Goal: Task Accomplishment & Management: Manage account settings

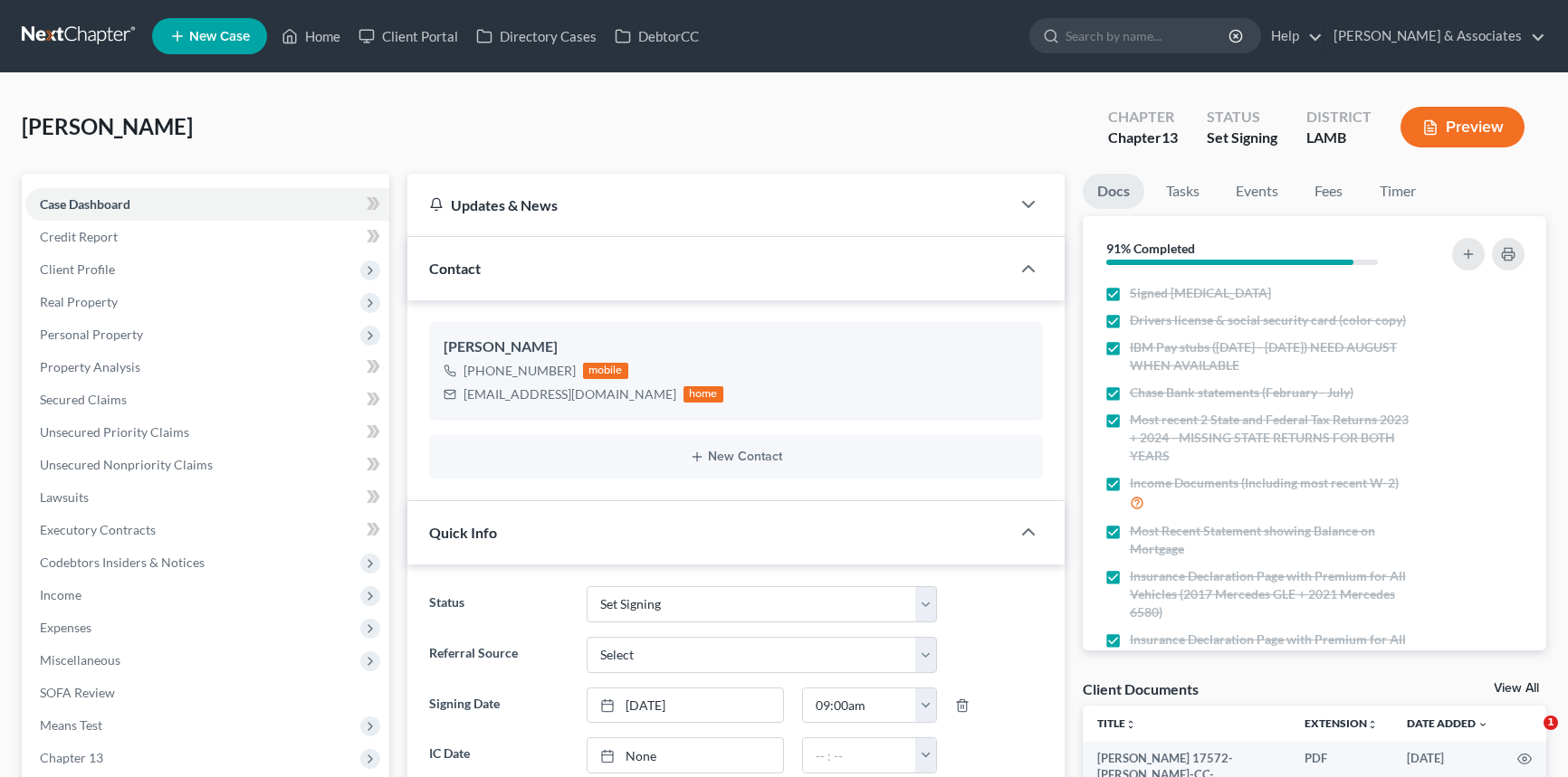
select select "23"
click at [1423, 613] on div at bounding box center [1478, 594] width 109 height 55
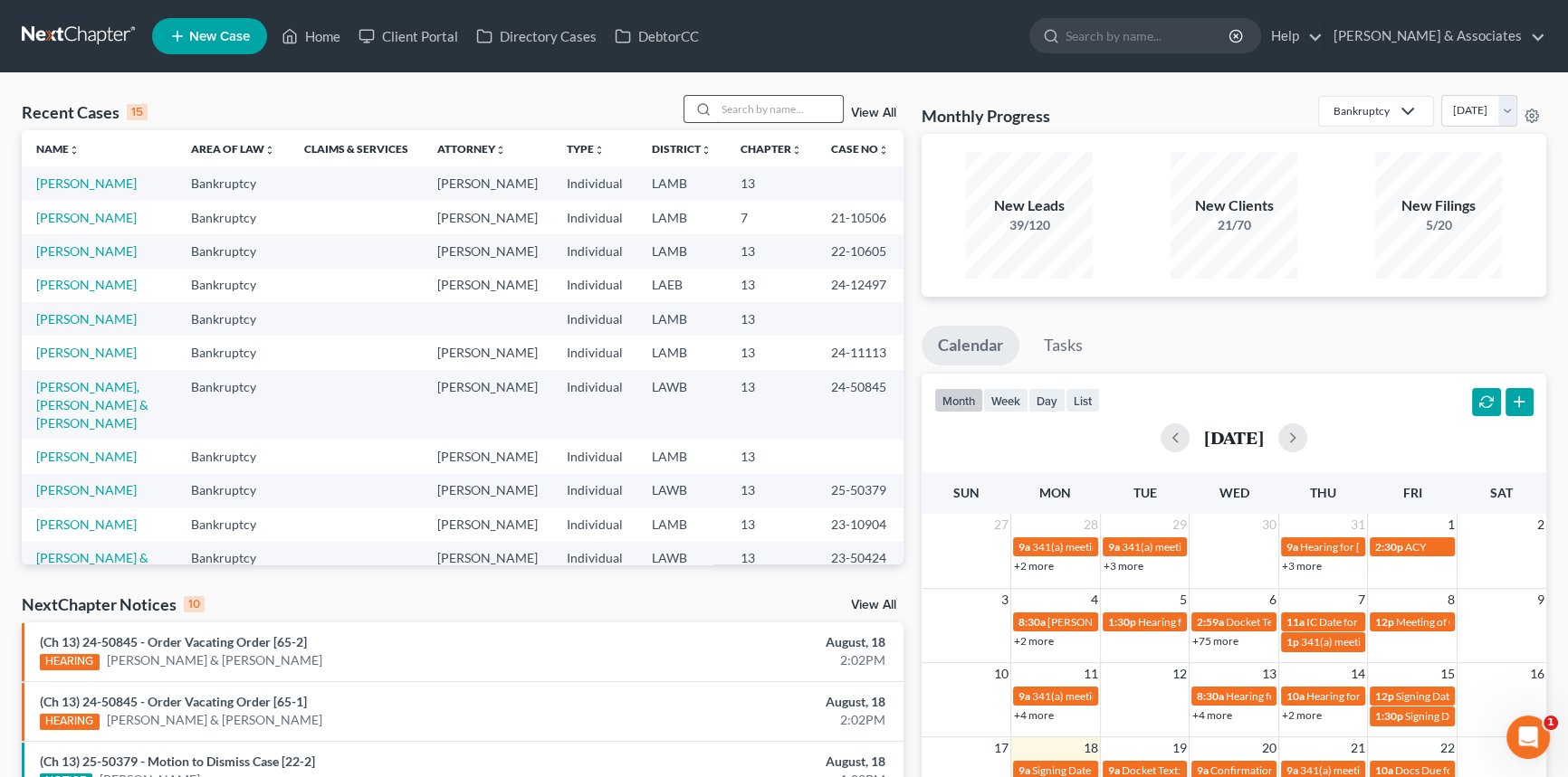
click at [772, 108] on input "search" at bounding box center [779, 108] width 127 height 26
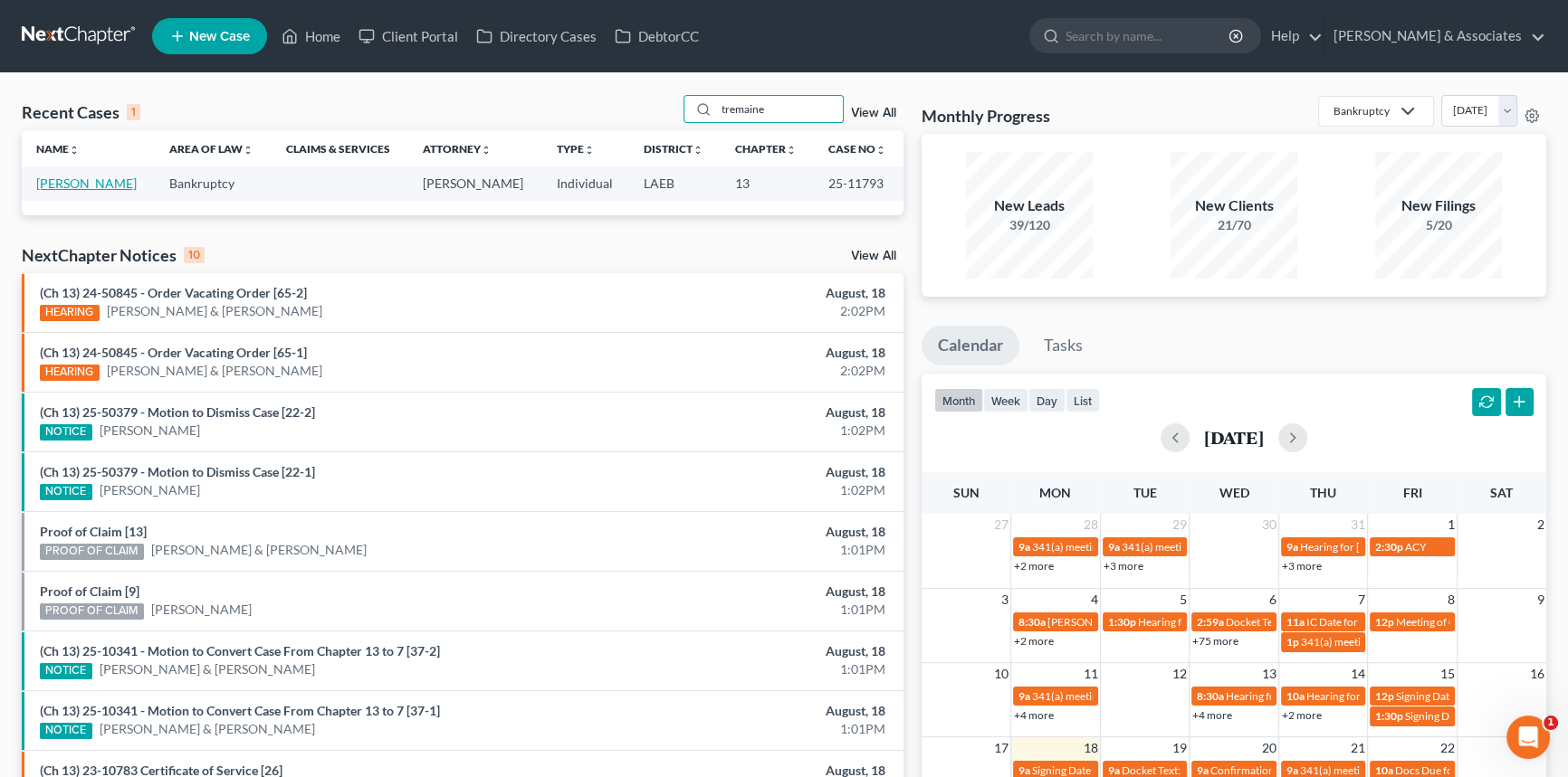
drag, startPoint x: 110, startPoint y: 196, endPoint x: 121, endPoint y: 176, distance: 22.8
click at [798, 124] on div "Recent Cases 1 tremaine View All" at bounding box center [462, 112] width 882 height 35
click at [804, 101] on input "tremaine" at bounding box center [779, 108] width 127 height 26
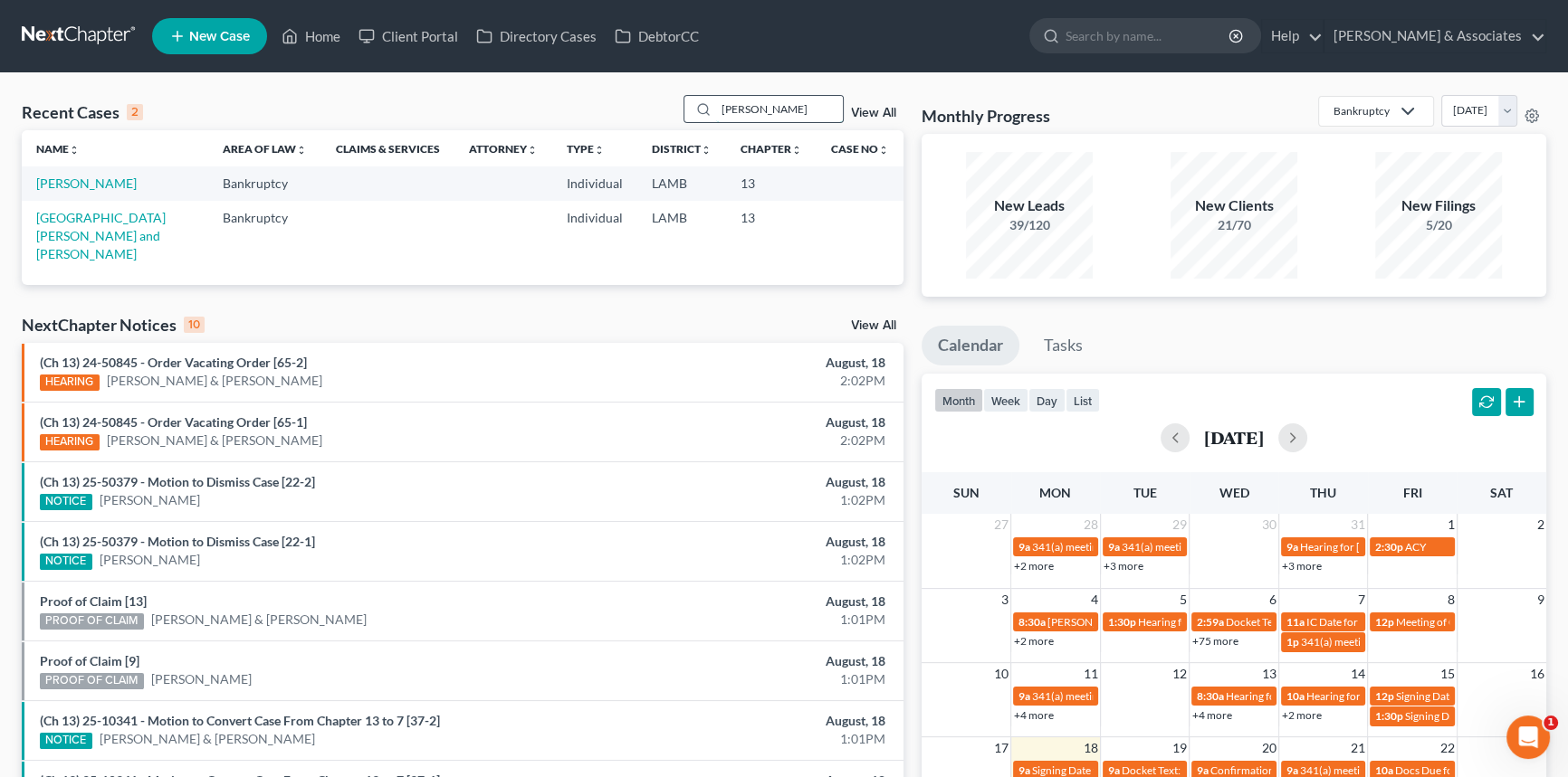
type input "daina"
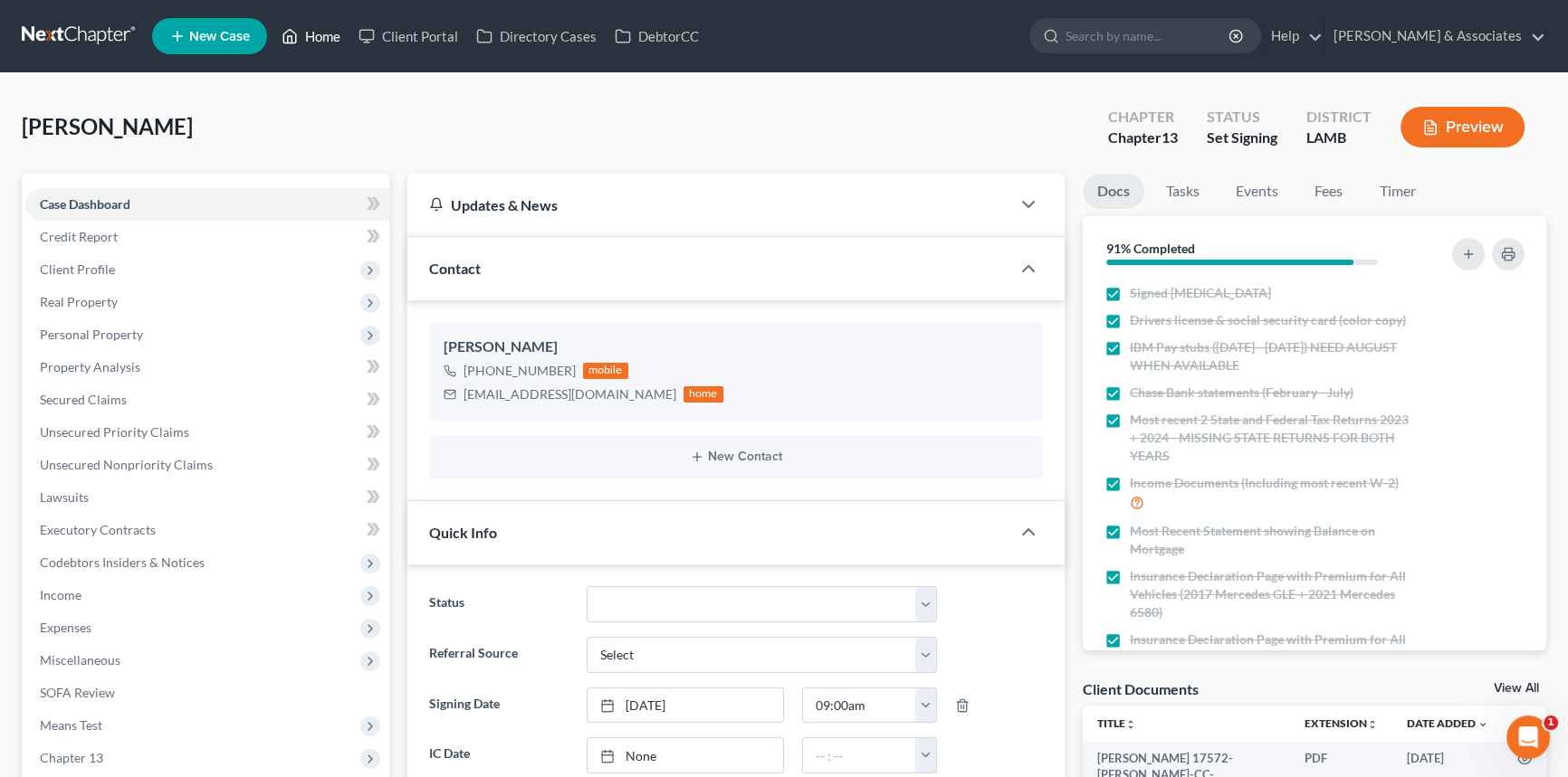
click at [320, 32] on link "Home" at bounding box center [311, 35] width 77 height 32
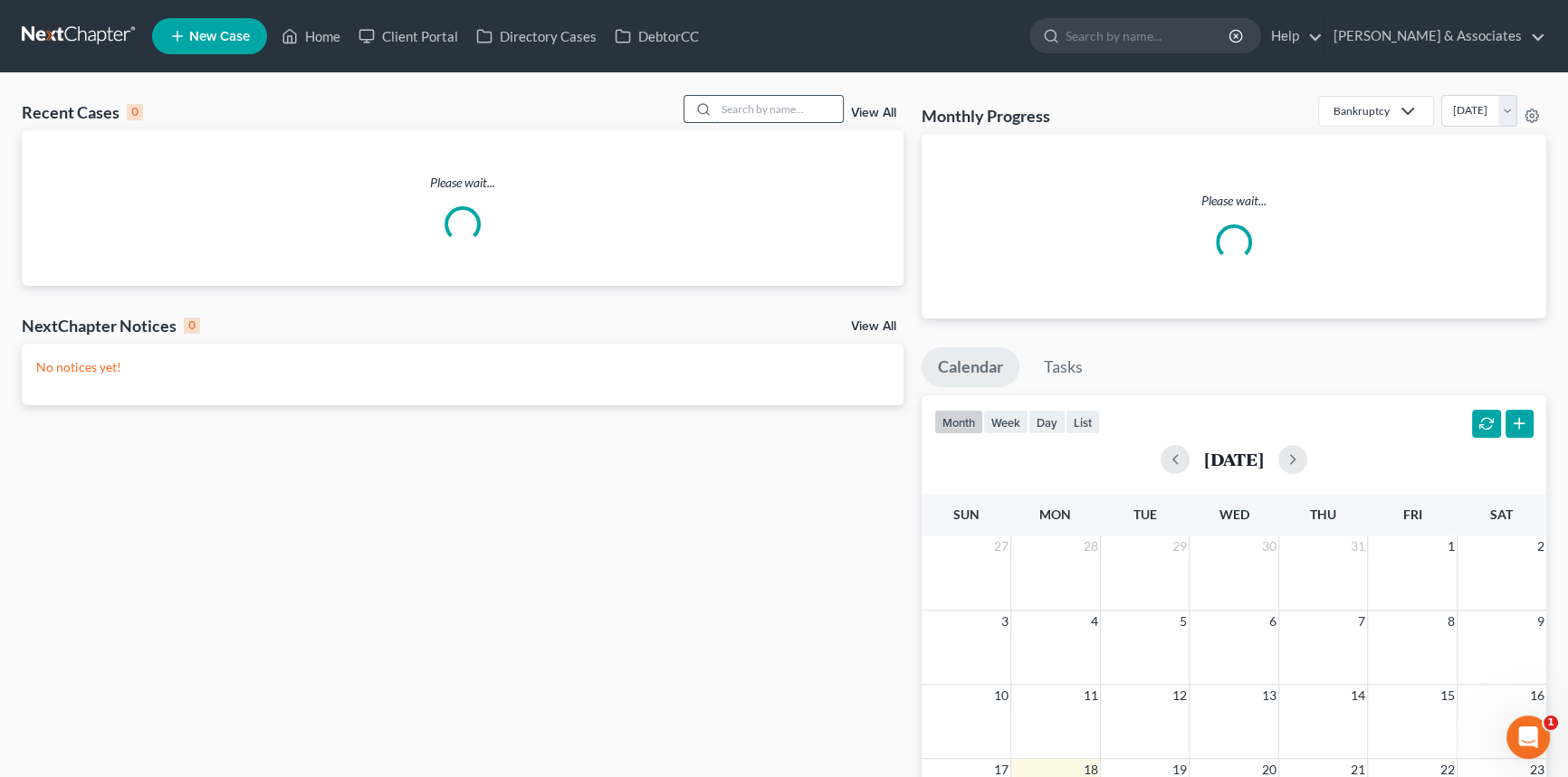
click at [747, 110] on input "search" at bounding box center [779, 108] width 127 height 26
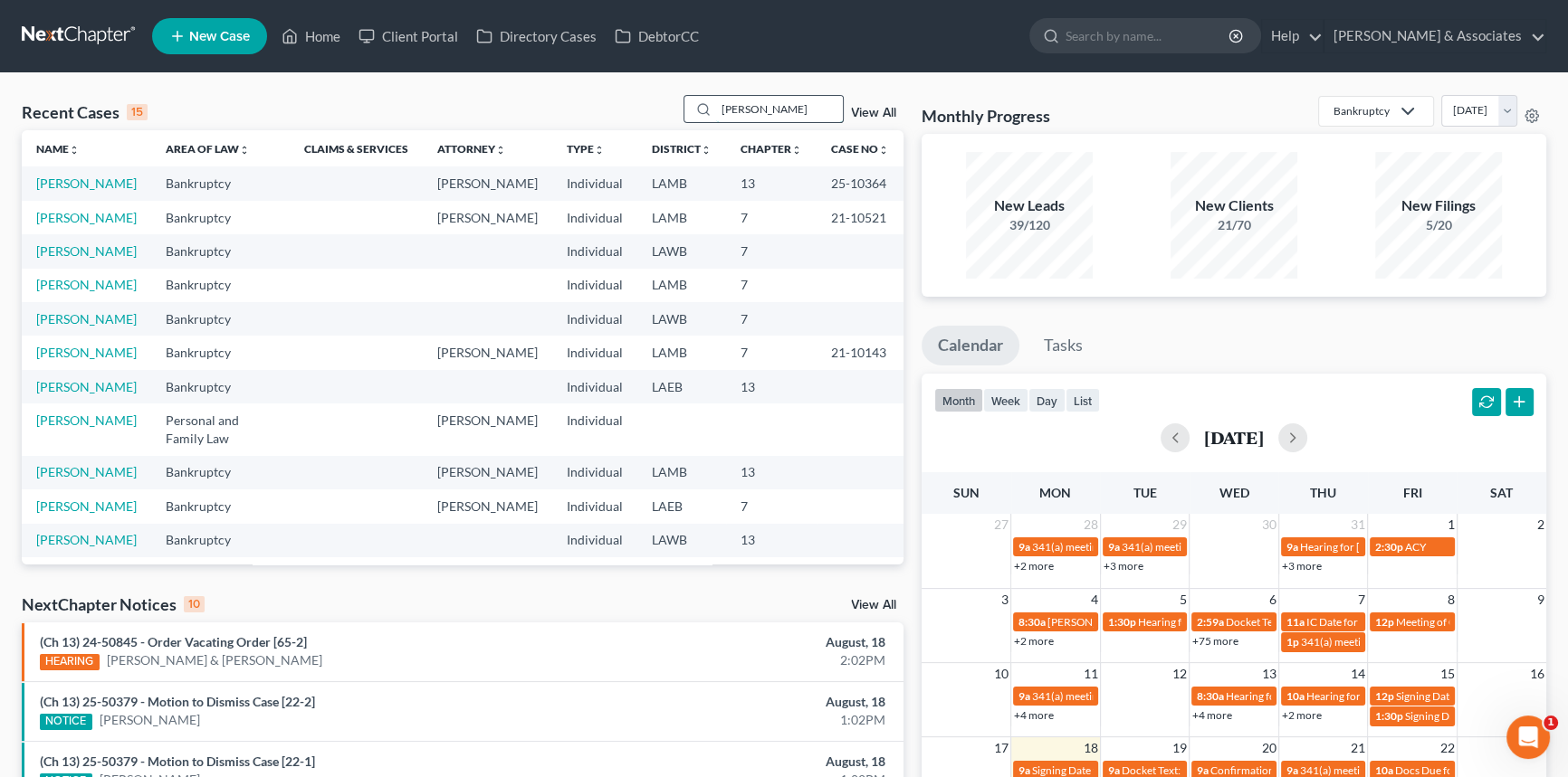
click at [824, 105] on input "henderson" at bounding box center [779, 108] width 127 height 26
click at [822, 96] on input "henderson" at bounding box center [779, 108] width 127 height 26
type input "h"
type input "hernandez"
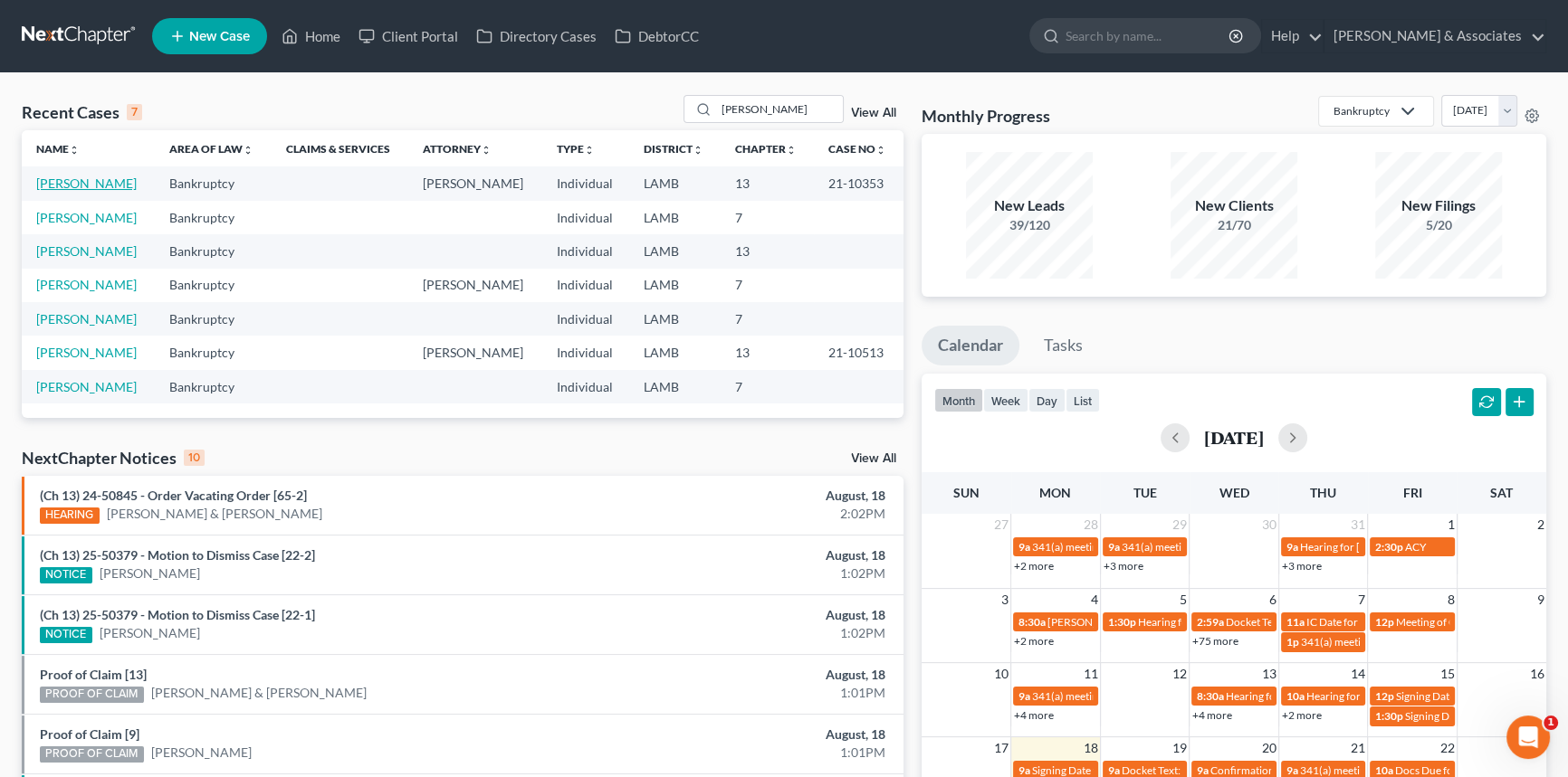
click at [119, 189] on link "Hernandez, Chris" at bounding box center [86, 183] width 100 height 16
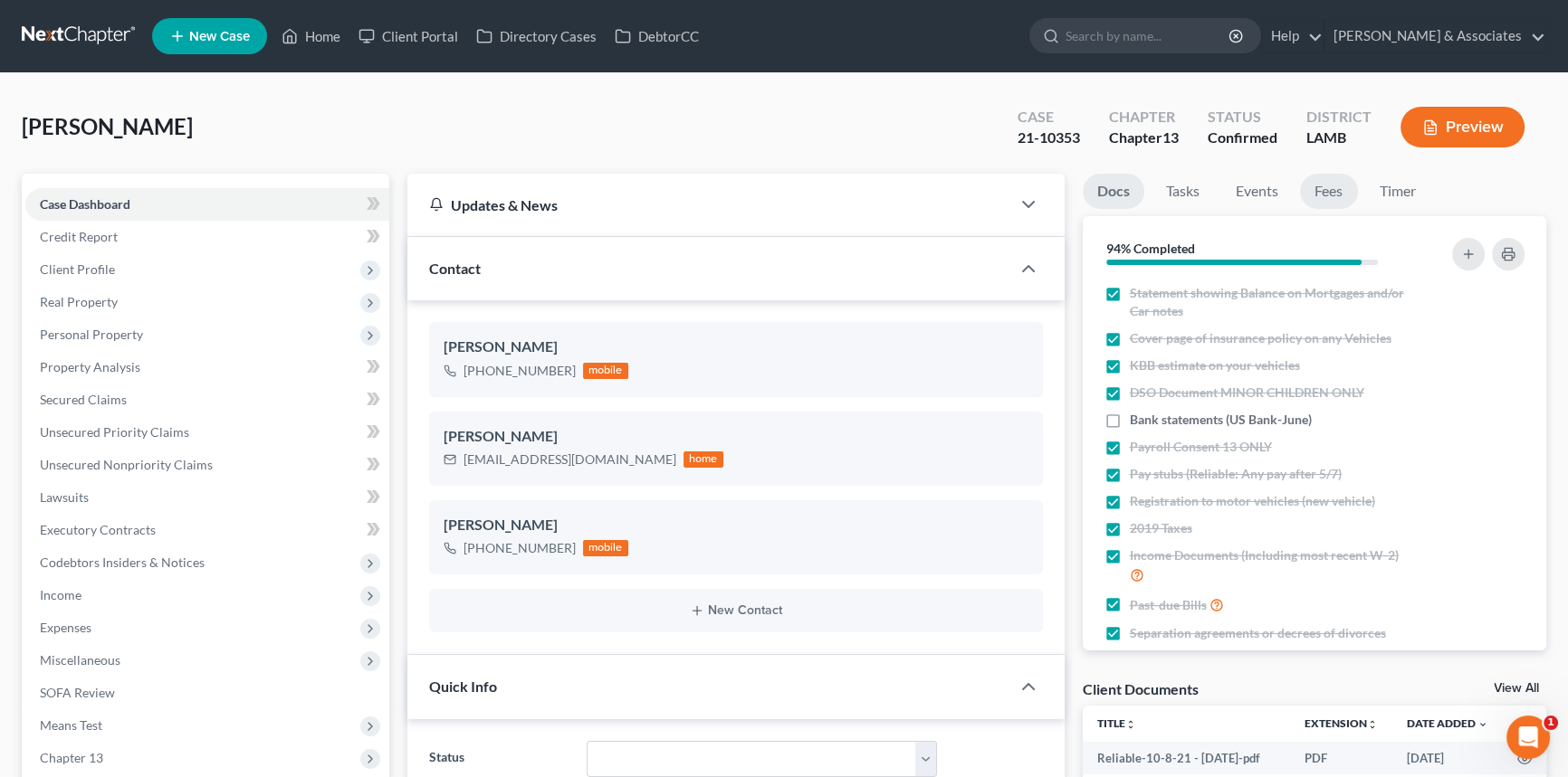
click at [1327, 182] on link "Fees" at bounding box center [1329, 191] width 57 height 35
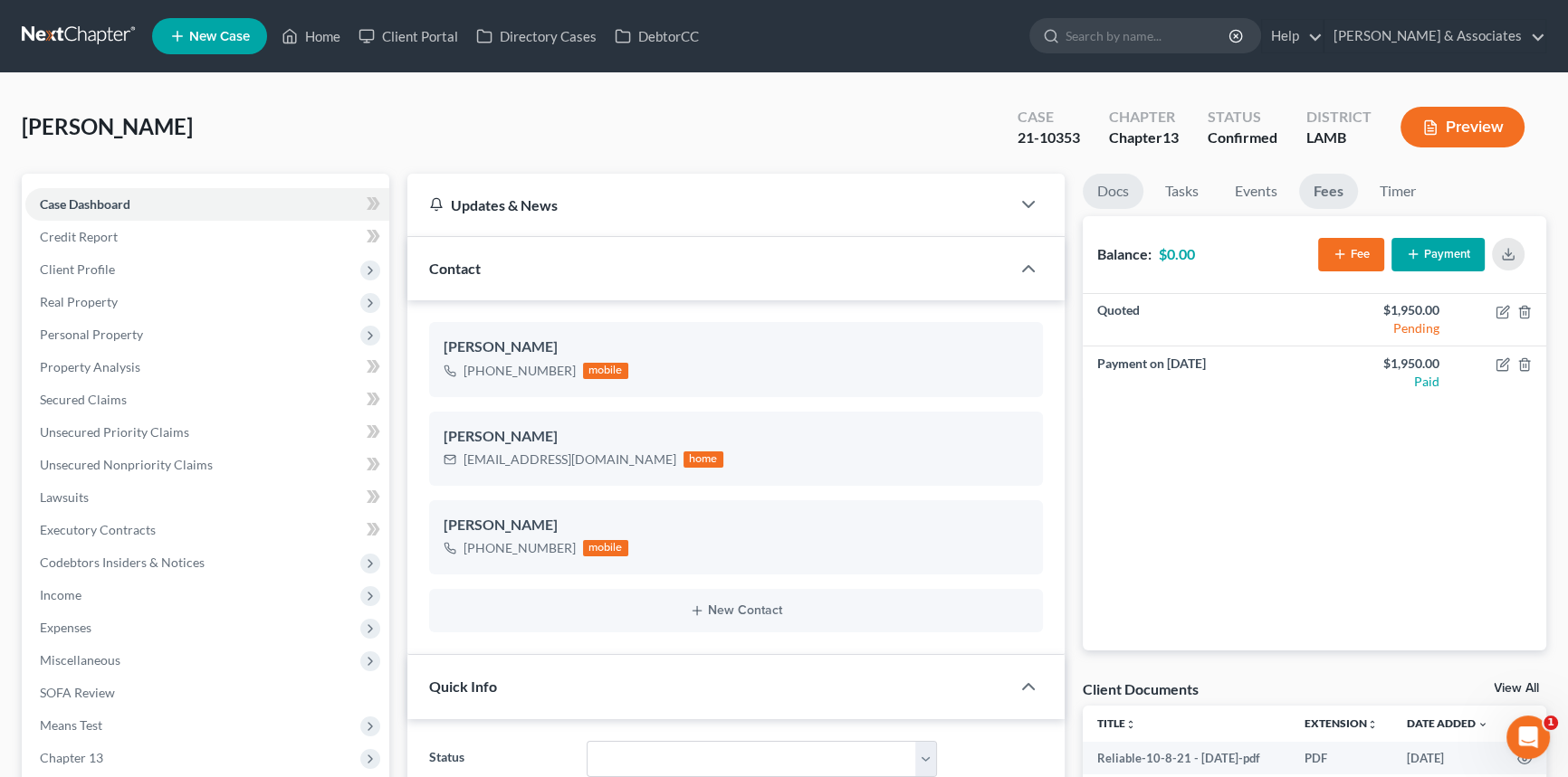
click at [1117, 190] on link "Docs" at bounding box center [1112, 191] width 60 height 35
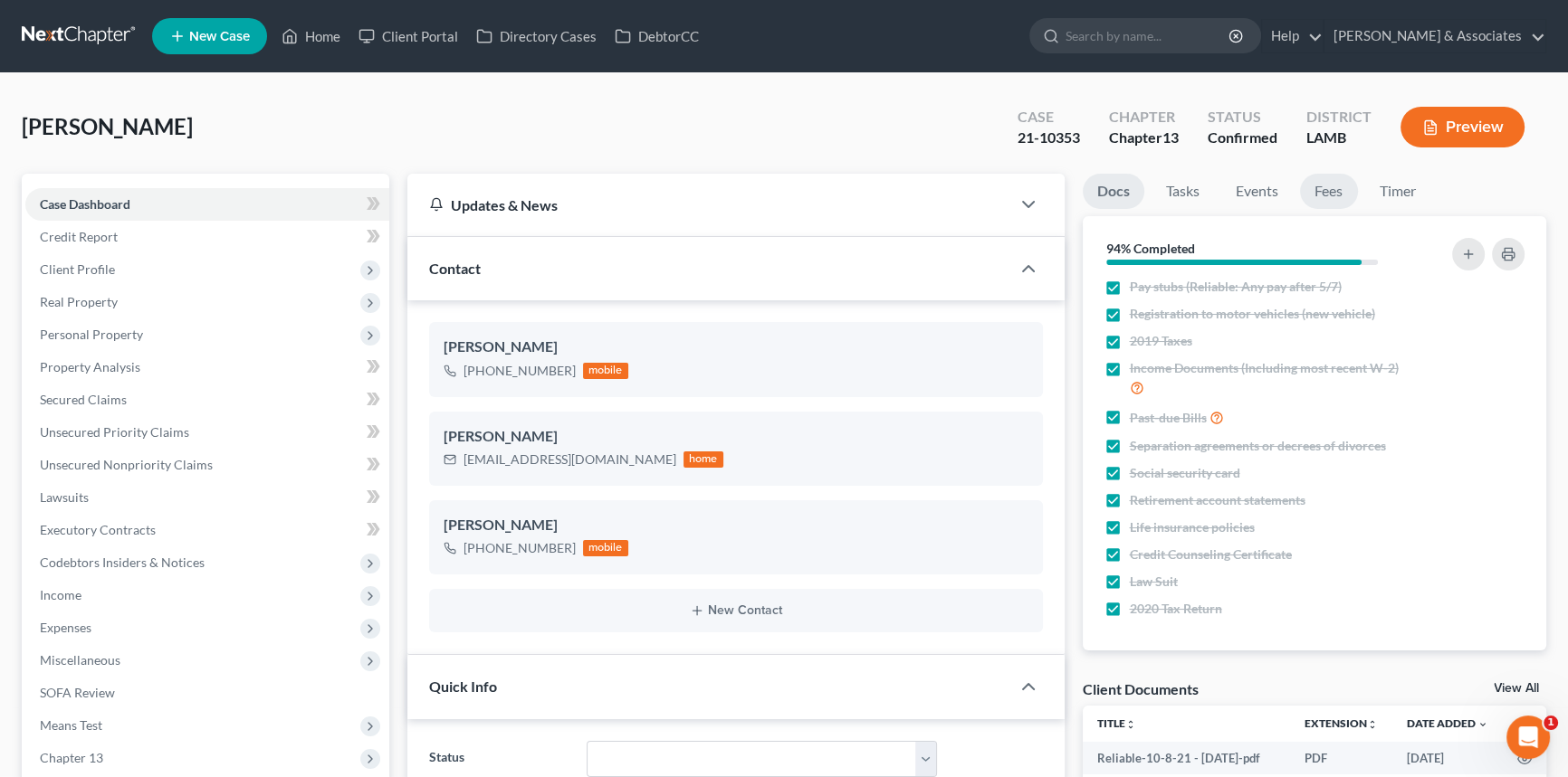
click at [1333, 189] on link "Fees" at bounding box center [1329, 191] width 57 height 35
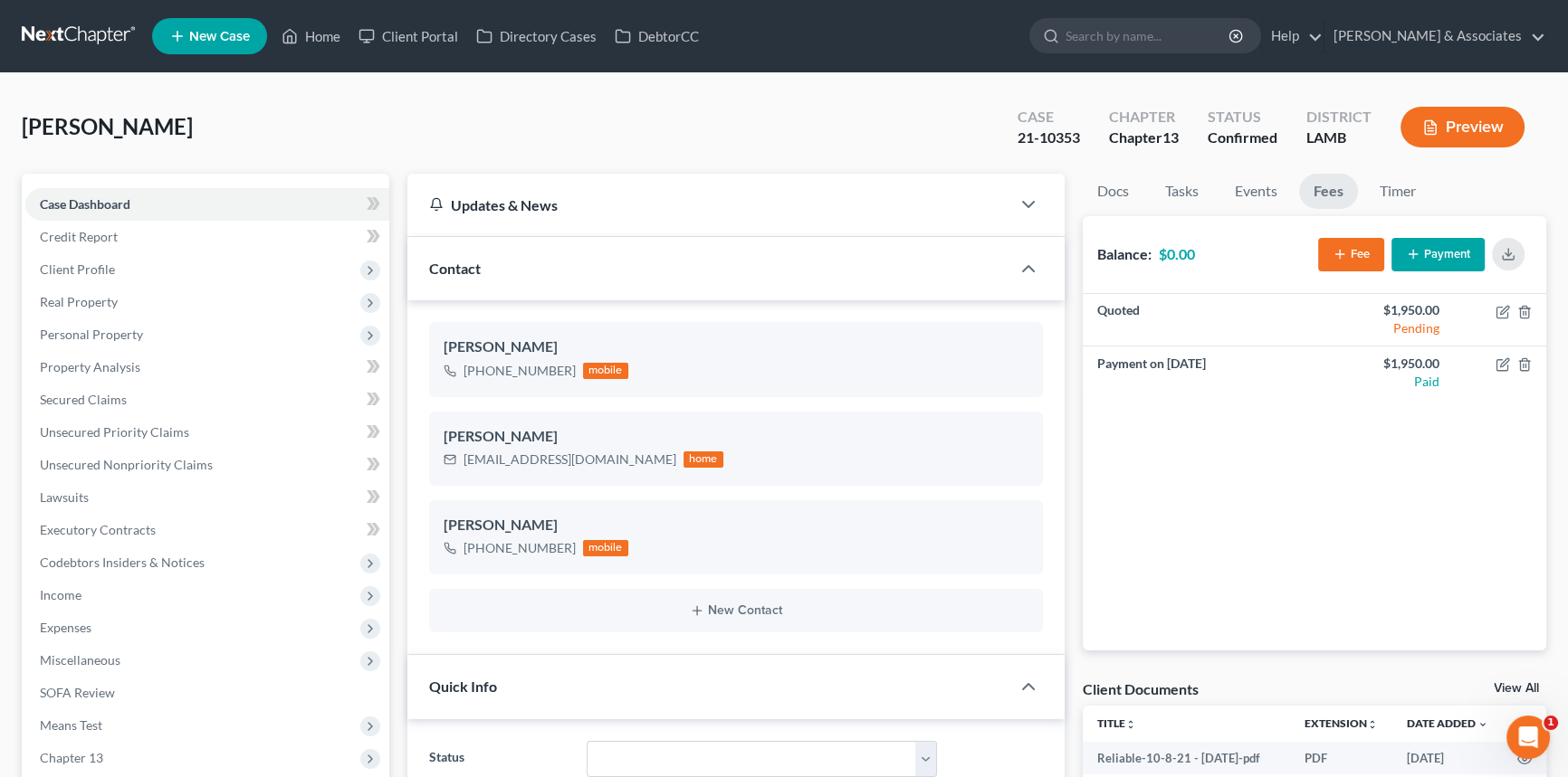
click at [1359, 256] on button "Fee" at bounding box center [1350, 255] width 66 height 33
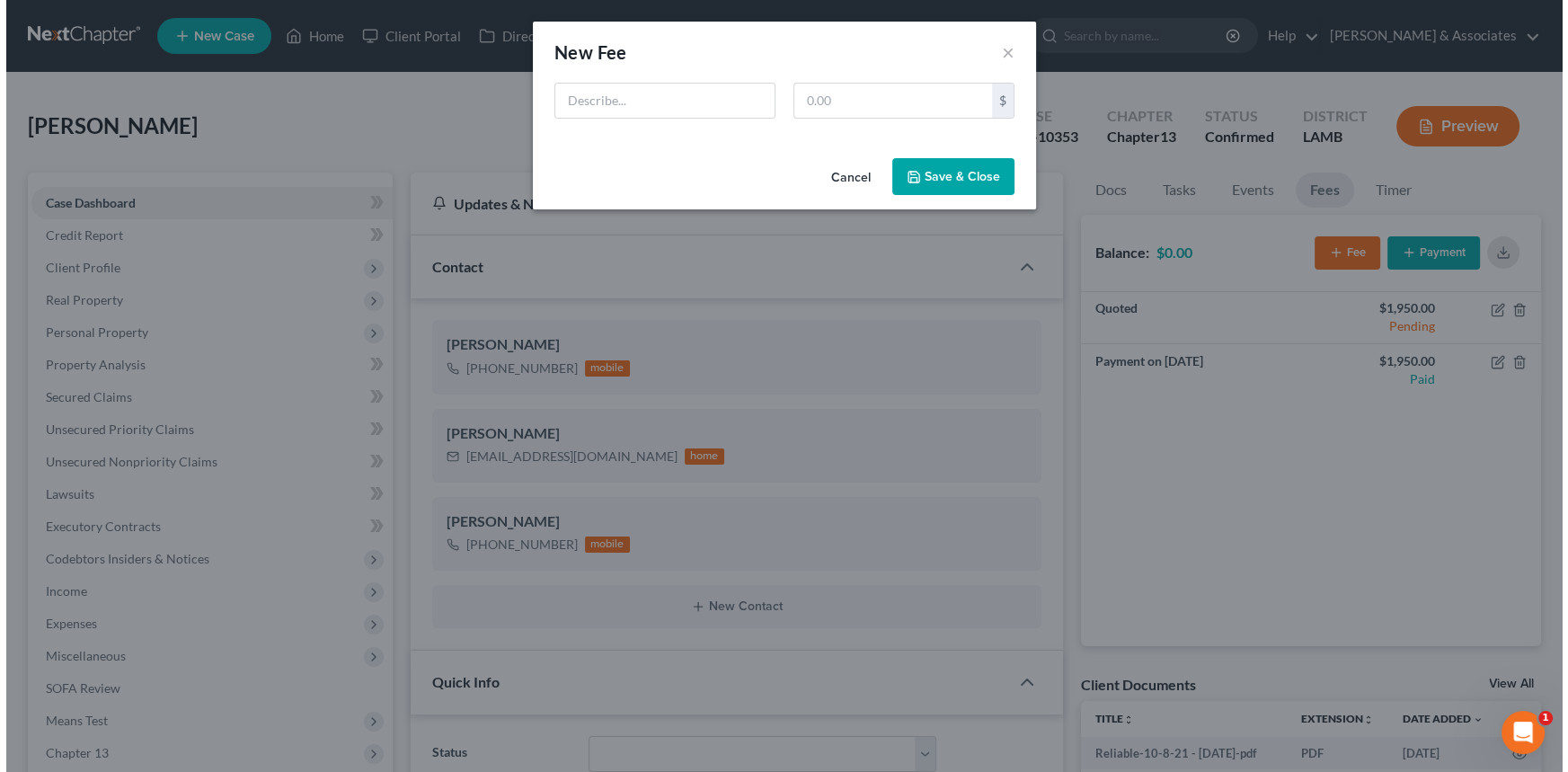
scroll to position [7141, 0]
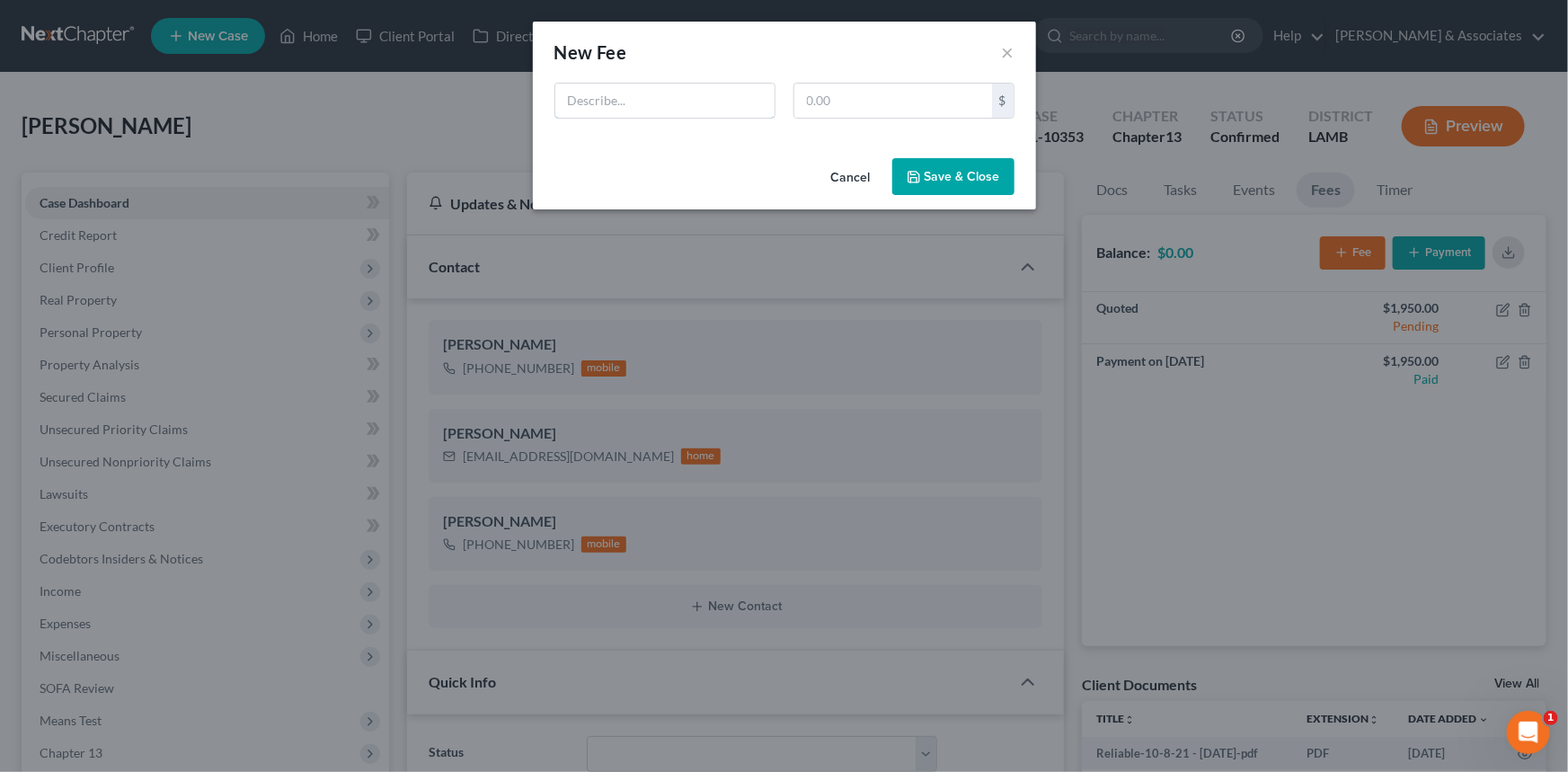
drag, startPoint x: 701, startPoint y: 85, endPoint x: 702, endPoint y: 75, distance: 10.0
click at [701, 84] on input "text" at bounding box center [665, 100] width 219 height 34
type input "Filing fees for motion to purchase home??"
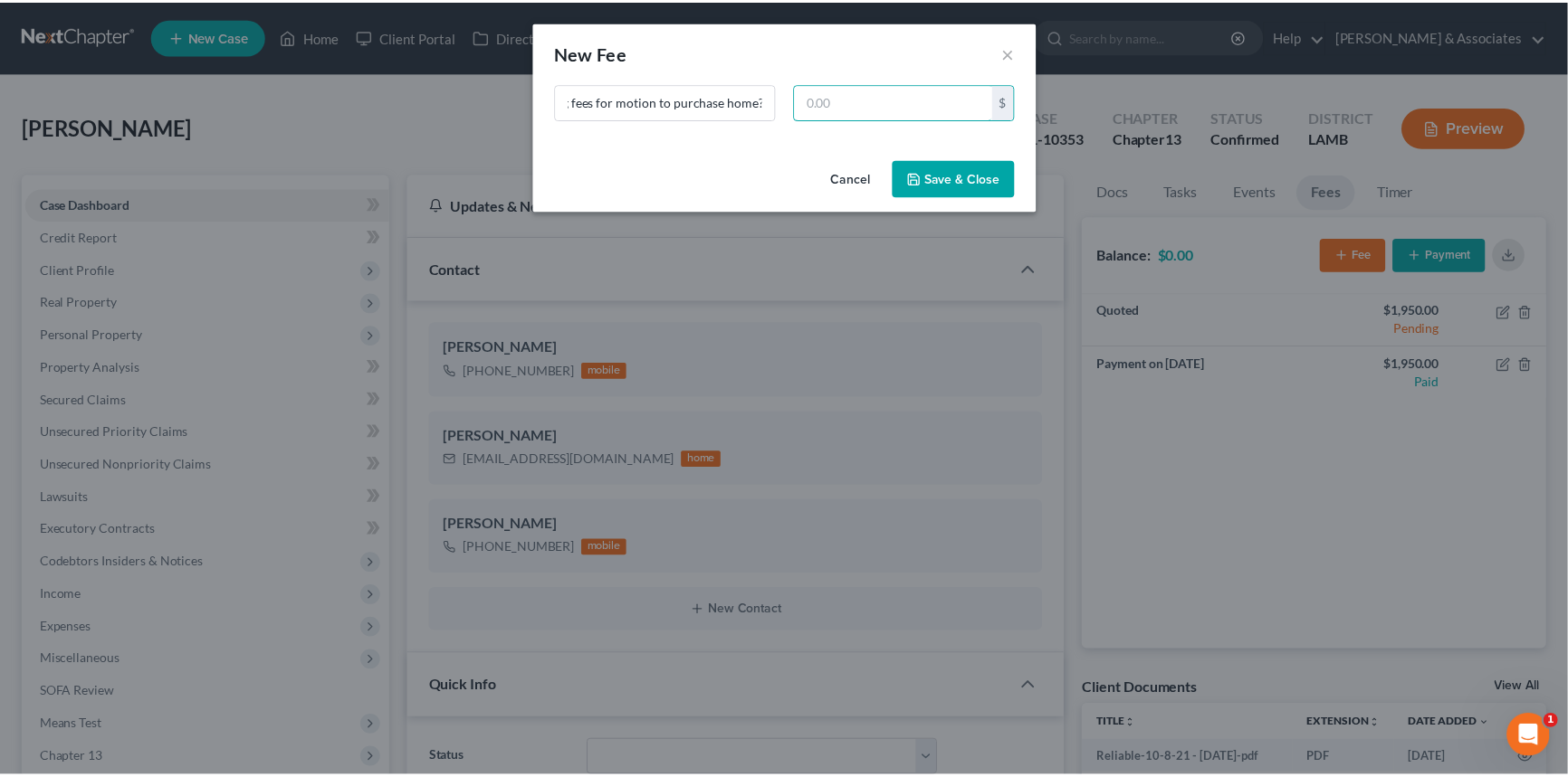
scroll to position [0, 0]
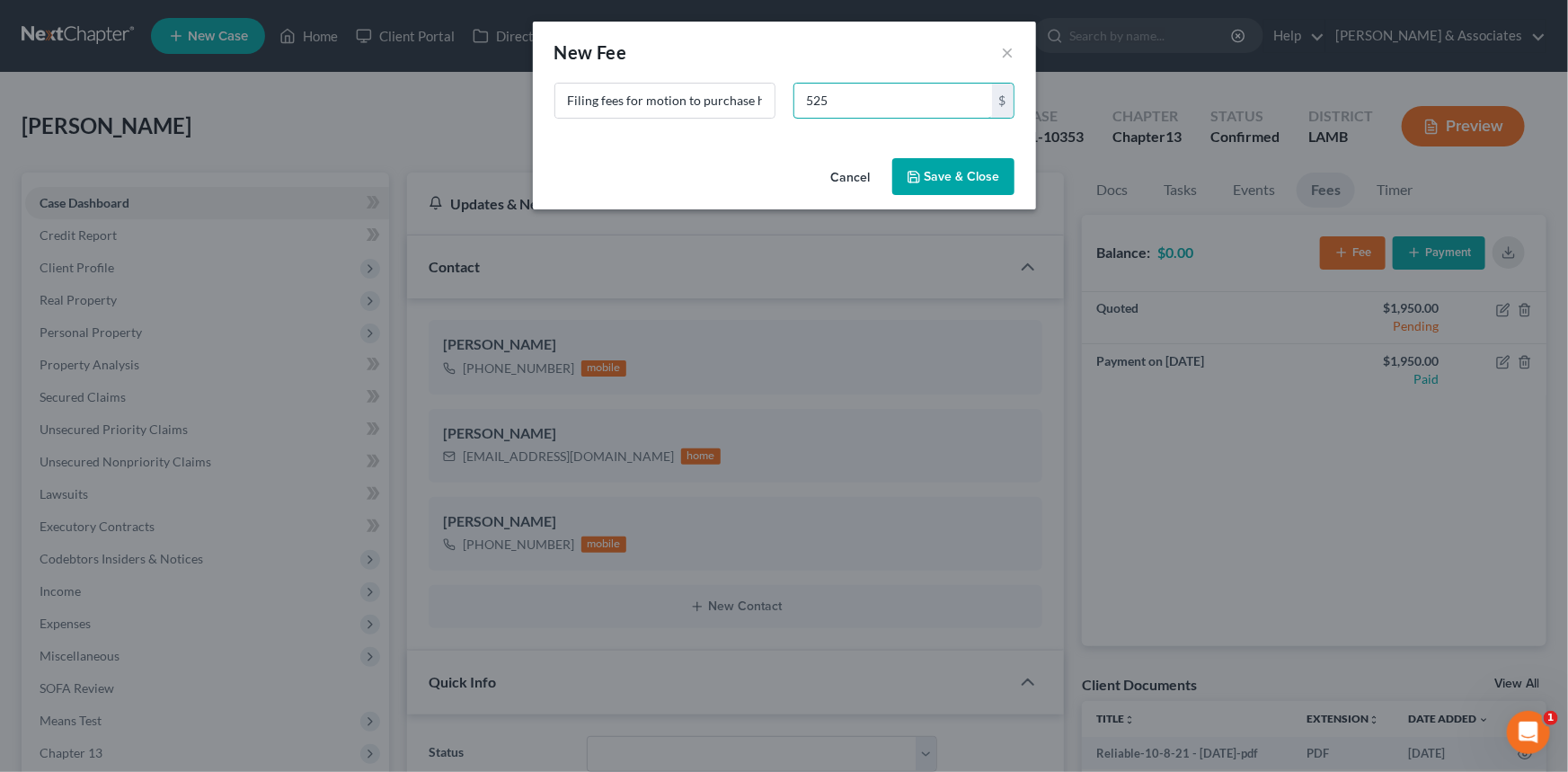
type input "525"
click at [989, 170] on button "Save & Close" at bounding box center [953, 177] width 122 height 38
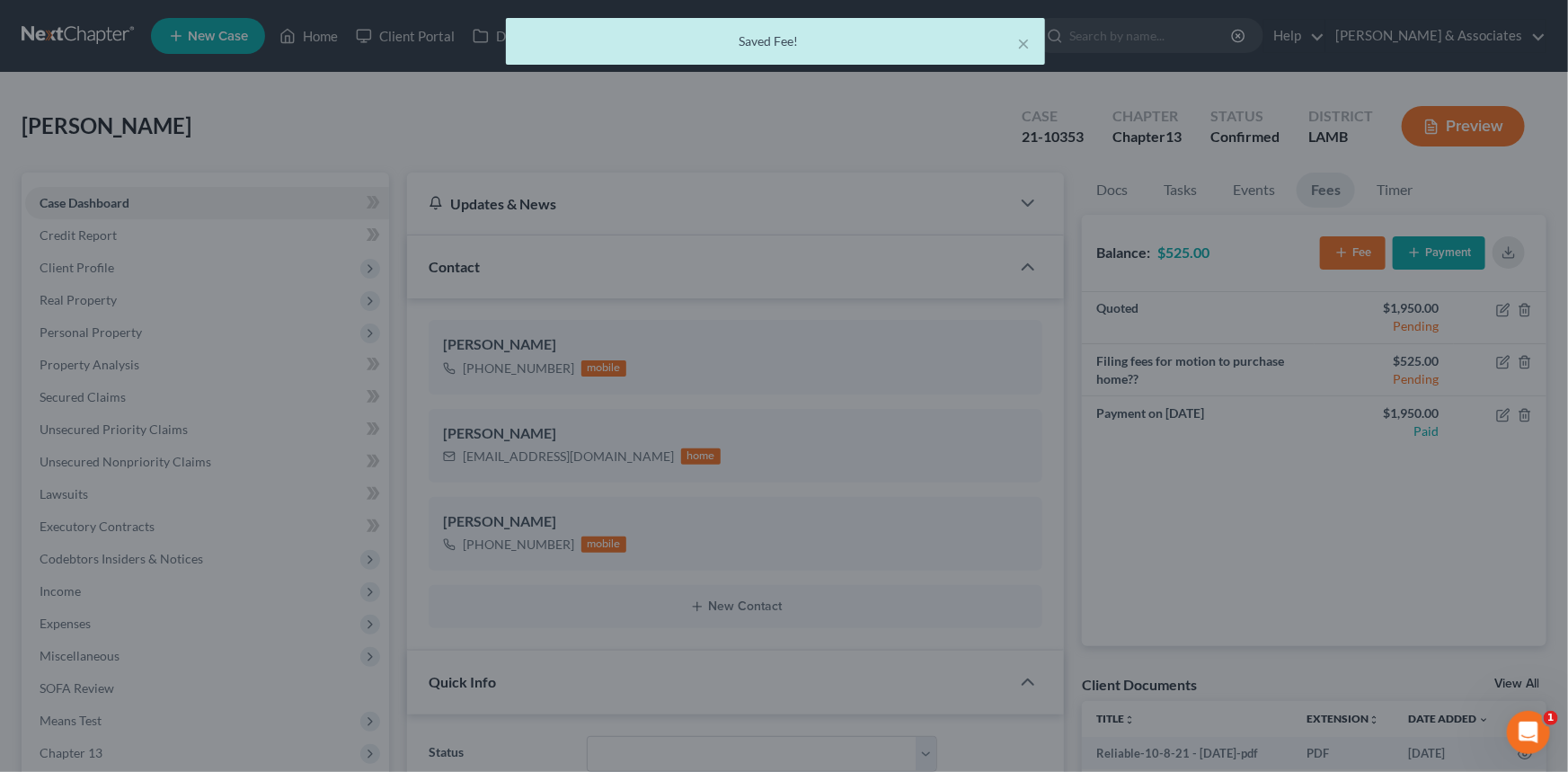
scroll to position [7160, 0]
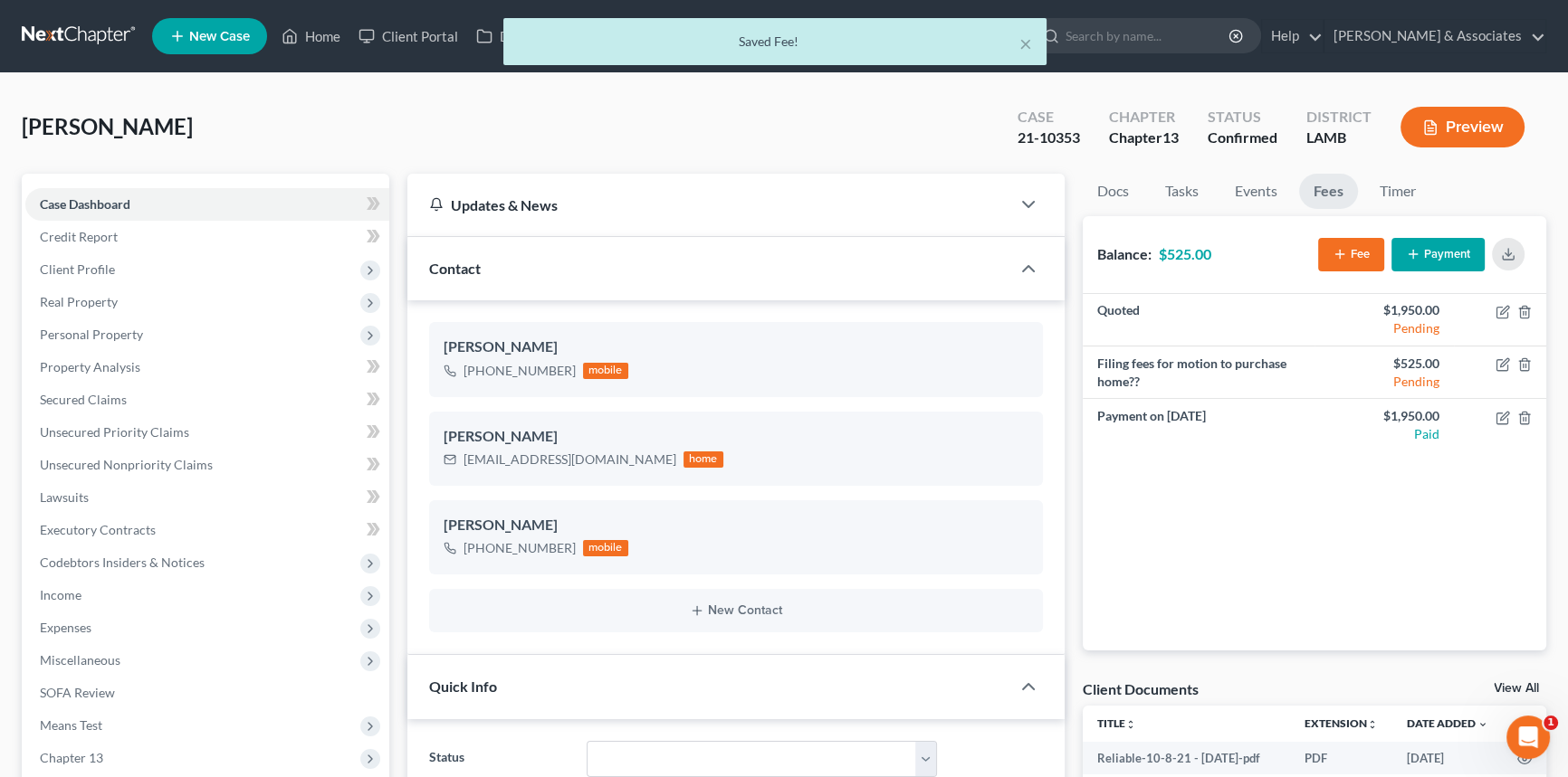
click at [1454, 264] on button "Payment" at bounding box center [1437, 255] width 94 height 33
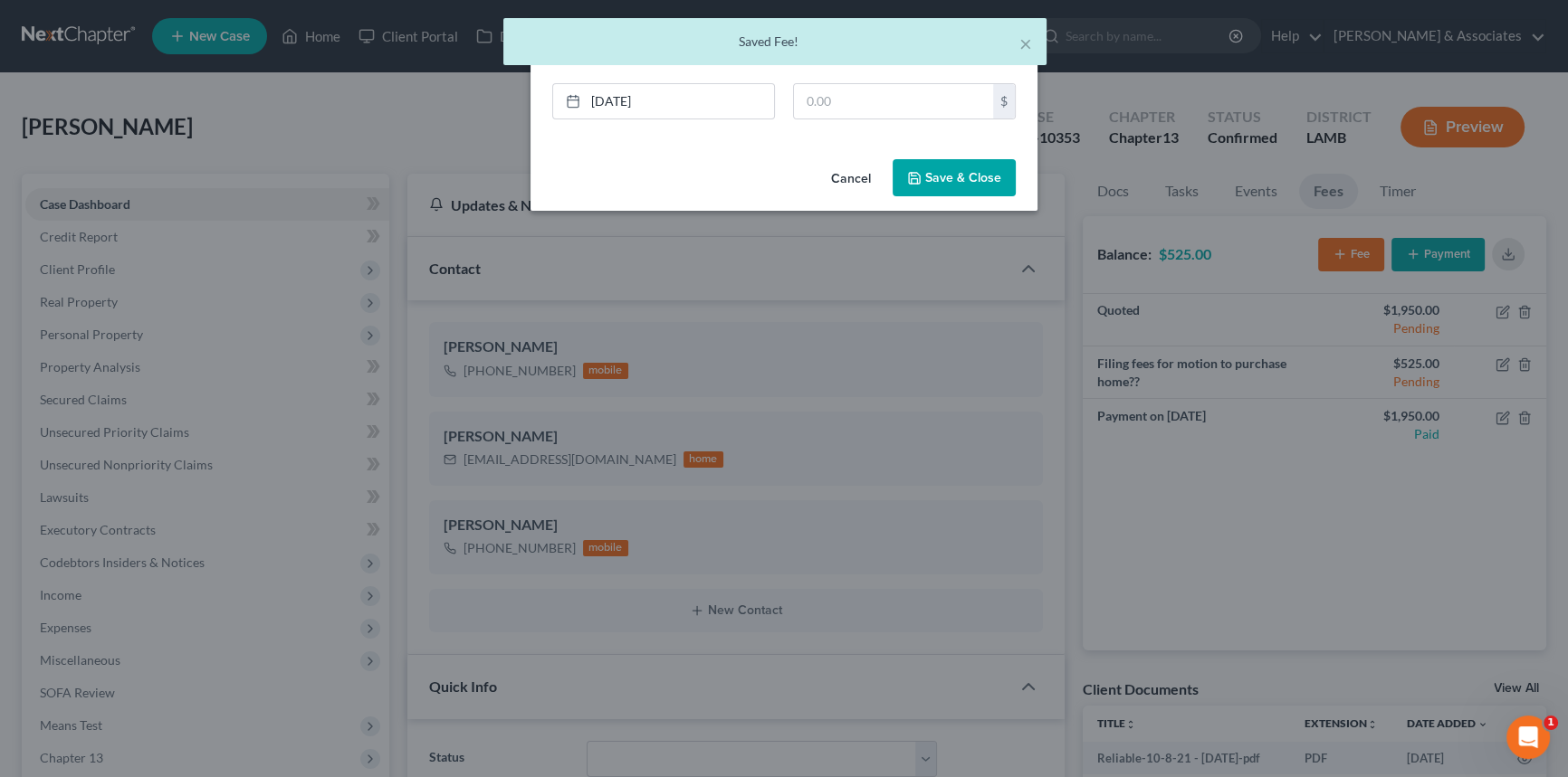
scroll to position [7188, 0]
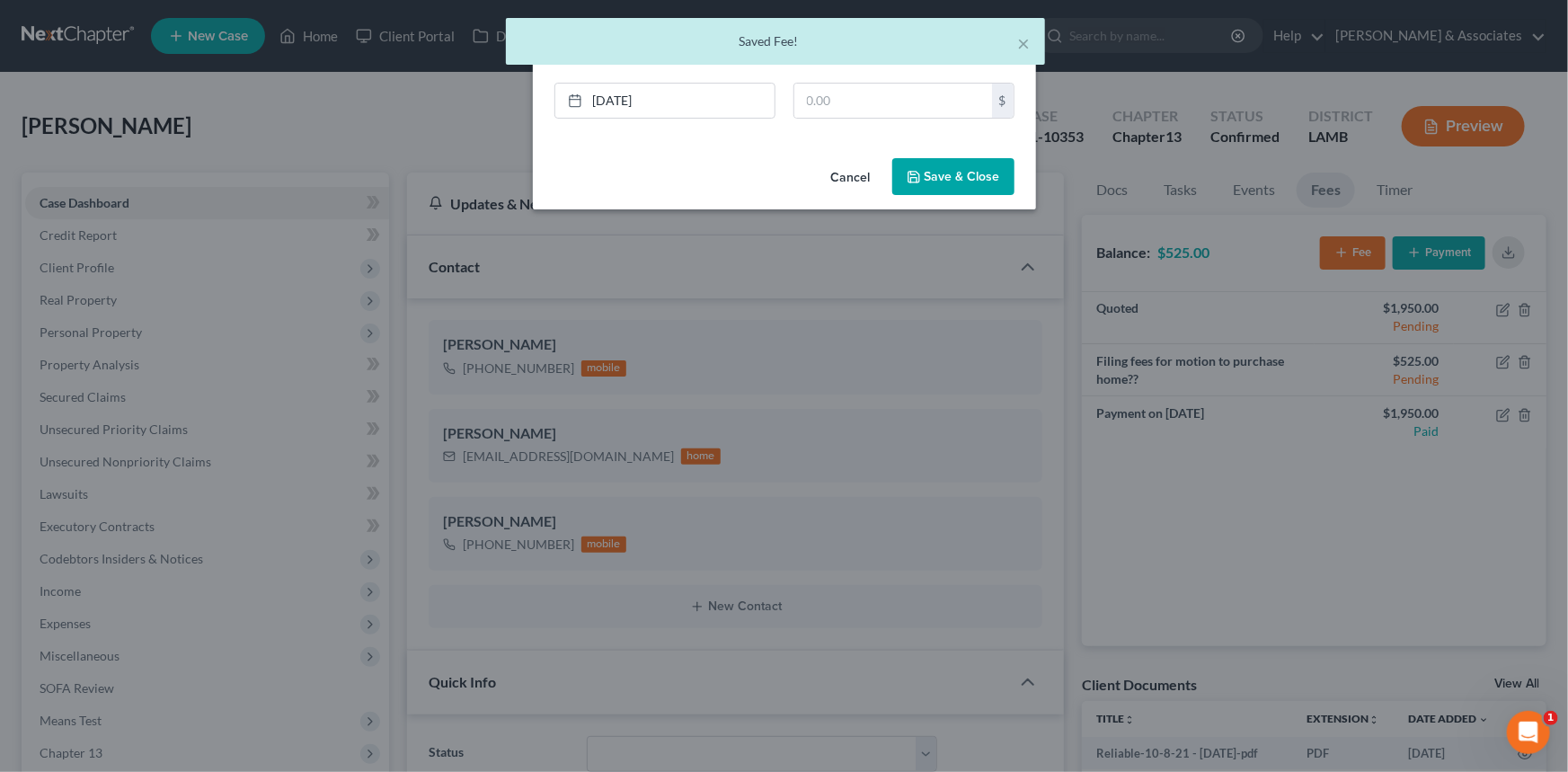
click at [853, 67] on div "× Saved Fee!" at bounding box center [774, 46] width 1568 height 56
click at [847, 97] on input "text" at bounding box center [893, 100] width 198 height 34
type input "525"
click at [923, 163] on button "Save & Close" at bounding box center [953, 177] width 122 height 38
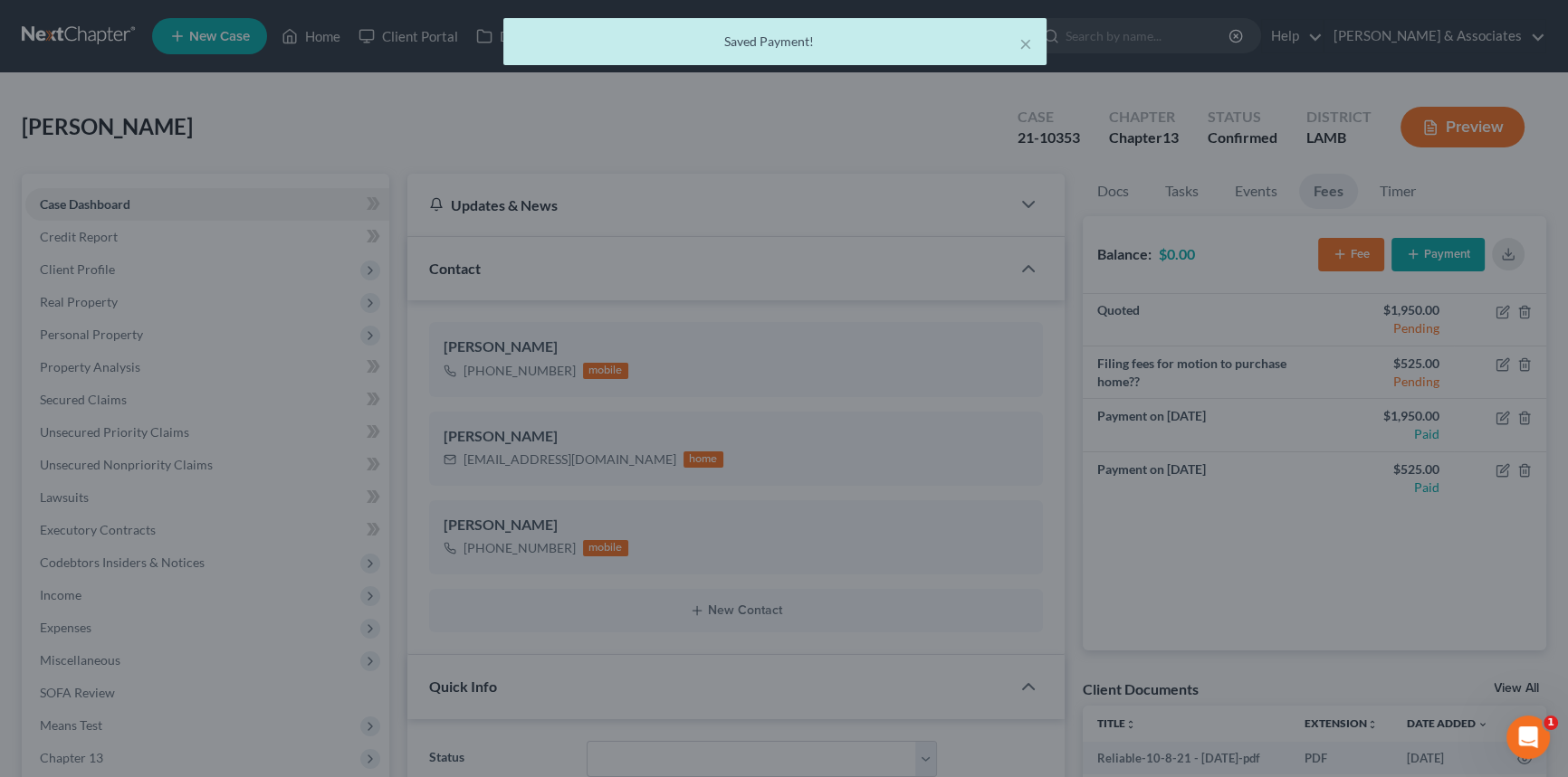
scroll to position [7206, 0]
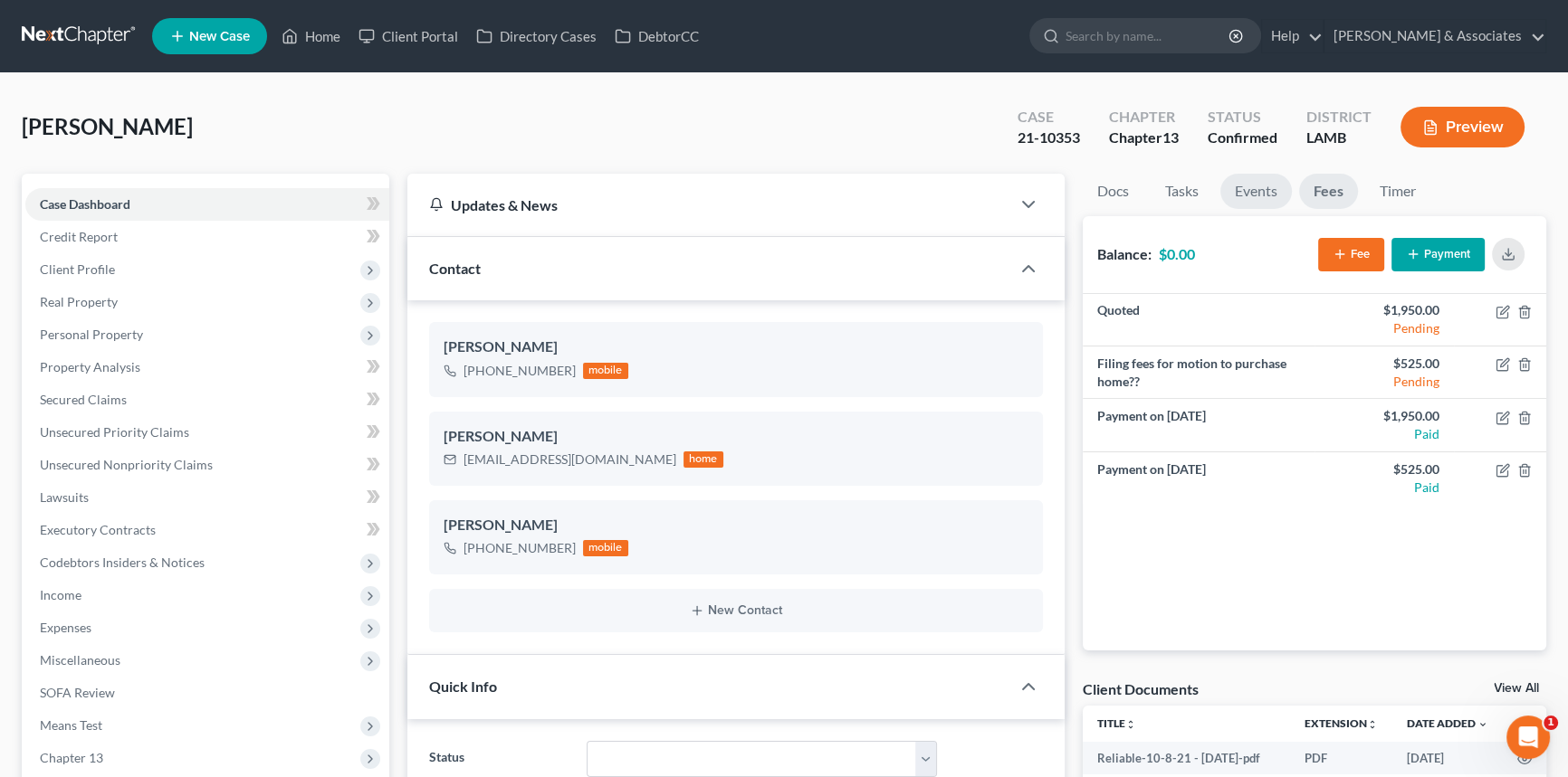
click at [1274, 192] on link "Events" at bounding box center [1256, 191] width 71 height 35
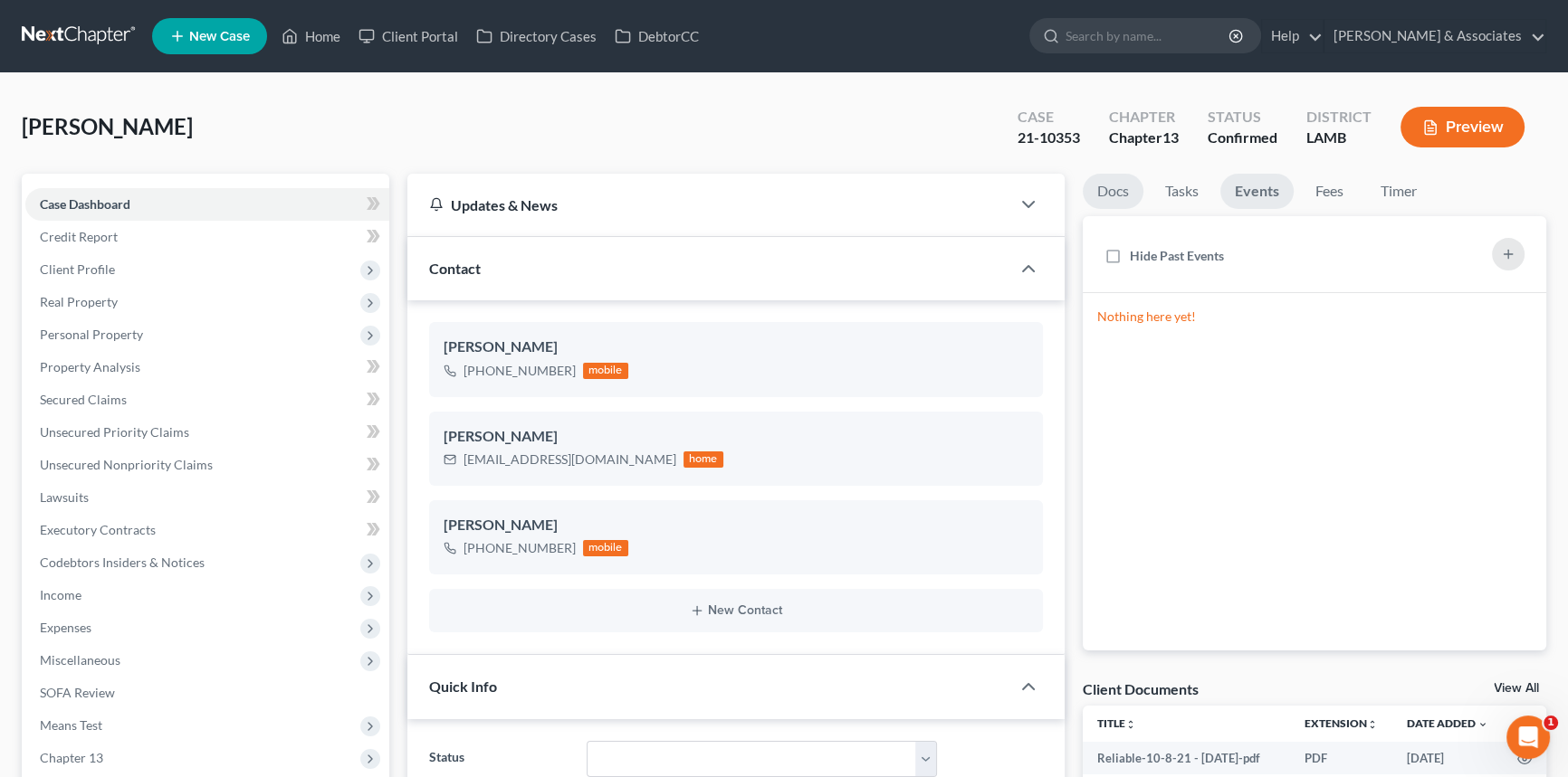
click at [1090, 192] on link "Docs" at bounding box center [1112, 191] width 60 height 35
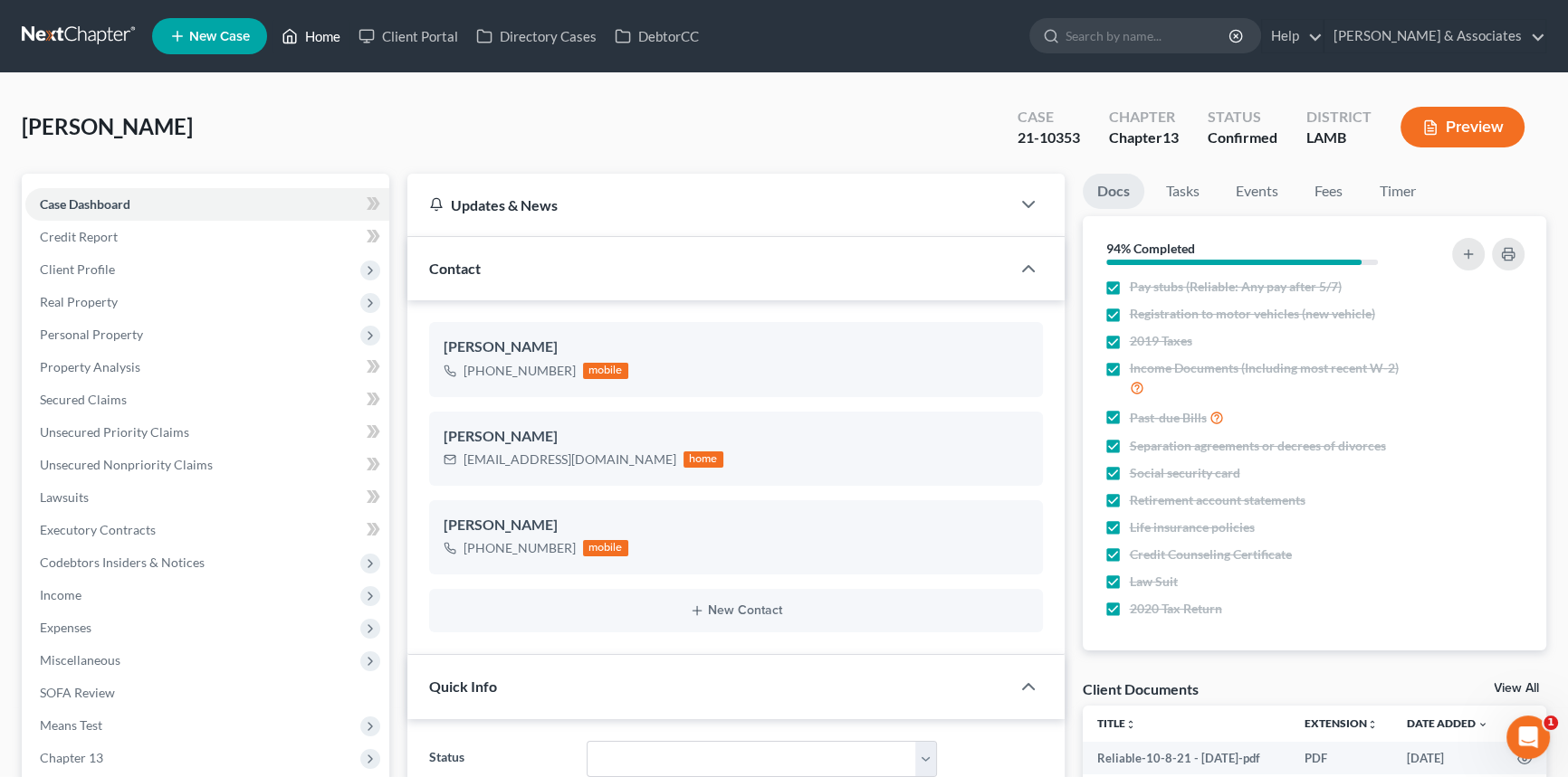
click at [318, 45] on link "Home" at bounding box center [311, 35] width 77 height 32
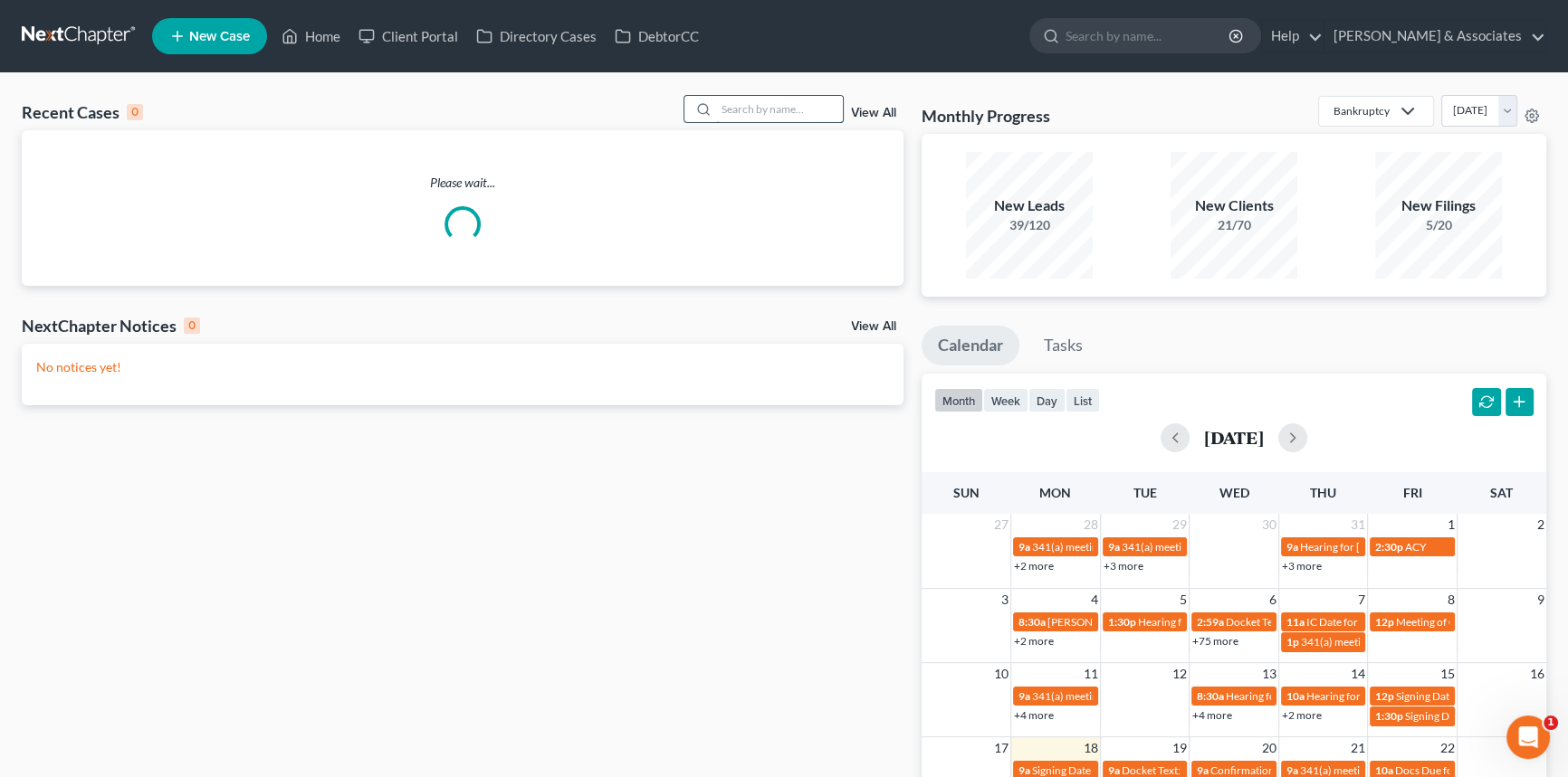
click at [809, 111] on input "search" at bounding box center [779, 108] width 127 height 26
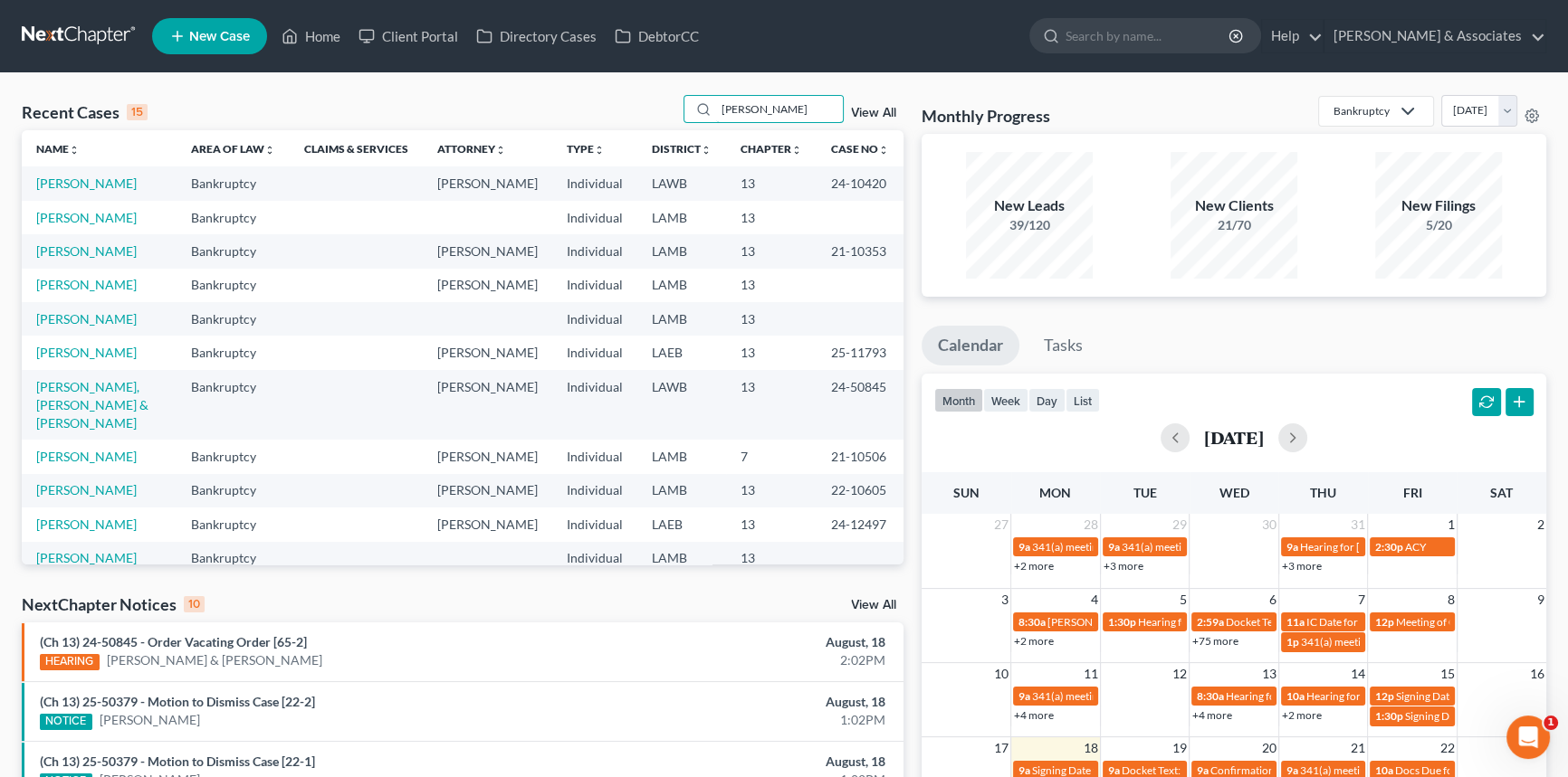
type input "barbier"
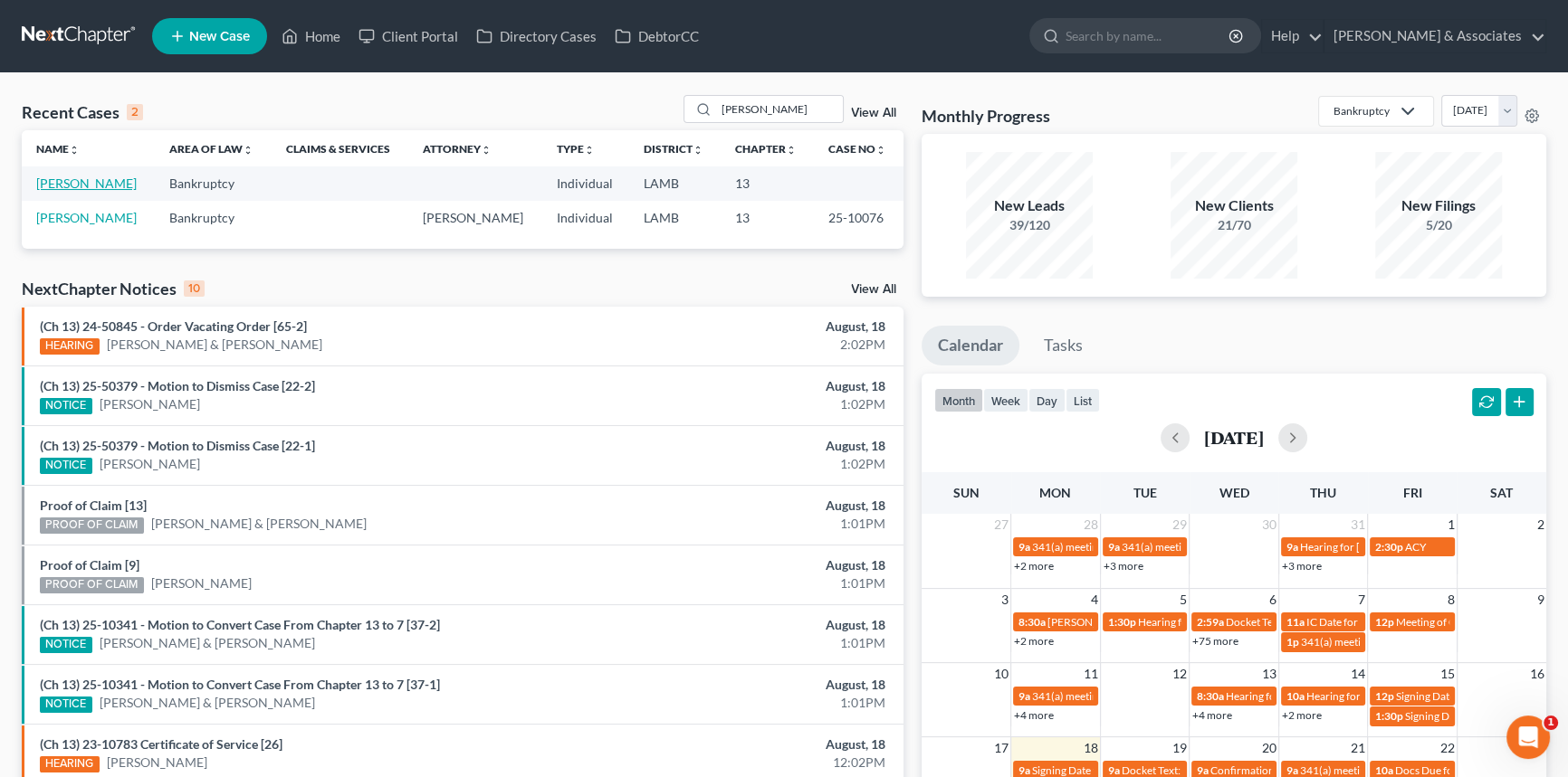
click at [82, 183] on link "Barbier, Daryl" at bounding box center [86, 183] width 100 height 16
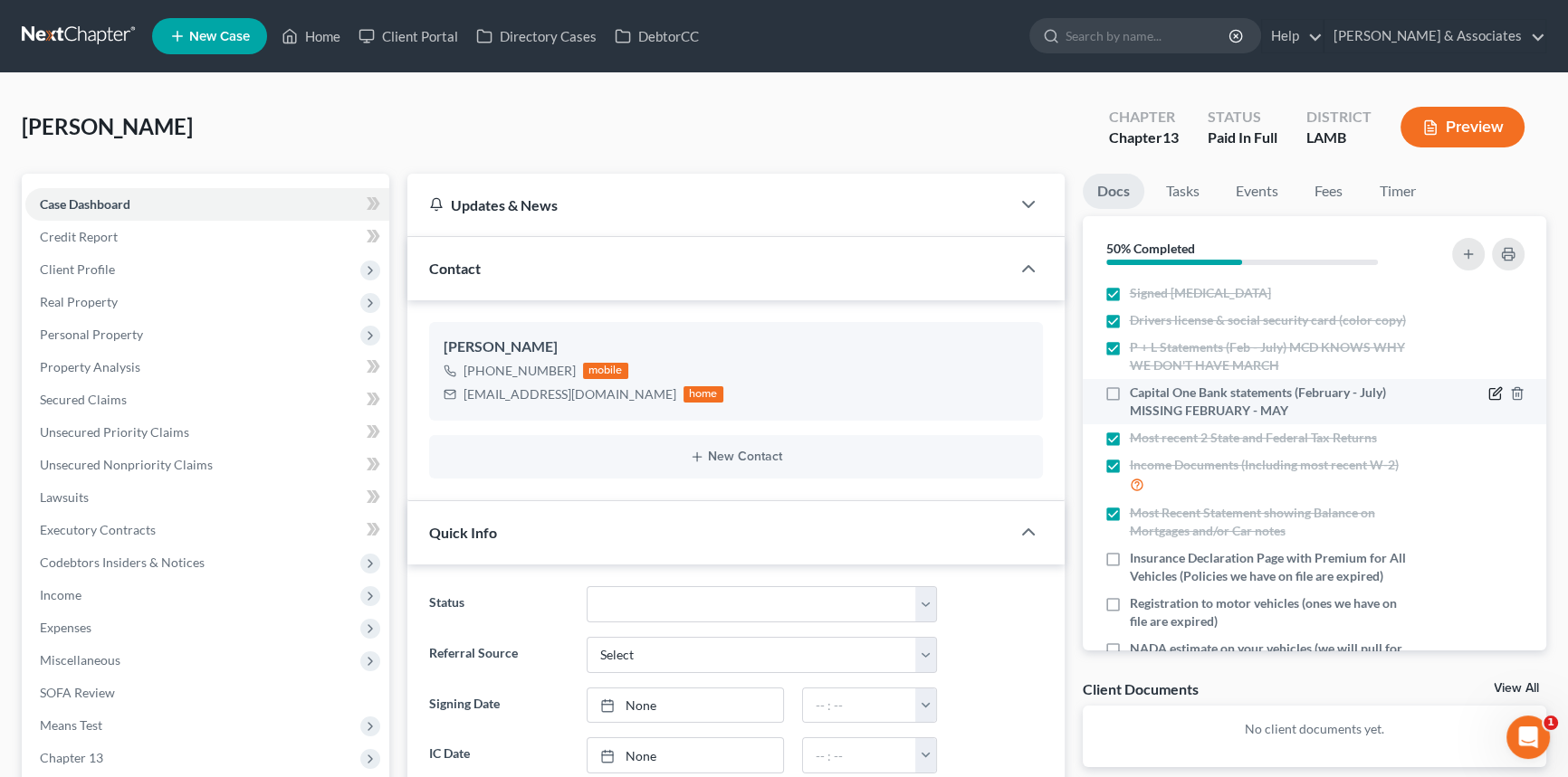
click at [1488, 397] on icon "button" at bounding box center [1496, 394] width 15 height 15
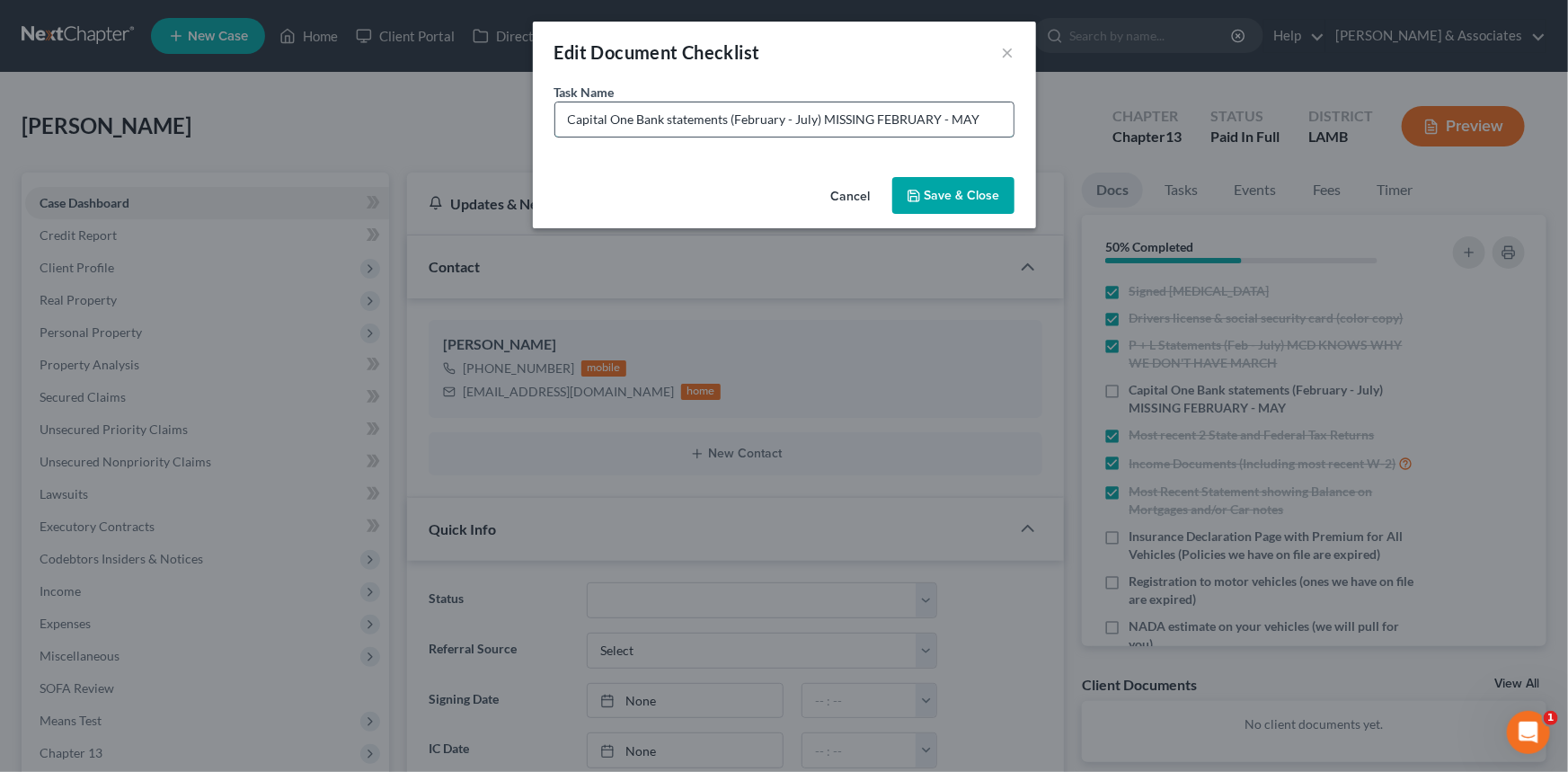
drag, startPoint x: 993, startPoint y: 108, endPoint x: 822, endPoint y: 116, distance: 171.2
click at [822, 116] on input "Capital One Bank statements (February - July) MISSING FEBRUARY - MAY" at bounding box center [784, 119] width 459 height 34
type input "Capital One Bank statements (February - July) Account was opened in June"
click at [997, 190] on button "Save & Close" at bounding box center [953, 195] width 122 height 38
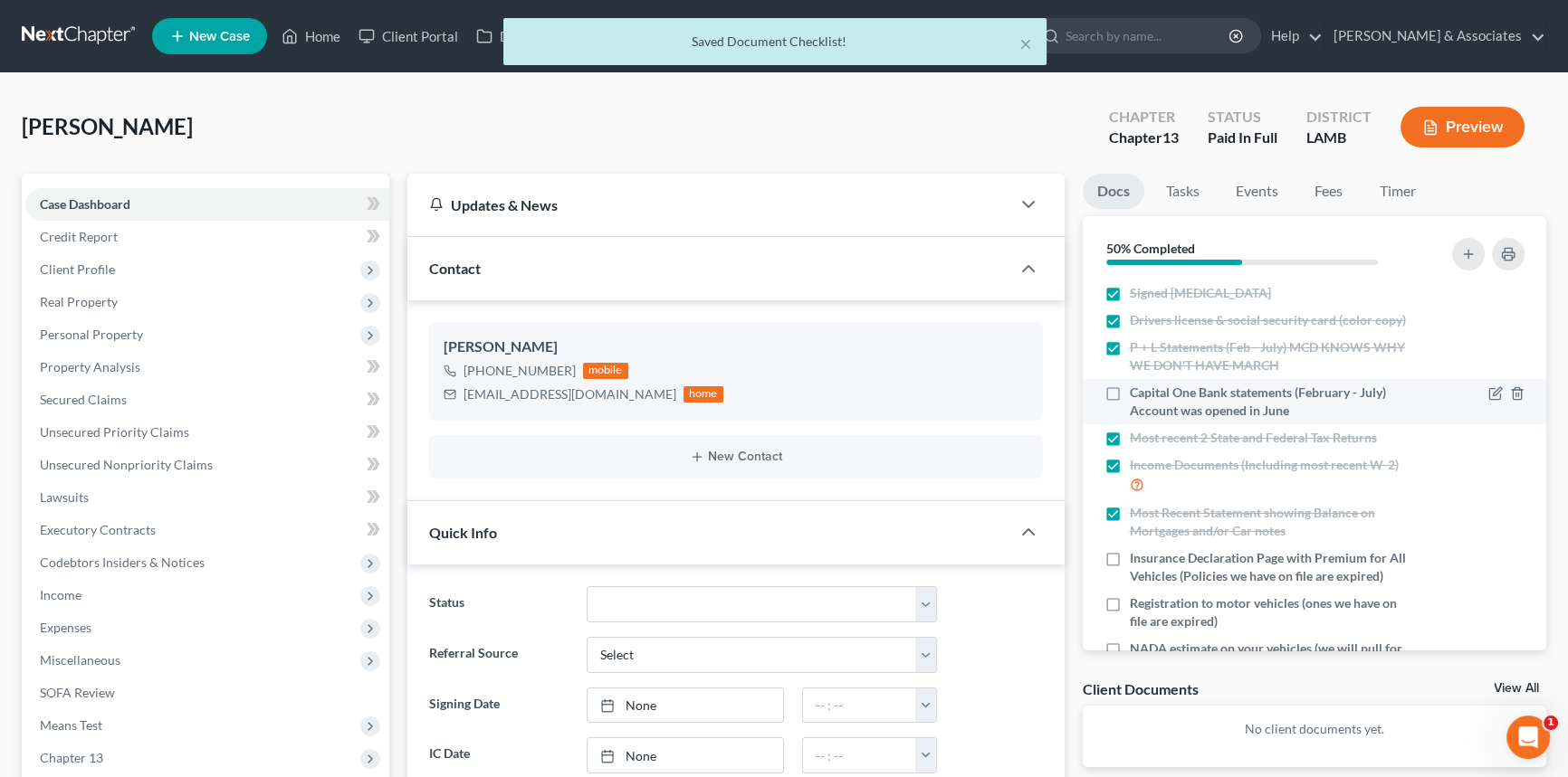
click at [1129, 384] on label "Capital One Bank statements (February - July) Account was opened in June" at bounding box center [1271, 401] width 285 height 36
click at [1137, 384] on input "Capital One Bank statements (February - July) Account was opened in June" at bounding box center [1142, 389] width 12 height 12
checkbox input "true"
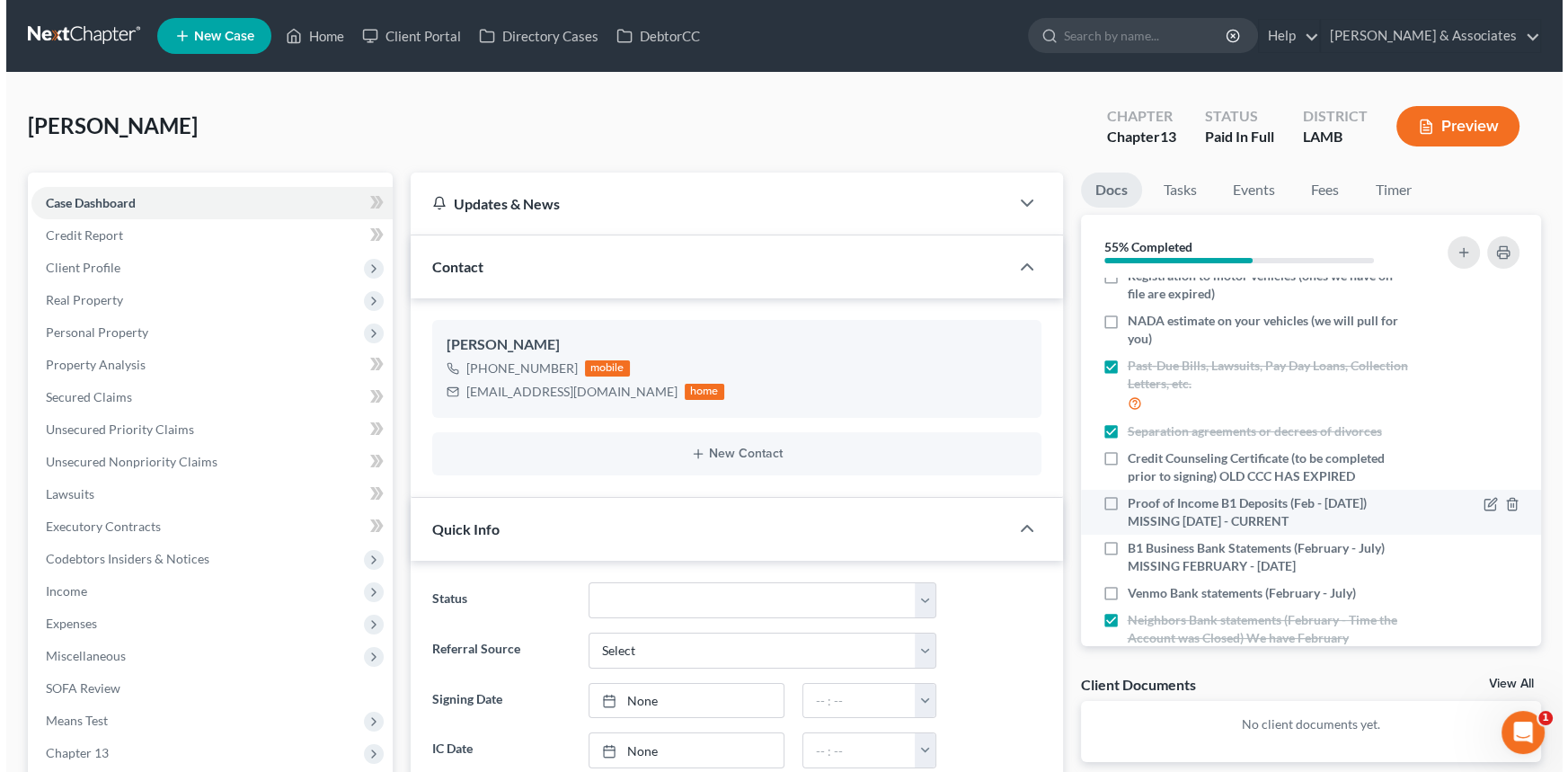
scroll to position [384, 0]
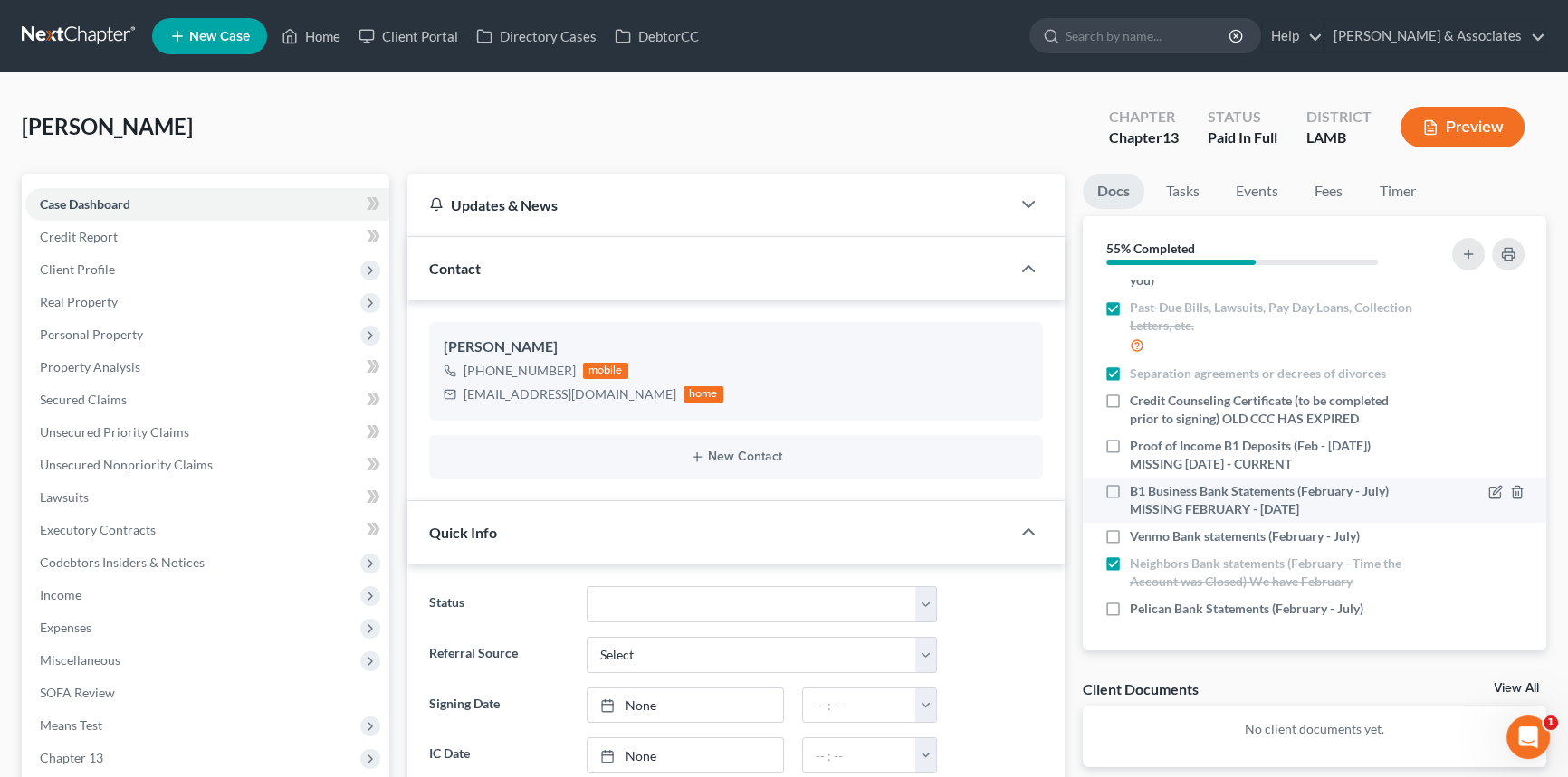
click at [1469, 492] on div at bounding box center [1478, 500] width 109 height 36
click at [1488, 489] on icon "button" at bounding box center [1496, 492] width 15 height 15
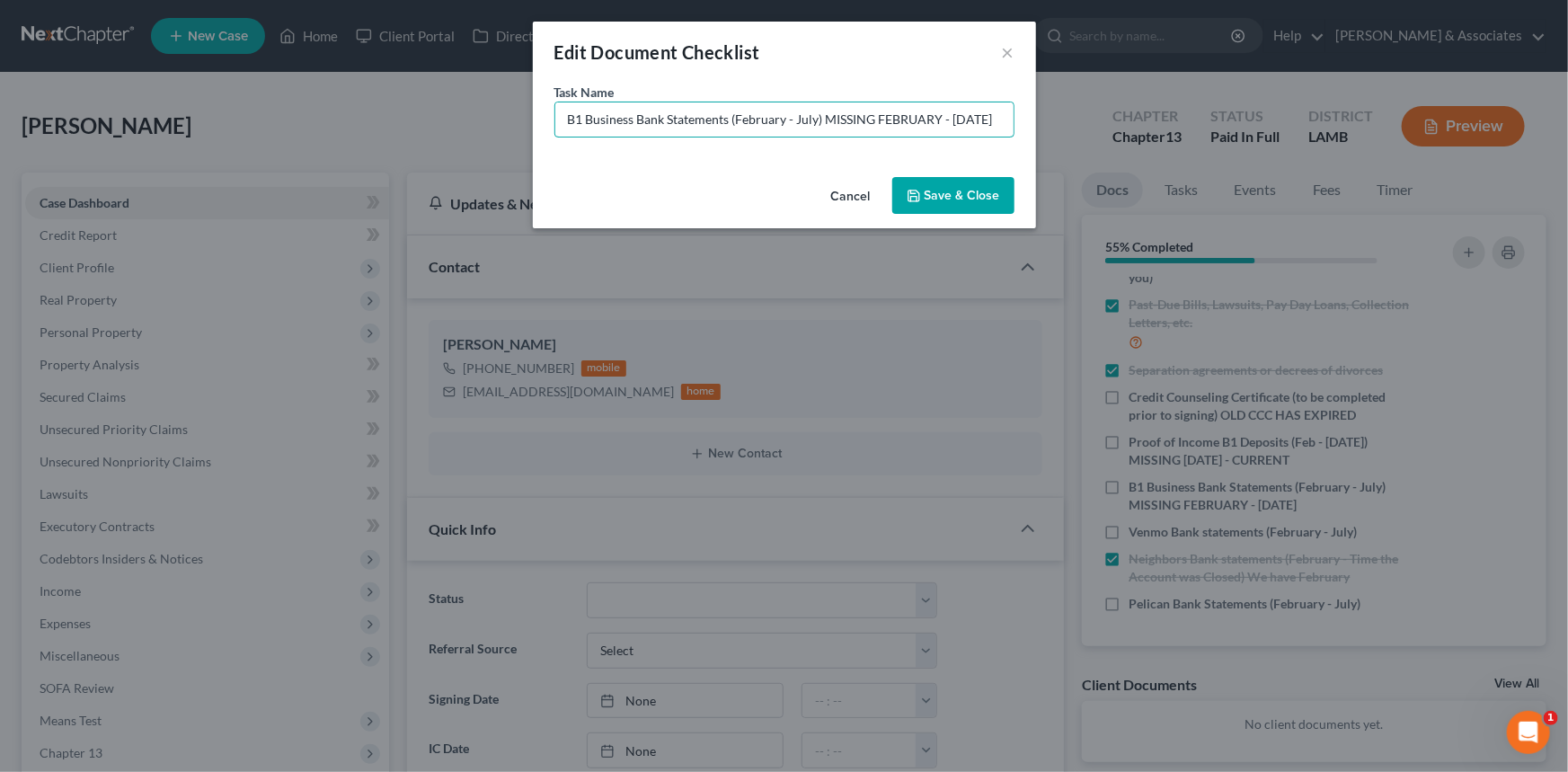
scroll to position [0, 29]
drag, startPoint x: 924, startPoint y: 126, endPoint x: 1373, endPoint y: 98, distance: 449.9
click at [1373, 98] on div "Edit Document Checklist × Task Name * B1 Business Bank Statements (February - J…" at bounding box center [784, 386] width 1568 height 772
type input "B1 Business Bank Statements (February - July) ACCOUNT WAS OPENED MARCH 28TH"
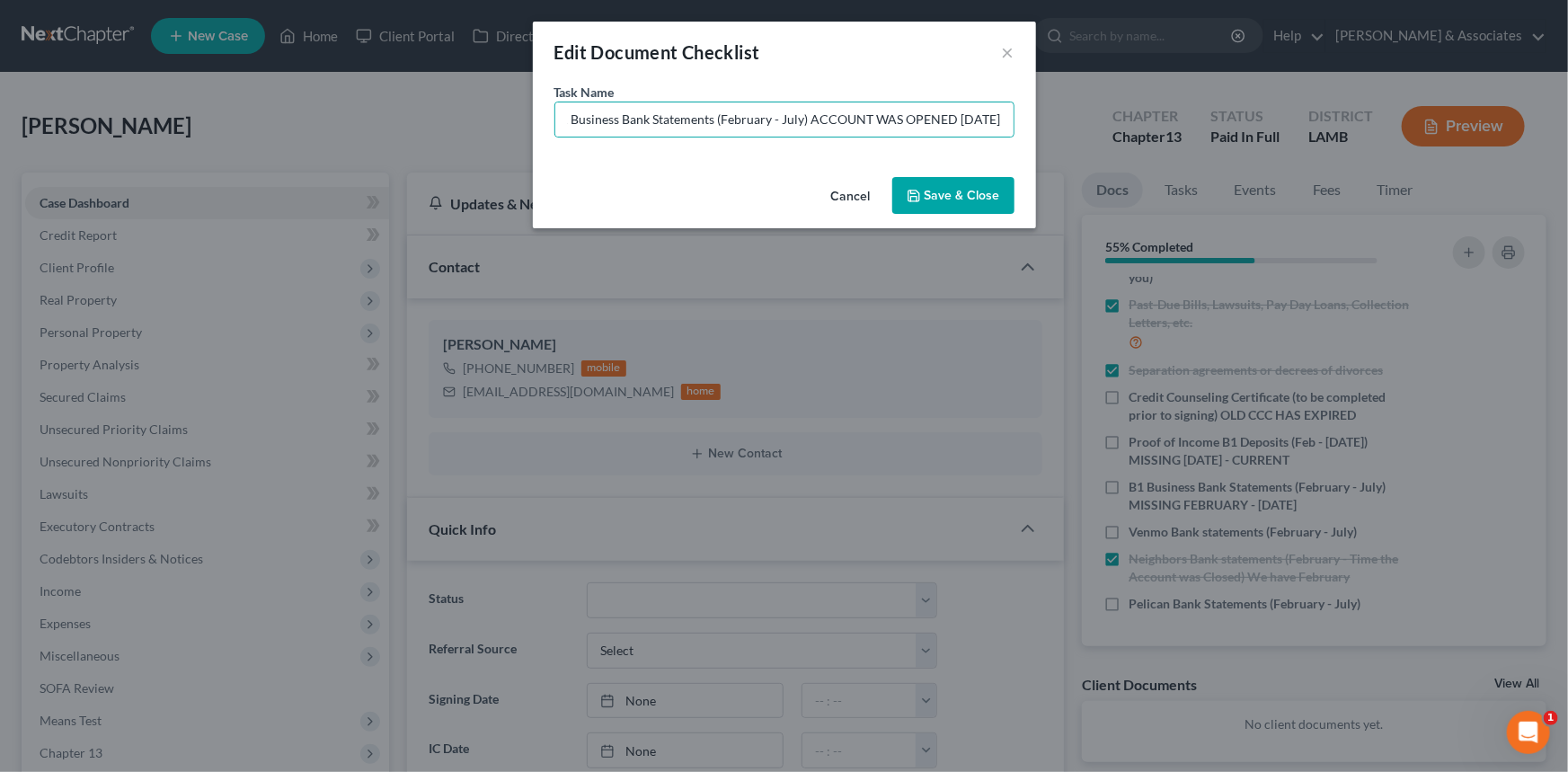
click at [989, 197] on button "Save & Close" at bounding box center [953, 195] width 122 height 38
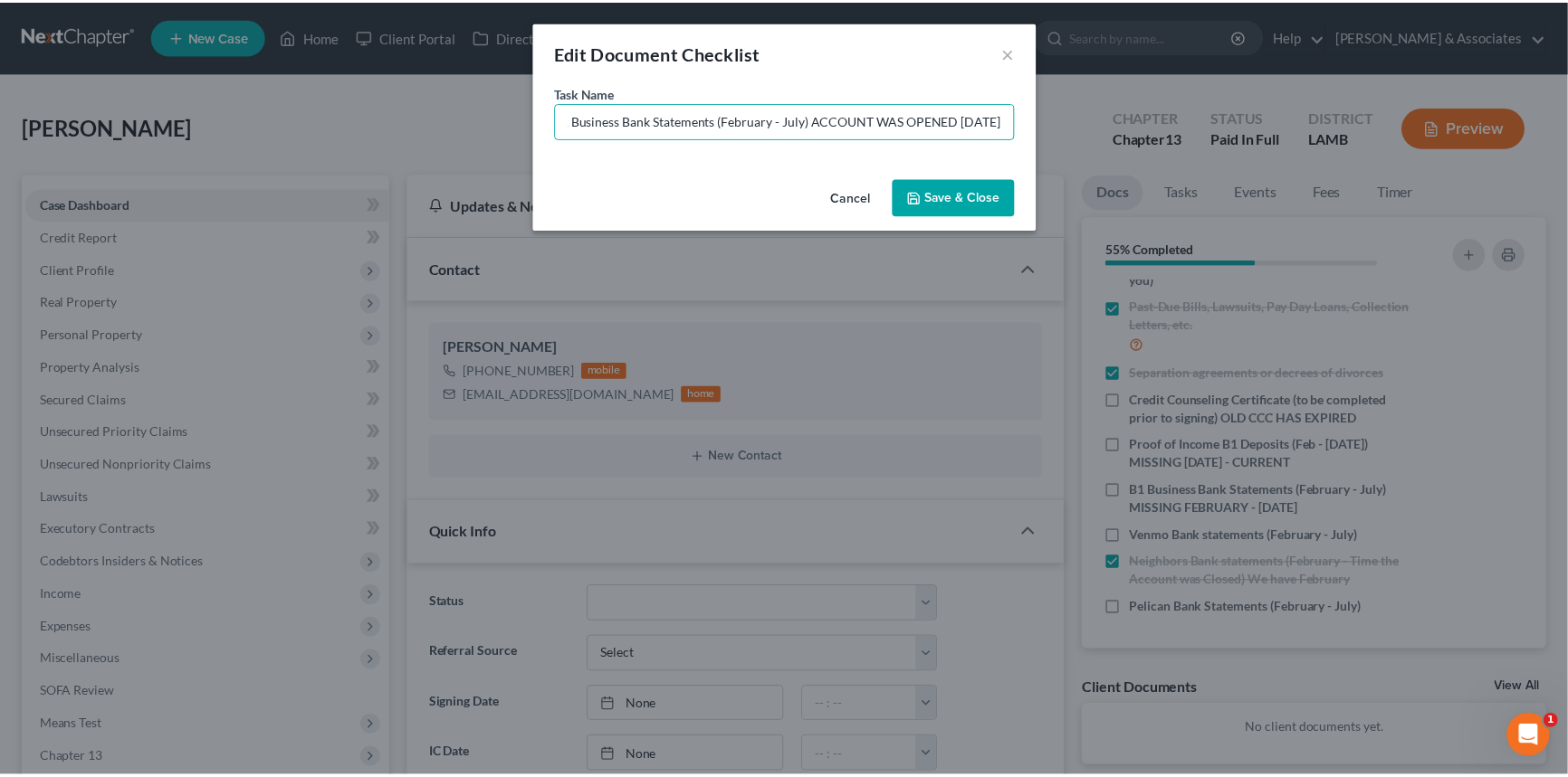
scroll to position [0, 0]
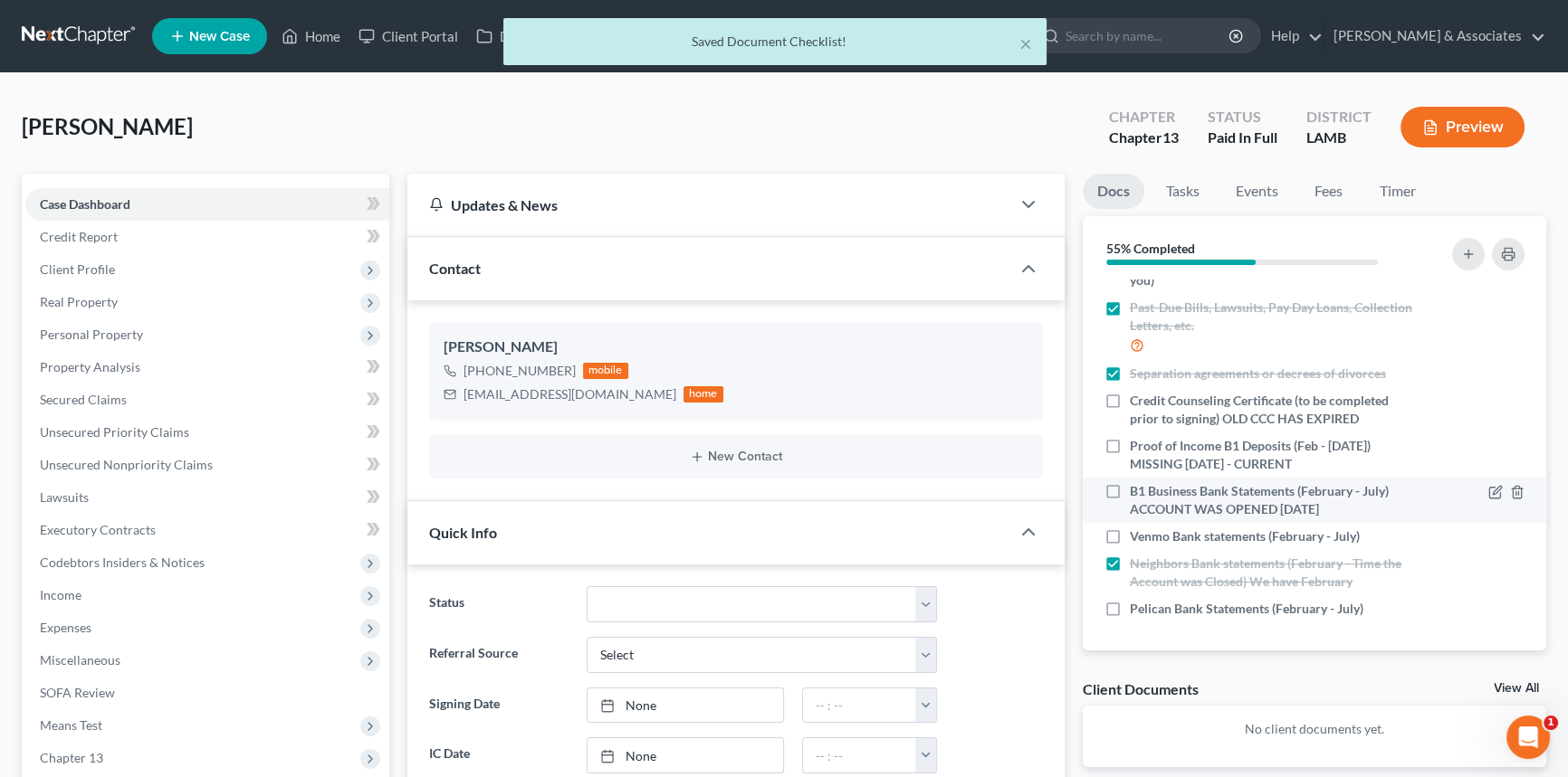
click at [1129, 487] on label "B1 Business Bank Statements (February - July) ACCOUNT WAS OPENED MARCH 28TH" at bounding box center [1271, 500] width 285 height 36
click at [1137, 487] on input "B1 Business Bank Statements (February - July) ACCOUNT WAS OPENED MARCH 28TH" at bounding box center [1142, 488] width 12 height 12
checkbox input "true"
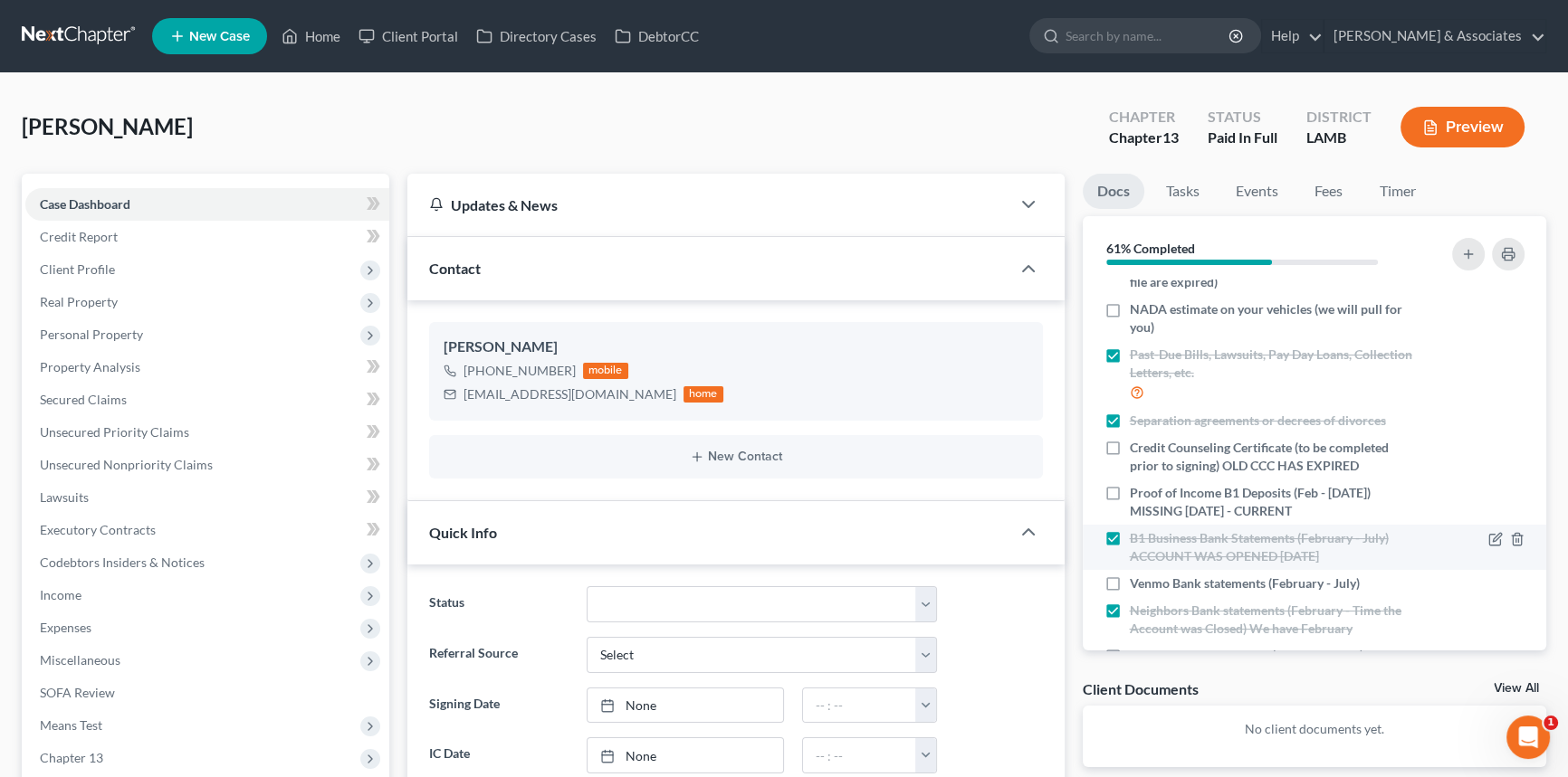
scroll to position [387, 0]
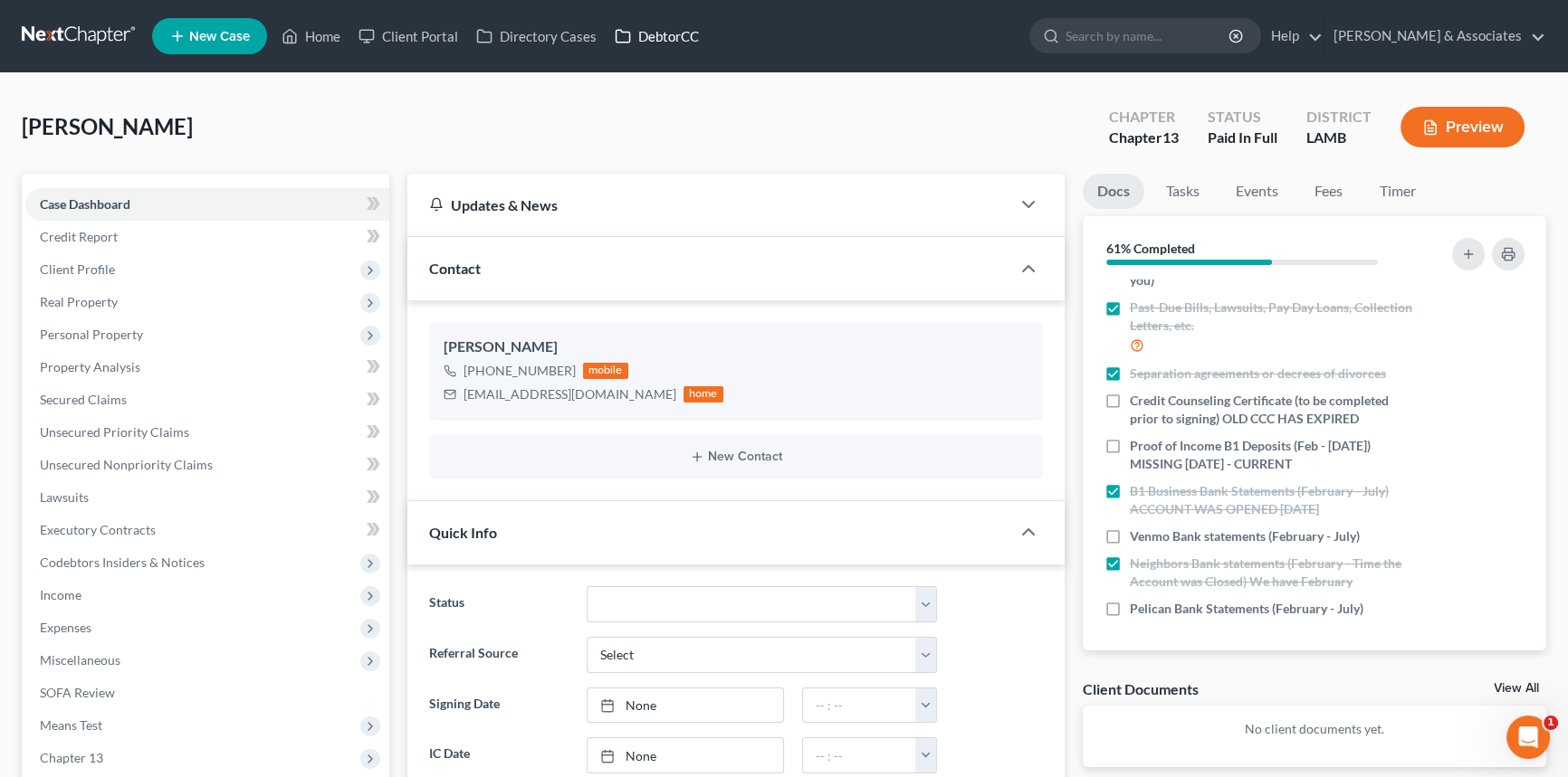
click at [680, 30] on link "DebtorCC" at bounding box center [657, 35] width 102 height 32
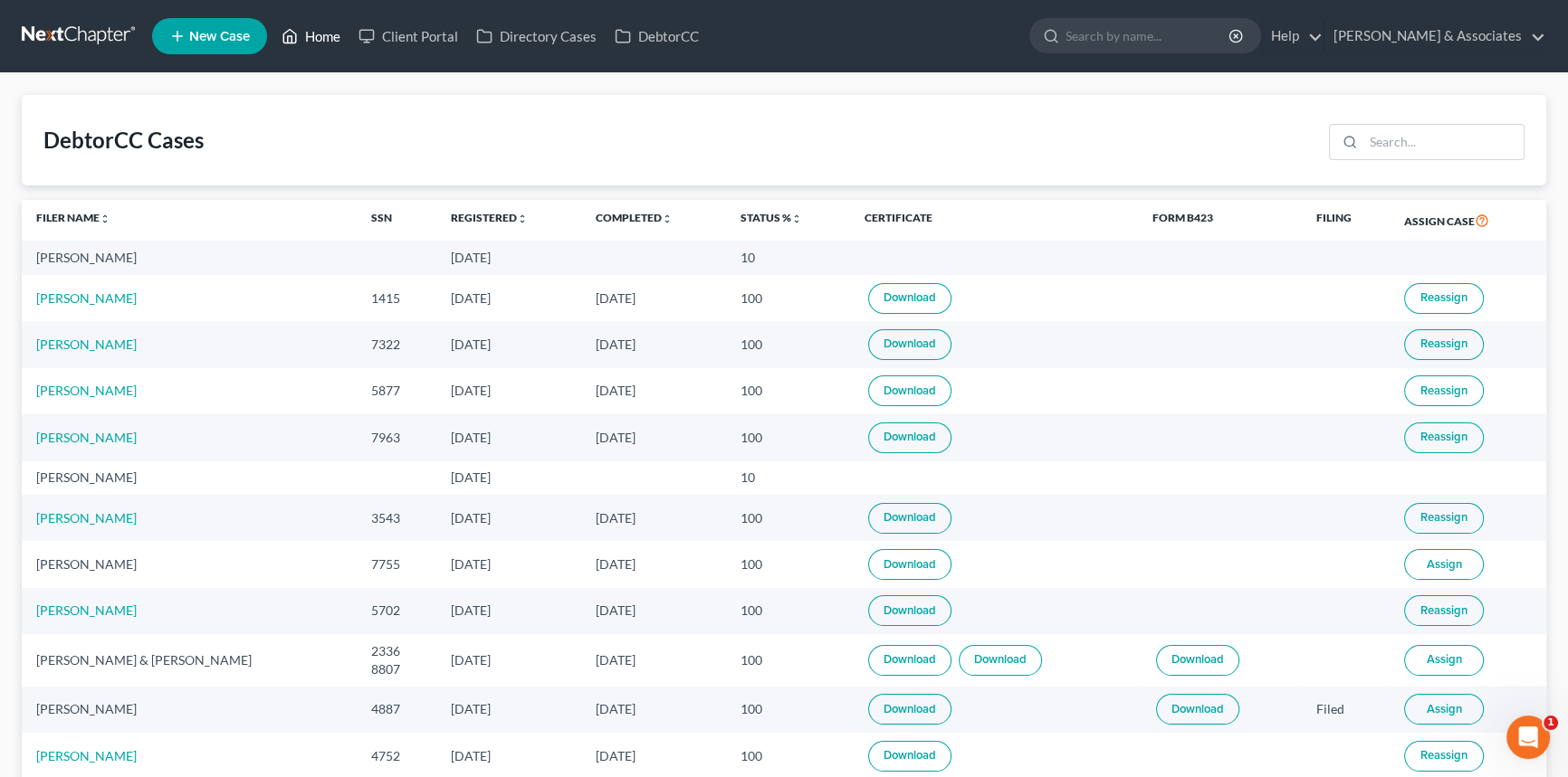
click at [348, 19] on link "Home" at bounding box center [311, 35] width 77 height 32
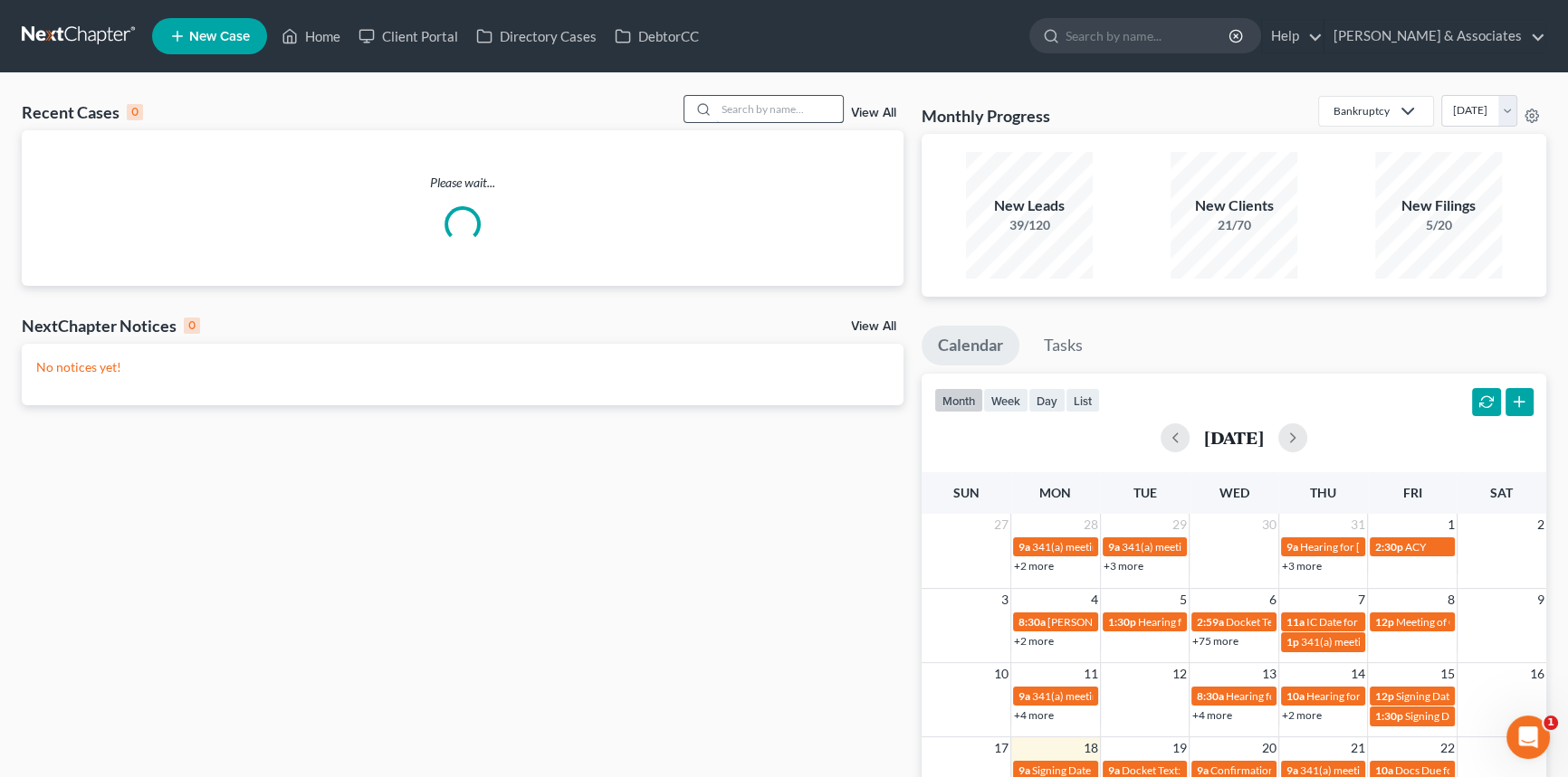
click at [755, 108] on input "search" at bounding box center [779, 108] width 127 height 26
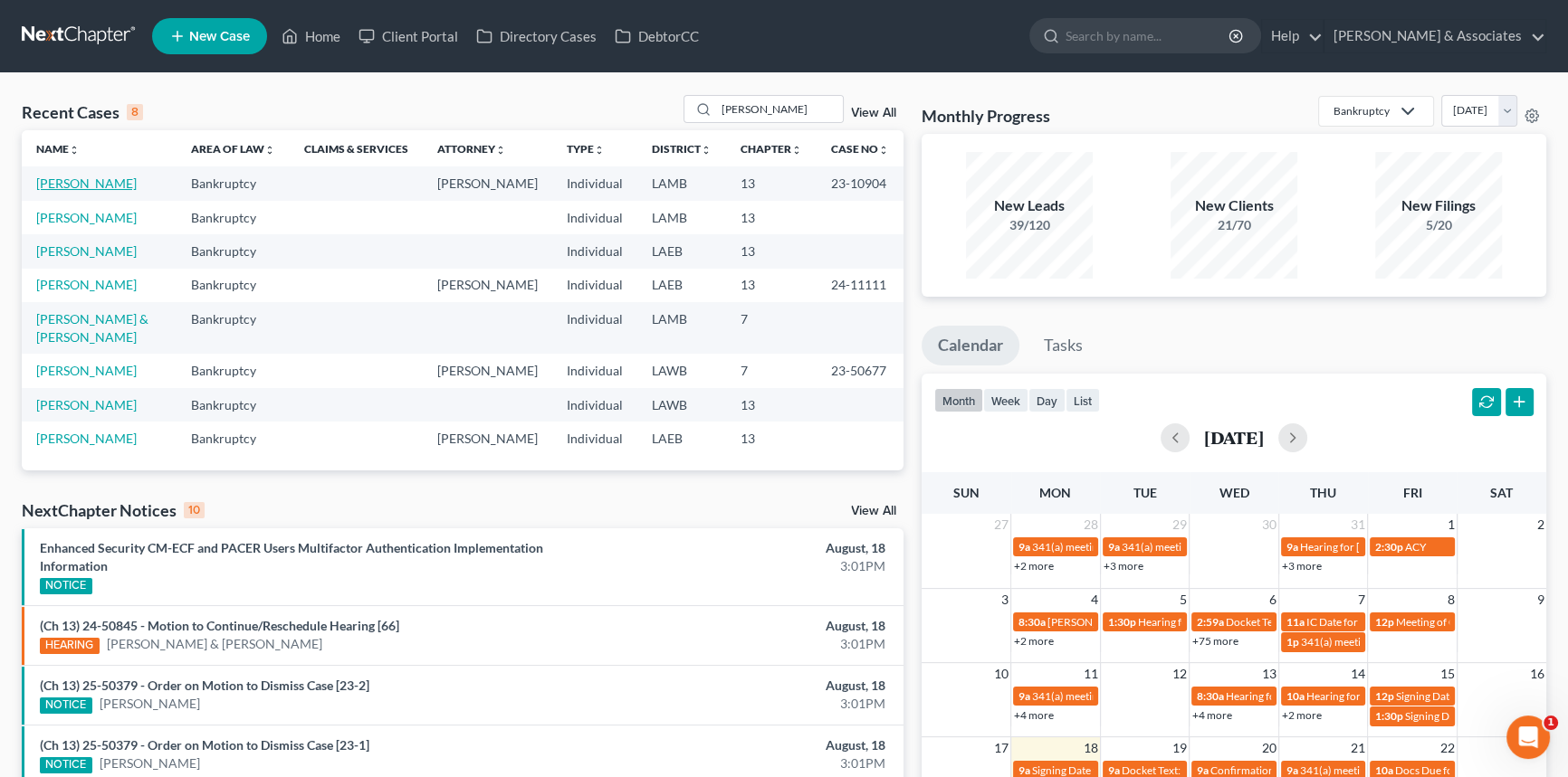
drag, startPoint x: 94, startPoint y: 170, endPoint x: 78, endPoint y: 190, distance: 25.6
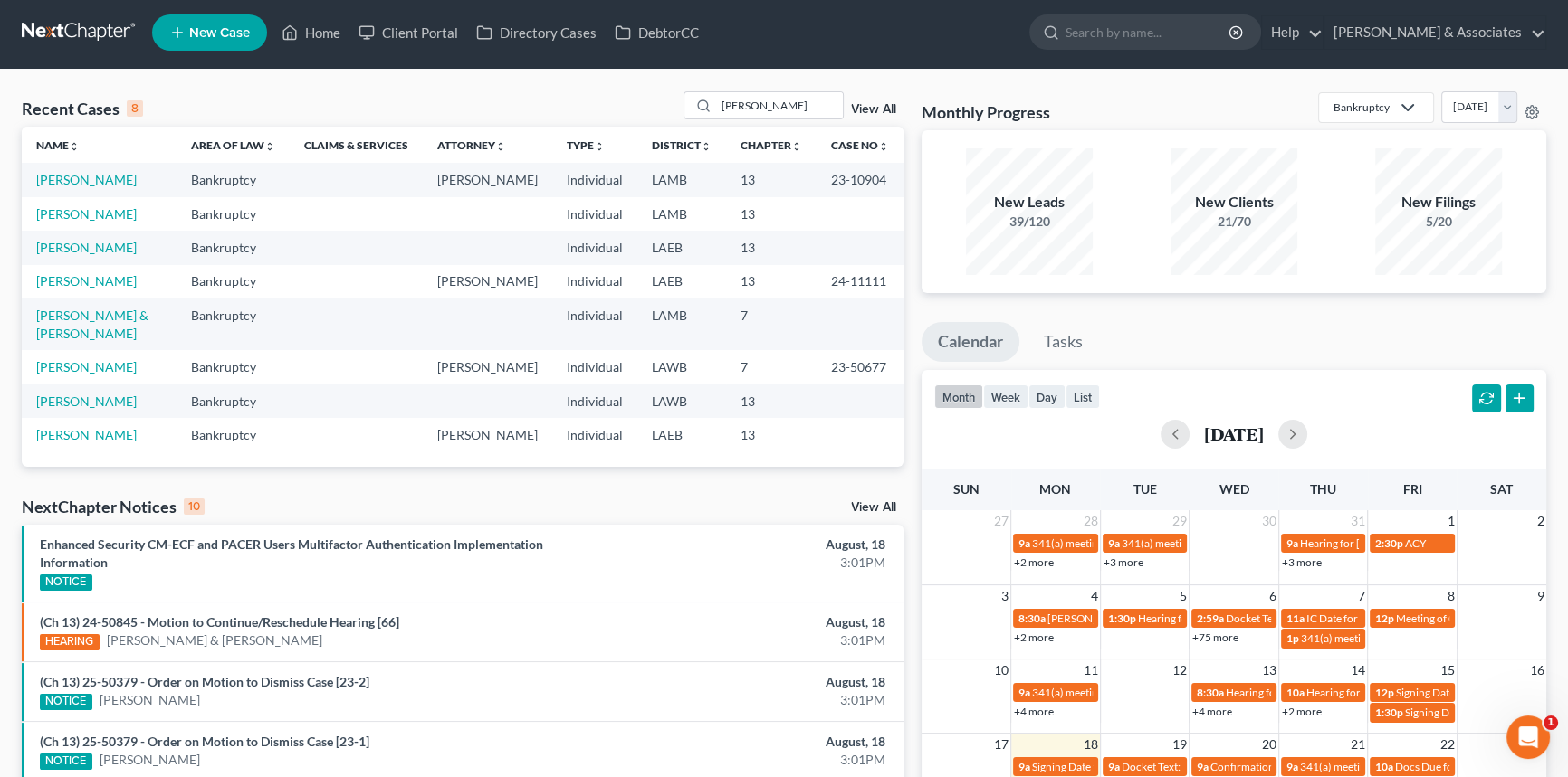
click at [797, 120] on div "Recent Cases 8 spencer View All" at bounding box center [462, 109] width 882 height 35
click at [799, 99] on input "spencer" at bounding box center [779, 106] width 127 height 26
type input "holland"
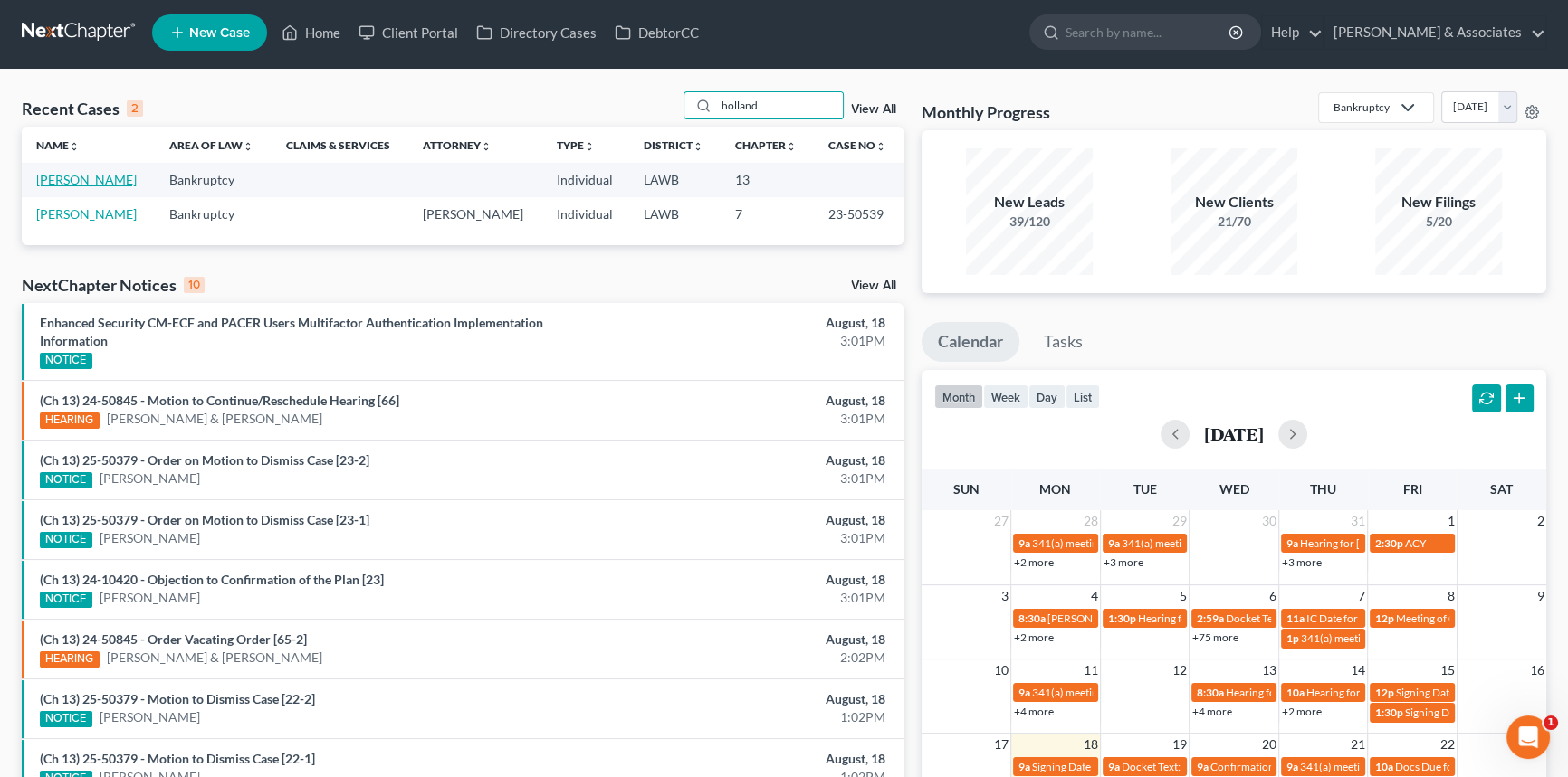
click at [76, 173] on link "[PERSON_NAME]" at bounding box center [86, 179] width 100 height 16
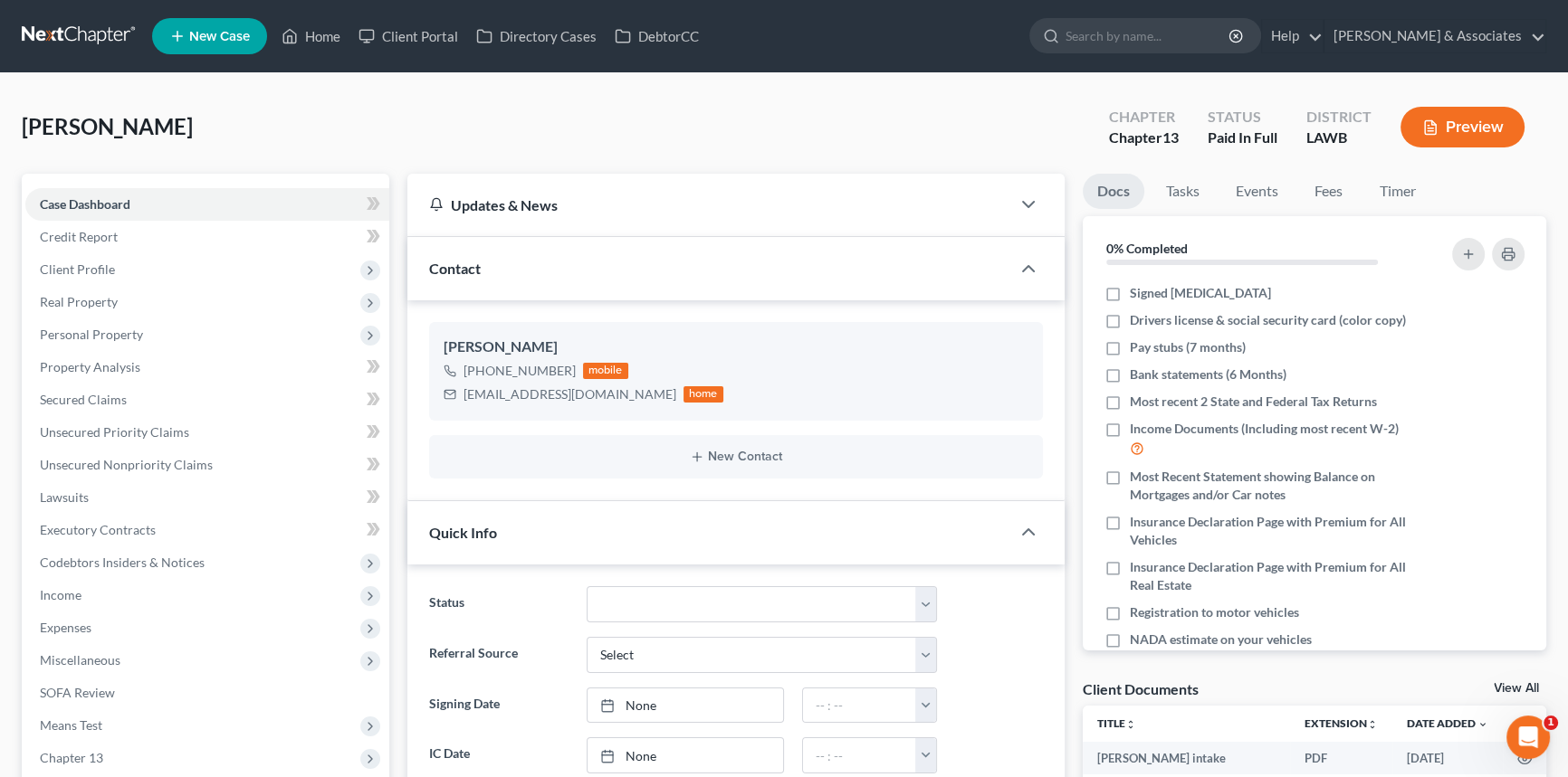
scroll to position [740, 0]
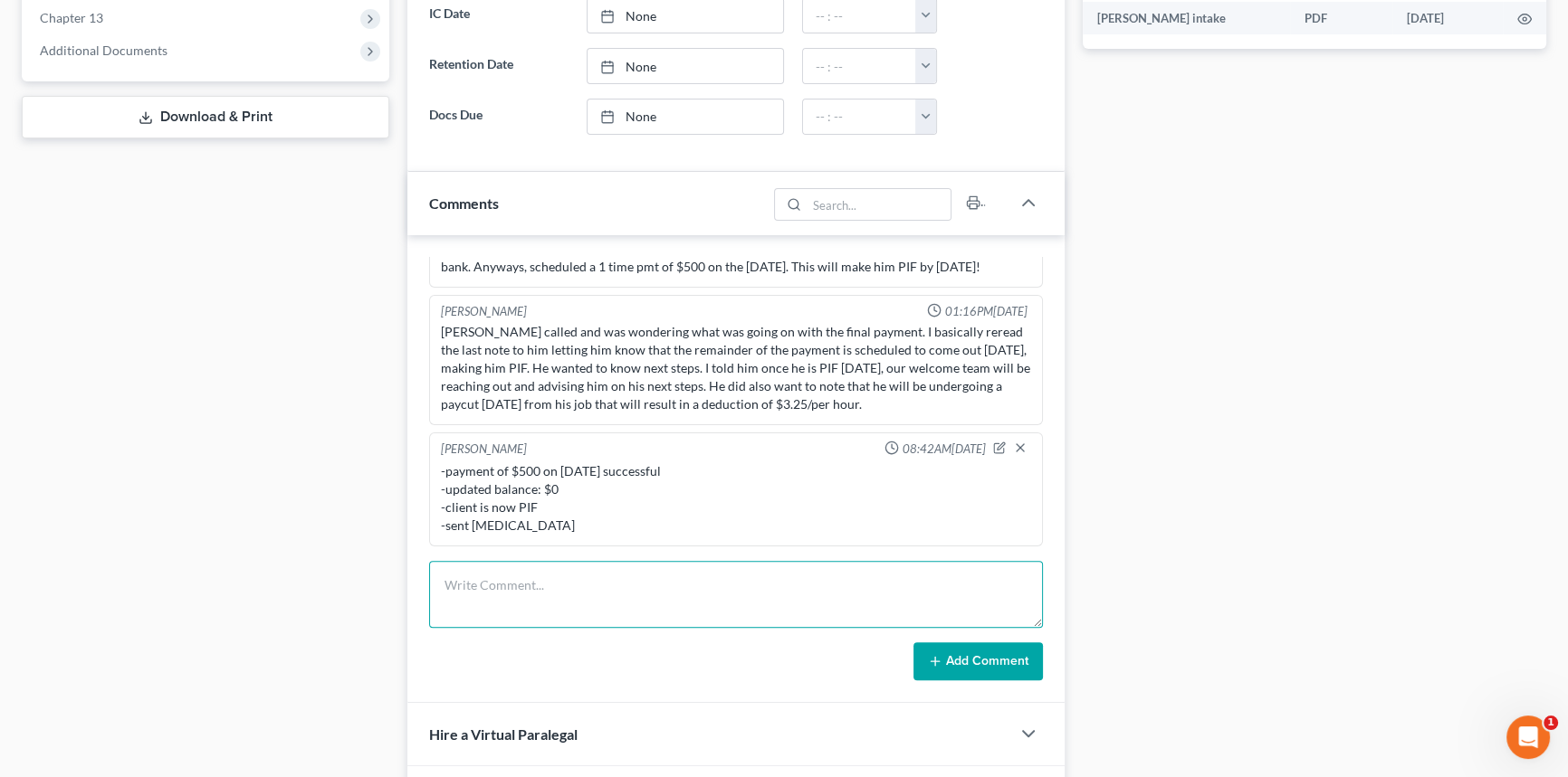
click at [584, 588] on textarea at bounding box center [736, 594] width 614 height 67
click at [643, 577] on textarea "- he just got a $3.25 an hour less paycut was permanantly effective last week, …" at bounding box center [736, 594] width 614 height 67
click at [520, 584] on textarea "- he just got a $3.25 an hour less was permanantly effective last week, he was …" at bounding box center [736, 594] width 614 height 67
click at [692, 588] on textarea "- he just got a paycut for $3.25 an hour less was permanantly effective last we…" at bounding box center [736, 594] width 614 height 67
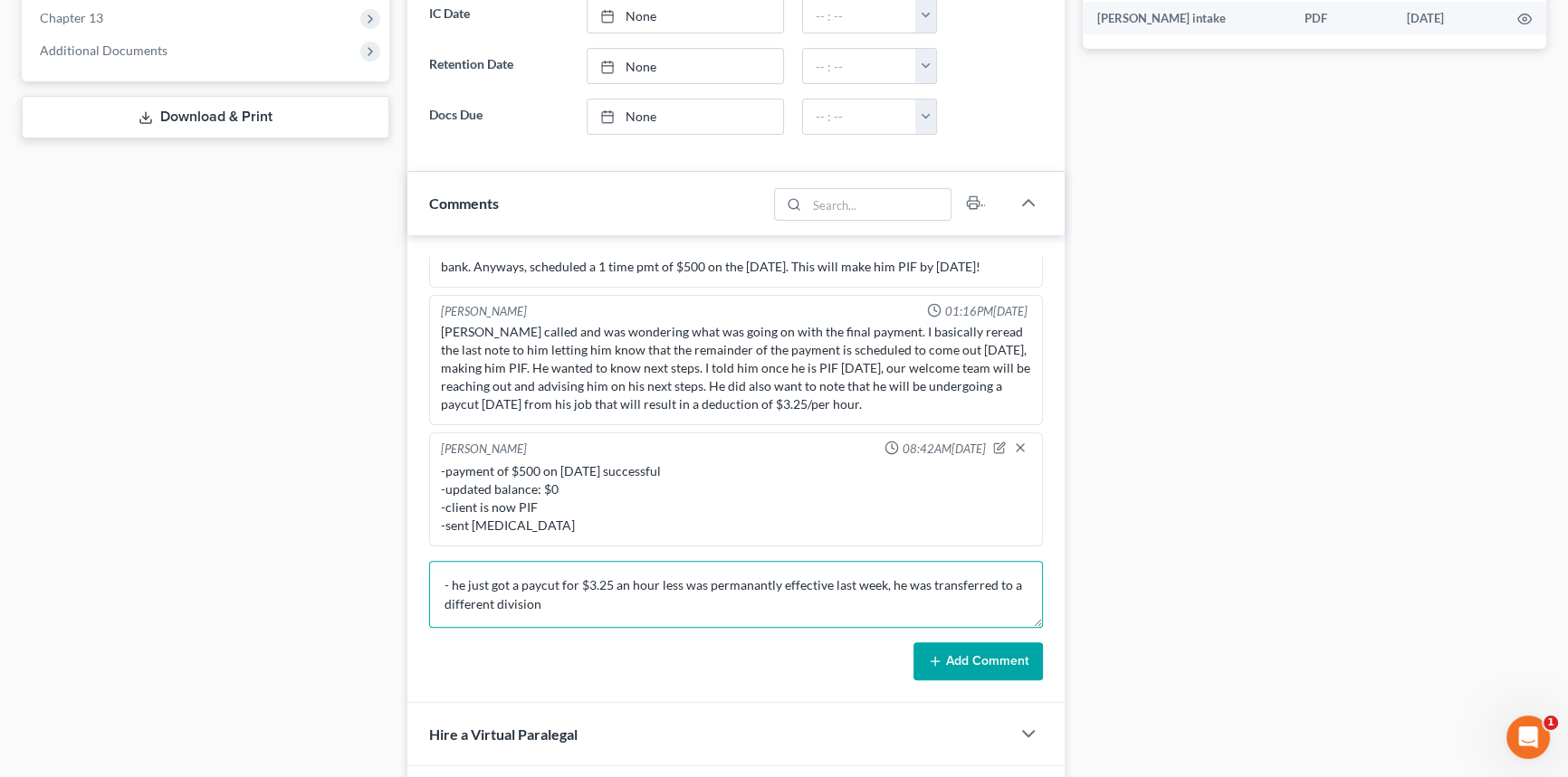
click at [692, 588] on textarea "- he just got a paycut for $3.25 an hour less was permanantly effective last we…" at bounding box center [736, 594] width 614 height 67
click at [721, 574] on textarea "- he just got a paycut for $3.25 an hour less is permanantly effective last wee…" at bounding box center [736, 594] width 614 height 67
click at [582, 606] on textarea "- he just got a paycut for $3.25 an hour less is permanently and was effective …" at bounding box center [736, 594] width 614 height 67
drag, startPoint x: 713, startPoint y: 603, endPoint x: 572, endPoint y: 607, distance: 141.1
click at [572, 607] on textarea "- he just got a paycut for $3.25 an hour less is permanently and was effective …" at bounding box center [736, 594] width 614 height 67
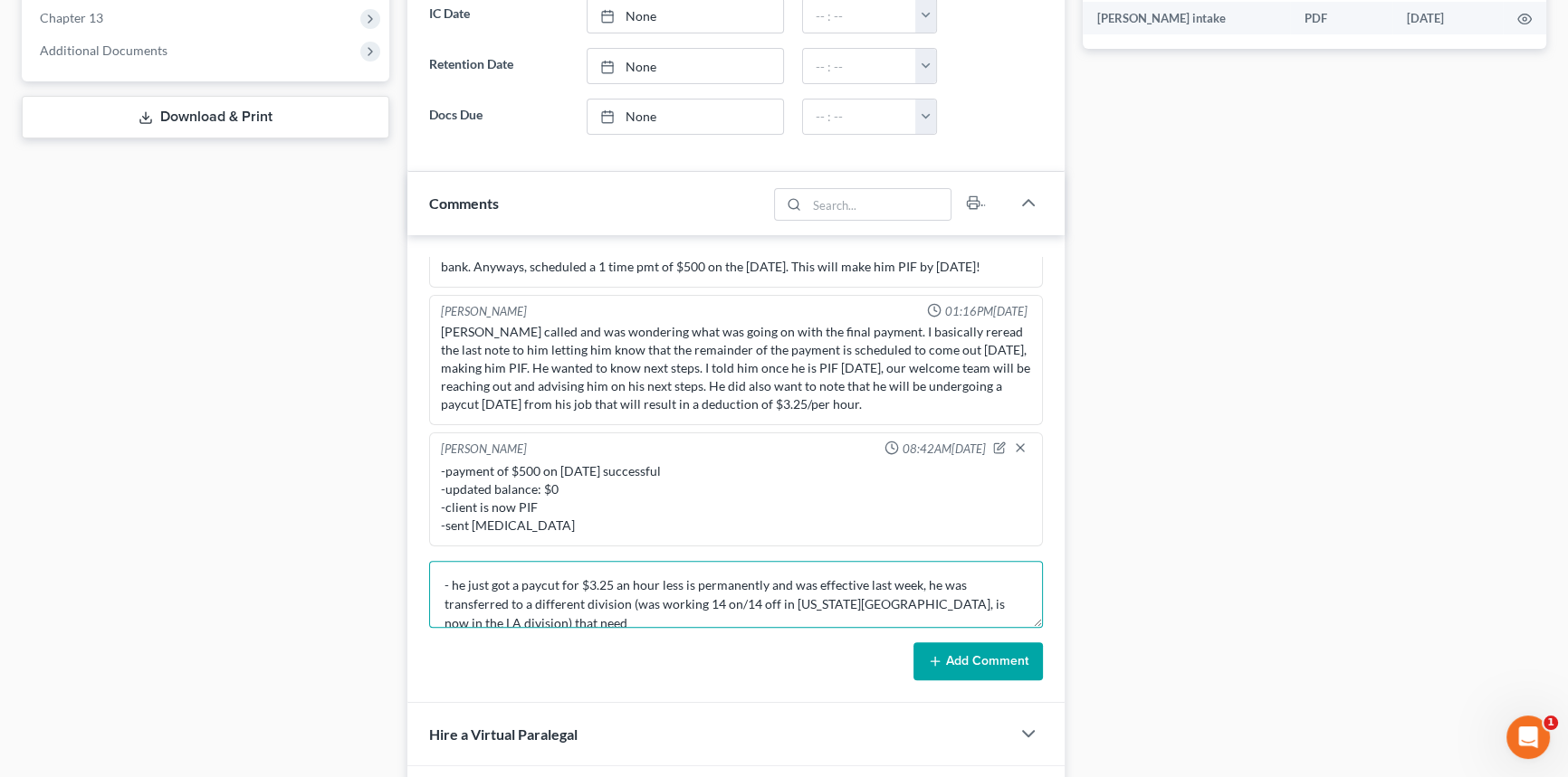
scroll to position [4, 0]
type textarea "- he just got a paycut for $3.25 an hour less is permanently and was effective …"
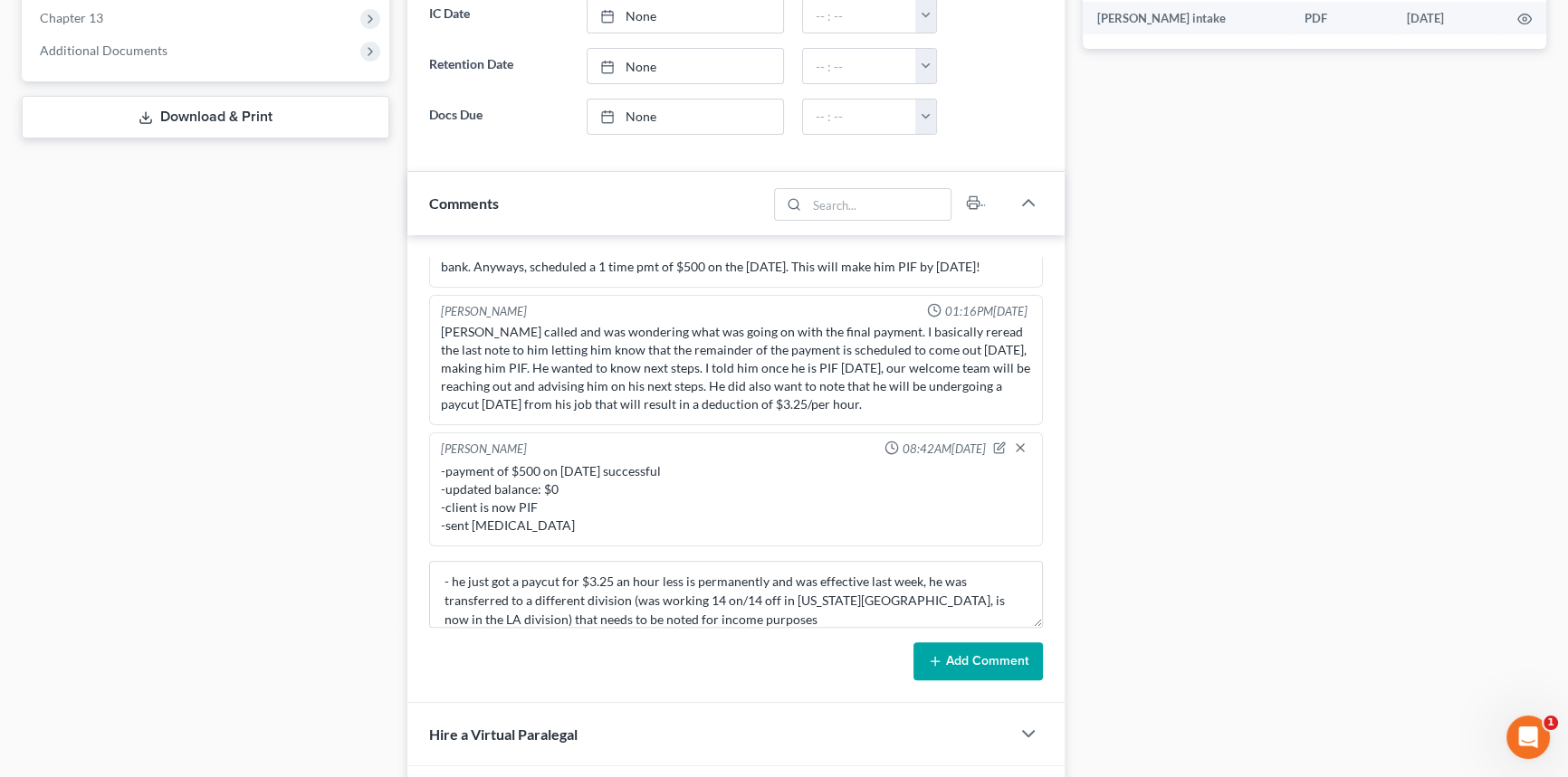
click at [1015, 663] on button "Add Comment" at bounding box center [978, 661] width 130 height 38
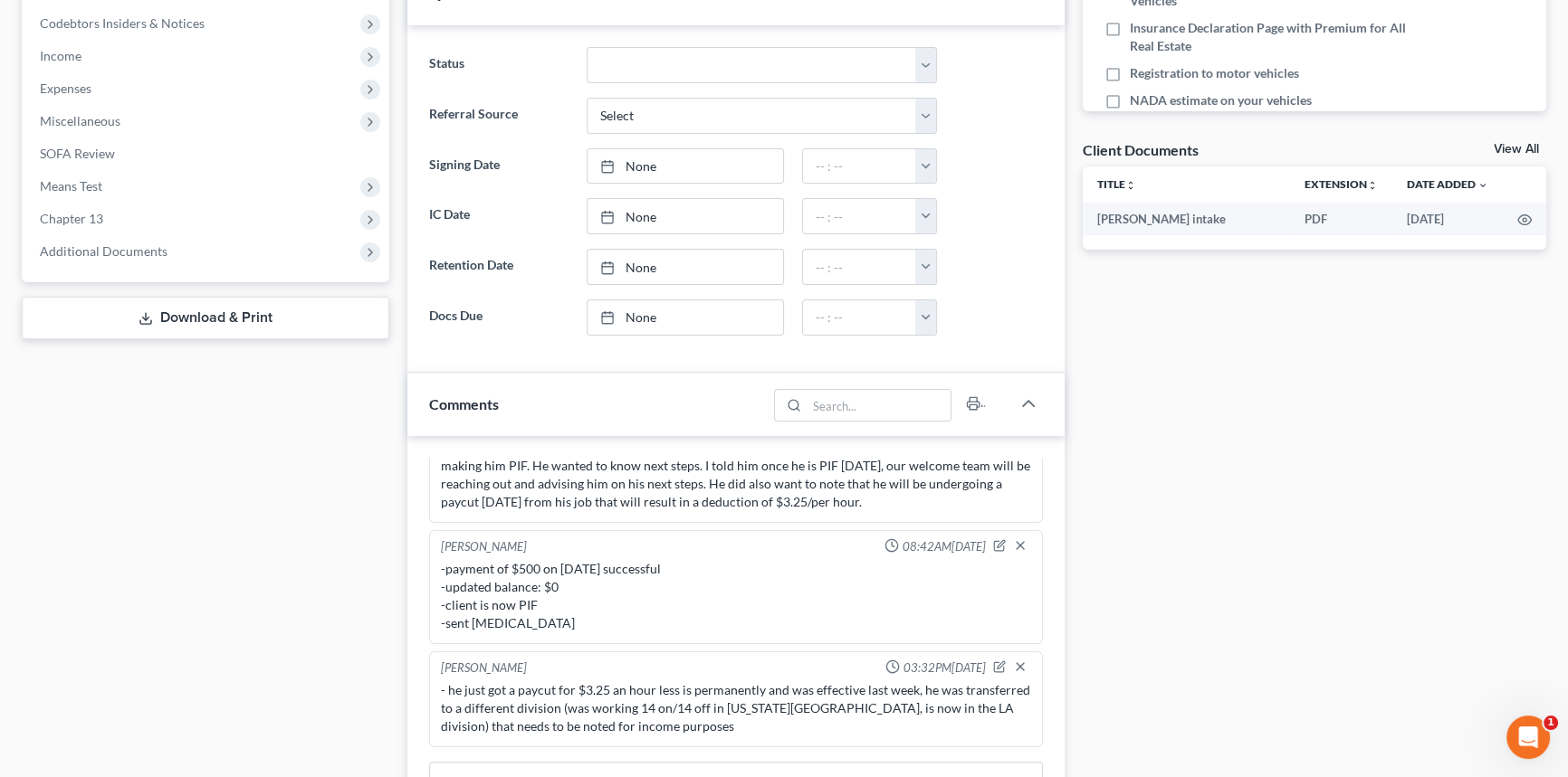
scroll to position [740, 0]
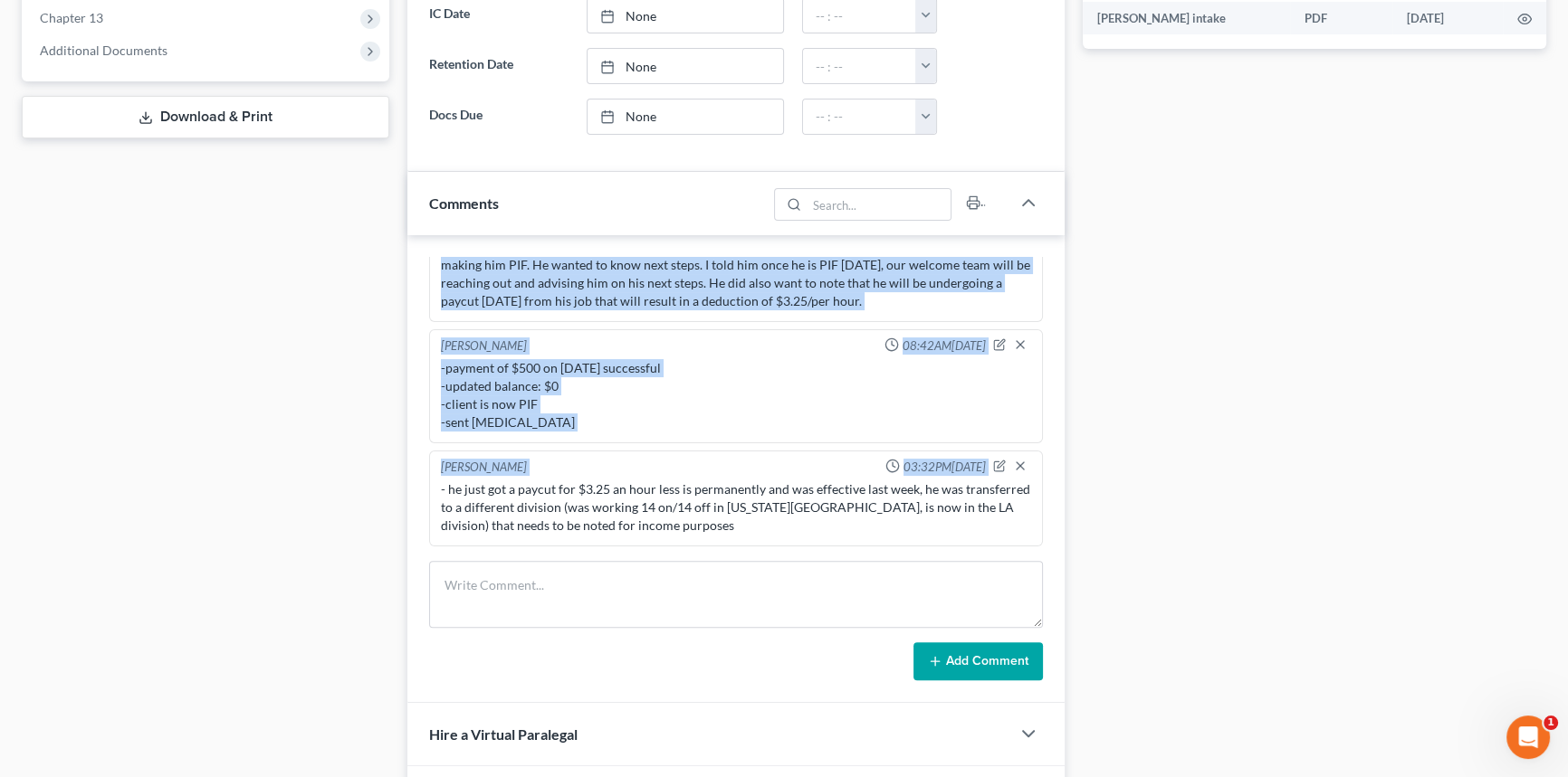
drag, startPoint x: 1042, startPoint y: 462, endPoint x: 1039, endPoint y: 302, distance: 160.0
click at [1017, 222] on div "Comments Alayna Harper 09:01AM, 07/18/2025 *NOTES FROM MONDAY SINCE HE DID NOT …" at bounding box center [735, 437] width 657 height 531
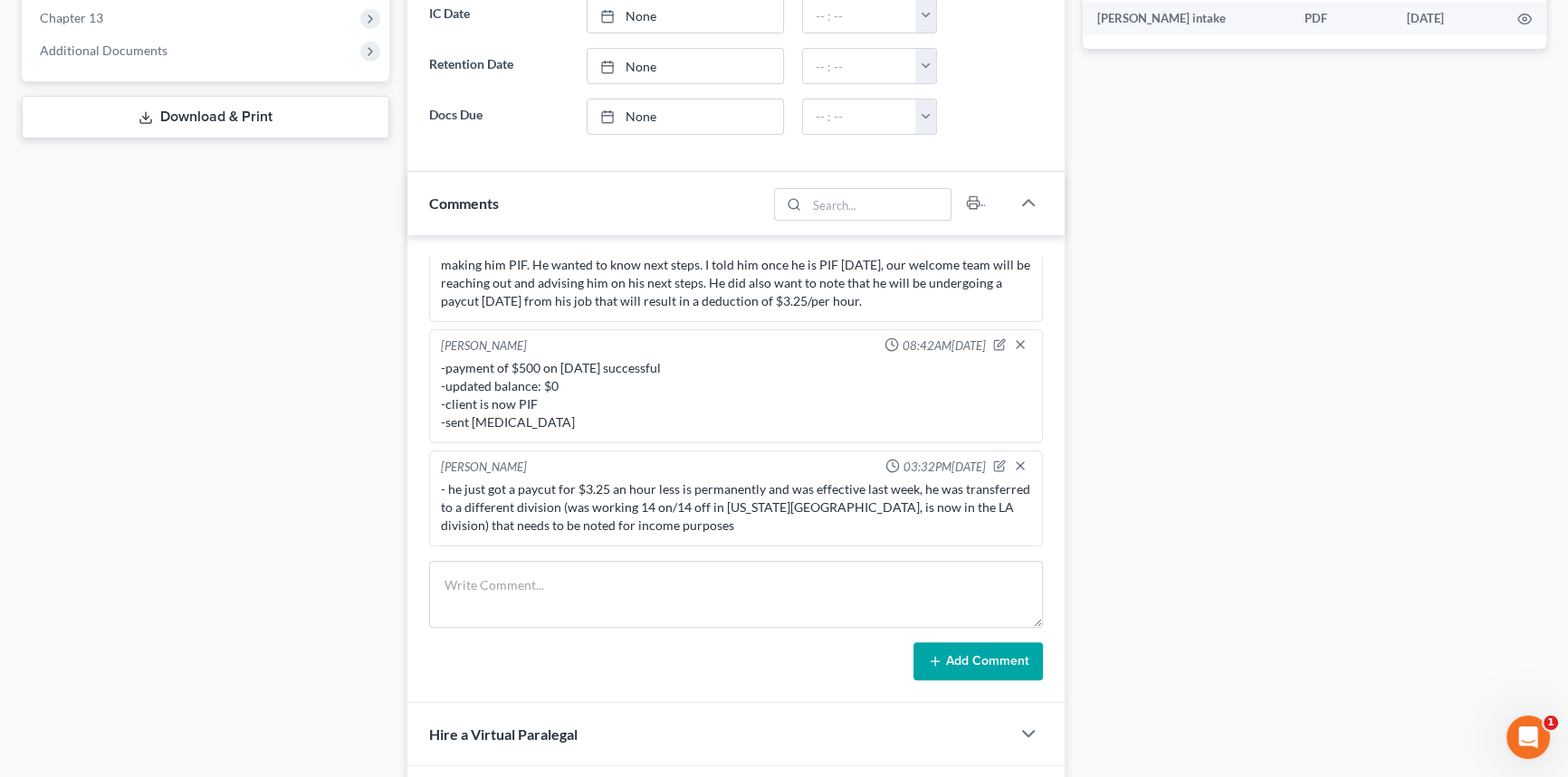
click at [1102, 427] on div "Docs Tasks Events Fees Timer 0% Completed Nothing here yet! Signed Retainer Dri…" at bounding box center [1315, 196] width 482 height 1524
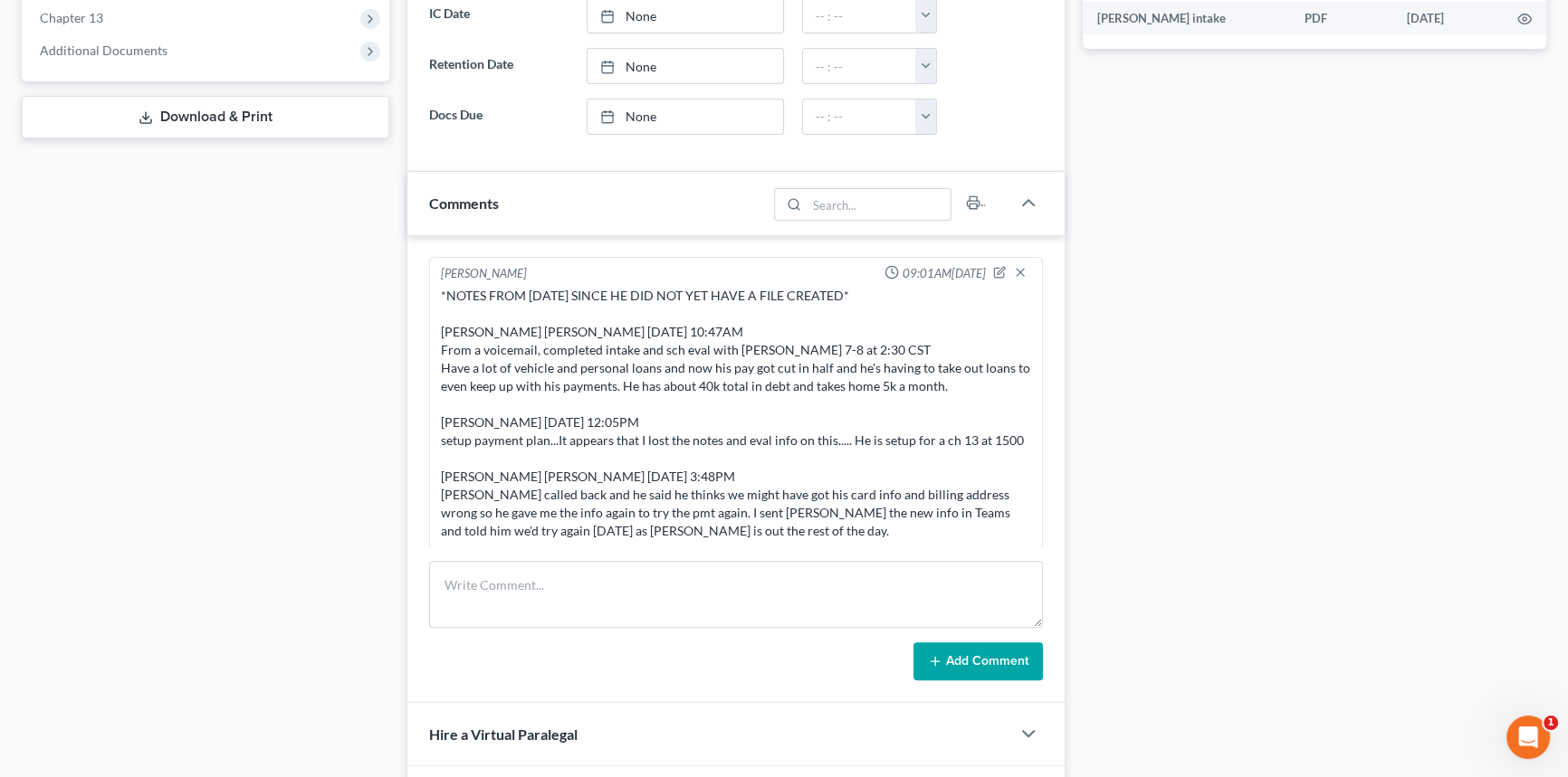
scroll to position [553, 0]
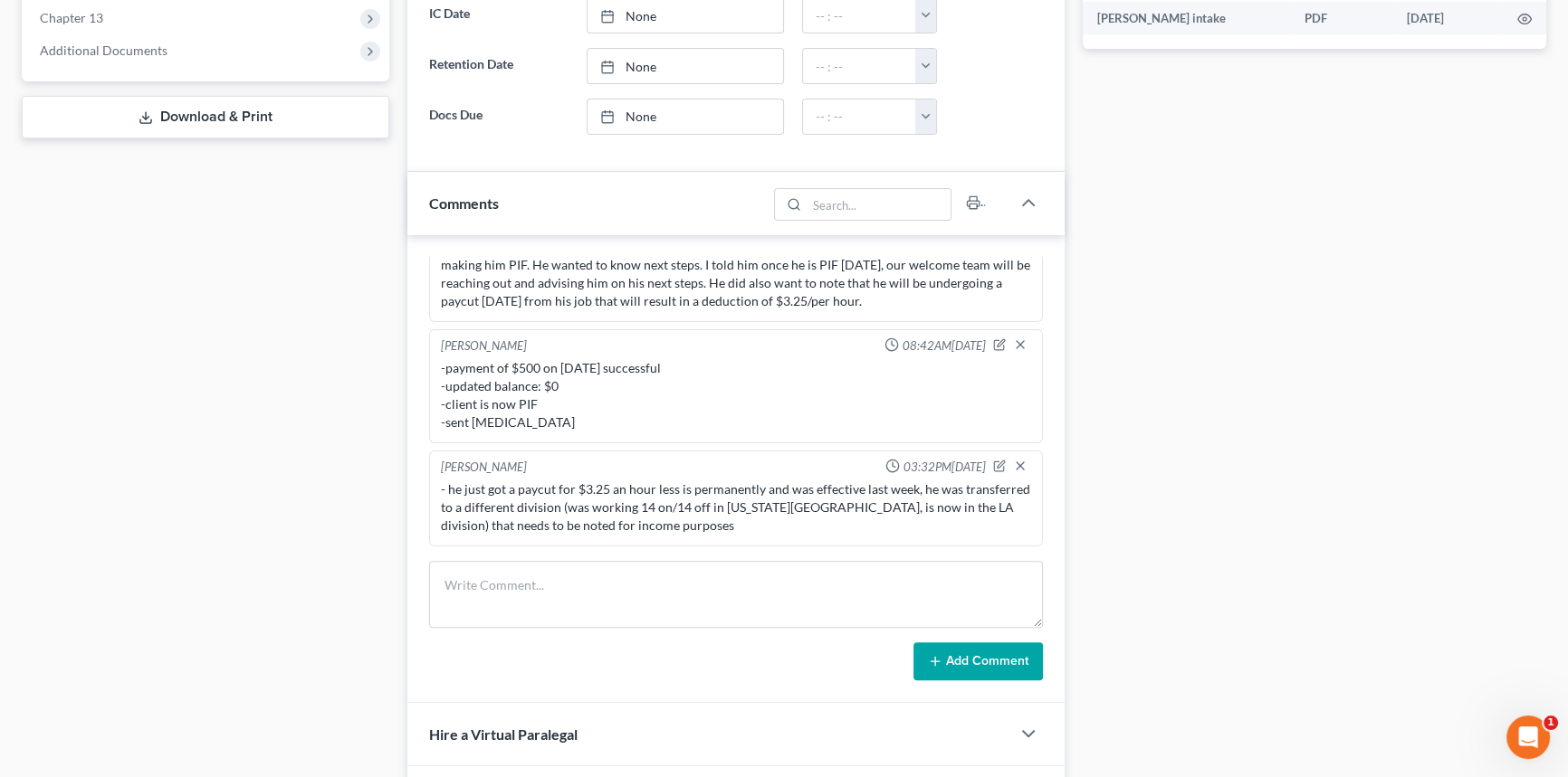
click at [993, 470] on div at bounding box center [1013, 468] width 42 height 19
click at [997, 461] on icon "button" at bounding box center [1001, 465] width 7 height 7
type textarea "- he just got a paycut for $3.25 an hour less is permanently and was effective …"
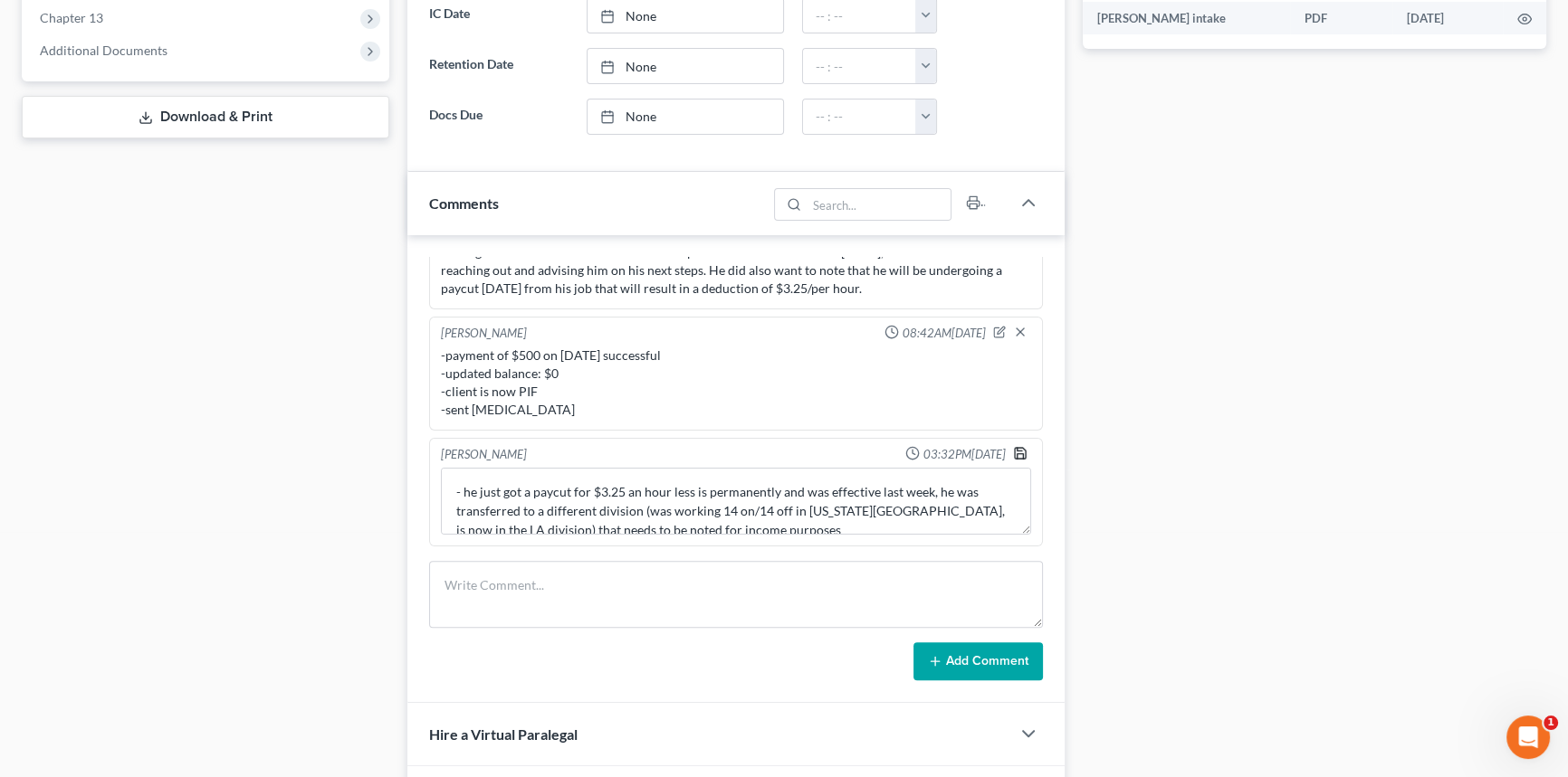
click at [1016, 459] on polyline "button" at bounding box center [1019, 456] width 6 height 5
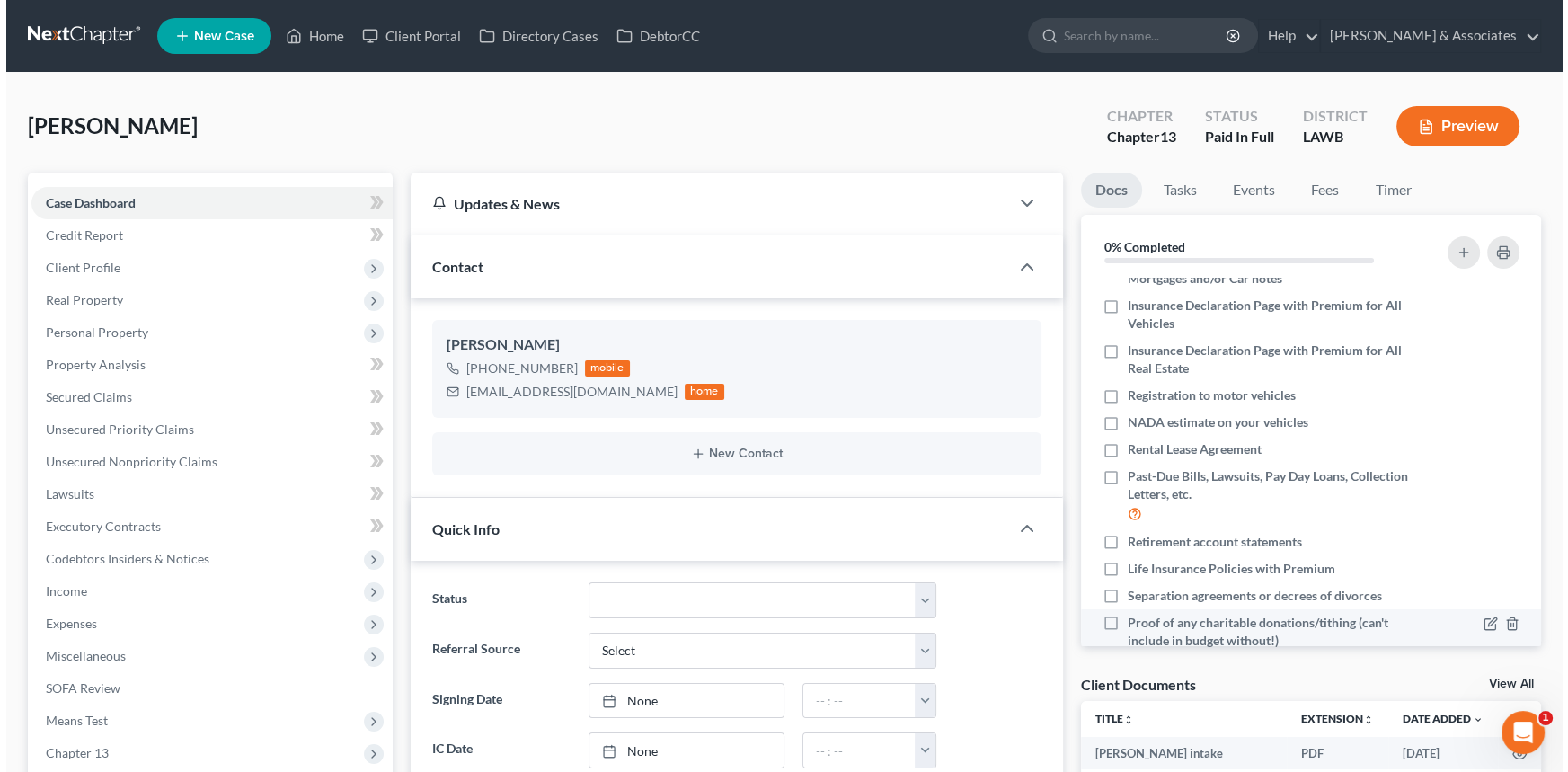
scroll to position [294, 0]
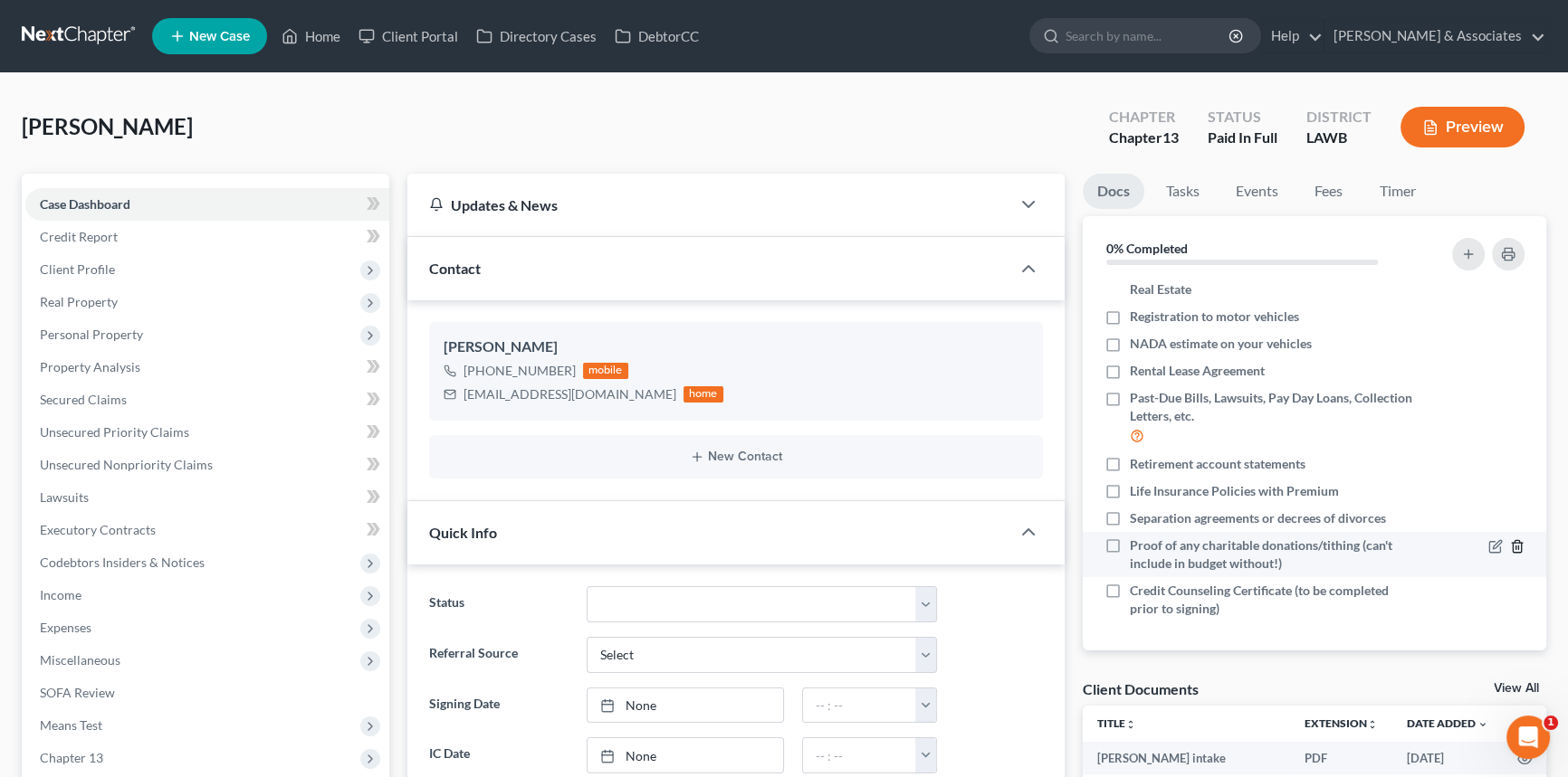
click at [1512, 546] on icon "button" at bounding box center [1516, 546] width 8 height 12
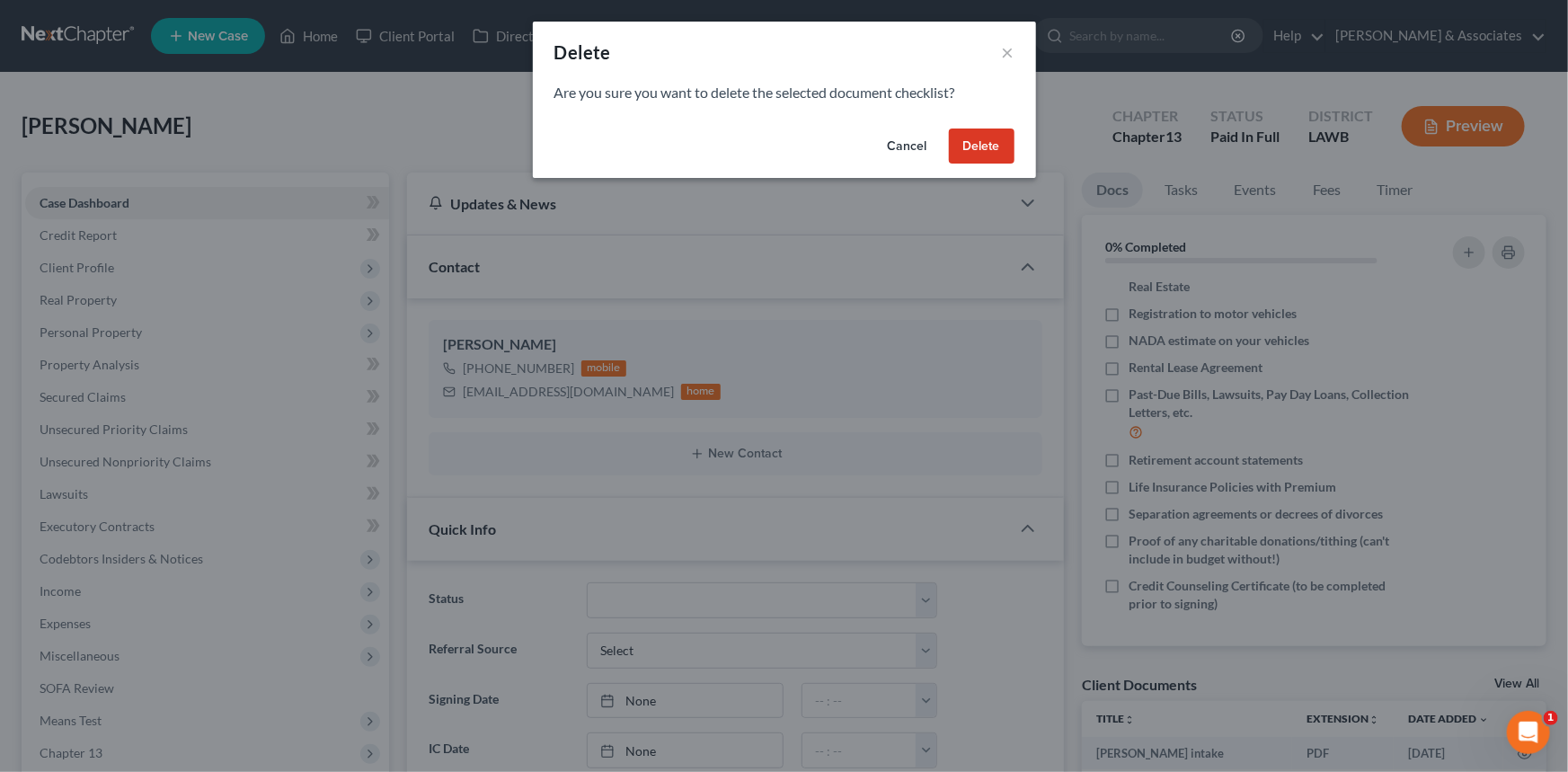
click at [989, 138] on button "Delete" at bounding box center [981, 146] width 65 height 36
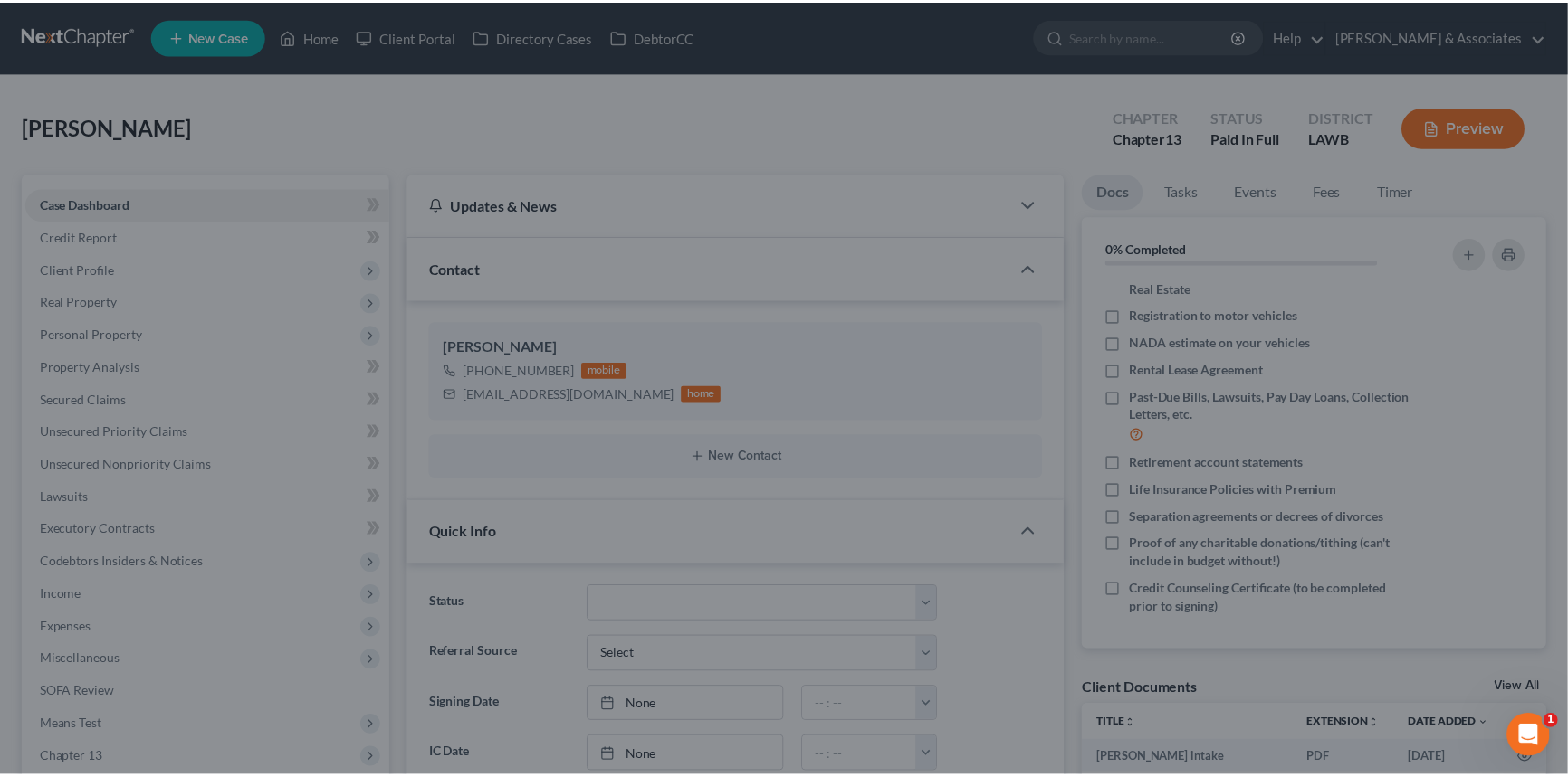
scroll to position [250, 0]
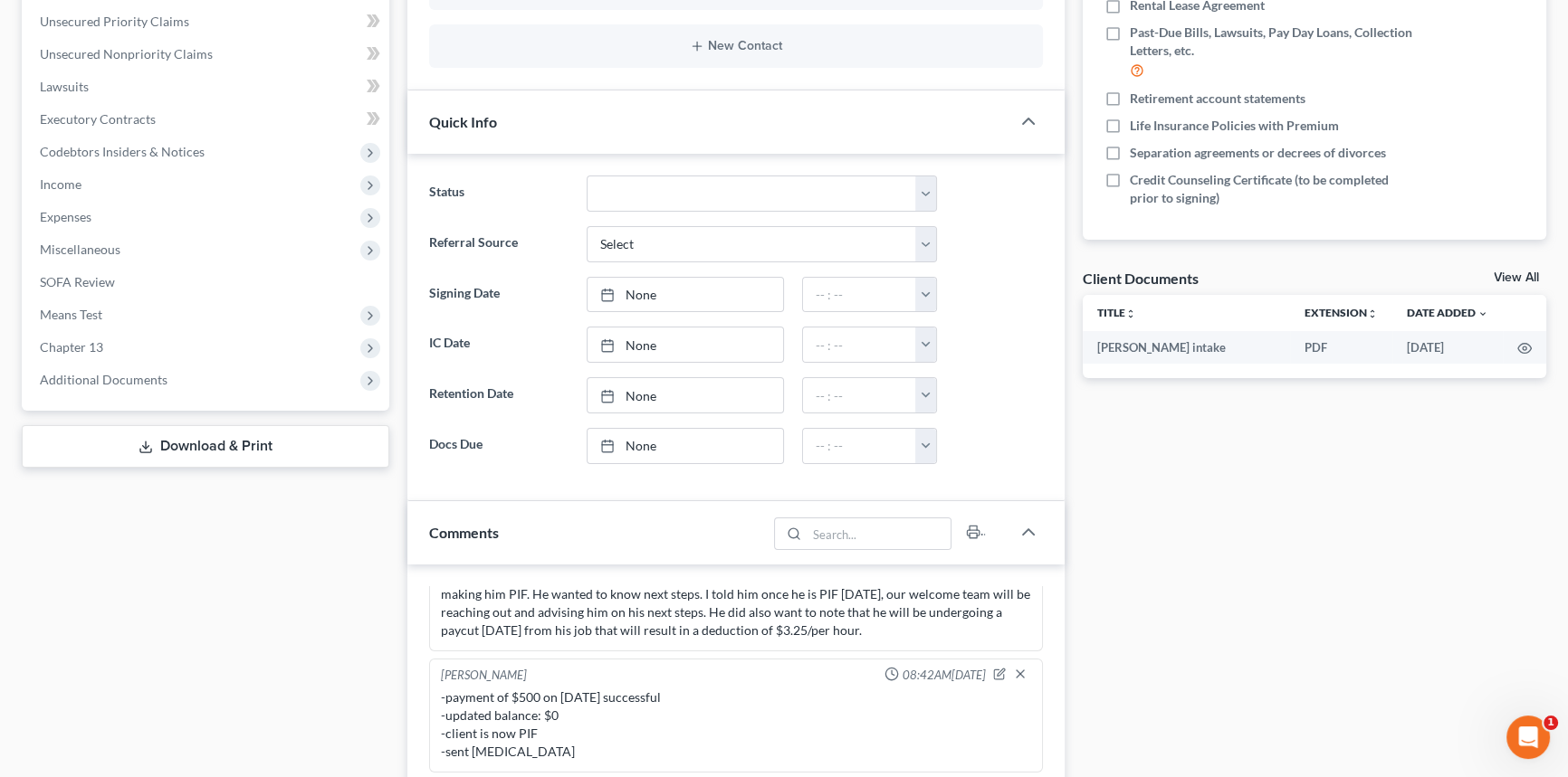
click at [1511, 276] on link "View All" at bounding box center [1516, 278] width 45 height 13
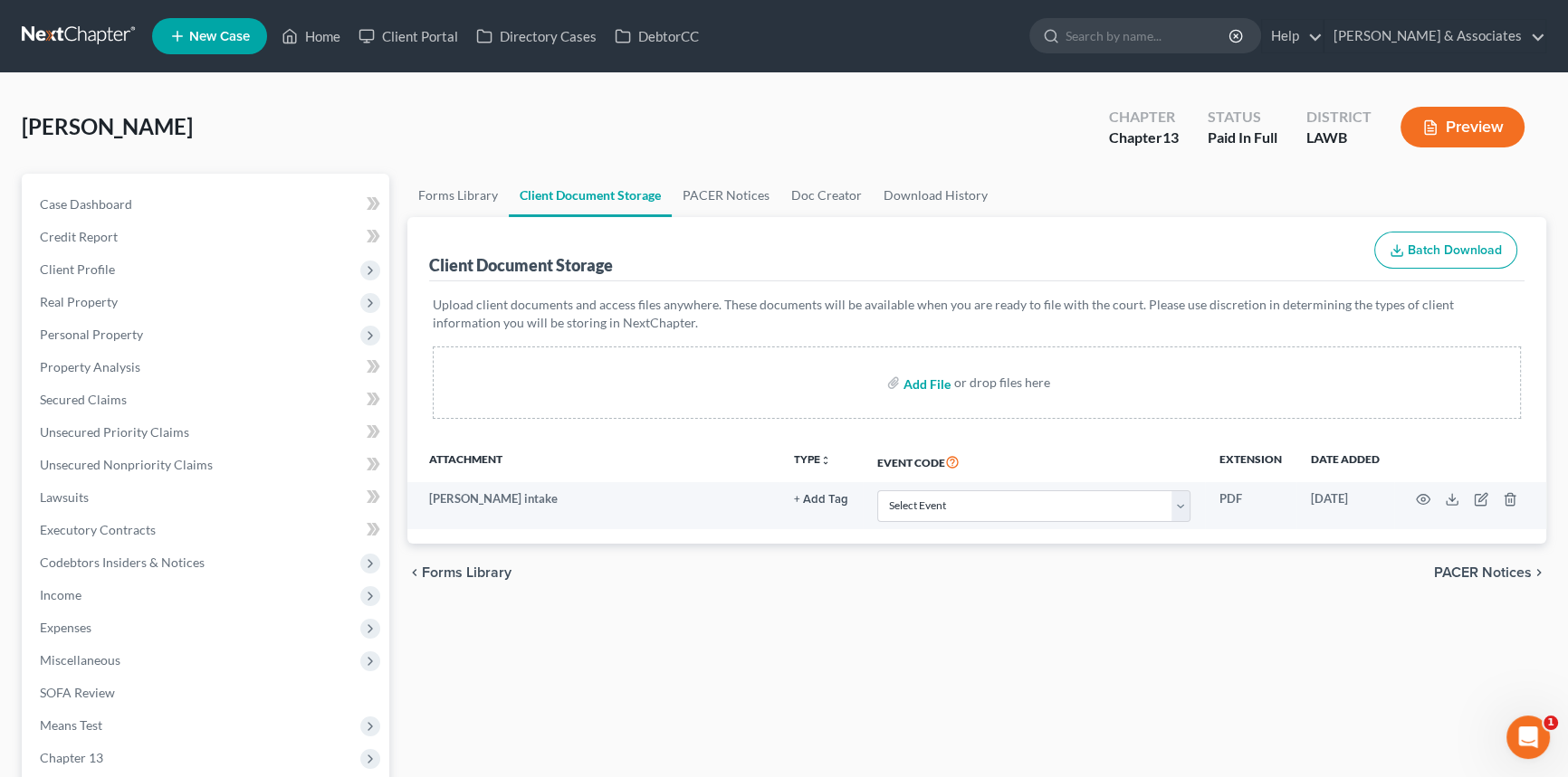
click at [922, 390] on input "file" at bounding box center [924, 382] width 44 height 32
type input "C:\fakepath\holland, tylor.Welcome call.pdf"
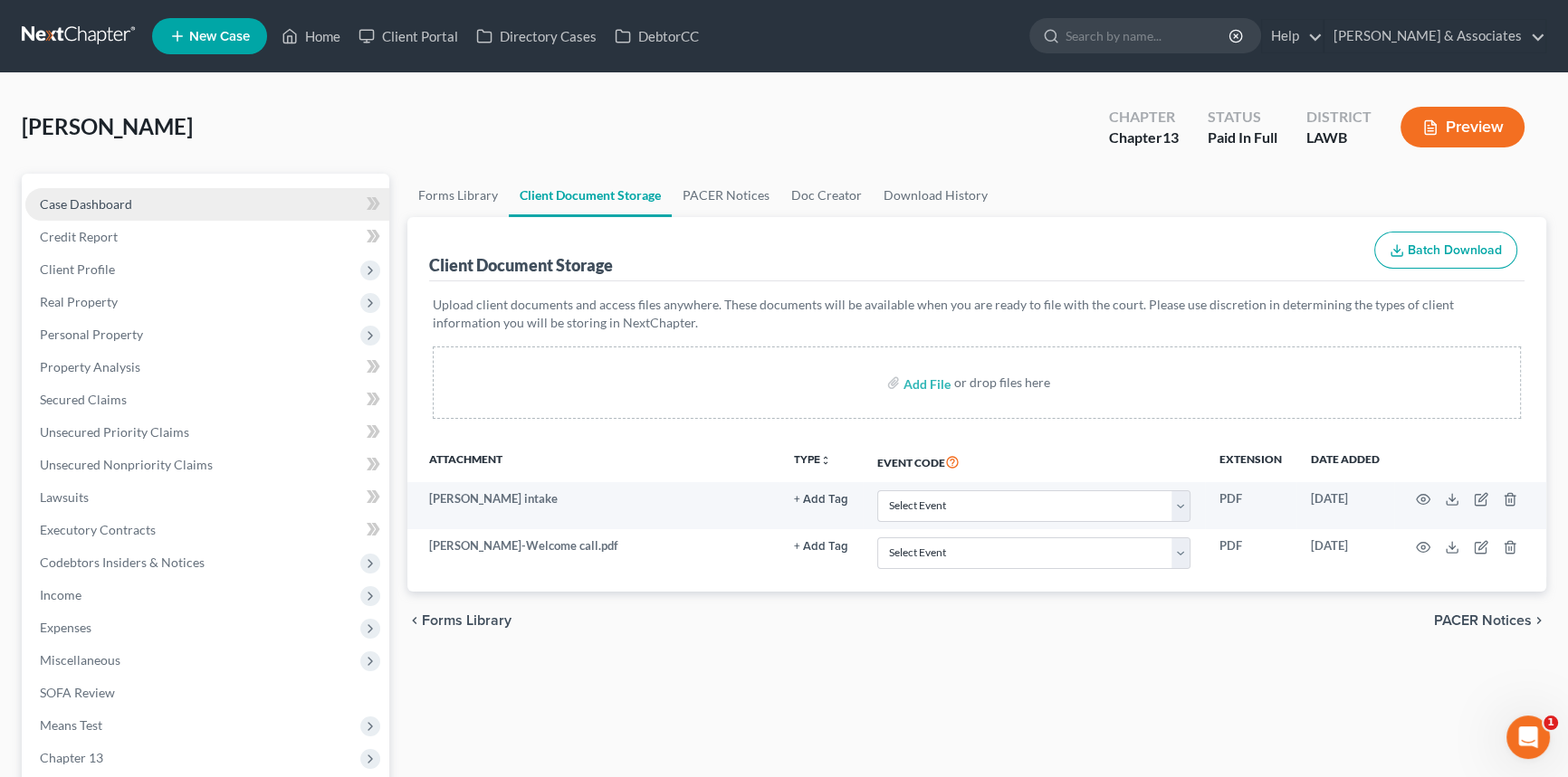
click at [163, 196] on link "Case Dashboard" at bounding box center [207, 204] width 363 height 32
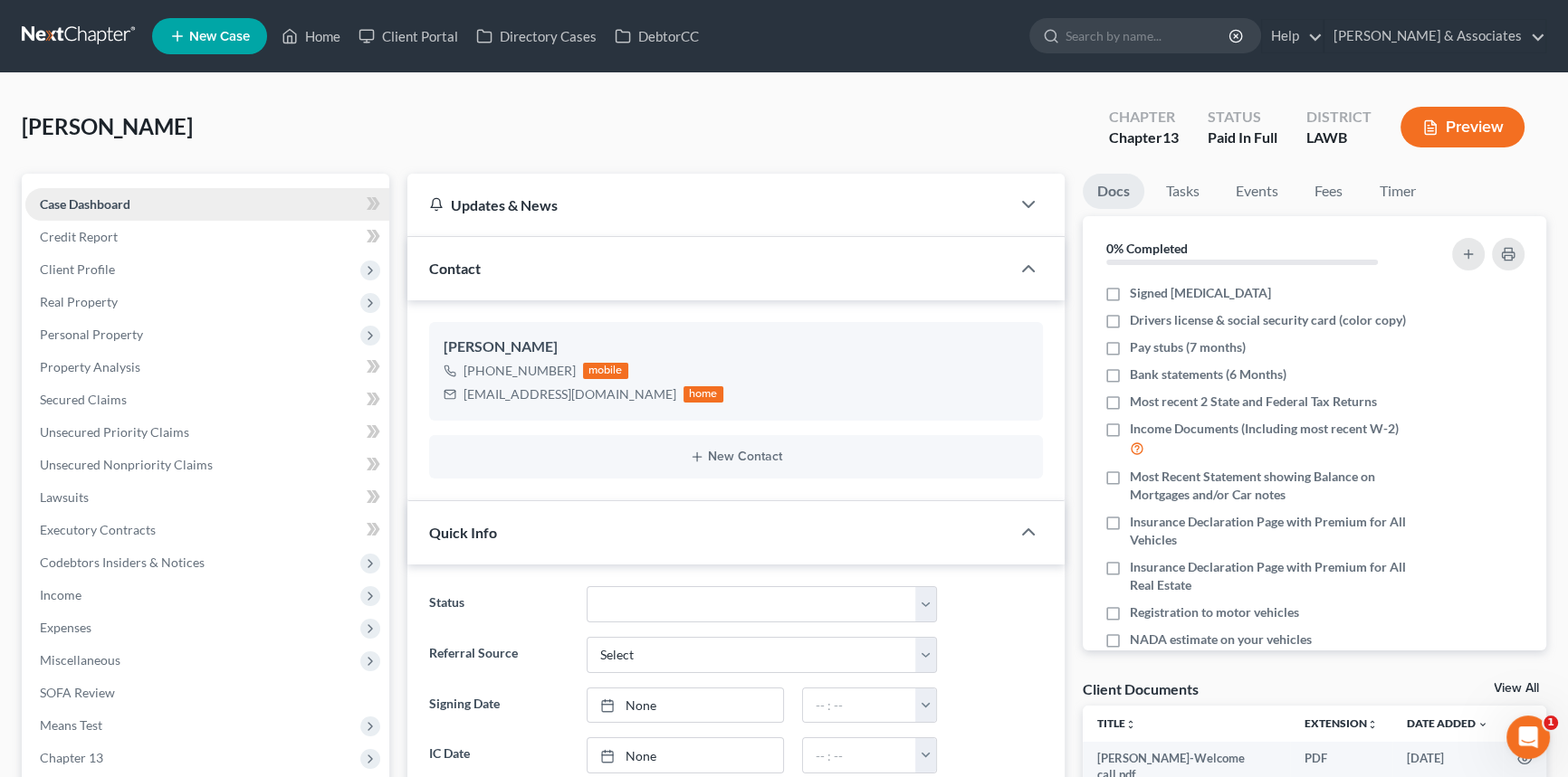
scroll to position [553, 0]
click at [1489, 350] on icon "button" at bounding box center [1495, 350] width 11 height 11
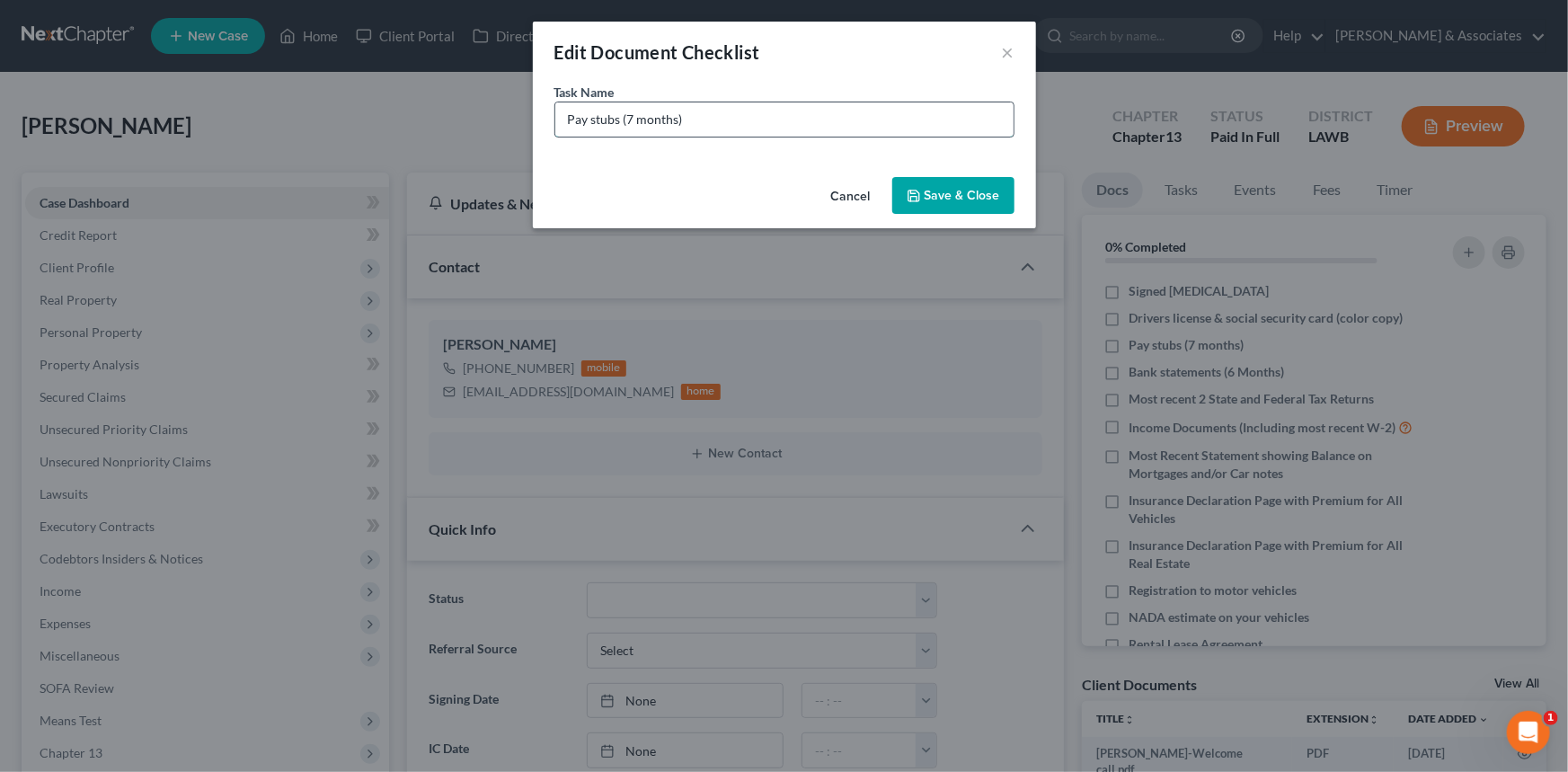
drag, startPoint x: 937, startPoint y: 115, endPoint x: 626, endPoint y: 133, distance: 311.5
click at [626, 133] on input "Pay stubs (7 months)" at bounding box center [784, 119] width 459 height 34
click at [856, 194] on button "Cancel" at bounding box center [851, 196] width 68 height 36
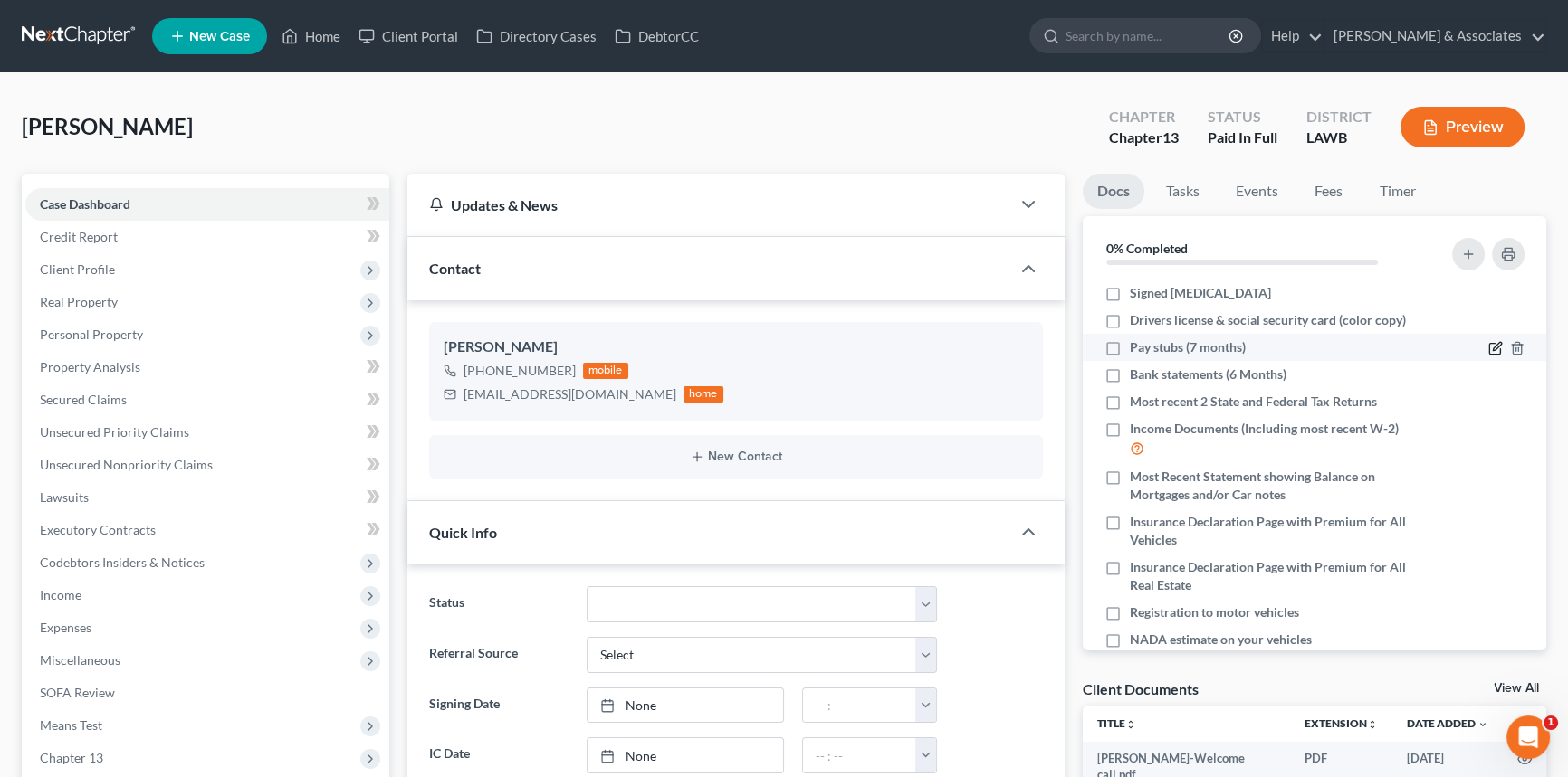
click at [1493, 348] on icon "button" at bounding box center [1497, 347] width 8 height 8
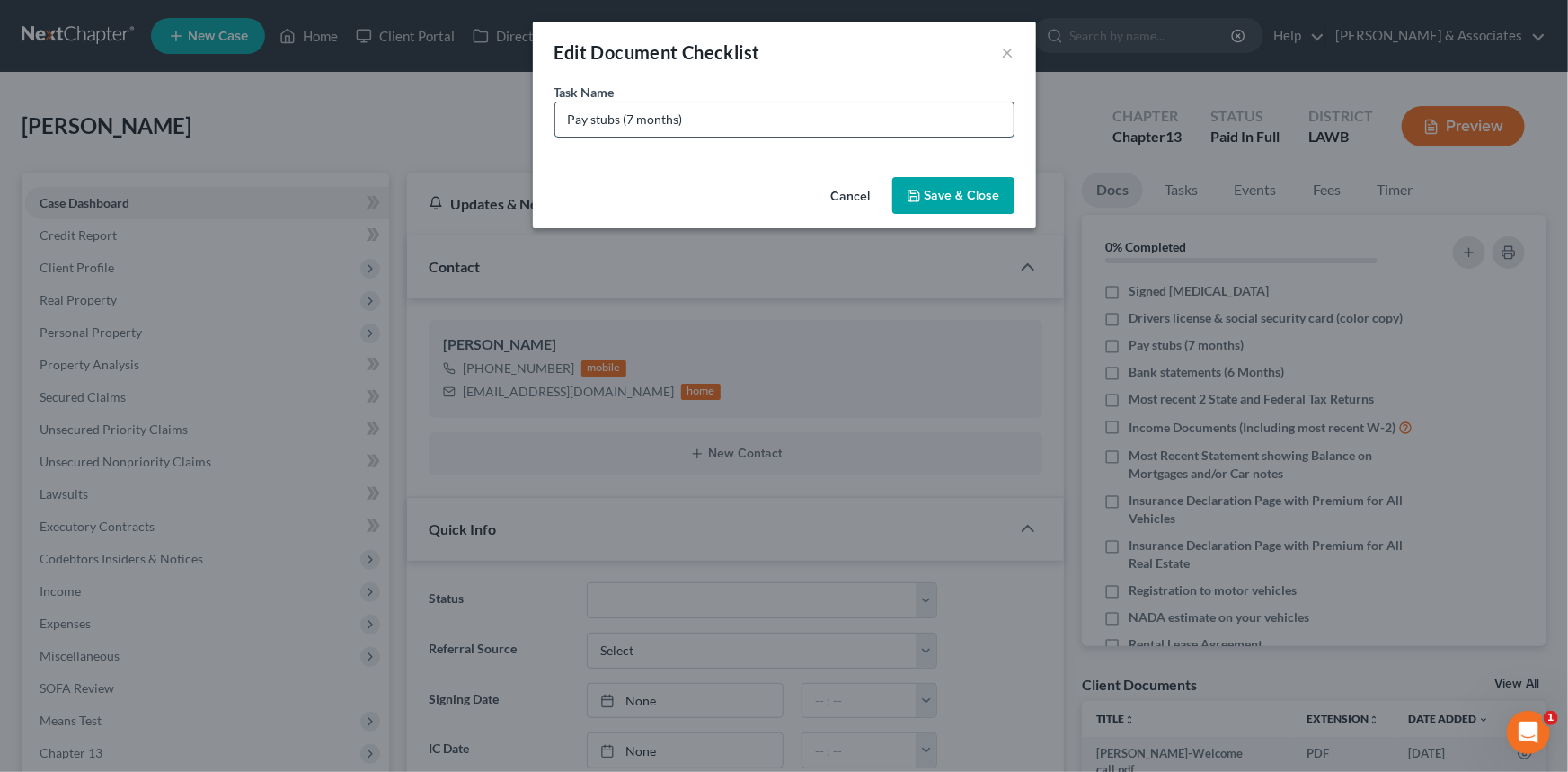
click at [561, 124] on input "Pay stubs (7 months)" at bounding box center [784, 119] width 459 height 34
drag, startPoint x: 865, startPoint y: 116, endPoint x: 731, endPoint y: 158, distance: 140.4
click at [731, 158] on div "Task Name * Helmarch & Payne Pay stubs (7 months)" at bounding box center [784, 126] width 504 height 88
type input "Helmarch & [PERSON_NAME] Pay stubs ([DATE] - [DATE])"
click at [954, 197] on button "Save & Close" at bounding box center [953, 195] width 122 height 38
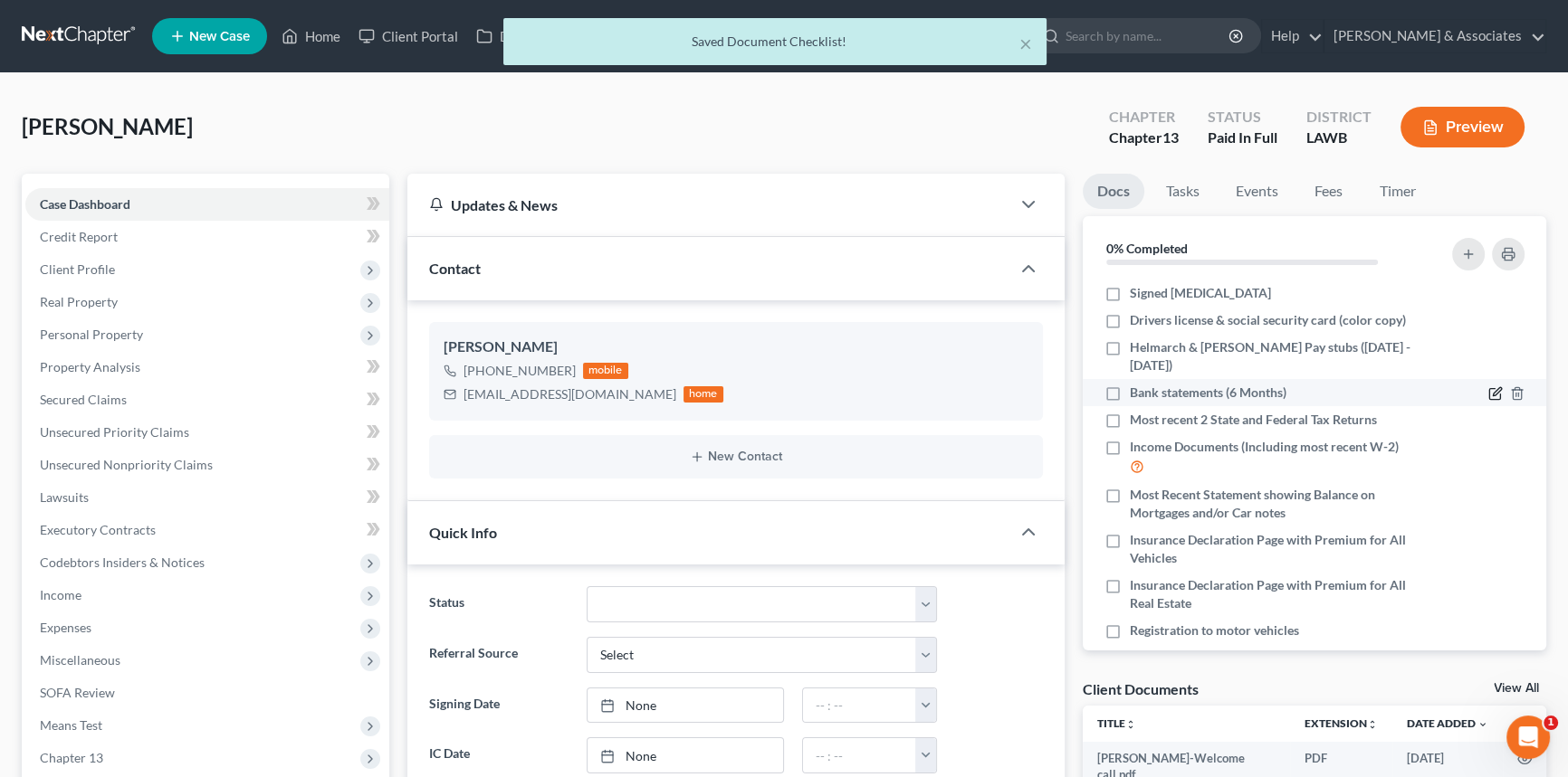
click at [1488, 388] on icon "button" at bounding box center [1496, 394] width 15 height 15
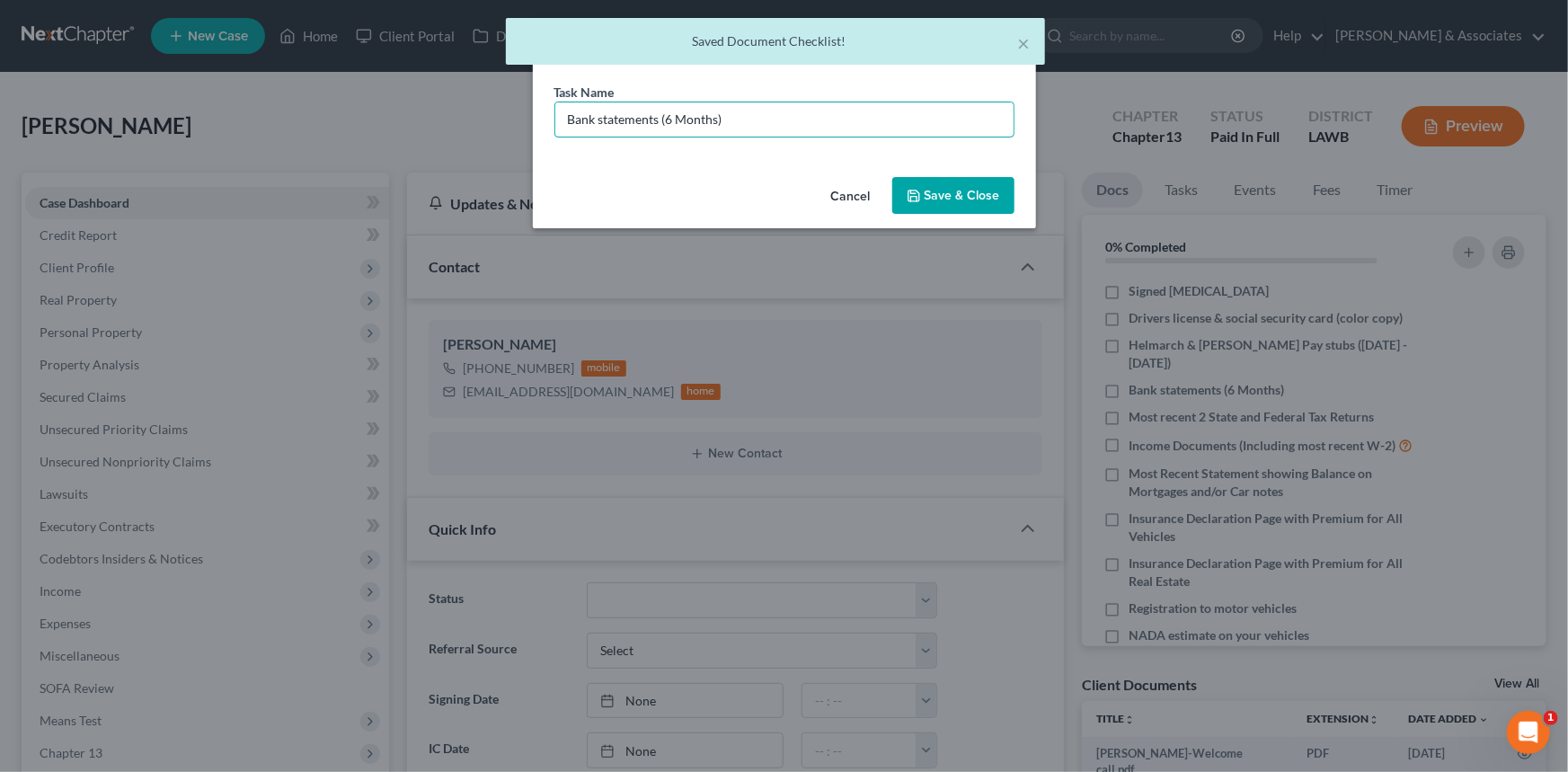
drag, startPoint x: 831, startPoint y: 112, endPoint x: 666, endPoint y: 159, distance: 171.6
click at [666, 159] on div "Task Name * Bank statements (6 Months)" at bounding box center [784, 126] width 504 height 88
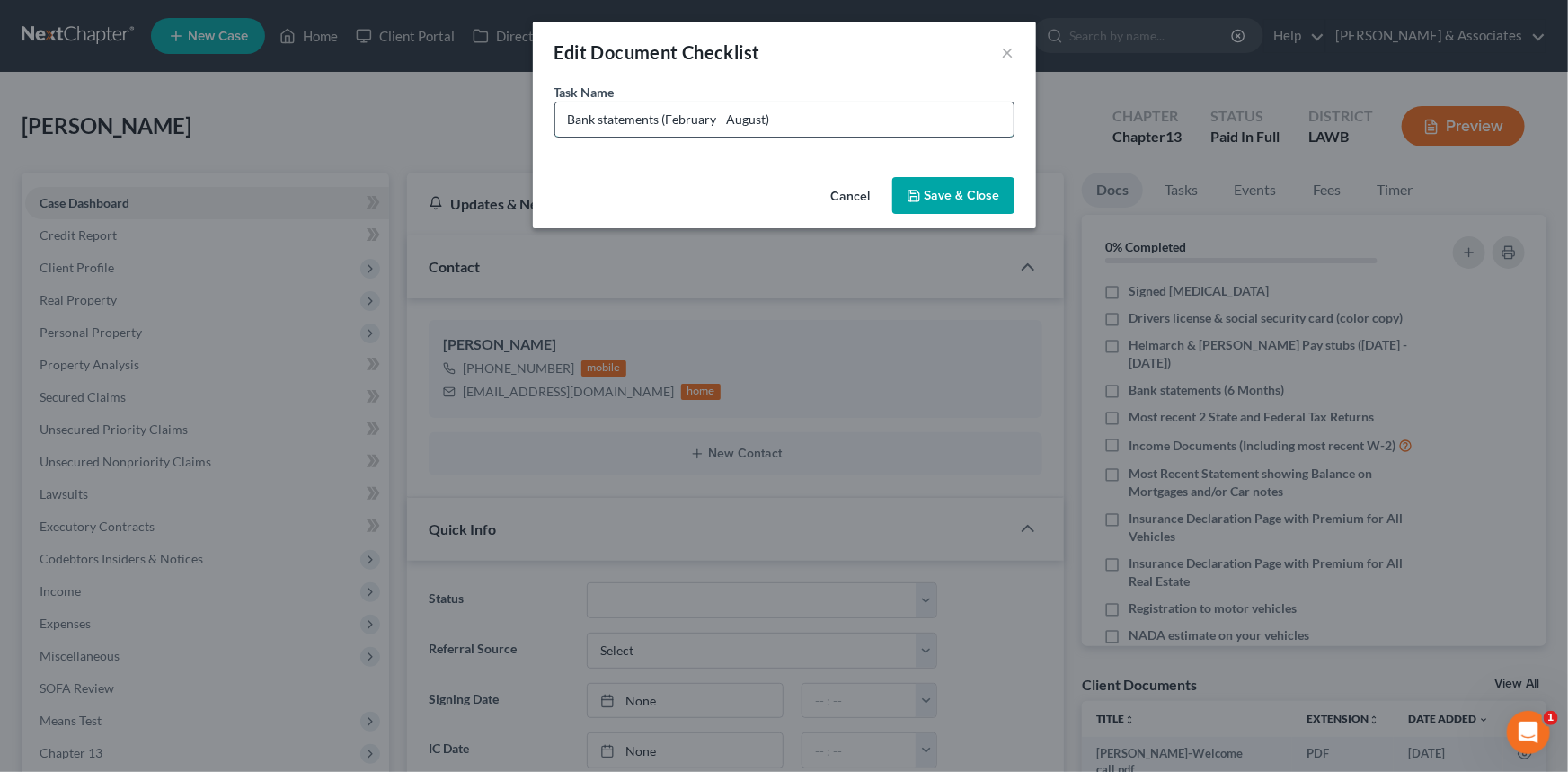
click at [570, 117] on input "Bank statements (February - August)" at bounding box center [784, 119] width 459 height 34
type input "[PERSON_NAME] Bank statements (February - August)"
drag, startPoint x: 957, startPoint y: 165, endPoint x: 946, endPoint y: 191, distance: 28.2
click at [956, 165] on div "Task Name * Hancock Whitney Bank statements (February - August)" at bounding box center [784, 126] width 504 height 88
click at [946, 191] on button "Save & Close" at bounding box center [953, 195] width 122 height 38
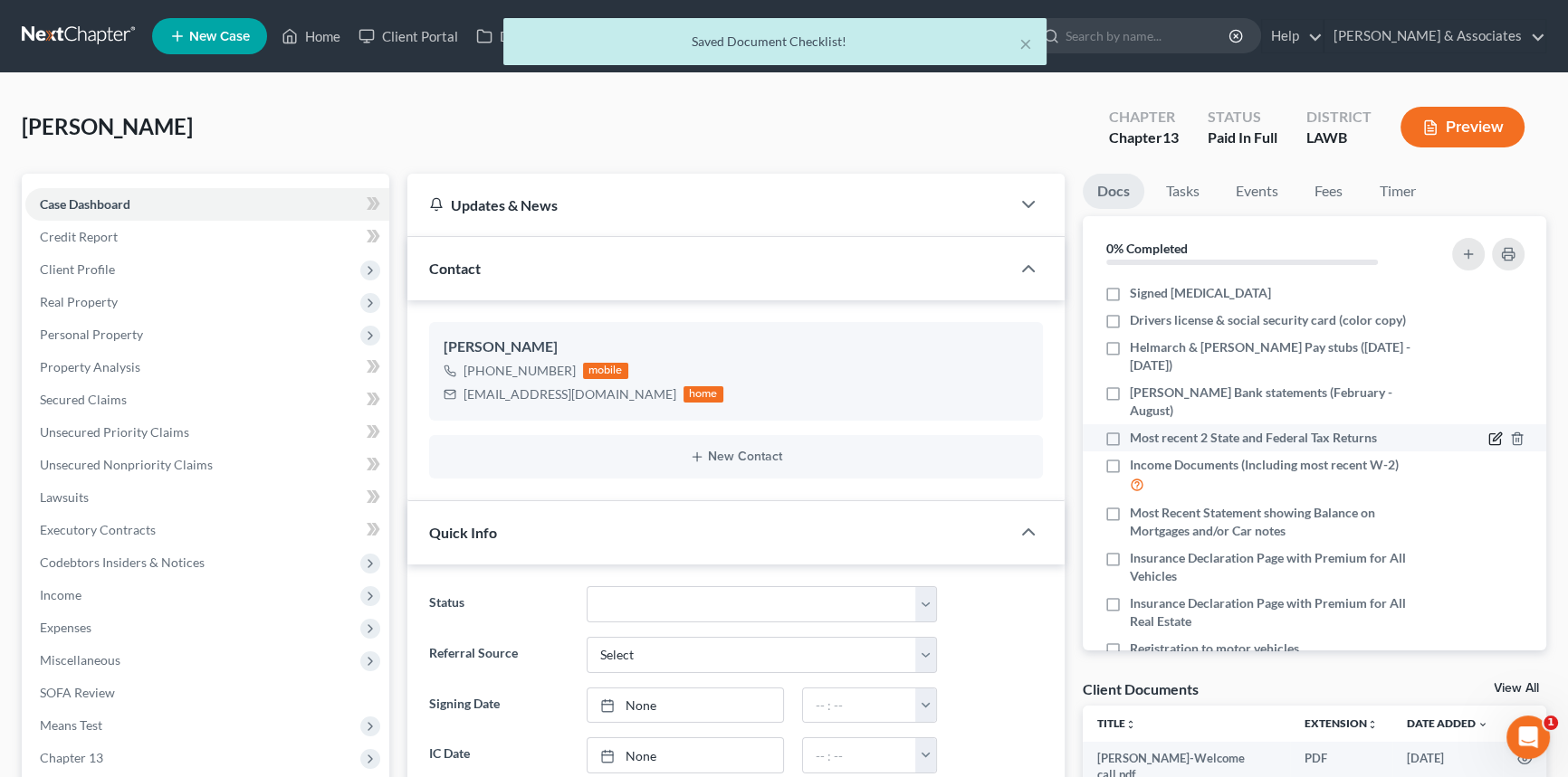
click at [1493, 434] on icon "button" at bounding box center [1497, 438] width 8 height 8
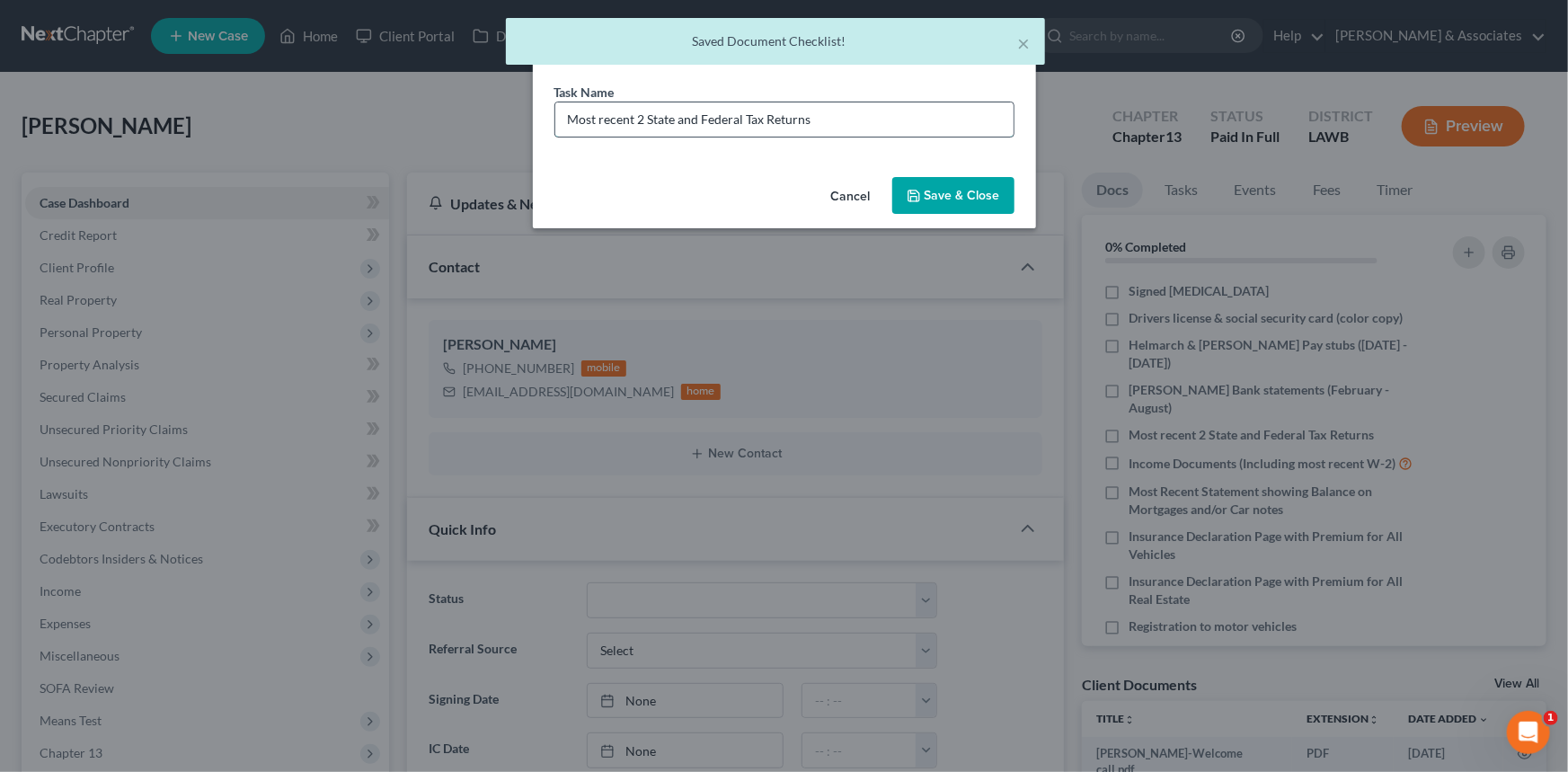
click at [876, 105] on input "Most recent 2 State and Federal Tax Returns" at bounding box center [784, 119] width 459 height 34
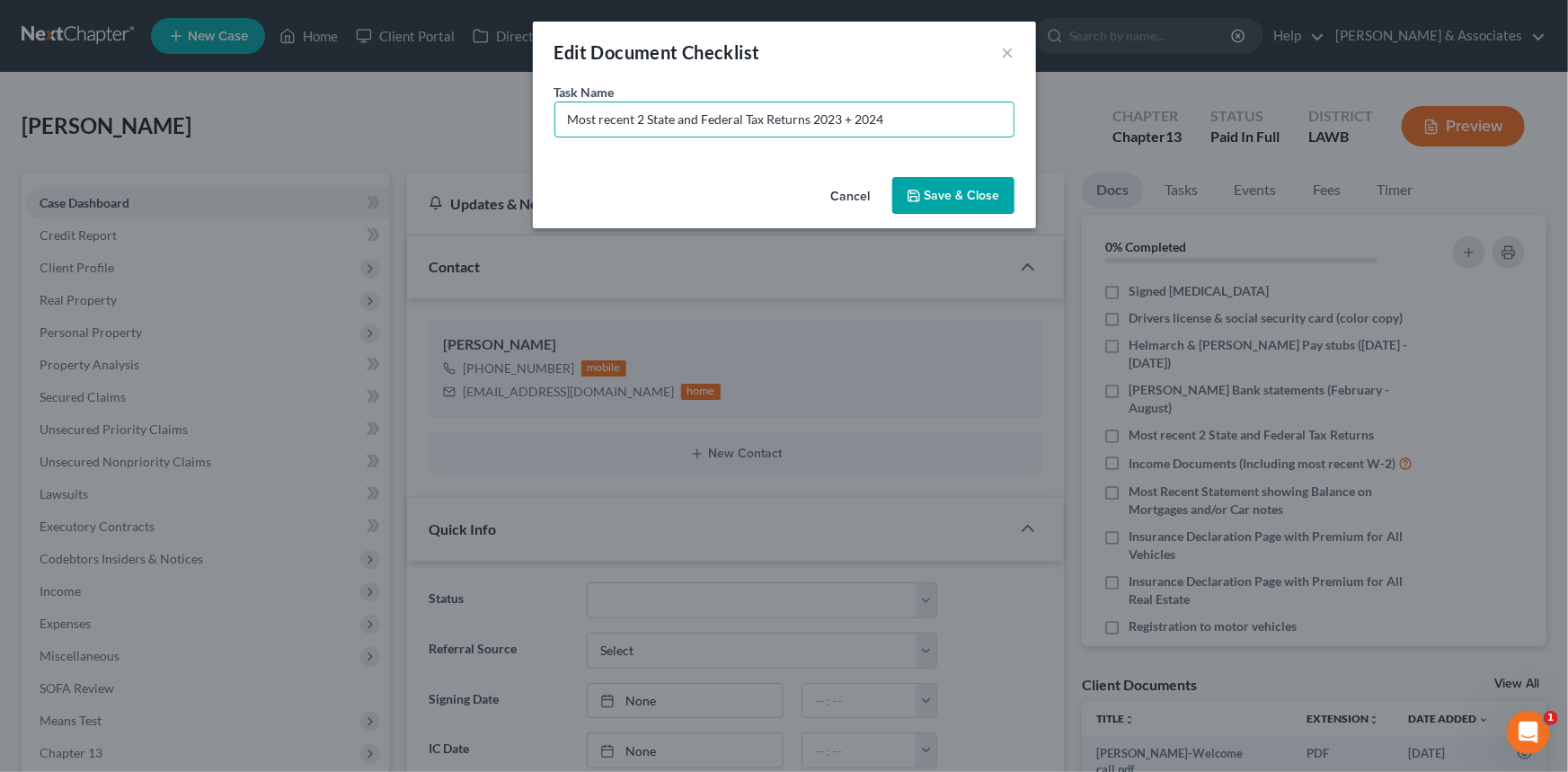
type input "Most recent 2 State and Federal Tax Returns 2023 + 2024"
click at [938, 192] on button "Save & Close" at bounding box center [953, 195] width 122 height 38
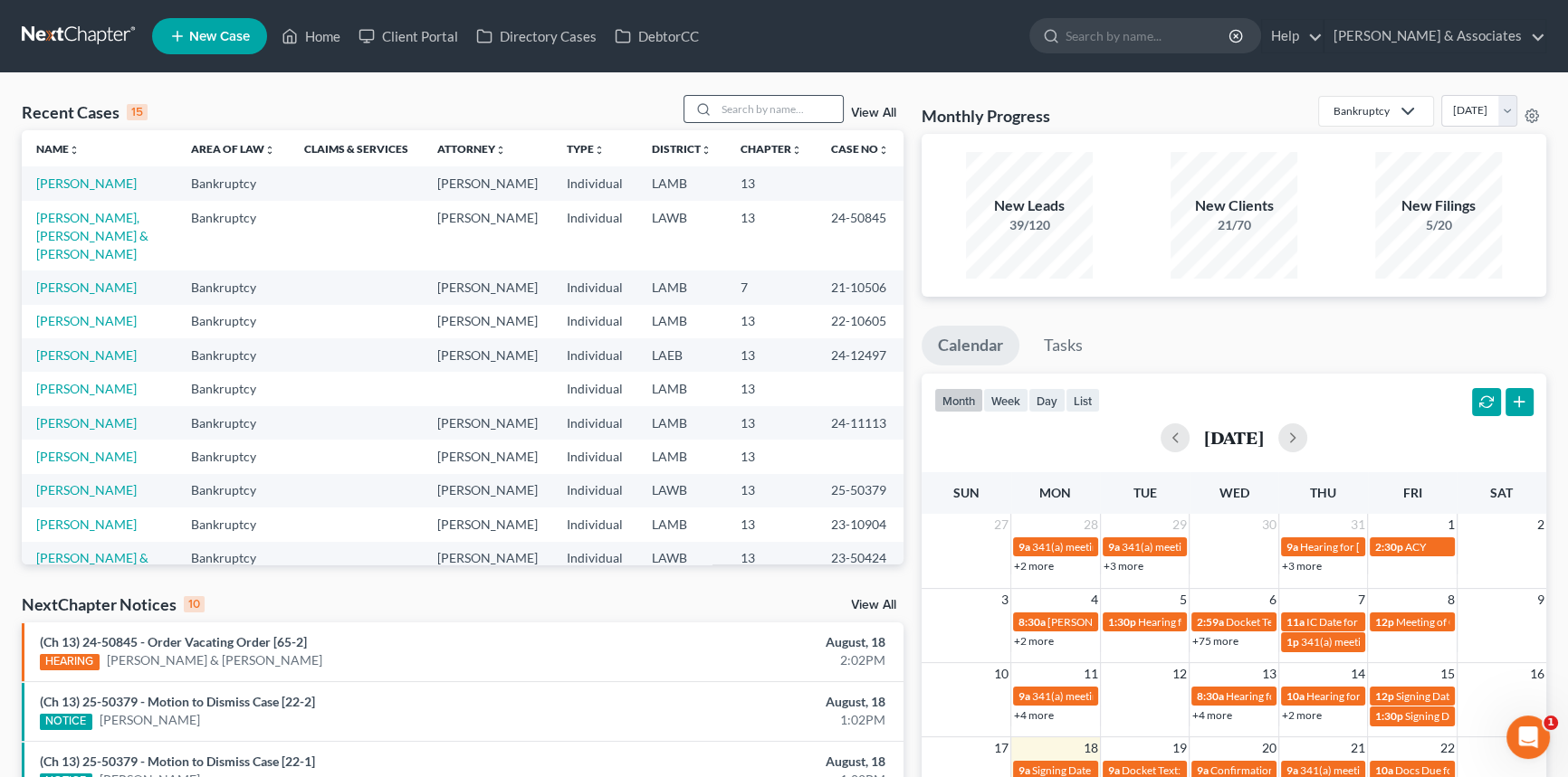
click at [823, 95] on div at bounding box center [764, 108] width 161 height 28
click at [800, 96] on input "search" at bounding box center [779, 108] width 127 height 26
type input "[PERSON_NAME]"
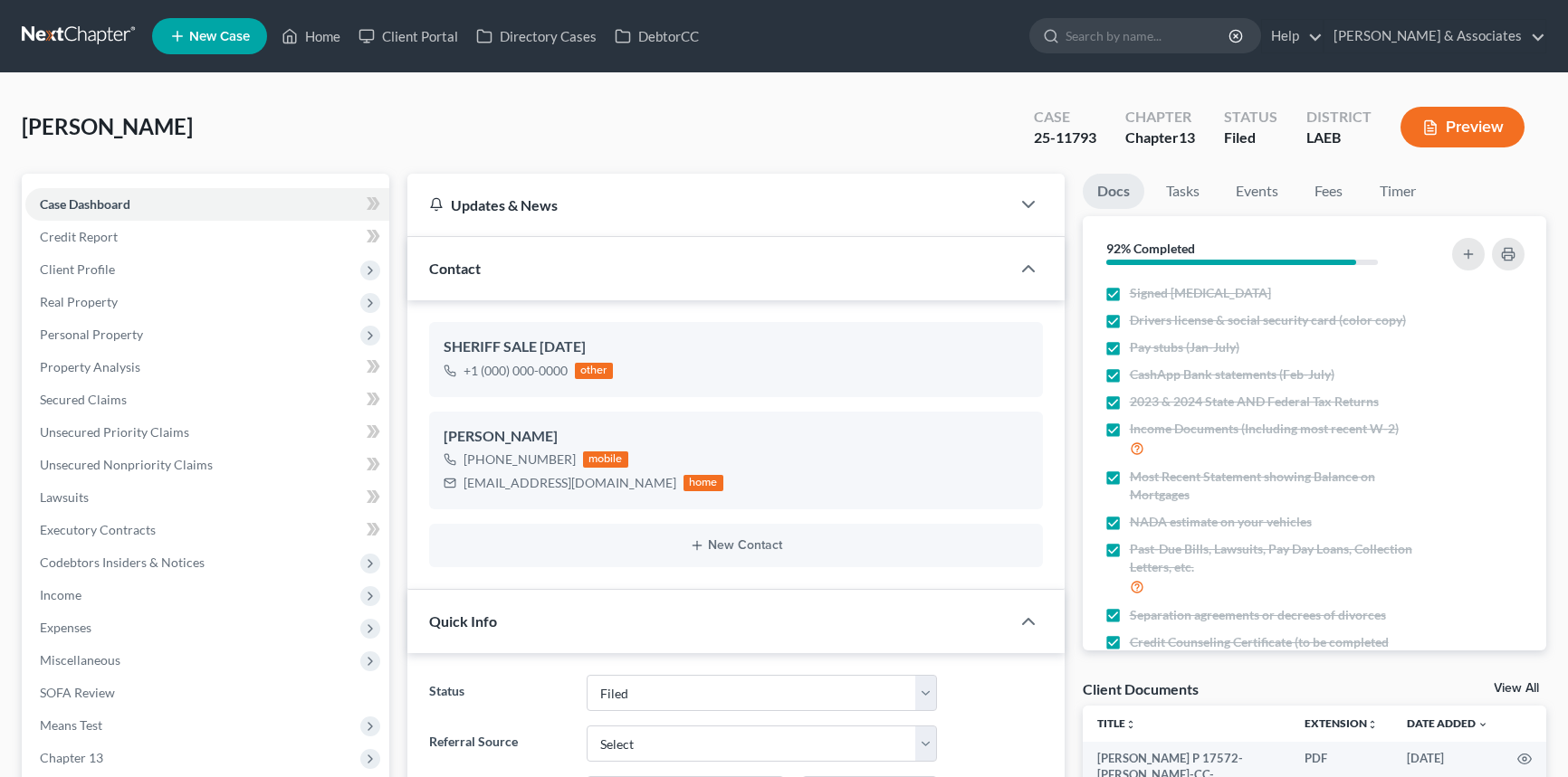
select select "8"
click at [121, 299] on span "Real Property" at bounding box center [207, 301] width 363 height 32
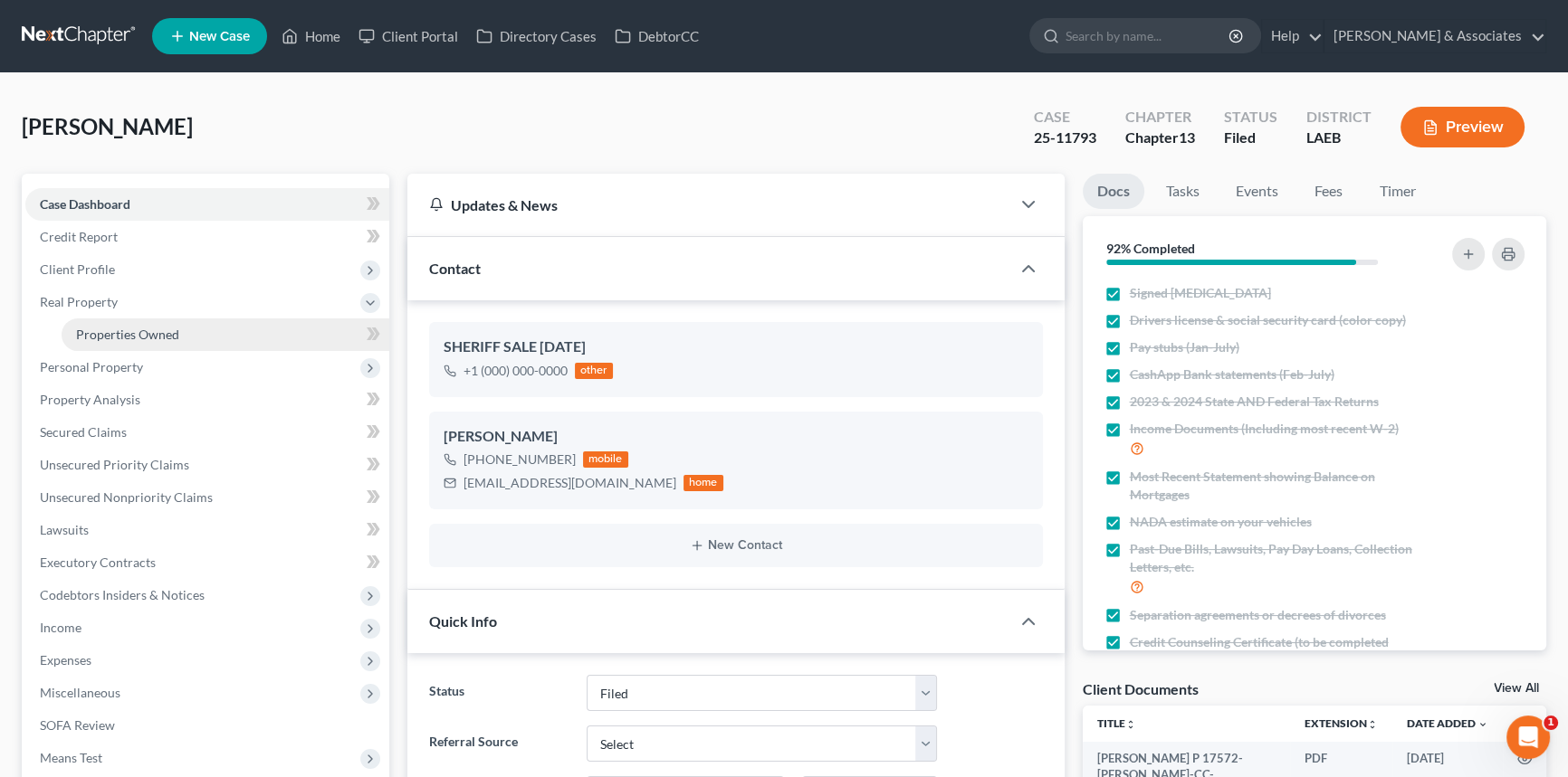
click at [135, 340] on link "Properties Owned" at bounding box center [224, 335] width 327 height 32
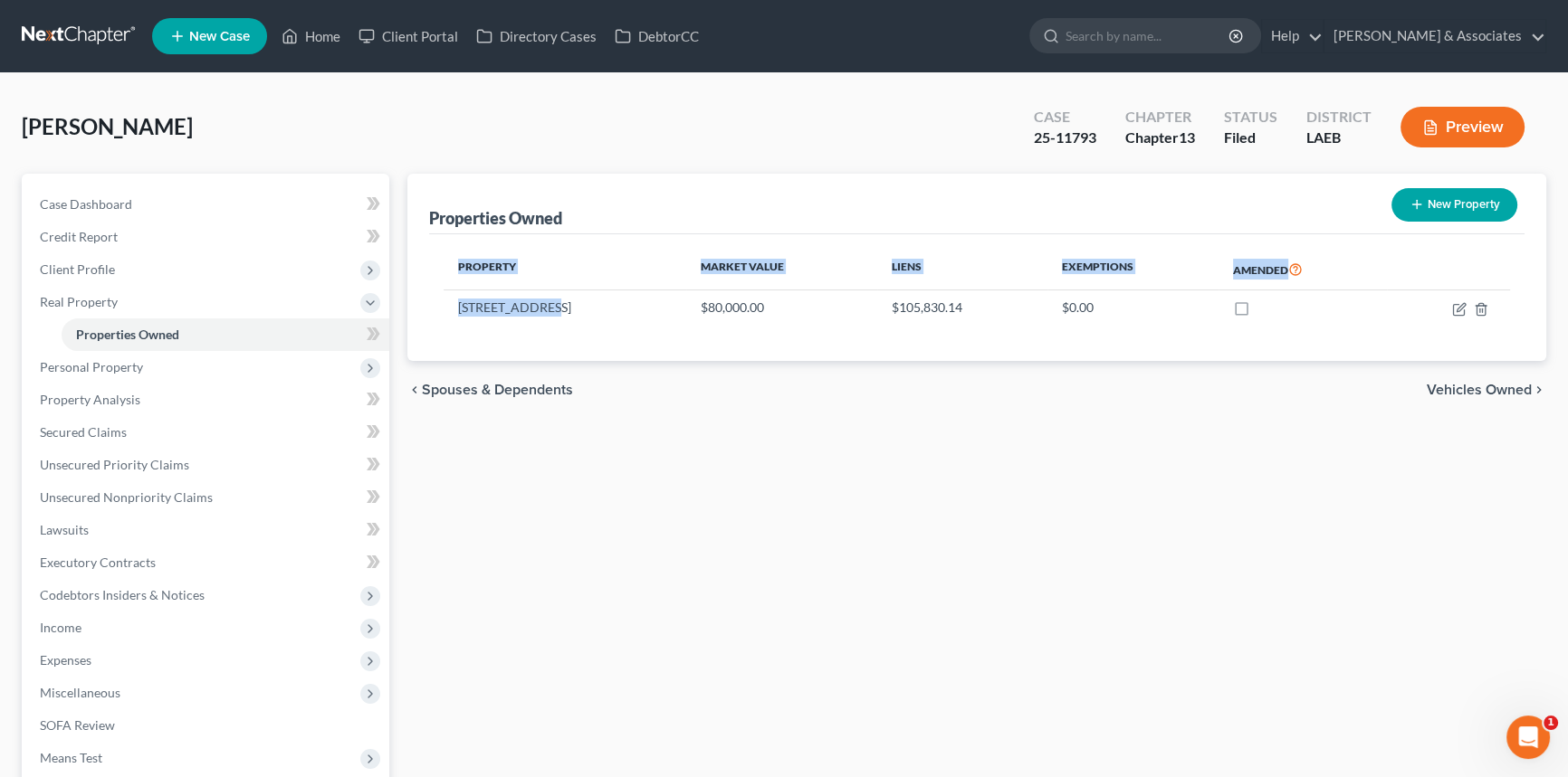
drag, startPoint x: 549, startPoint y: 301, endPoint x: 432, endPoint y: 300, distance: 117.0
click at [432, 300] on div "Property Market Value Liens Exemptions Amended 3734 Highway 1 $80,000.00 $105,8…" at bounding box center [976, 298] width 1095 height 127
click at [638, 447] on div "Properties Owned New Property Property Market Value Liens Exemptions Amended 37…" at bounding box center [975, 542] width 1156 height 738
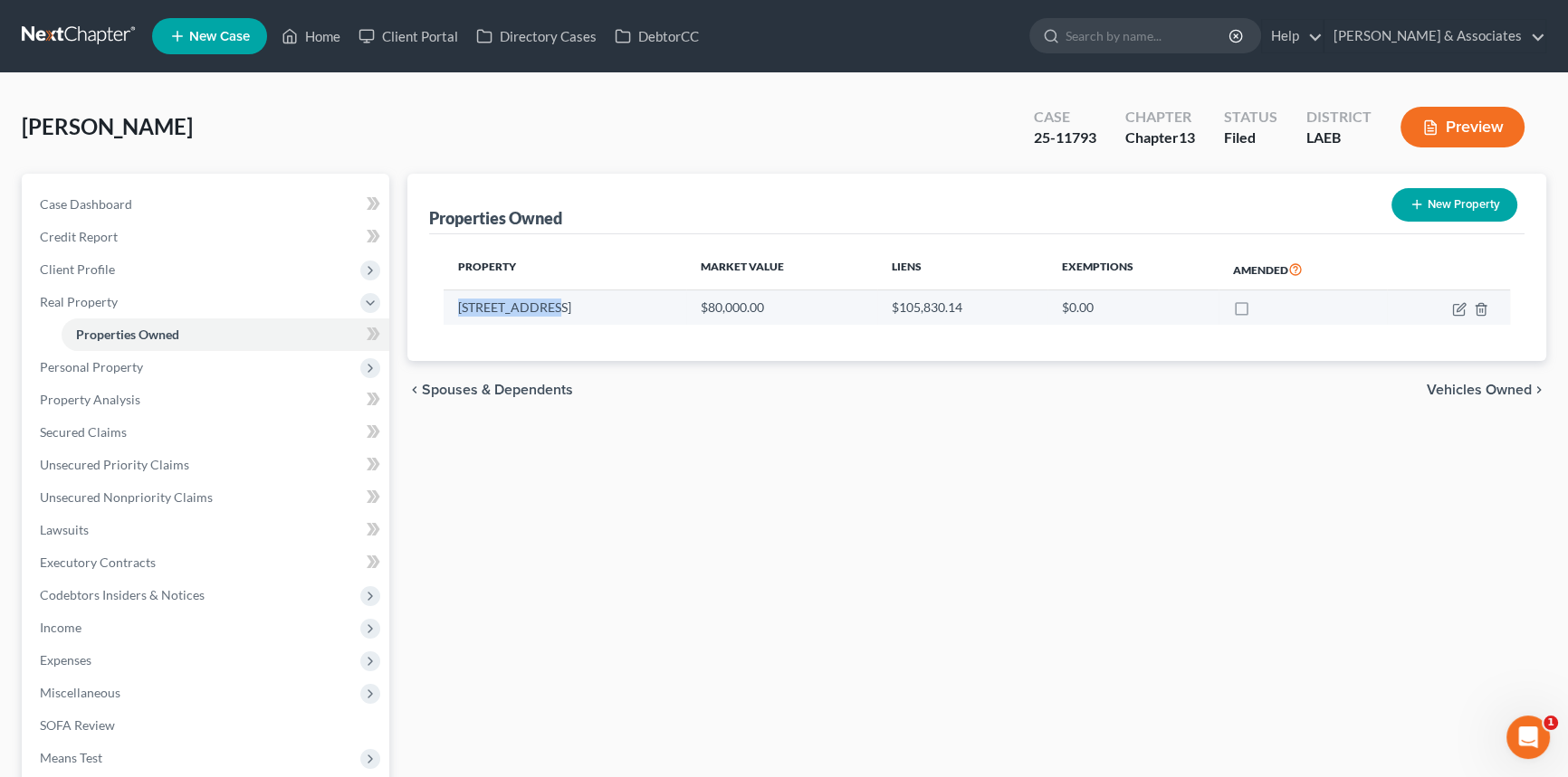
drag, startPoint x: 546, startPoint y: 299, endPoint x: 457, endPoint y: 298, distance: 89.0
click at [457, 298] on td "3734 Highway 1" at bounding box center [565, 307] width 243 height 34
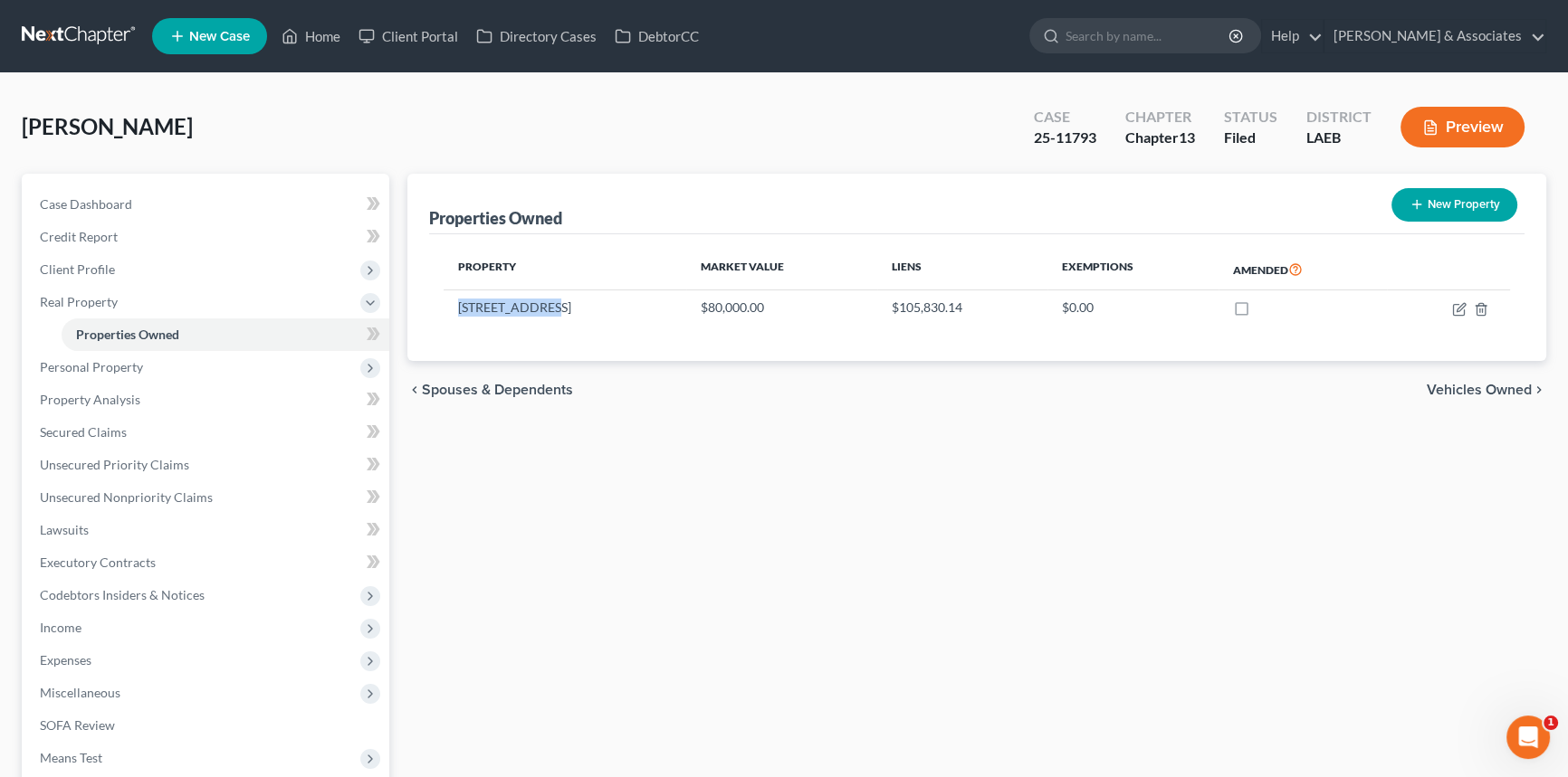
copy td "3734 Highway 1"
click at [796, 442] on div "Properties Owned New Property Property Market Value Liens Exemptions Amended 37…" at bounding box center [975, 542] width 1156 height 738
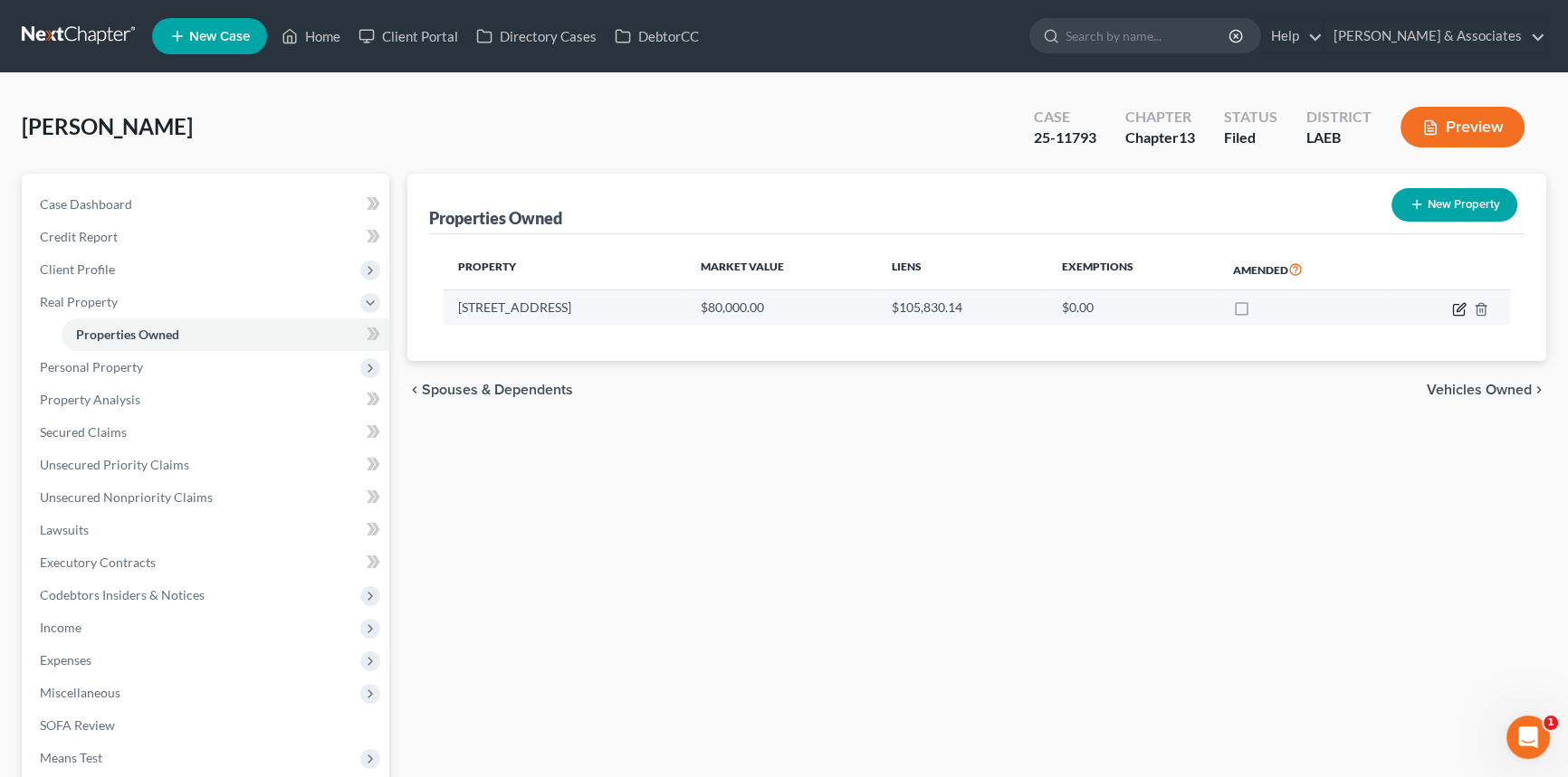
click at [1459, 309] on icon "button" at bounding box center [1460, 307] width 8 height 8
select select "19"
select select "3"
select select "0"
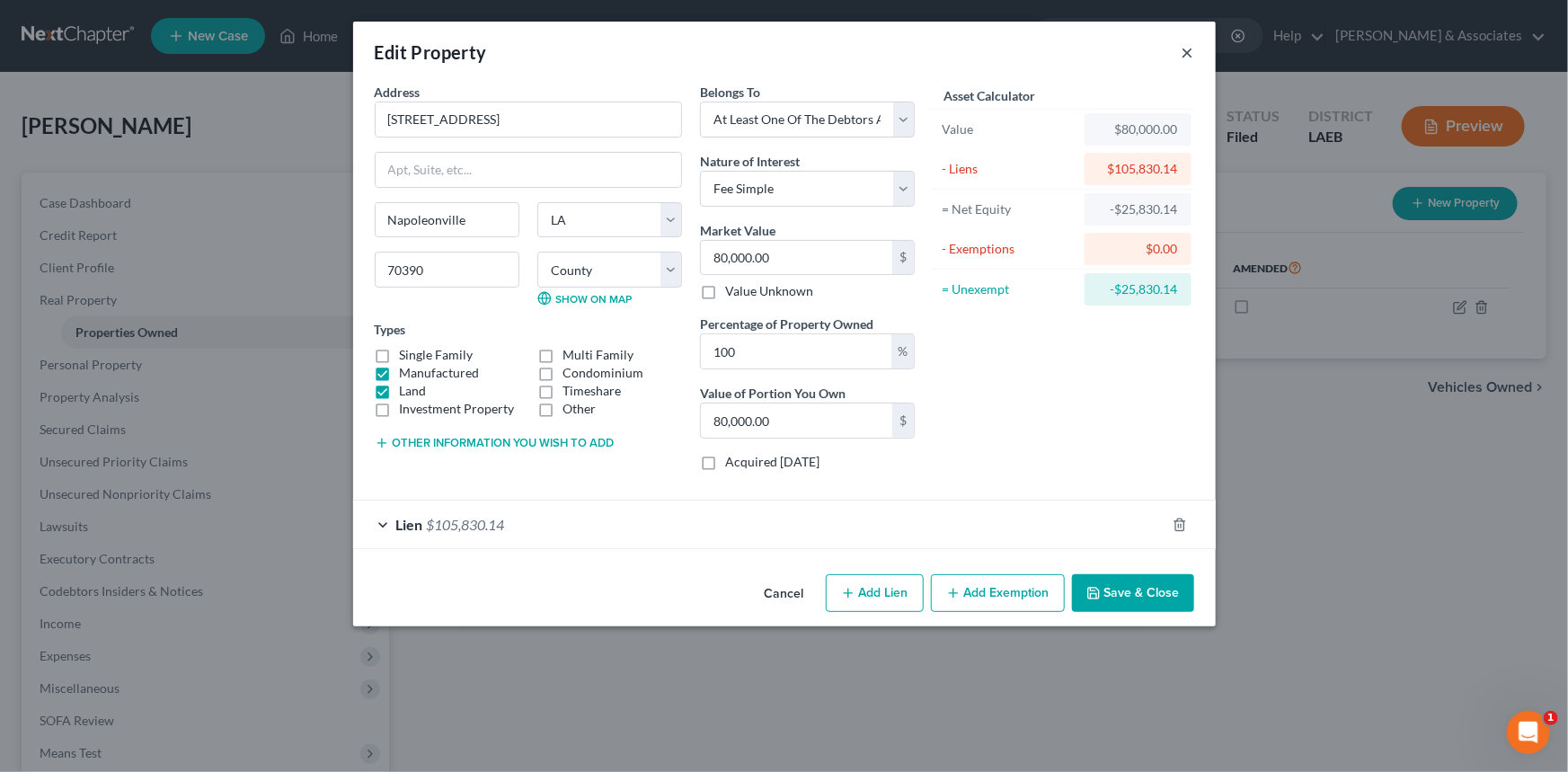
click at [1188, 44] on button "×" at bounding box center [1189, 52] width 13 height 21
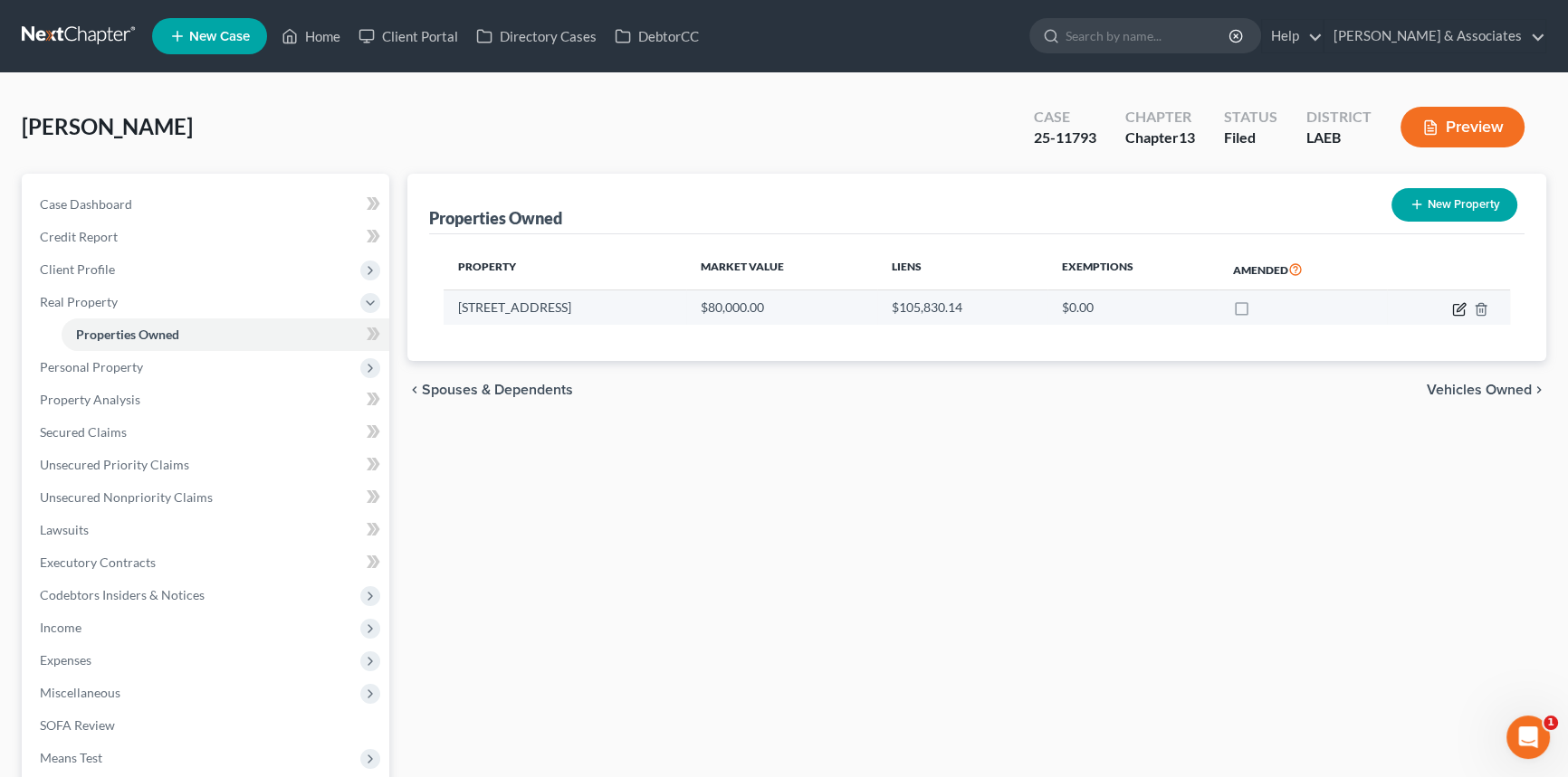
click at [1457, 313] on icon "button" at bounding box center [1460, 310] width 15 height 15
select select "19"
select select "3"
select select "0"
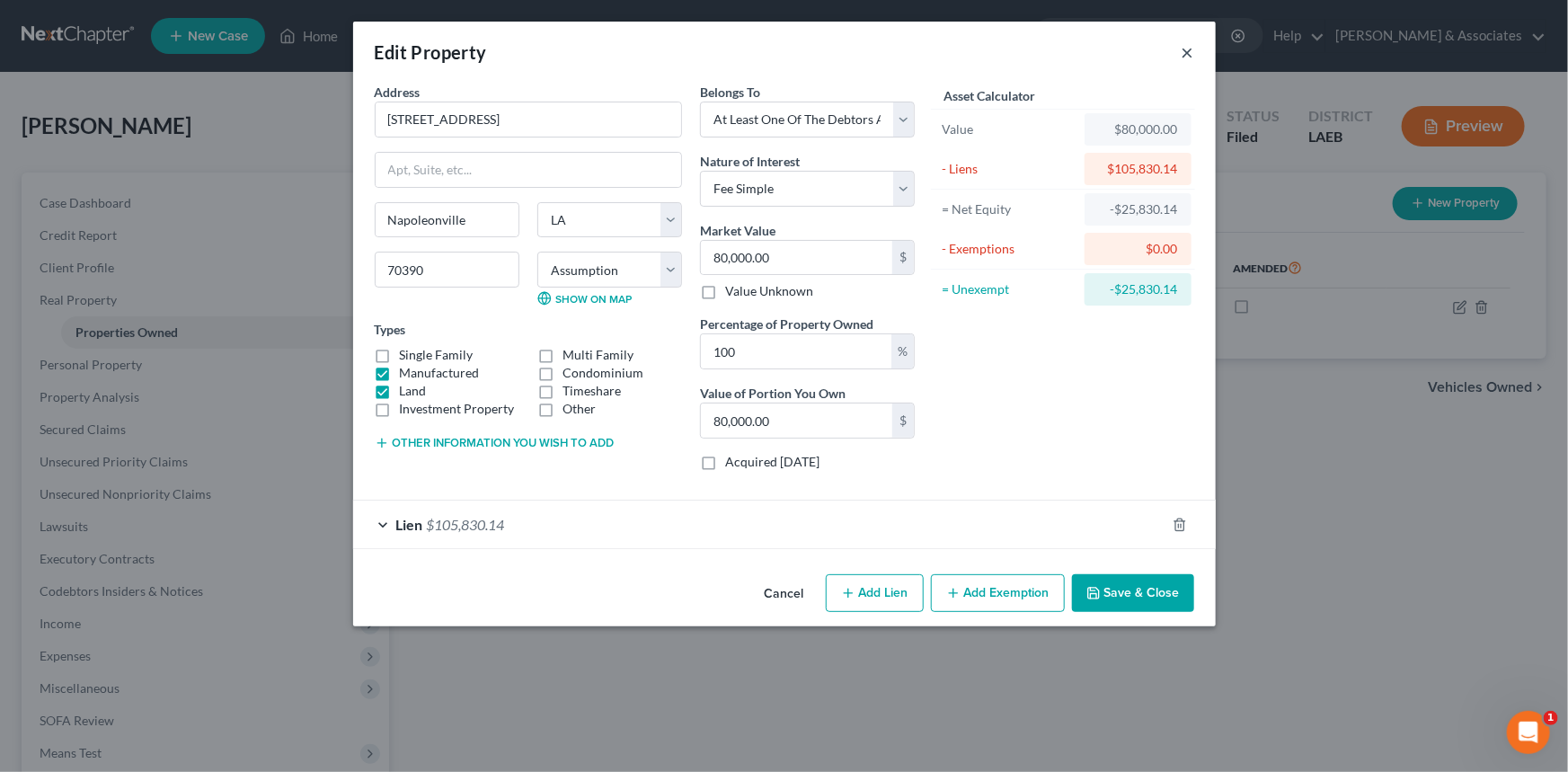
click at [1185, 54] on button "×" at bounding box center [1189, 52] width 13 height 21
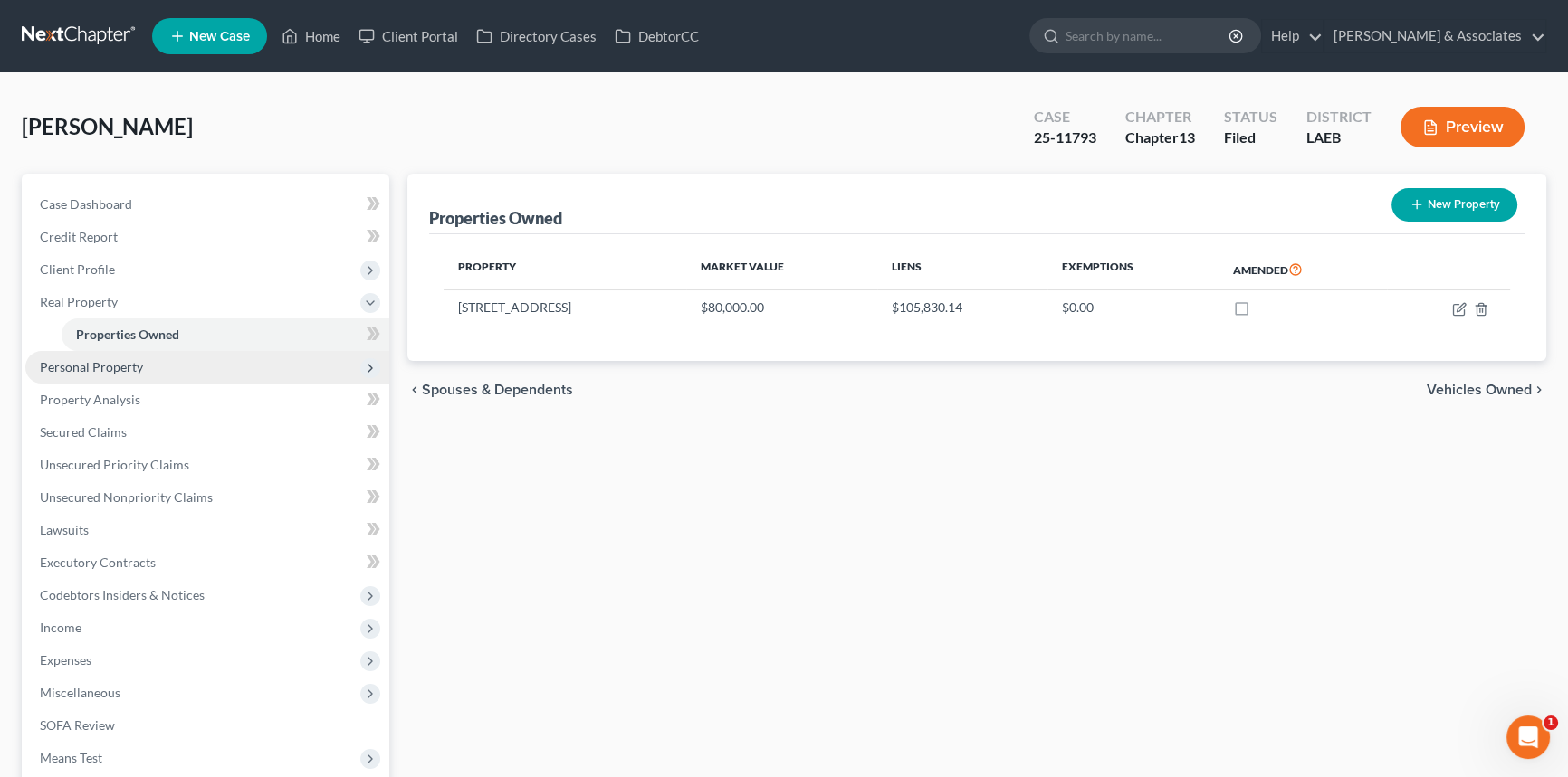
click at [135, 363] on span "Personal Property" at bounding box center [91, 367] width 103 height 16
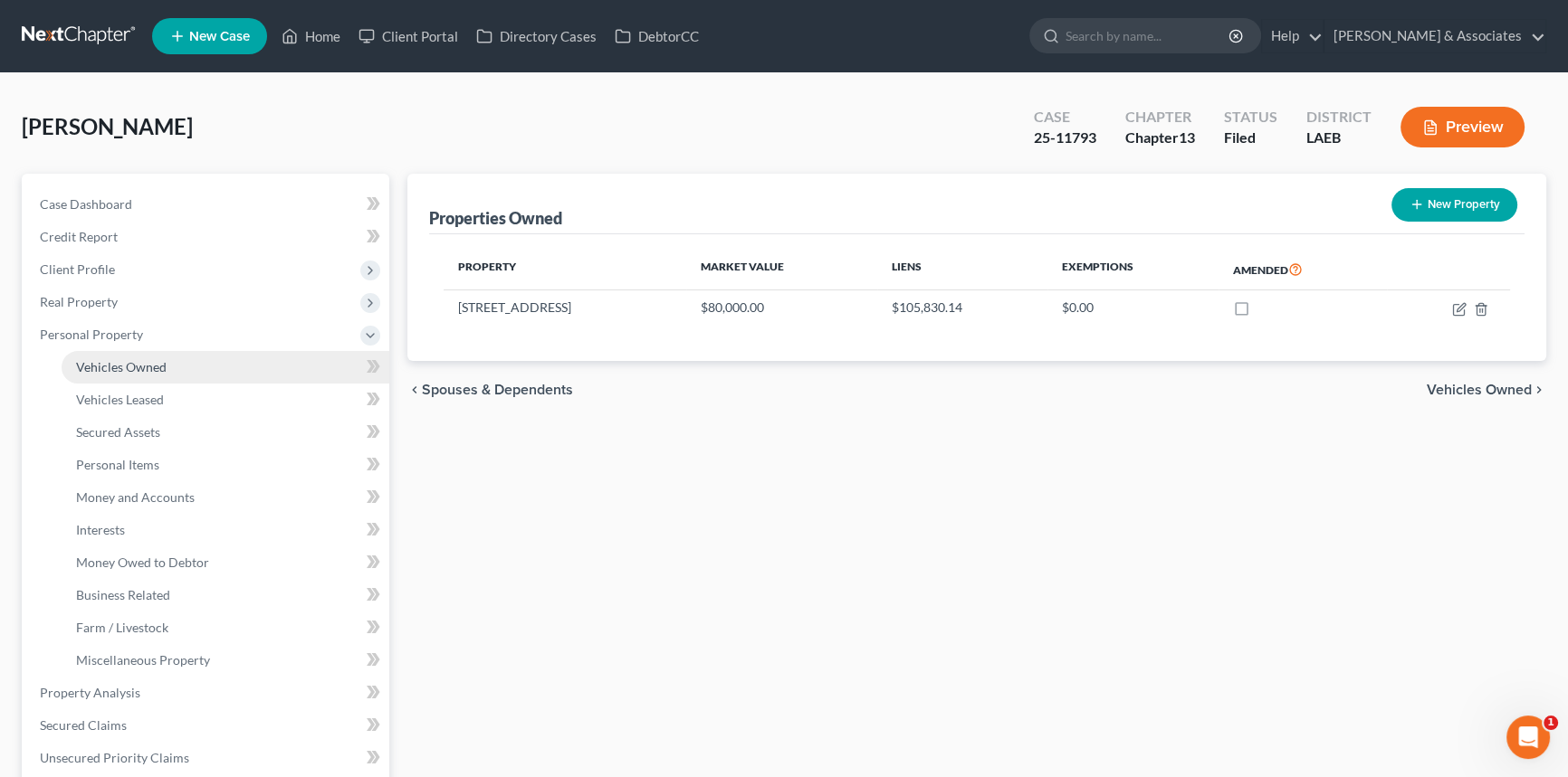
click at [164, 371] on span "Vehicles Owned" at bounding box center [121, 367] width 91 height 16
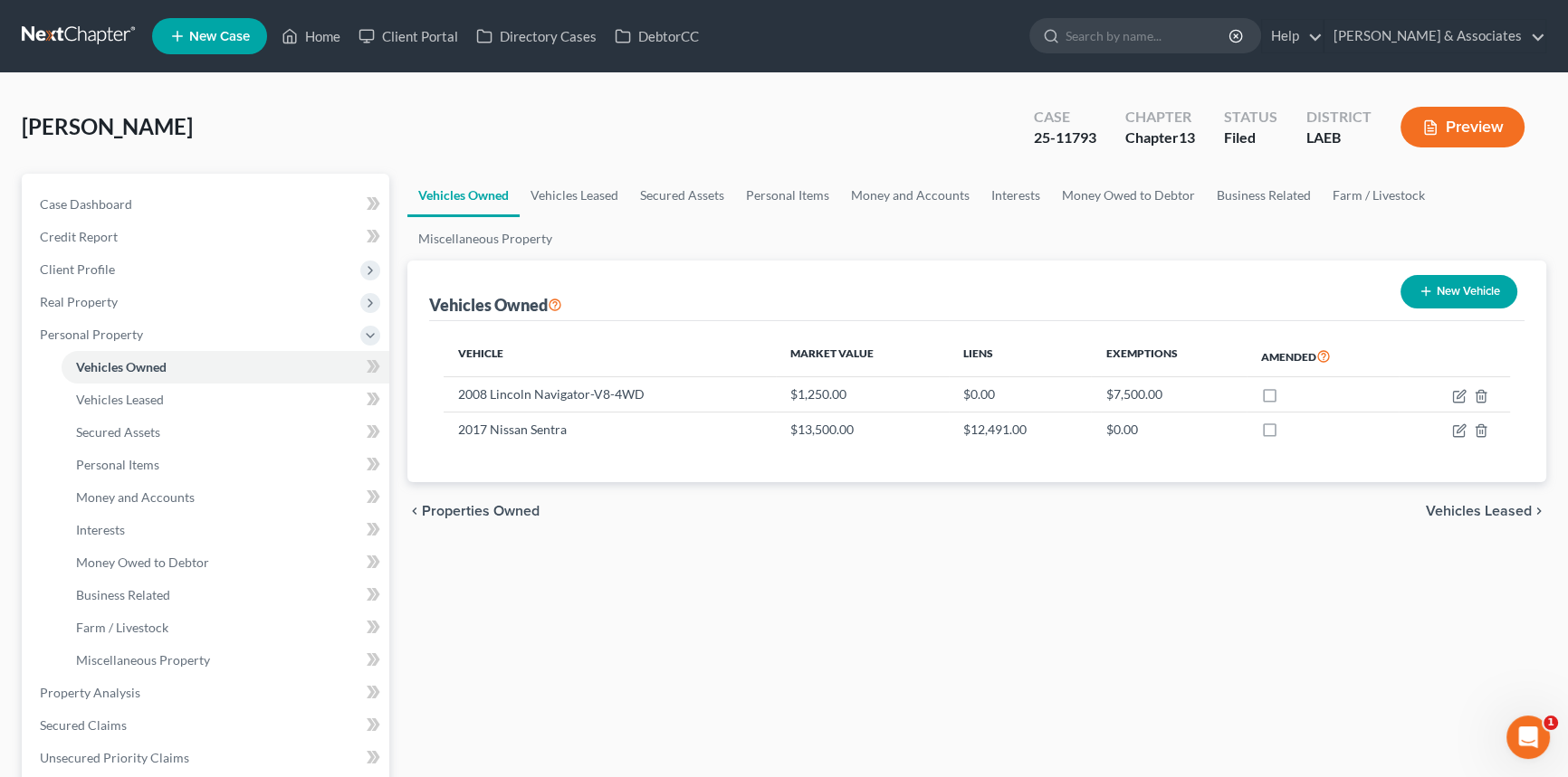
click at [168, 182] on div "Case Dashboard Payments Invoices Payments Payments Credit Report Client Profile…" at bounding box center [205, 660] width 367 height 974
click at [149, 198] on link "Case Dashboard" at bounding box center [207, 204] width 363 height 32
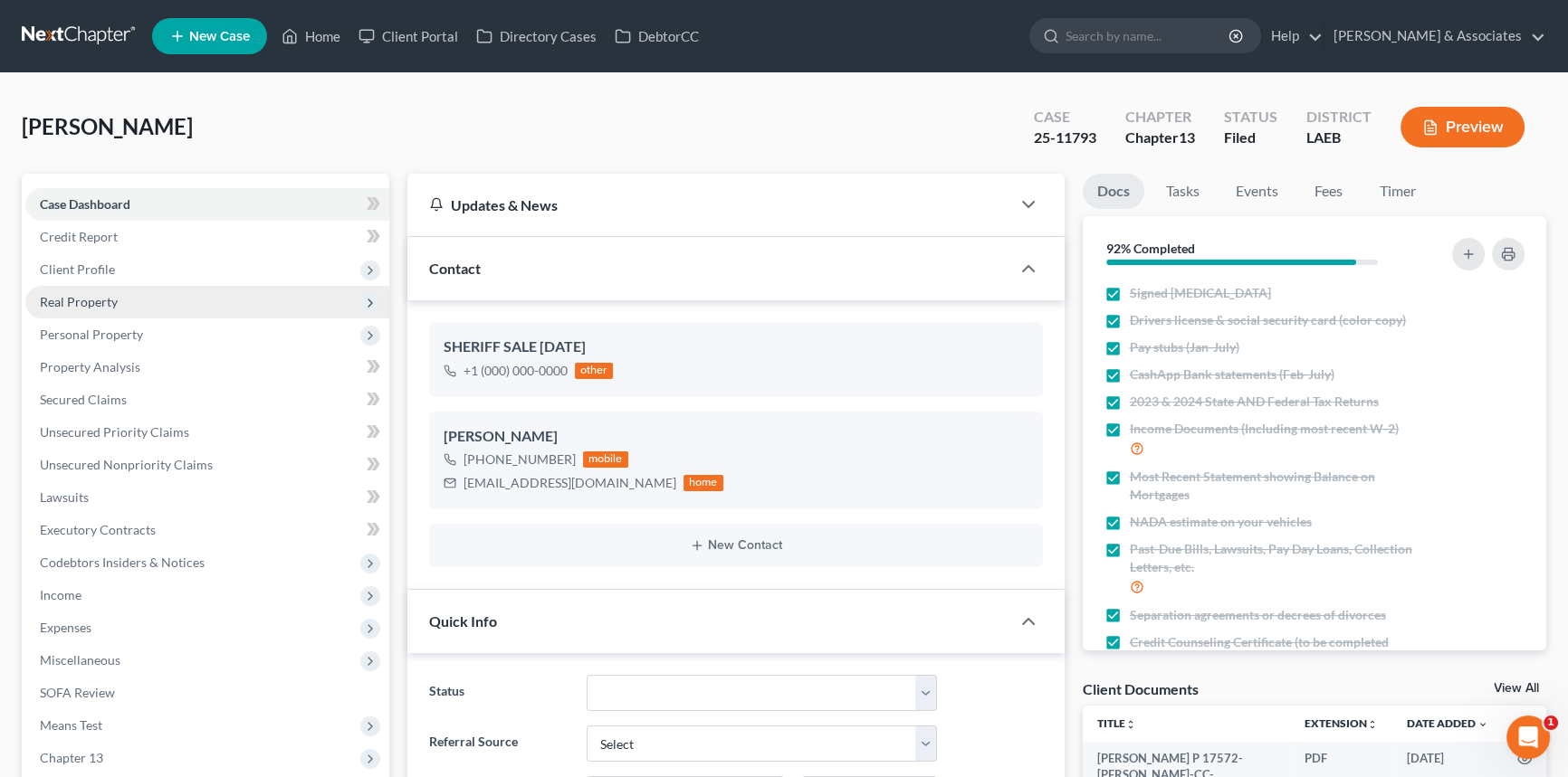
click at [108, 287] on span "Real Property" at bounding box center [207, 301] width 363 height 32
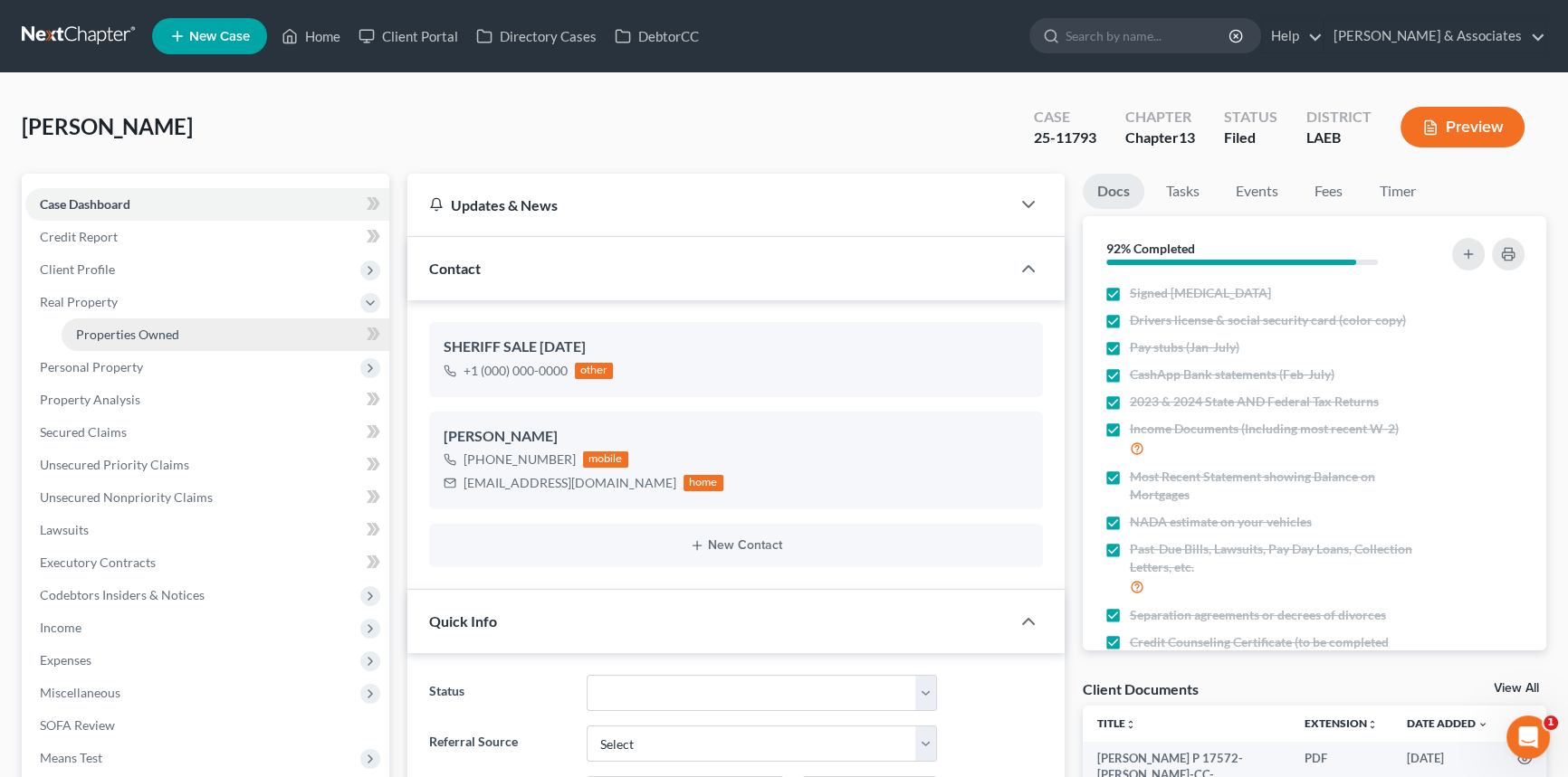
click at [118, 338] on span "Properties Owned" at bounding box center [127, 334] width 103 height 16
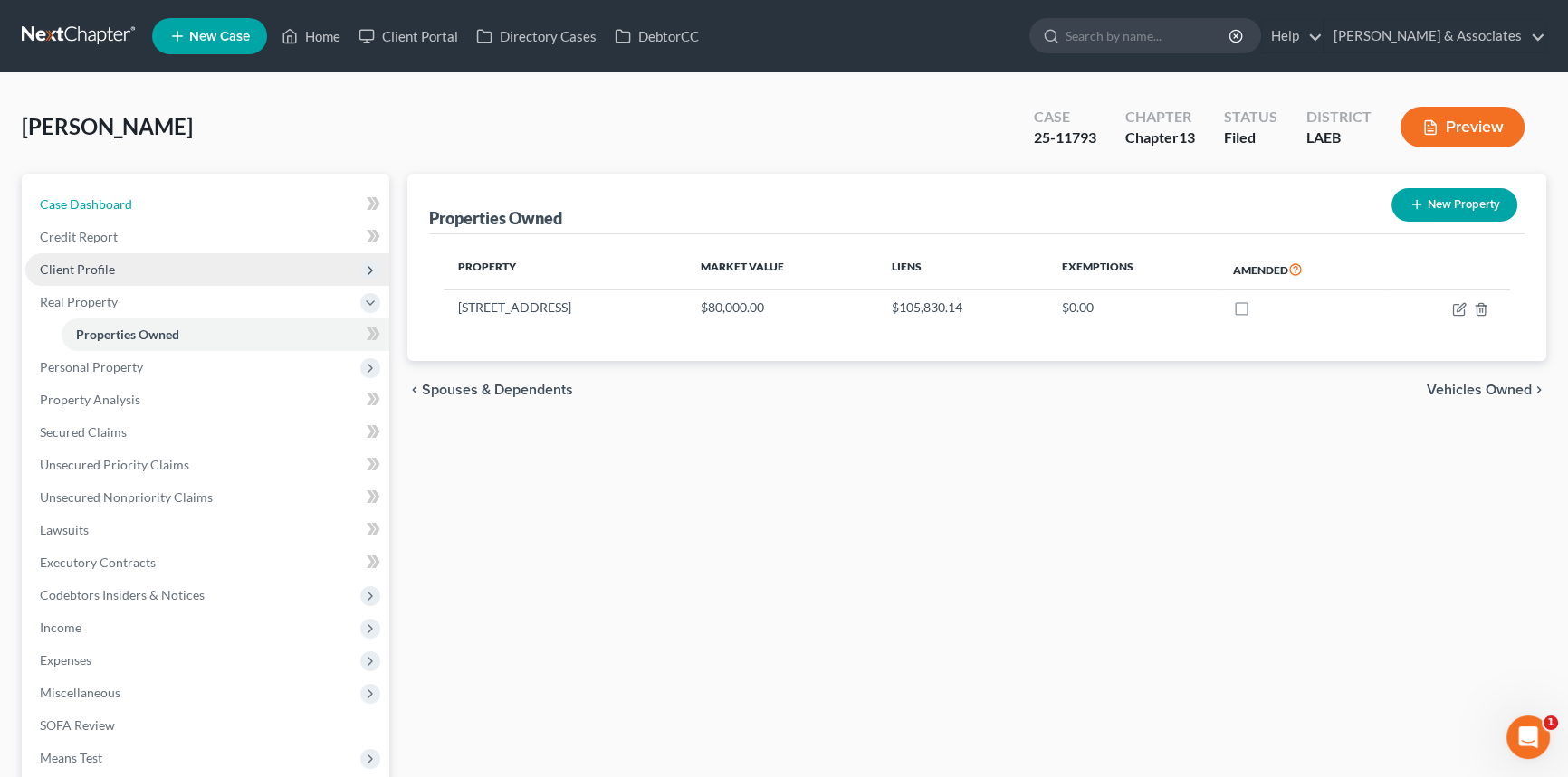
drag, startPoint x: 273, startPoint y: 192, endPoint x: 249, endPoint y: 262, distance: 74.0
click at [273, 190] on link "Case Dashboard" at bounding box center [207, 204] width 363 height 32
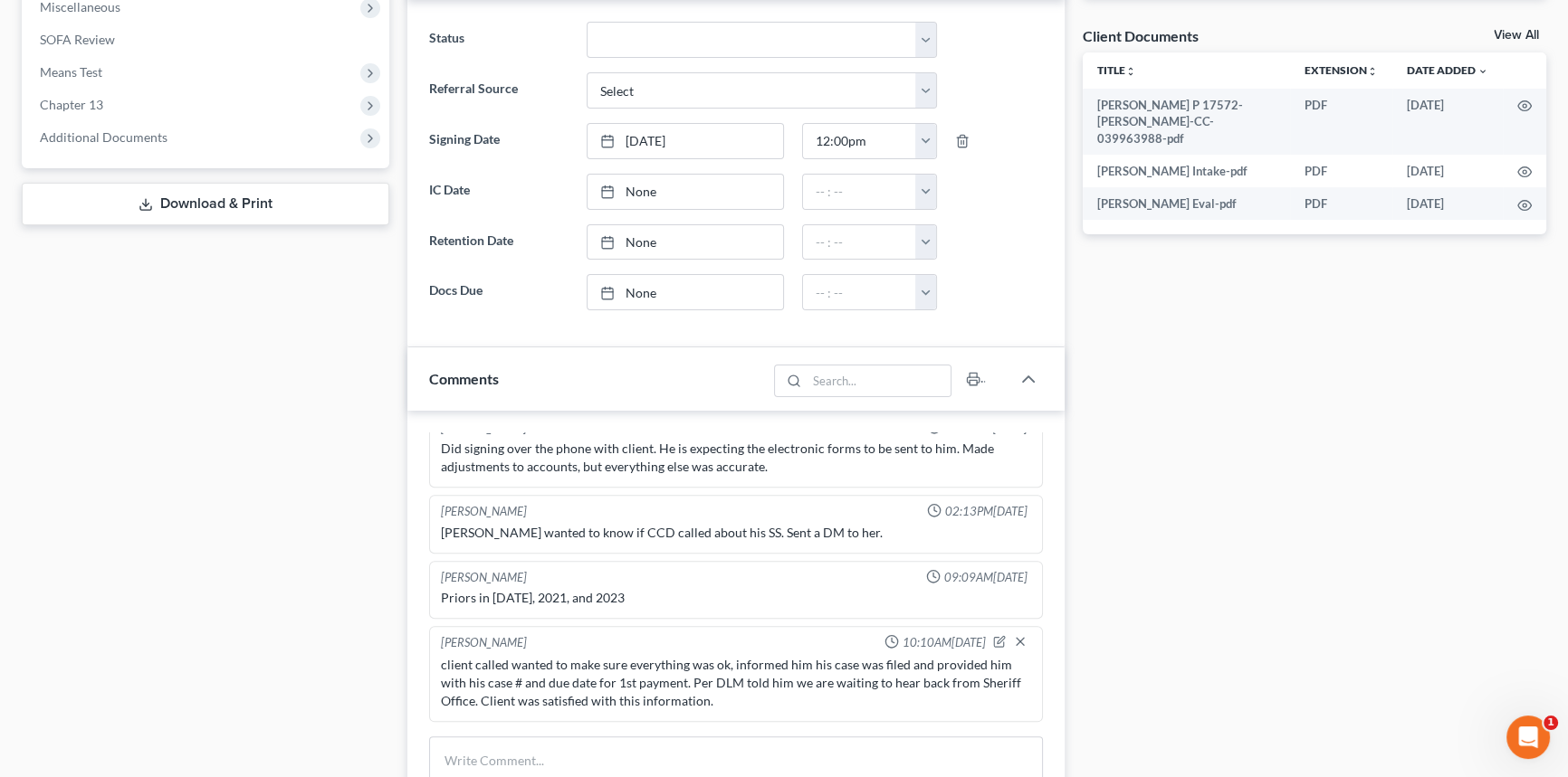
scroll to position [658, 0]
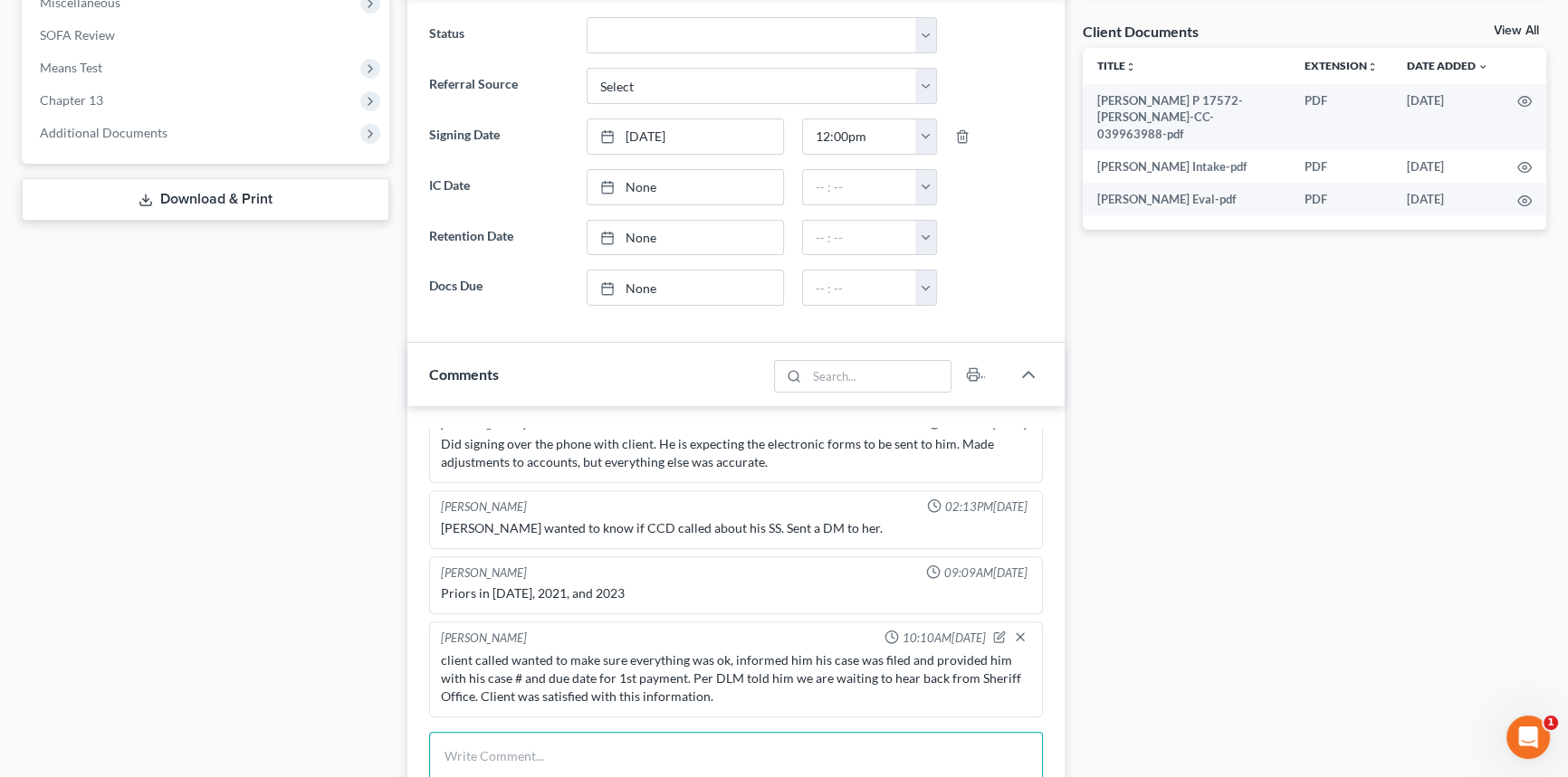
click at [516, 732] on textarea at bounding box center [736, 766] width 614 height 67
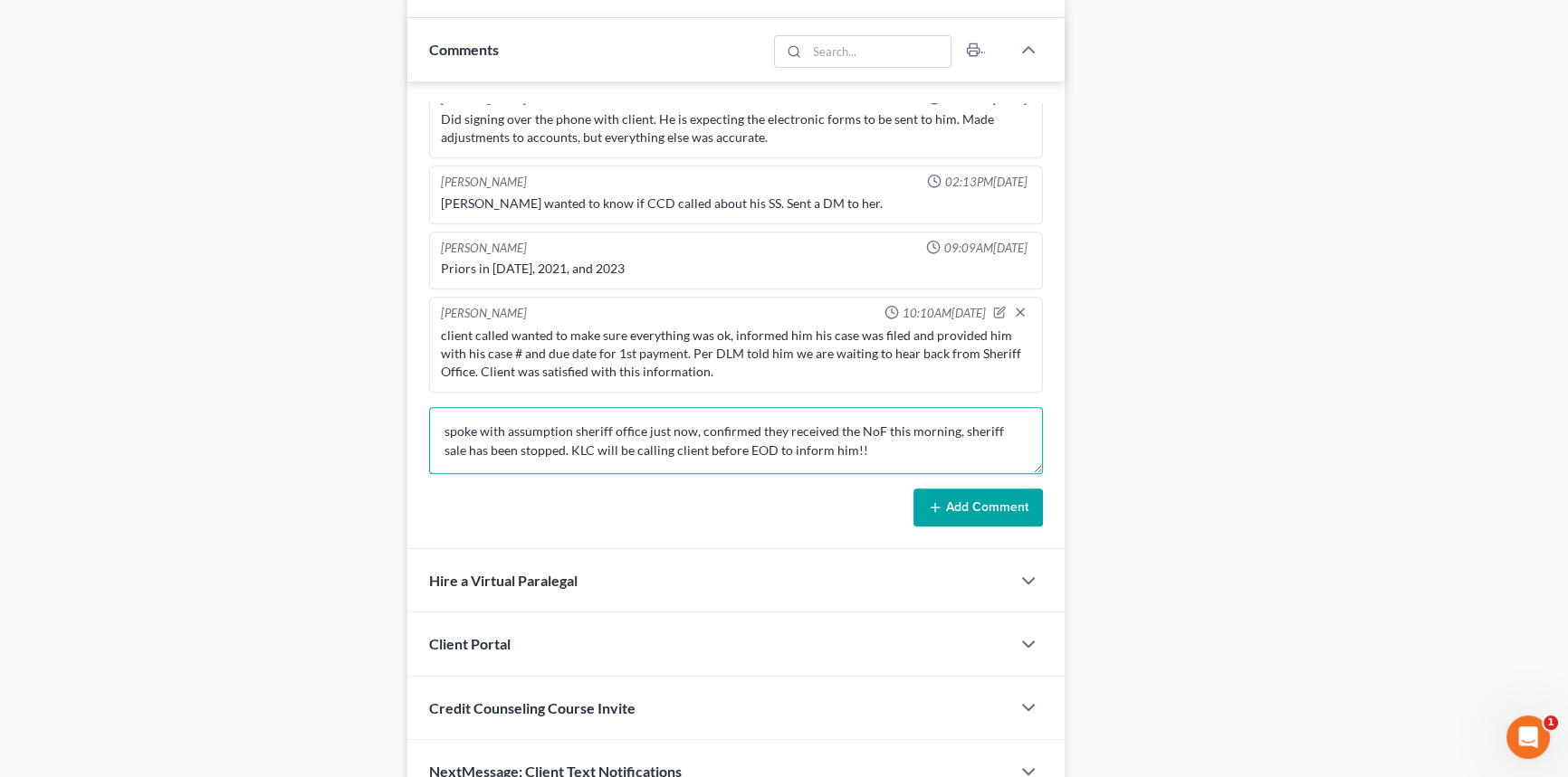
scroll to position [989, 0]
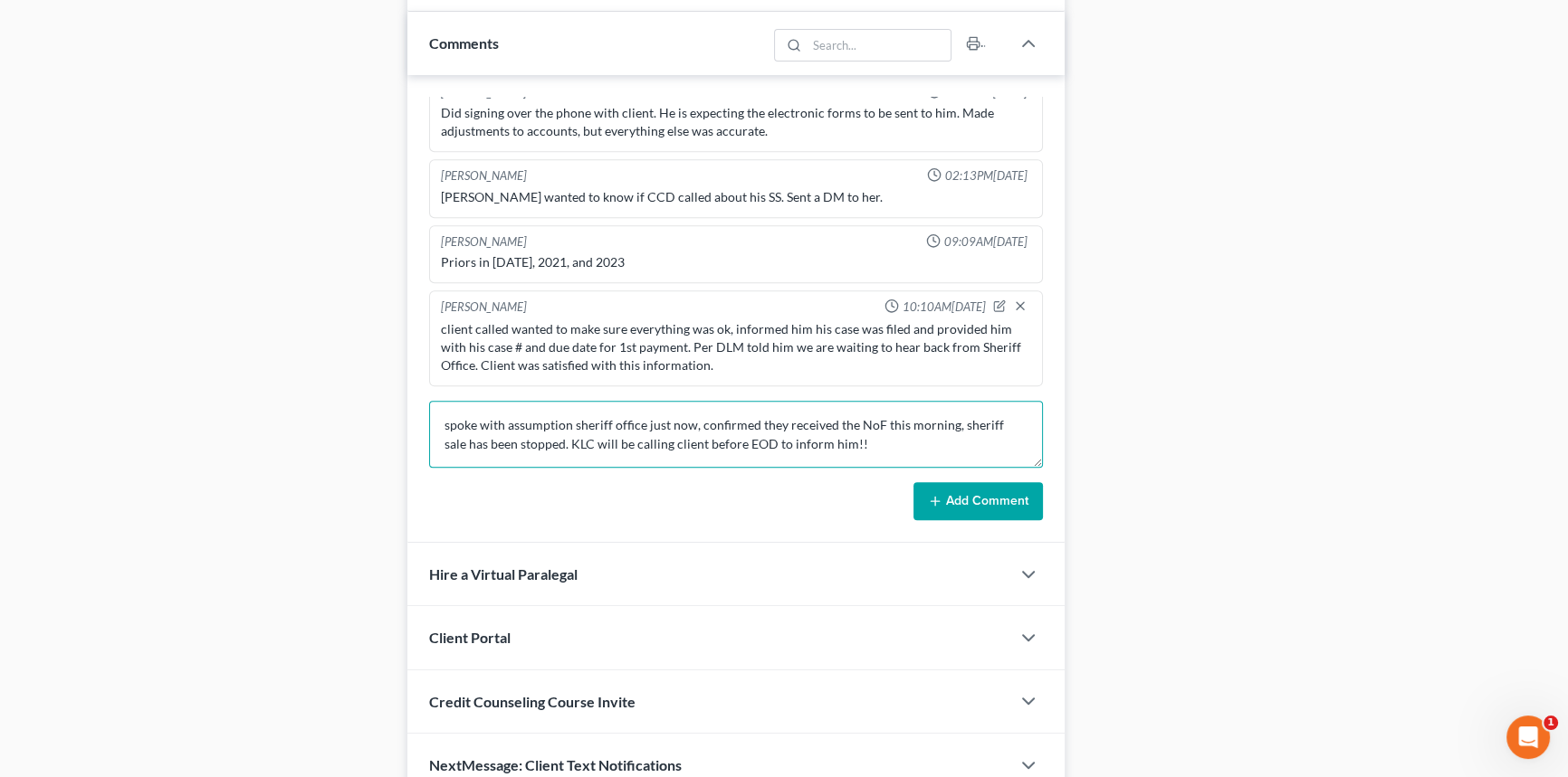
type textarea "spoke with assumption sheriff office just now, confirmed they received the NoF …"
click at [975, 493] on button "Add Comment" at bounding box center [978, 501] width 130 height 38
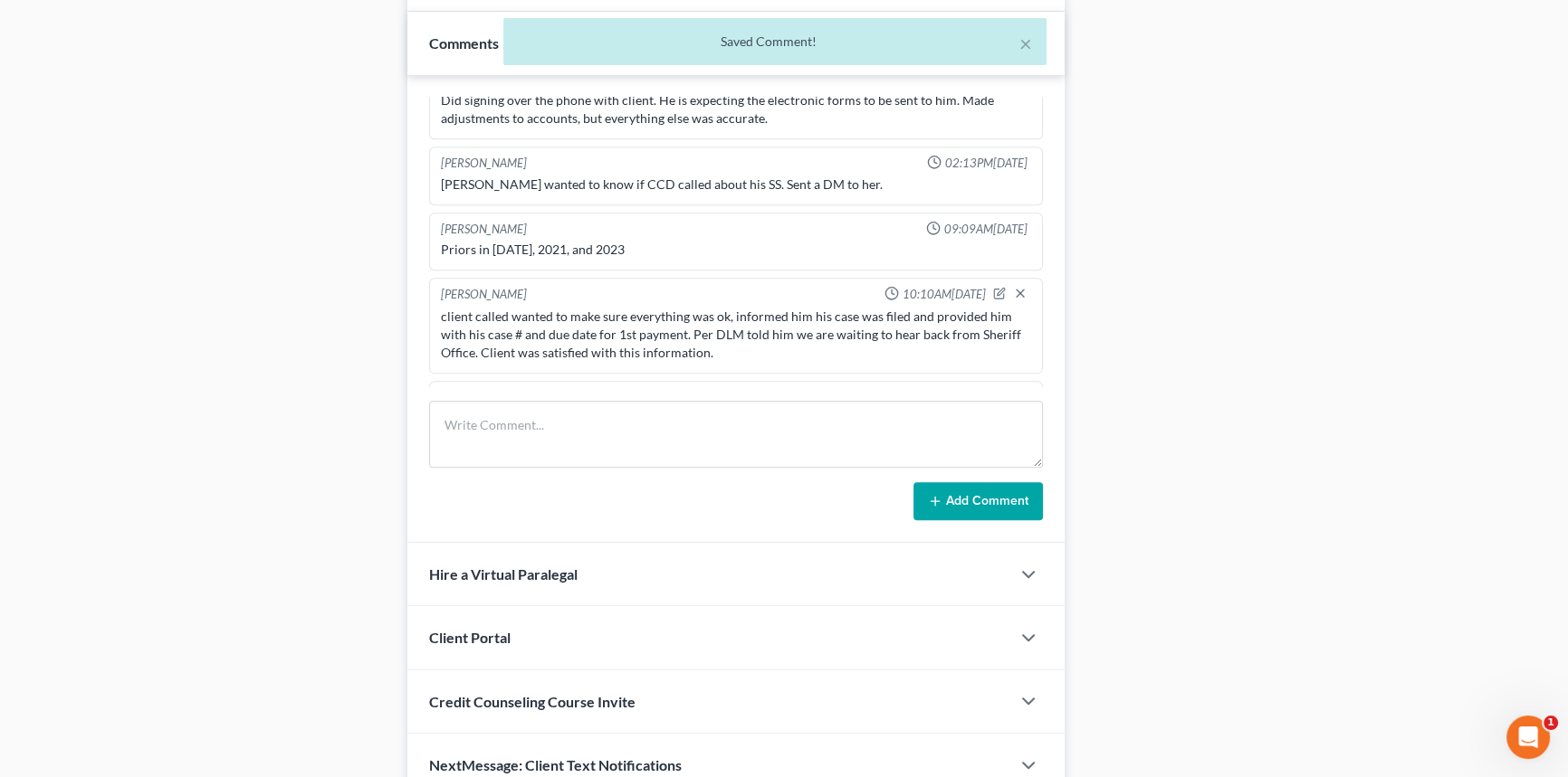
scroll to position [2750, 0]
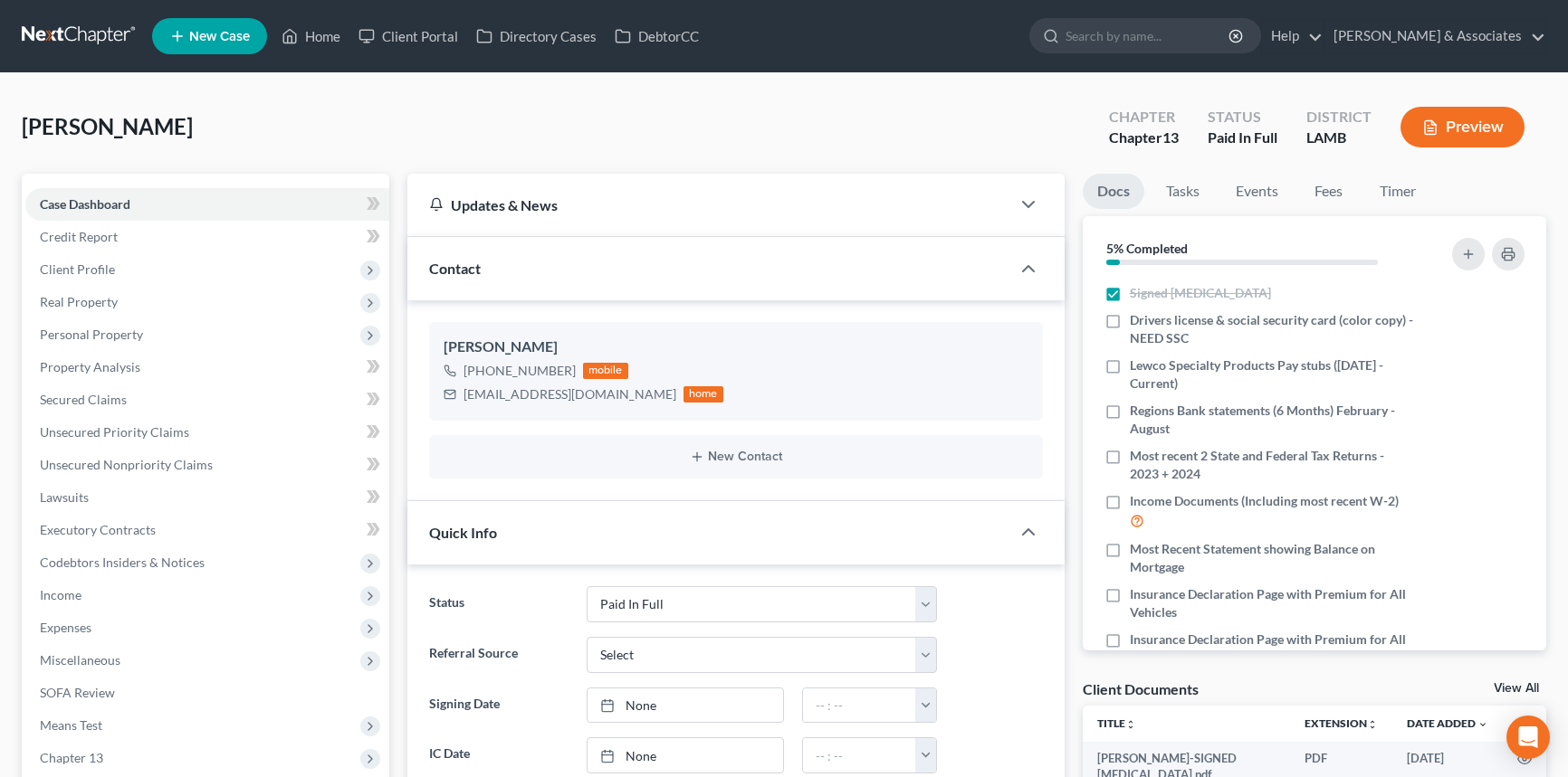
select select "17"
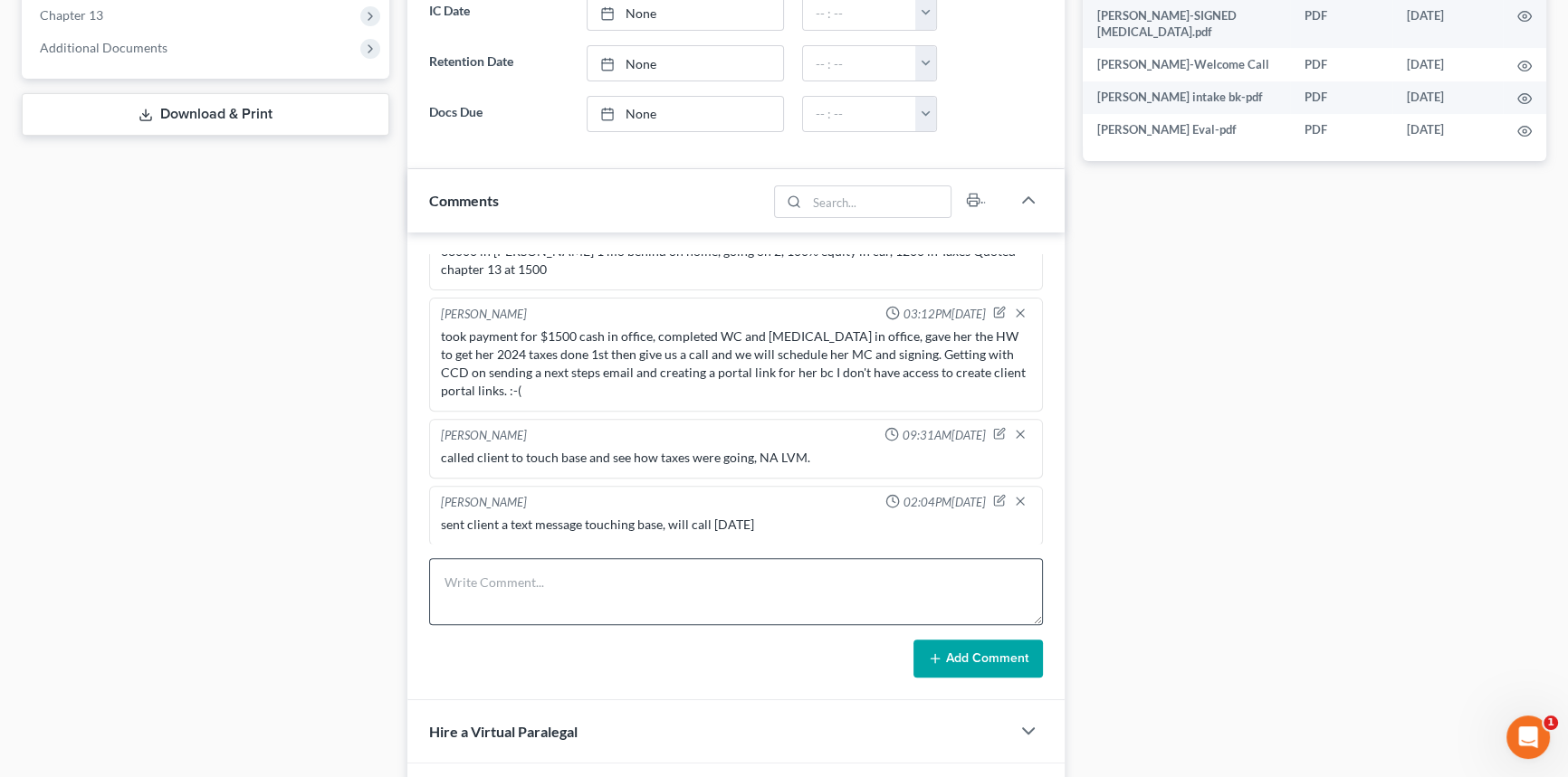
scroll to position [822, 0]
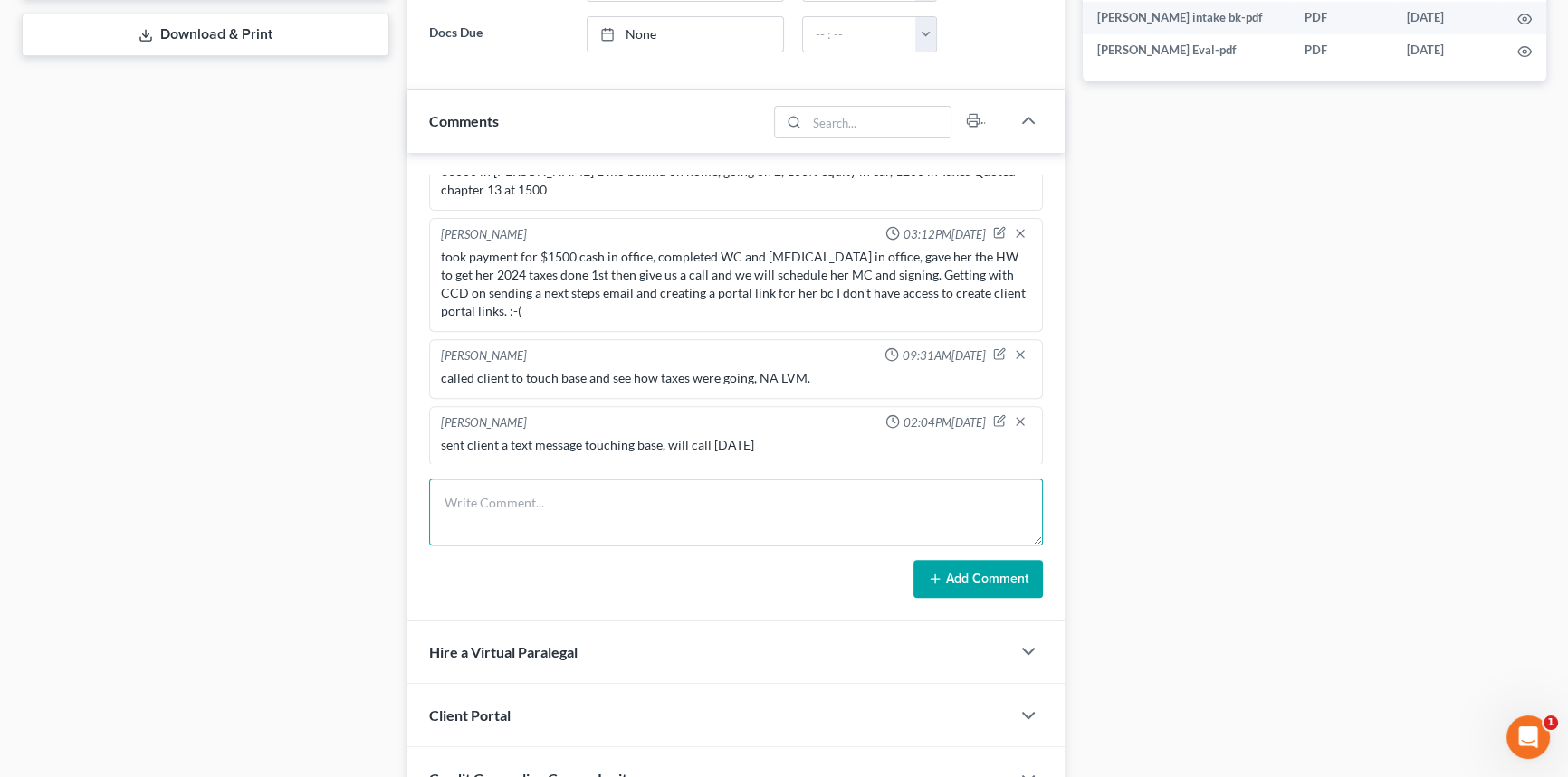
click at [718, 516] on textarea at bounding box center [736, 512] width 614 height 67
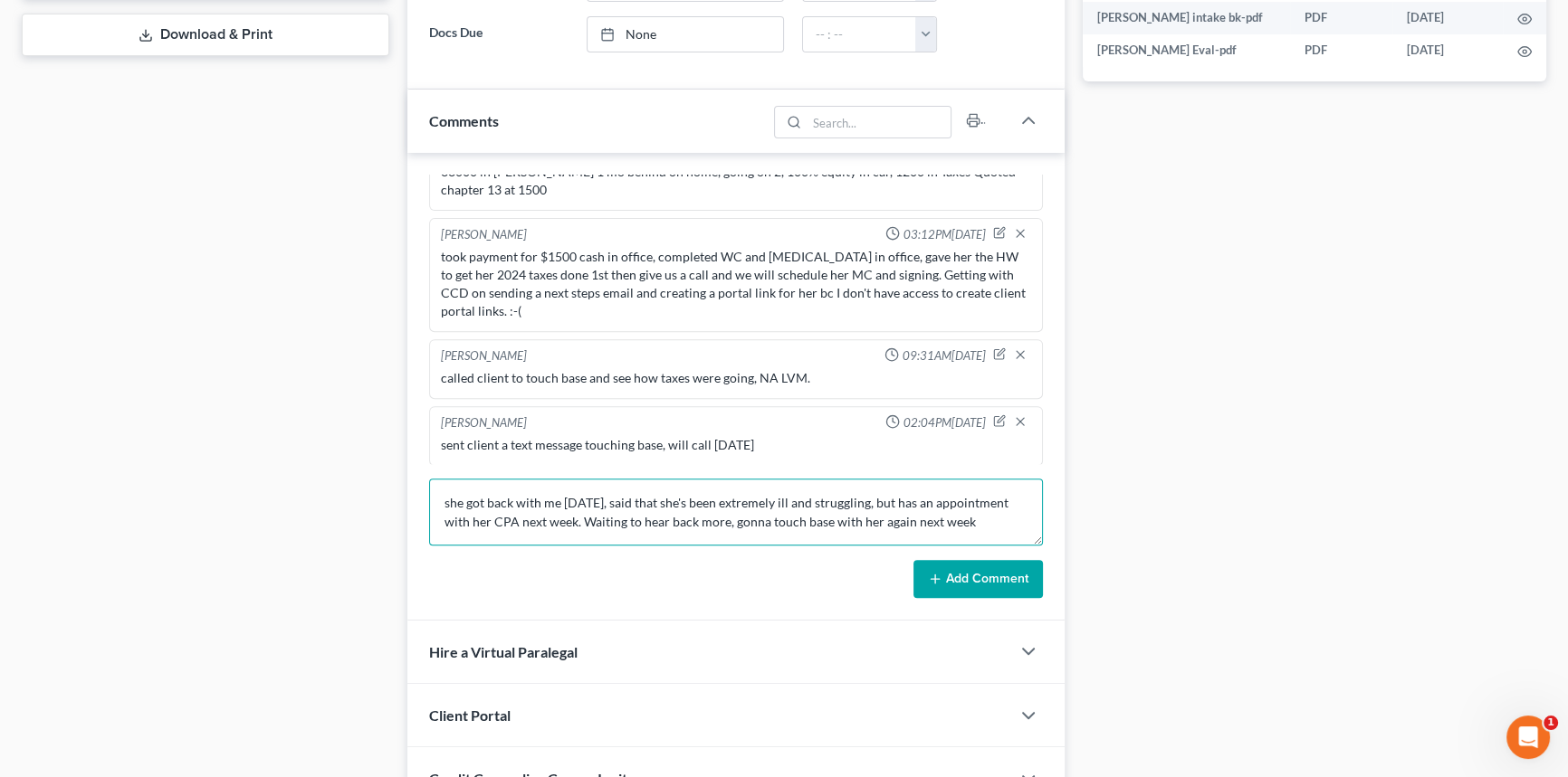
type textarea "she got back with me today, said that she's been extremely ill and struggling, …"
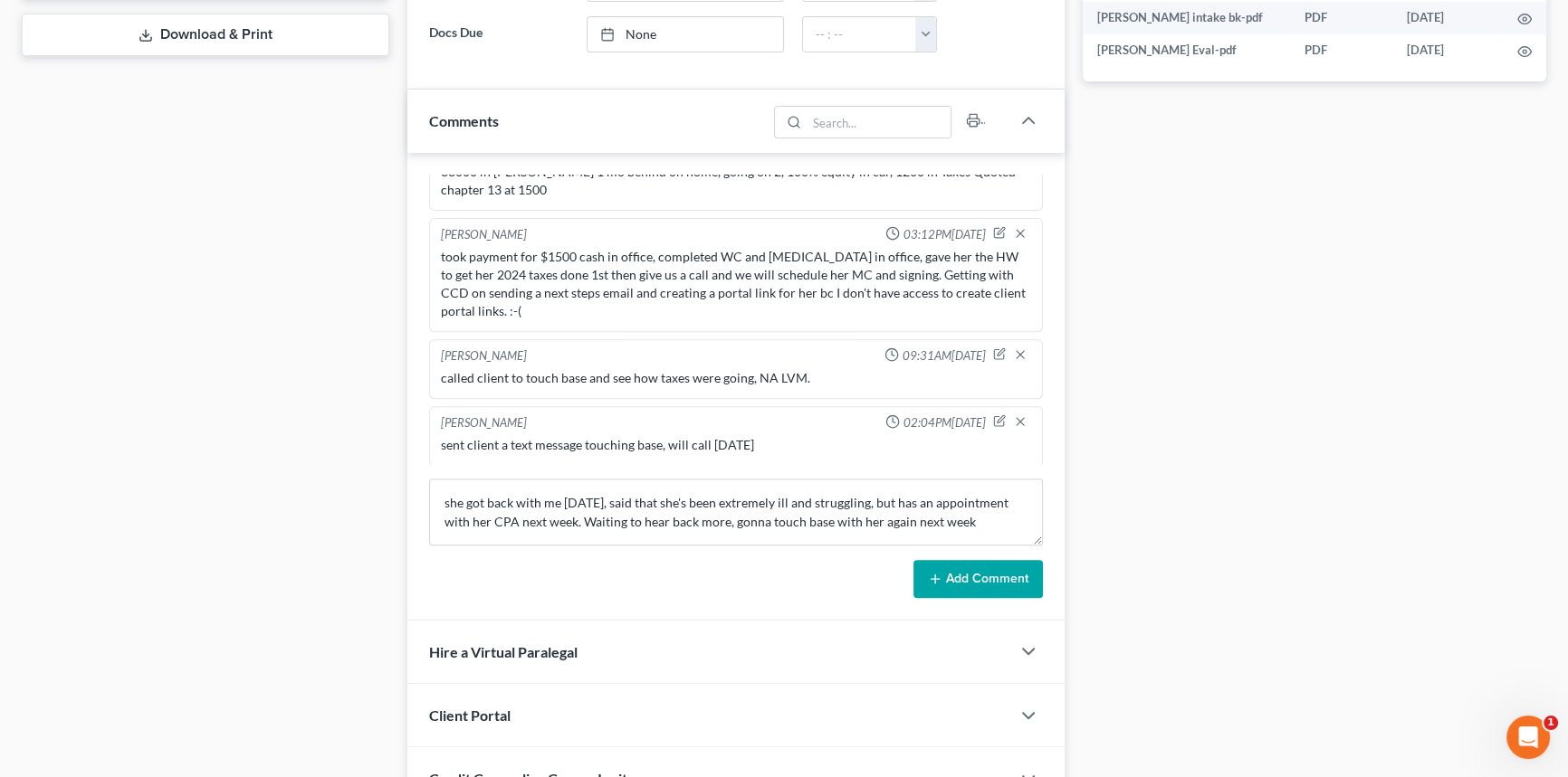
click at [1008, 567] on button "Add Comment" at bounding box center [978, 579] width 130 height 38
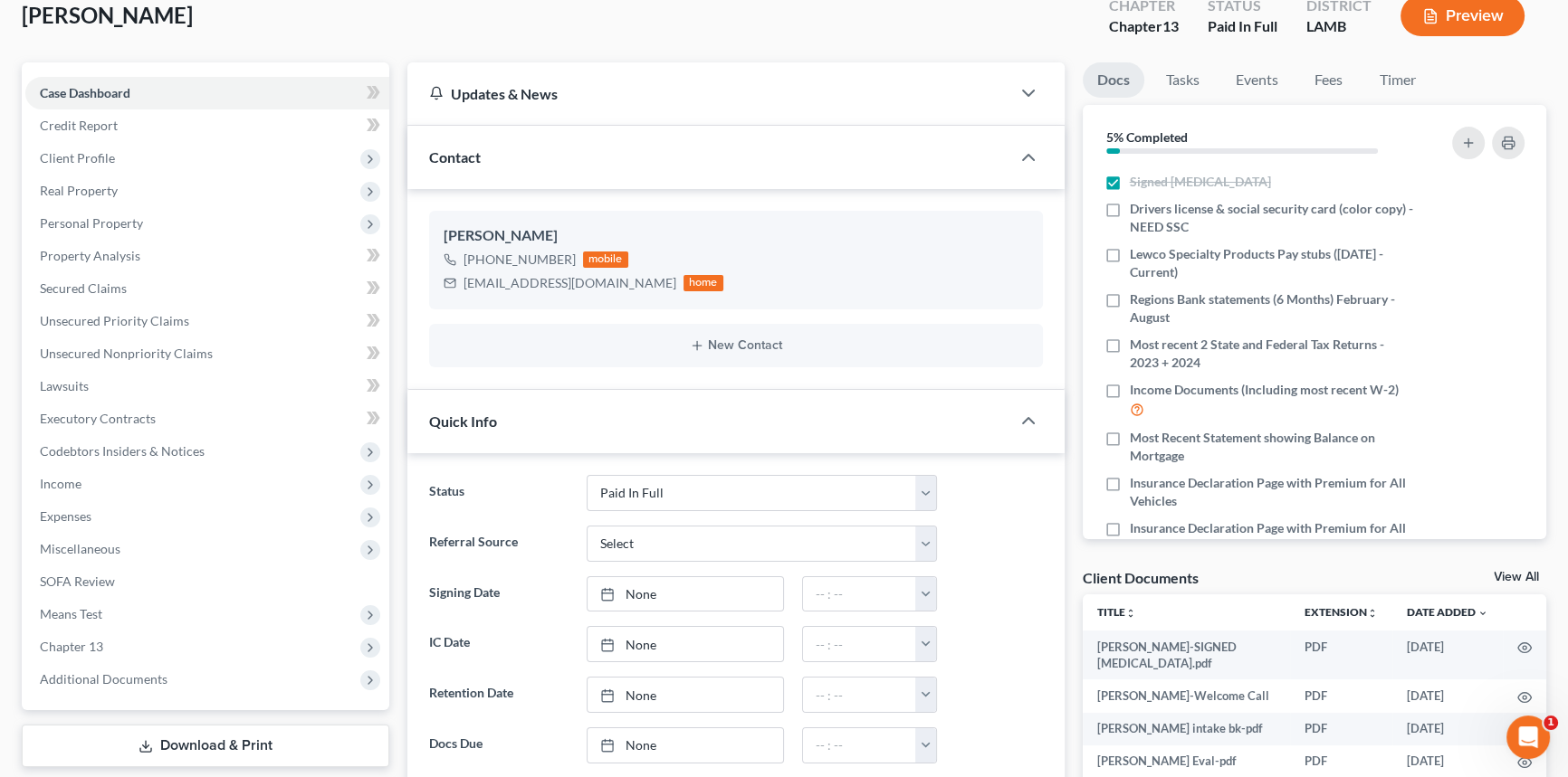
scroll to position [0, 0]
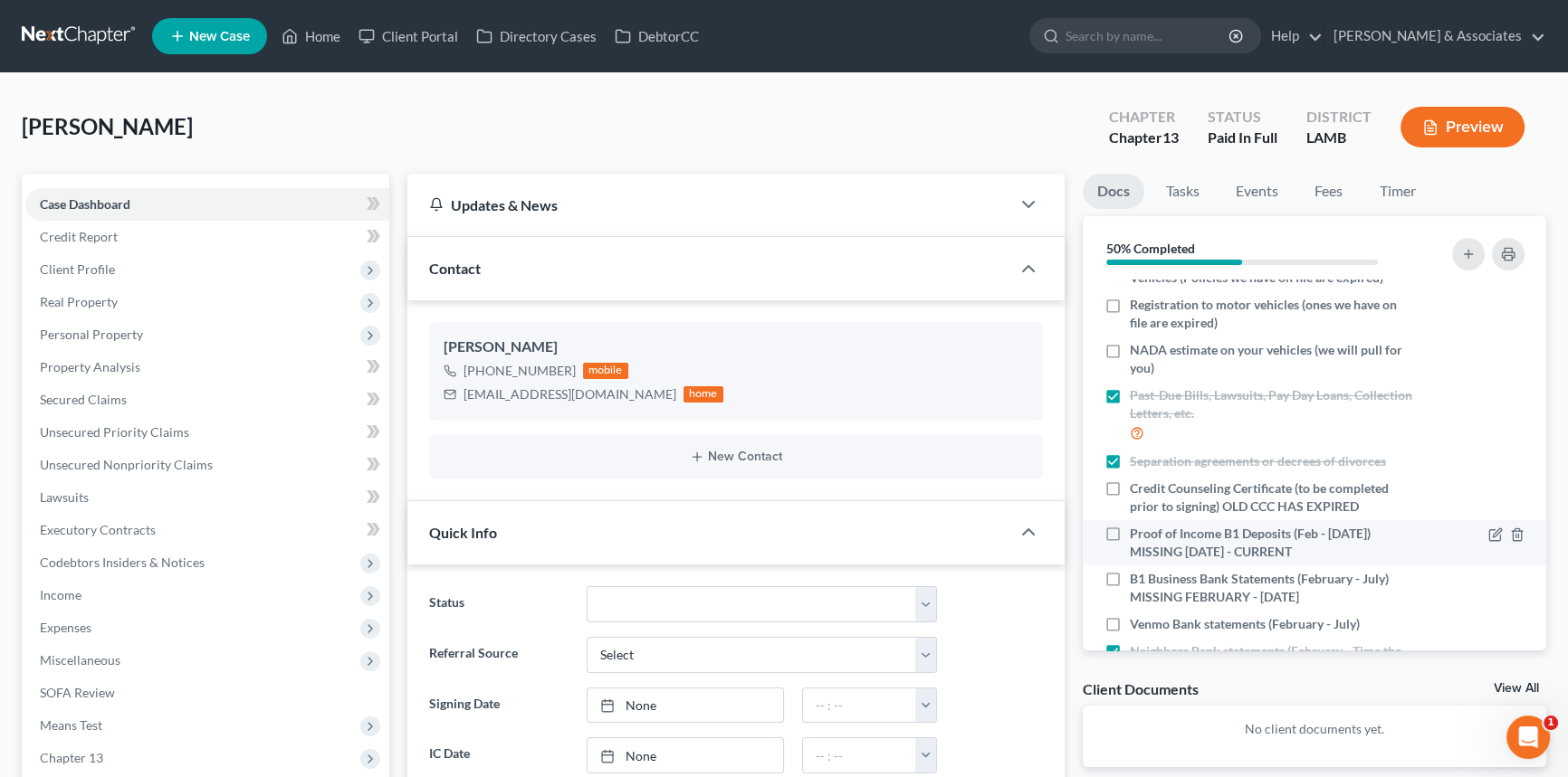
scroll to position [223, 0]
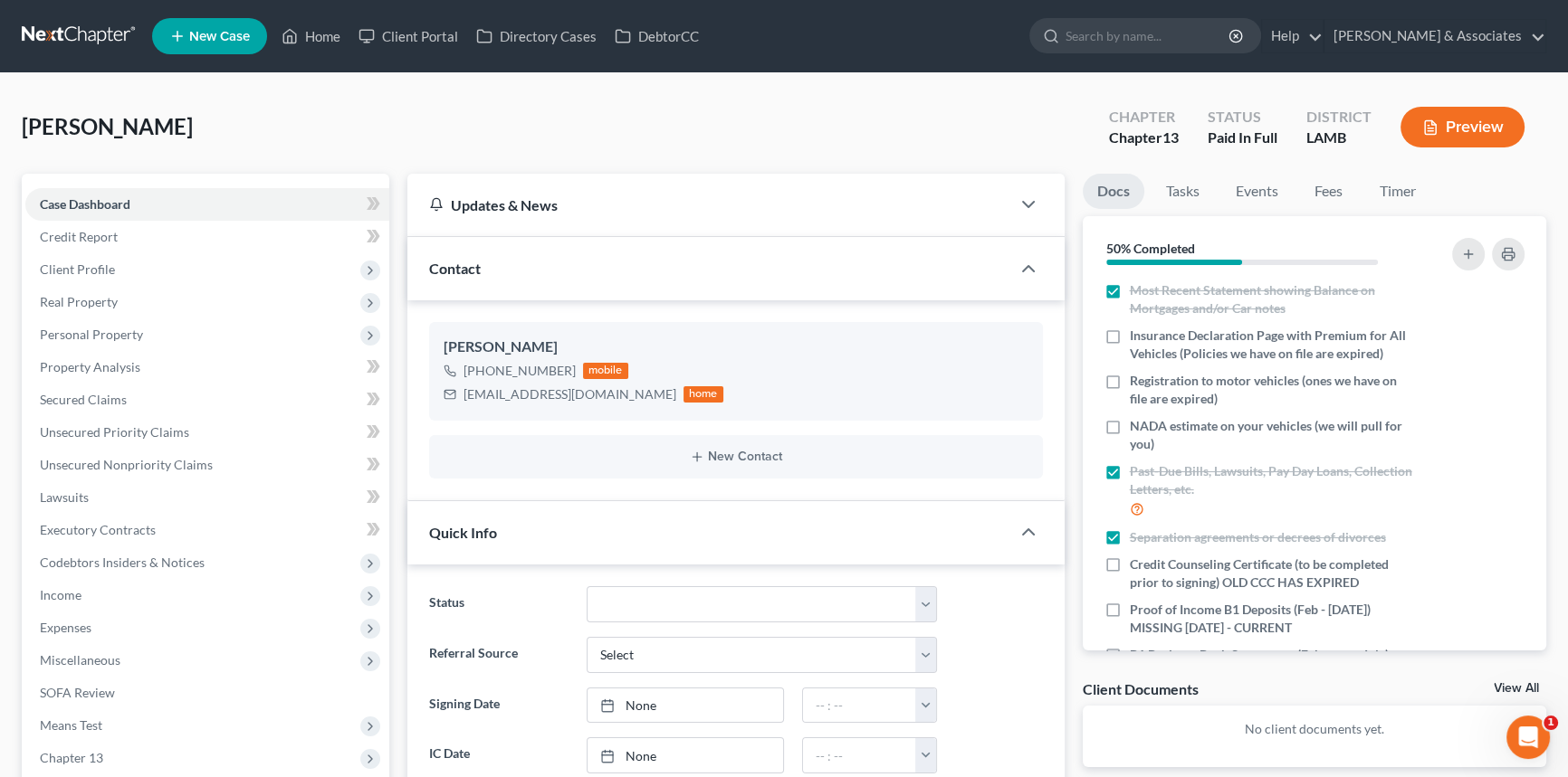
click at [1523, 240] on div at bounding box center [1459, 255] width 145 height 49
click at [1508, 257] on icon "button" at bounding box center [1508, 254] width 15 height 15
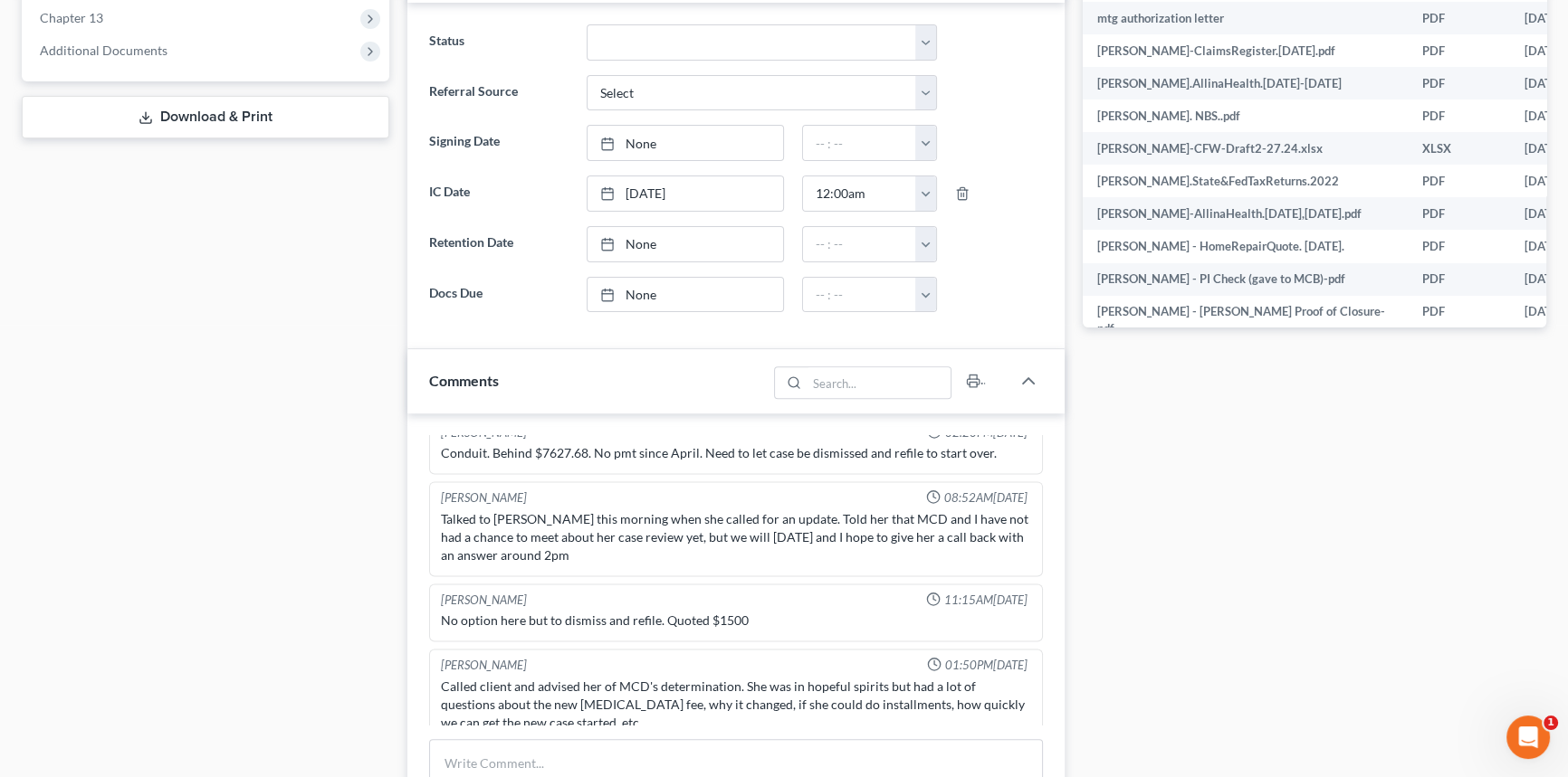
scroll to position [2044, 0]
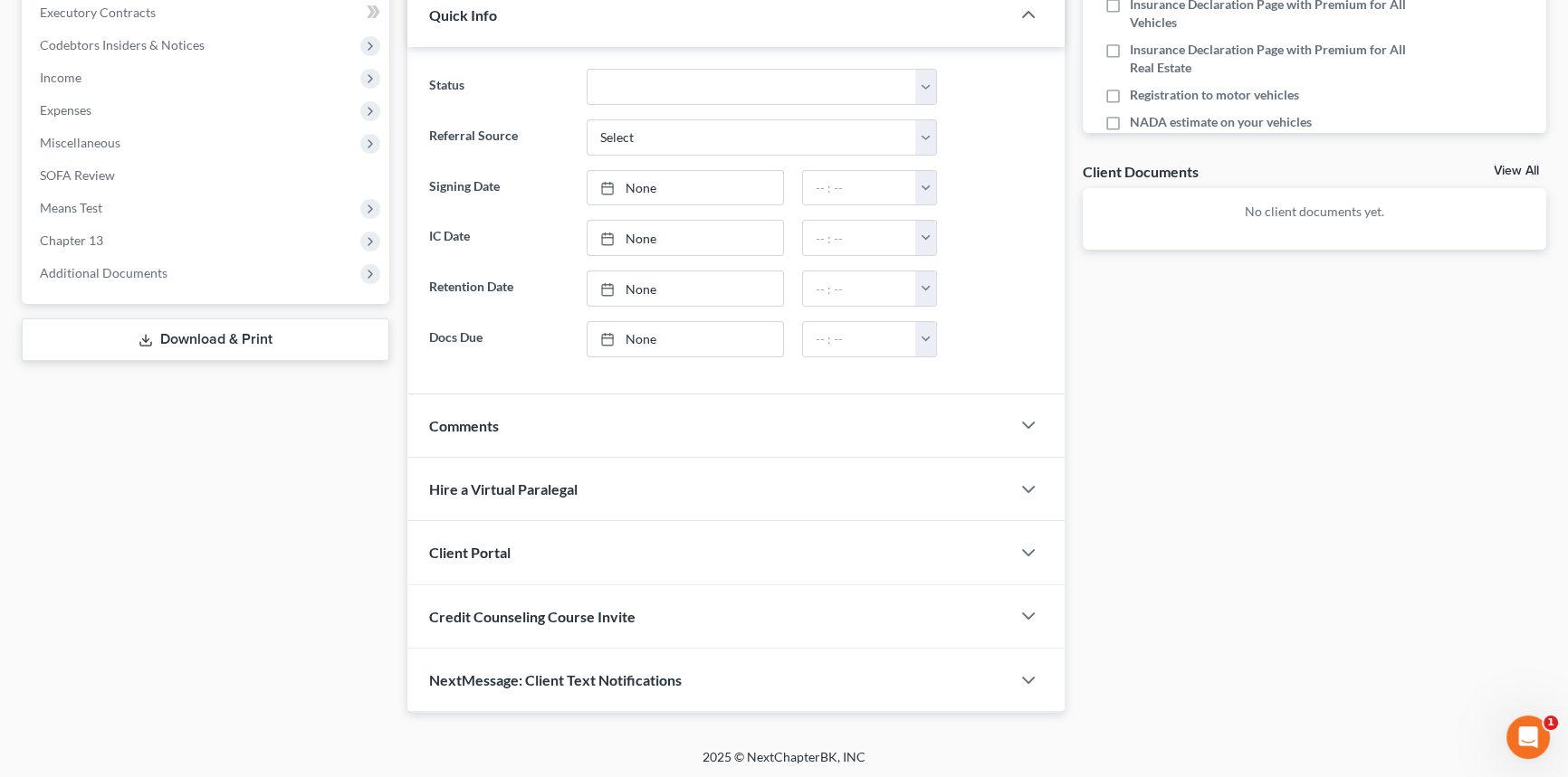
click at [556, 402] on div "Comments" at bounding box center [708, 426] width 603 height 62
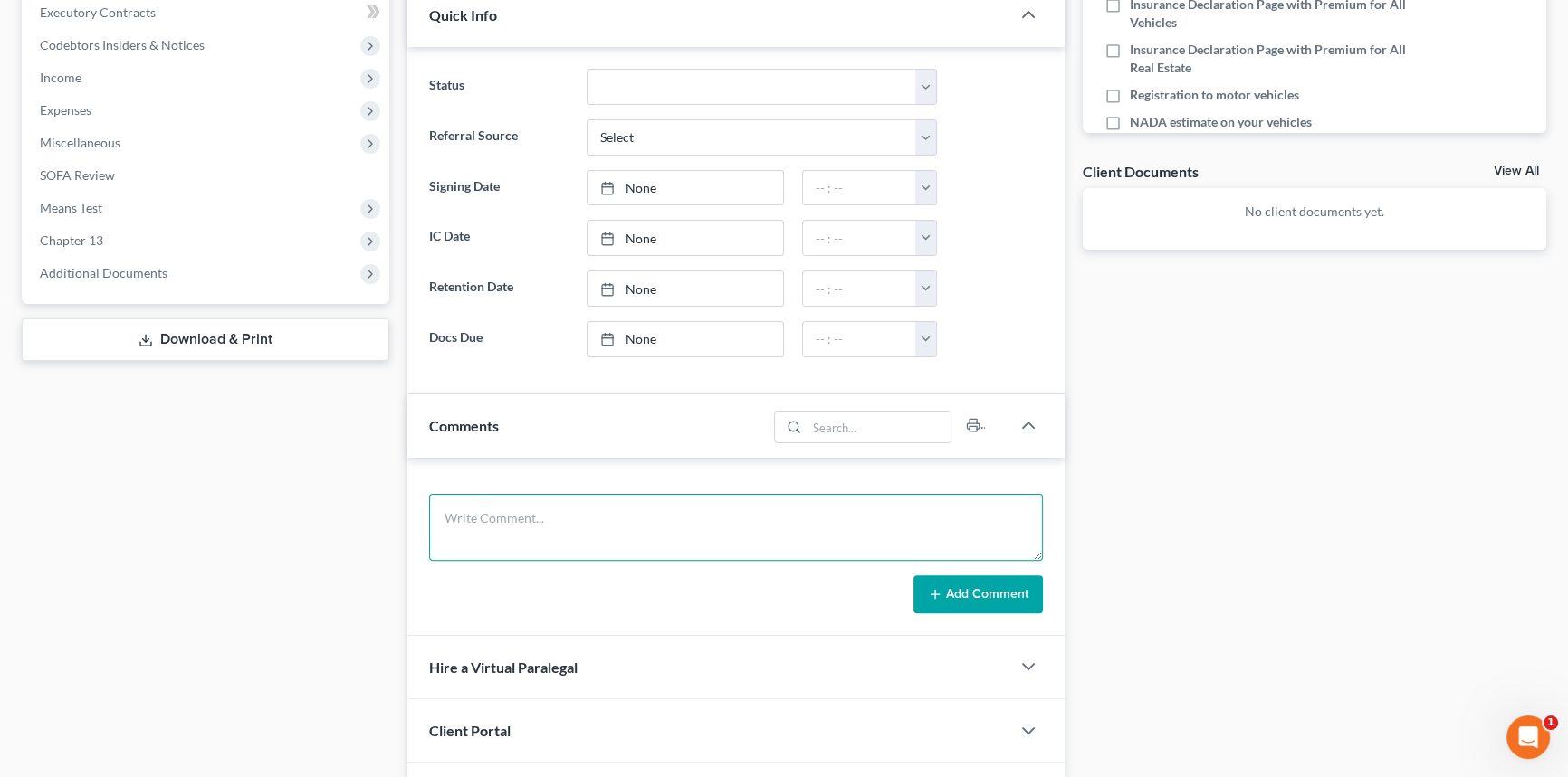
click at [497, 525] on textarea at bounding box center [736, 528] width 614 height 67
paste textarea "[PERSON_NAME] is going to bring in a money order at "some point" for the $1500 …"
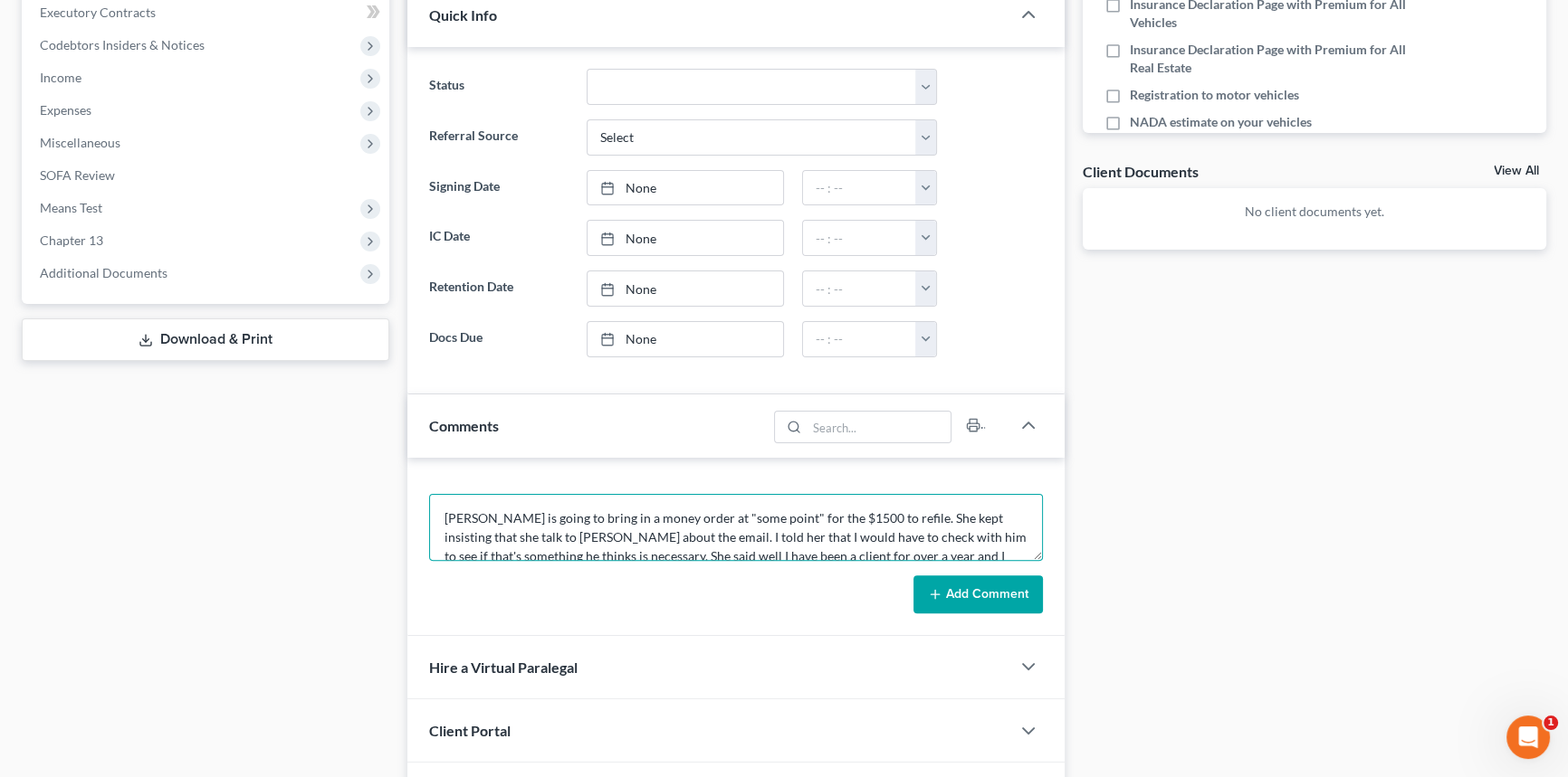
scroll to position [80, 0]
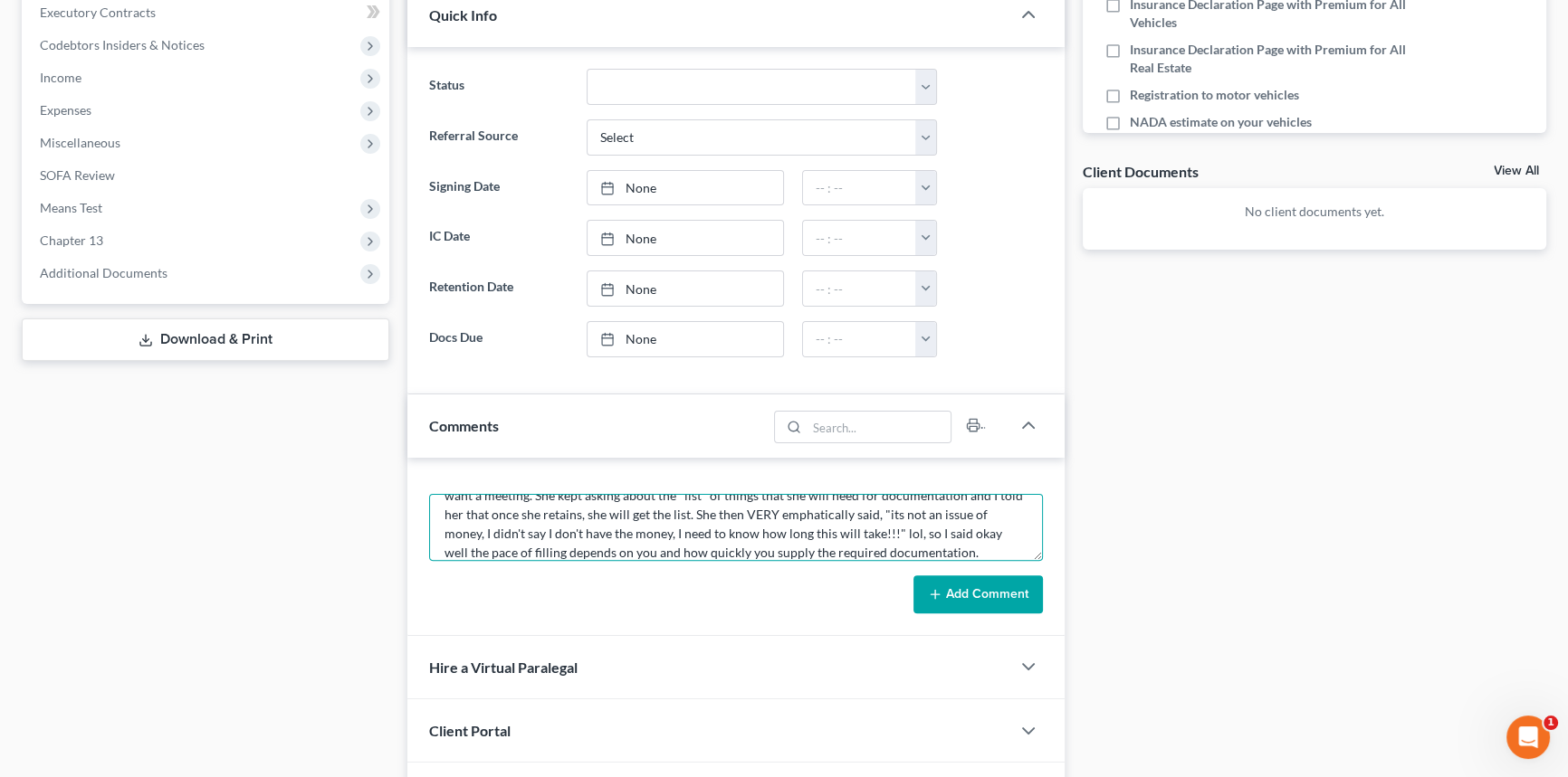
type textarea "[PERSON_NAME] is going to bring in a money order at "some point" for the $1500 …"
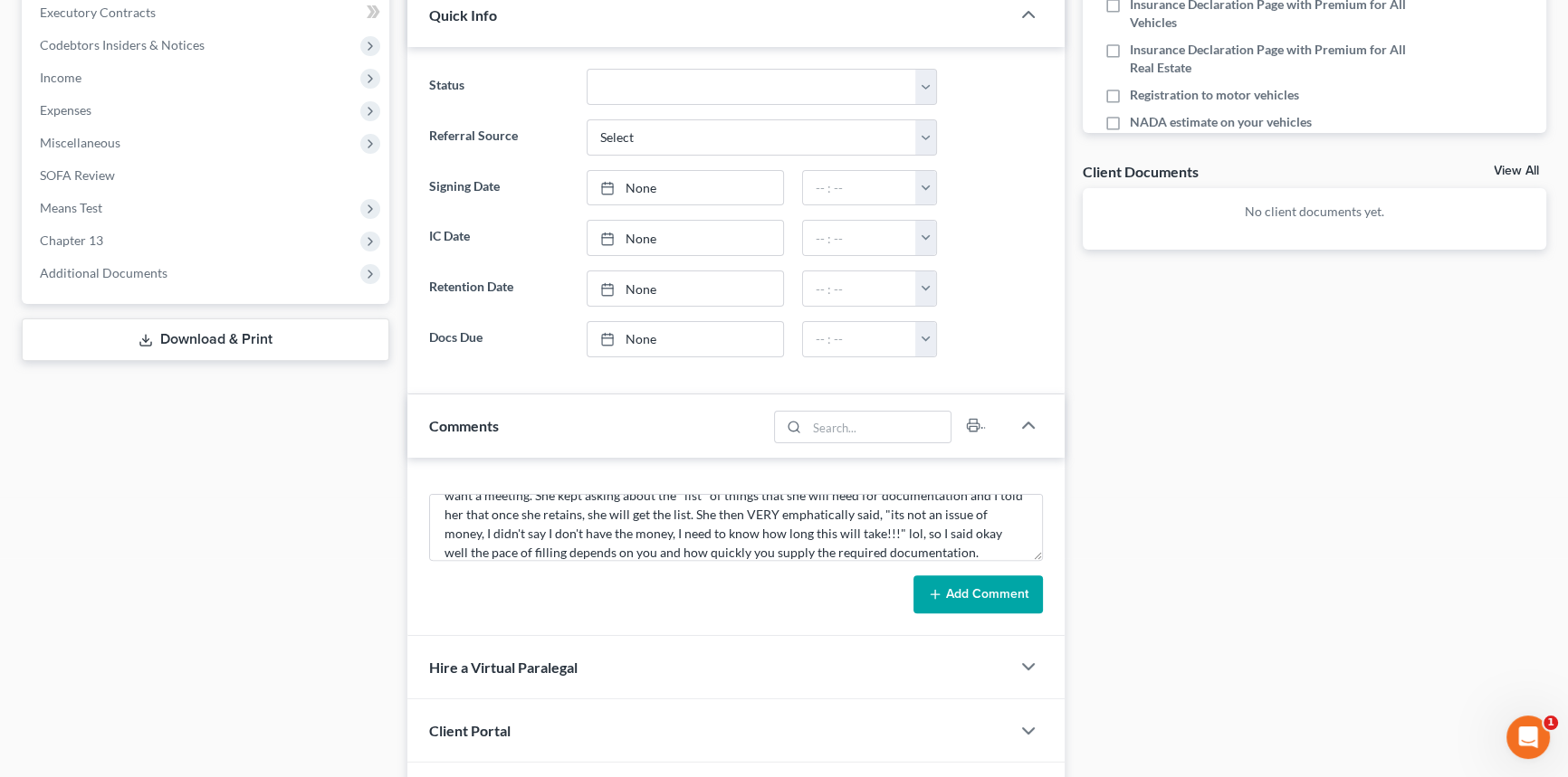
click at [981, 588] on button "Add Comment" at bounding box center [978, 594] width 130 height 38
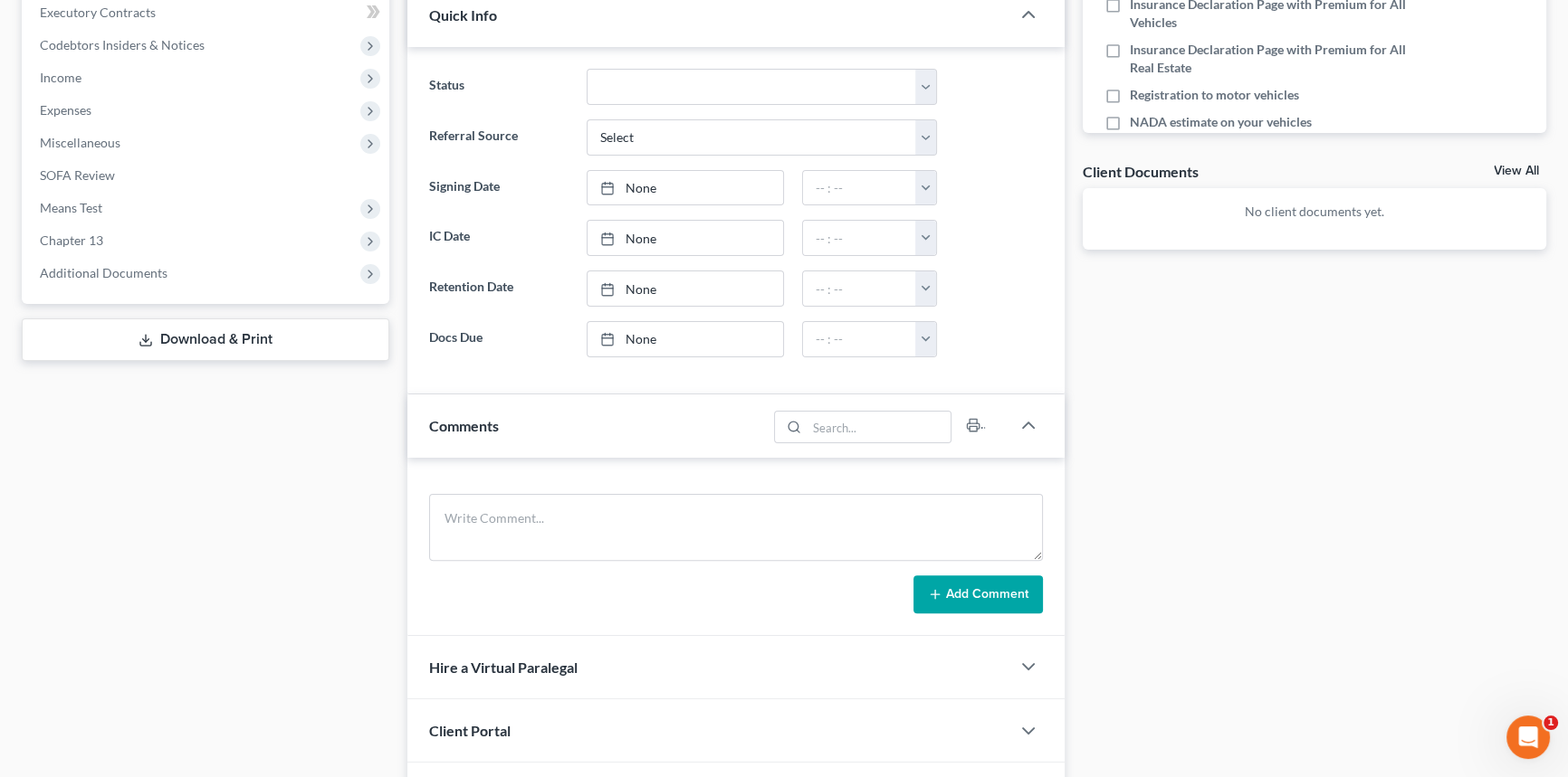
scroll to position [0, 0]
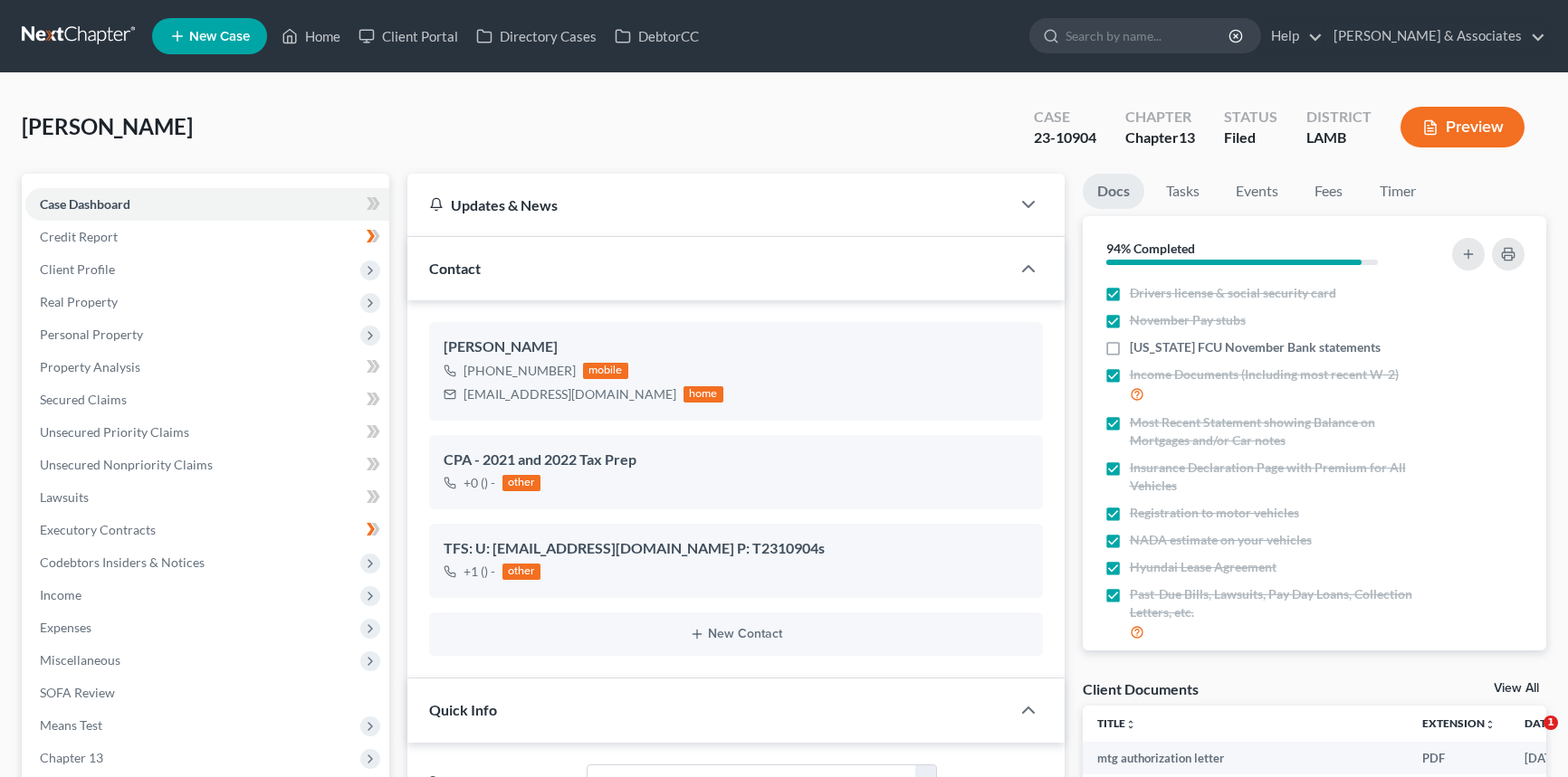
select select "8"
select select "0"
drag, startPoint x: 314, startPoint y: 39, endPoint x: 325, endPoint y: 48, distance: 14.2
click at [314, 39] on link "Home" at bounding box center [311, 35] width 77 height 32
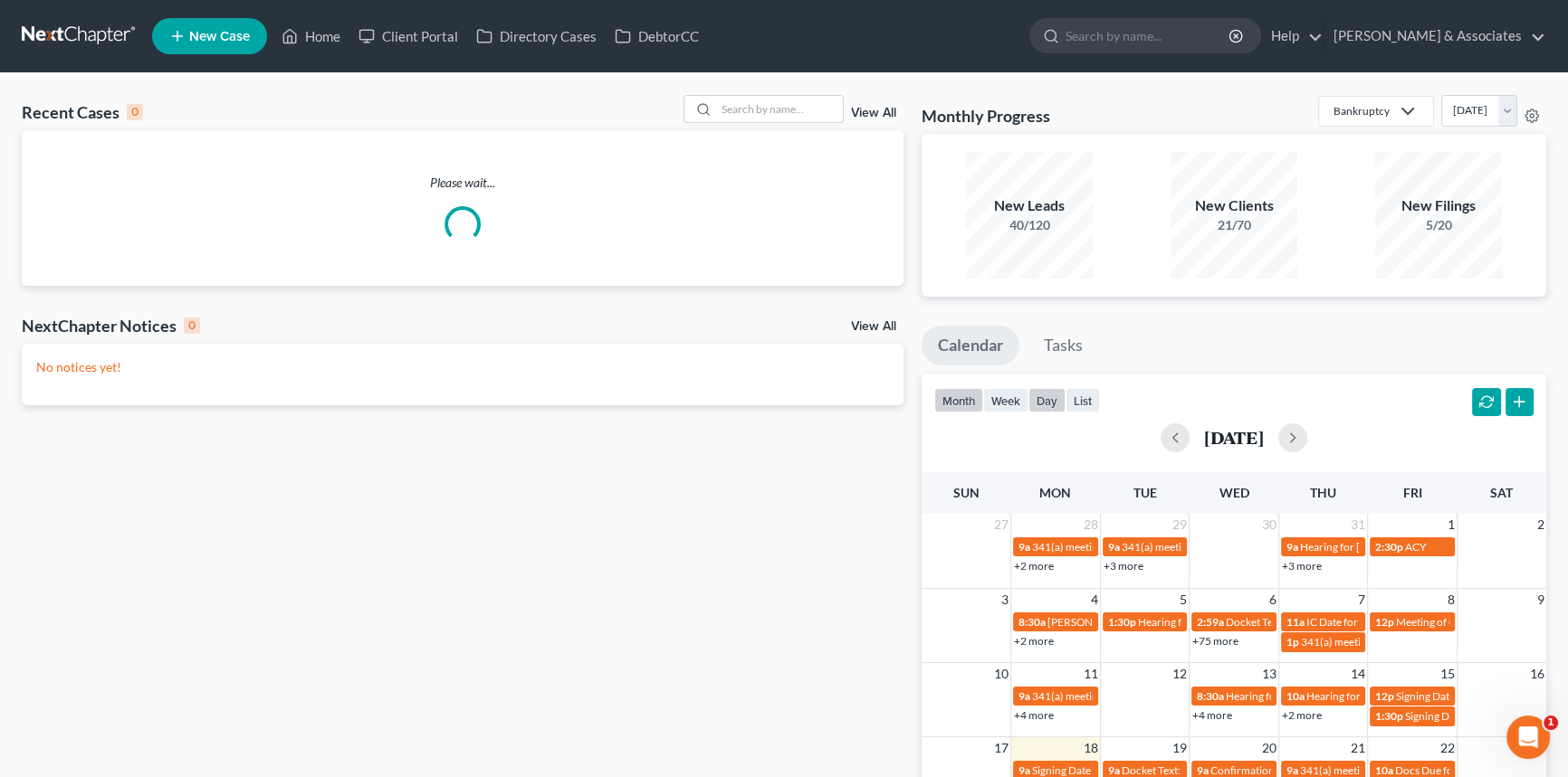
click at [1042, 395] on button "day" at bounding box center [1047, 401] width 37 height 24
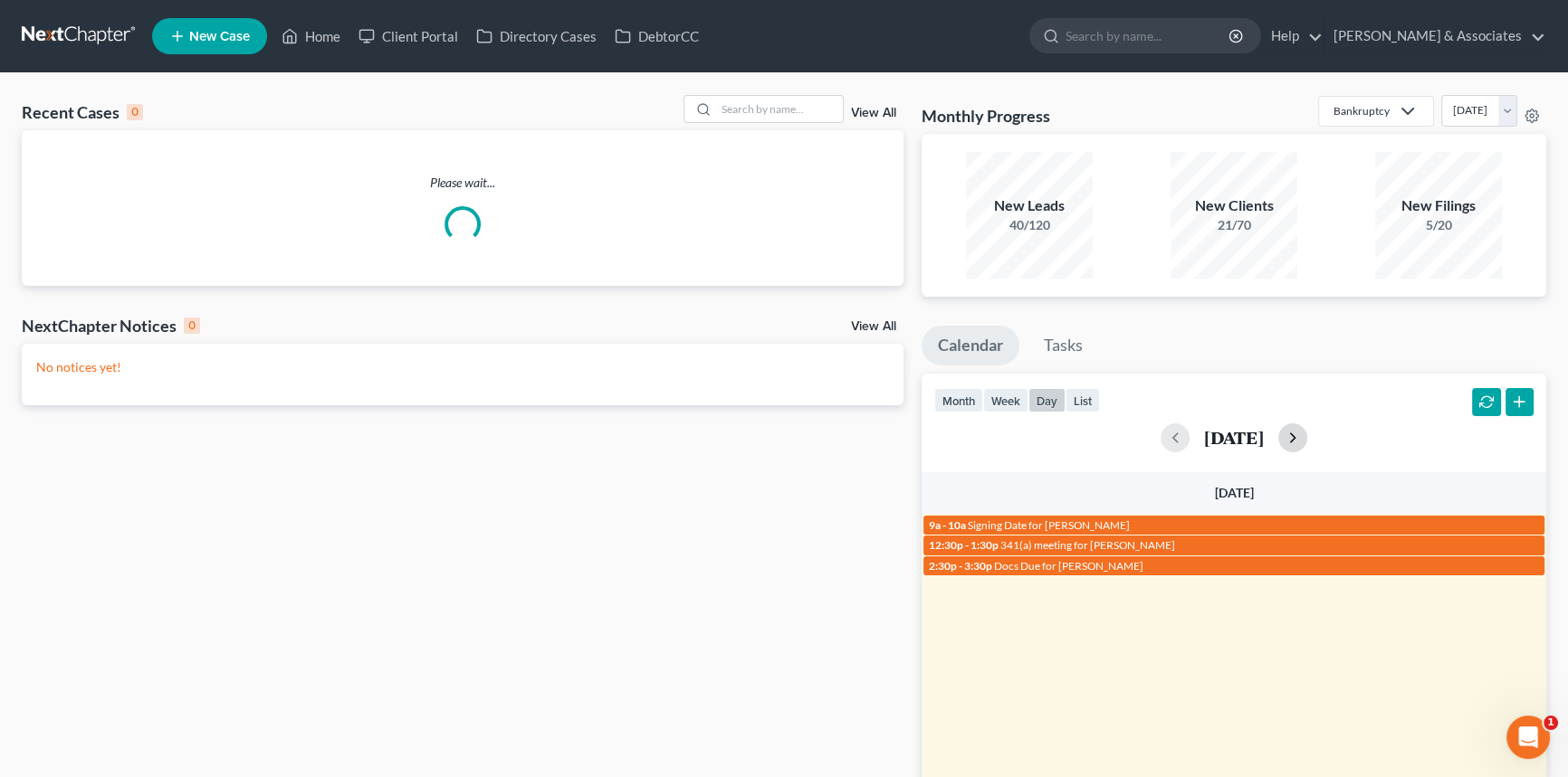
click at [1307, 430] on button "button" at bounding box center [1292, 438] width 29 height 29
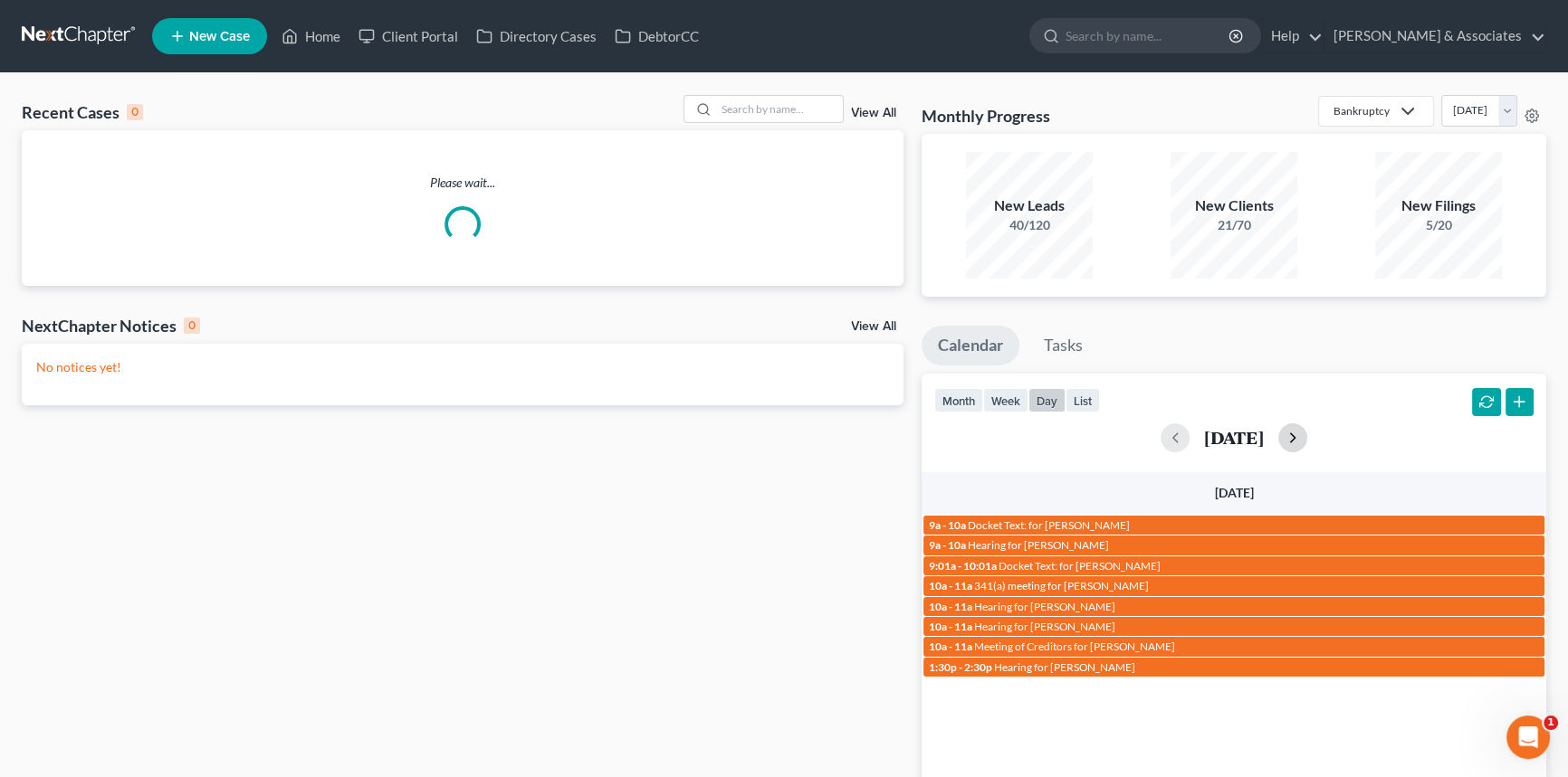
click at [1307, 429] on button "button" at bounding box center [1292, 438] width 29 height 29
click at [1307, 427] on button "button" at bounding box center [1292, 438] width 29 height 29
click at [1307, 431] on button "button" at bounding box center [1292, 438] width 29 height 29
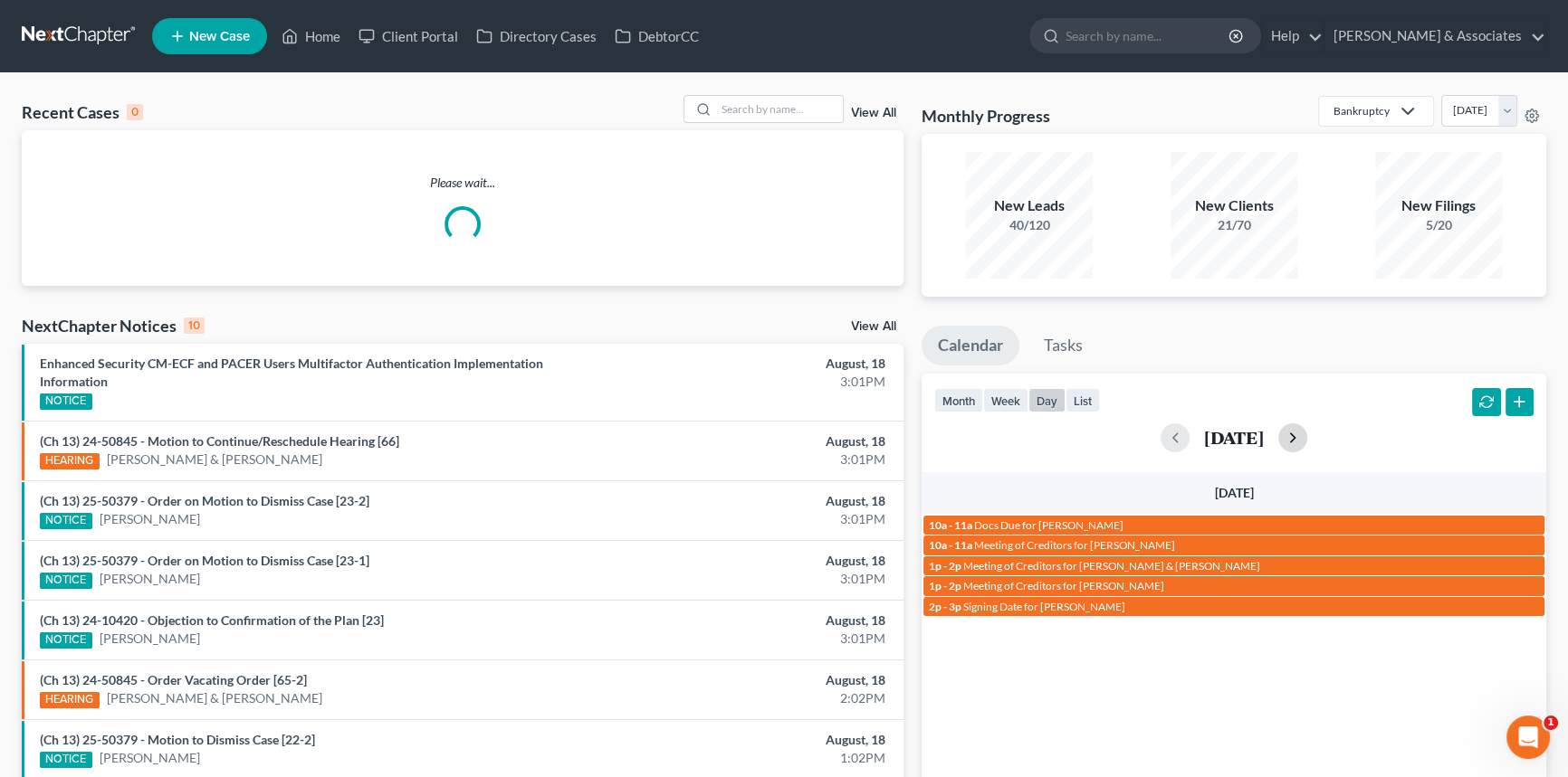
click at [1307, 431] on button "button" at bounding box center [1292, 438] width 29 height 29
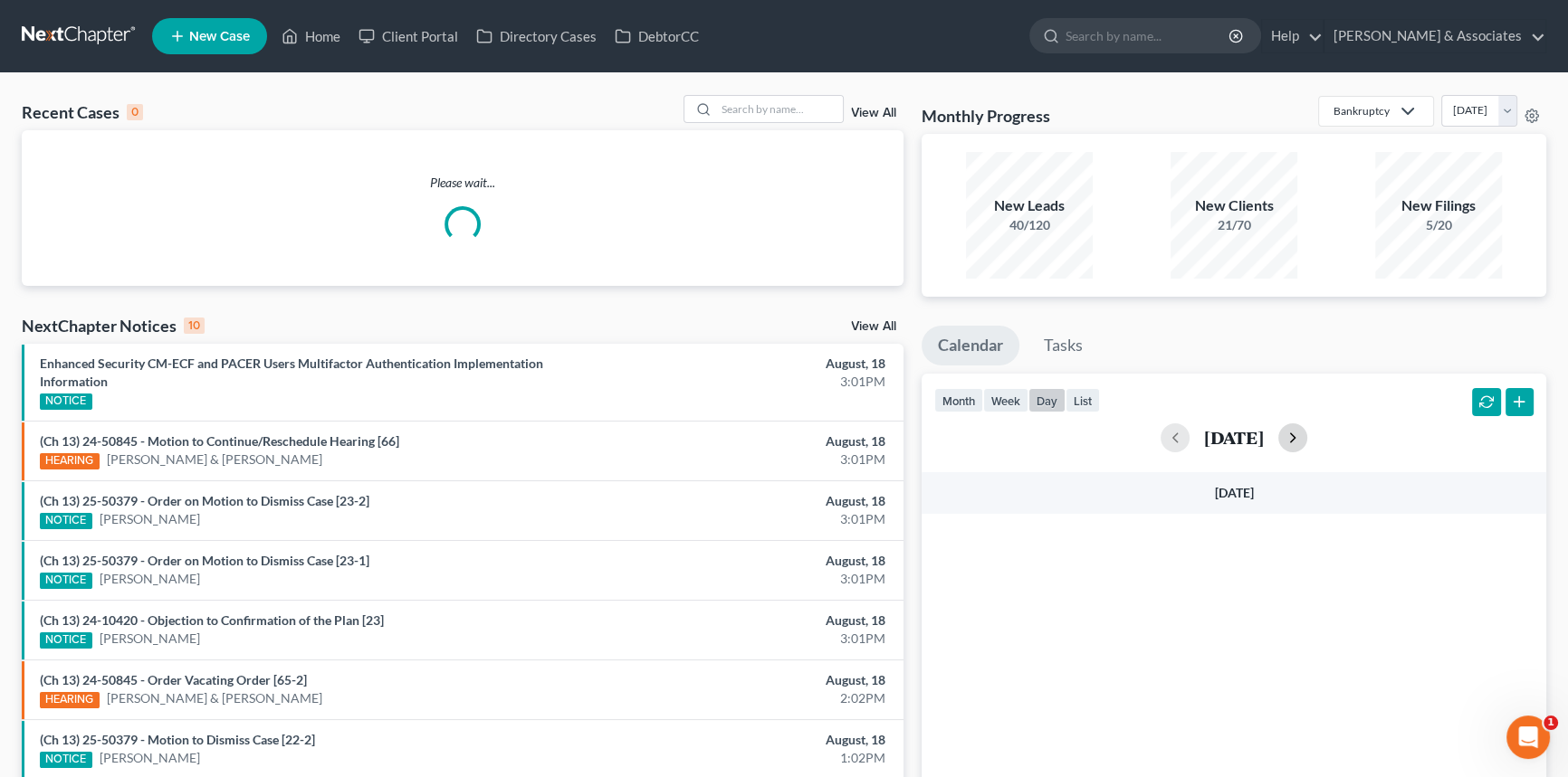
click at [1307, 431] on button "button" at bounding box center [1292, 438] width 29 height 29
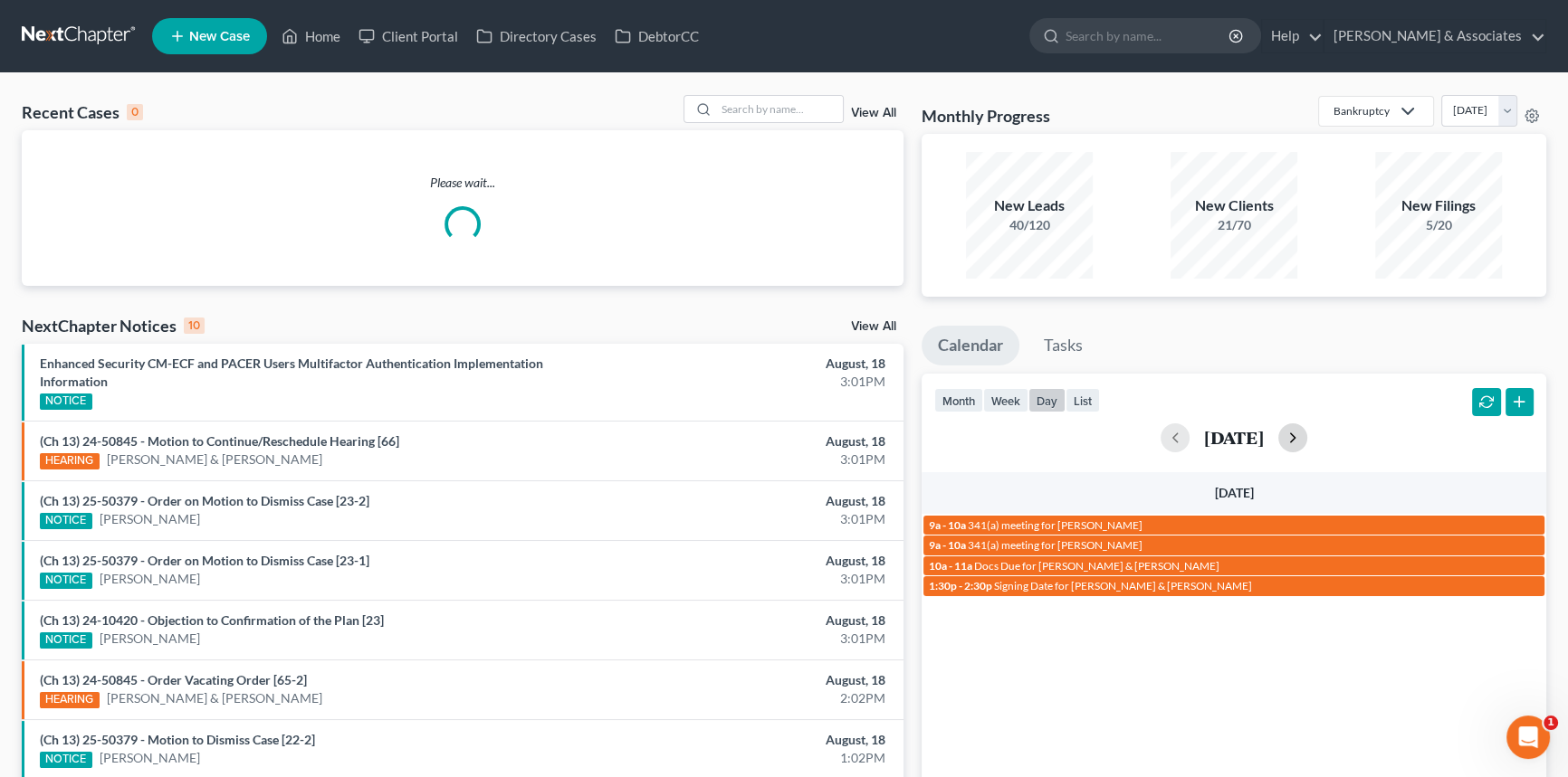
click at [1307, 431] on button "button" at bounding box center [1292, 438] width 29 height 29
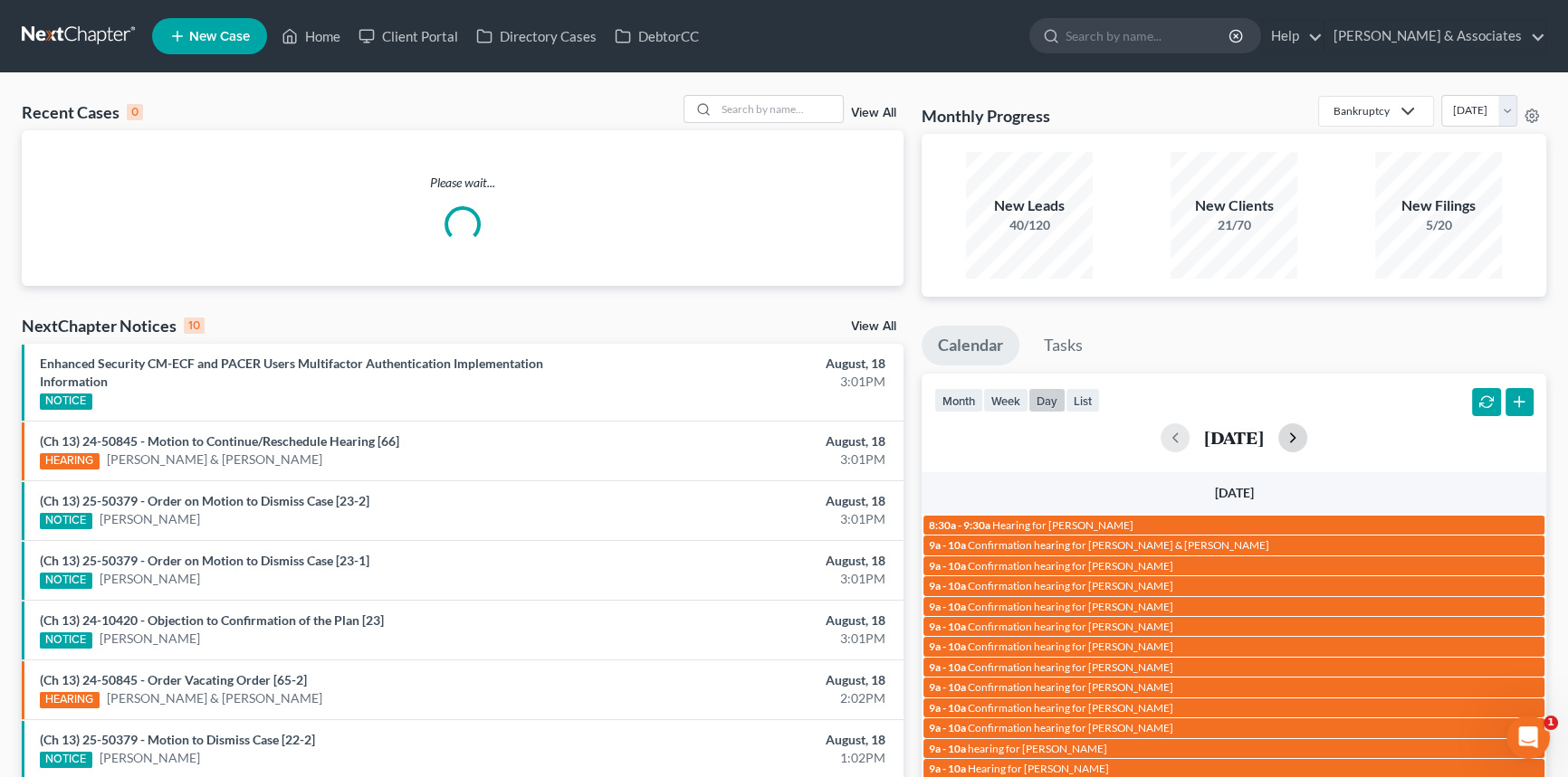
click at [1307, 431] on button "button" at bounding box center [1292, 438] width 29 height 29
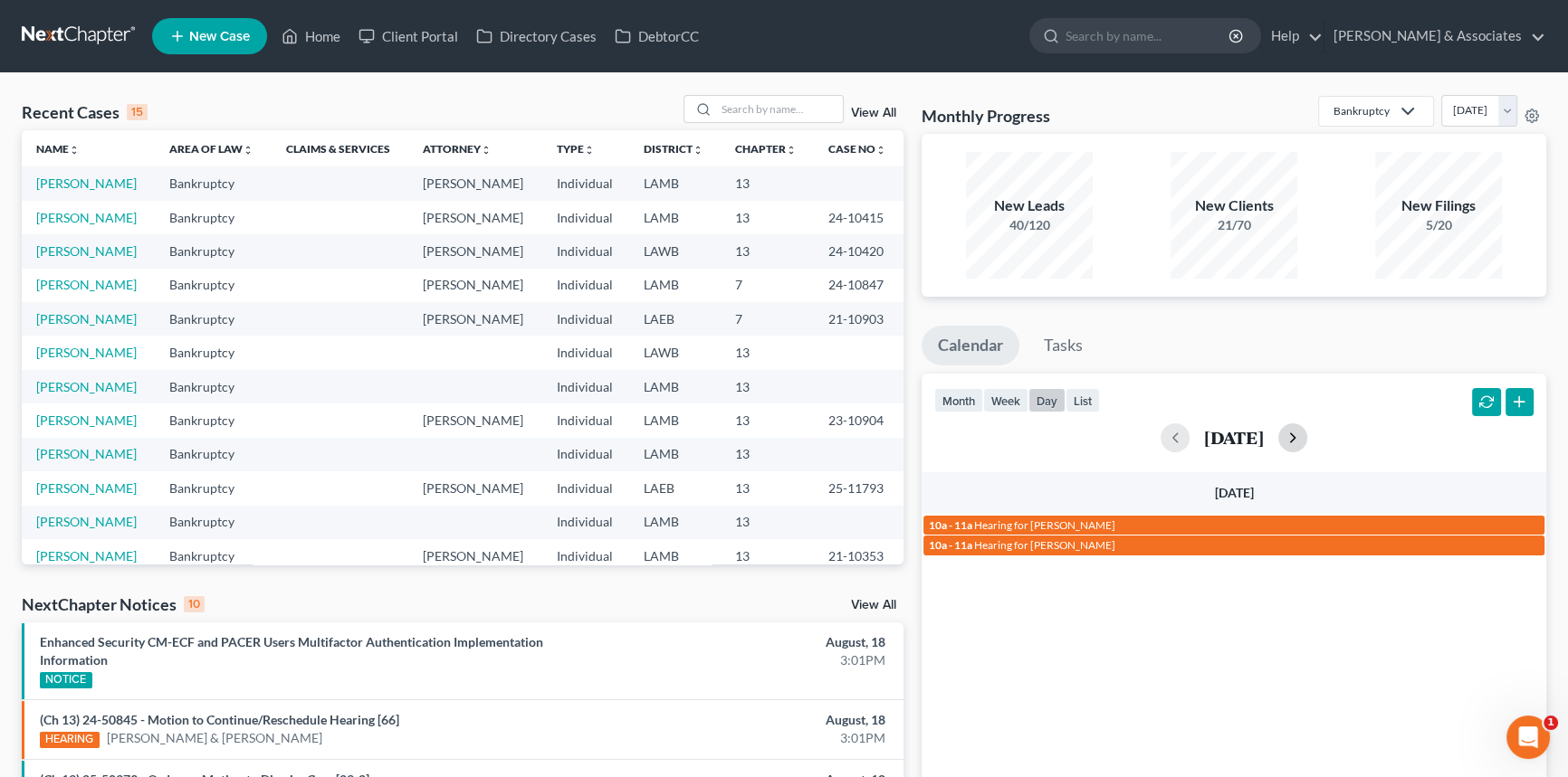
click at [1307, 431] on button "button" at bounding box center [1292, 438] width 29 height 29
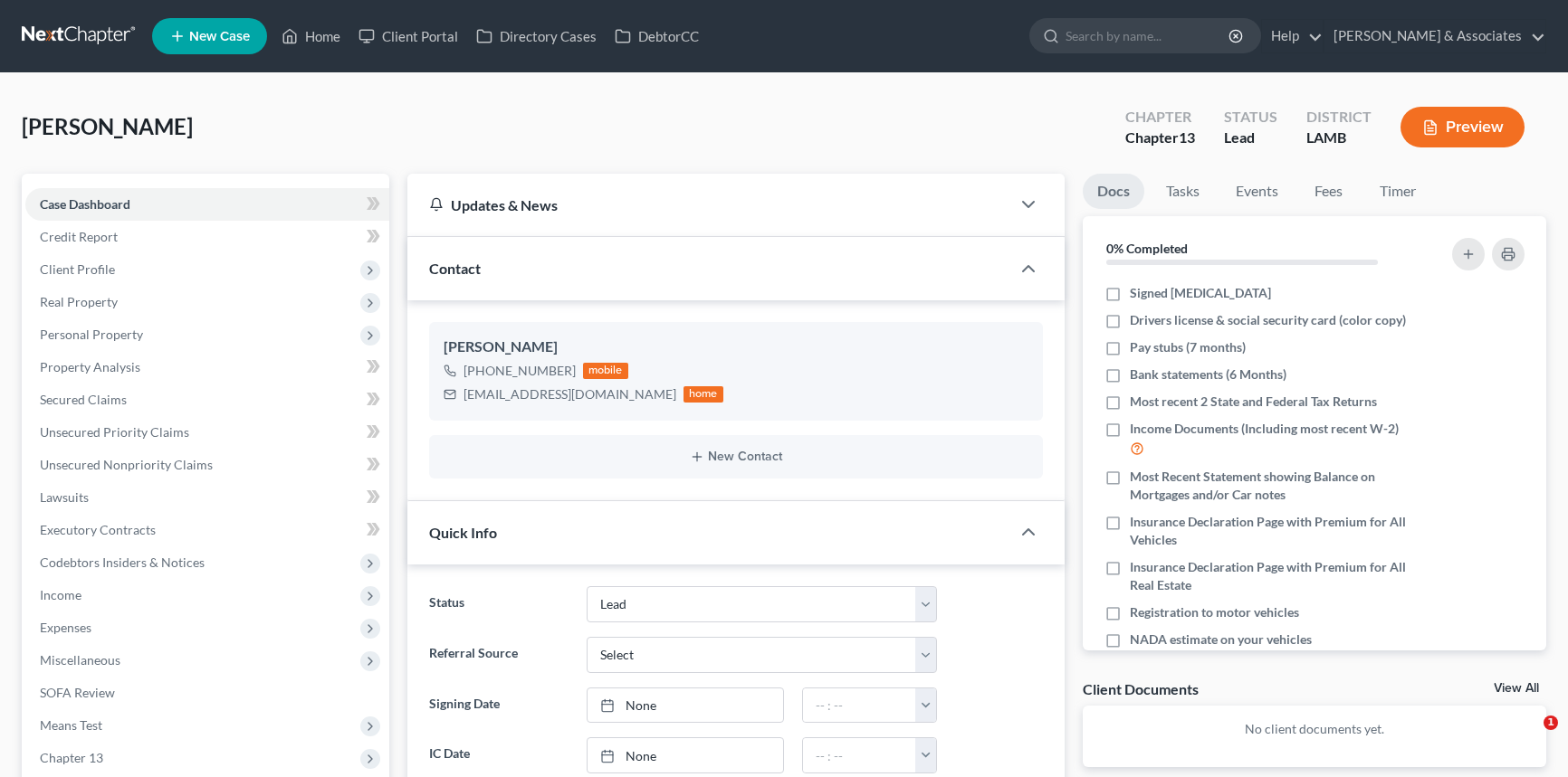
select select "13"
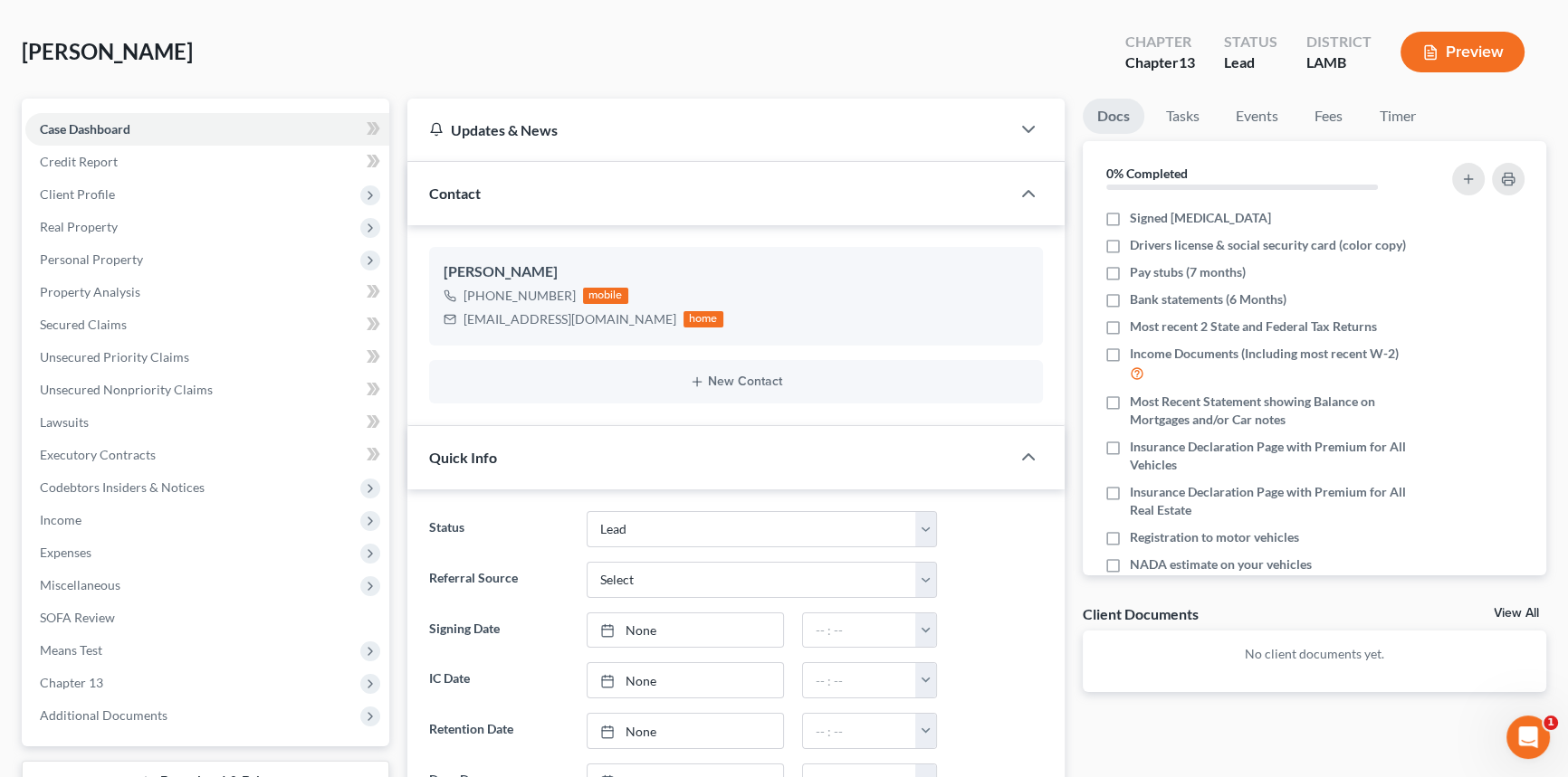
scroll to position [82, 0]
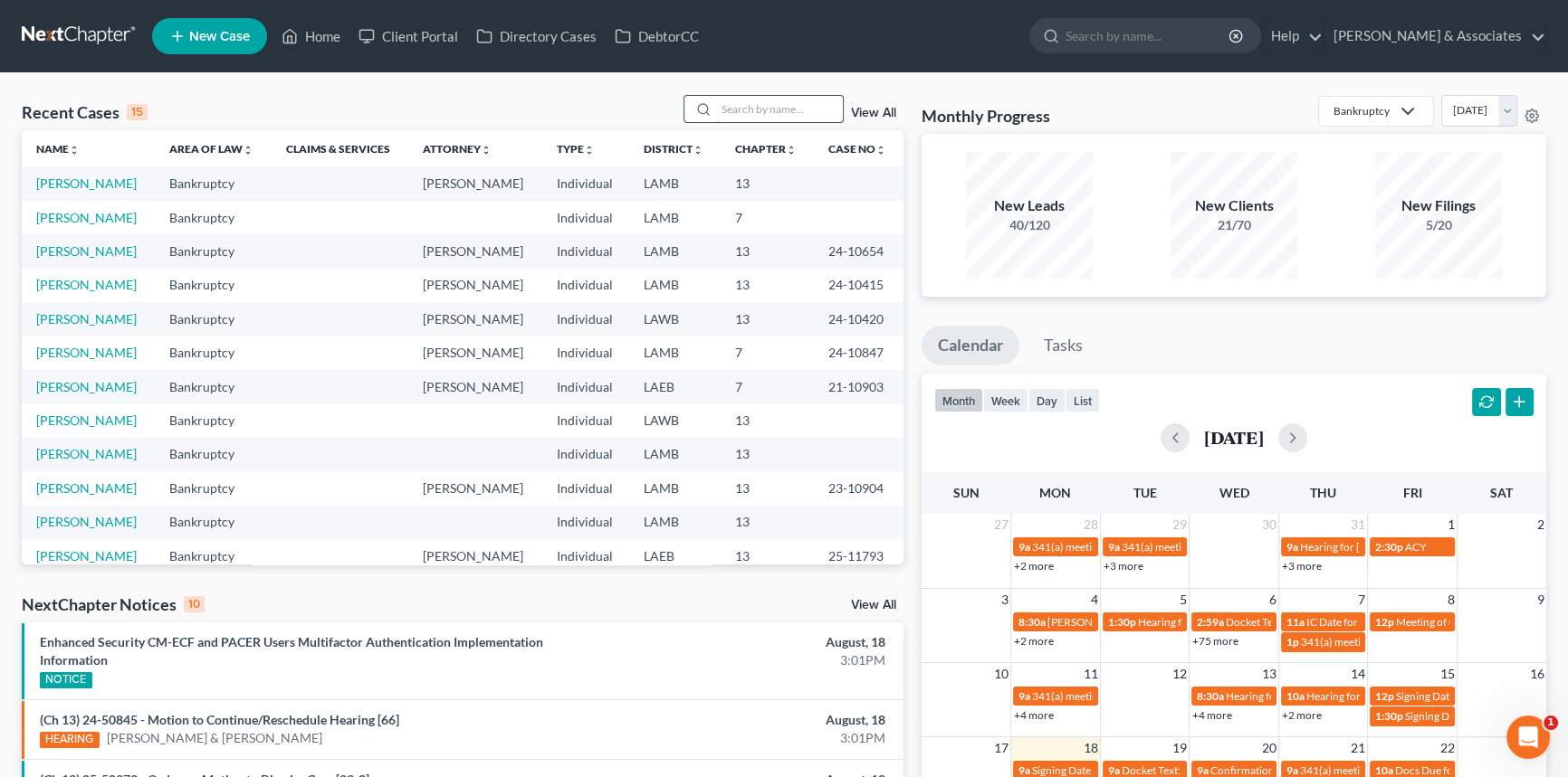
click at [790, 108] on input "search" at bounding box center [779, 108] width 127 height 26
type input "spencer"
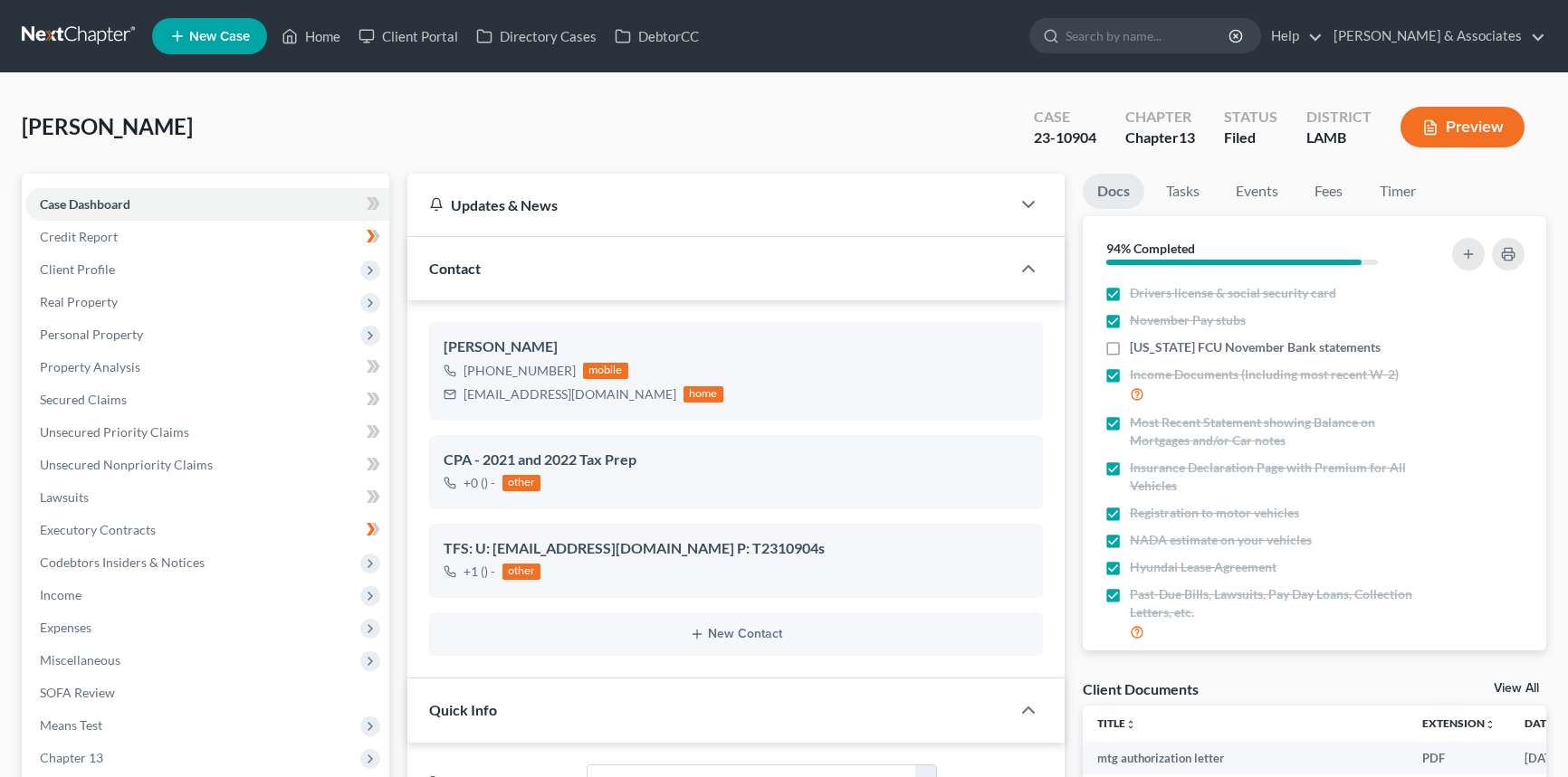
select select "8"
select select "0"
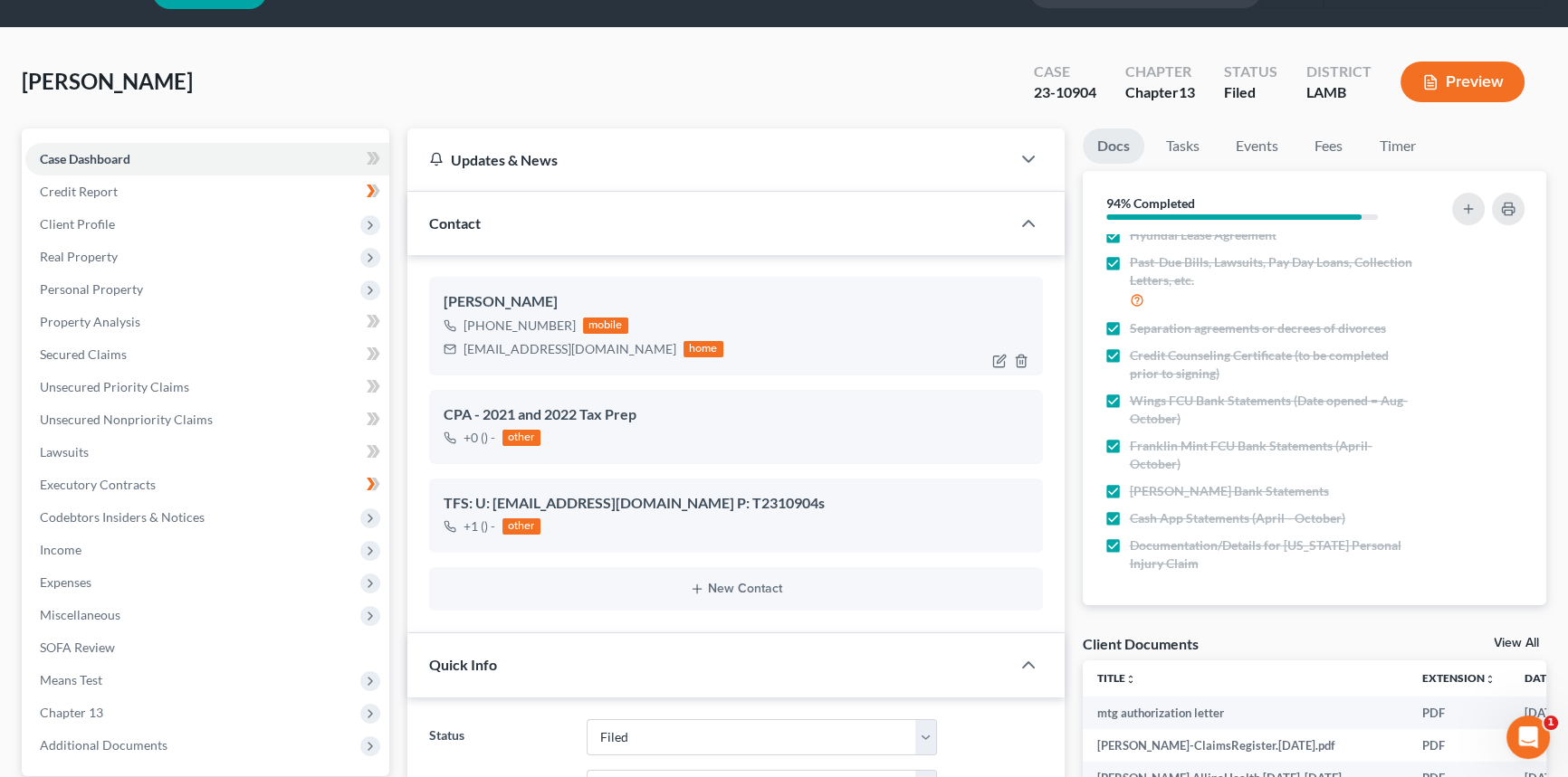
scroll to position [82, 0]
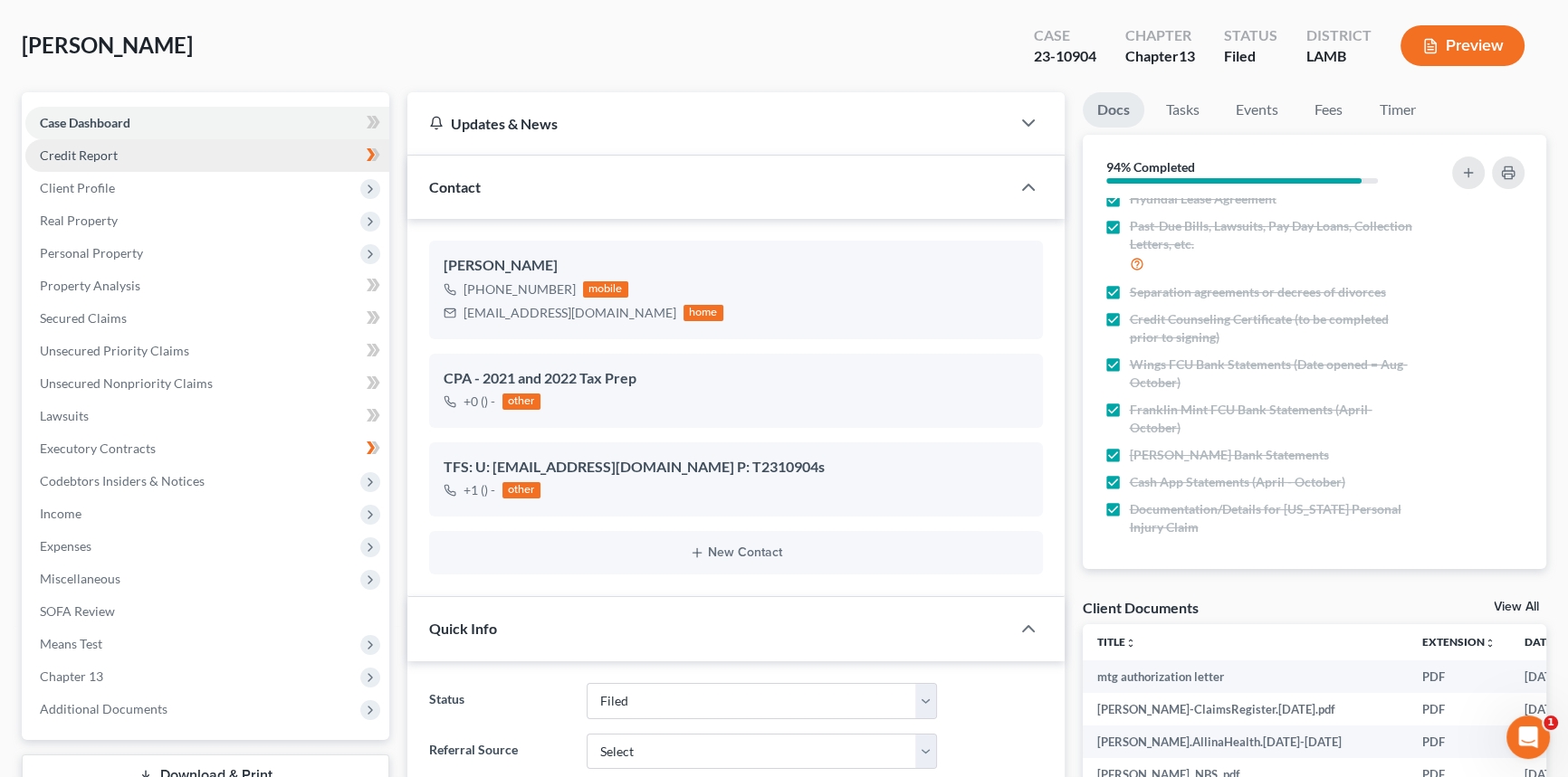
click at [210, 161] on link "Credit Report" at bounding box center [207, 155] width 363 height 32
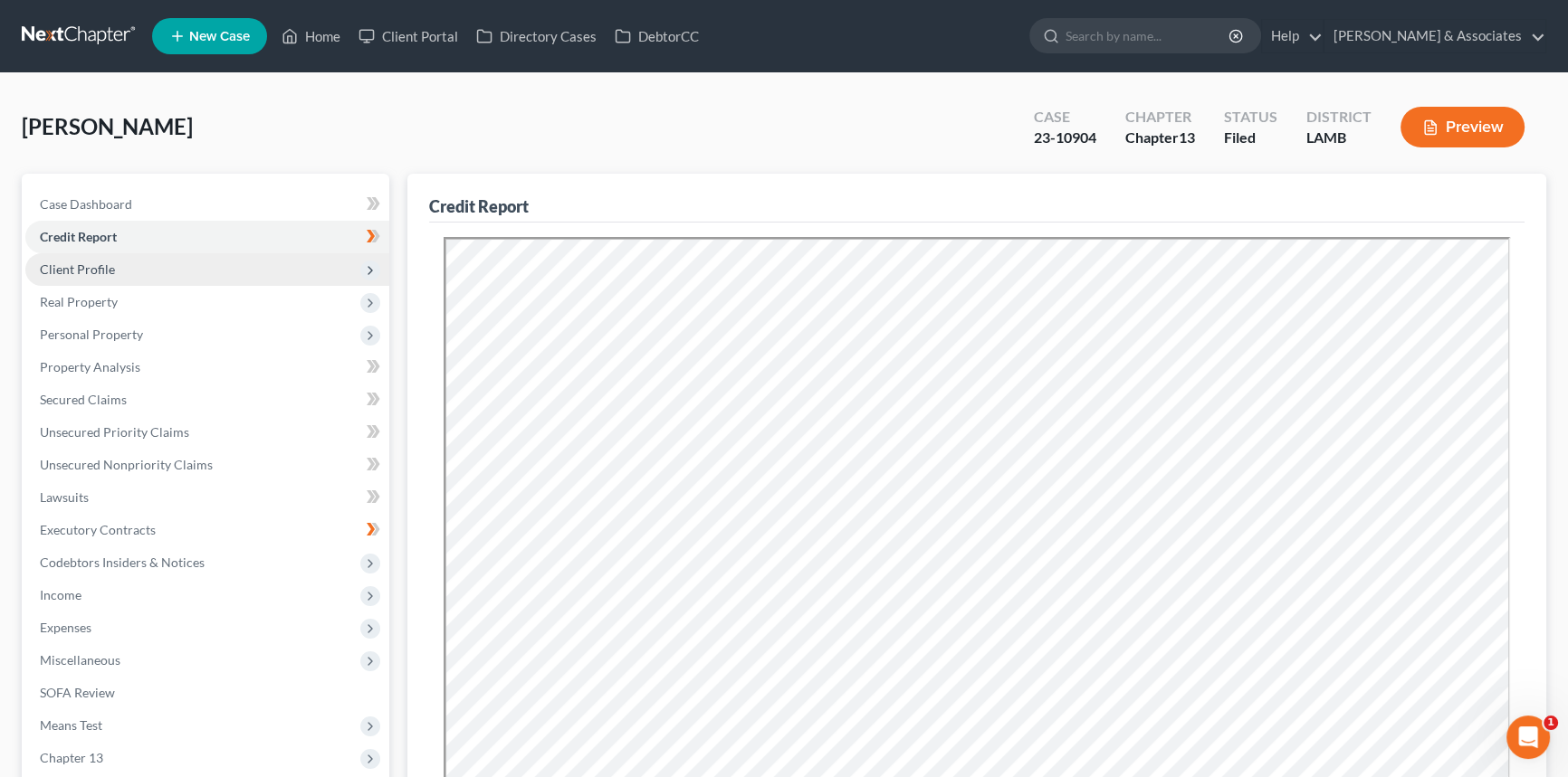
click at [138, 275] on span "Client Profile" at bounding box center [207, 269] width 363 height 32
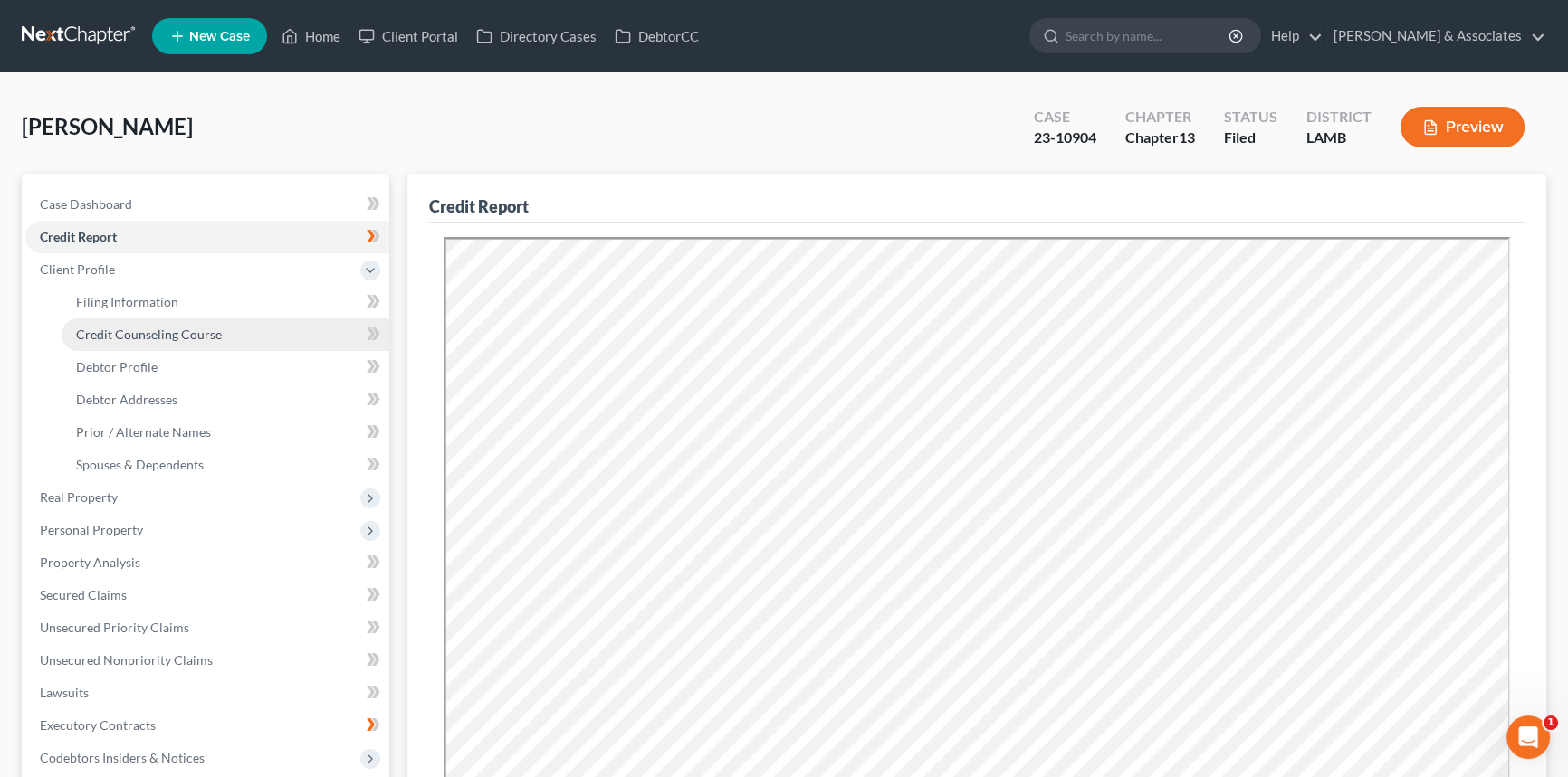
click at [137, 326] on span "Credit Counseling Course" at bounding box center [148, 334] width 146 height 16
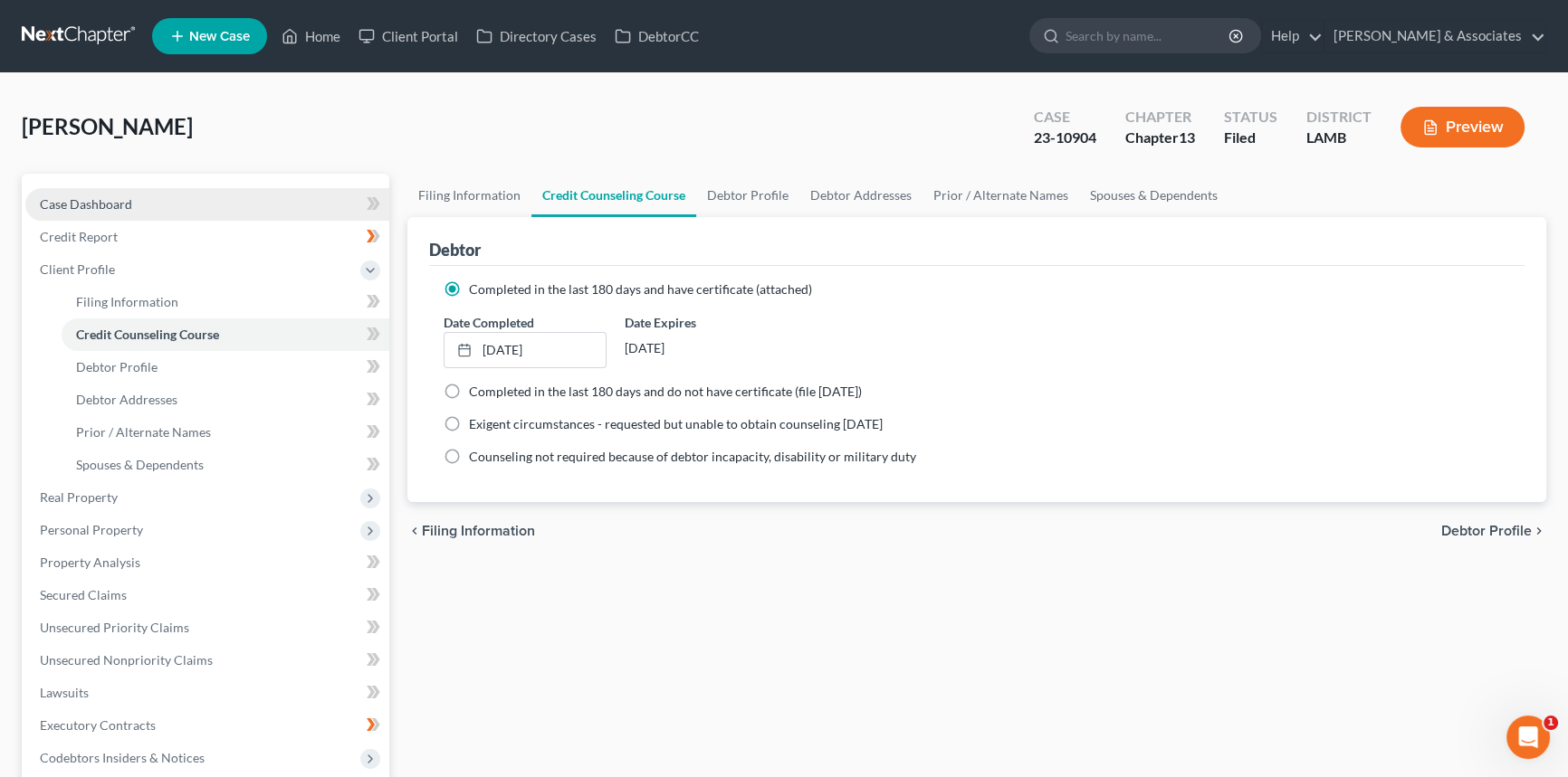
click at [219, 201] on link "Case Dashboard" at bounding box center [207, 204] width 363 height 32
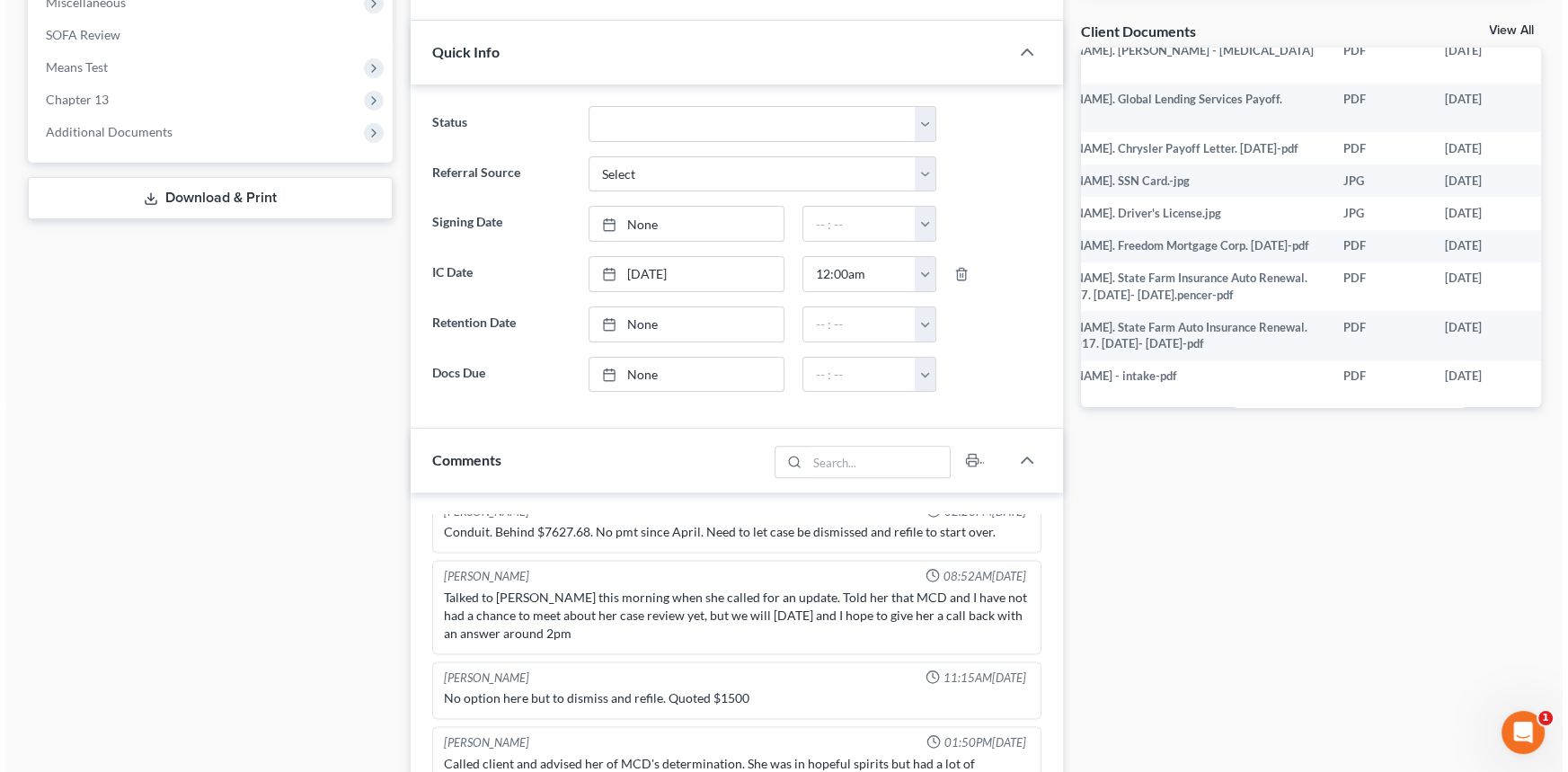
scroll to position [1945, 114]
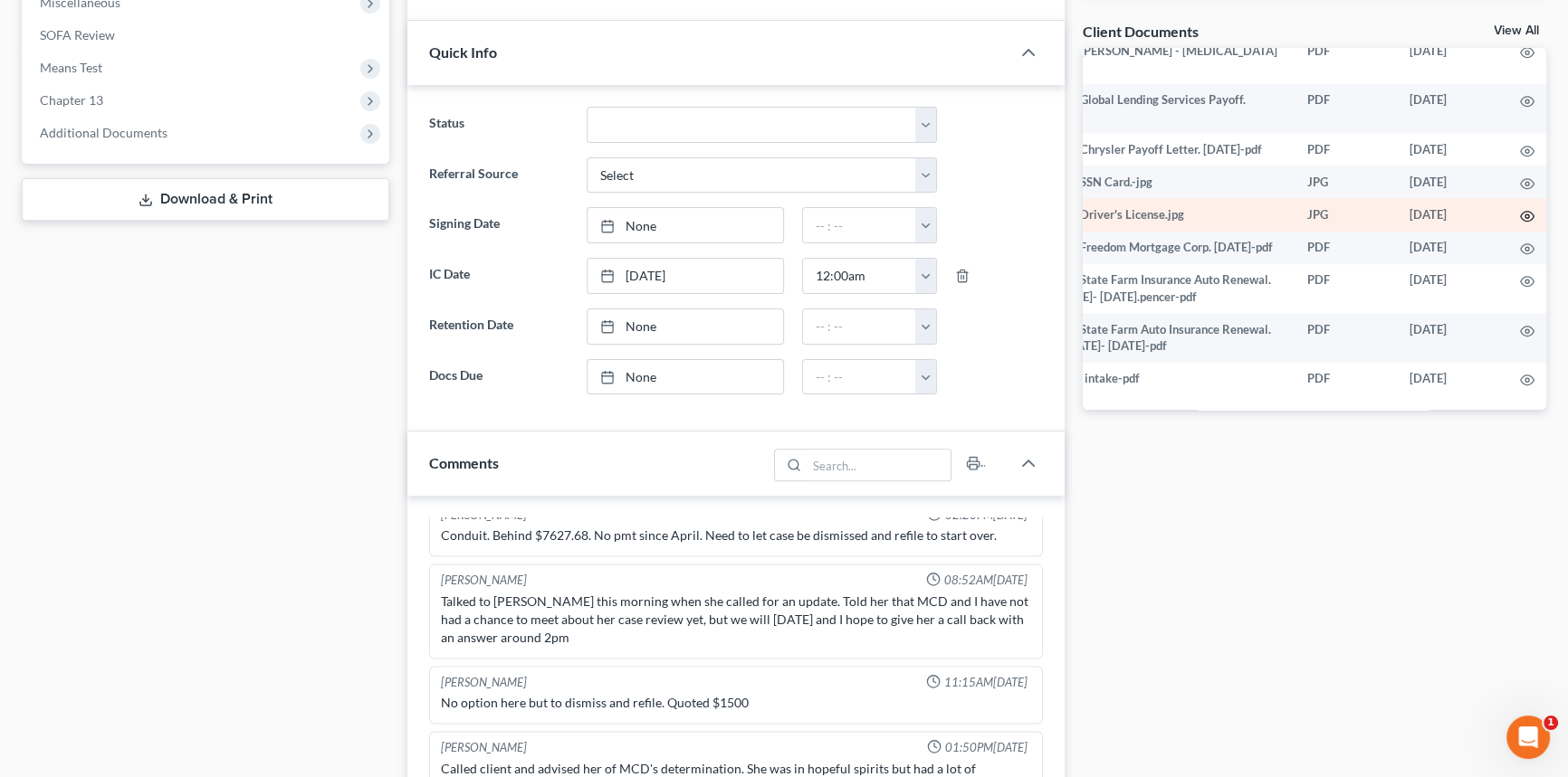
click at [1520, 209] on icon "button" at bounding box center [1527, 216] width 15 height 15
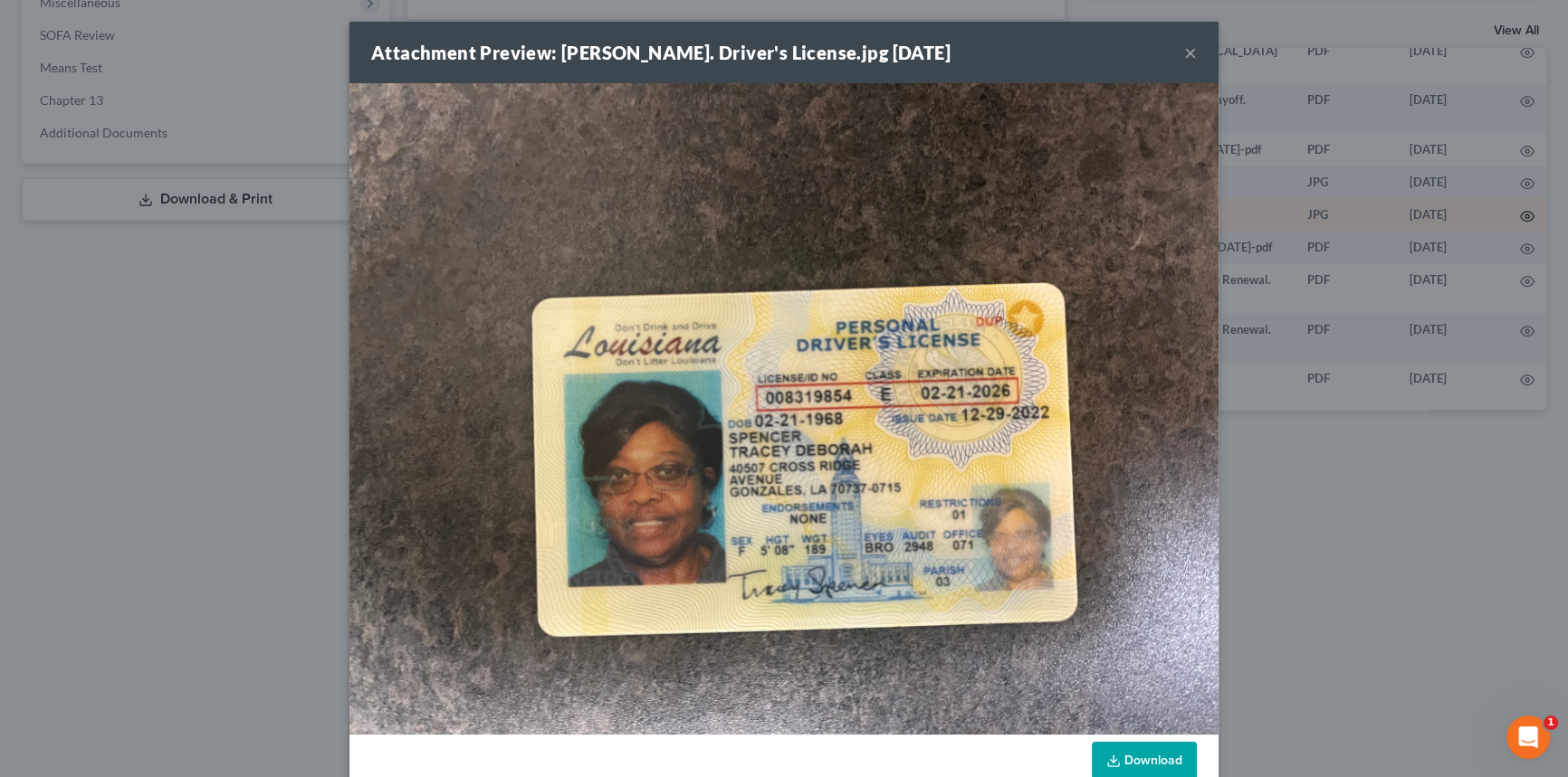
scroll to position [1957, 111]
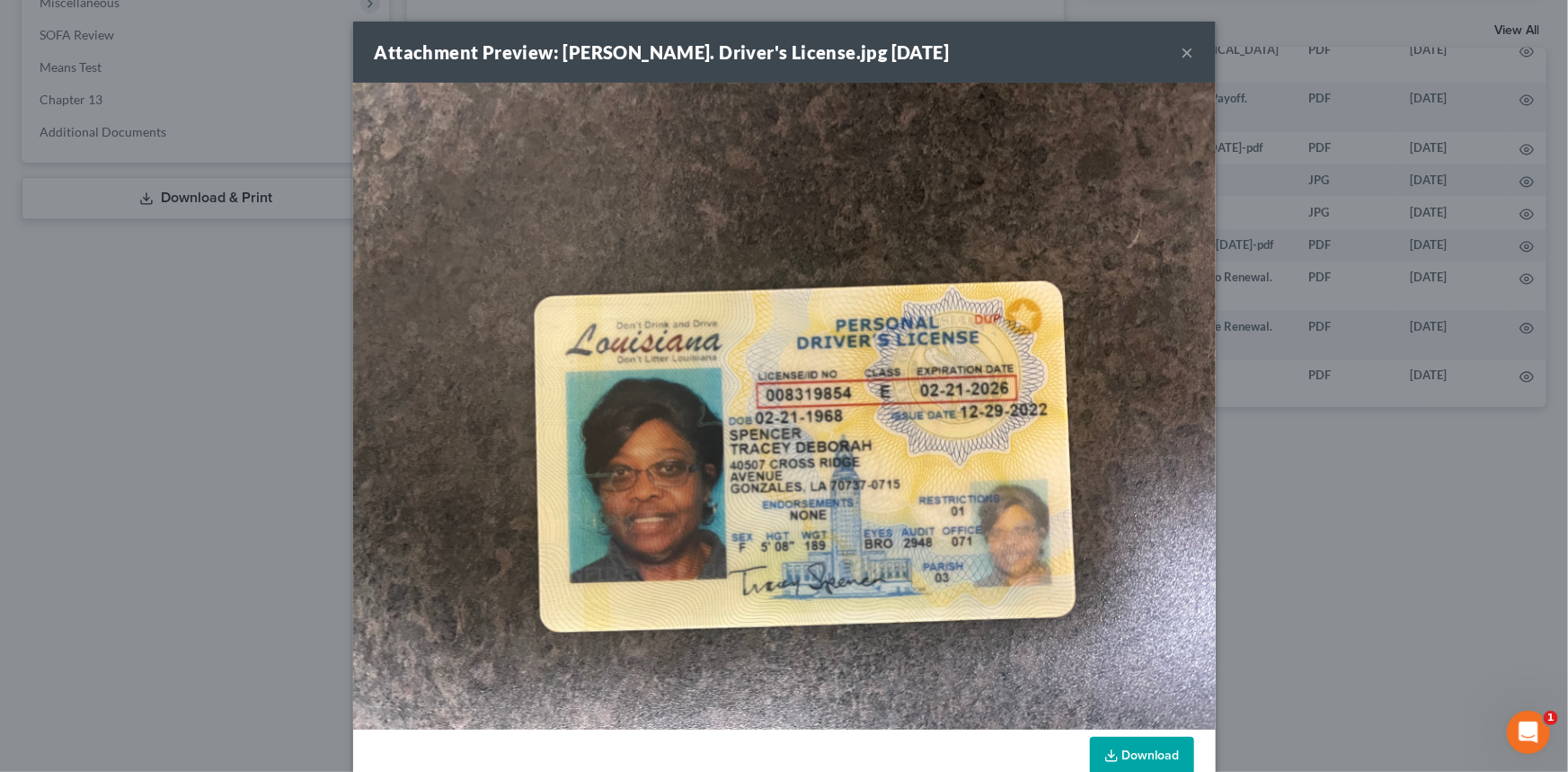
click at [1182, 53] on button "×" at bounding box center [1189, 52] width 13 height 21
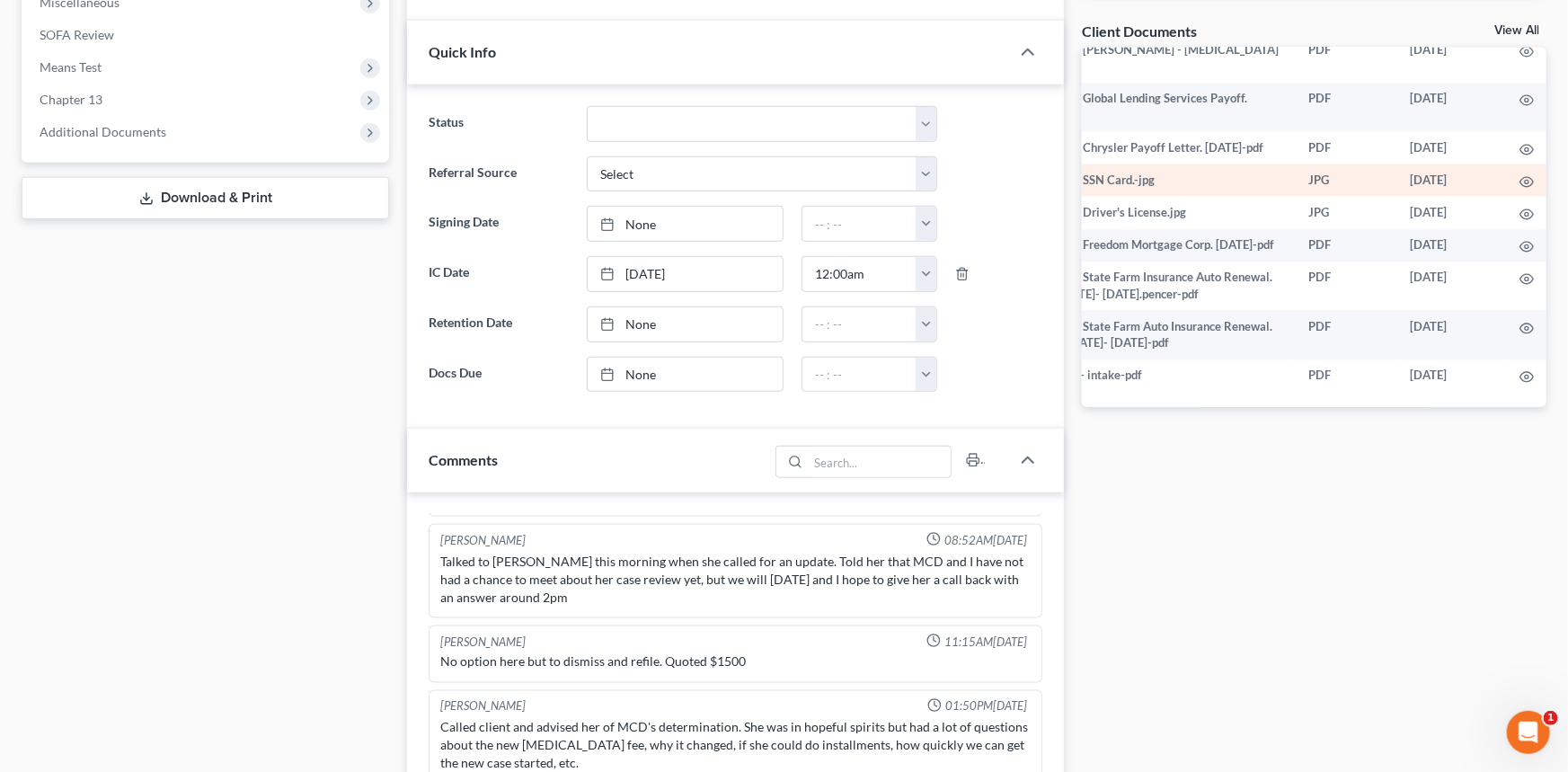
scroll to position [2031, 0]
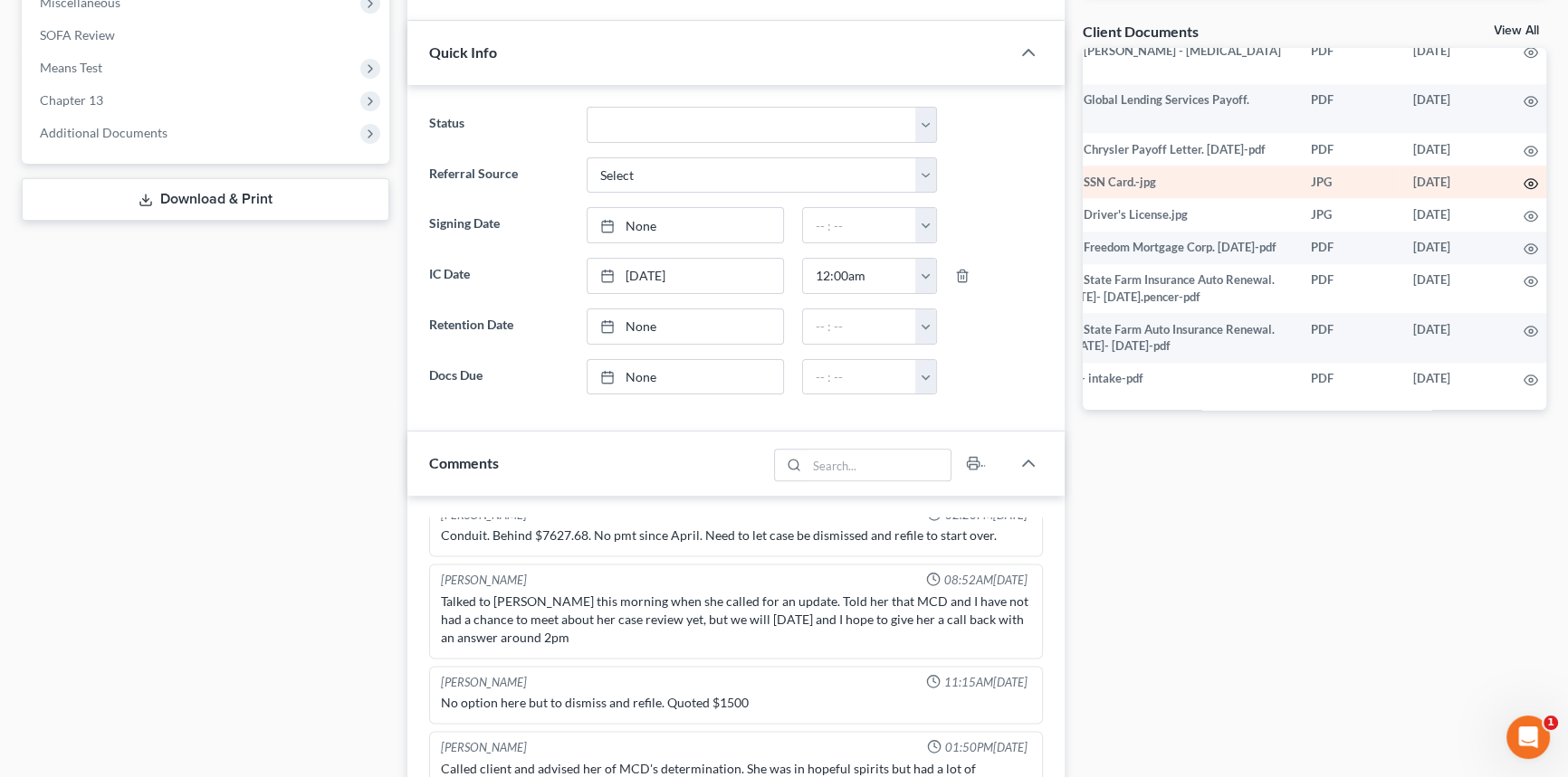
click at [1529, 182] on circle "button" at bounding box center [1531, 184] width 4 height 4
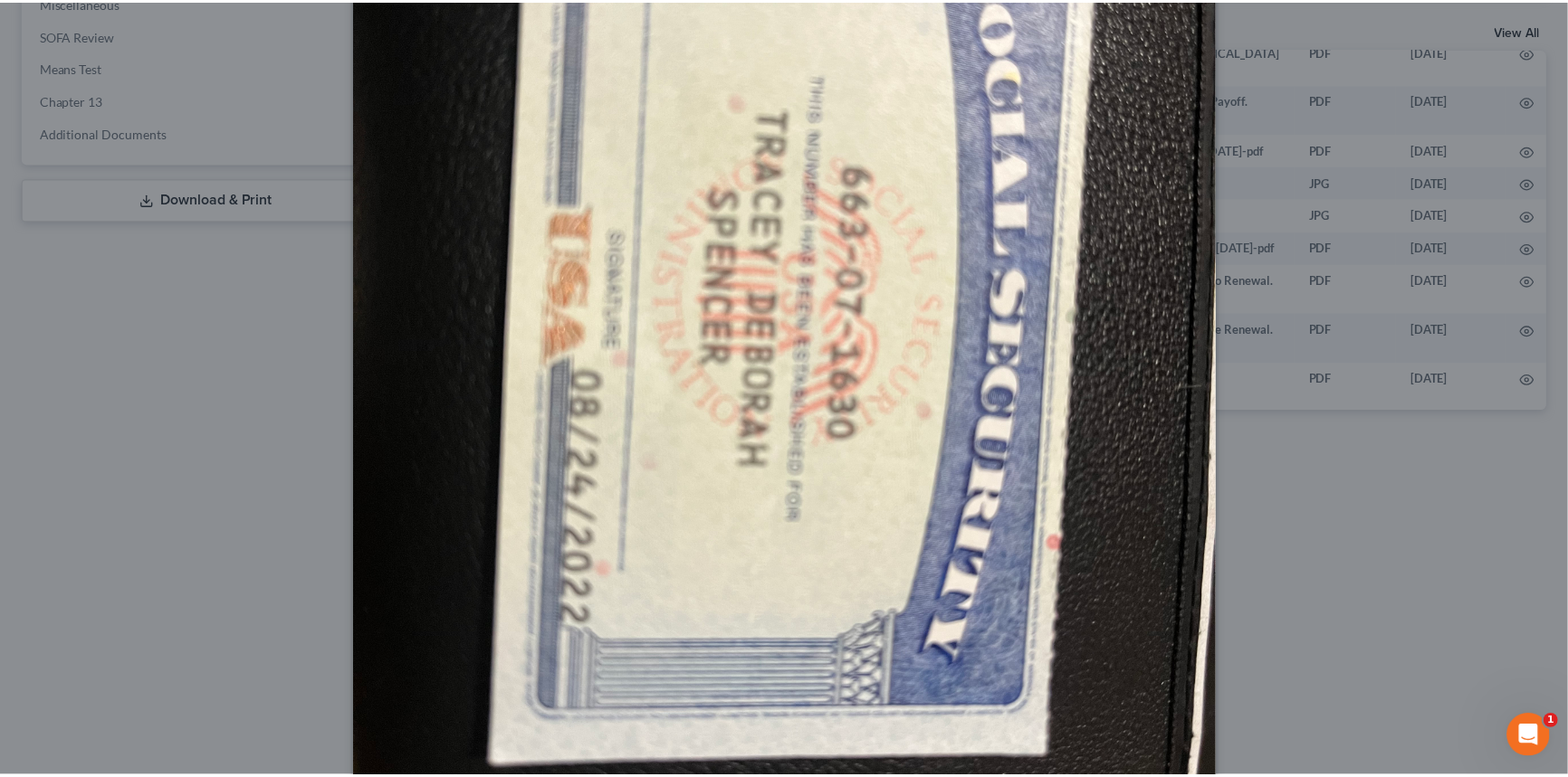
scroll to position [299, 0]
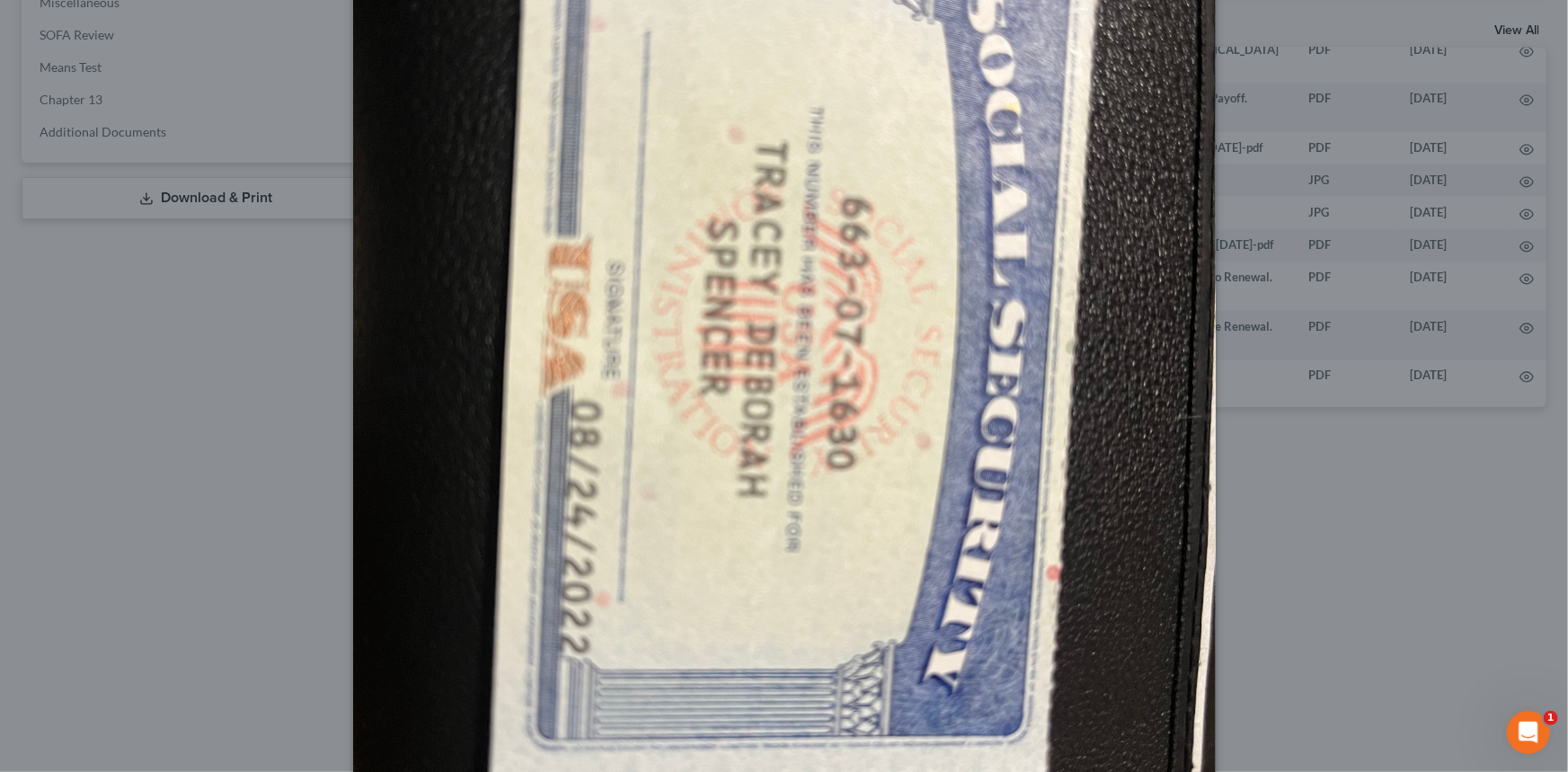
click at [1354, 494] on div "Attachment Preview: Spencer, Tracey. SSN Card.-jpg 11/09/2023 × Download" at bounding box center [784, 386] width 1568 height 772
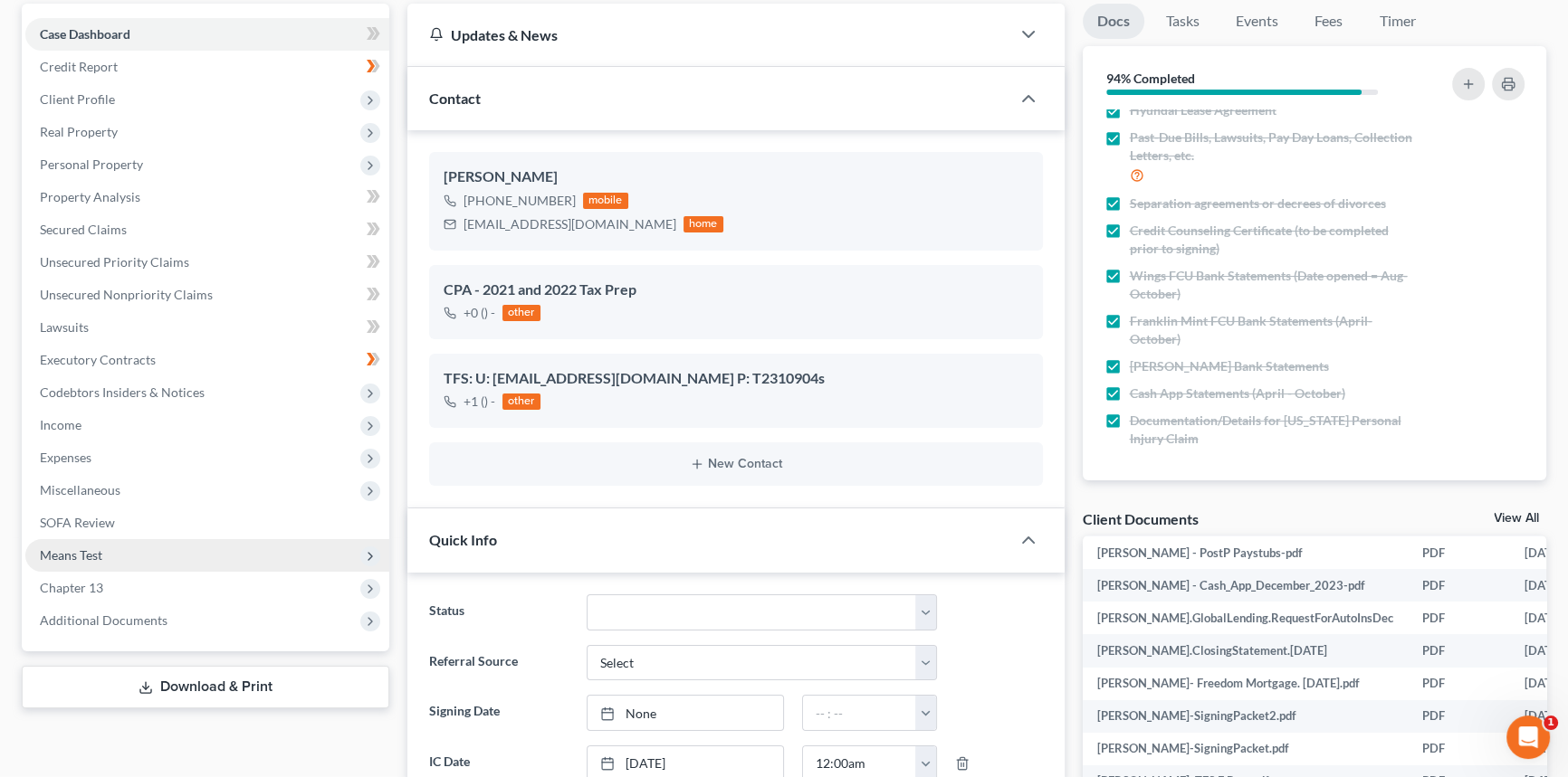
scroll to position [164, 0]
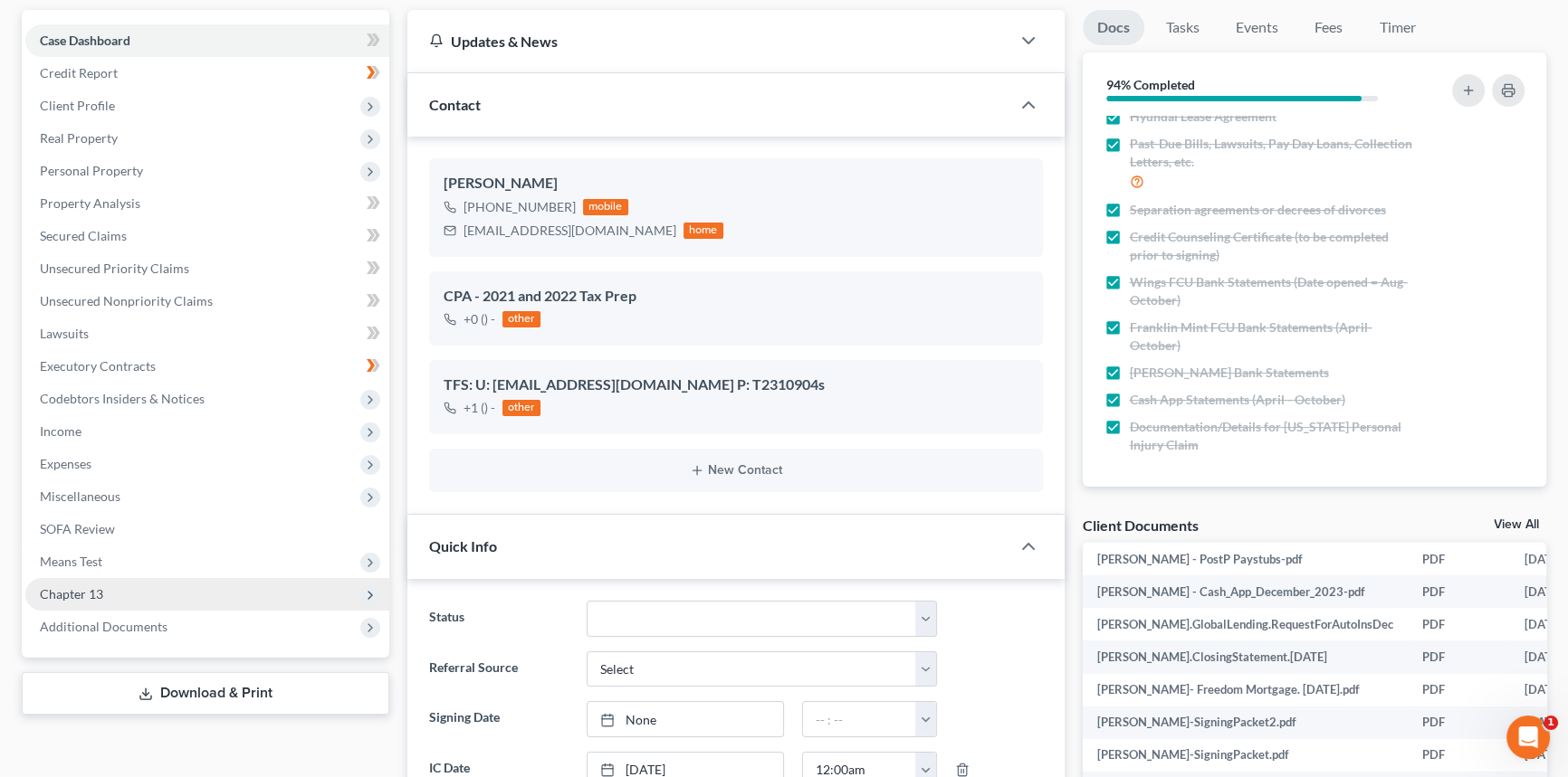
click at [137, 601] on span "Chapter 13" at bounding box center [207, 594] width 363 height 32
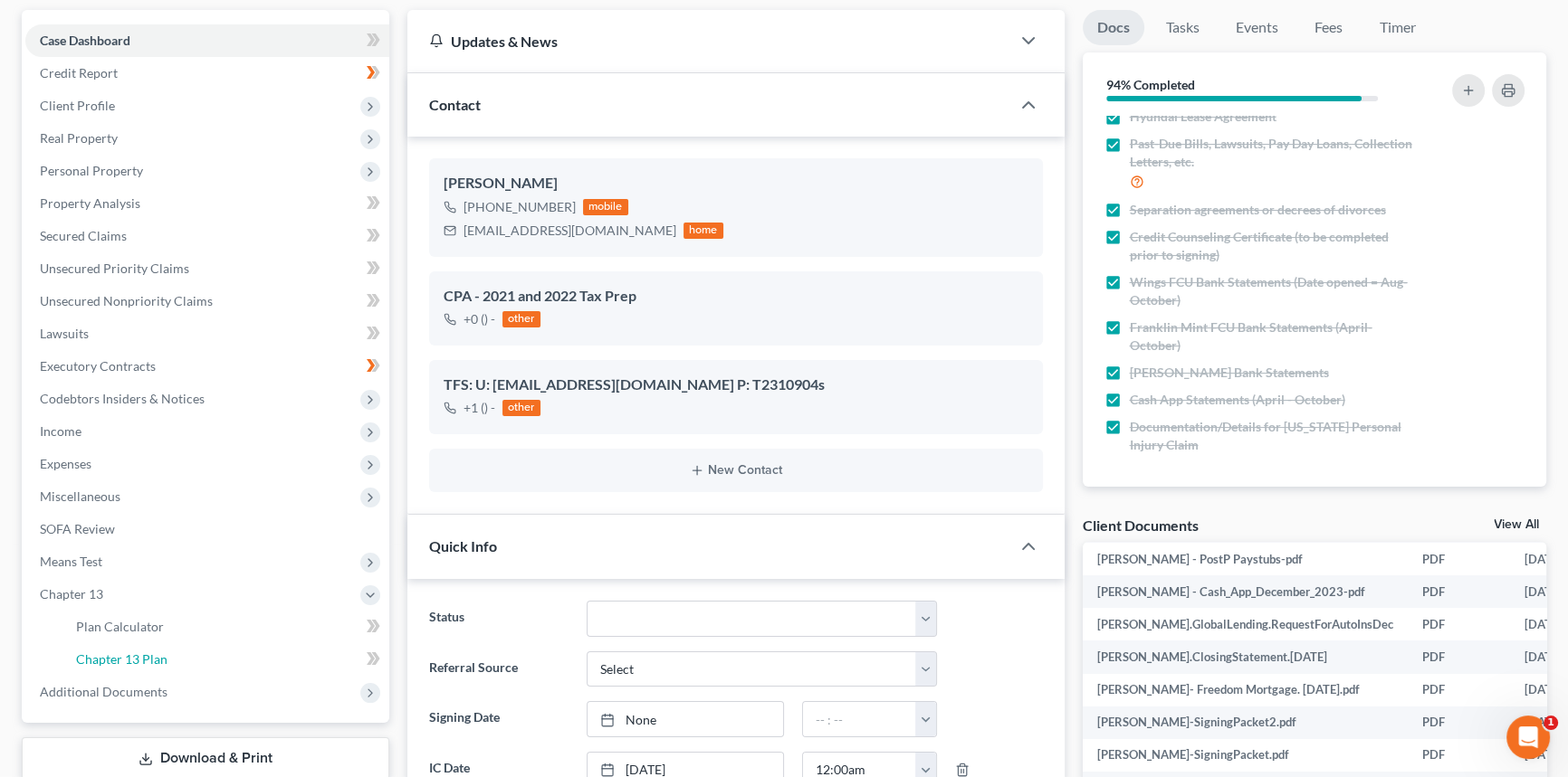
click at [131, 664] on link "Chapter 13 Plan" at bounding box center [224, 659] width 327 height 32
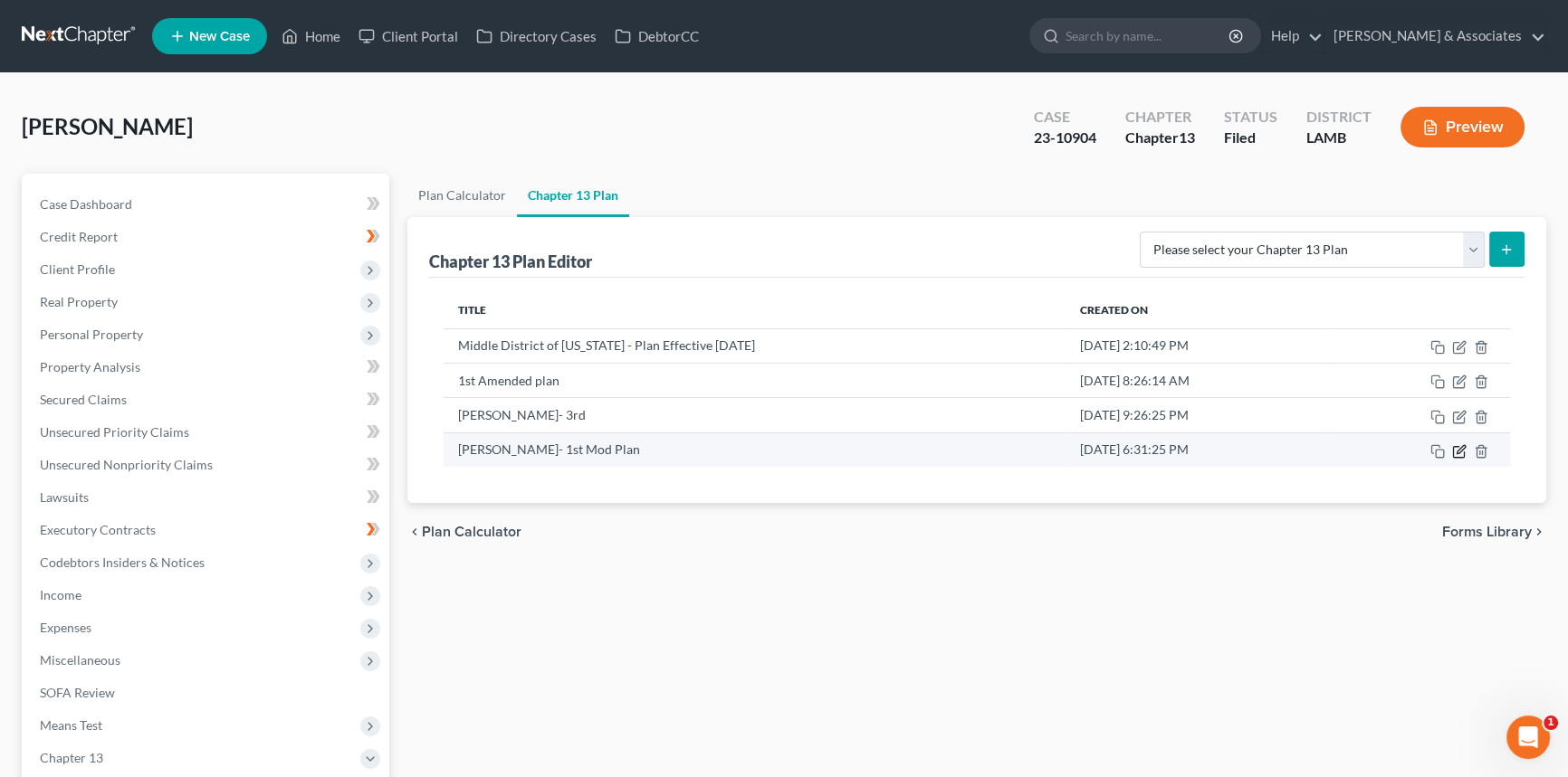
click at [1457, 447] on icon "button" at bounding box center [1460, 452] width 15 height 15
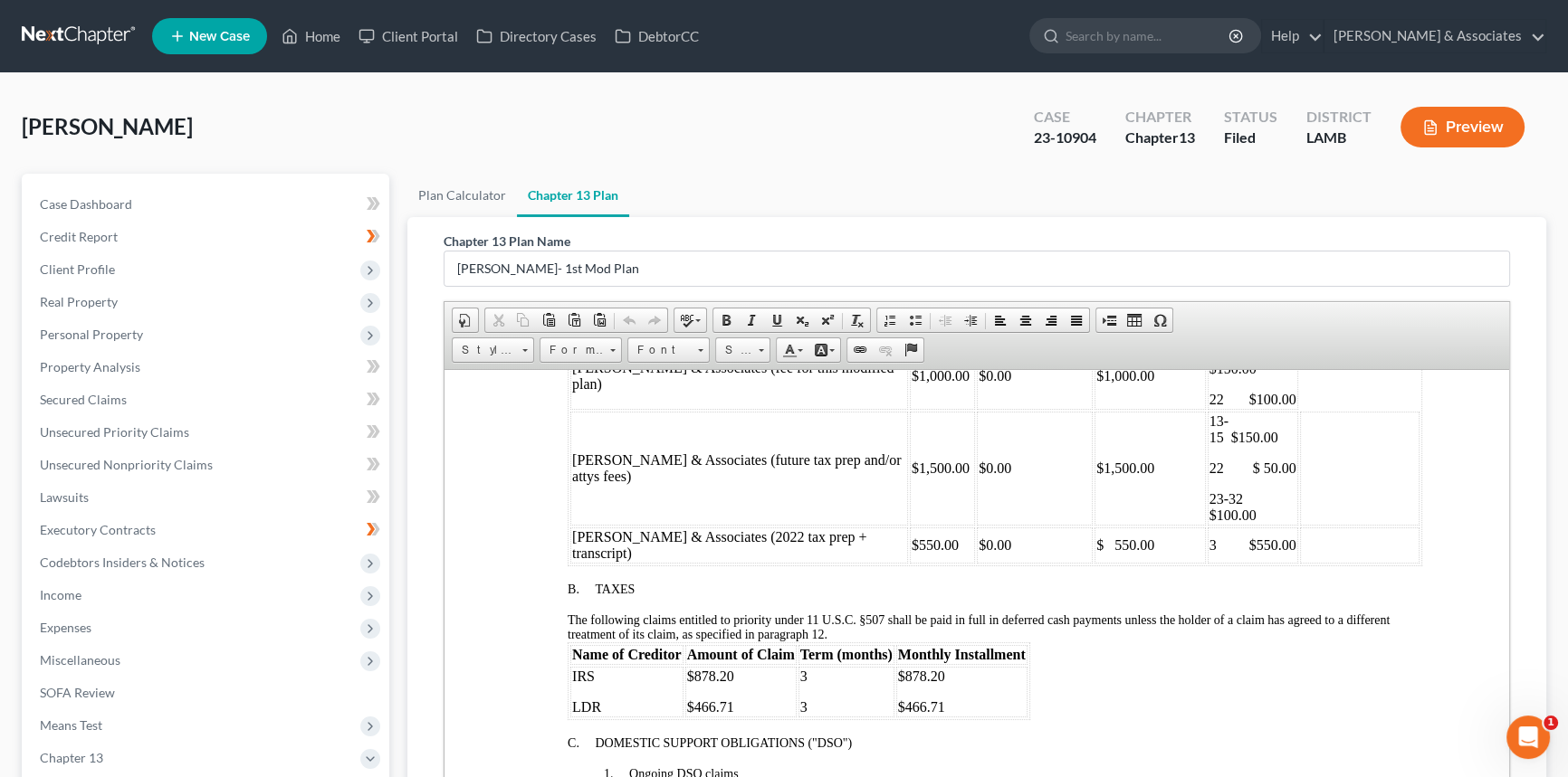
scroll to position [905, 0]
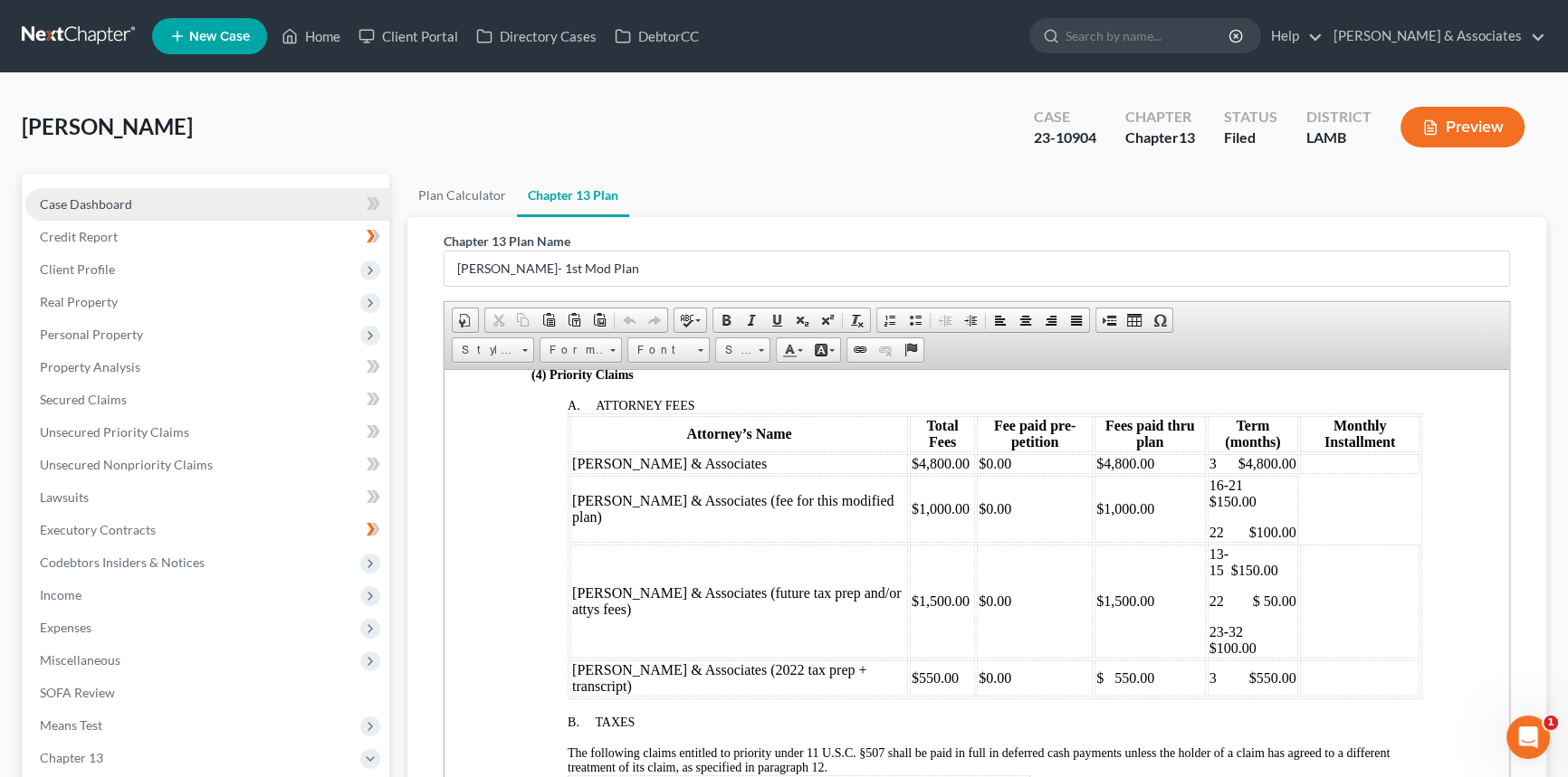
click at [192, 197] on link "Case Dashboard" at bounding box center [207, 204] width 363 height 32
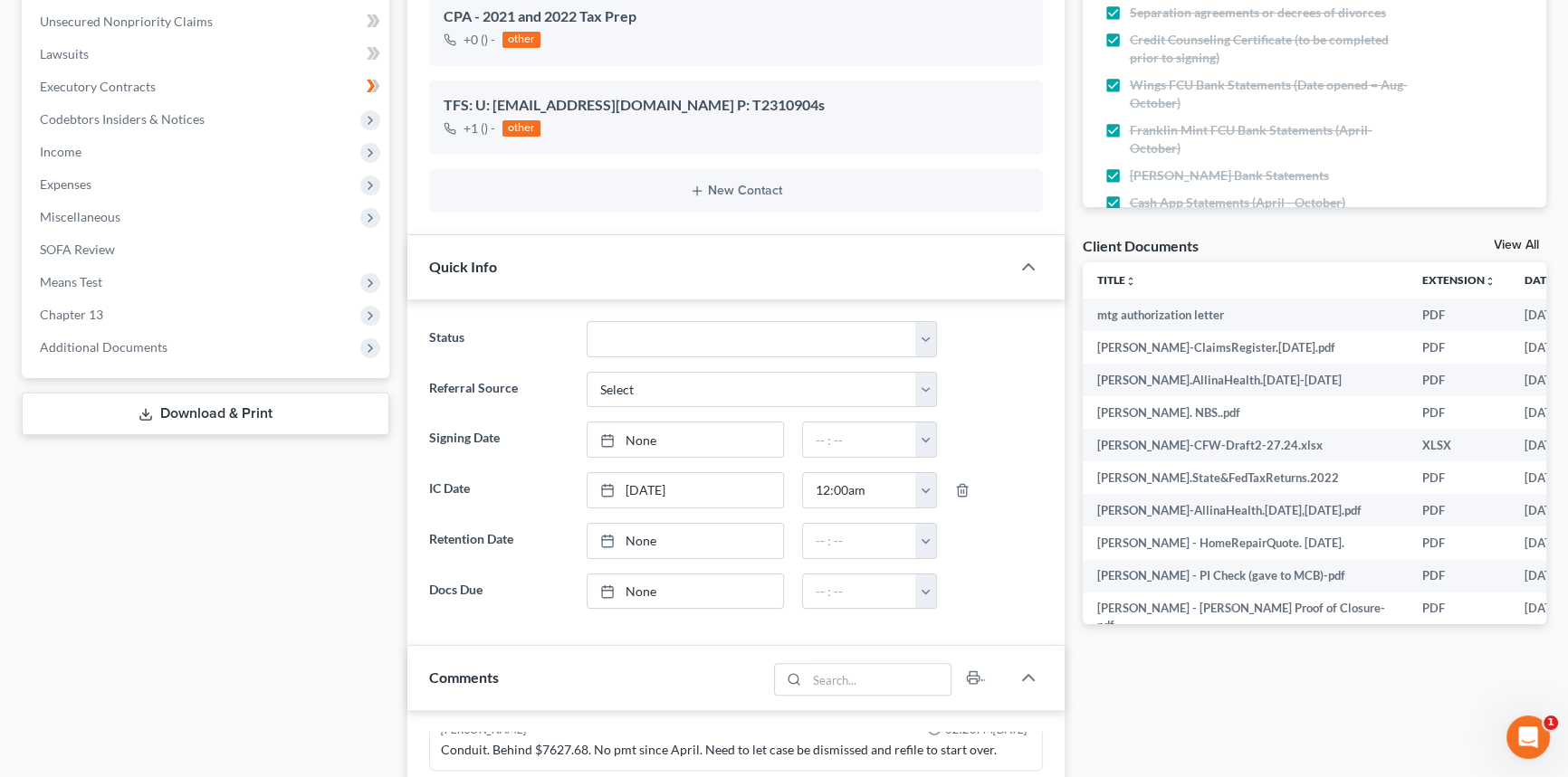
scroll to position [576, 0]
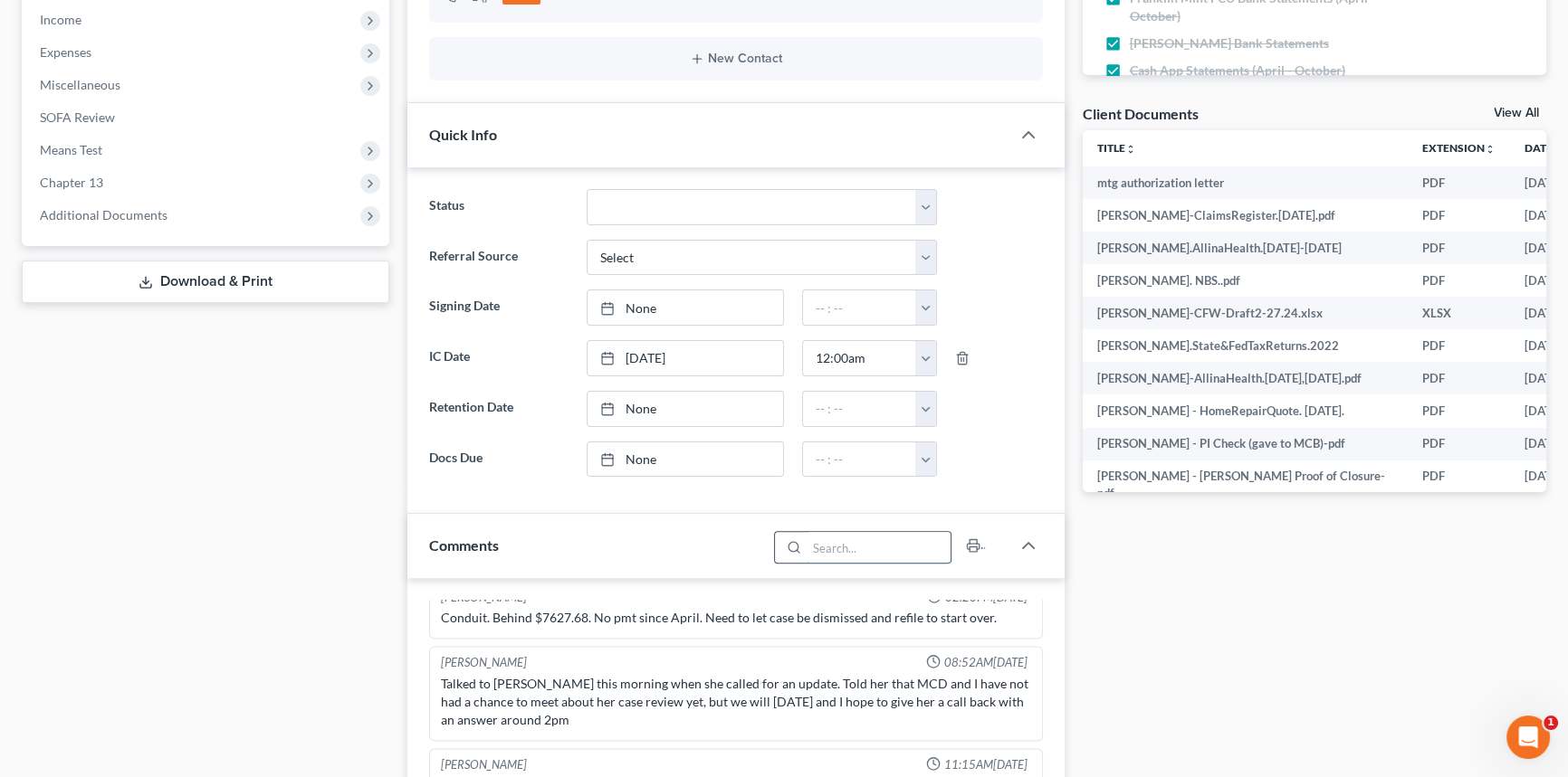
click at [871, 556] on input "search" at bounding box center [878, 547] width 144 height 31
type input "tax"
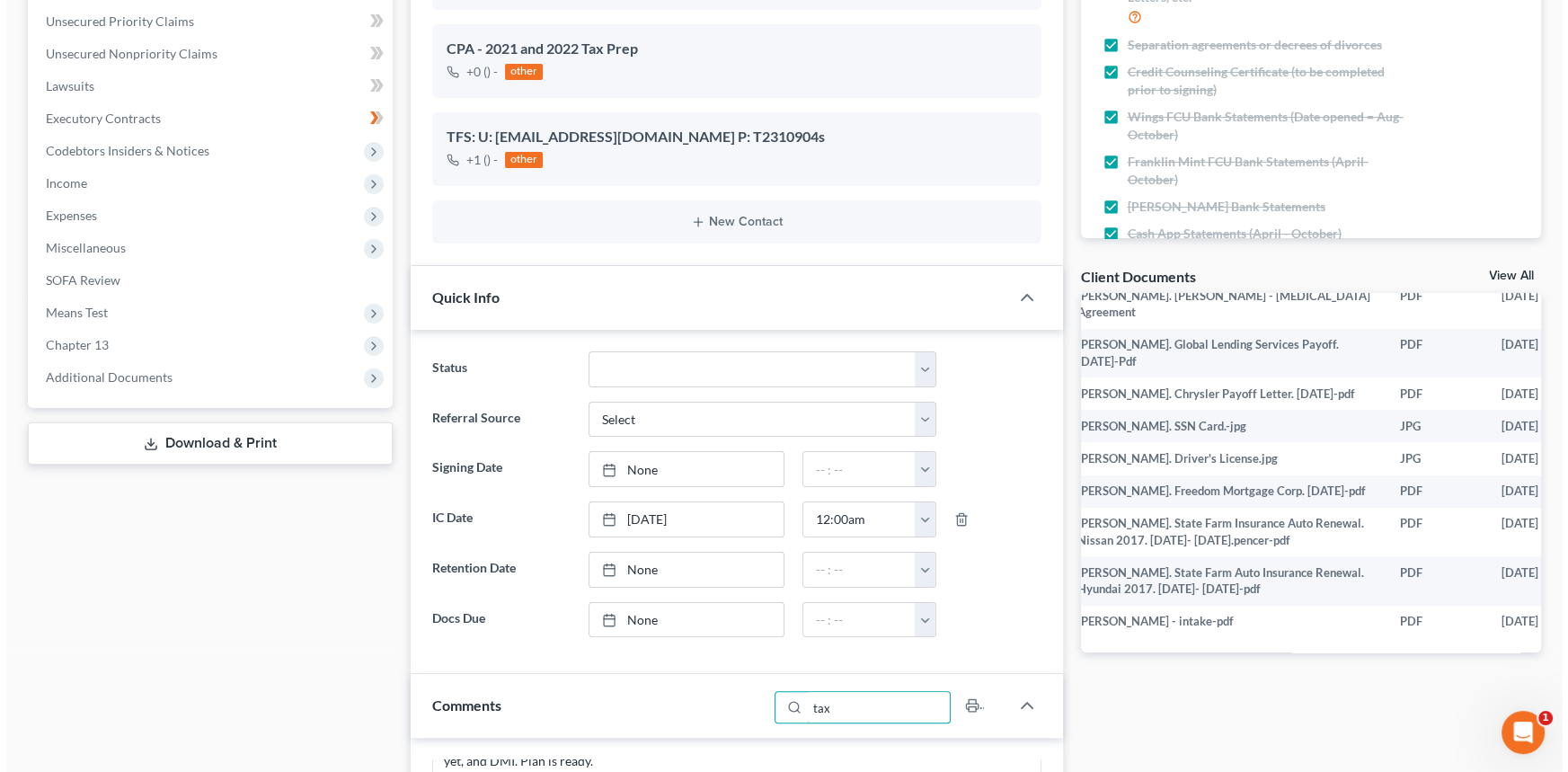
scroll to position [1945, 114]
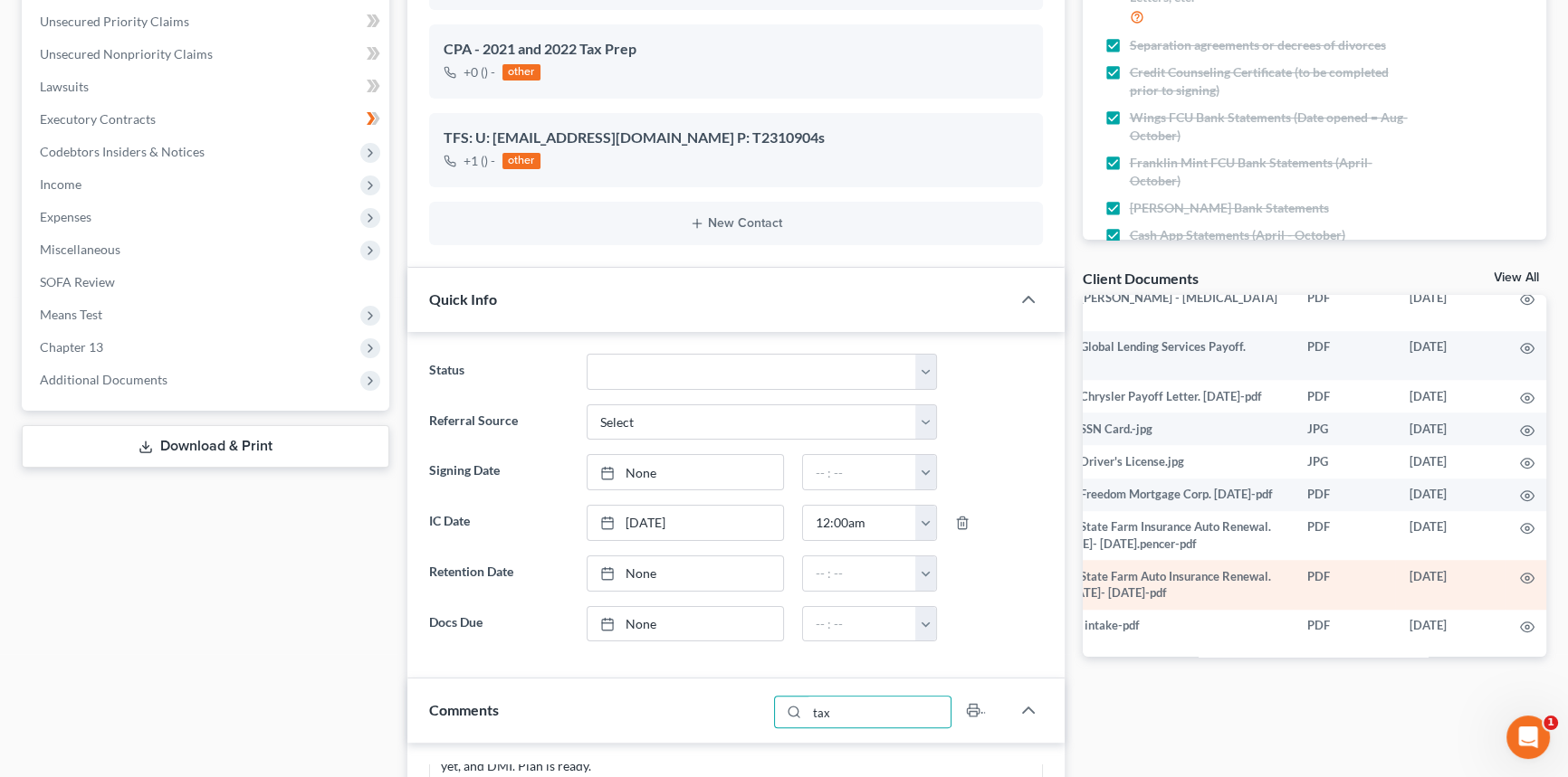
click at [1510, 570] on td at bounding box center [1526, 585] width 44 height 50
click at [1520, 571] on icon "button" at bounding box center [1527, 579] width 15 height 15
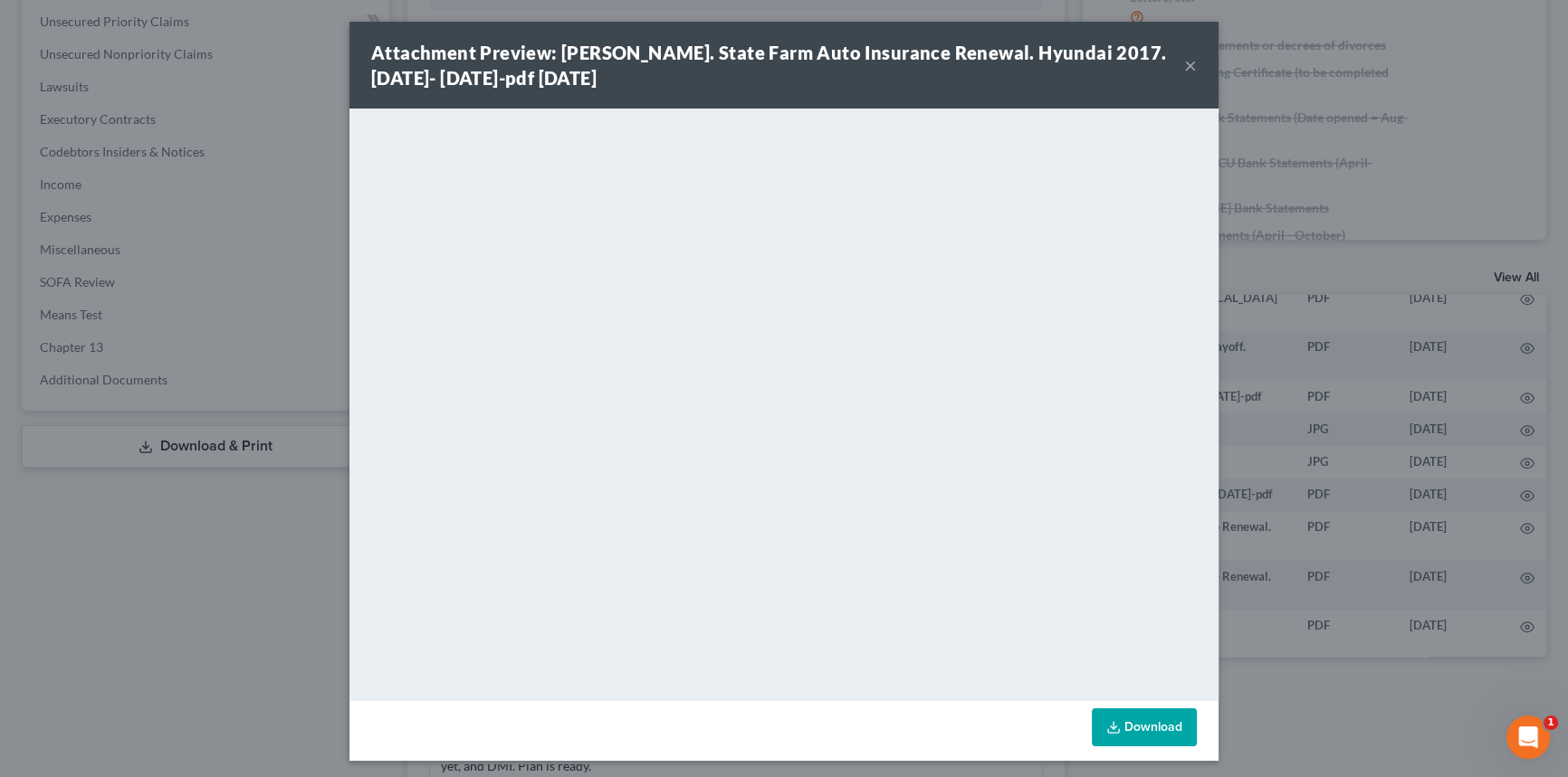
scroll to position [1957, 111]
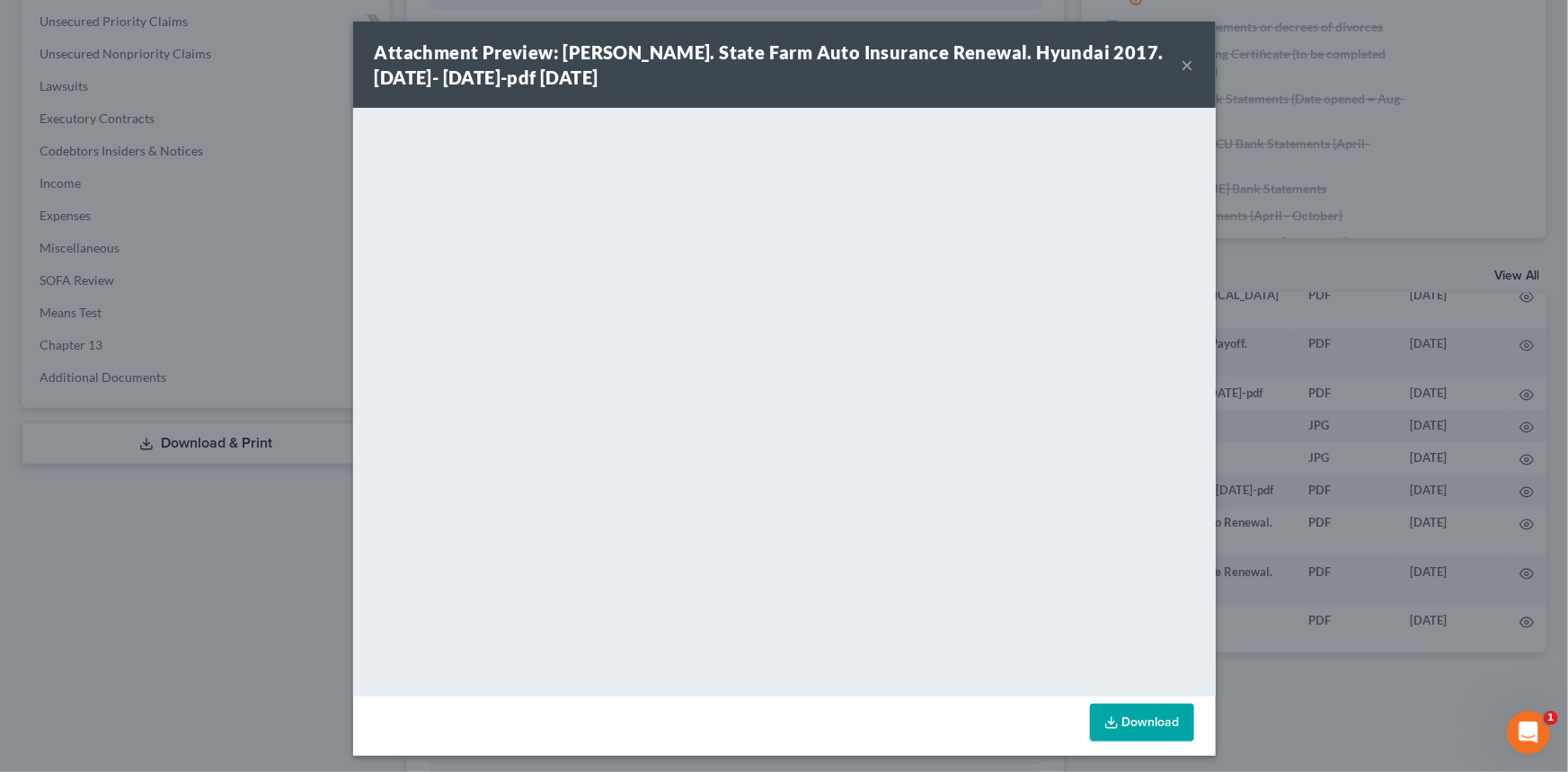
click at [1182, 63] on button "×" at bounding box center [1189, 64] width 13 height 21
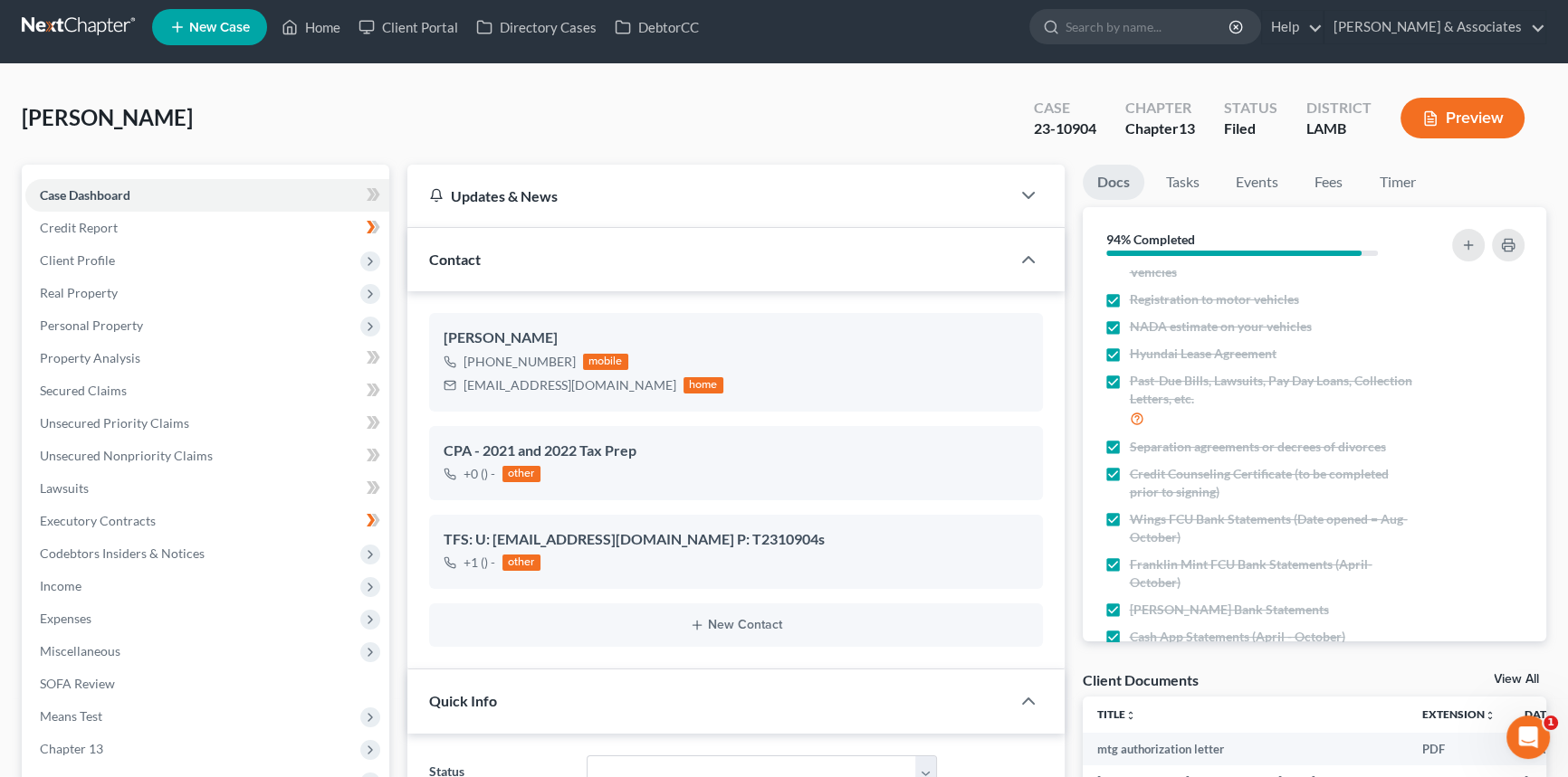
scroll to position [0, 0]
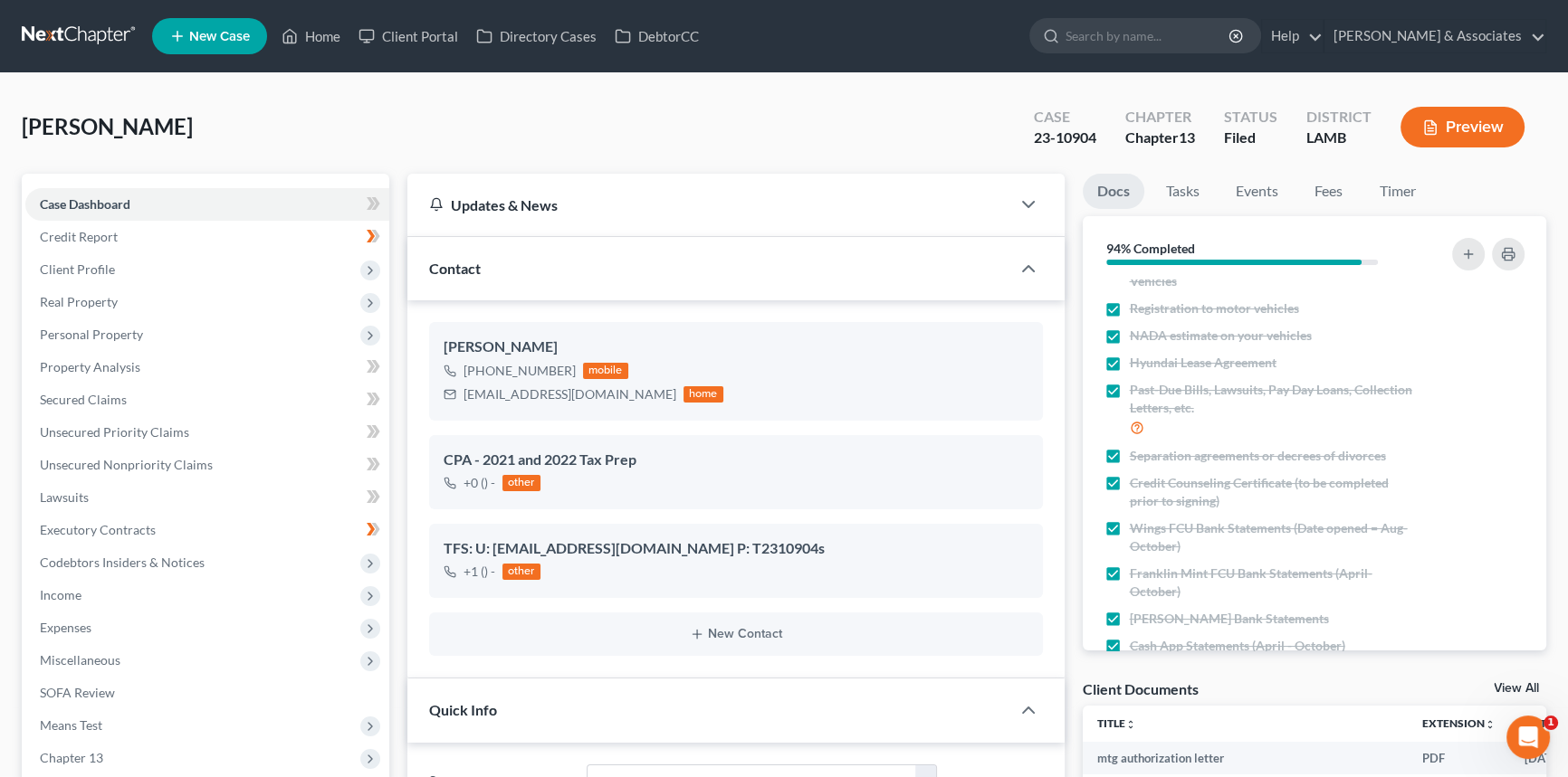
click at [933, 133] on div "Spencer, Tracey Upgraded Case 23-10904 Chapter Chapter 13 Status Filed District…" at bounding box center [784, 134] width 1524 height 79
drag, startPoint x: 159, startPoint y: 277, endPoint x: 167, endPoint y: 318, distance: 41.8
click at [159, 277] on span "Client Profile" at bounding box center [207, 269] width 363 height 32
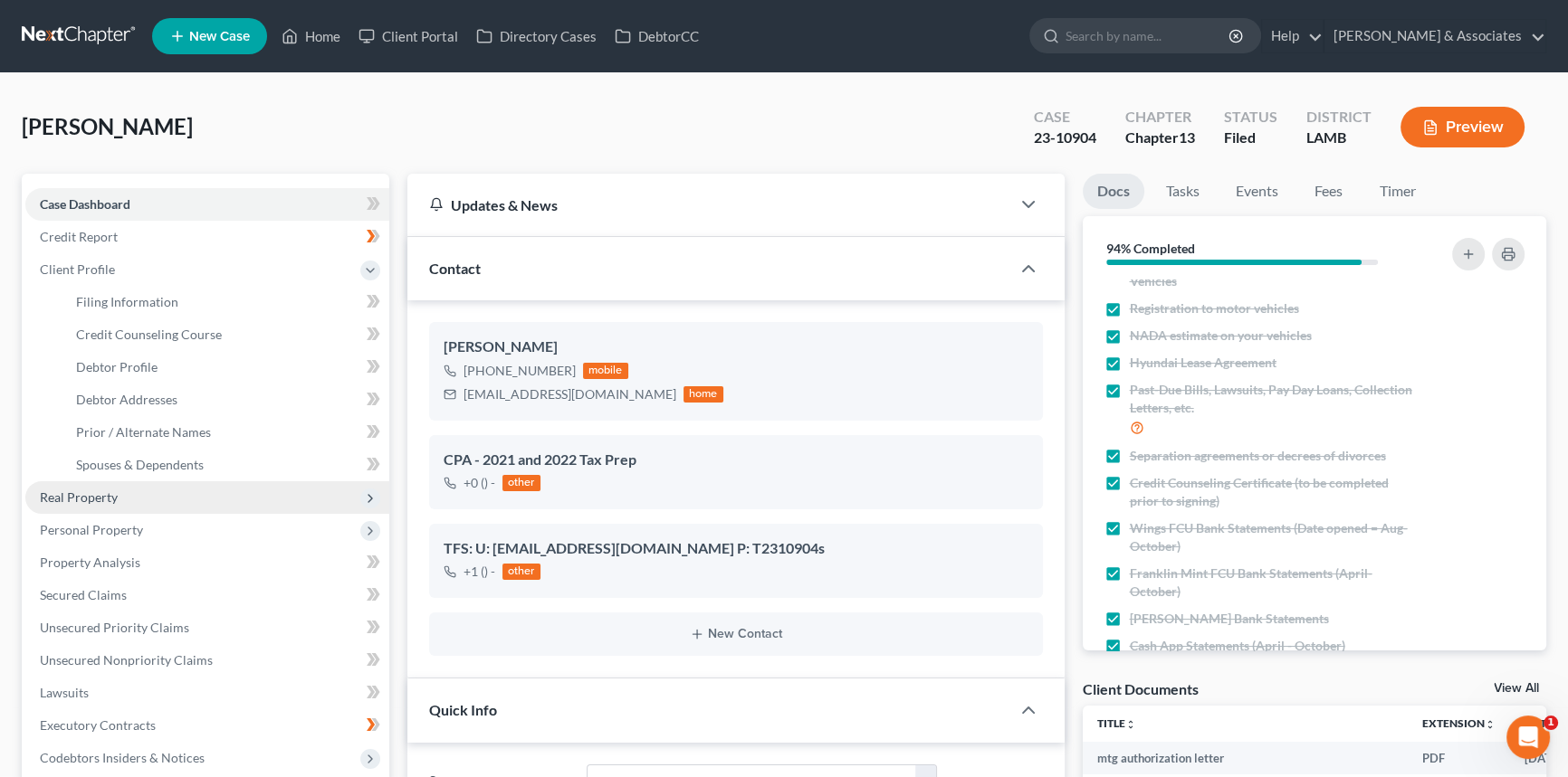
click at [133, 492] on span "Real Property" at bounding box center [207, 497] width 363 height 32
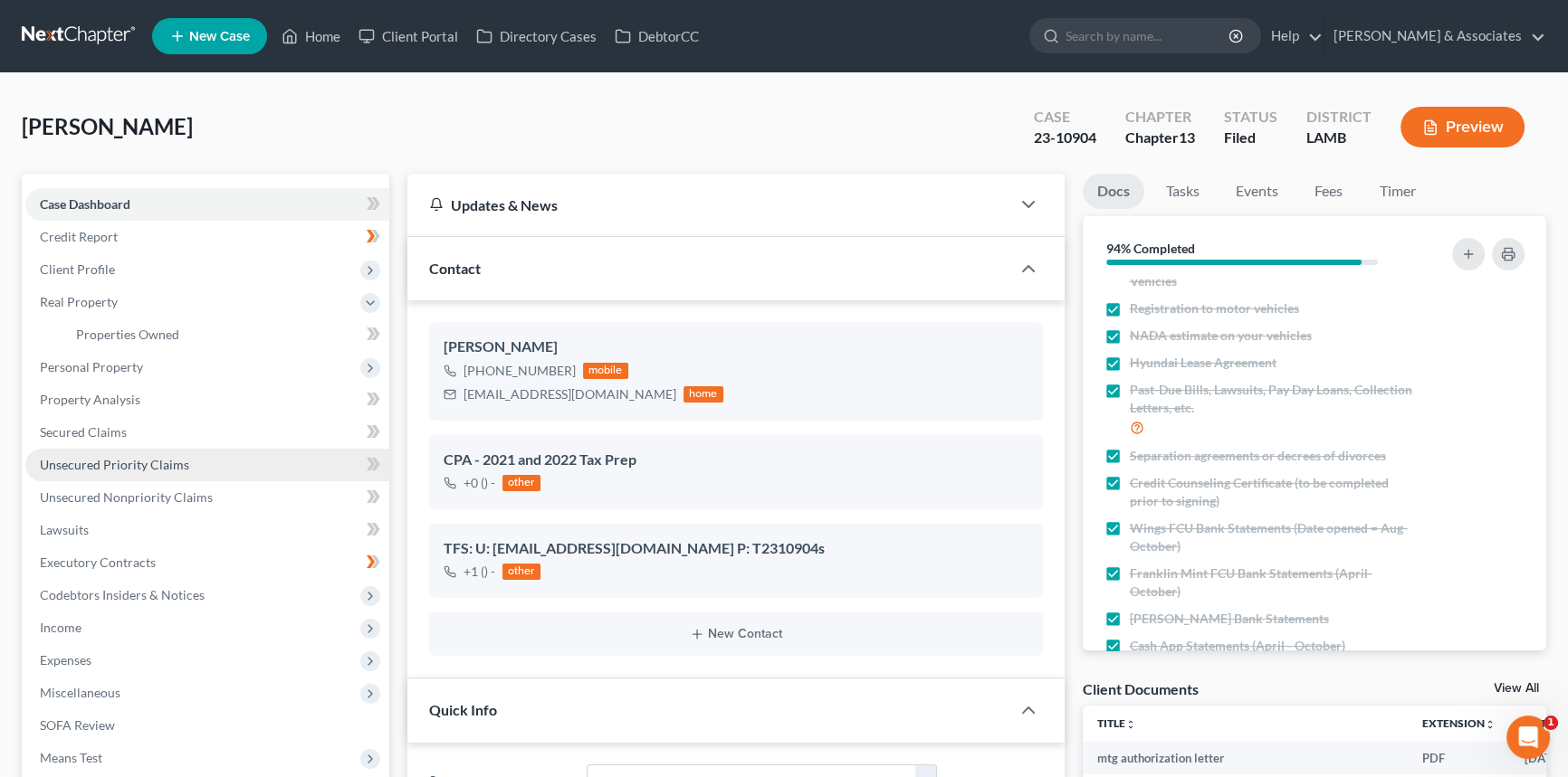
click at [163, 450] on link "Unsecured Priority Claims" at bounding box center [207, 465] width 363 height 32
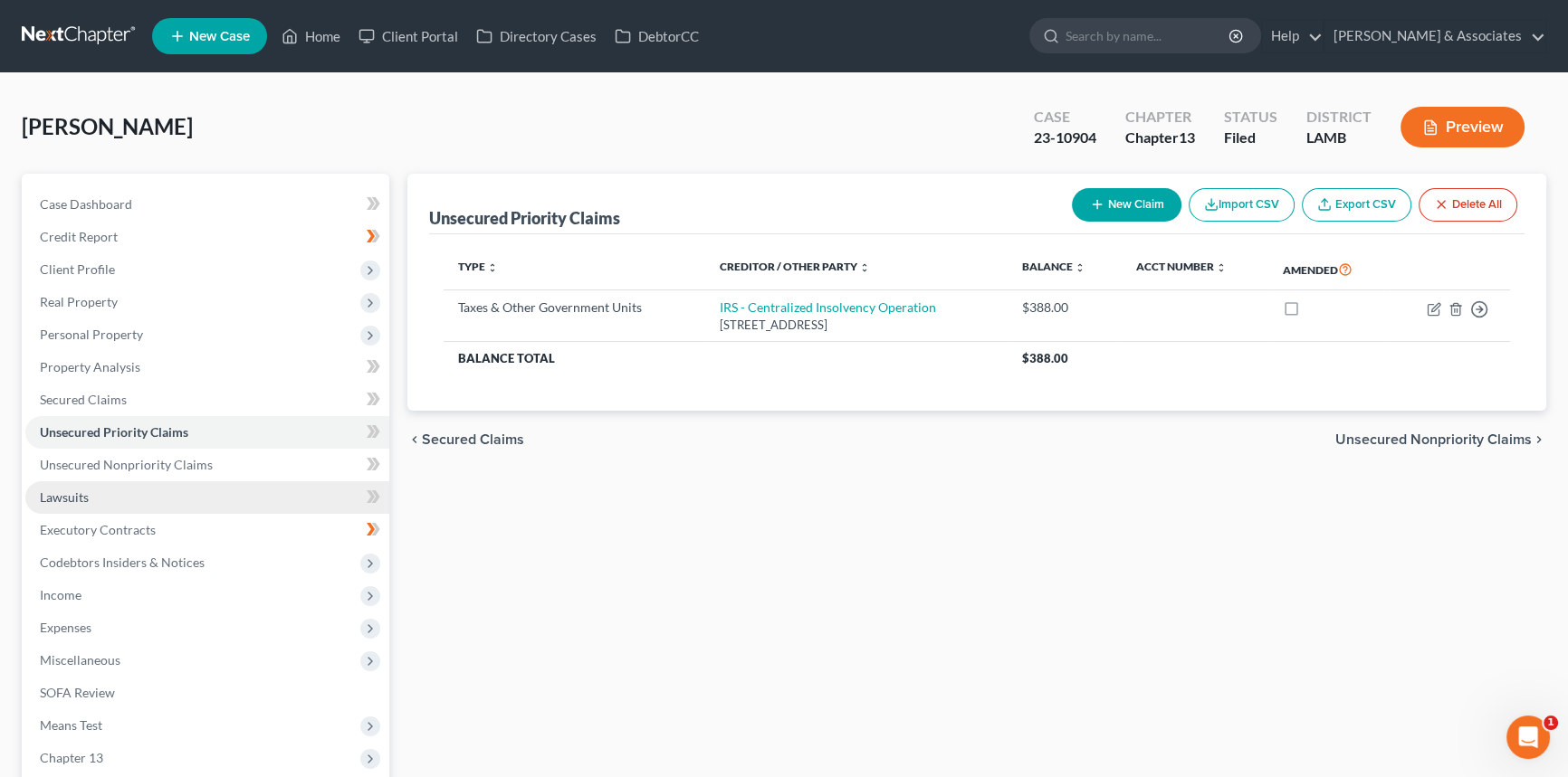
click at [176, 481] on link "Lawsuits" at bounding box center [207, 497] width 363 height 32
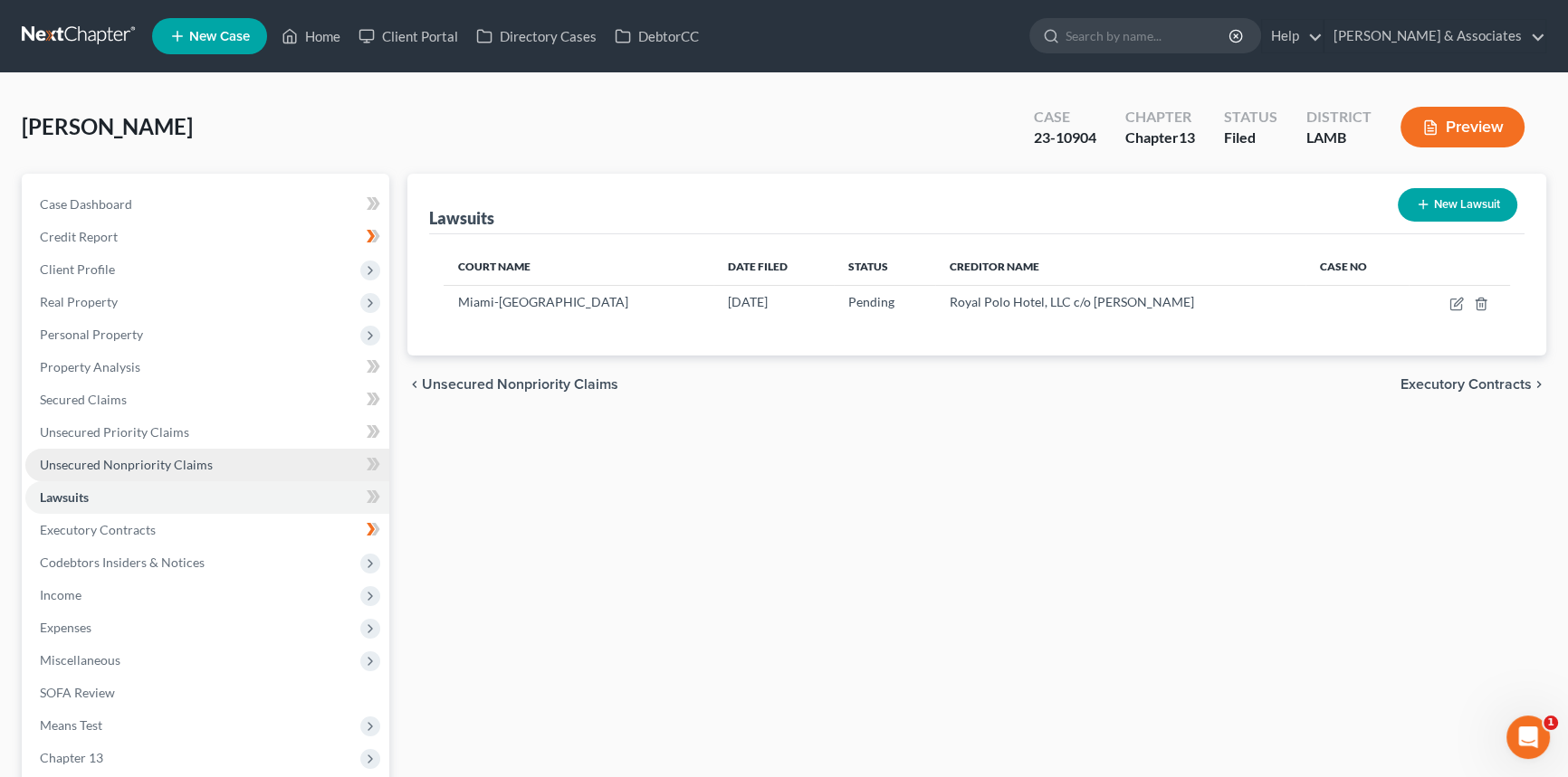
click at [194, 464] on span "Unsecured Nonpriority Claims" at bounding box center [126, 465] width 172 height 16
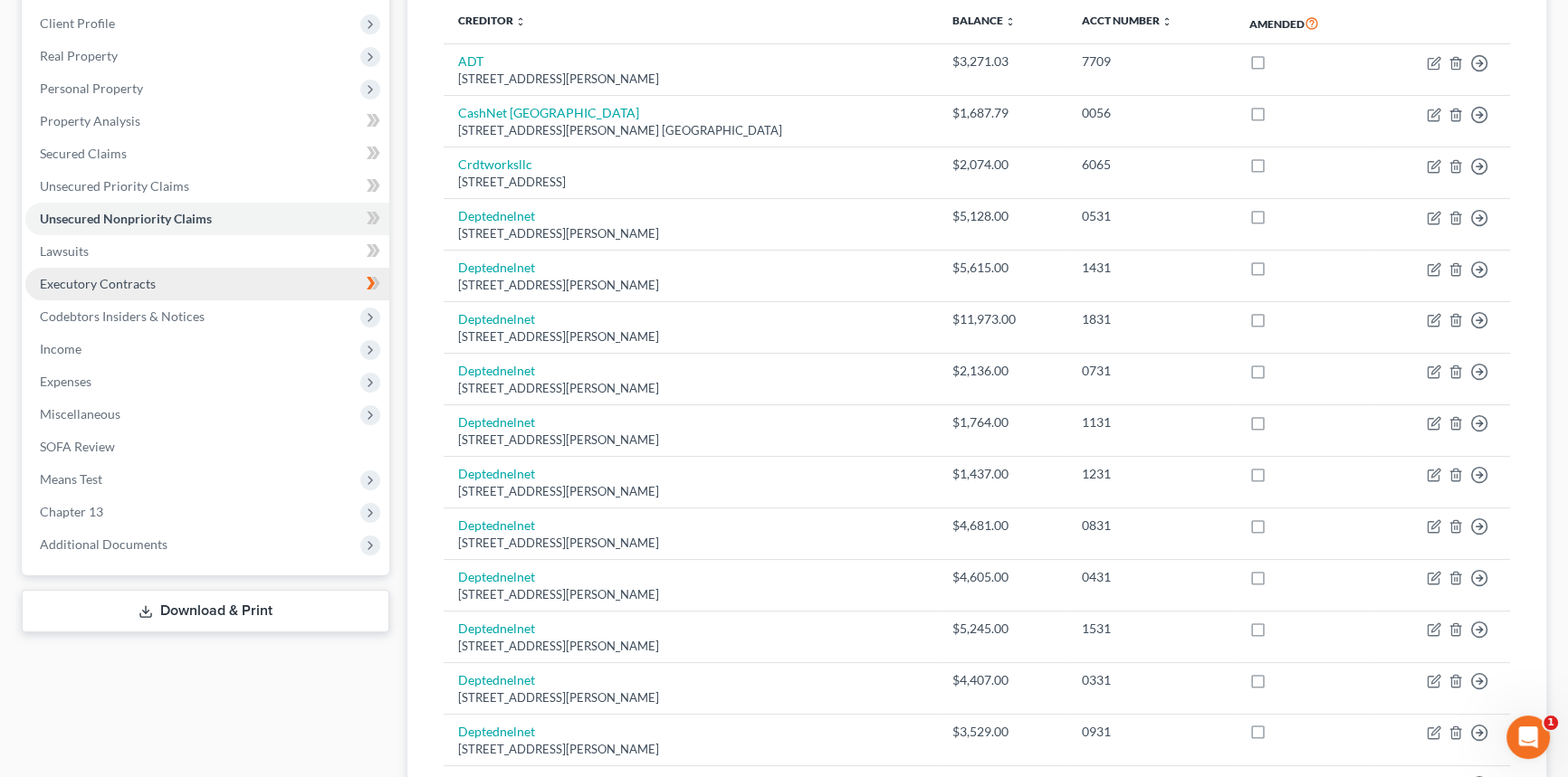
click at [150, 269] on link "Executory Contracts" at bounding box center [207, 284] width 363 height 32
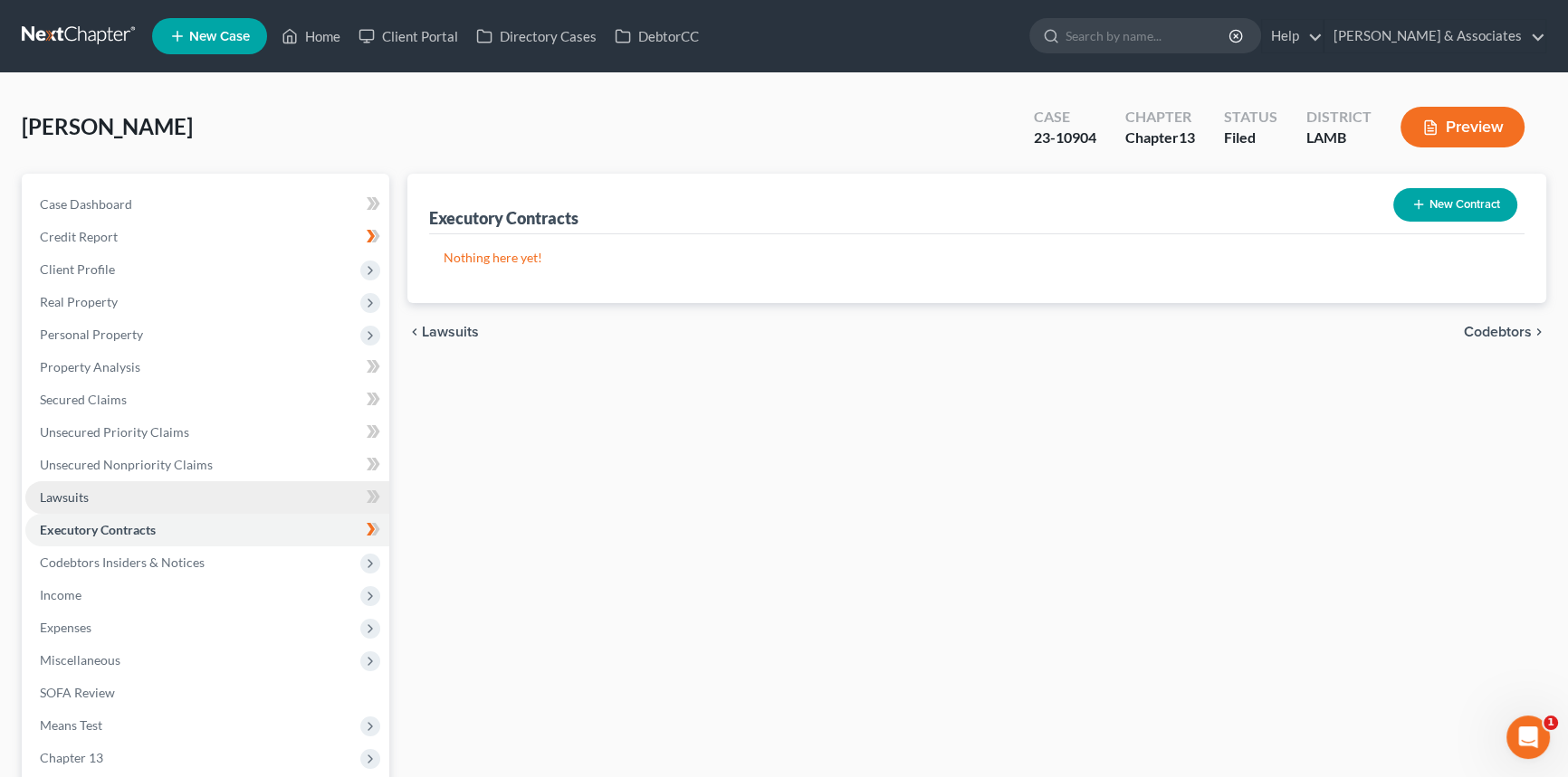
click at [142, 496] on link "Lawsuits" at bounding box center [207, 497] width 363 height 32
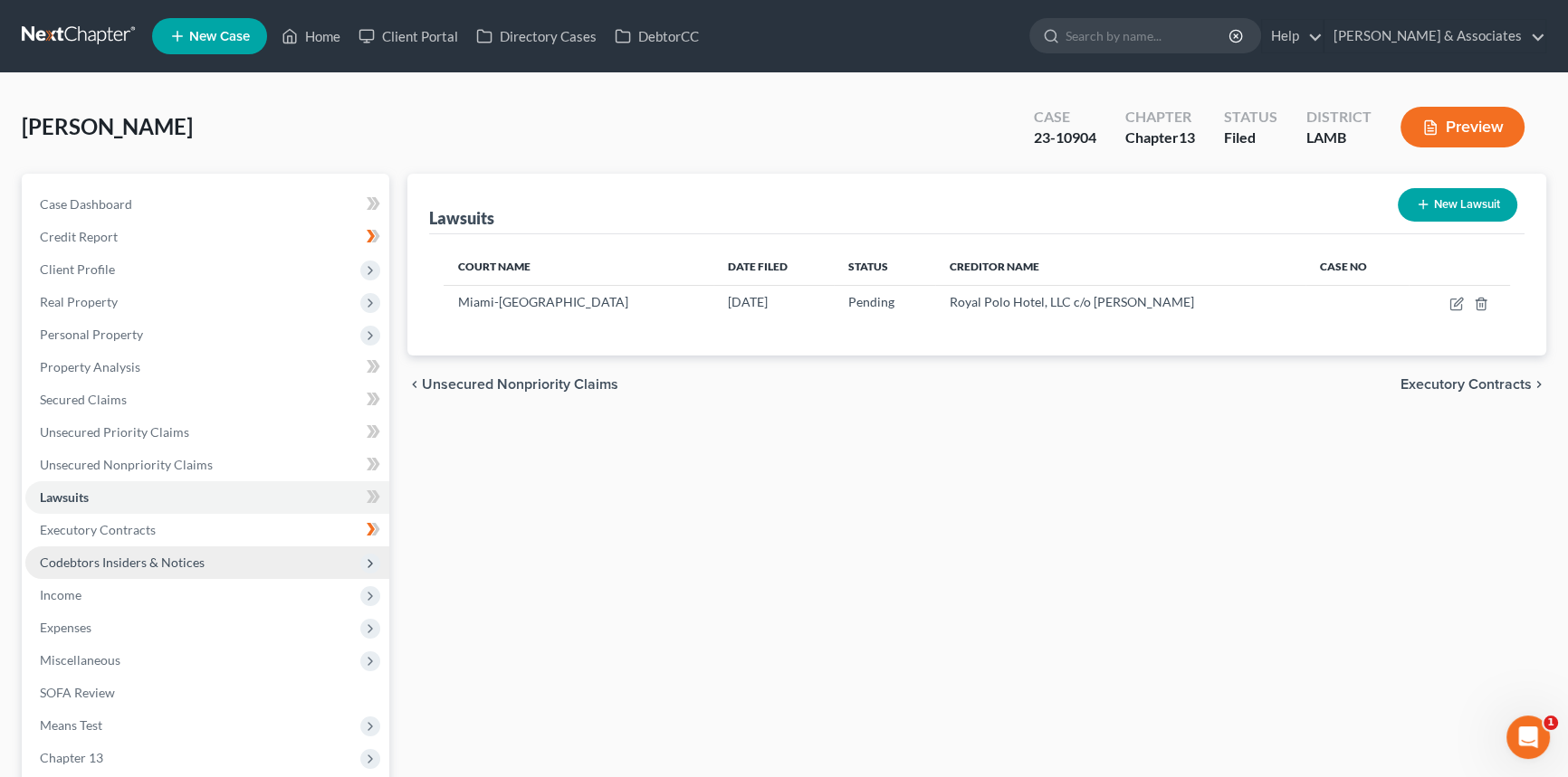
click at [130, 563] on span "Codebtors Insiders & Notices" at bounding box center [122, 562] width 165 height 16
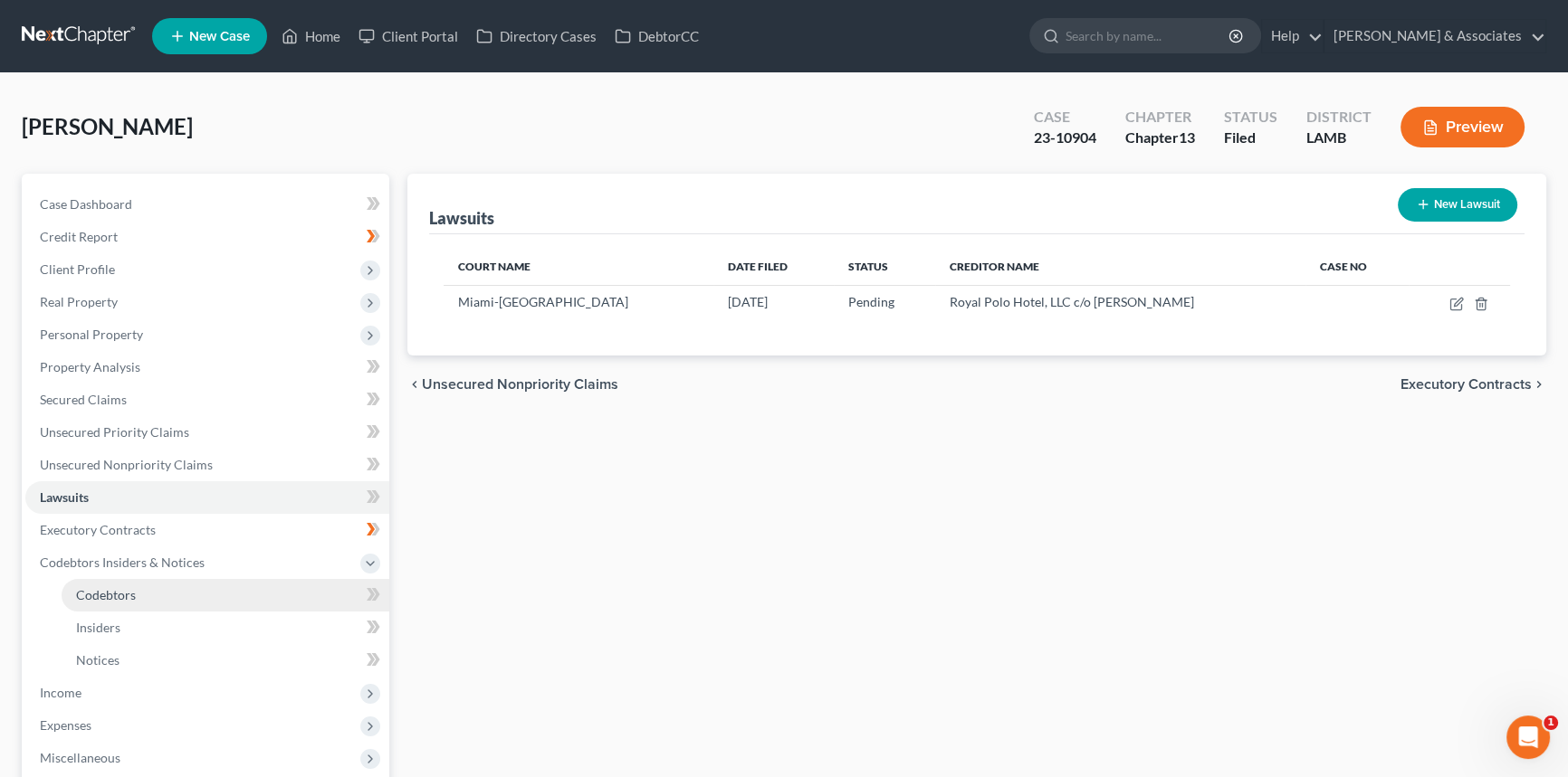
click at [118, 585] on link "Codebtors" at bounding box center [224, 595] width 327 height 32
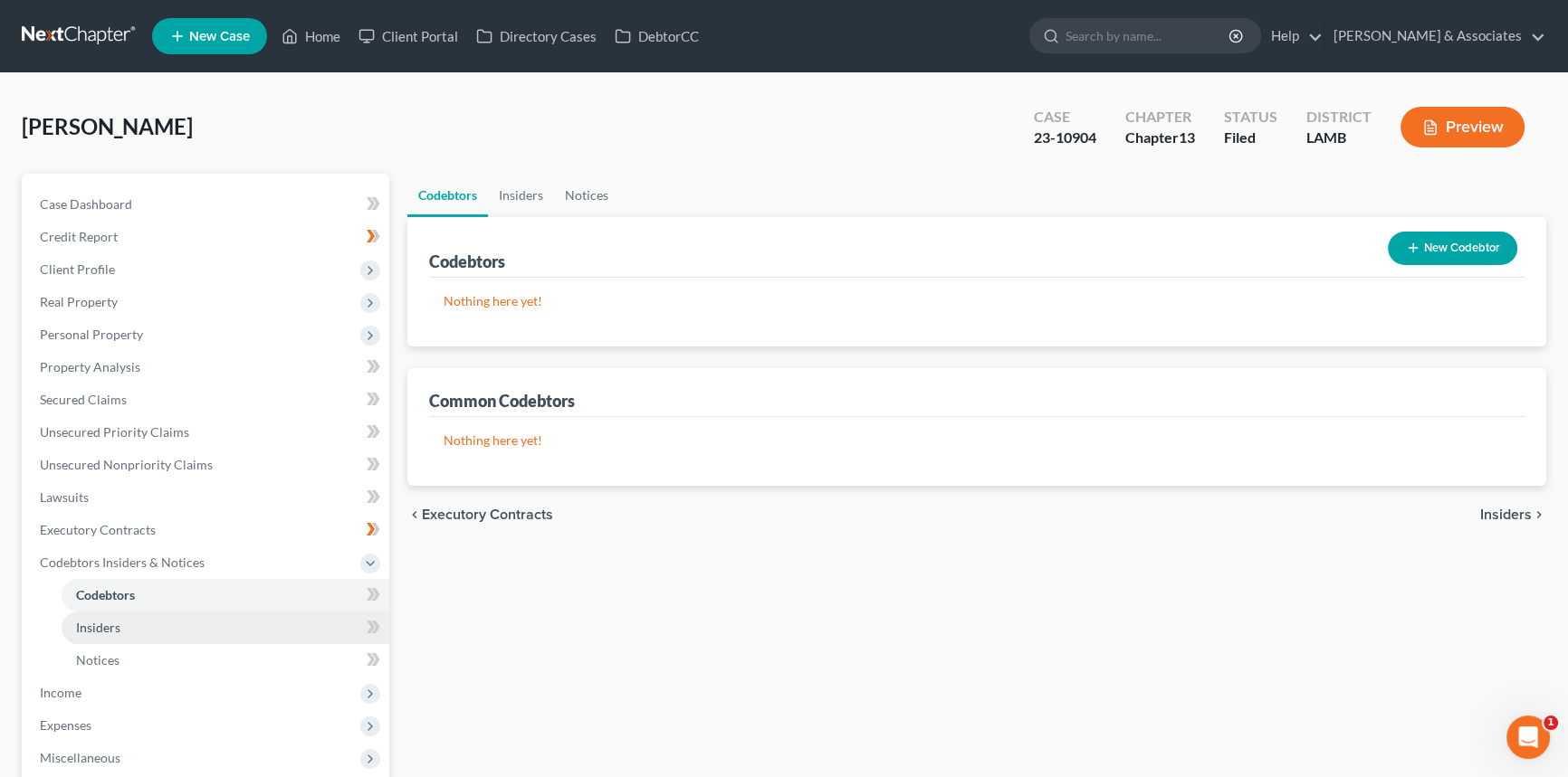
click at [133, 618] on link "Insiders" at bounding box center [224, 628] width 327 height 32
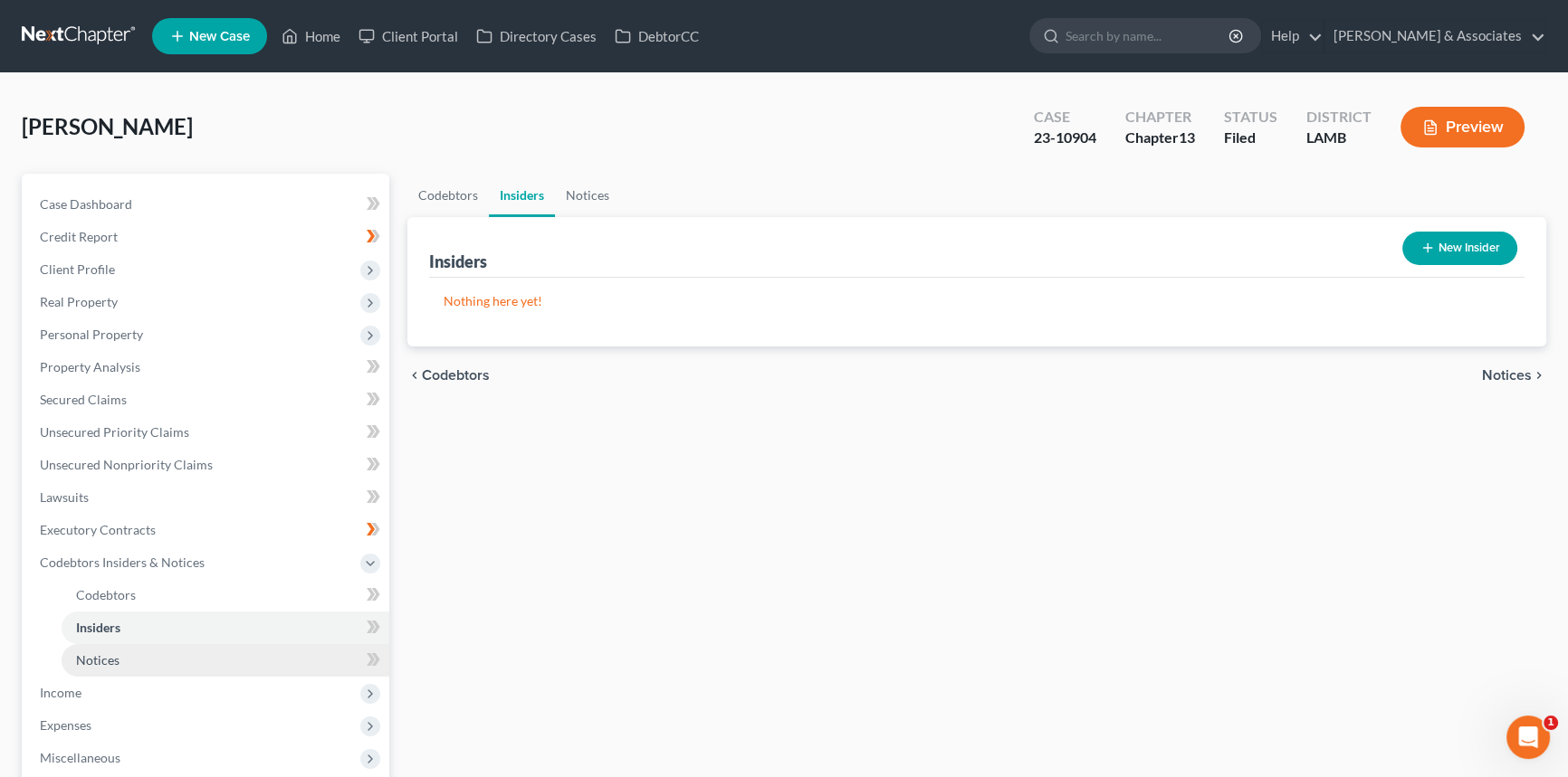
click at [150, 651] on link "Notices" at bounding box center [224, 660] width 327 height 32
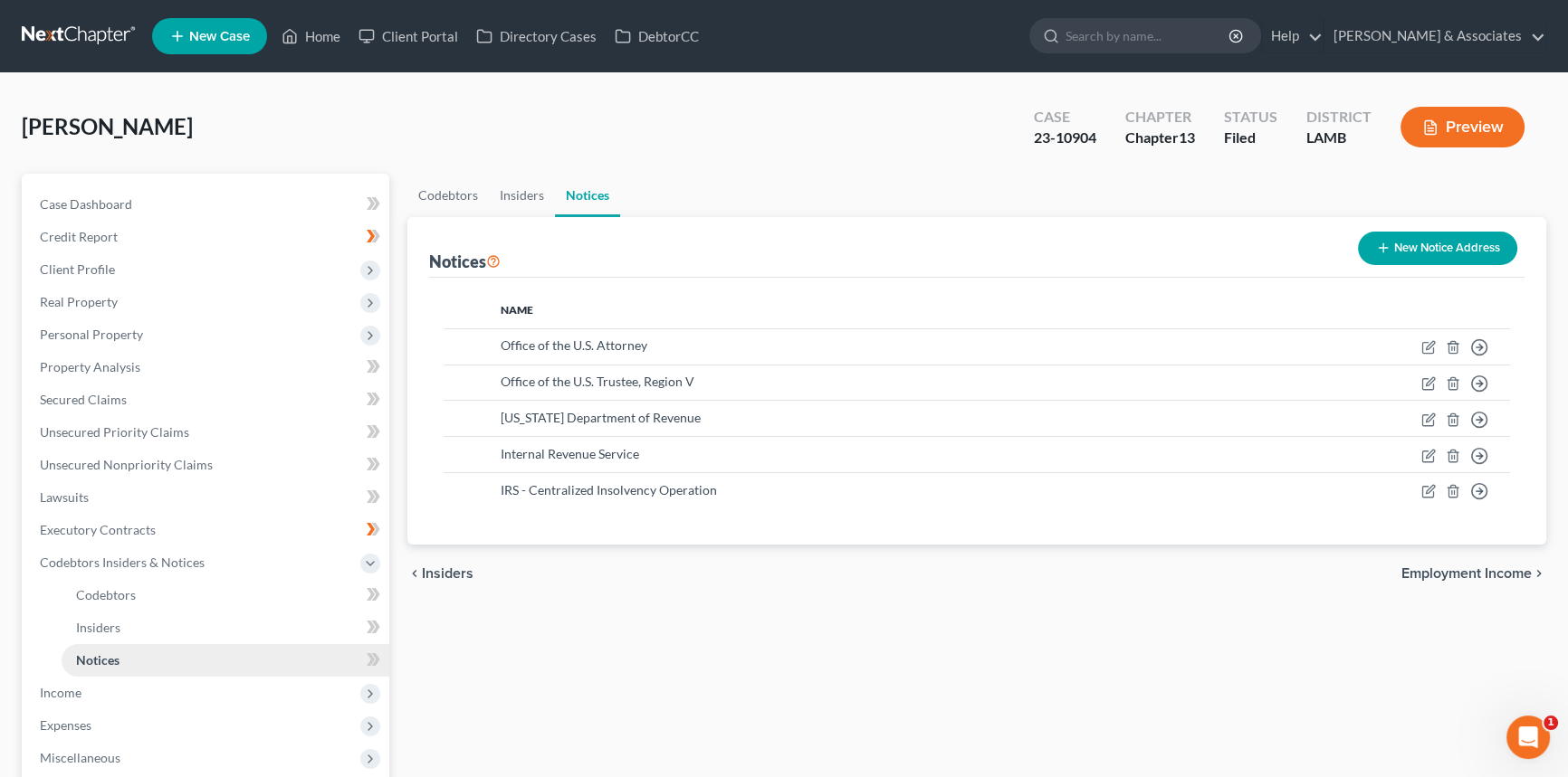
scroll to position [164, 0]
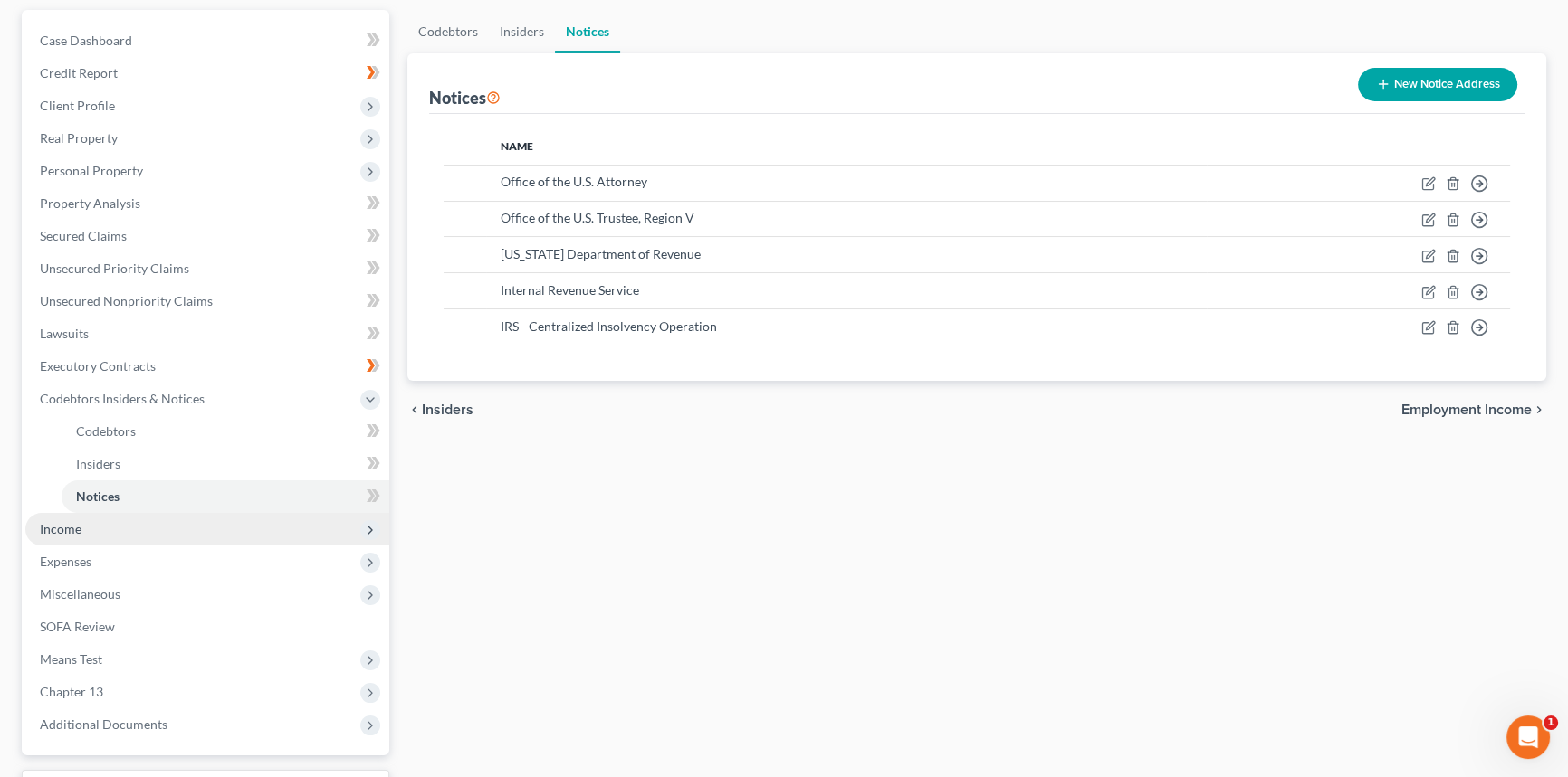
click at [135, 542] on span "Income" at bounding box center [207, 529] width 363 height 32
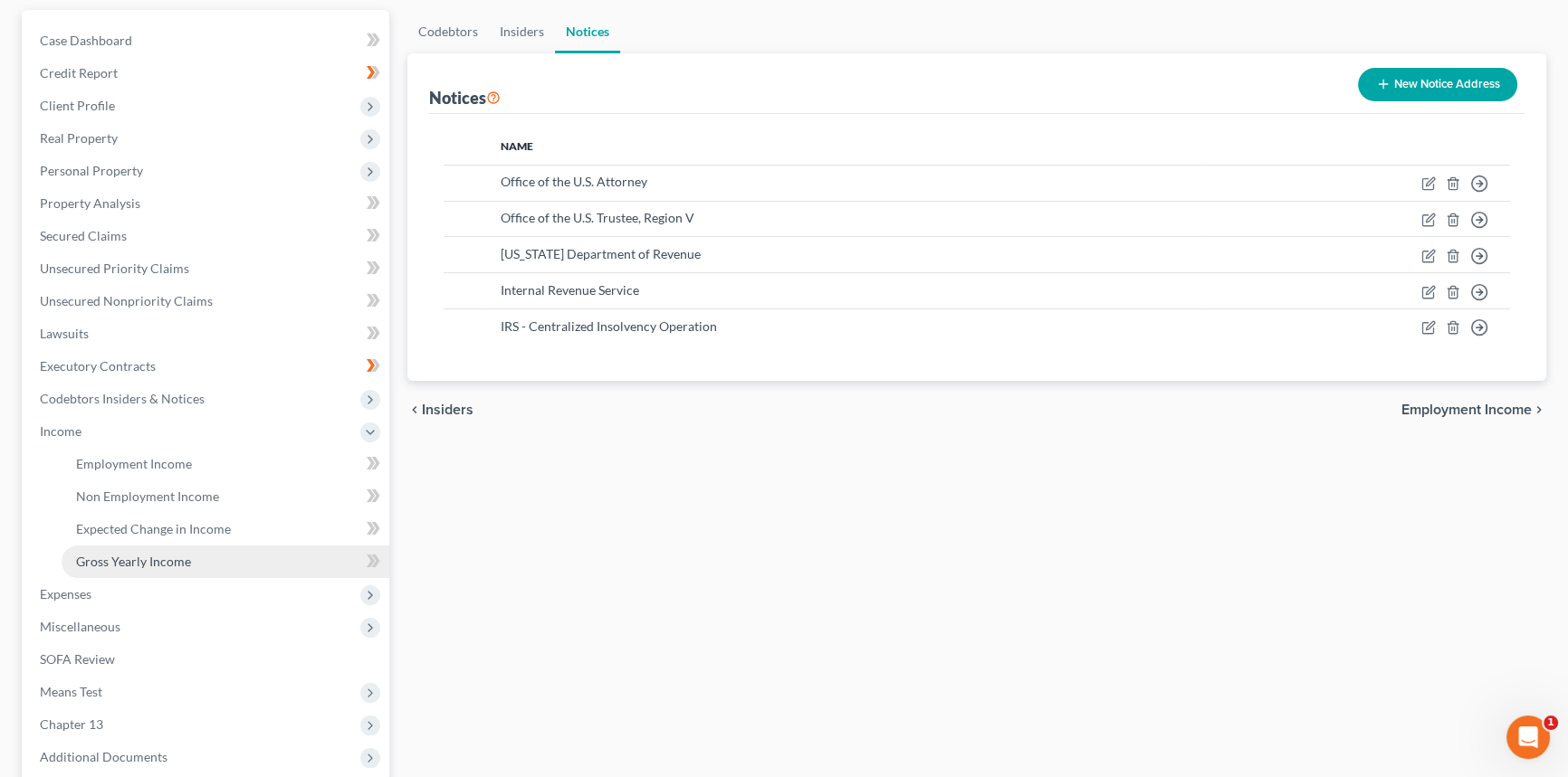
click at [144, 570] on link "Gross Yearly Income" at bounding box center [224, 562] width 327 height 32
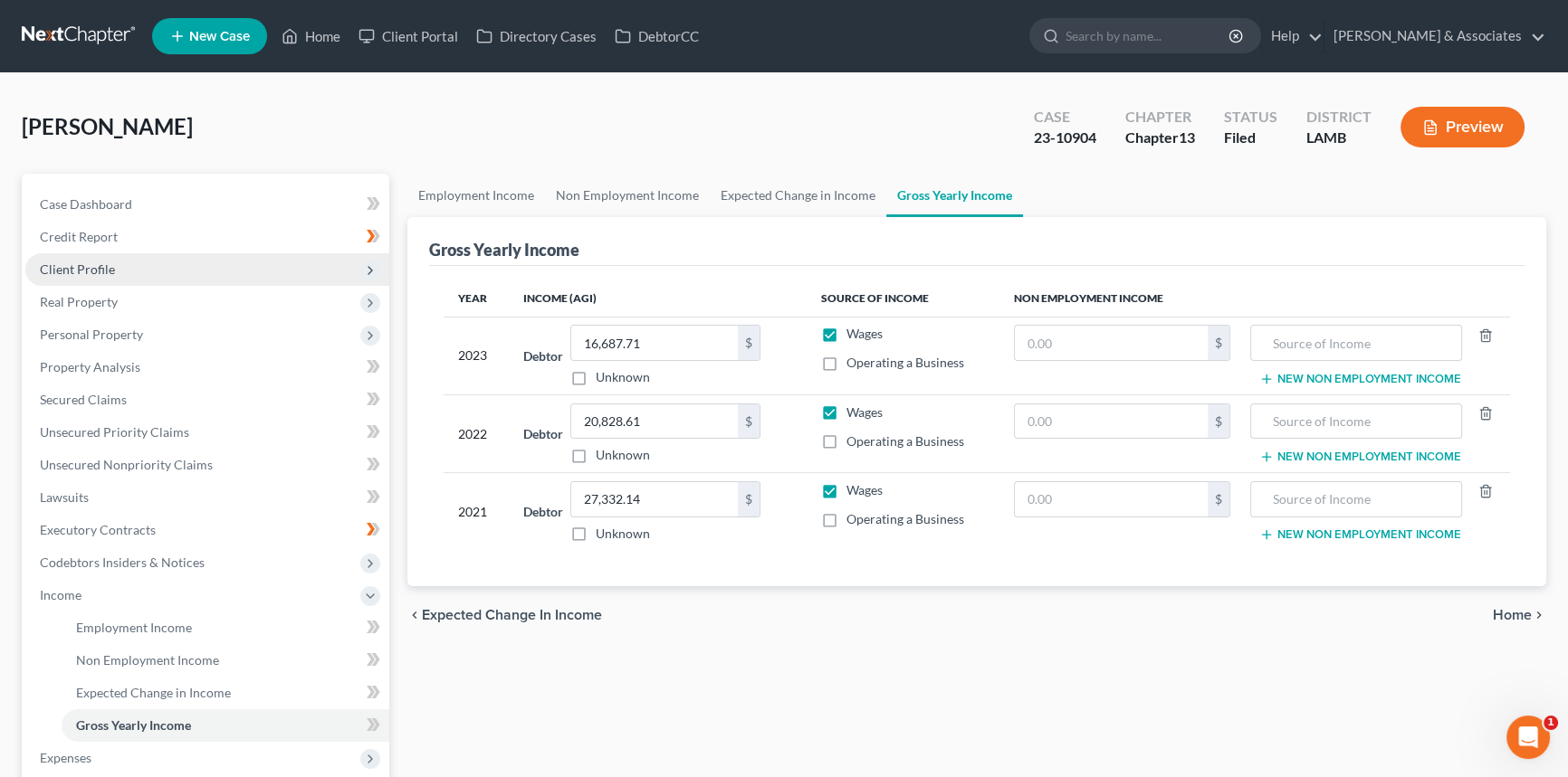
click at [151, 262] on span "Client Profile" at bounding box center [207, 269] width 363 height 32
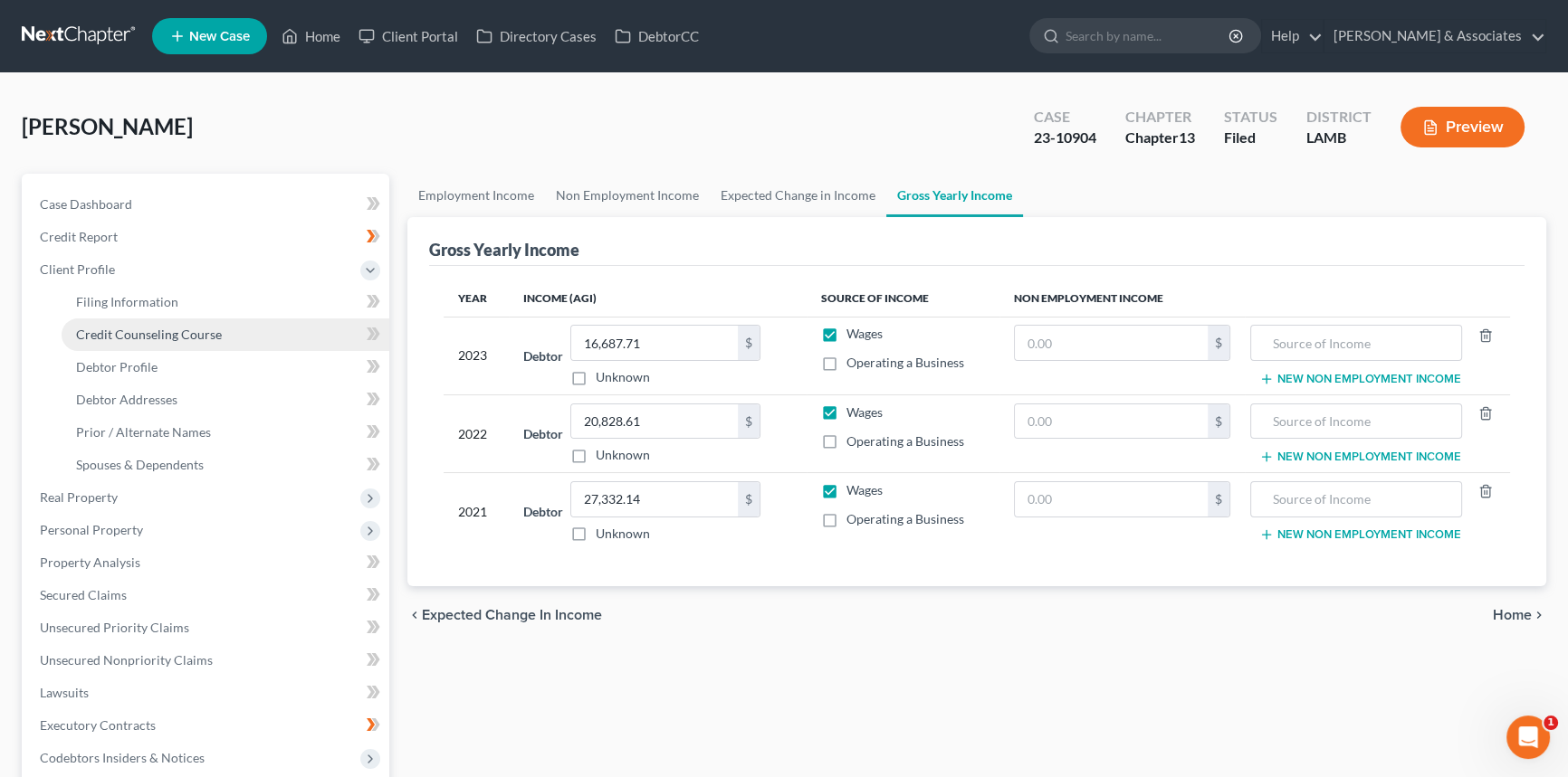
click at [146, 327] on span "Credit Counseling Course" at bounding box center [148, 334] width 146 height 16
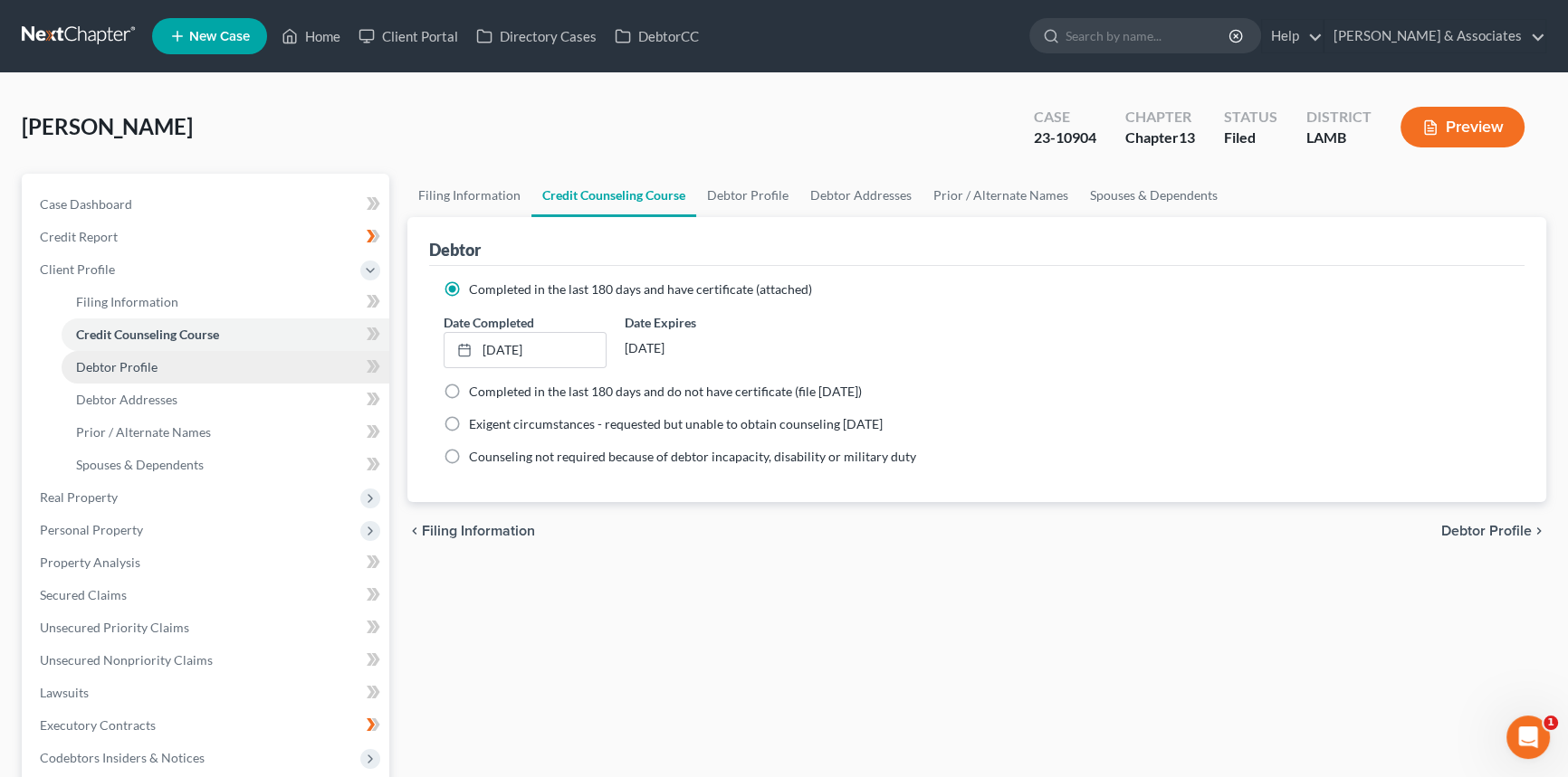
click at [144, 356] on link "Debtor Profile" at bounding box center [224, 367] width 327 height 32
select select "3"
select select "0"
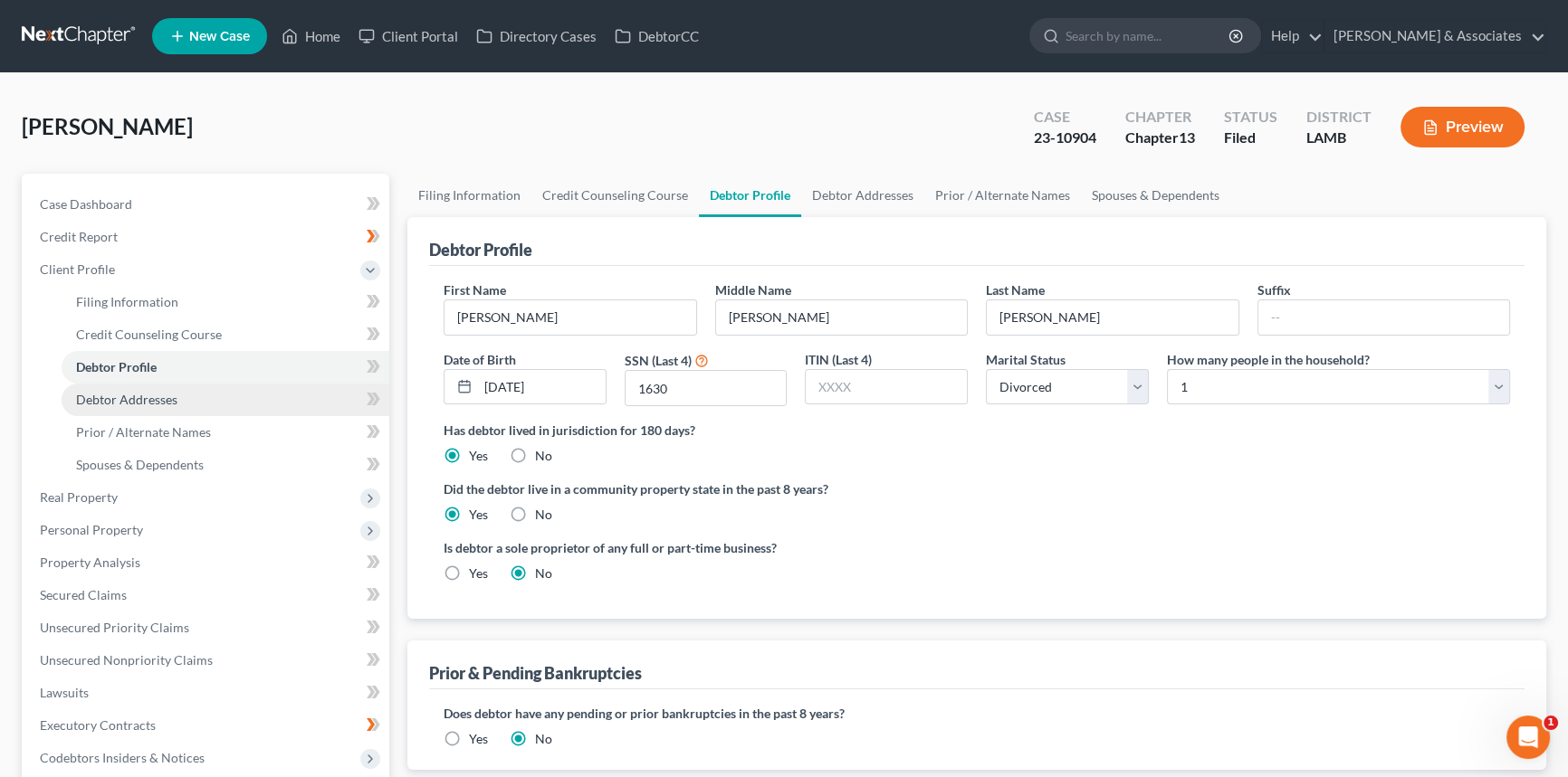
click at [140, 392] on span "Debtor Addresses" at bounding box center [126, 400] width 101 height 16
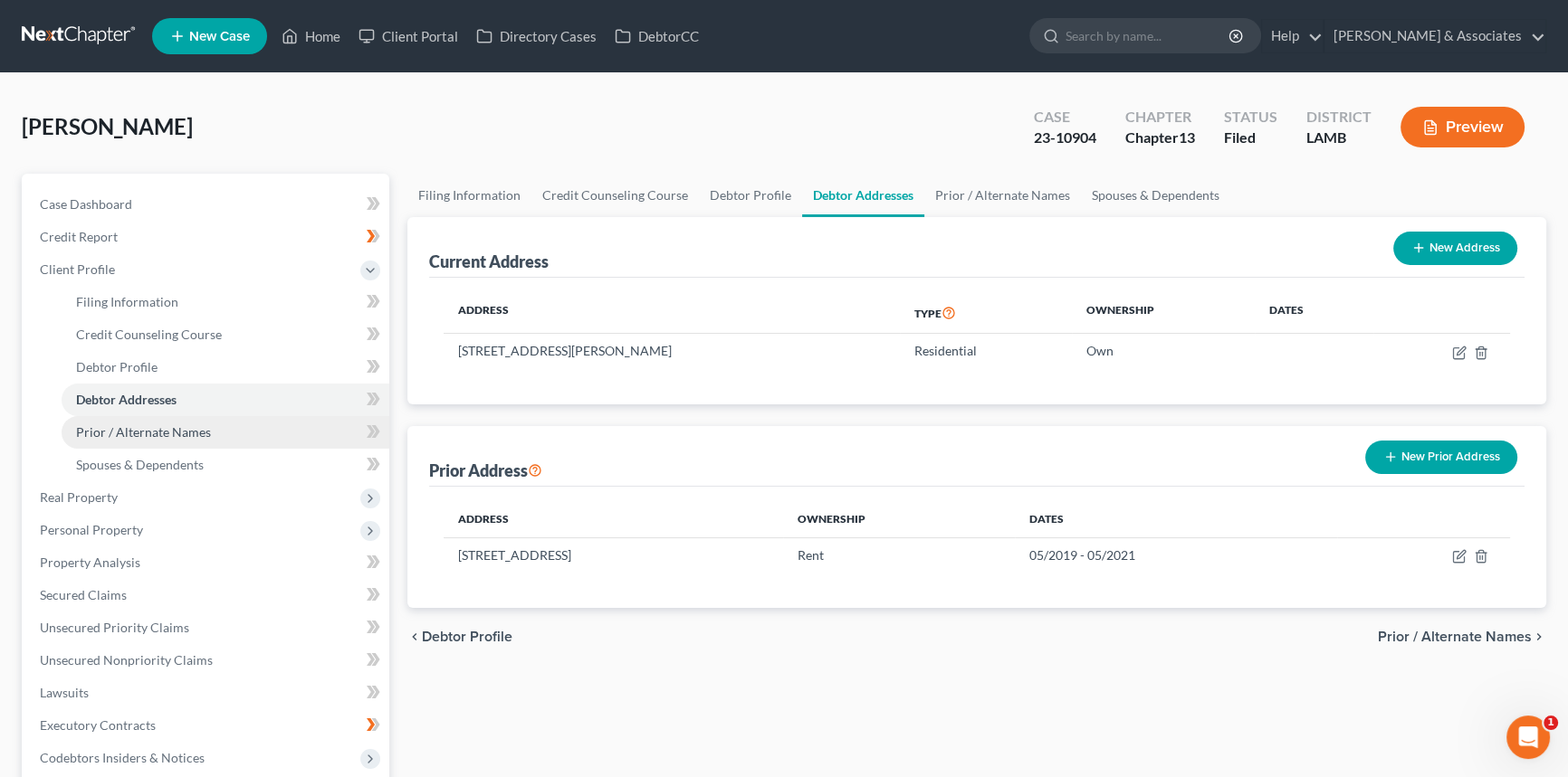
click at [134, 417] on link "Prior / Alternate Names" at bounding box center [224, 432] width 327 height 32
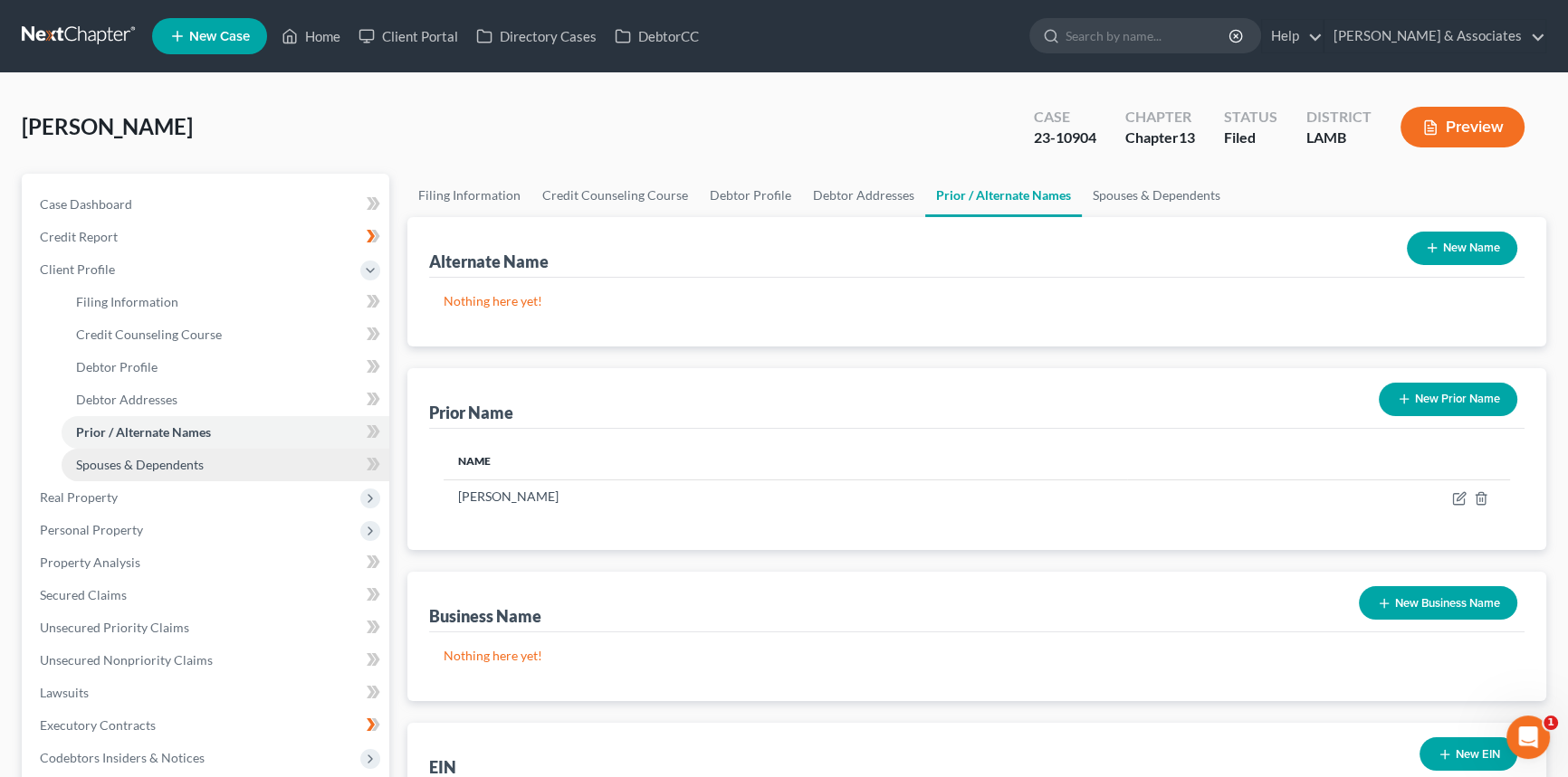
click at [134, 456] on link "Spouses & Dependents" at bounding box center [224, 465] width 327 height 32
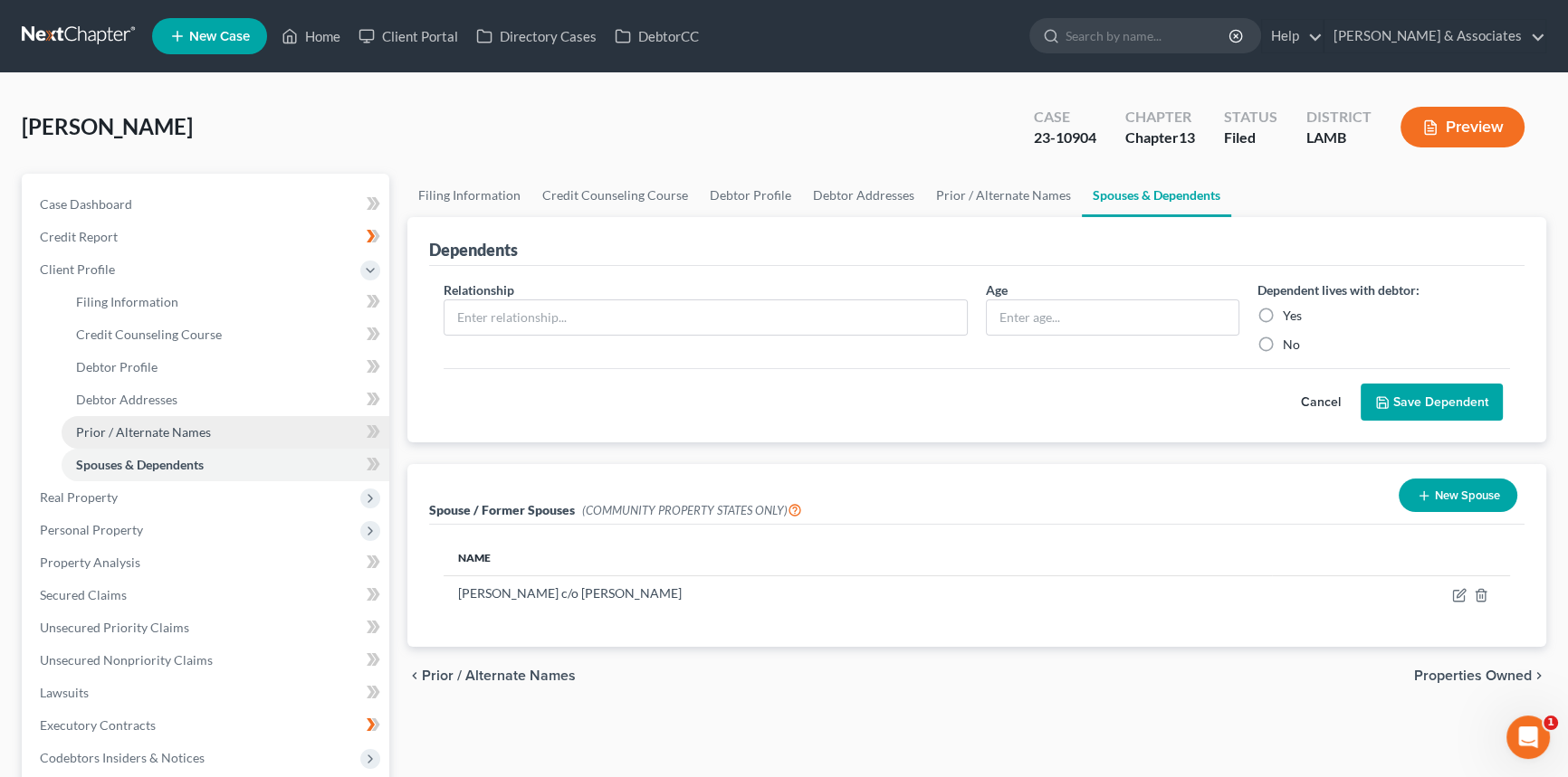
click at [142, 419] on link "Prior / Alternate Names" at bounding box center [224, 432] width 327 height 32
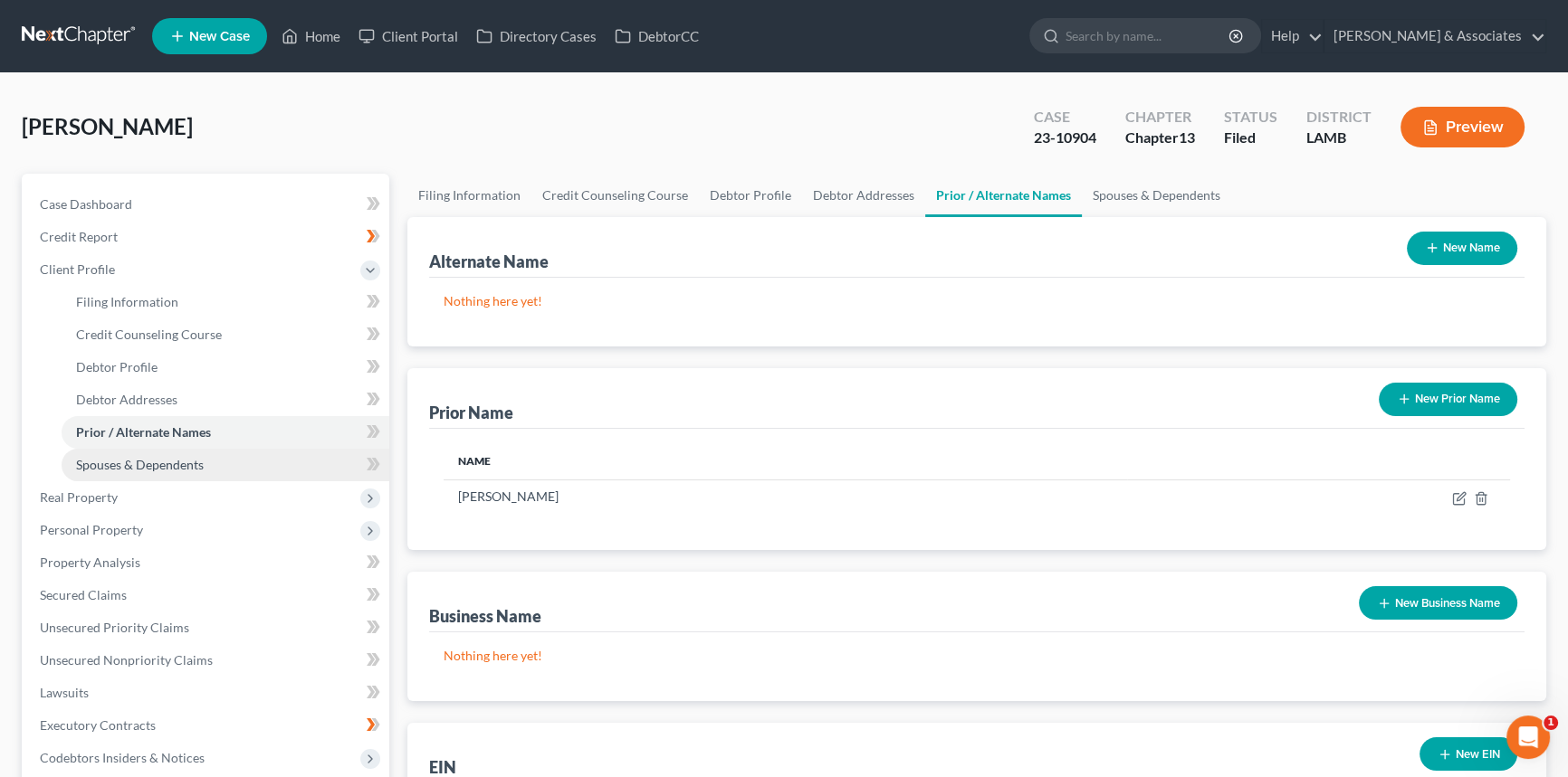
drag, startPoint x: 156, startPoint y: 478, endPoint x: 158, endPoint y: 469, distance: 9.2
click at [156, 477] on link "Spouses & Dependents" at bounding box center [224, 465] width 327 height 32
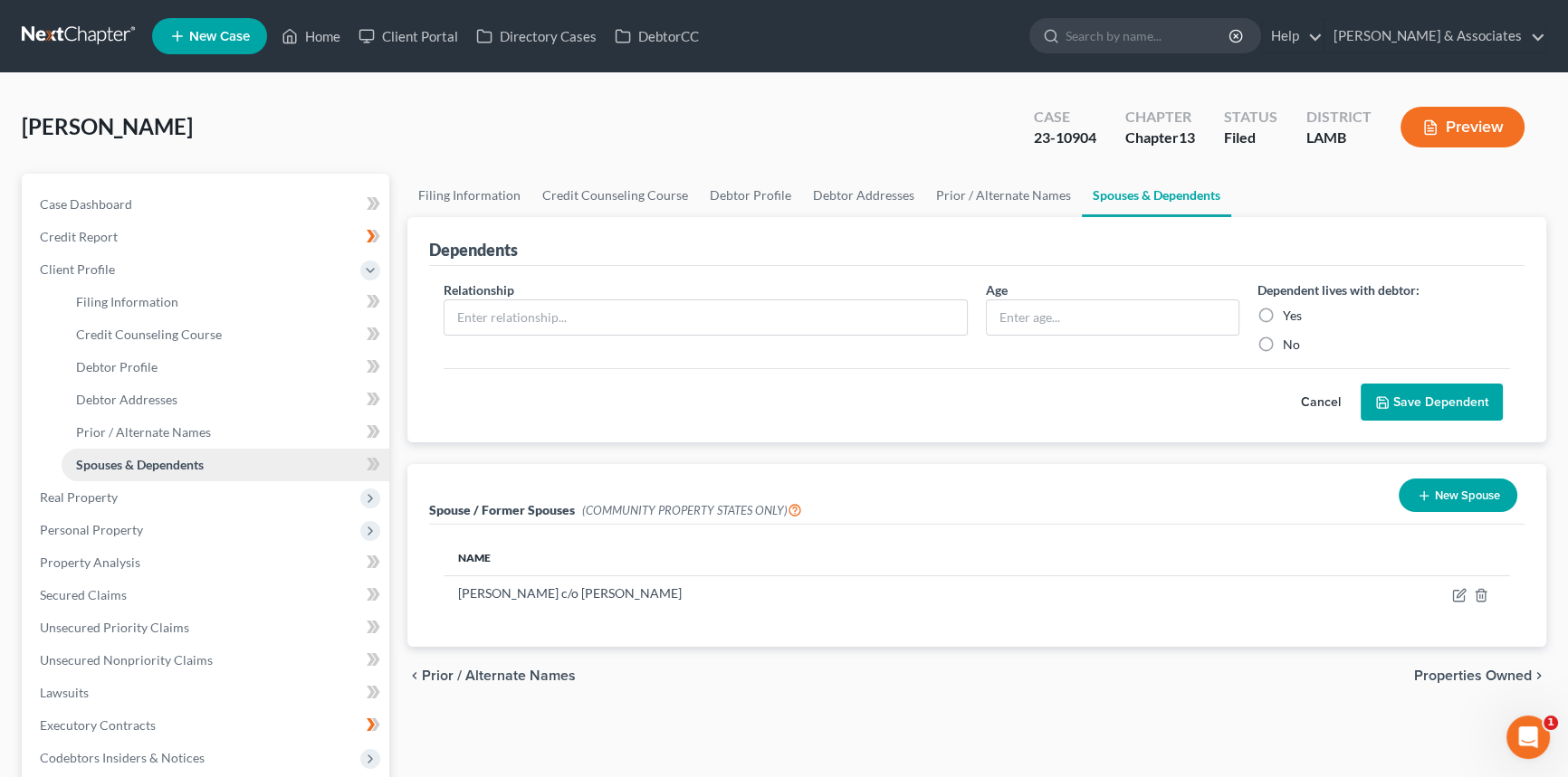
click at [117, 478] on link "Spouses & Dependents" at bounding box center [224, 465] width 327 height 32
click at [117, 489] on span "Real Property" at bounding box center [207, 497] width 363 height 32
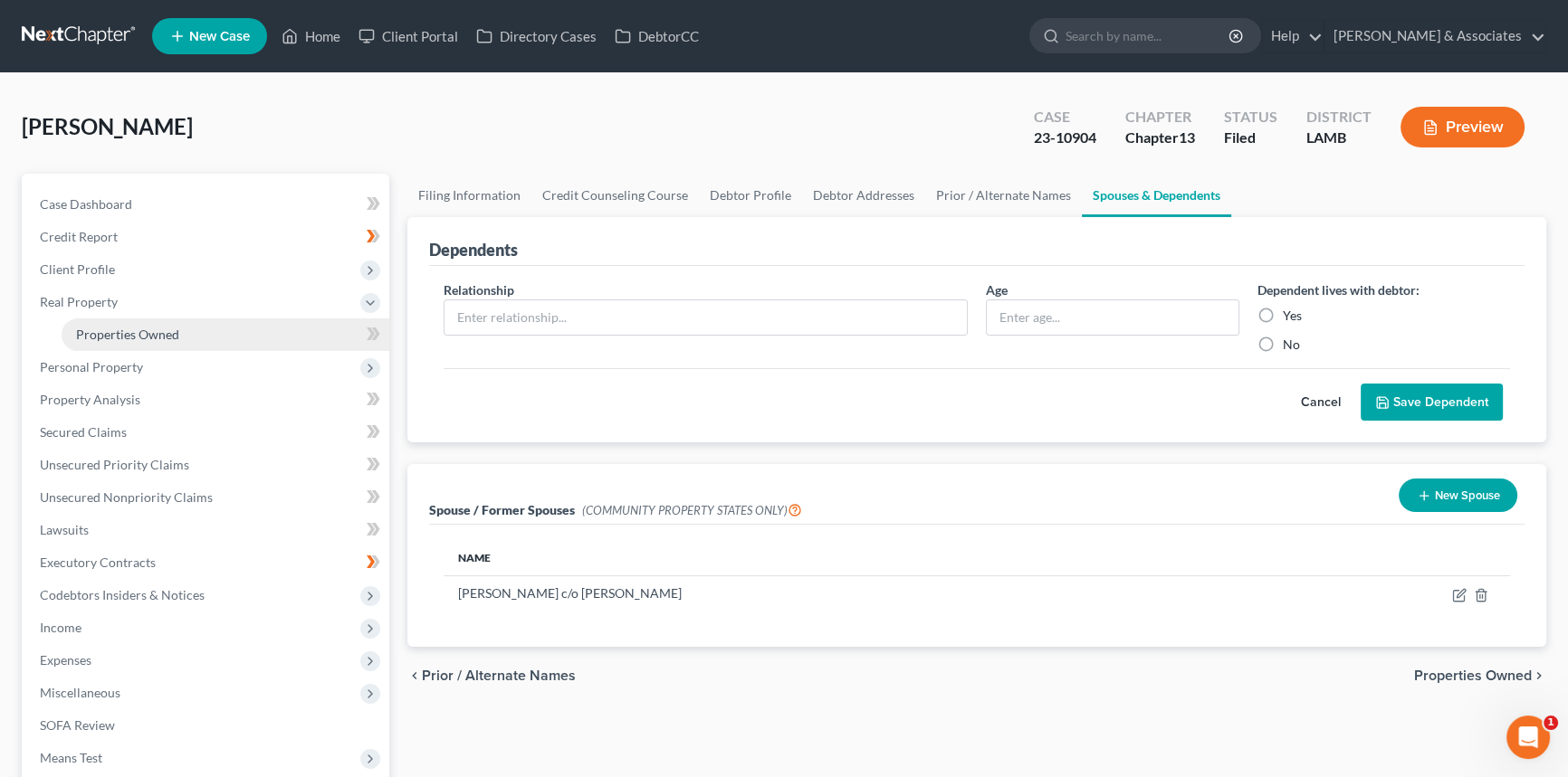
click at [156, 338] on span "Properties Owned" at bounding box center [127, 334] width 103 height 16
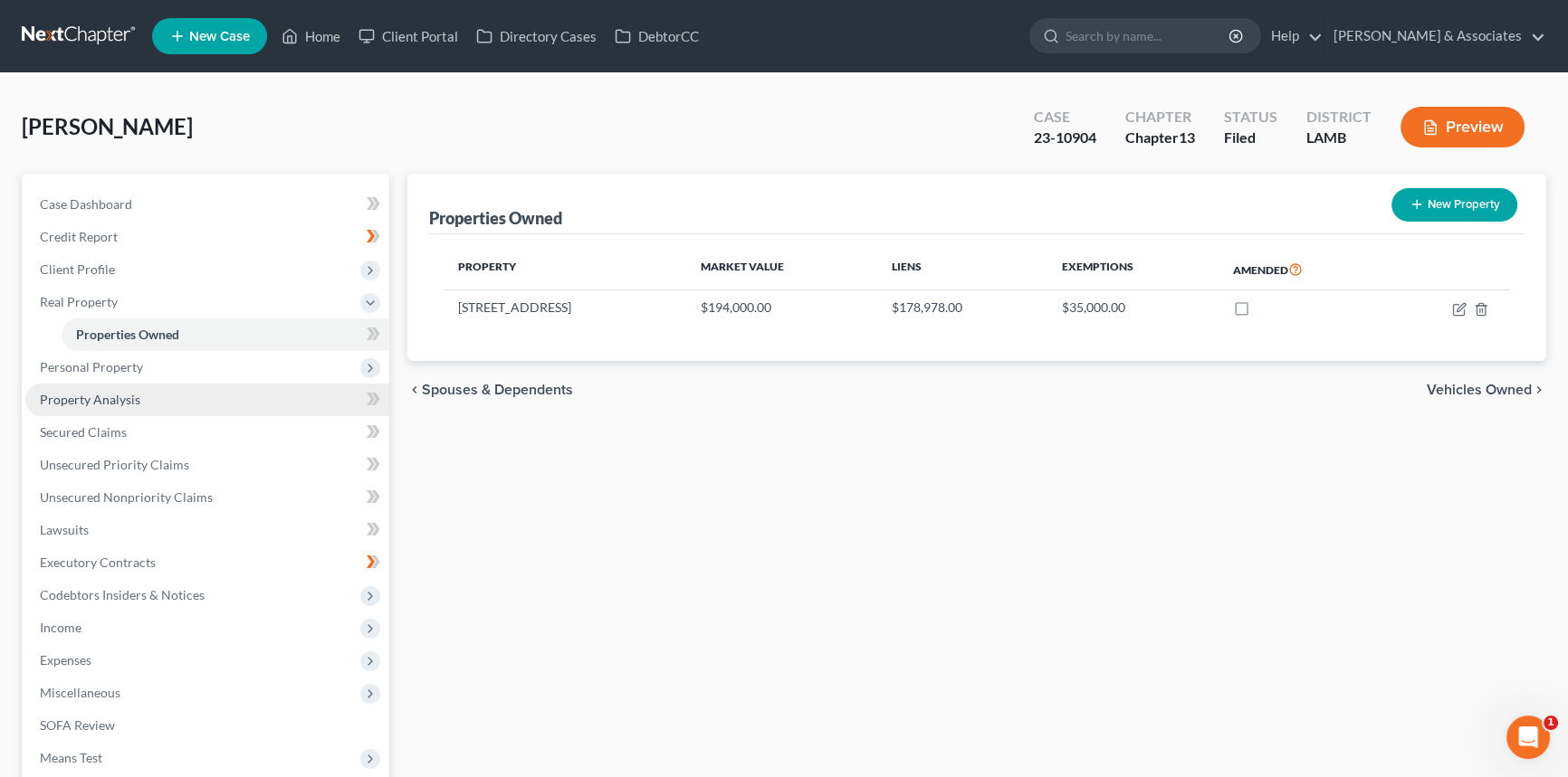
click at [142, 406] on link "Property Analysis" at bounding box center [207, 400] width 363 height 32
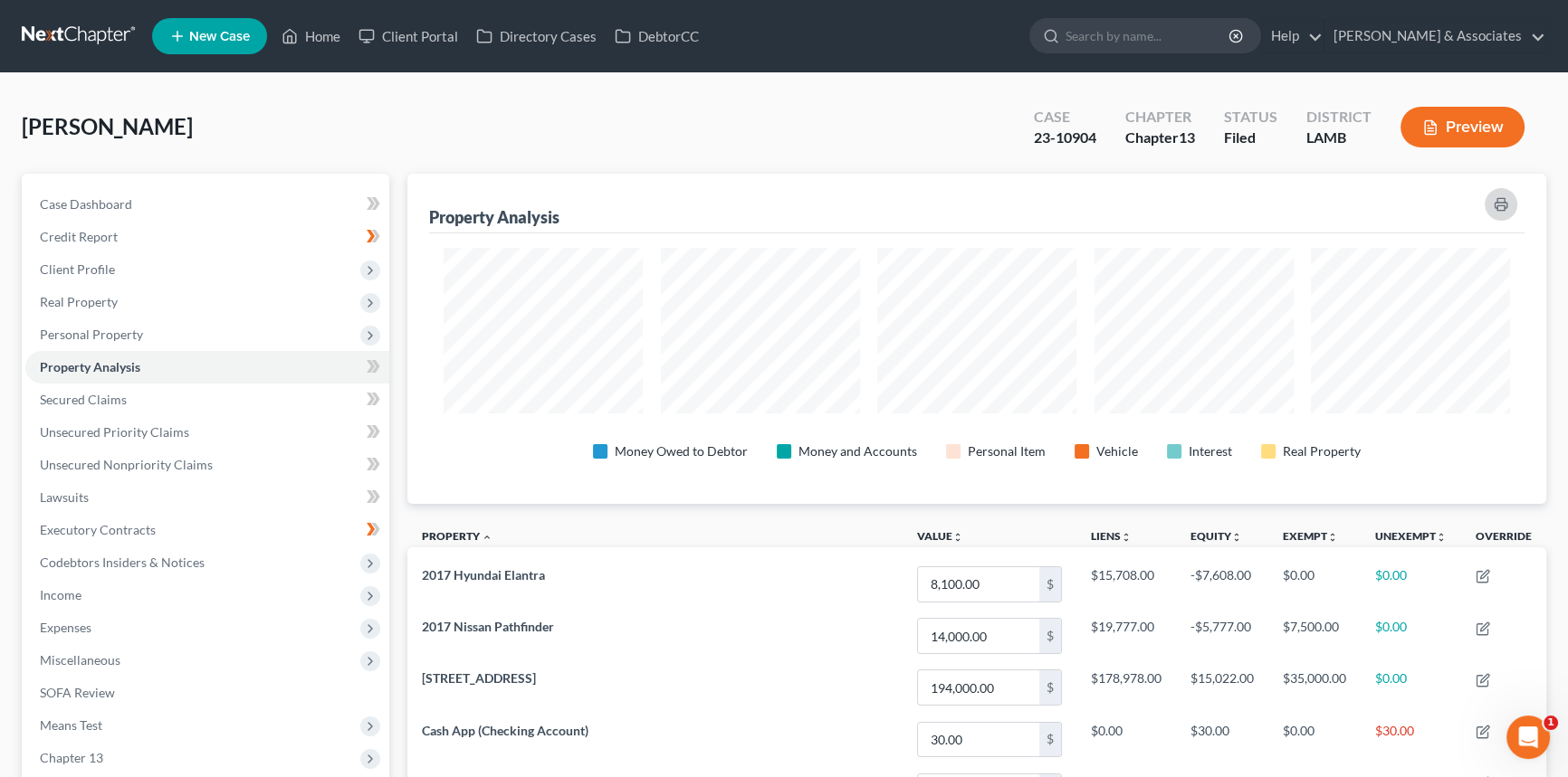
click at [1502, 212] on button "button" at bounding box center [1500, 204] width 32 height 32
click at [145, 408] on link "Secured Claims" at bounding box center [207, 400] width 363 height 32
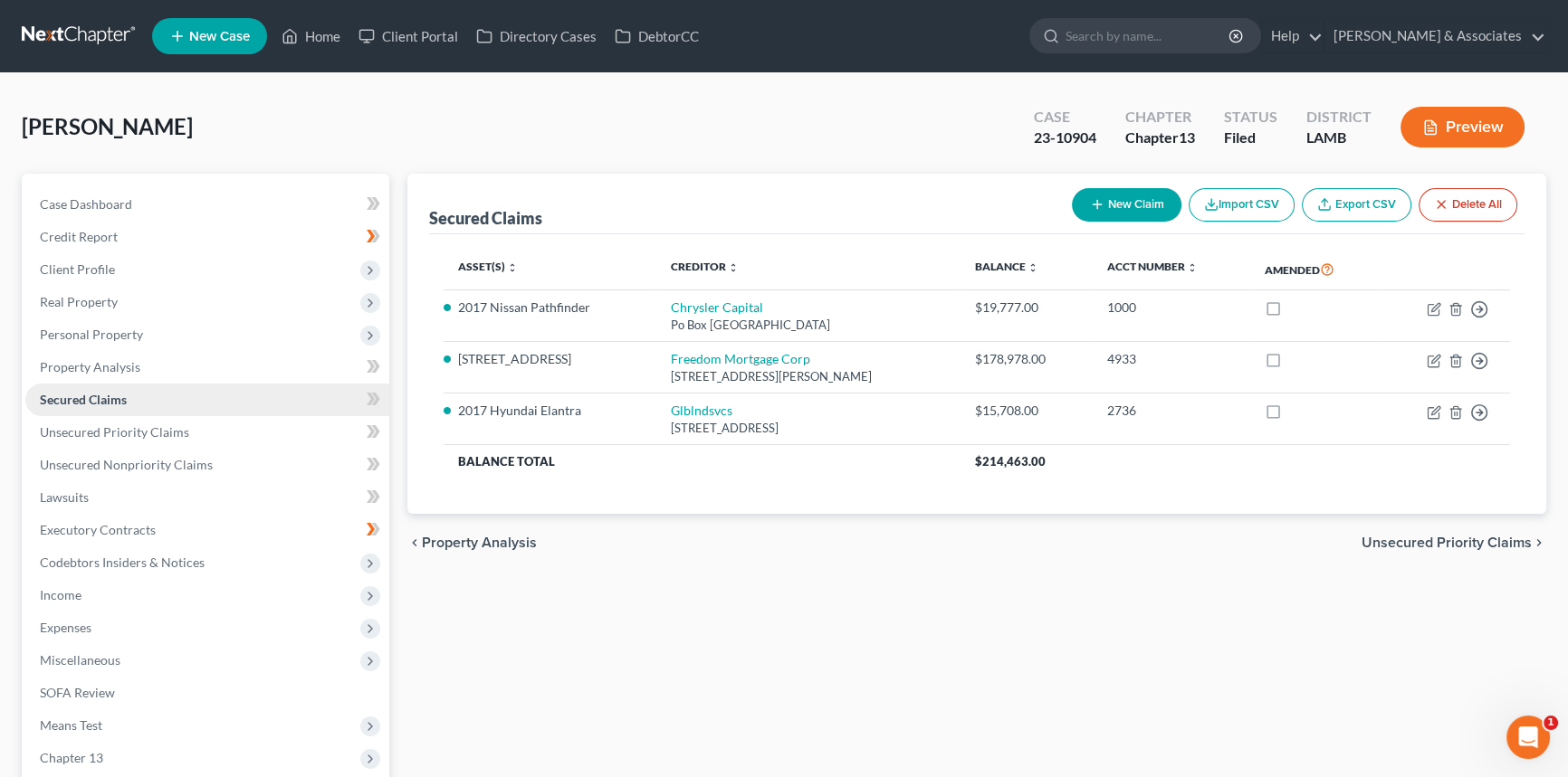
click at [154, 409] on link "Secured Claims" at bounding box center [207, 400] width 363 height 32
click at [63, 631] on span "Expenses" at bounding box center [66, 628] width 52 height 16
click at [91, 658] on span "Home" at bounding box center [93, 660] width 34 height 16
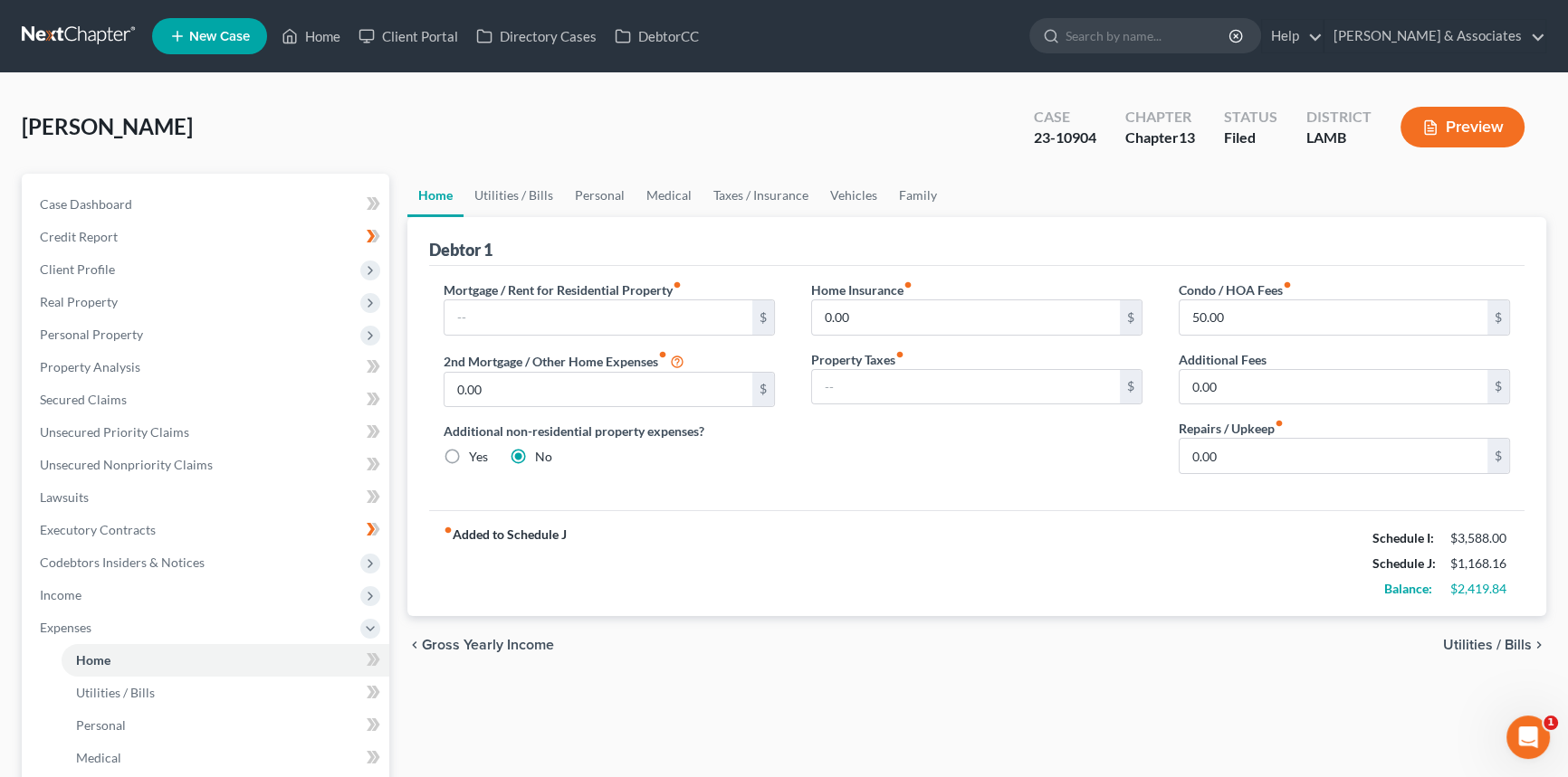
click at [535, 171] on div "Spencer, Tracey Upgraded Case 23-10904 Chapter Chapter 13 Status Filed District…" at bounding box center [784, 134] width 1524 height 79
click at [497, 217] on div "Debtor 1" at bounding box center [976, 241] width 1095 height 49
click at [510, 192] on link "Utilities / Bills" at bounding box center [514, 195] width 100 height 44
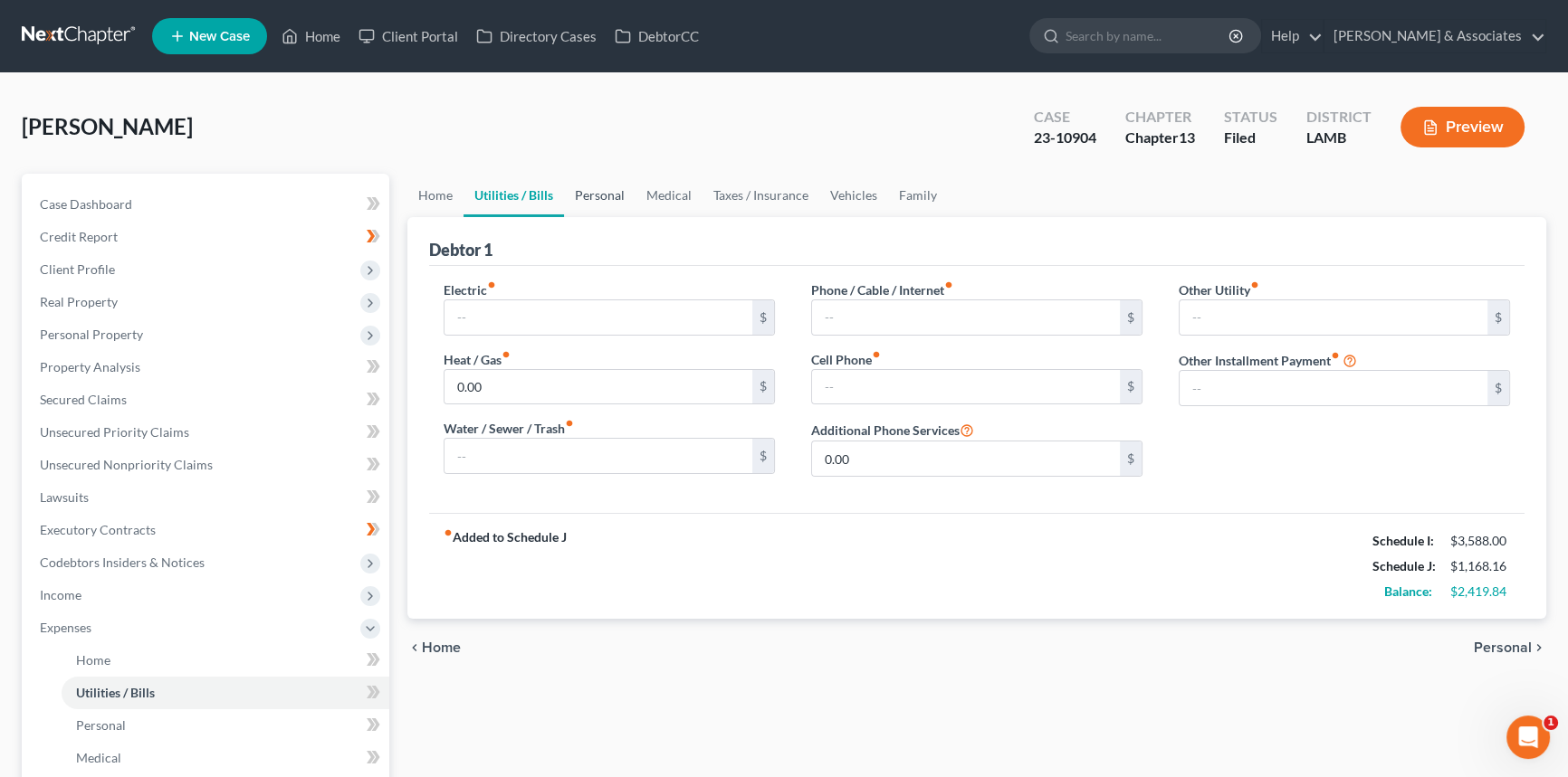
click at [580, 197] on link "Personal" at bounding box center [599, 195] width 71 height 44
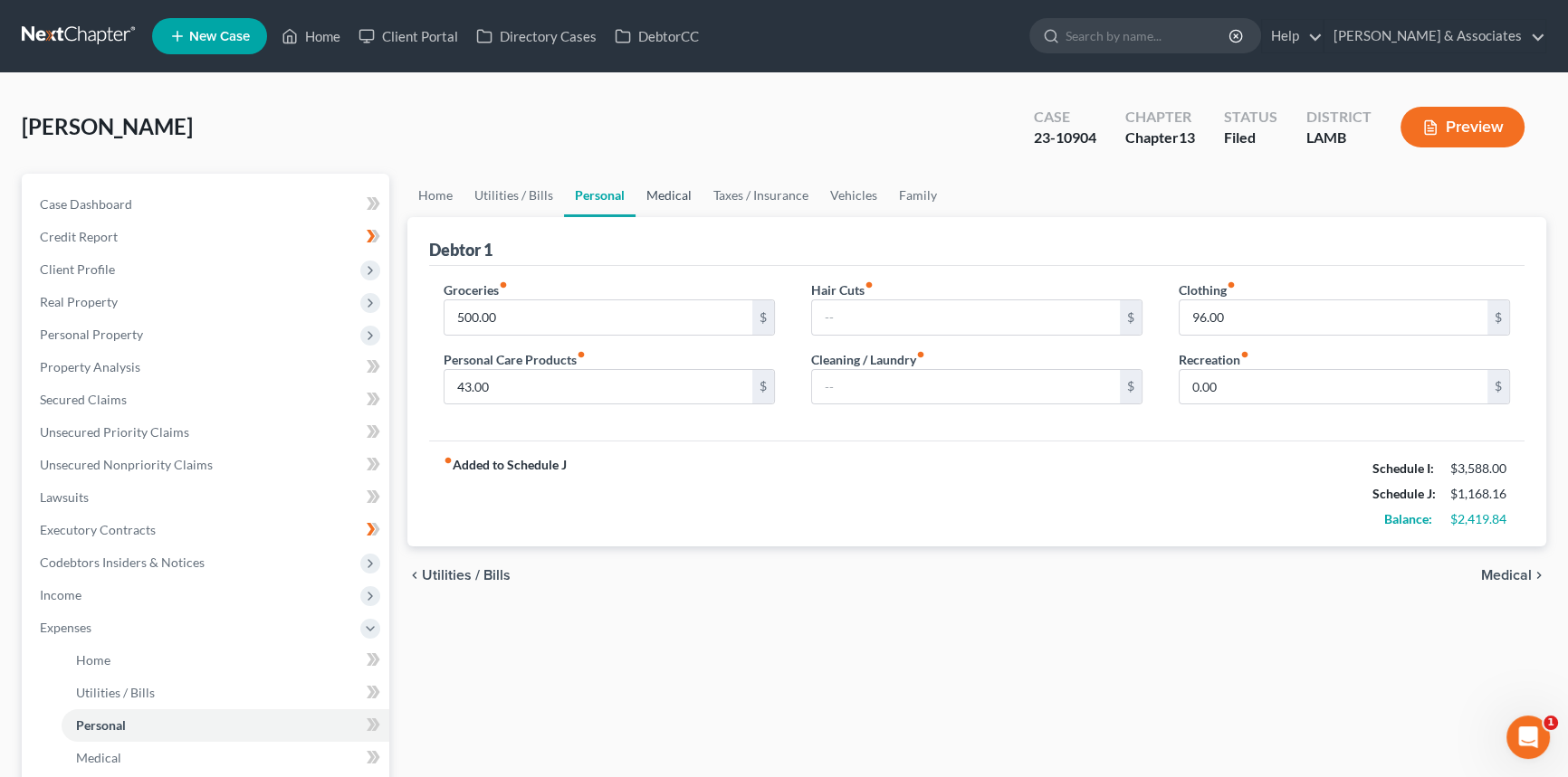
click at [657, 196] on link "Medical" at bounding box center [669, 195] width 67 height 44
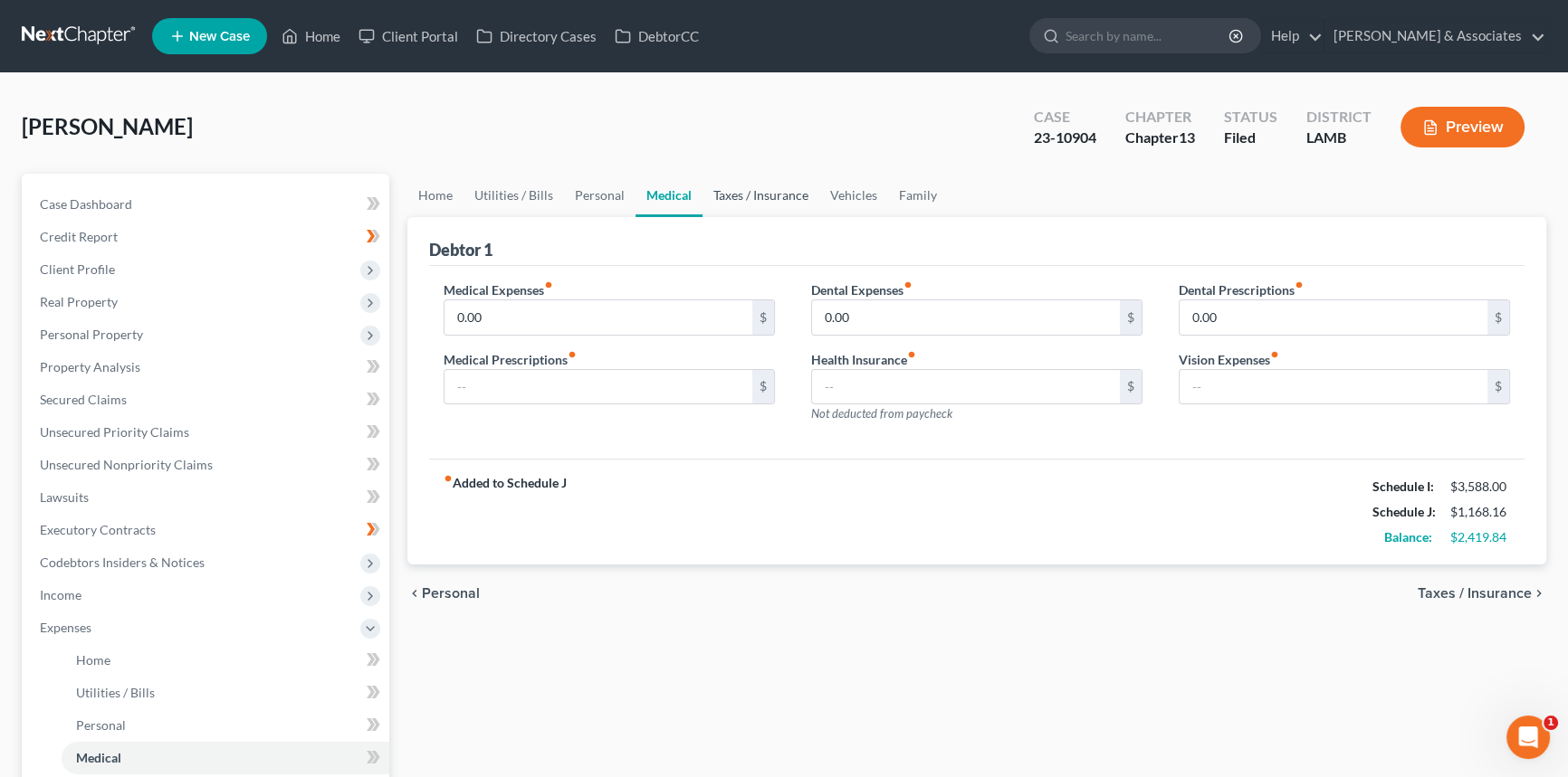
click at [729, 198] on link "Taxes / Insurance" at bounding box center [760, 195] width 117 height 44
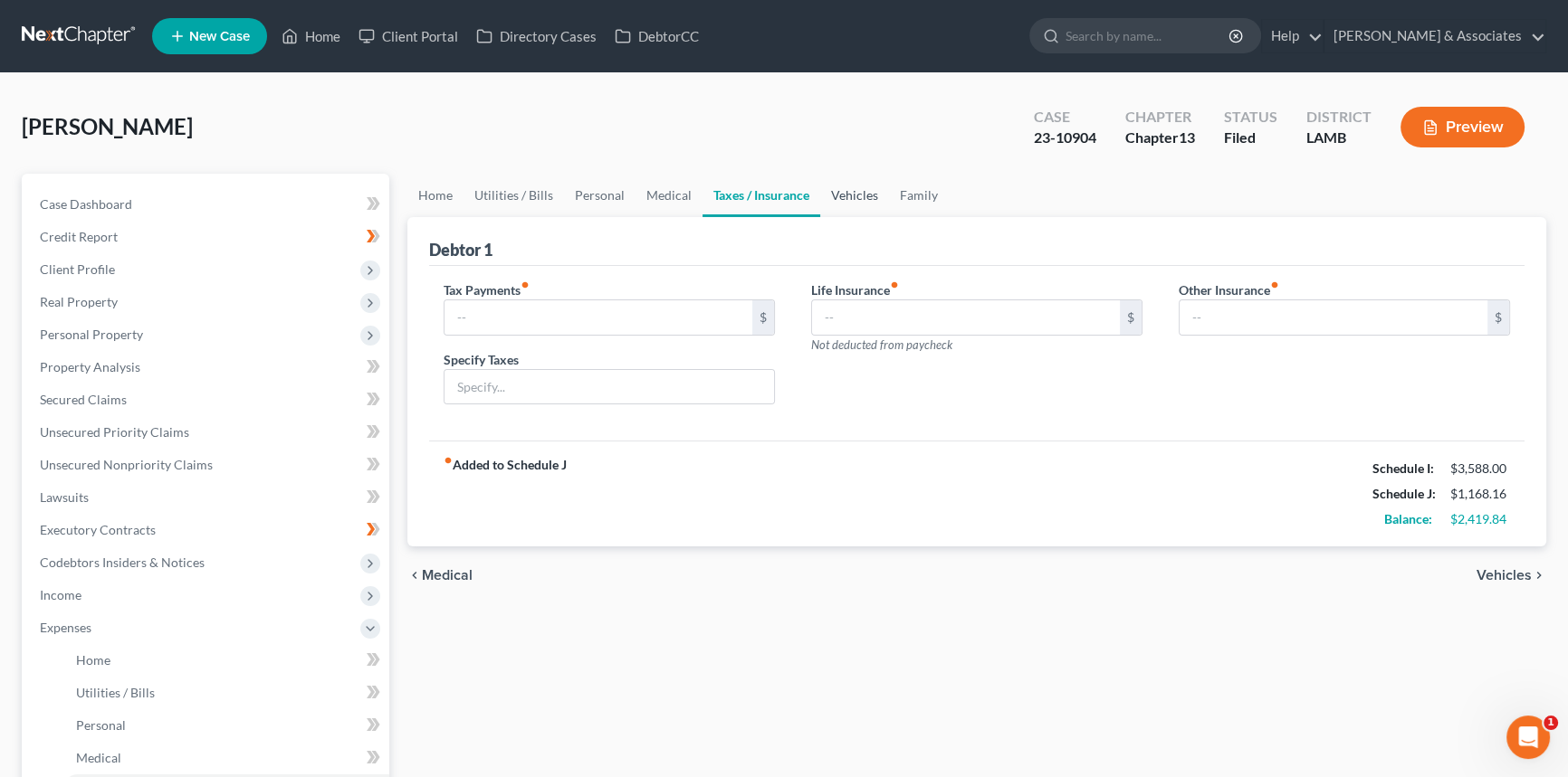
click at [849, 195] on link "Vehicles" at bounding box center [854, 195] width 69 height 44
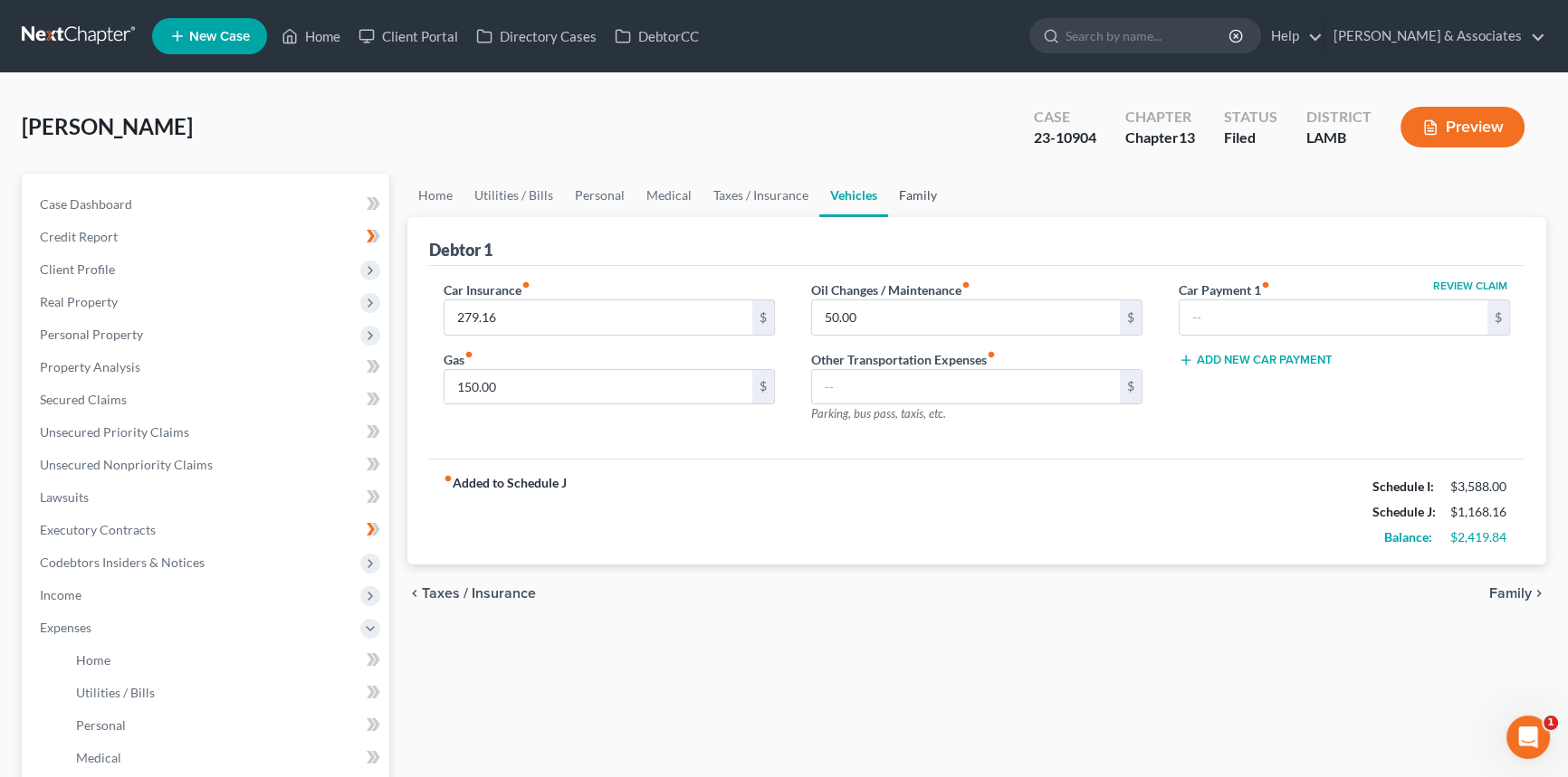
click at [925, 198] on link "Family" at bounding box center [918, 195] width 59 height 44
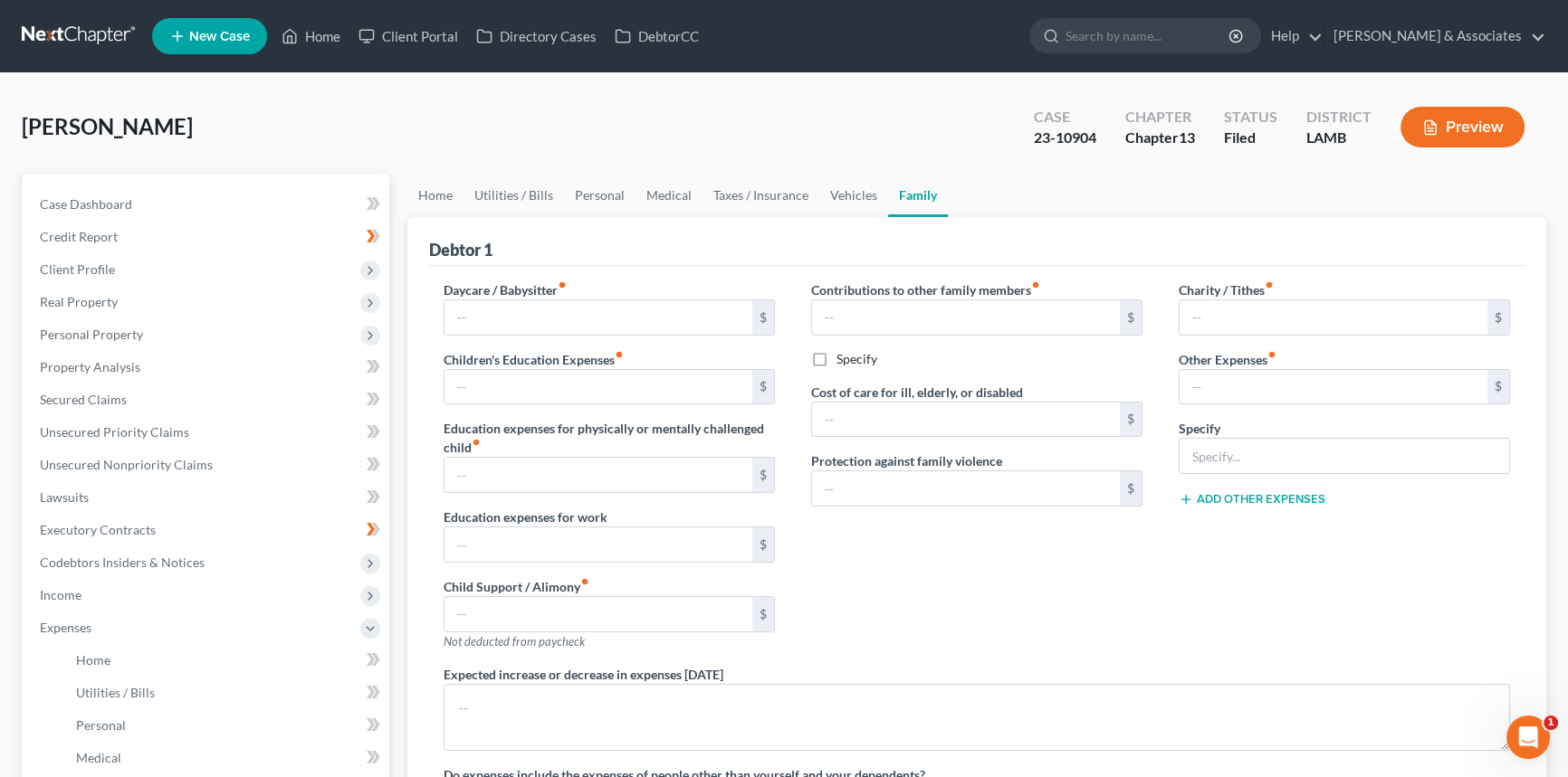
click at [1486, 131] on button "Preview" at bounding box center [1462, 127] width 124 height 41
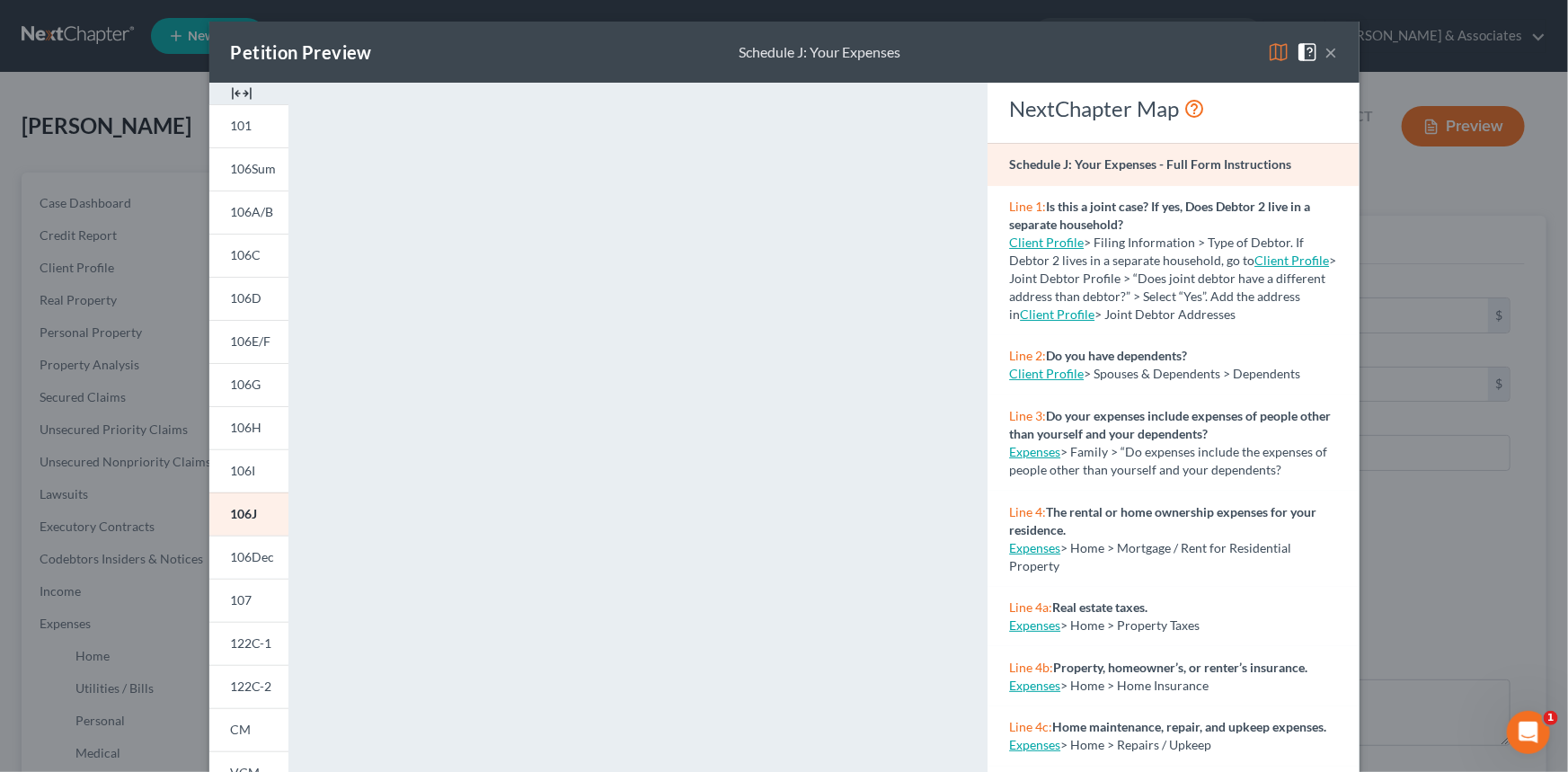
click at [1326, 55] on button "×" at bounding box center [1332, 52] width 13 height 21
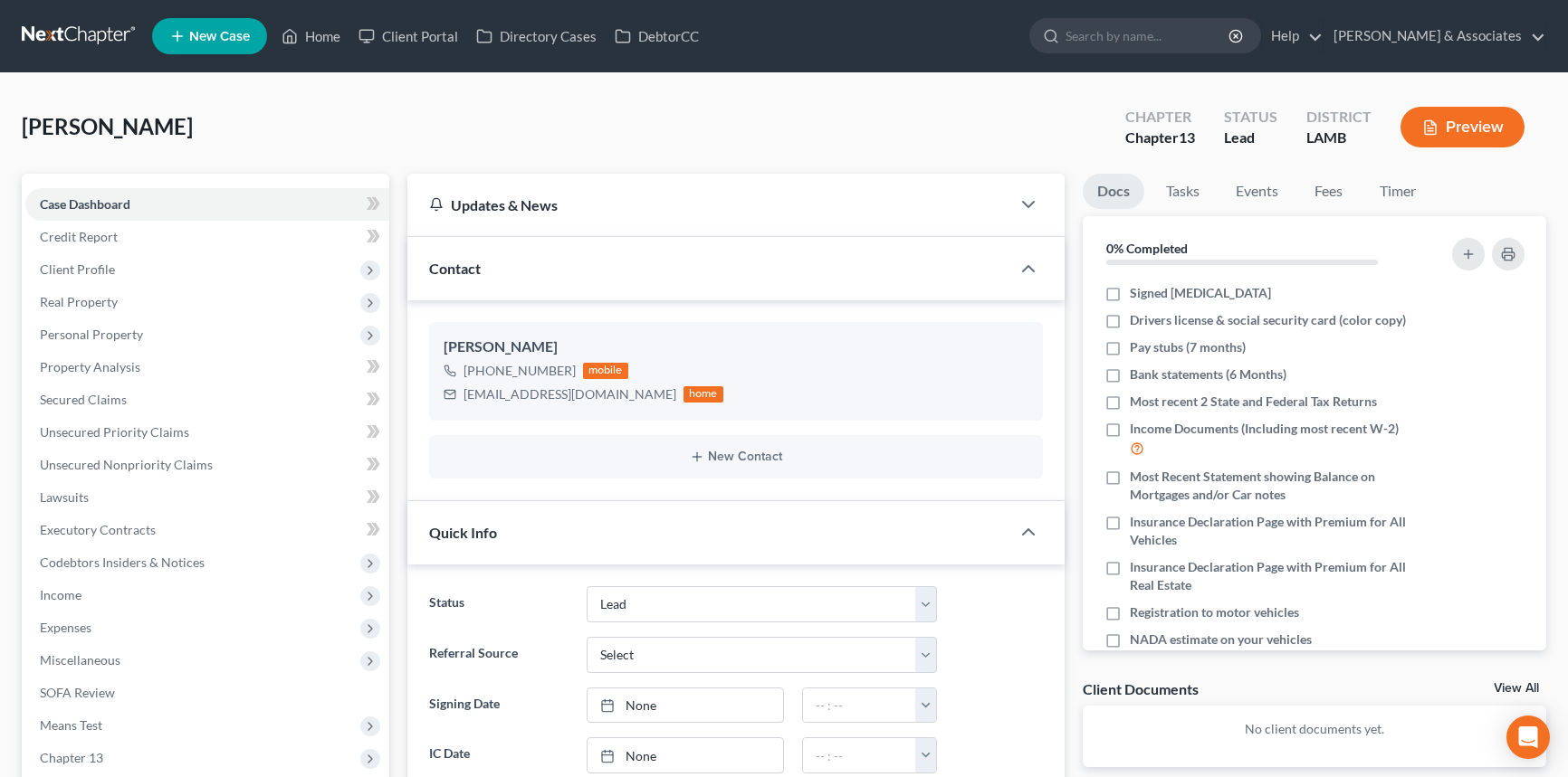
select select "13"
click at [1129, 320] on label "Drivers license & social security card (color copy)" at bounding box center [1268, 321] width 276 height 19
click at [1137, 320] on input "Drivers license & social security card (color copy)" at bounding box center [1142, 317] width 12 height 12
checkbox input "true"
click at [1474, 350] on div at bounding box center [1478, 348] width 109 height 19
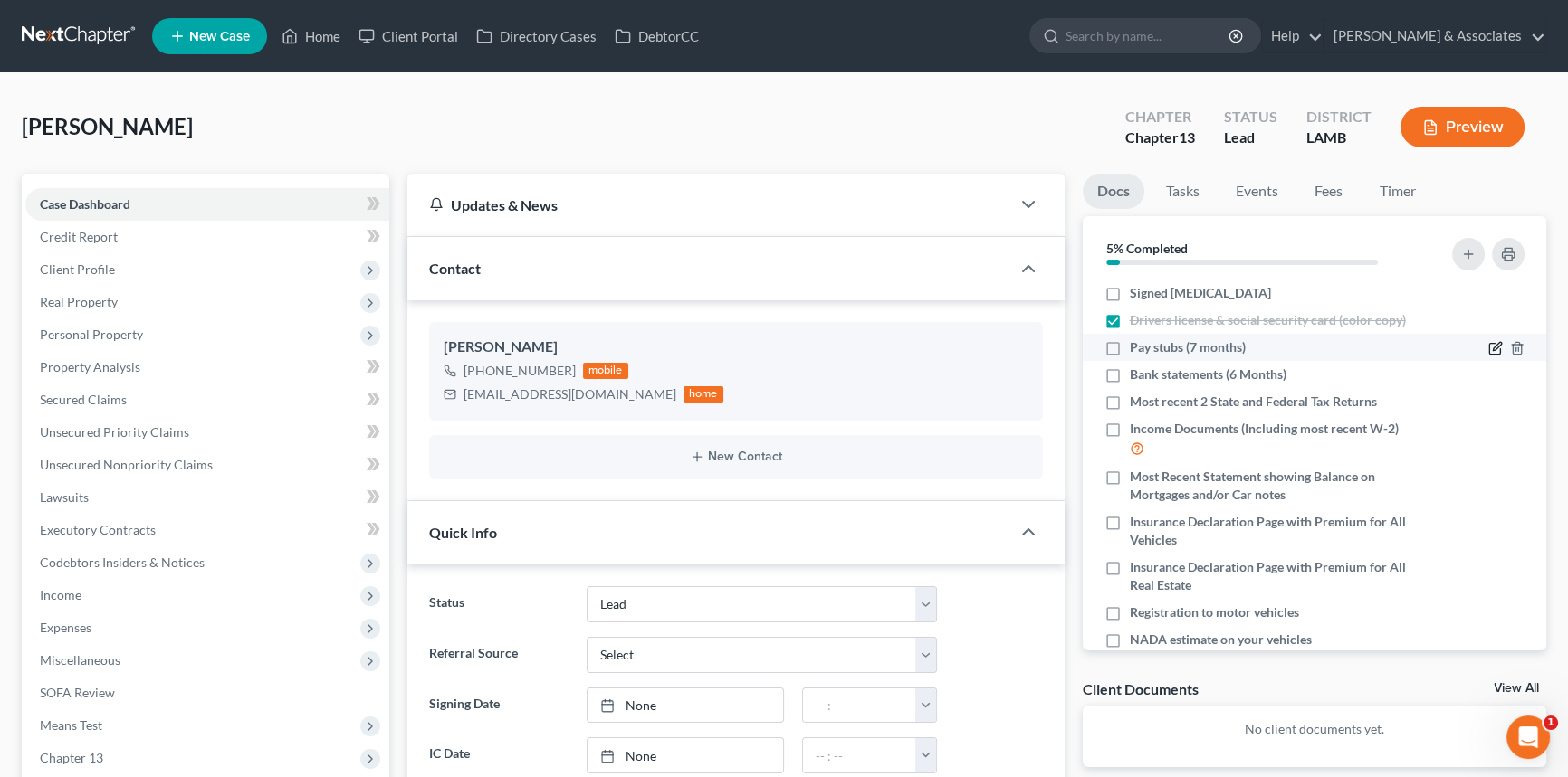
click at [1488, 349] on icon "button" at bounding box center [1496, 349] width 15 height 15
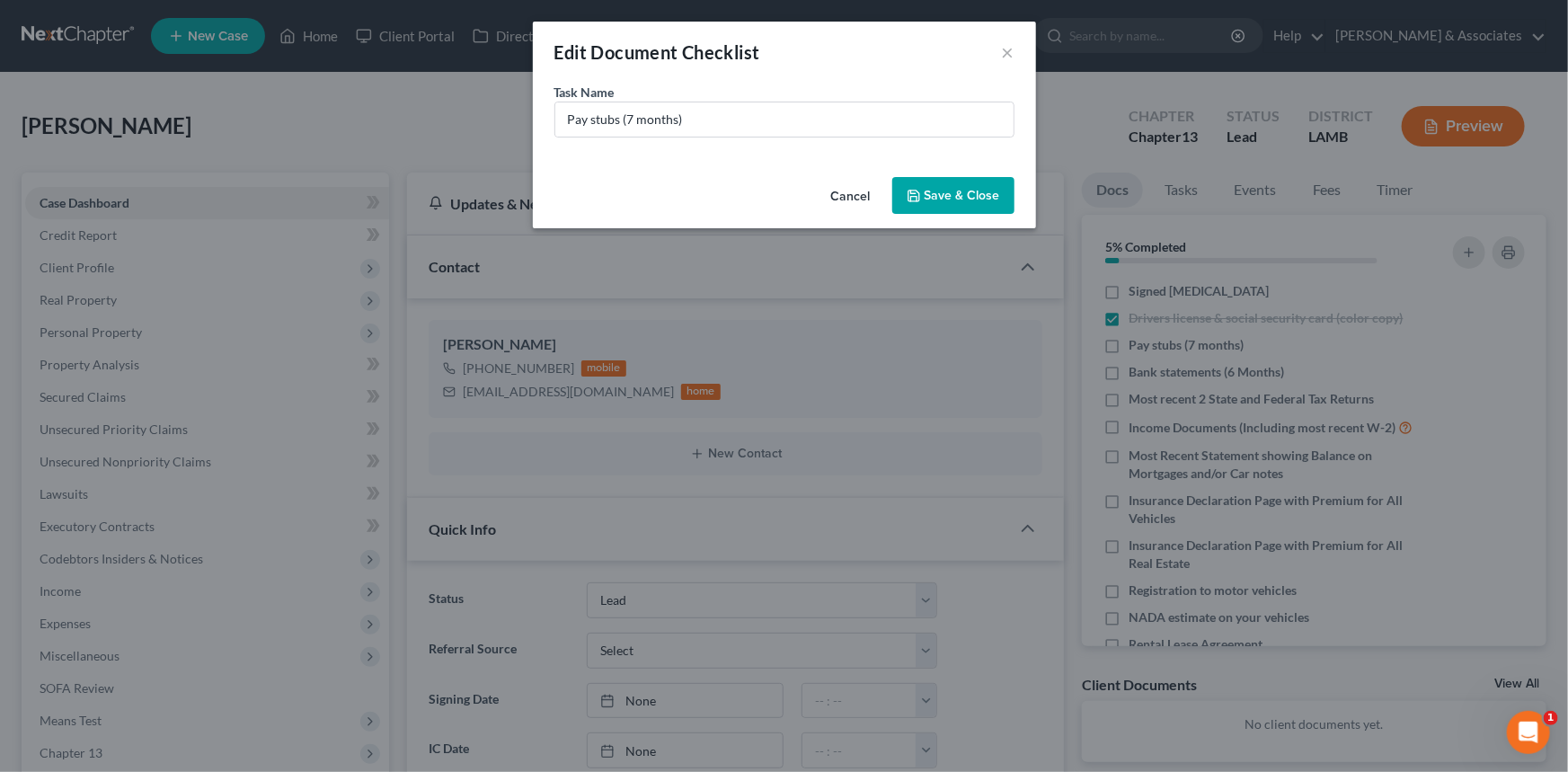
click at [822, 141] on div "Task Name * Pay stubs (7 months)" at bounding box center [784, 126] width 504 height 88
click at [822, 123] on input "Pay stubs (7 months)" at bounding box center [784, 119] width 459 height 34
drag, startPoint x: 808, startPoint y: 124, endPoint x: 625, endPoint y: 149, distance: 184.7
click at [625, 149] on div "Task Name * Pay stubs (7 months)" at bounding box center [784, 126] width 504 height 88
click at [862, 189] on button "Cancel" at bounding box center [851, 196] width 68 height 36
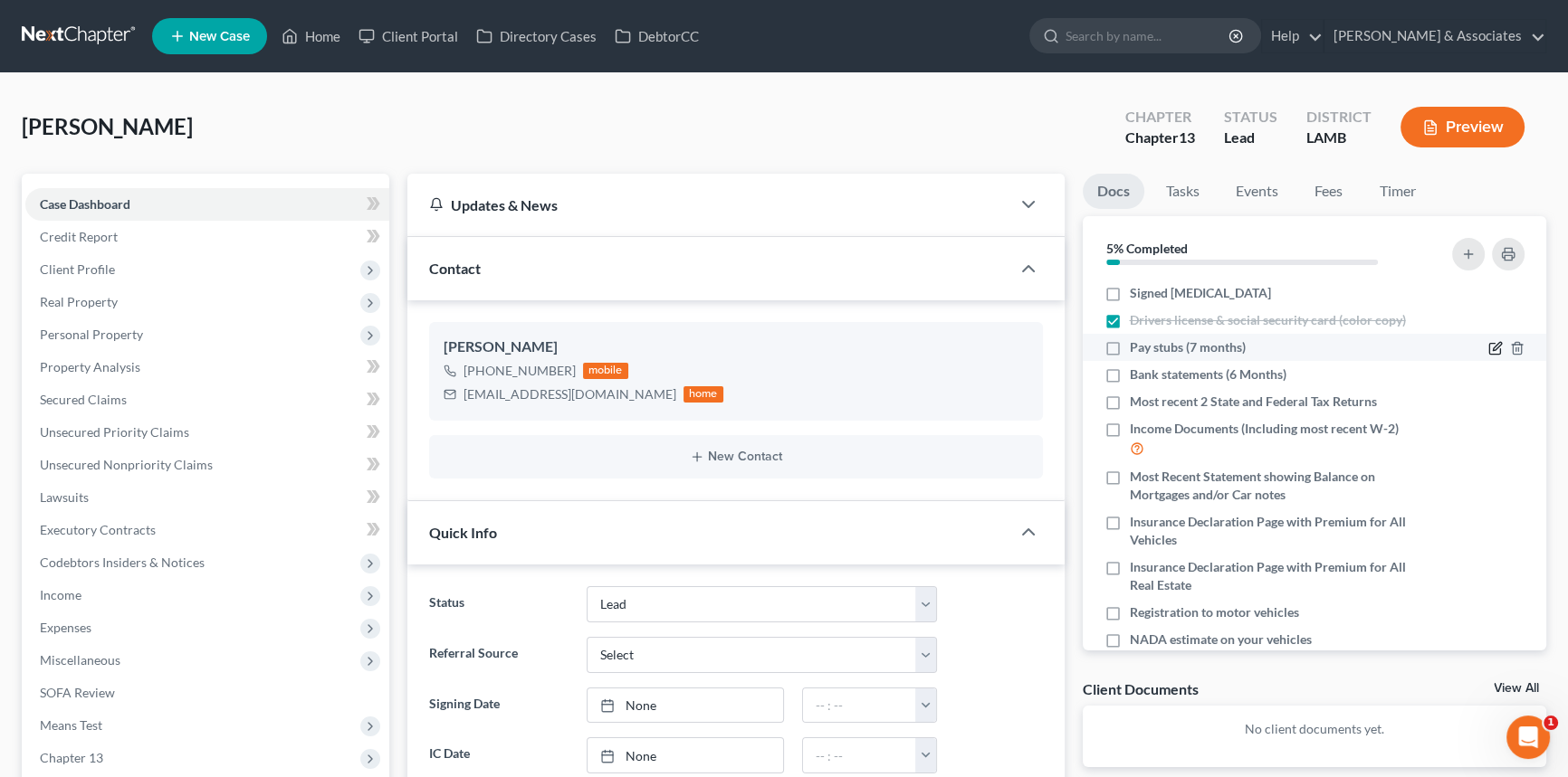
click at [1488, 349] on icon "button" at bounding box center [1496, 349] width 15 height 15
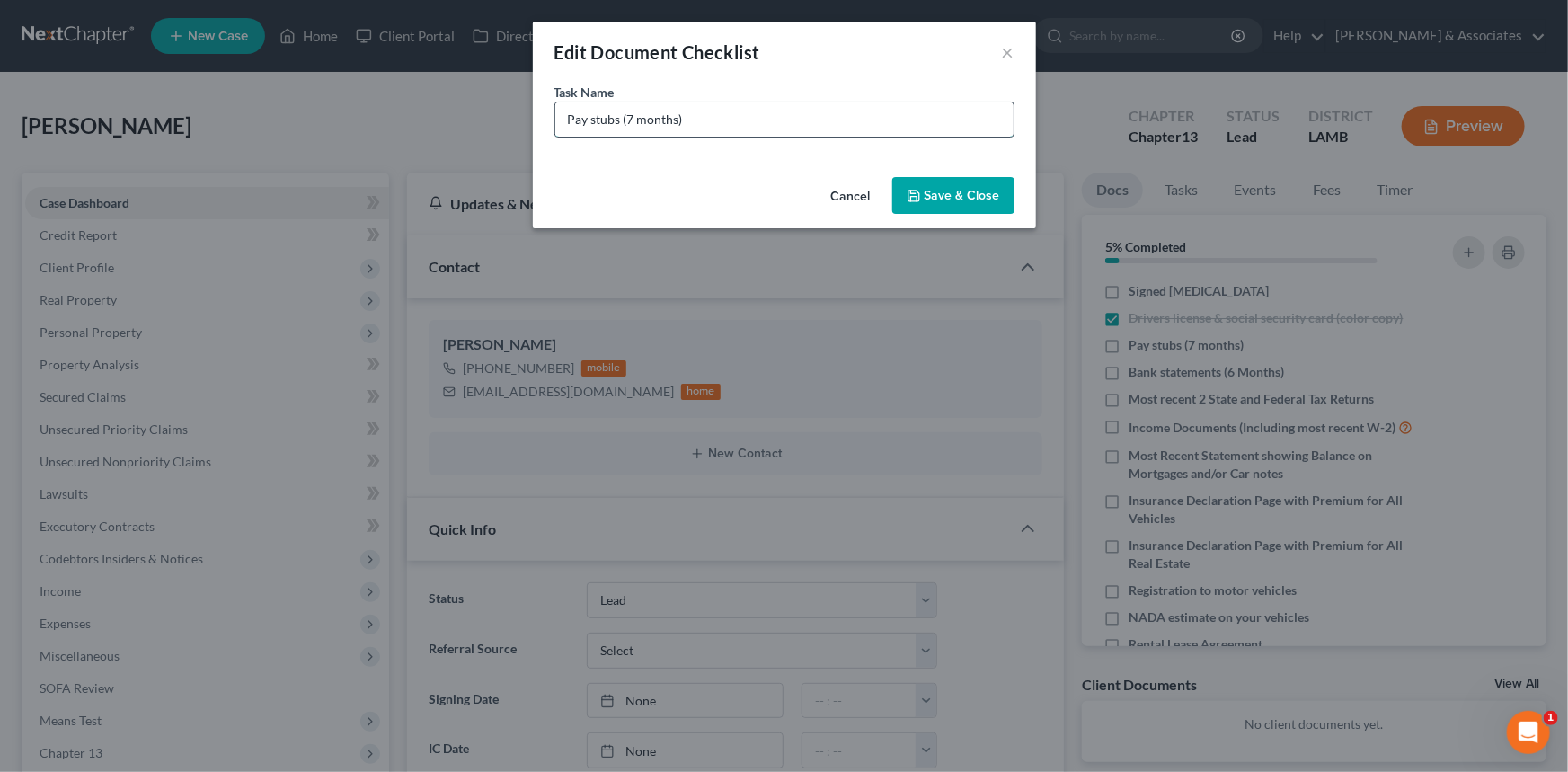
click at [566, 114] on input "Pay stubs (7 months)" at bounding box center [784, 119] width 459 height 34
type input "Ascension Oaks Pay stubs (Start Date - Current)"
click at [985, 201] on button "Save & Close" at bounding box center [953, 195] width 122 height 38
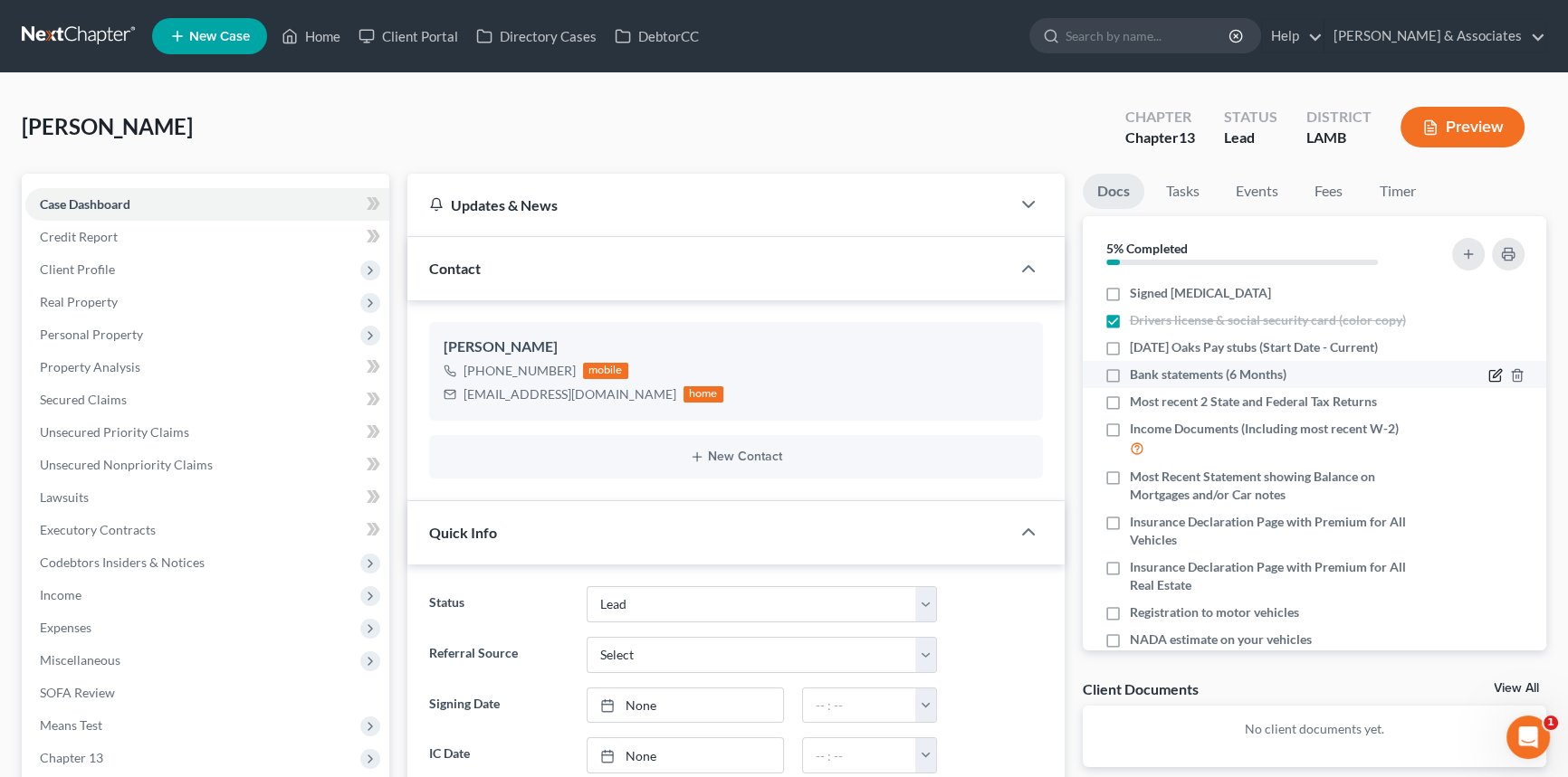
click at [1488, 371] on icon "button" at bounding box center [1496, 376] width 15 height 15
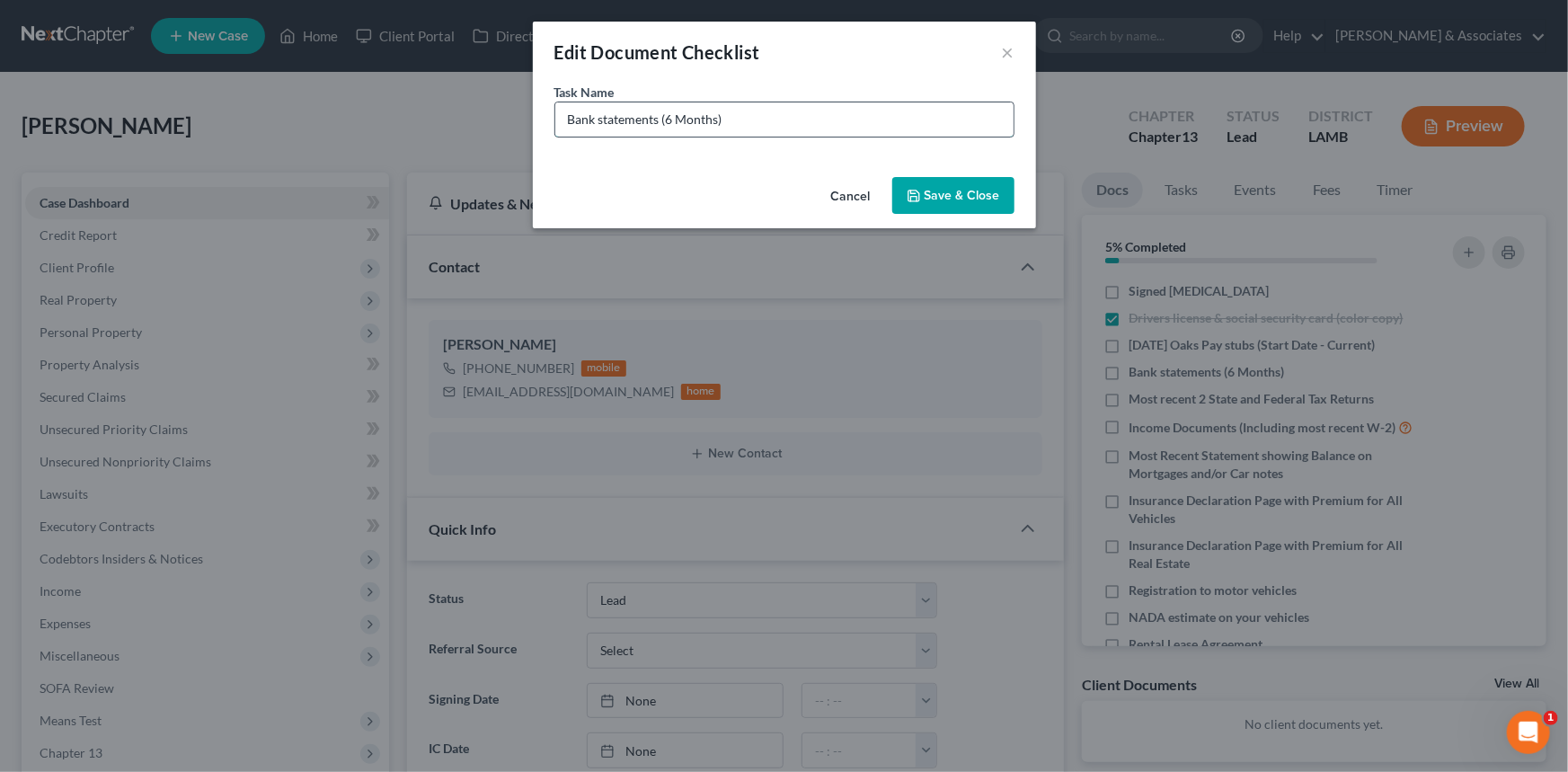
click at [563, 117] on input "Bank statements (6 Months)" at bounding box center [784, 119] width 459 height 34
type input "Wings Credit Union Bank statements (February - August)"
click at [970, 196] on button "Save & Close" at bounding box center [953, 195] width 122 height 38
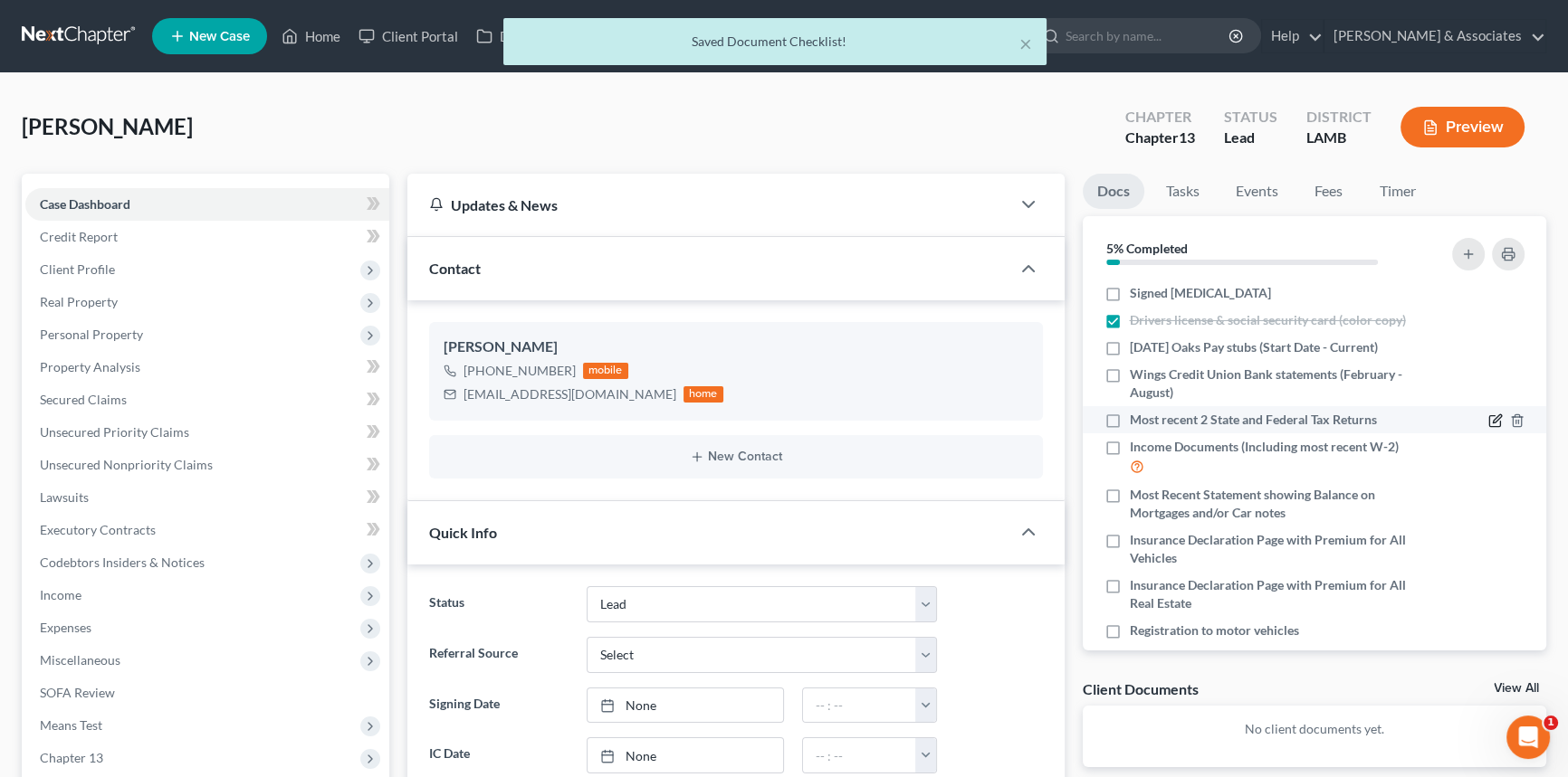
click at [1488, 425] on icon "button" at bounding box center [1496, 421] width 15 height 15
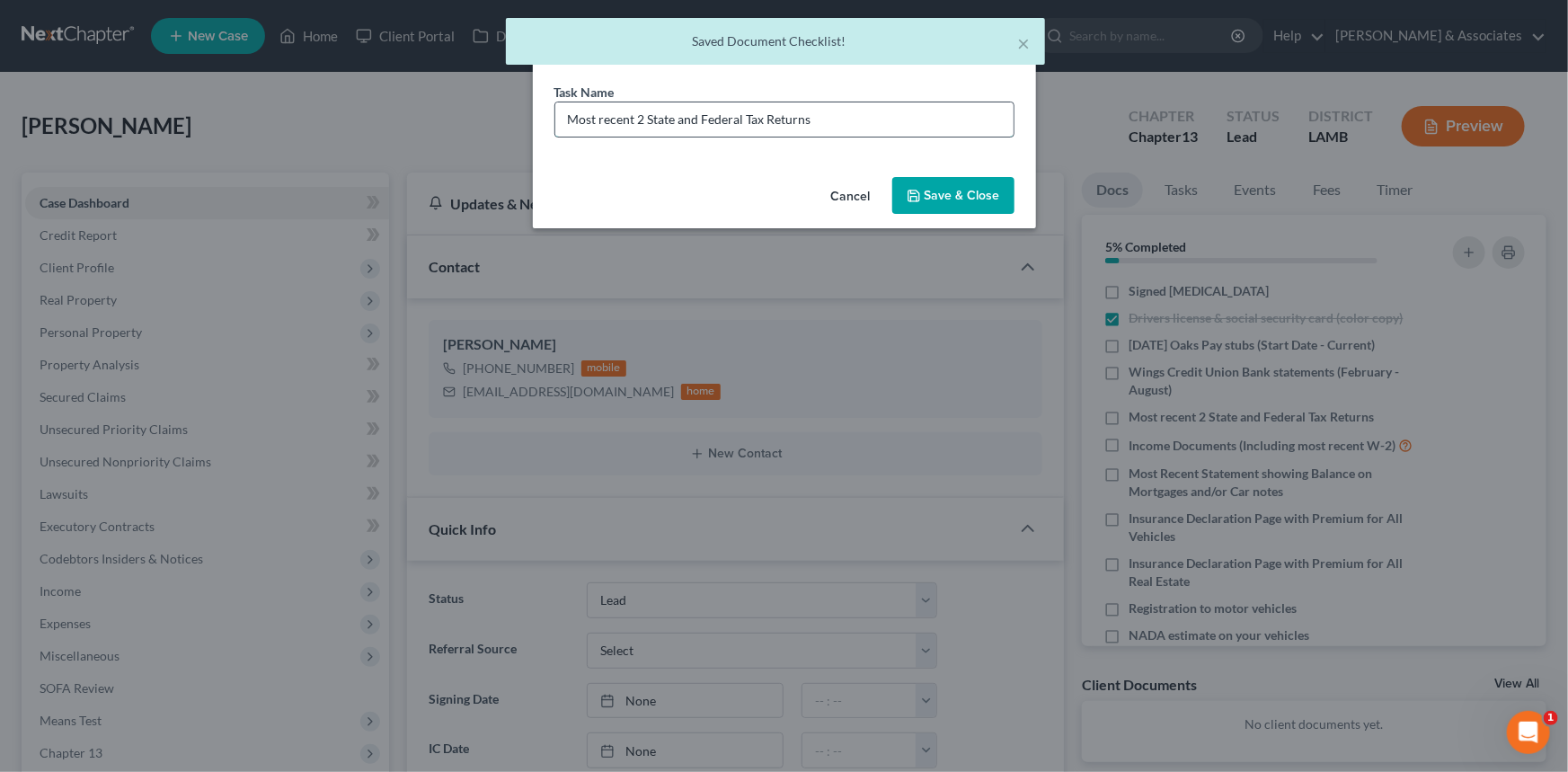
click at [916, 123] on input "Most recent 2 State and Federal Tax Returns" at bounding box center [784, 119] width 459 height 34
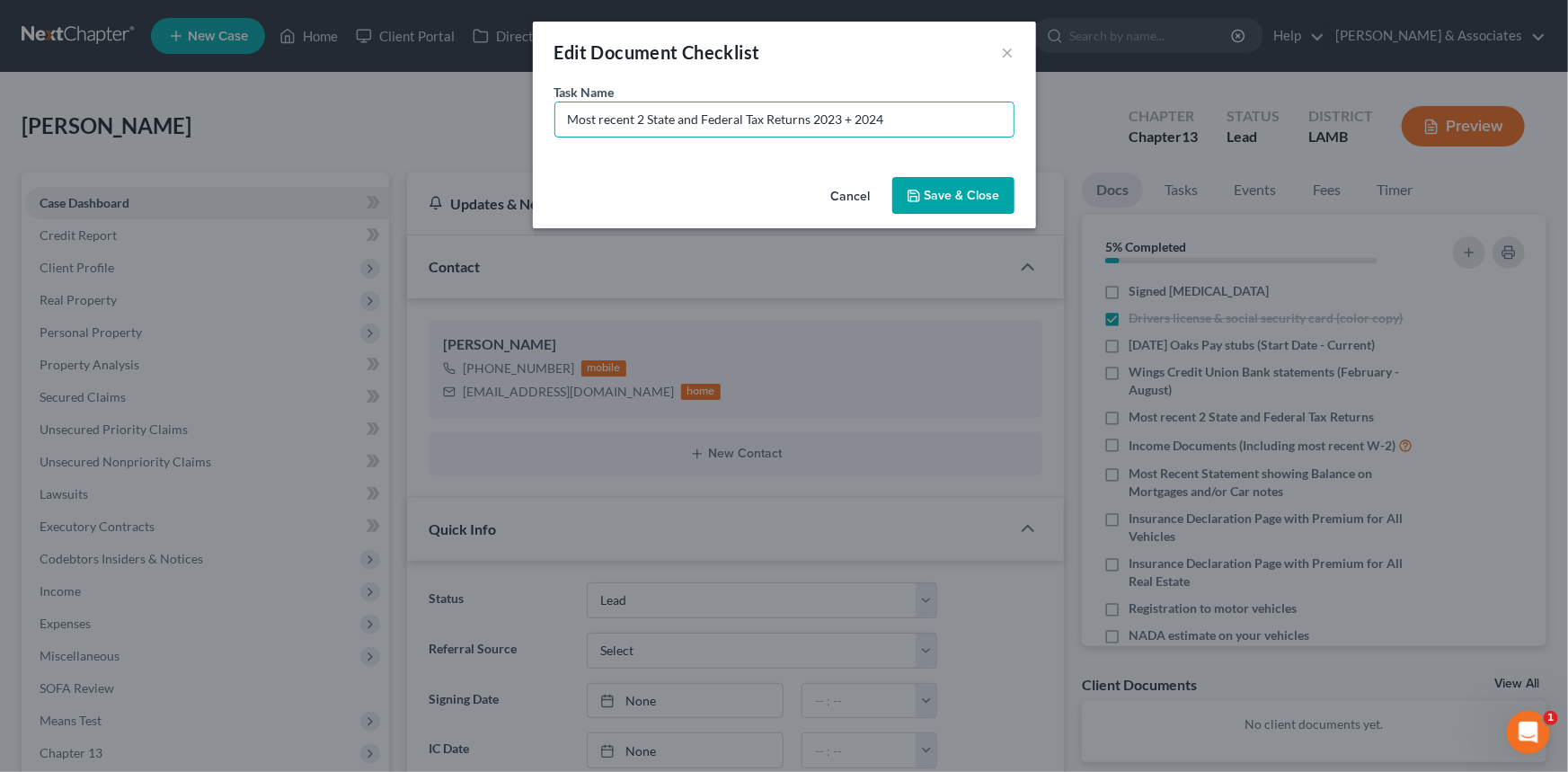
type input "Most recent 2 State and Federal Tax Returns 2023 + 2024"
click at [944, 190] on button "Save & Close" at bounding box center [953, 195] width 122 height 38
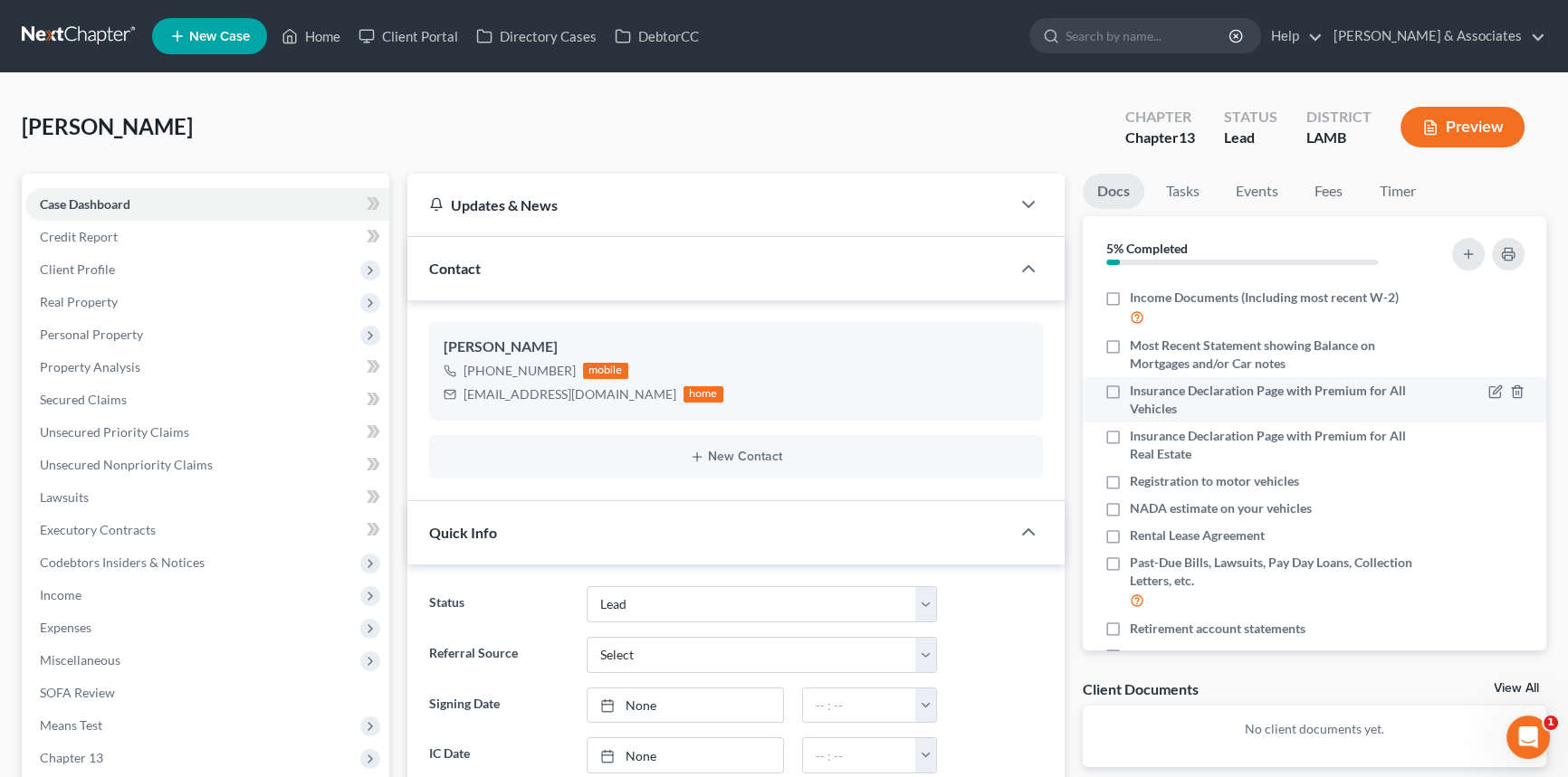
scroll to position [247, 0]
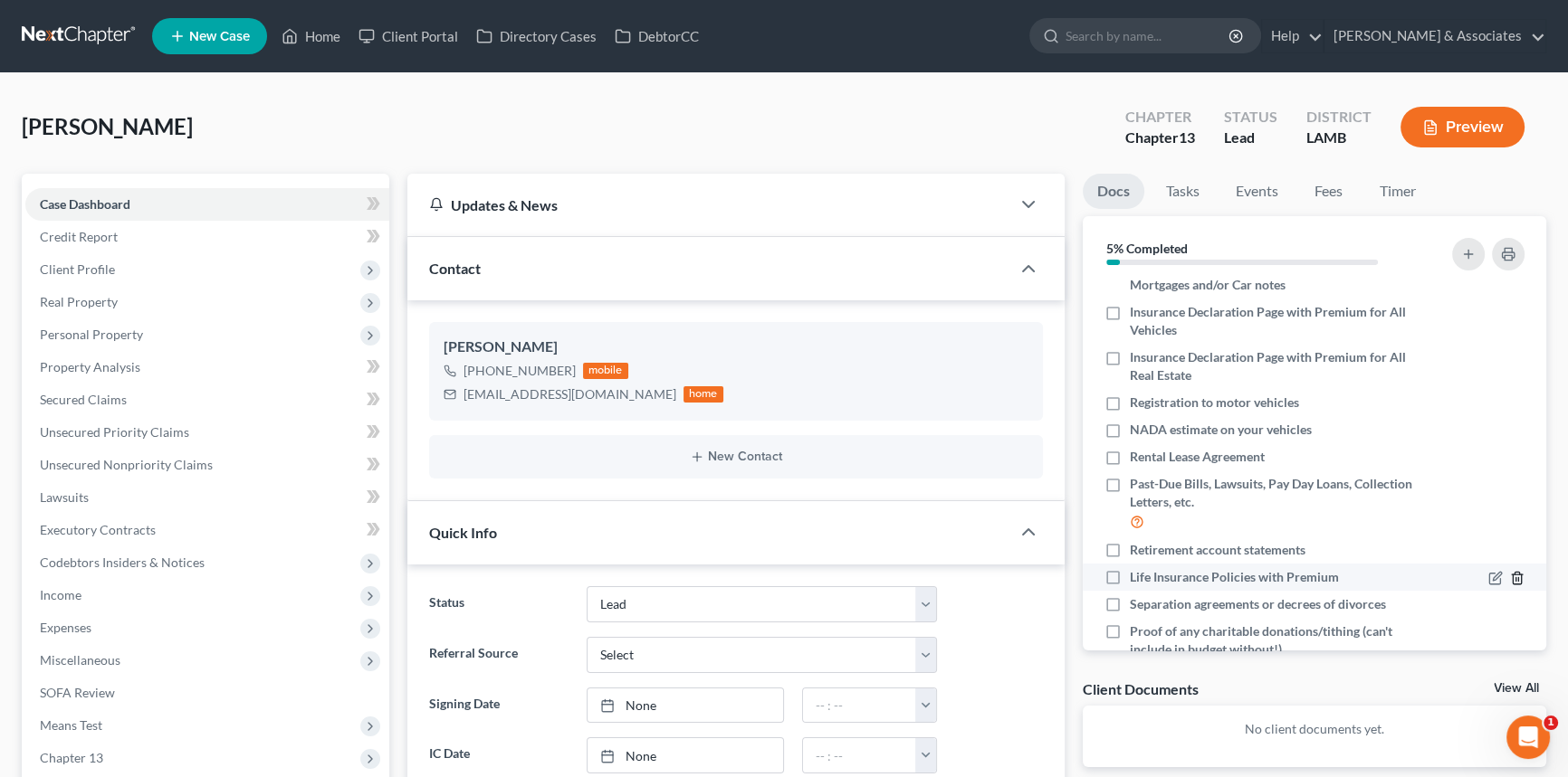
click at [1510, 571] on icon "button" at bounding box center [1517, 579] width 15 height 15
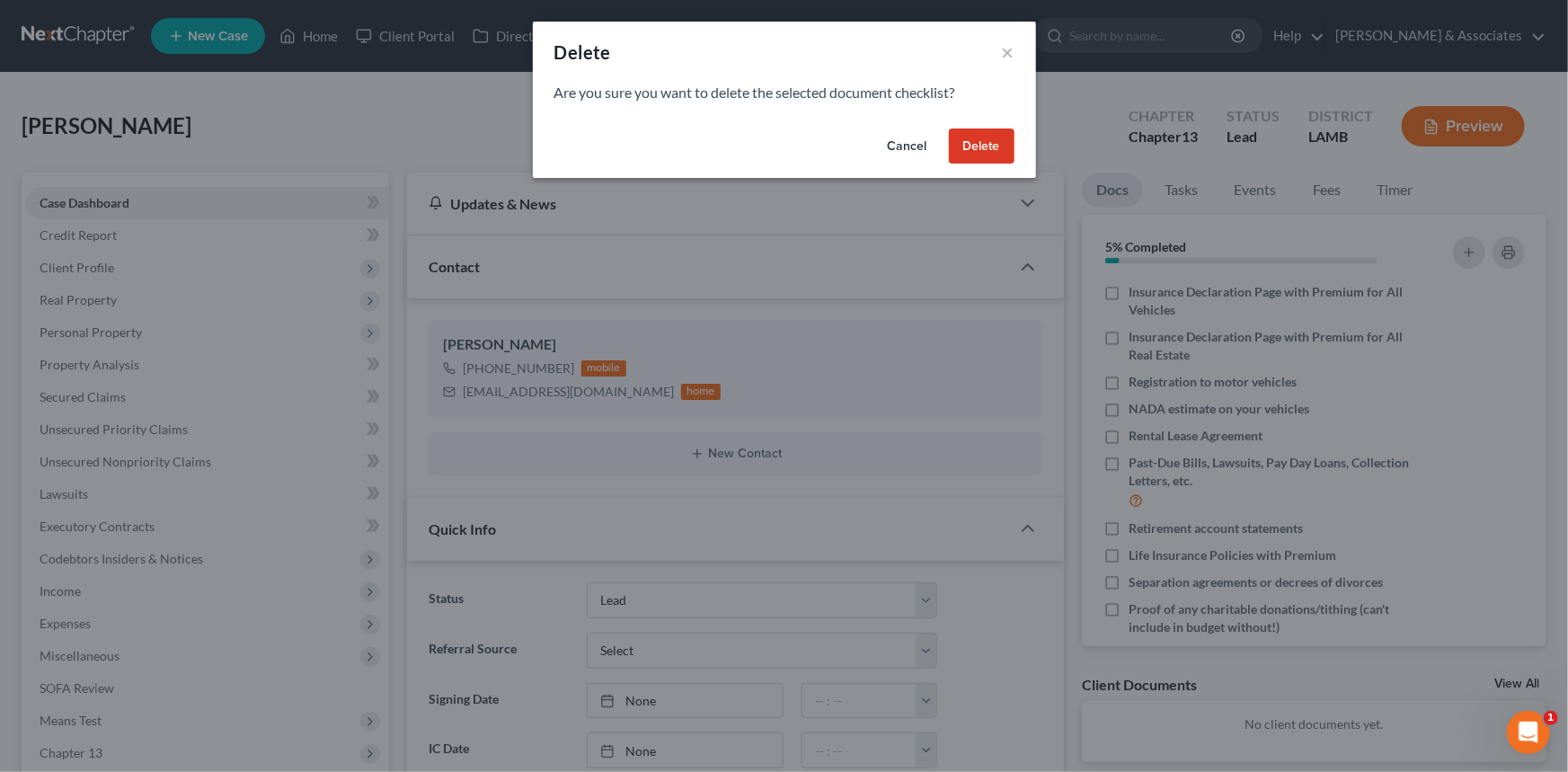
drag, startPoint x: 989, startPoint y: 144, endPoint x: 1006, endPoint y: 150, distance: 18.0
click at [989, 144] on button "Delete" at bounding box center [981, 146] width 65 height 36
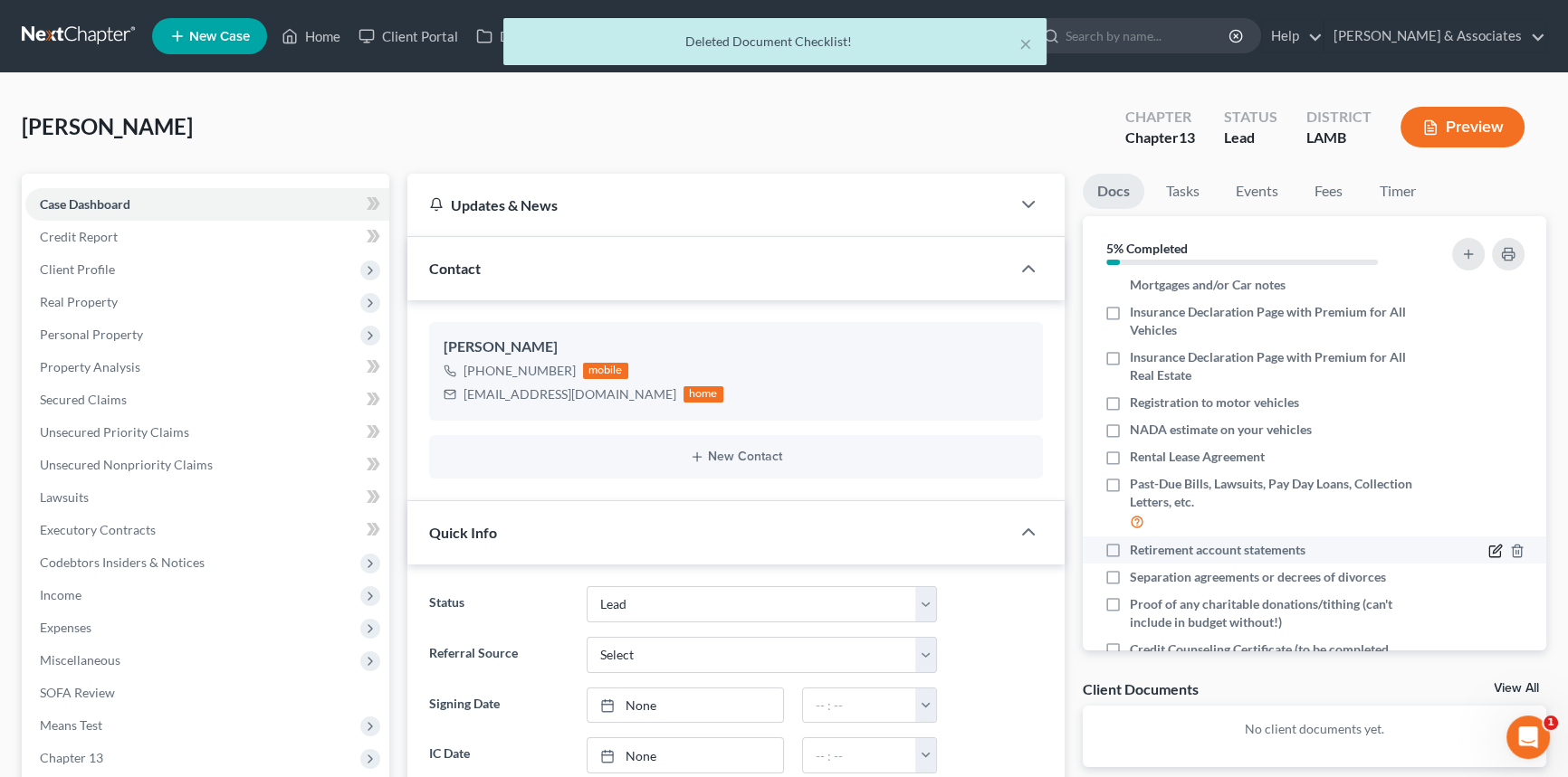
click at [1488, 544] on icon "button" at bounding box center [1496, 552] width 15 height 15
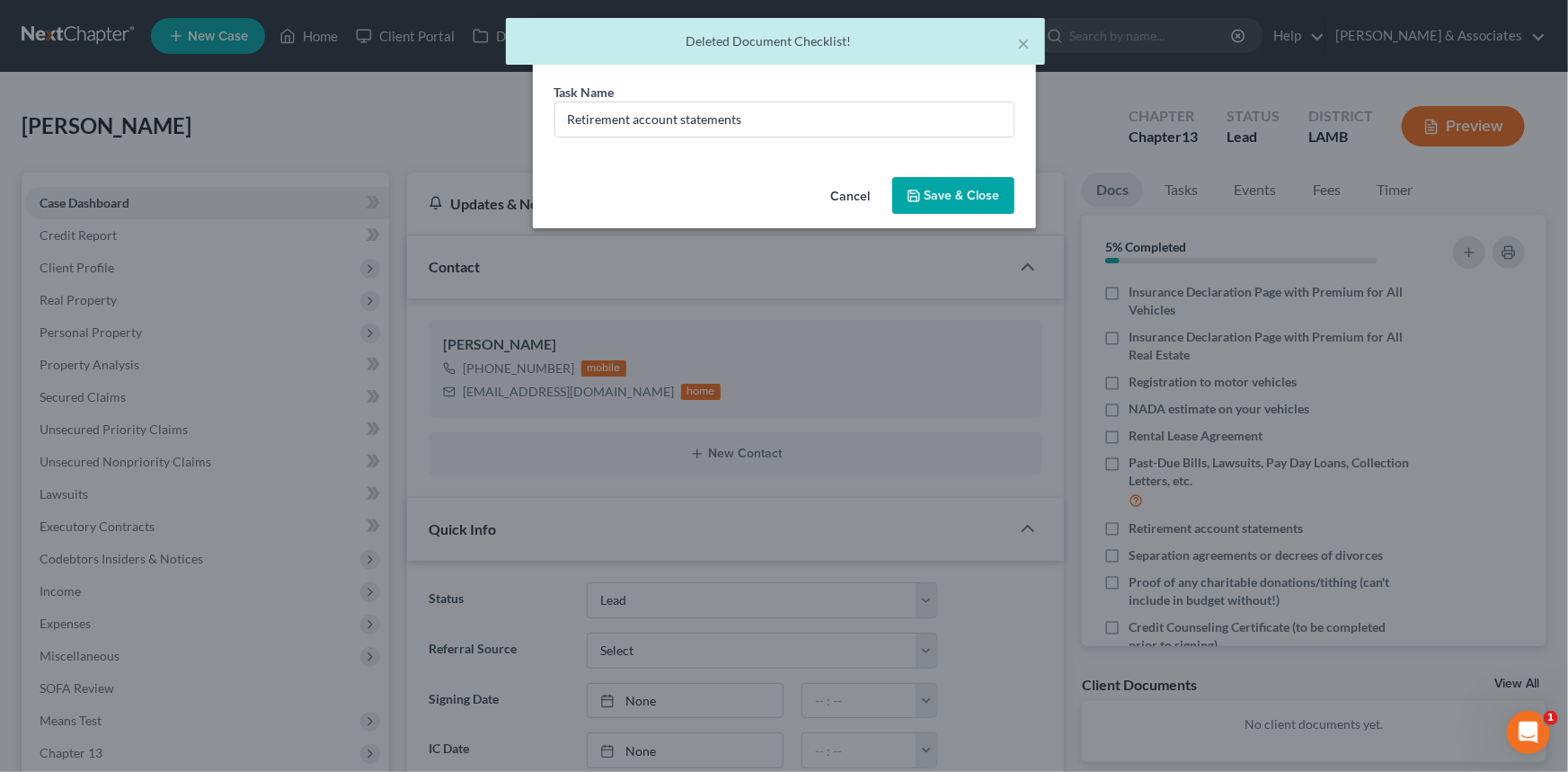
click at [772, 144] on div "Task Name * Retirement account statements" at bounding box center [784, 126] width 504 height 88
click at [790, 116] on input "Retirement account statements" at bounding box center [784, 119] width 459 height 34
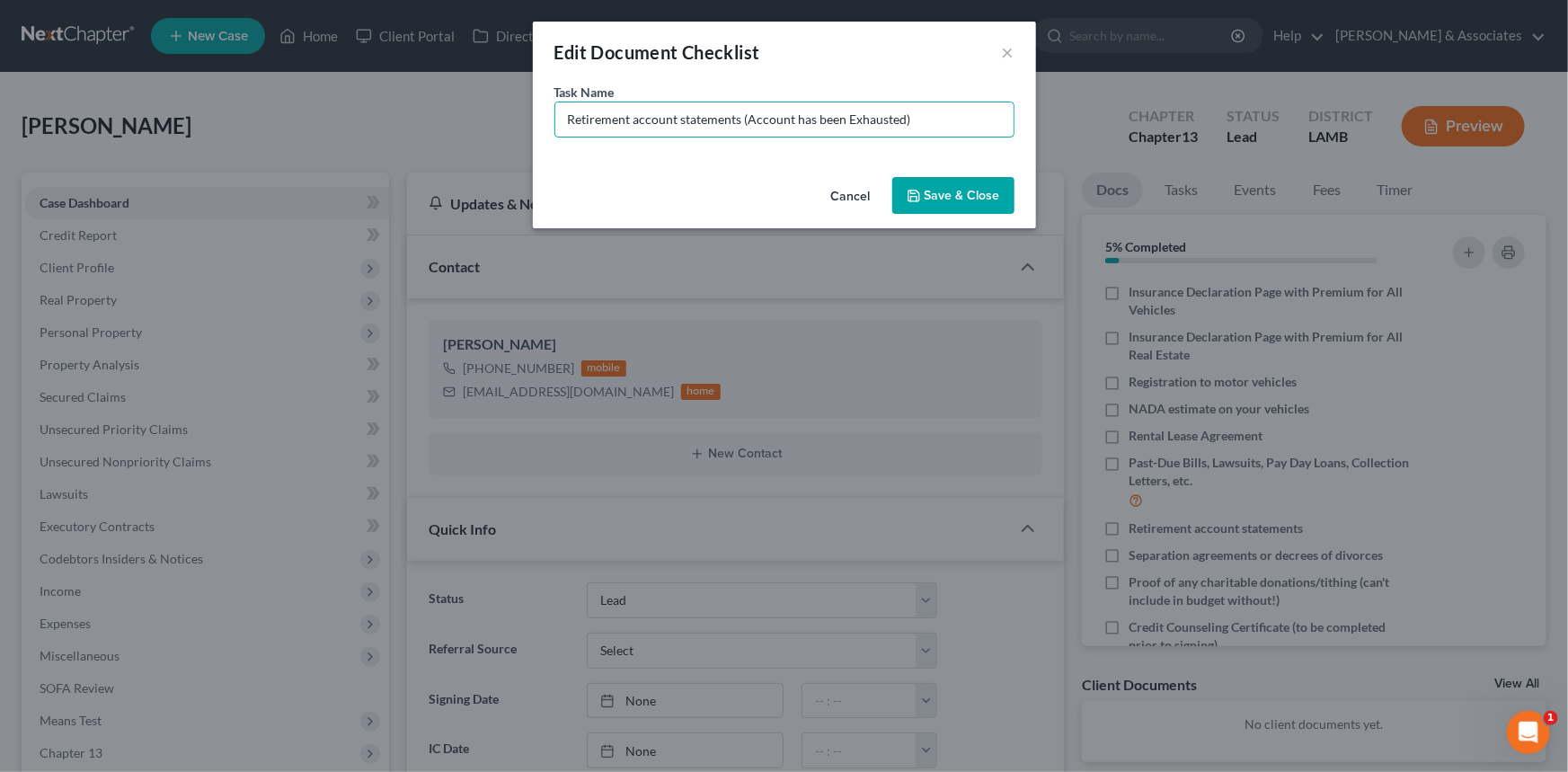
type input "Retirement account statements (Account has been Exhausted)"
click at [984, 206] on button "Save & Close" at bounding box center [953, 195] width 122 height 38
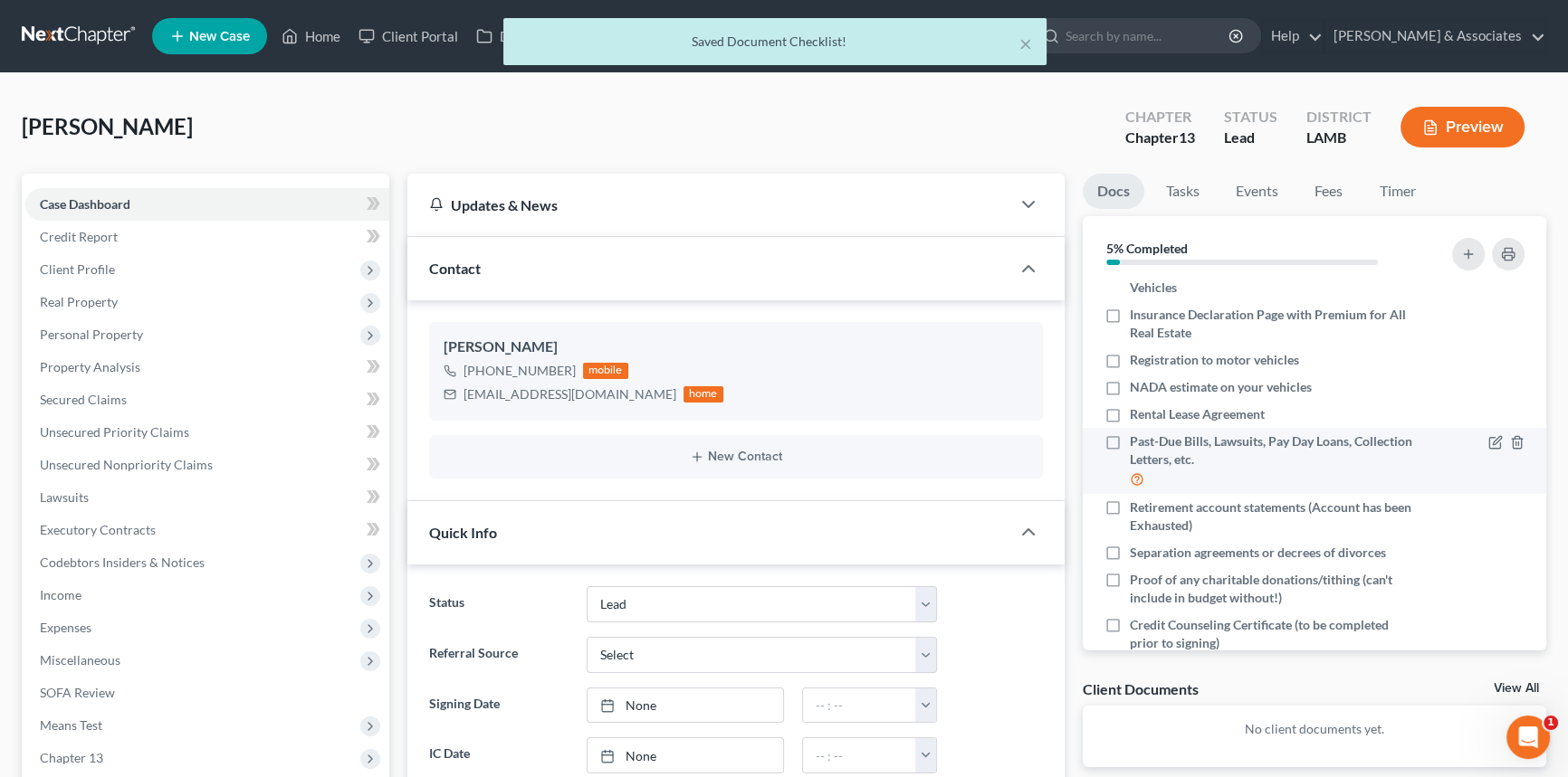
scroll to position [323, 0]
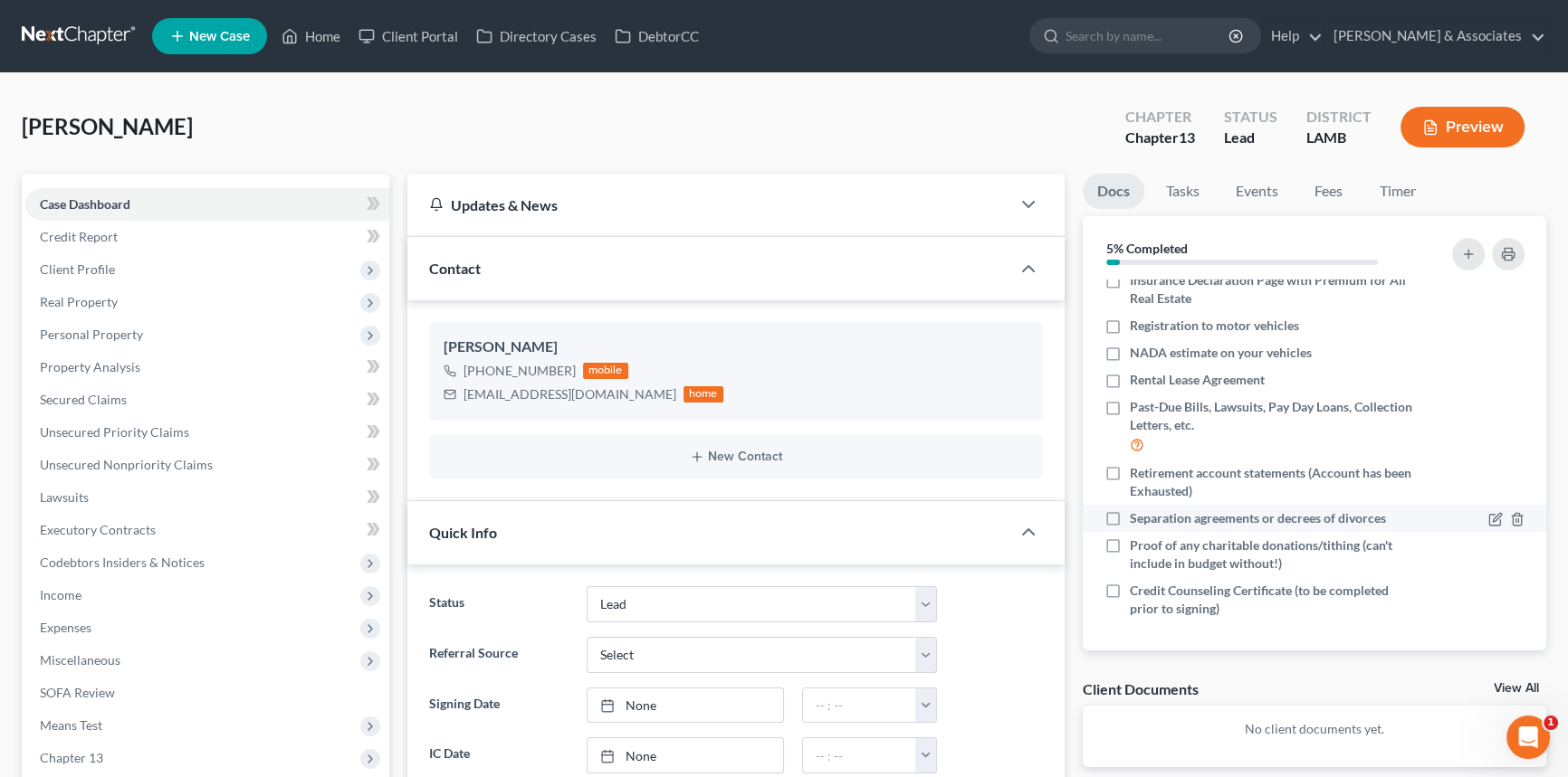
click at [1129, 510] on label "Separation agreements or decrees of divorces" at bounding box center [1257, 519] width 256 height 19
click at [1137, 510] on input "Separation agreements or decrees of divorces" at bounding box center [1142, 516] width 12 height 12
checkbox input "true"
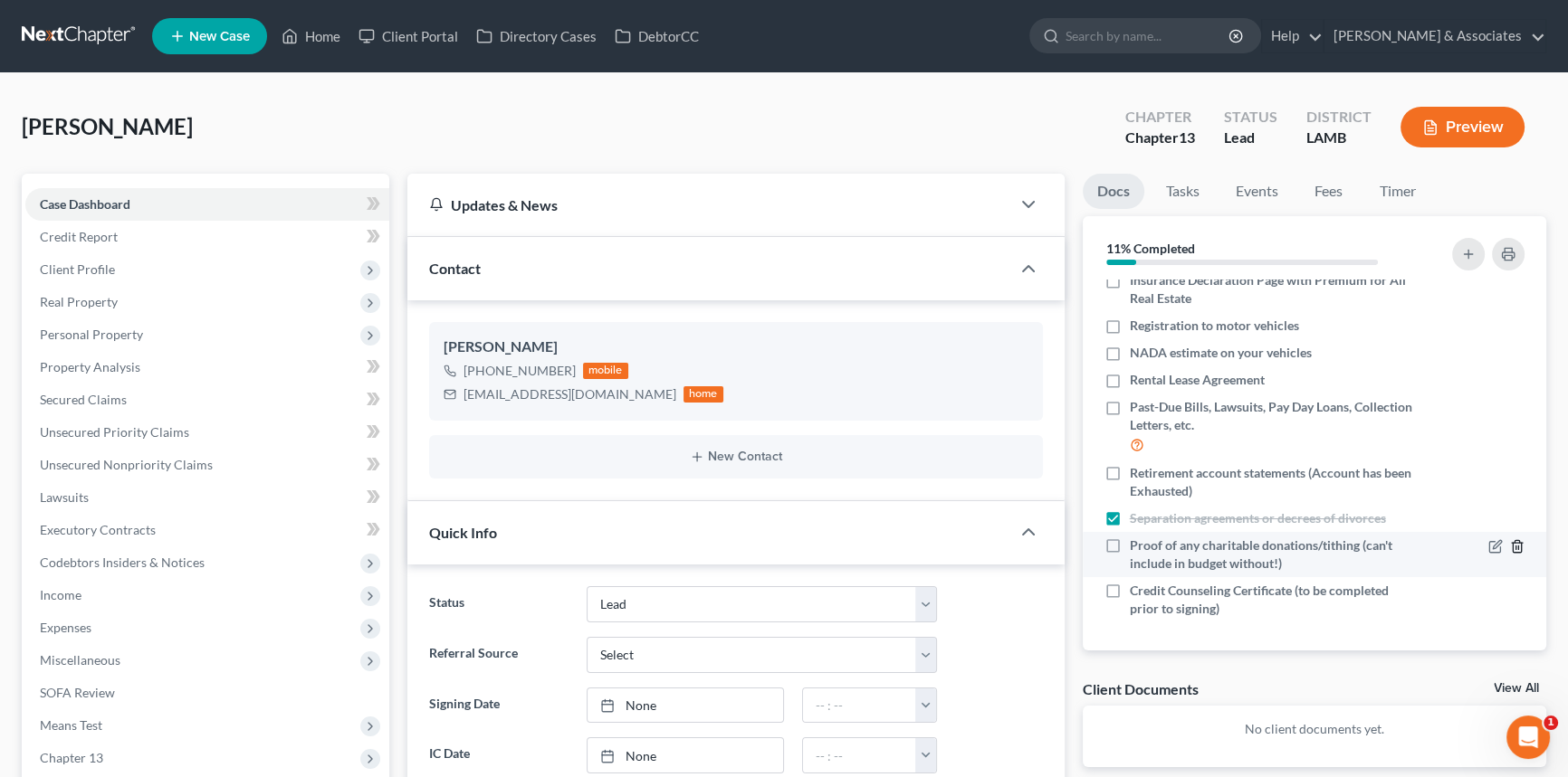
click at [1512, 548] on icon "button" at bounding box center [1516, 546] width 8 height 12
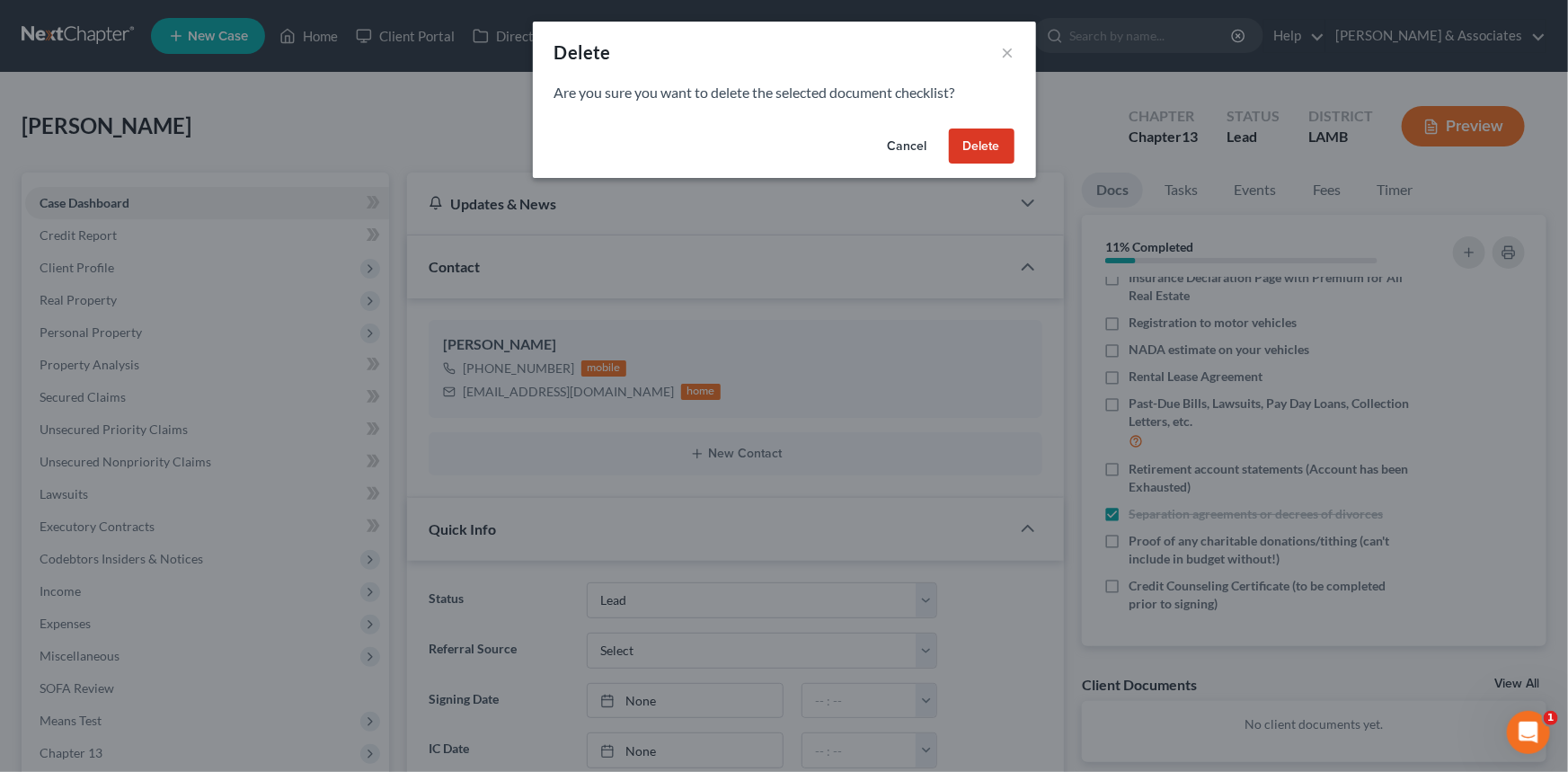
click at [962, 132] on button "Delete" at bounding box center [981, 146] width 65 height 36
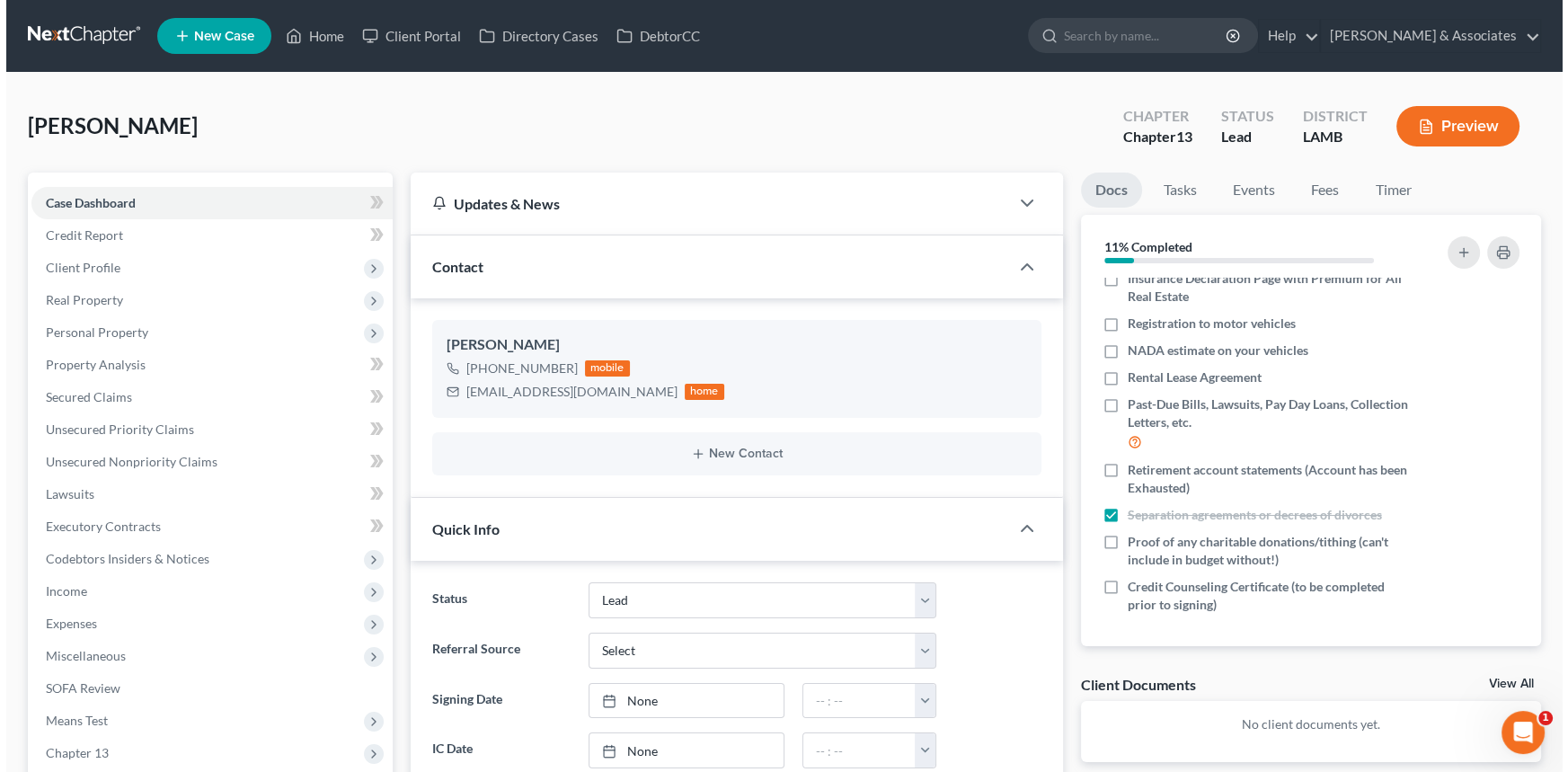
scroll to position [276, 0]
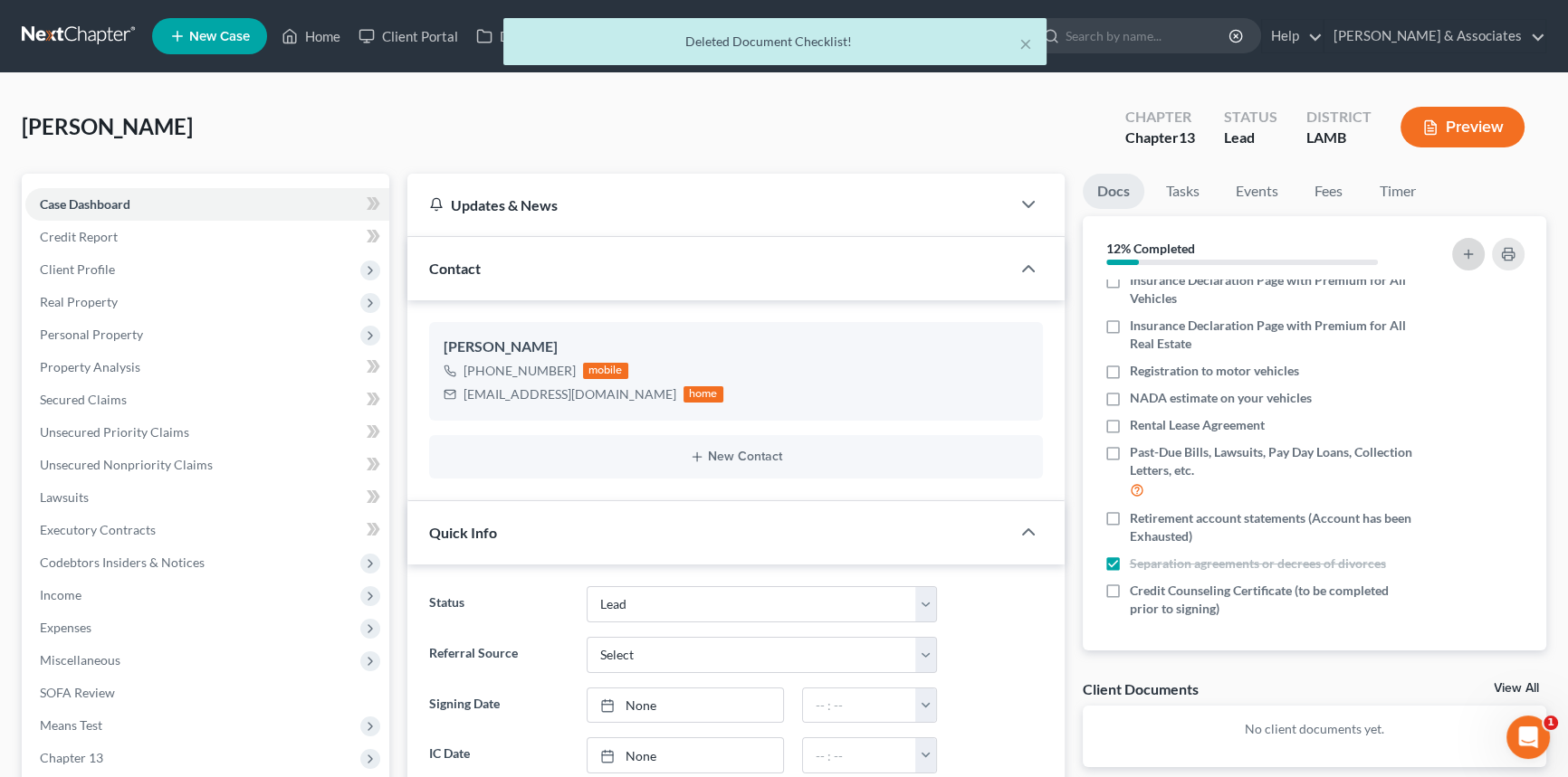
click at [1473, 247] on icon "button" at bounding box center [1468, 254] width 15 height 15
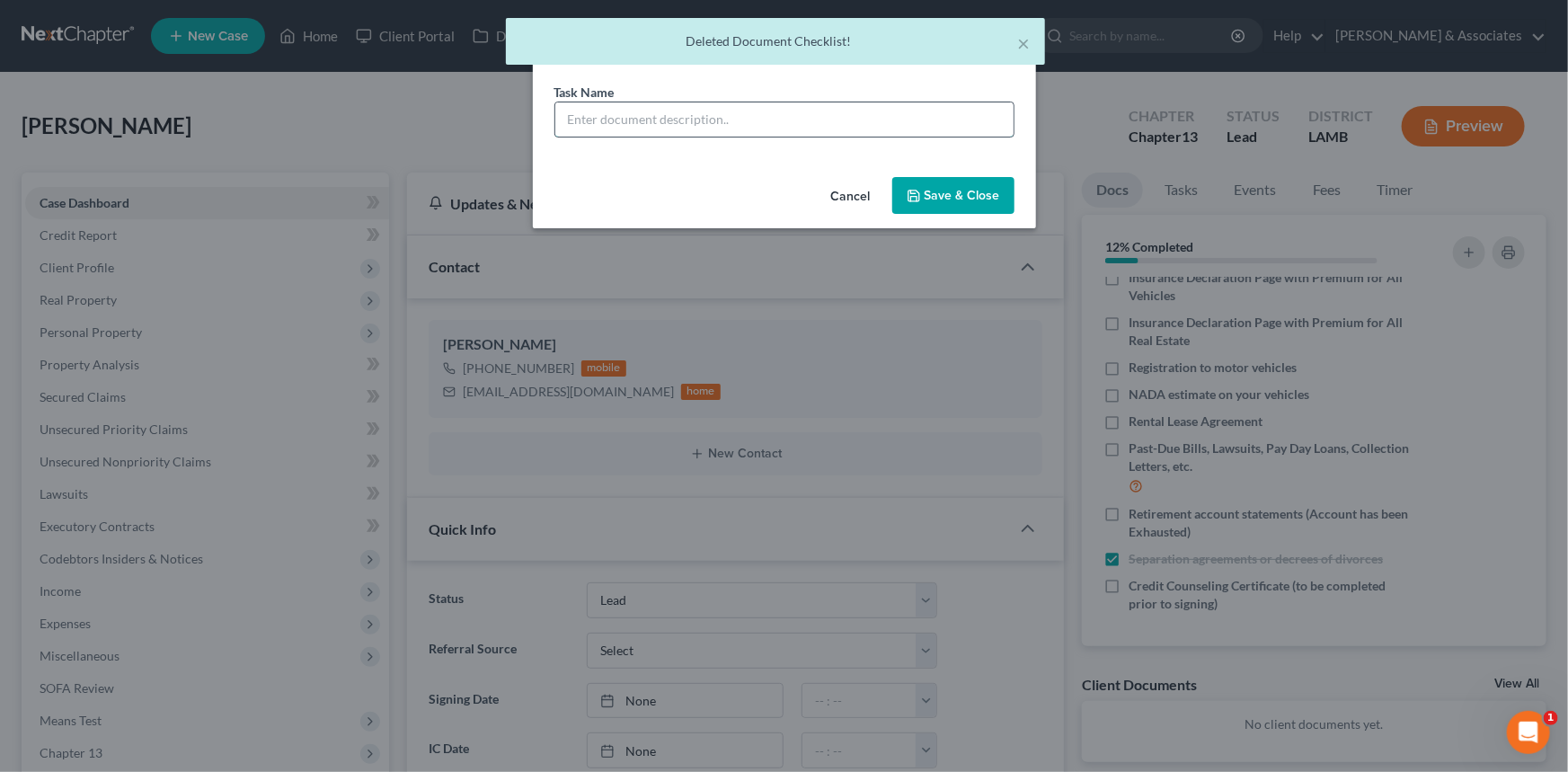
click at [708, 118] on input "text" at bounding box center [784, 119] width 459 height 34
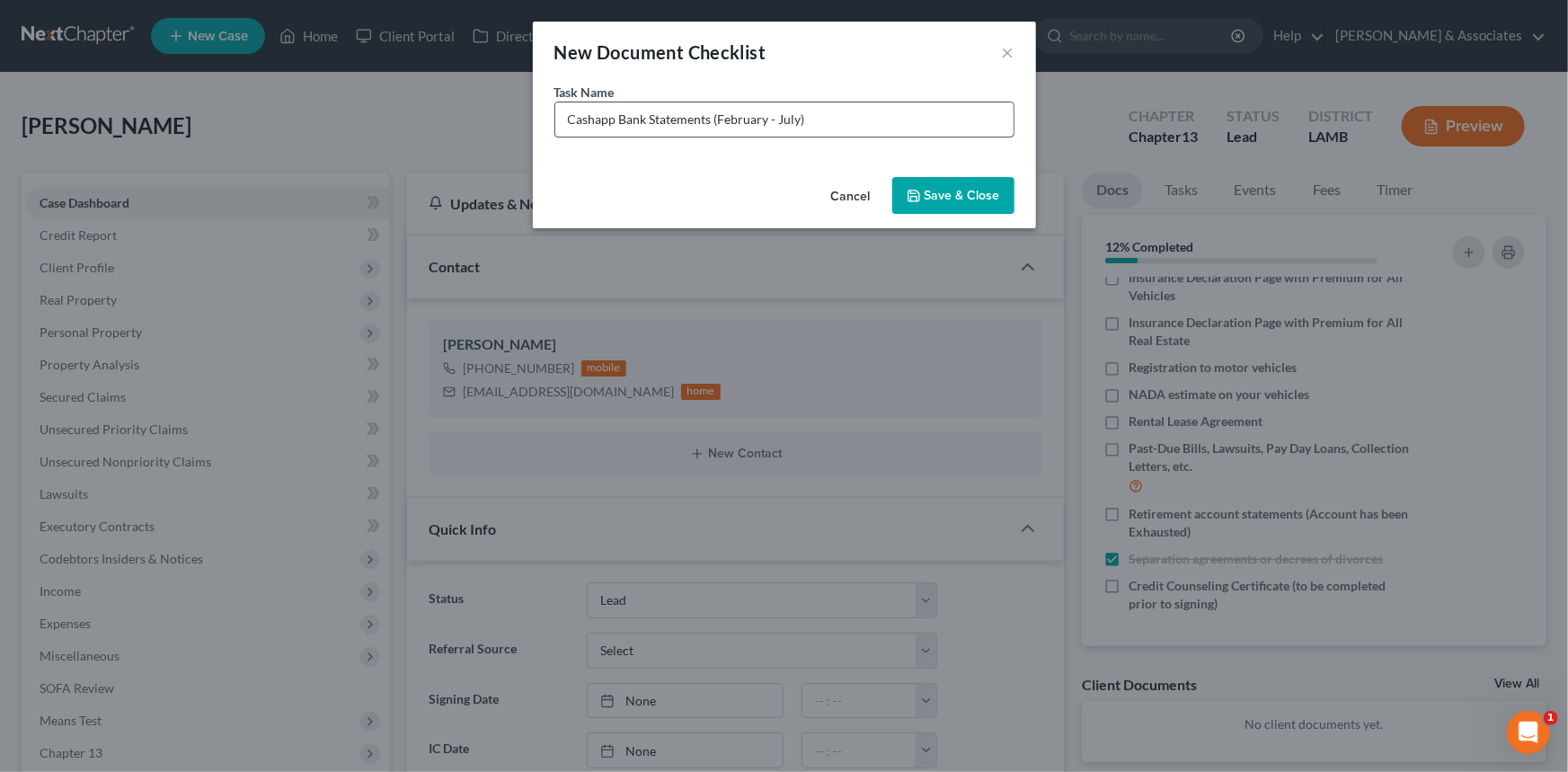
click at [791, 118] on input "Cashapp Bank Statements (February - July)" at bounding box center [784, 119] width 459 height 34
type input "Cashapp Bank Statements (February - August)"
click at [1006, 192] on button "Save & Close" at bounding box center [953, 195] width 122 height 38
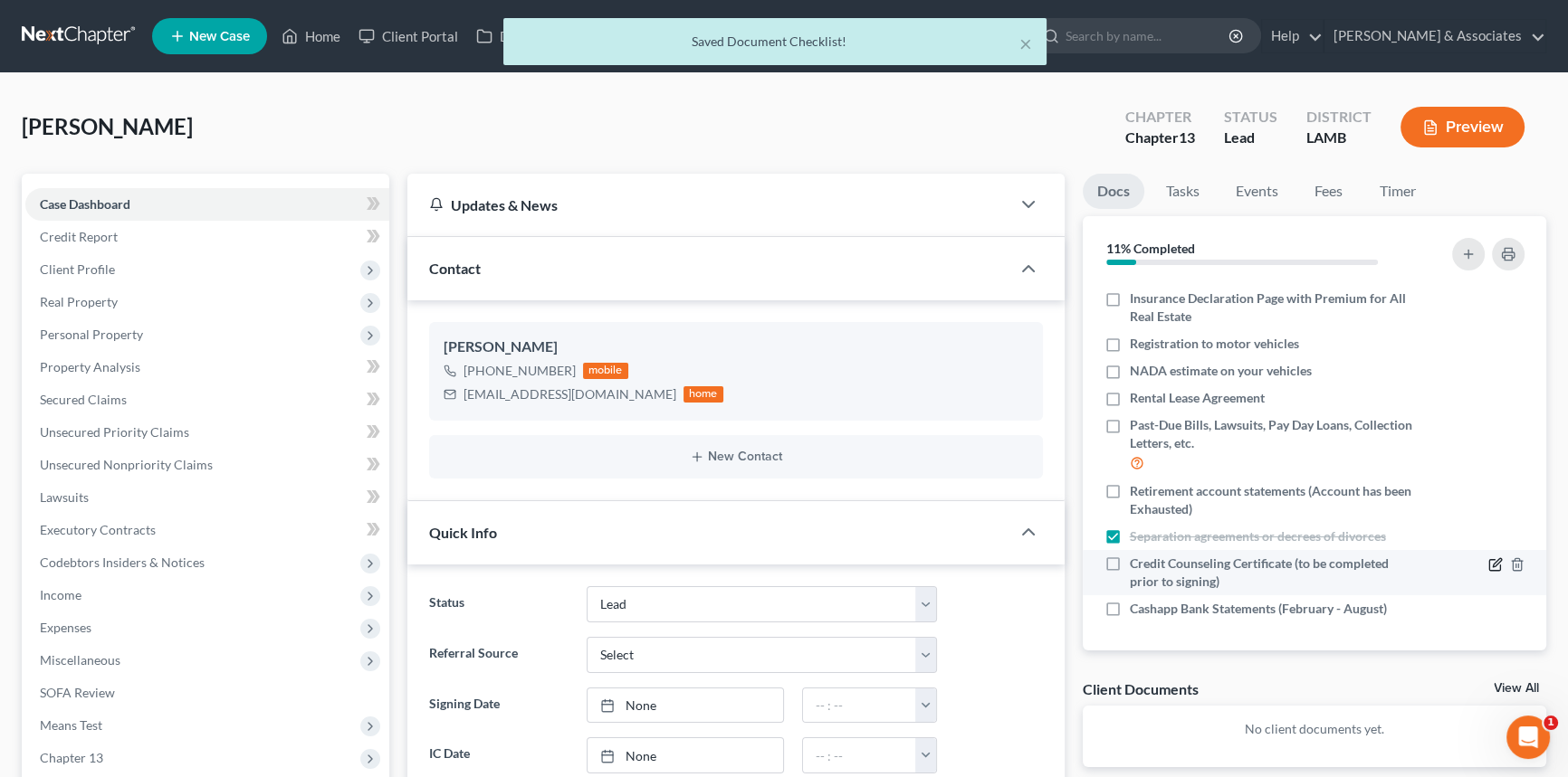
click at [1488, 557] on icon "button" at bounding box center [1496, 565] width 15 height 15
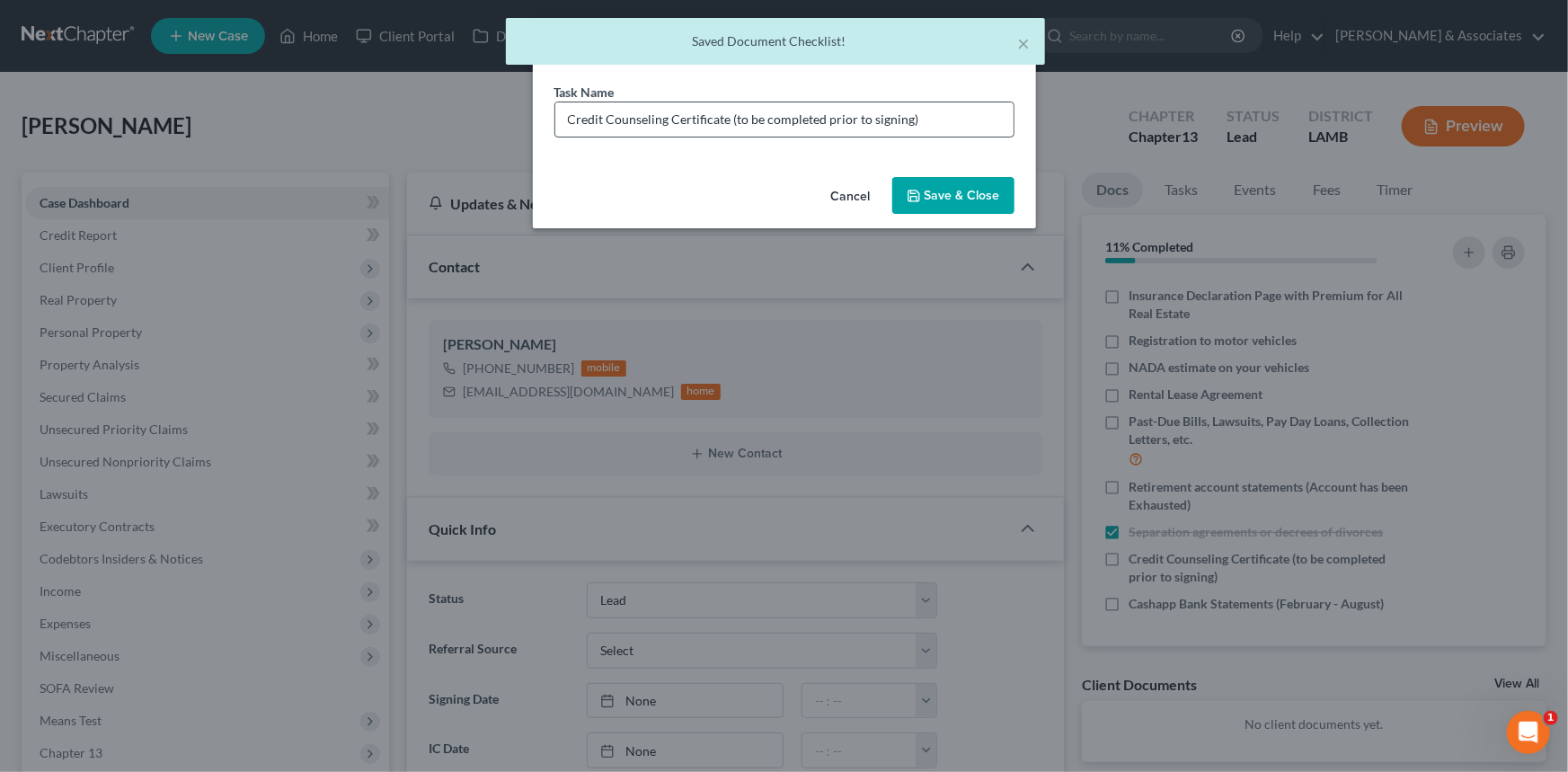
click at [945, 126] on input "Credit Counseling Certificate (to be completed prior to signing)" at bounding box center [784, 119] width 459 height 34
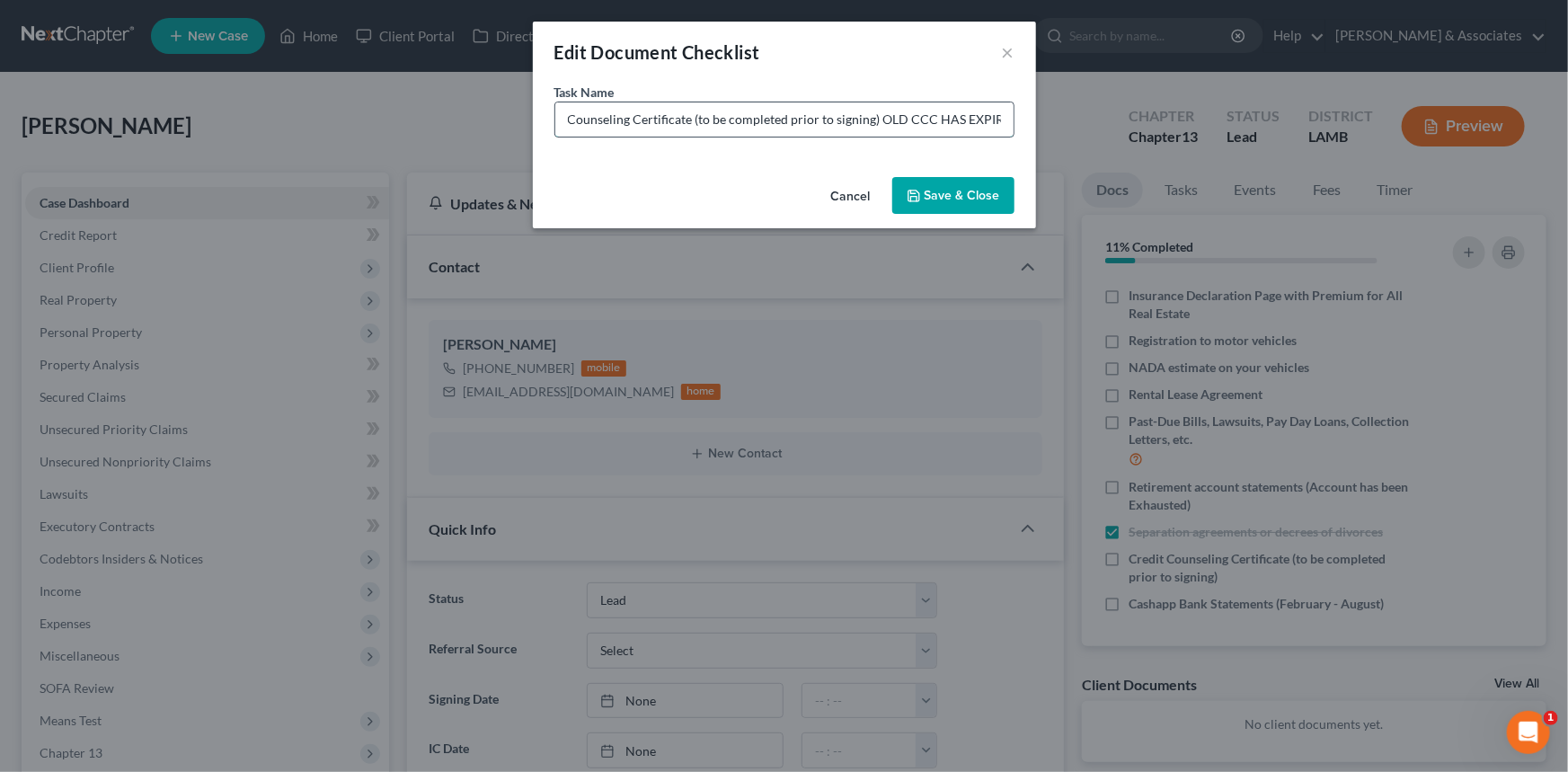
scroll to position [0, 49]
type input "Credit Counseling Certificate (to be completed prior to signing) OLD CCC HAS EX…"
click at [974, 189] on button "Save & Close" at bounding box center [953, 195] width 122 height 38
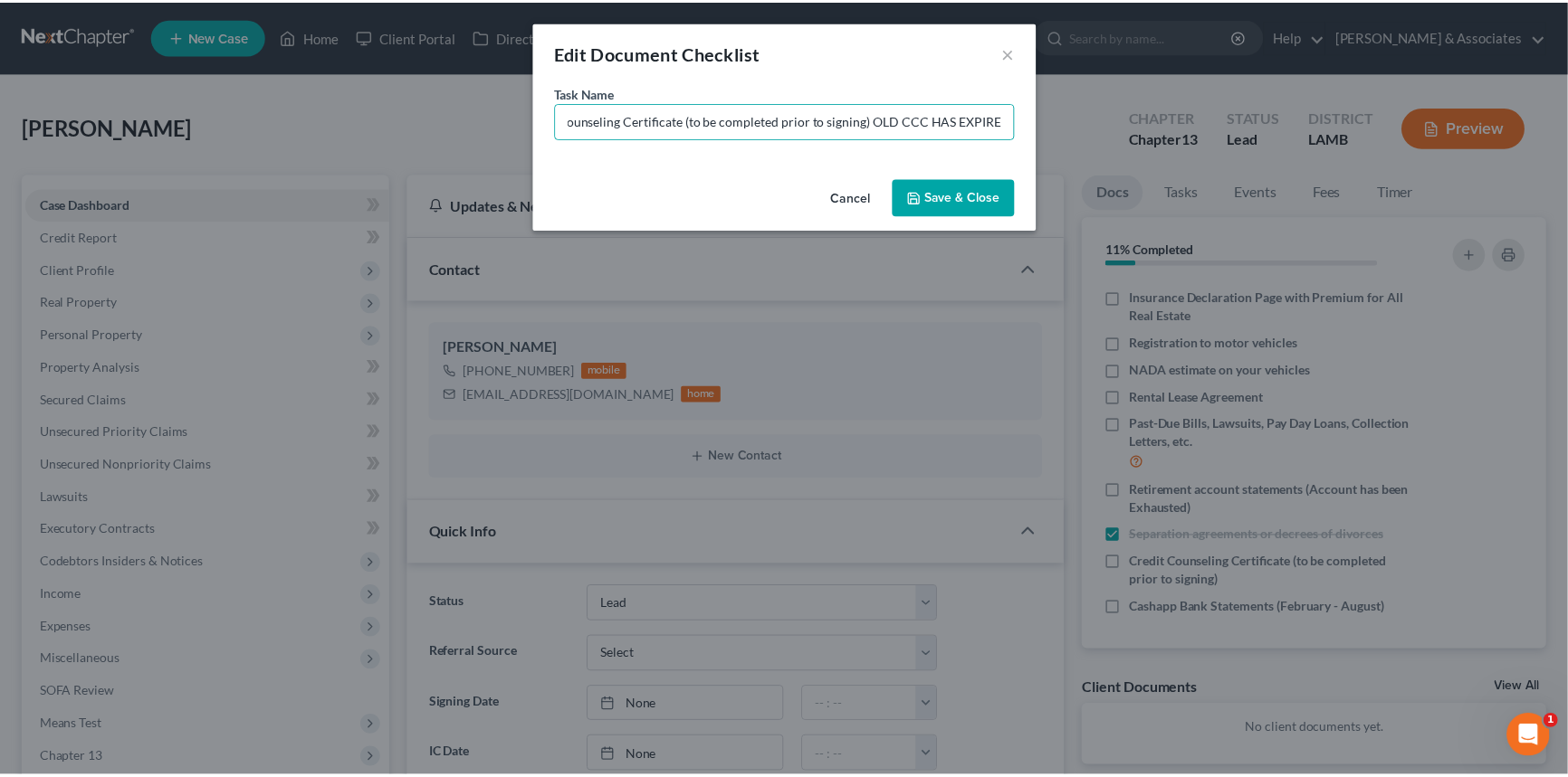
scroll to position [0, 0]
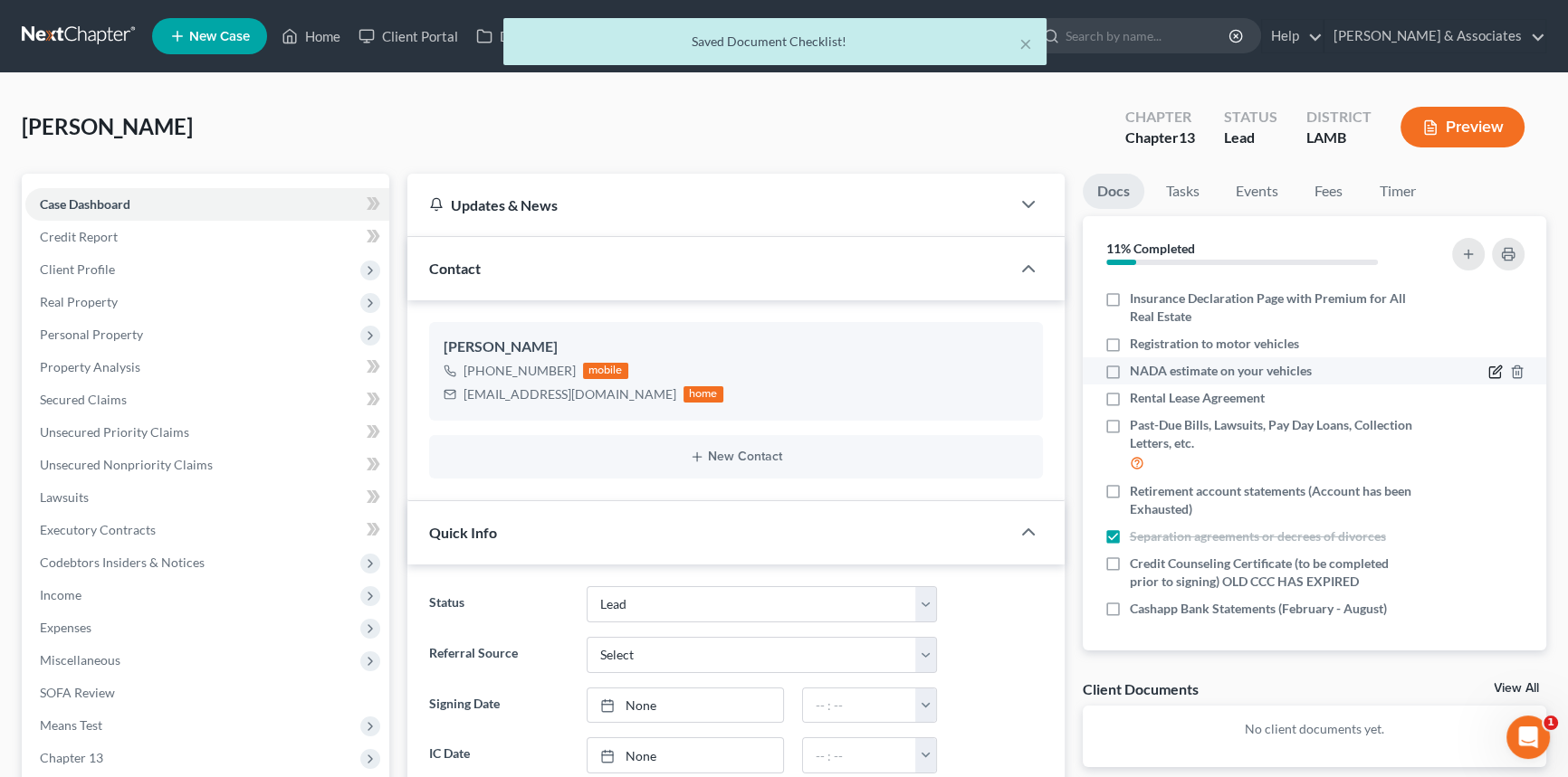
click at [1488, 371] on icon "button" at bounding box center [1496, 372] width 15 height 15
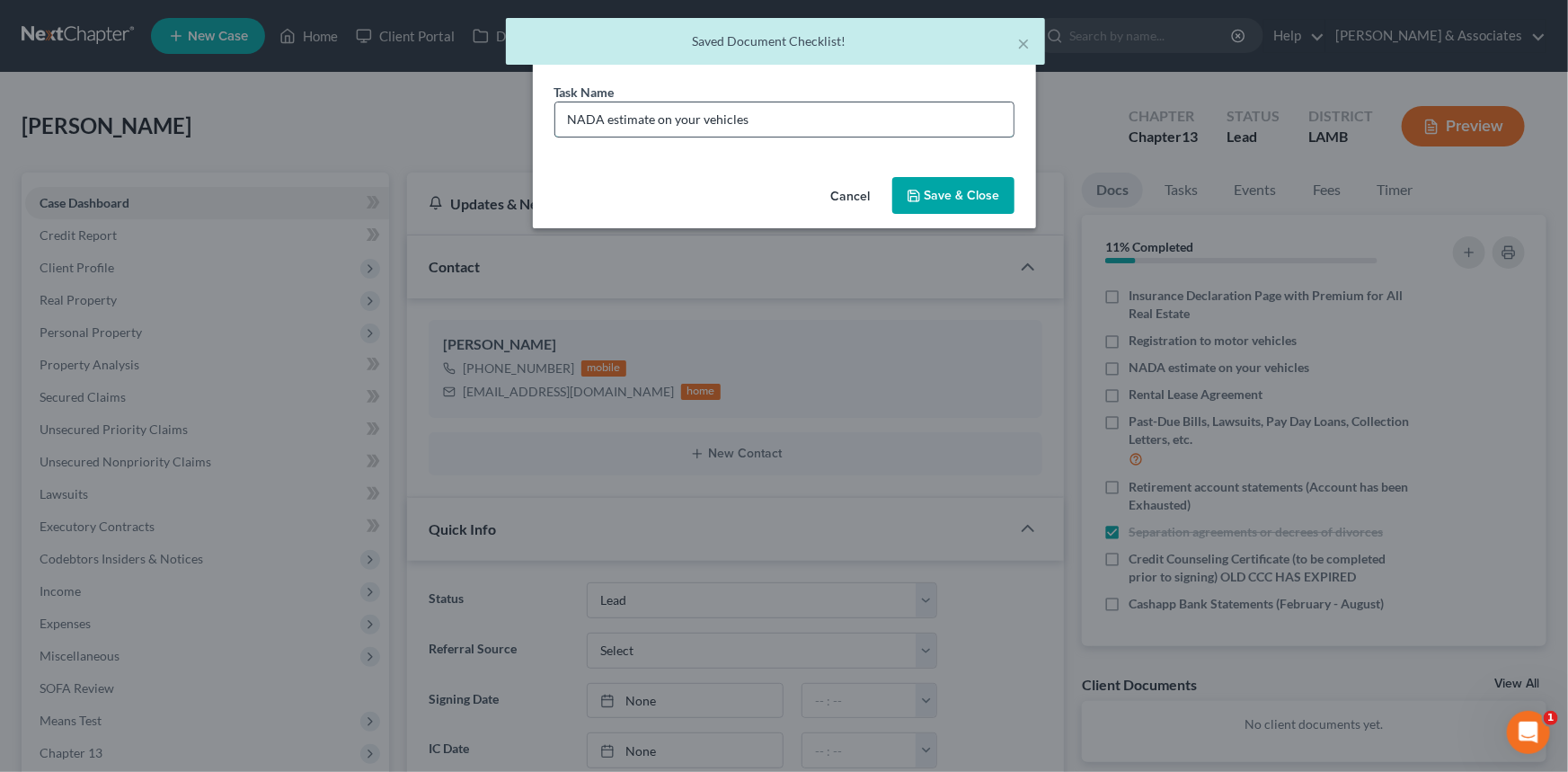
click at [852, 126] on input "NADA estimate on your vehicles" at bounding box center [784, 119] width 459 height 34
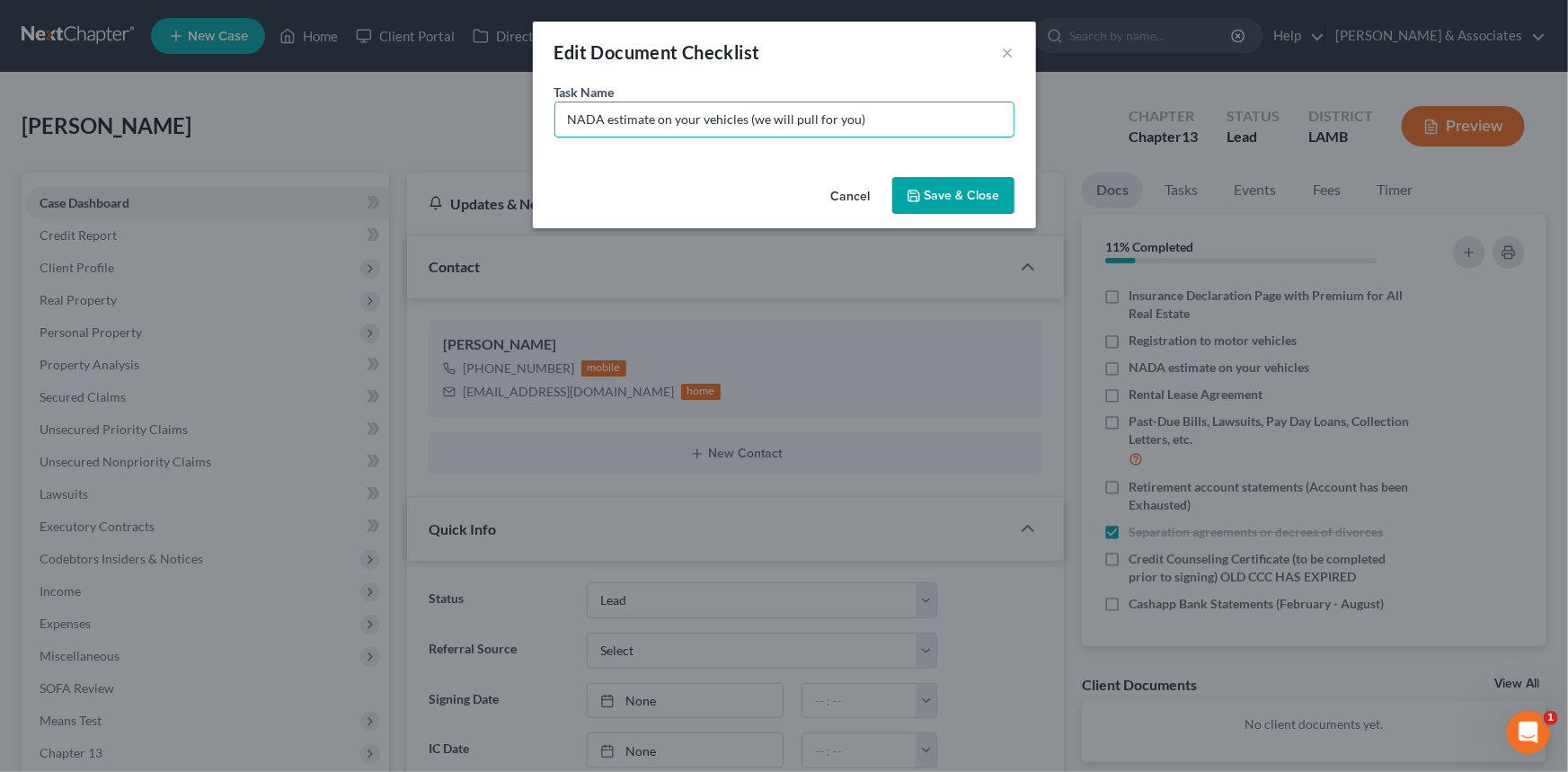
type input "NADA estimate on your vehicles (we will pull for you)"
click at [941, 181] on button "Save & Close" at bounding box center [953, 195] width 122 height 38
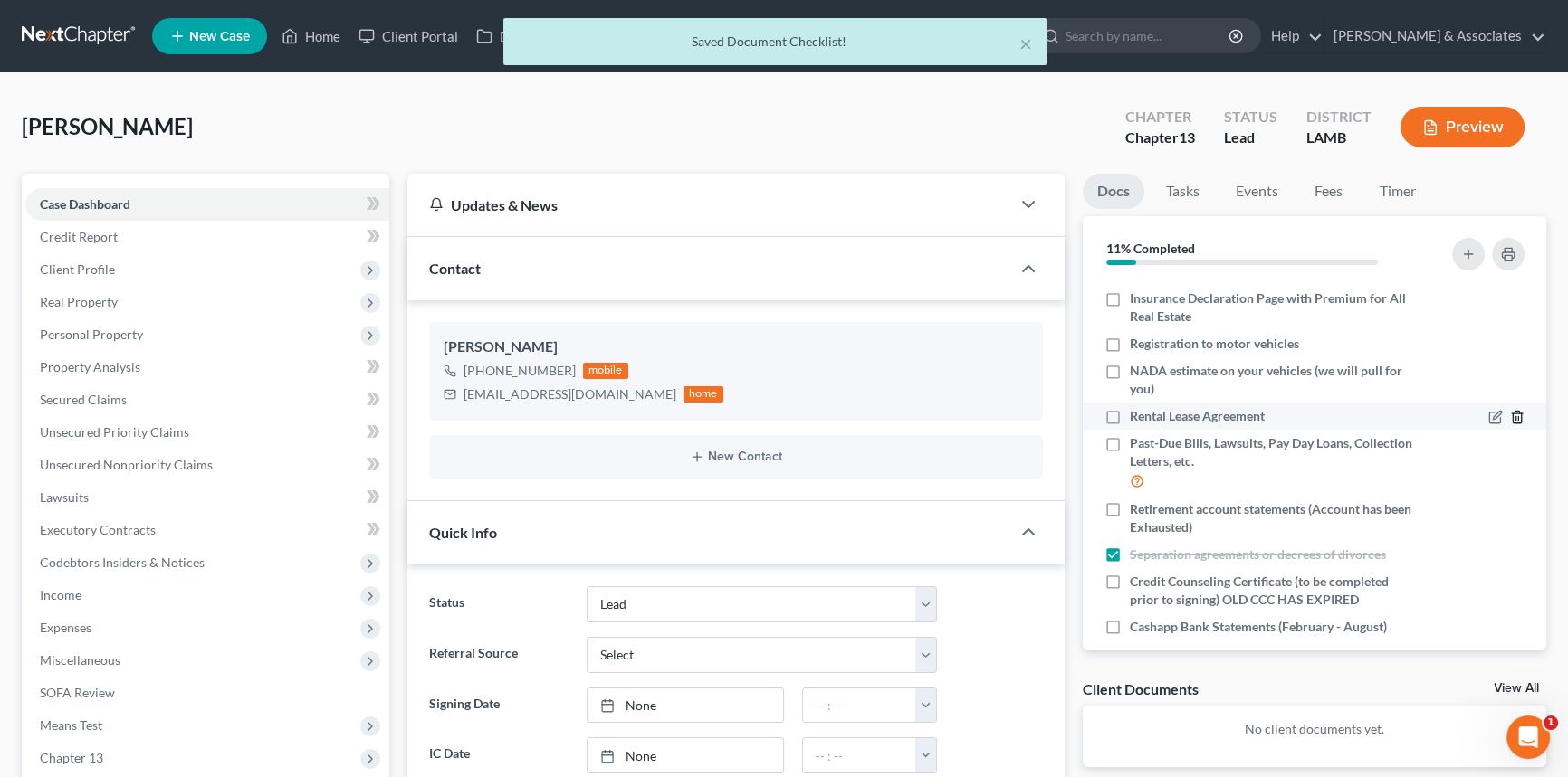
click at [1510, 411] on icon "button" at bounding box center [1517, 417] width 15 height 15
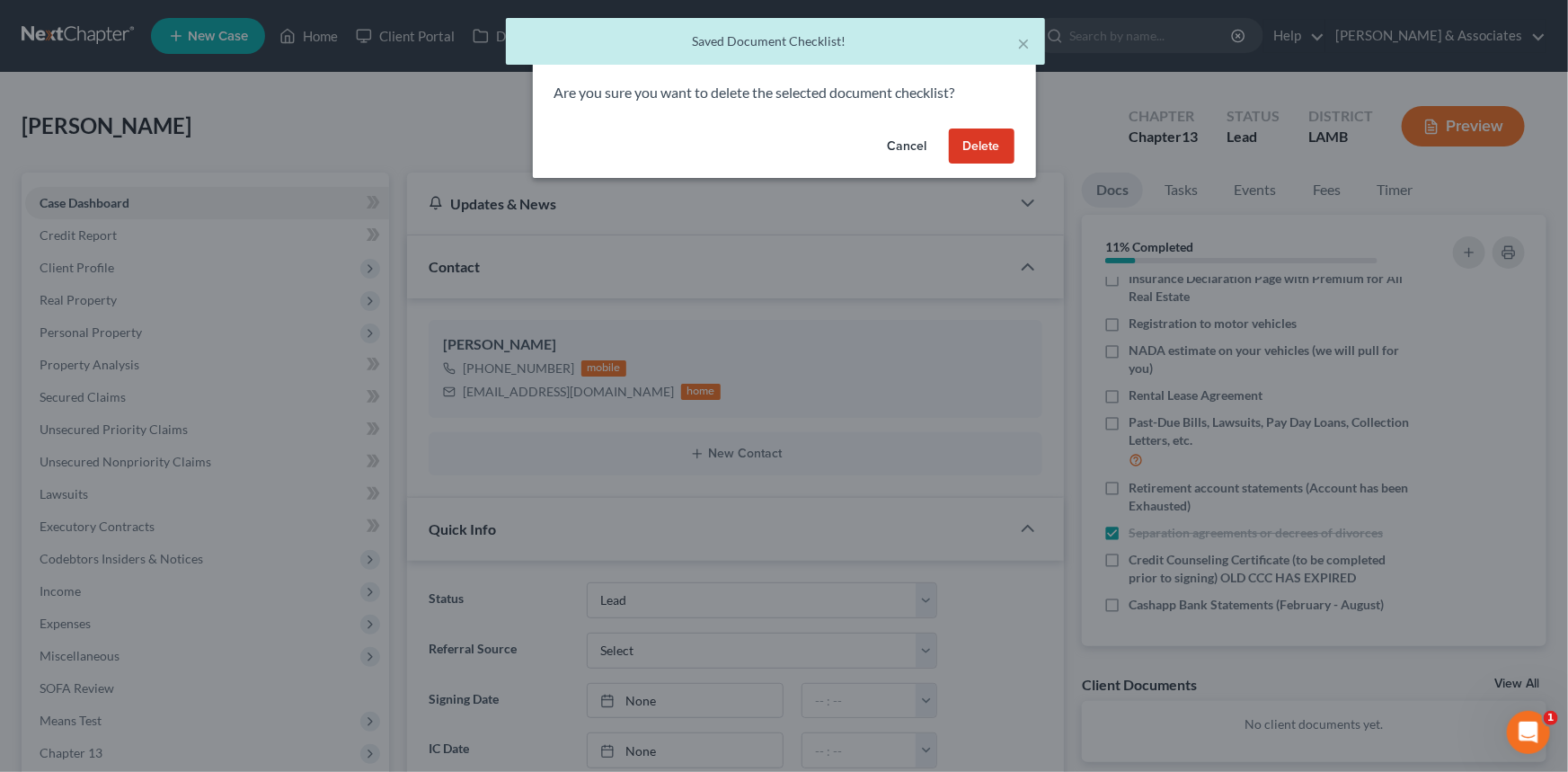
click at [1028, 133] on div "Cancel Delete" at bounding box center [784, 150] width 504 height 57
click at [991, 143] on button "Delete" at bounding box center [981, 146] width 65 height 36
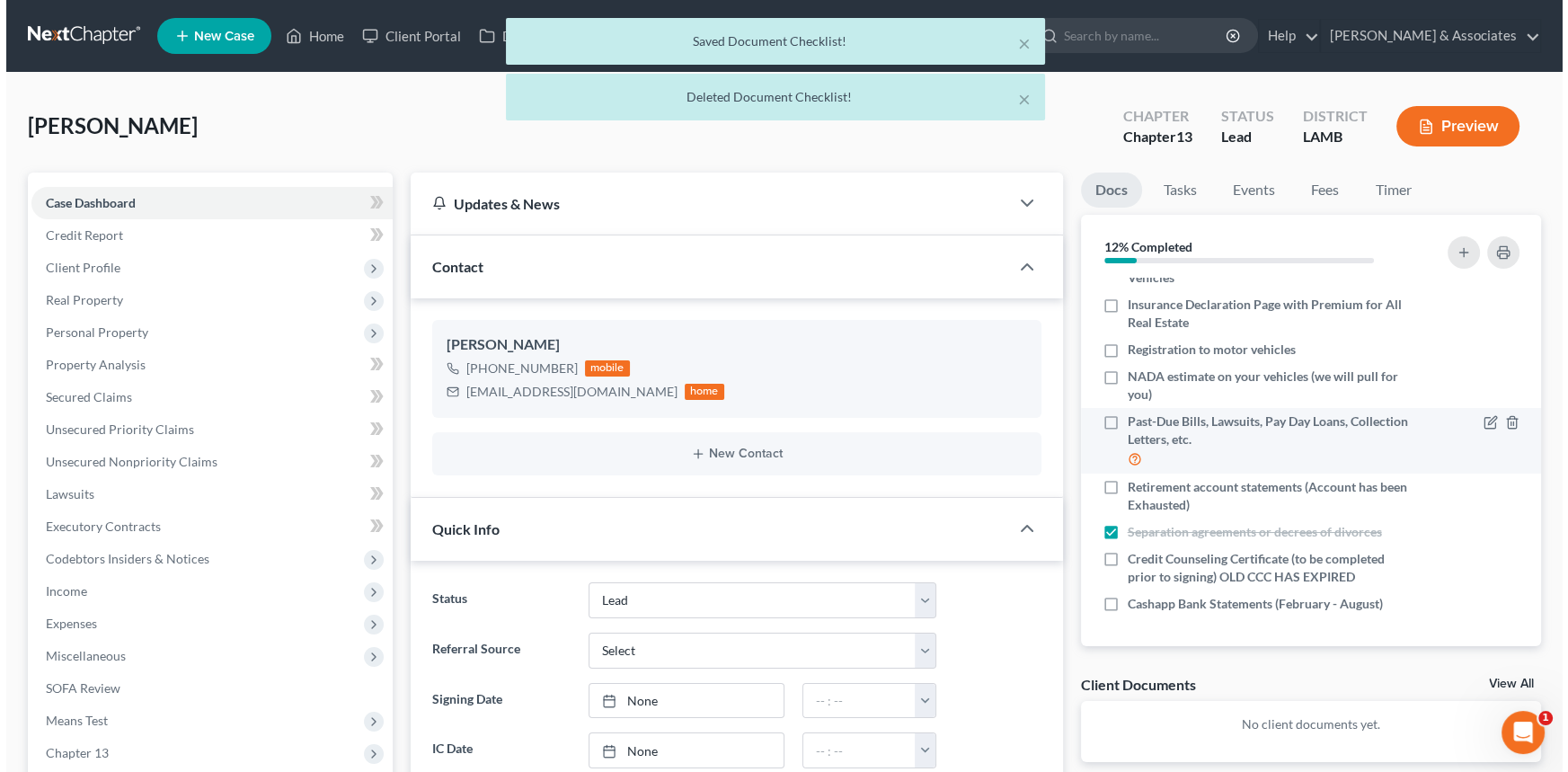
scroll to position [294, 0]
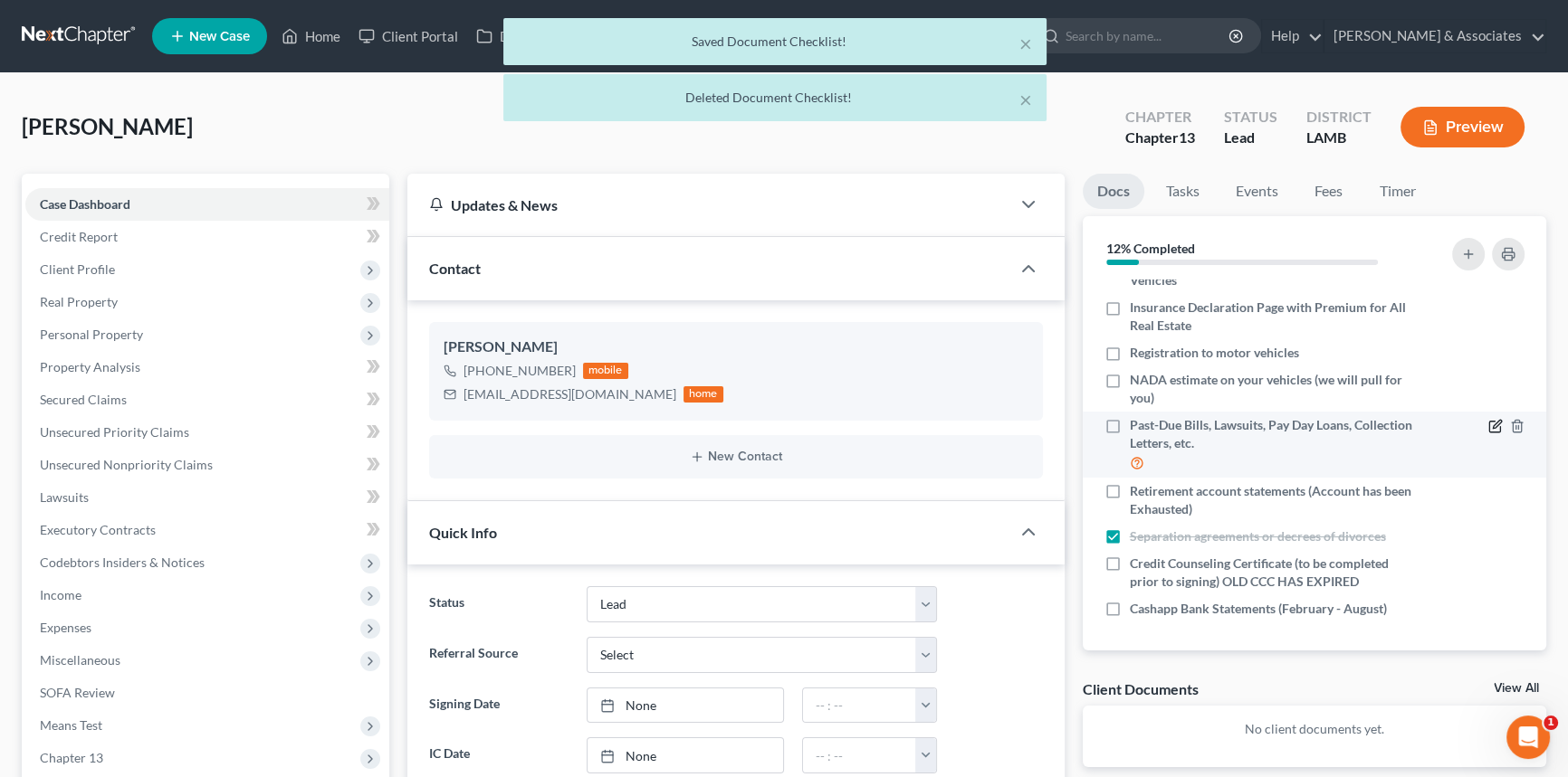
click at [1488, 422] on icon "button" at bounding box center [1496, 427] width 15 height 15
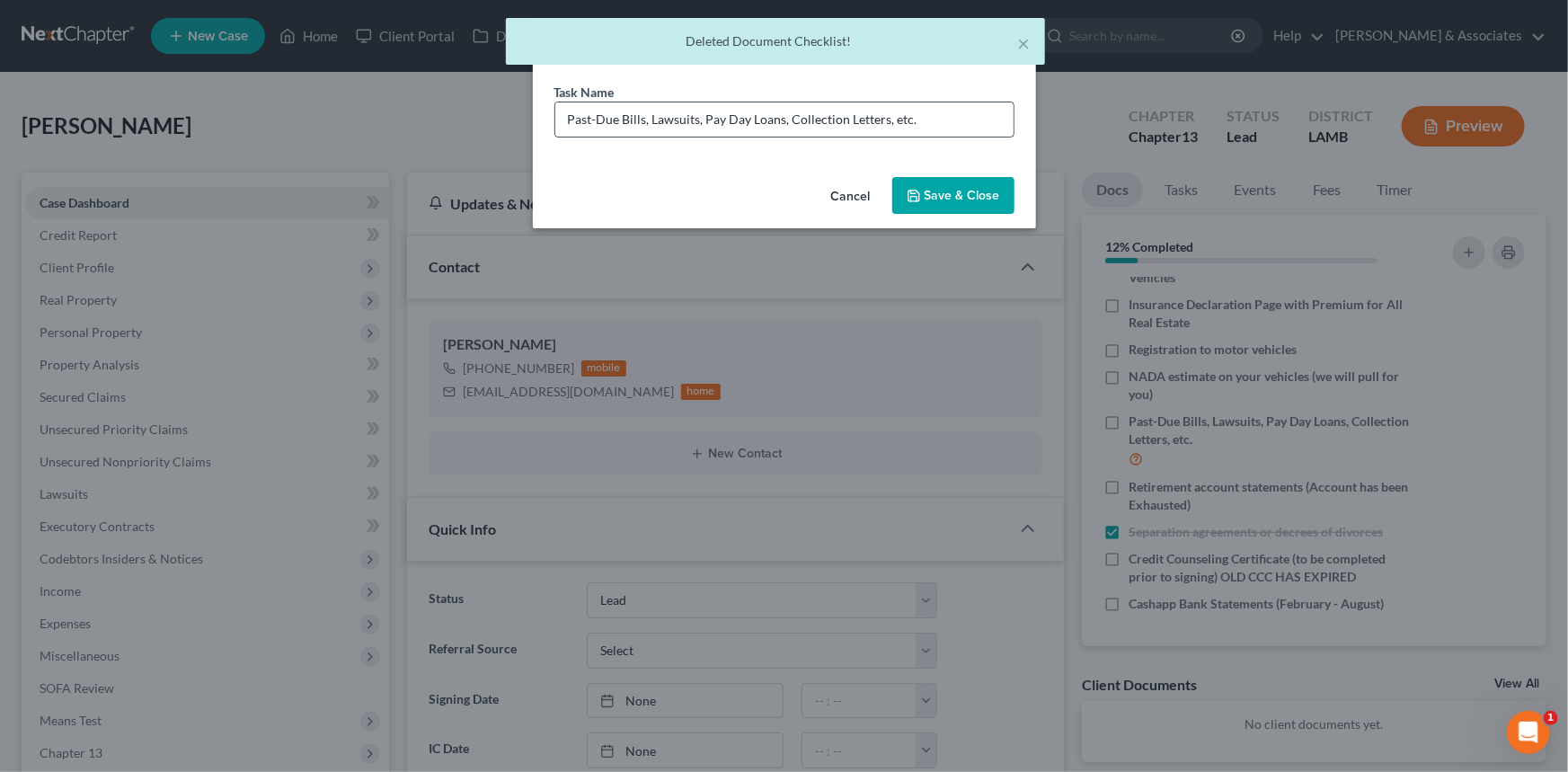
click at [953, 110] on input "Past-Due Bills, Lawsuits, Pay Day Loans, Collection Letters, etc." at bounding box center [784, 119] width 459 height 34
drag, startPoint x: 959, startPoint y: 119, endPoint x: 302, endPoint y: 126, distance: 657.0
click at [302, 126] on div "Edit Document Checklist × Task Name * Past-Due Bills, Lawsuits, Pay Day Loans, …" at bounding box center [784, 386] width 1568 height 772
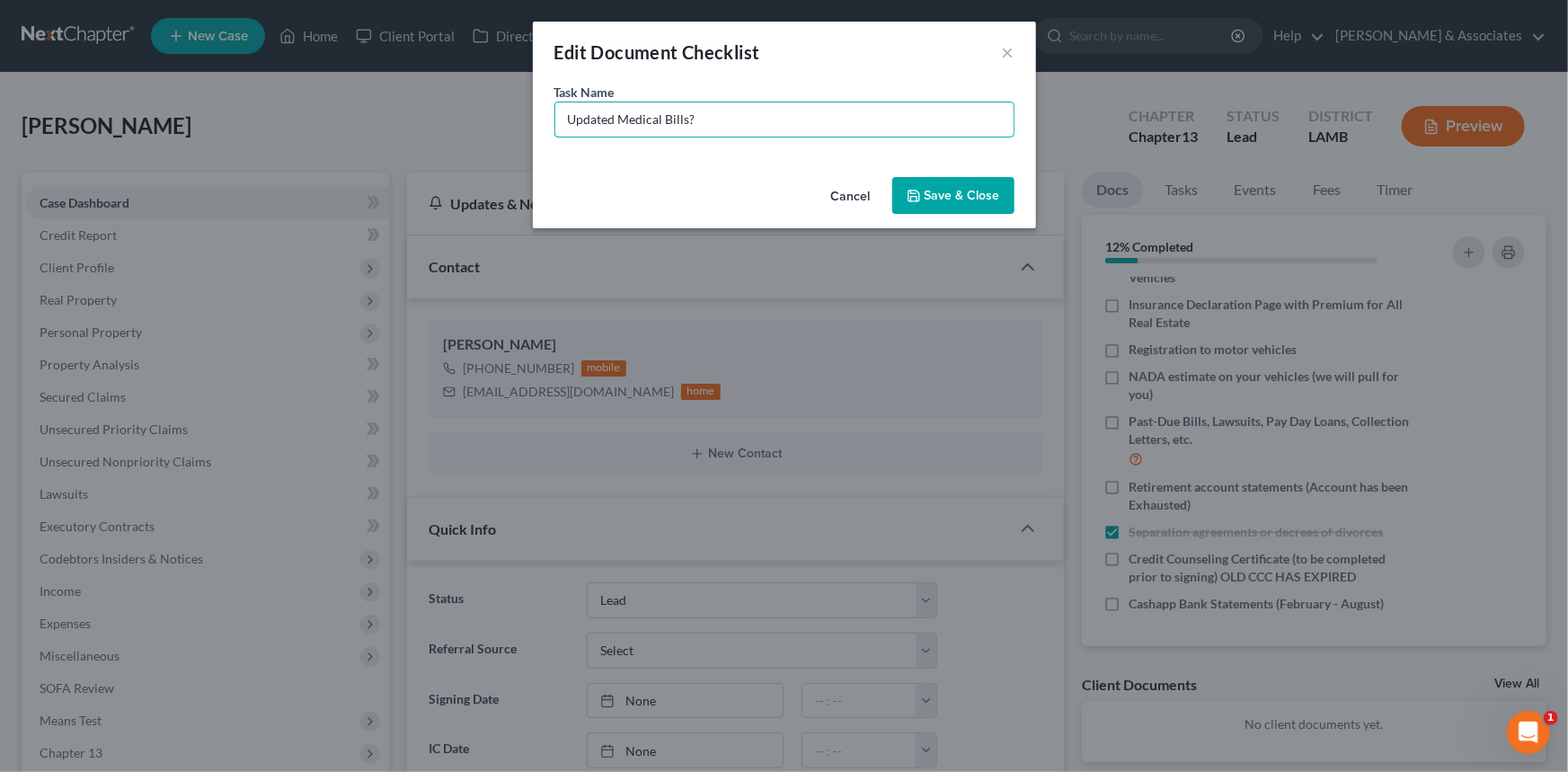
type input "Updated Medical Bills?"
click at [953, 181] on button "Save & Close" at bounding box center [953, 195] width 122 height 38
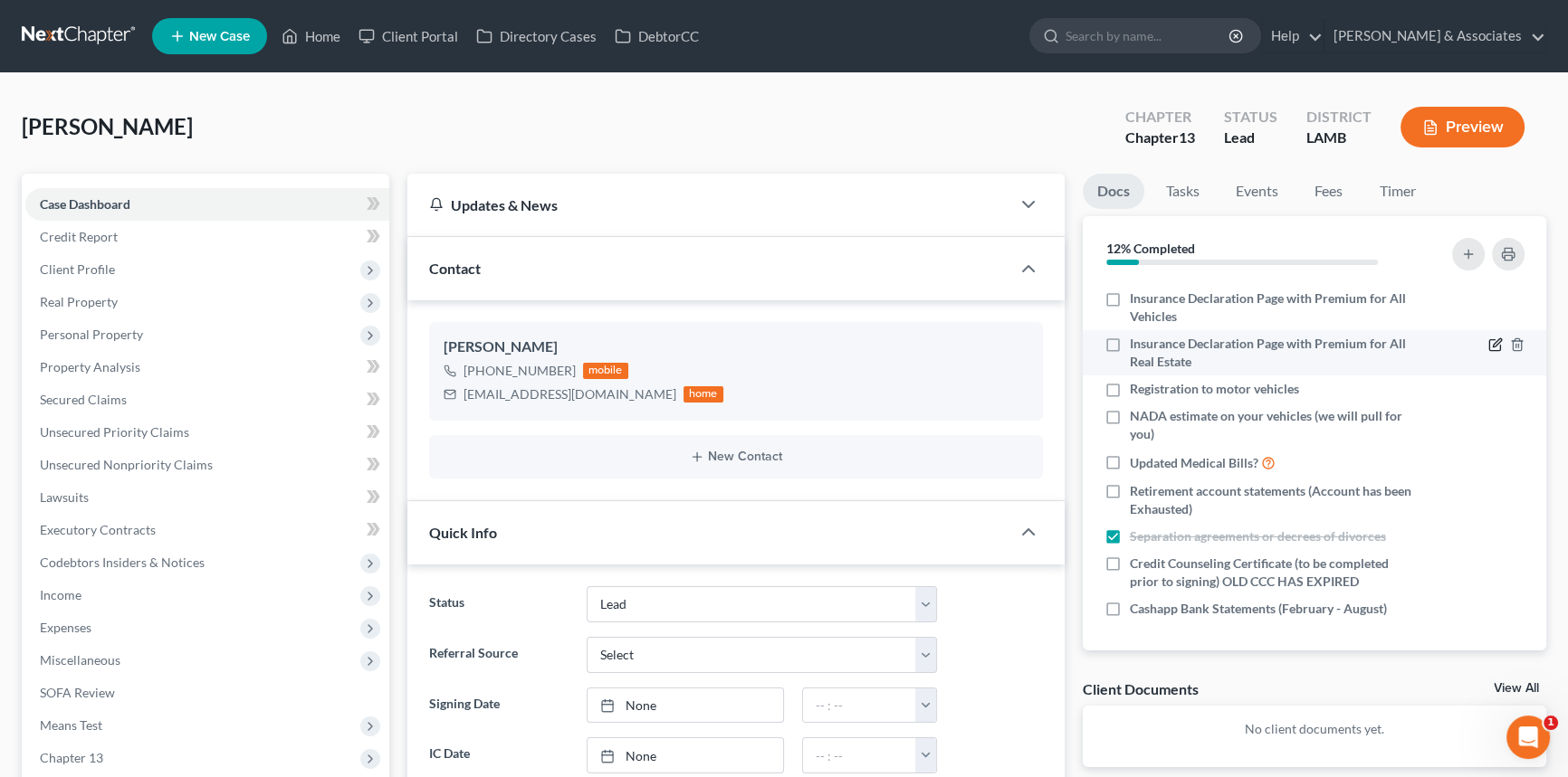
click at [1488, 344] on icon "button" at bounding box center [1496, 345] width 15 height 15
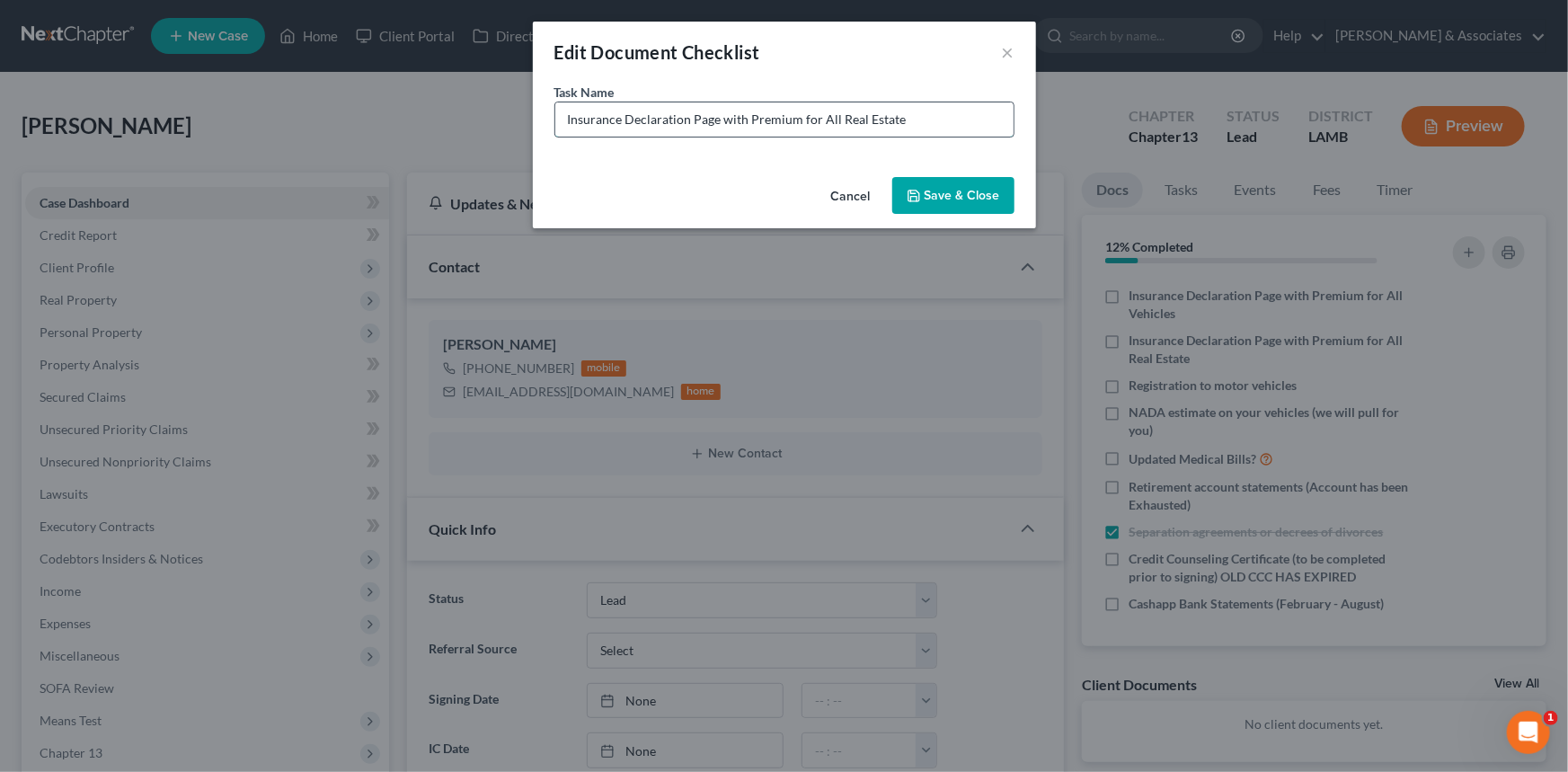
click at [966, 124] on input "Insurance Declaration Page with Premium for All Real Estate" at bounding box center [784, 119] width 459 height 34
type input "Insurance Declaration Page with Premium for All Real Estate (Need Updated Polic…"
click at [982, 183] on button "Save & Close" at bounding box center [953, 195] width 122 height 38
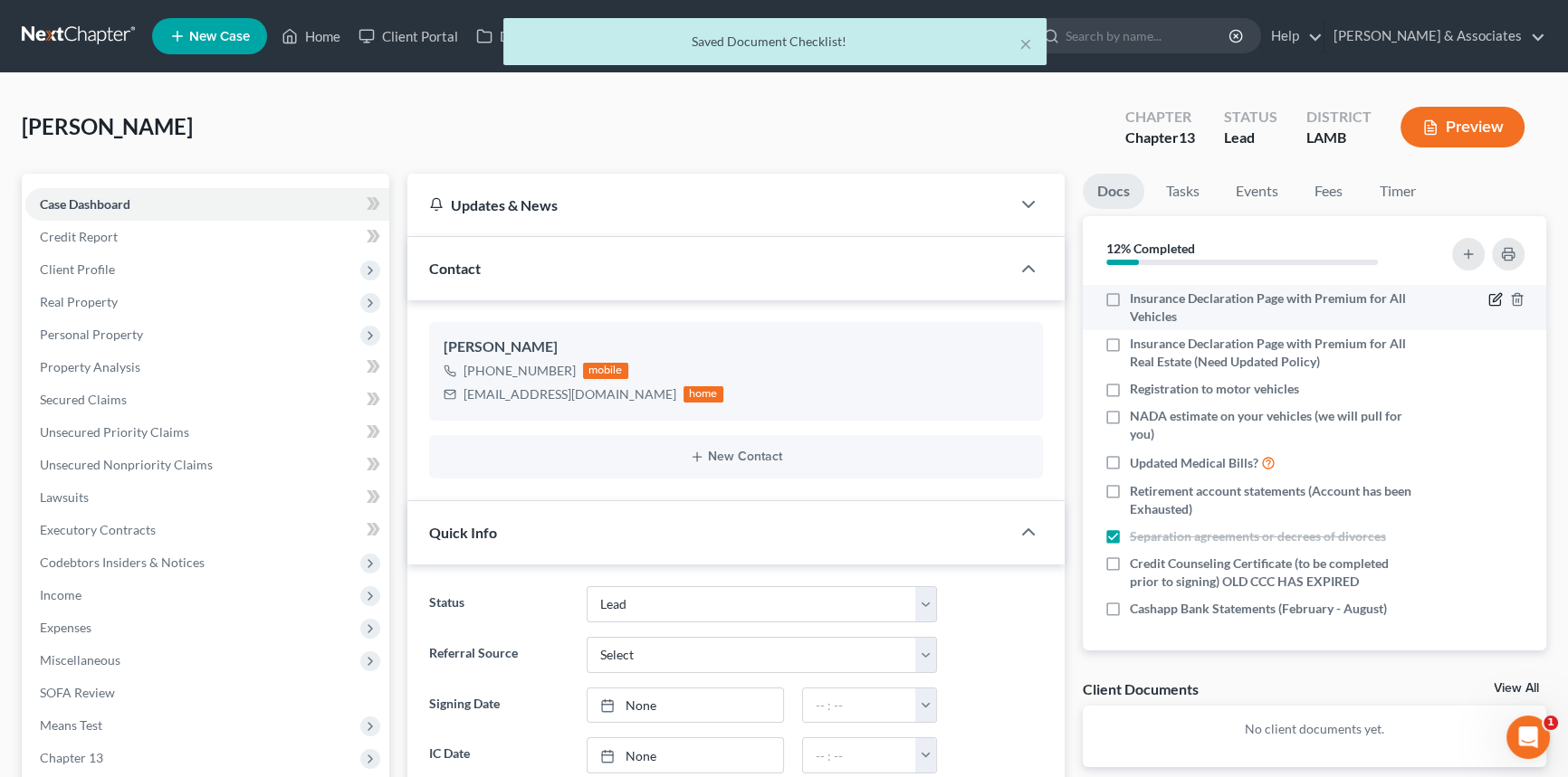
click at [1488, 295] on icon "button" at bounding box center [1496, 299] width 15 height 15
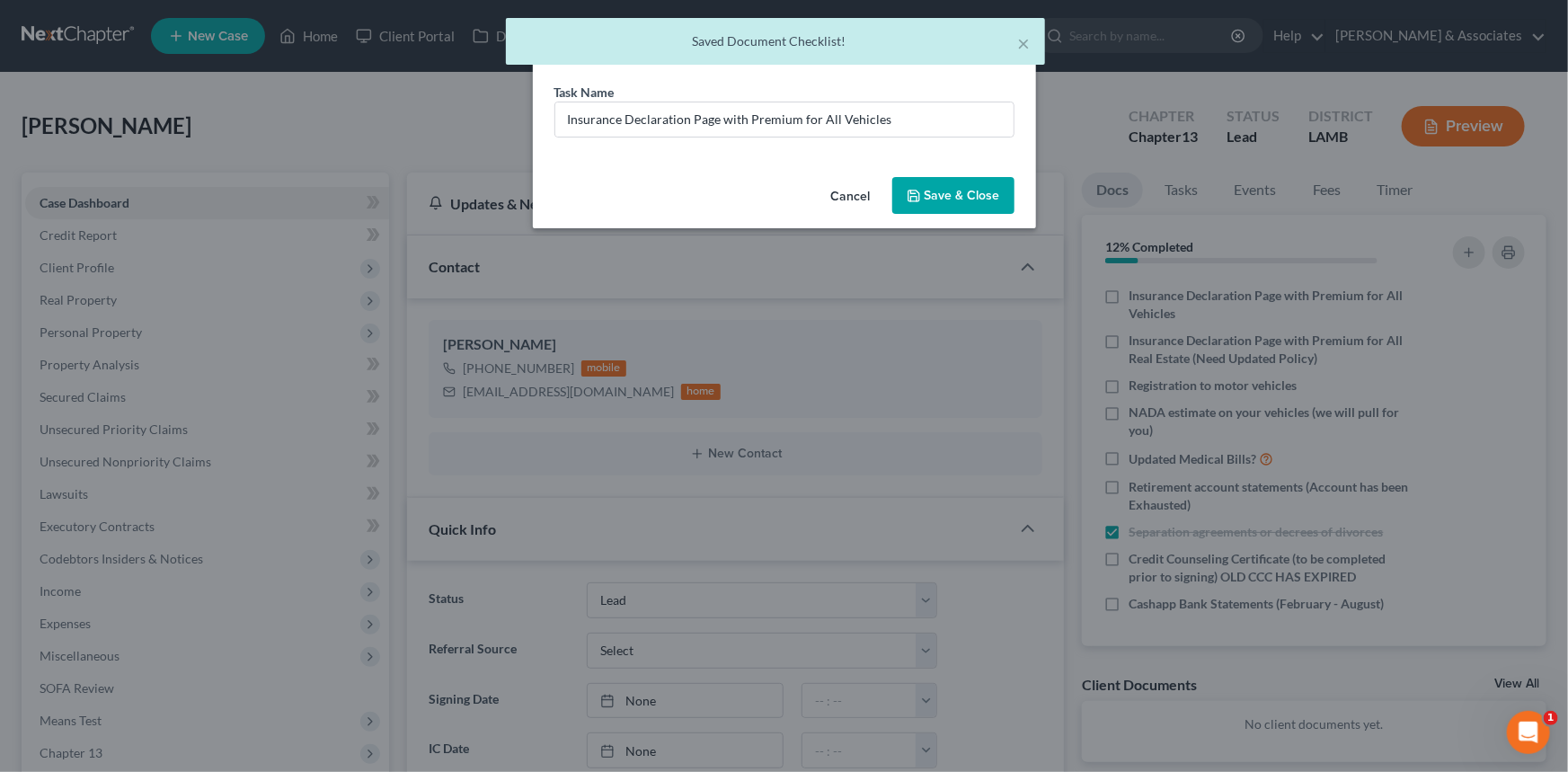
drag, startPoint x: 956, startPoint y: 142, endPoint x: 956, endPoint y: 126, distance: 16.0
click at [956, 141] on div "Task Name * Insurance Declaration Page with Premium for All Vehicles" at bounding box center [784, 126] width 504 height 88
click at [956, 126] on input "Insurance Declaration Page with Premium for All Vehicles" at bounding box center [784, 119] width 459 height 34
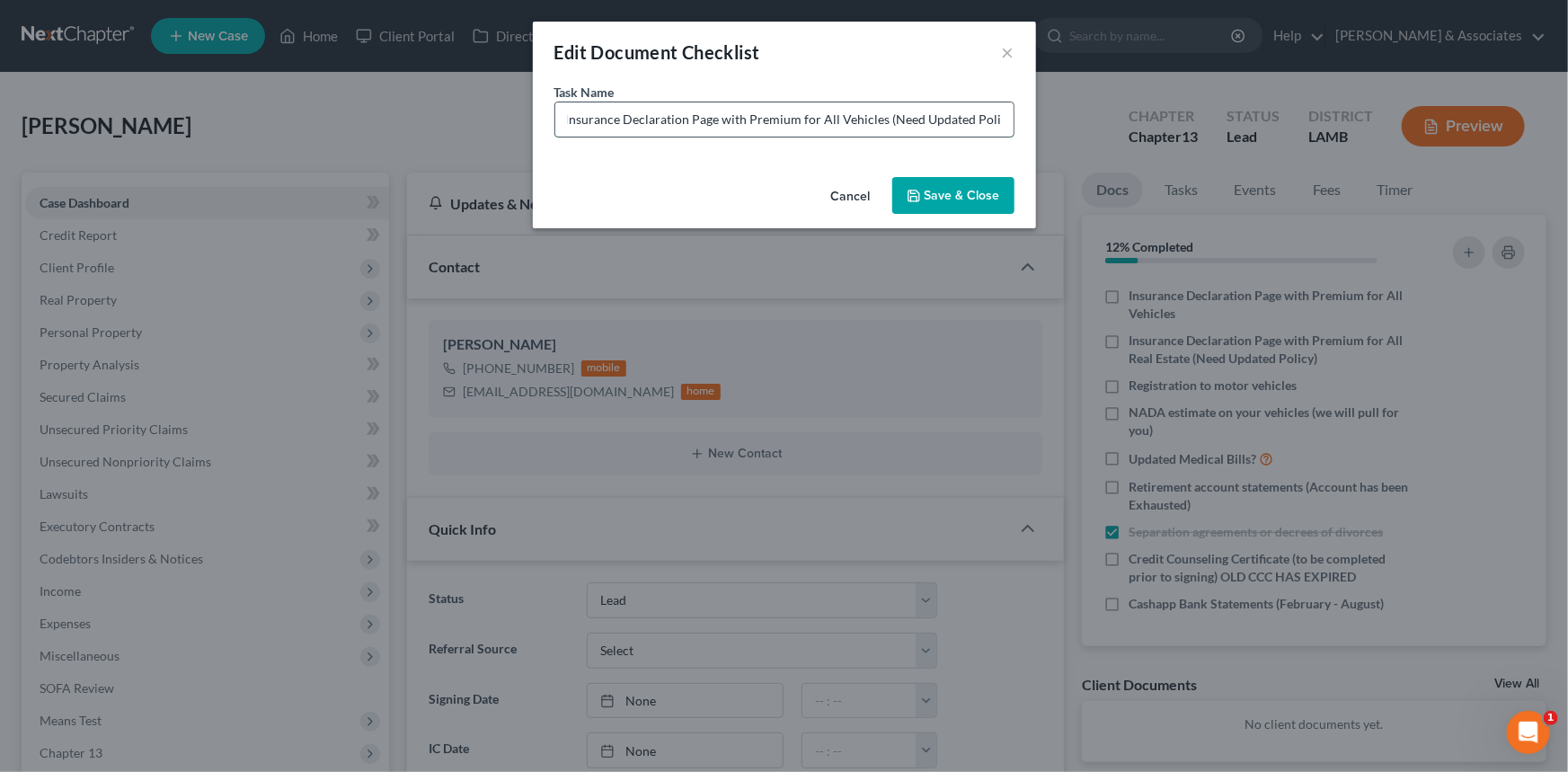
scroll to position [0, 6]
type input "Insurance Declaration Page with Premium for All Vehicles (Need Updated Policy)"
click at [993, 203] on button "Save & Close" at bounding box center [953, 195] width 122 height 38
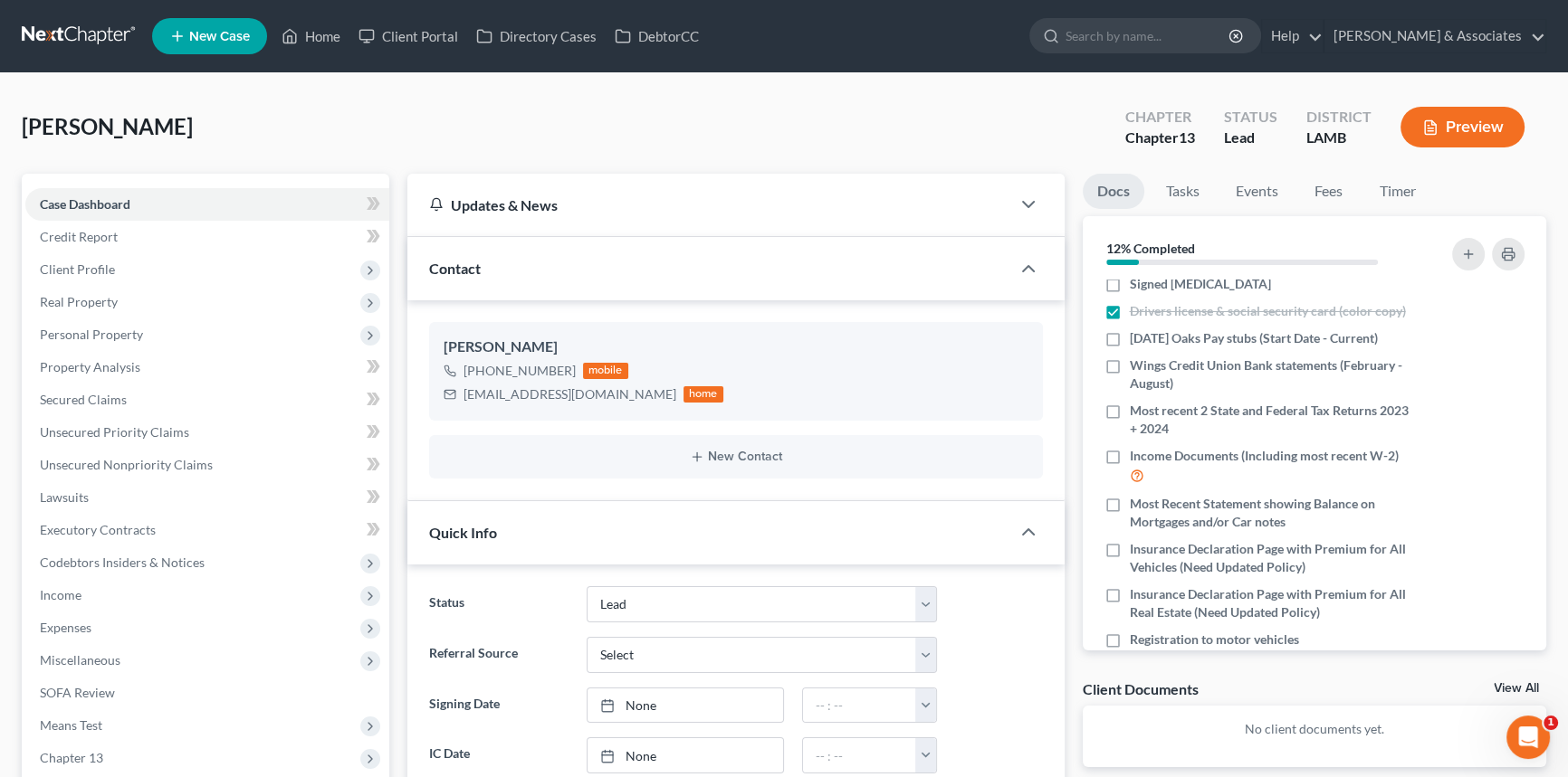
scroll to position [0, 0]
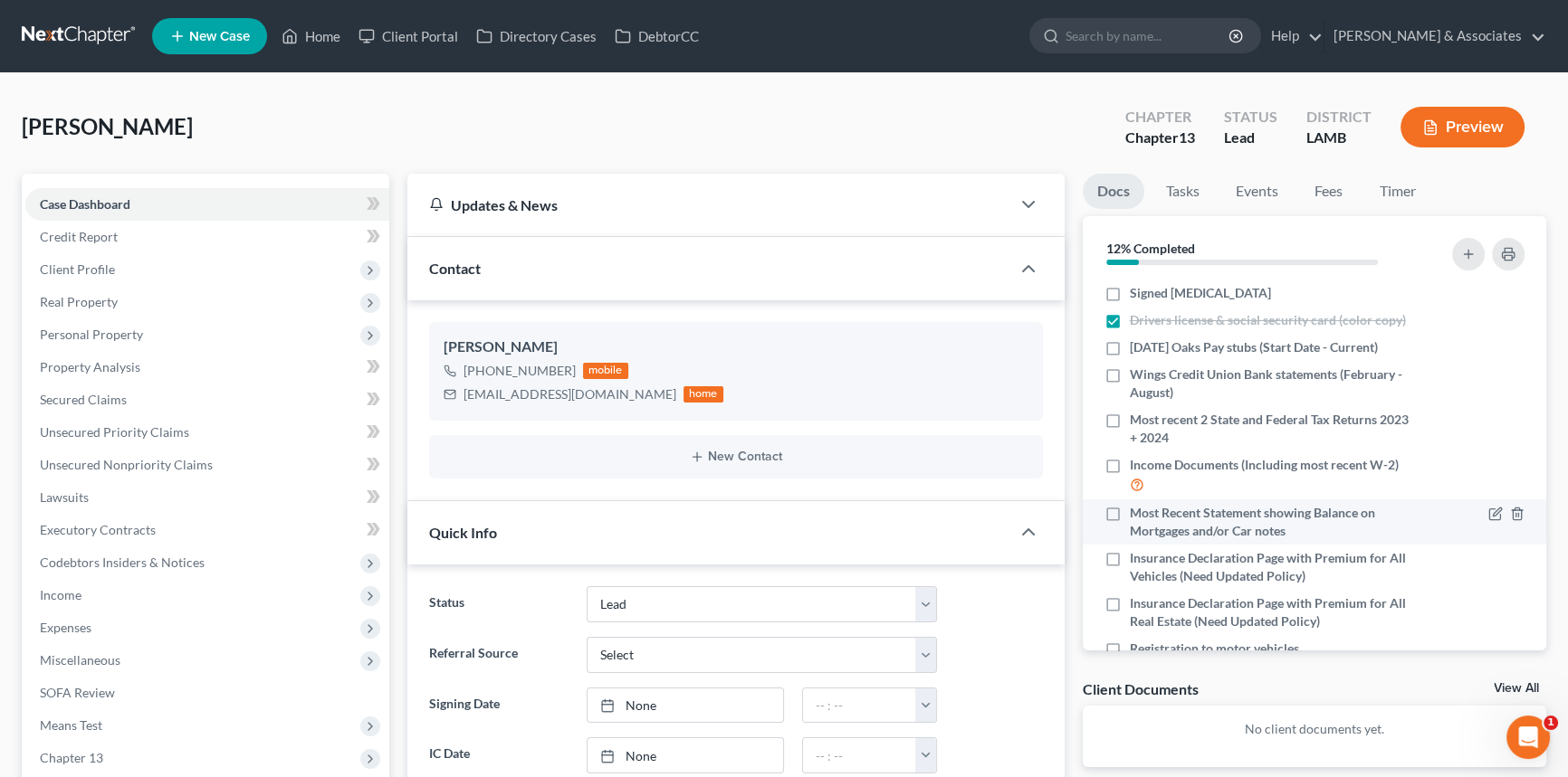
click at [1129, 516] on label "Most Recent Statement showing Balance on Mortgages and/or Car notes" at bounding box center [1271, 522] width 285 height 36
click at [1137, 516] on input "Most Recent Statement showing Balance on Mortgages and/or Car notes" at bounding box center [1142, 510] width 12 height 12
checkbox input "true"
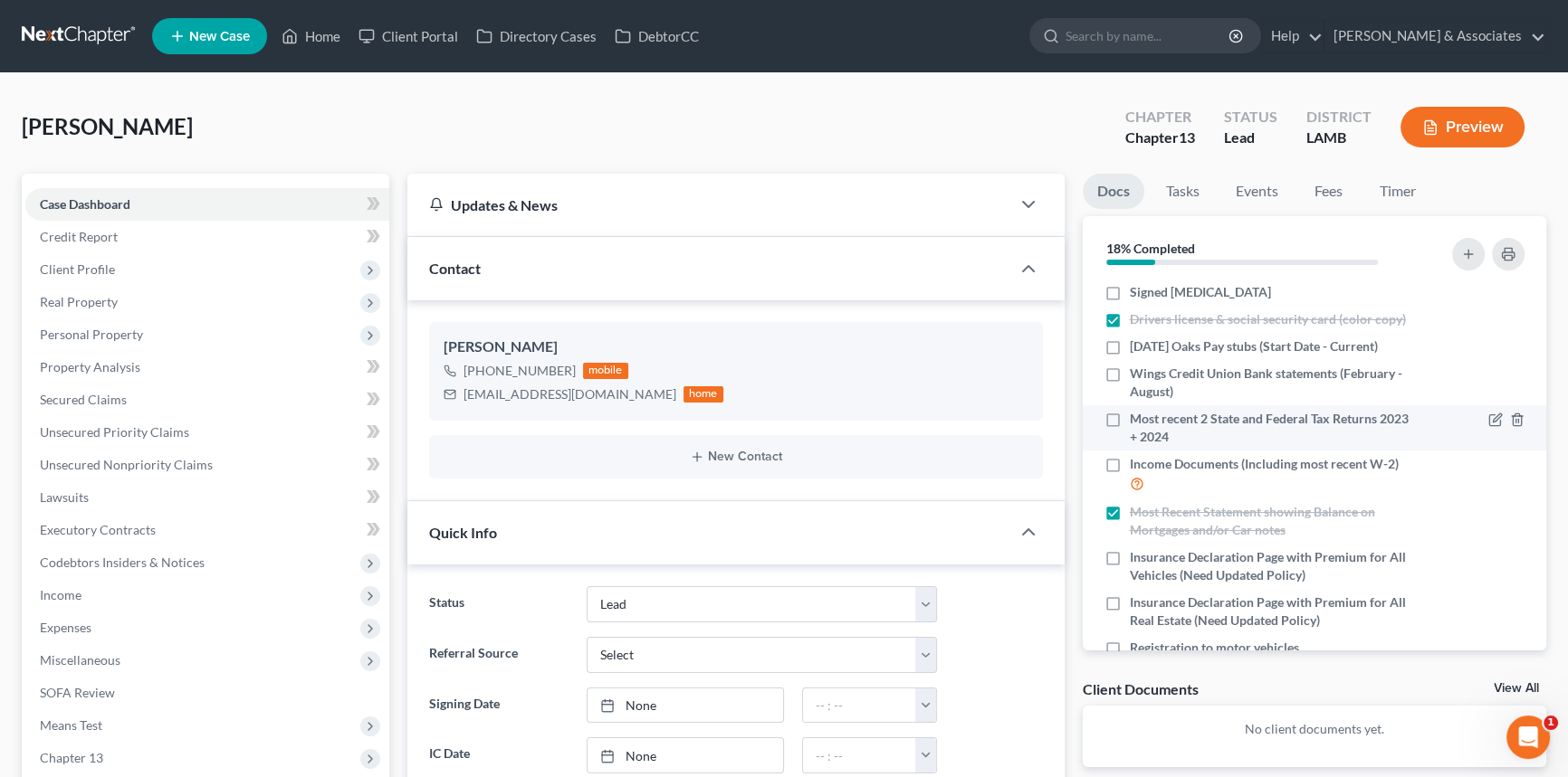
click at [1129, 417] on label "Most recent 2 State and Federal Tax Returns 2023 + 2024" at bounding box center [1271, 427] width 285 height 36
click at [1137, 417] on input "Most recent 2 State and Federal Tax Returns 2023 + 2024" at bounding box center [1142, 415] width 12 height 12
checkbox input "true"
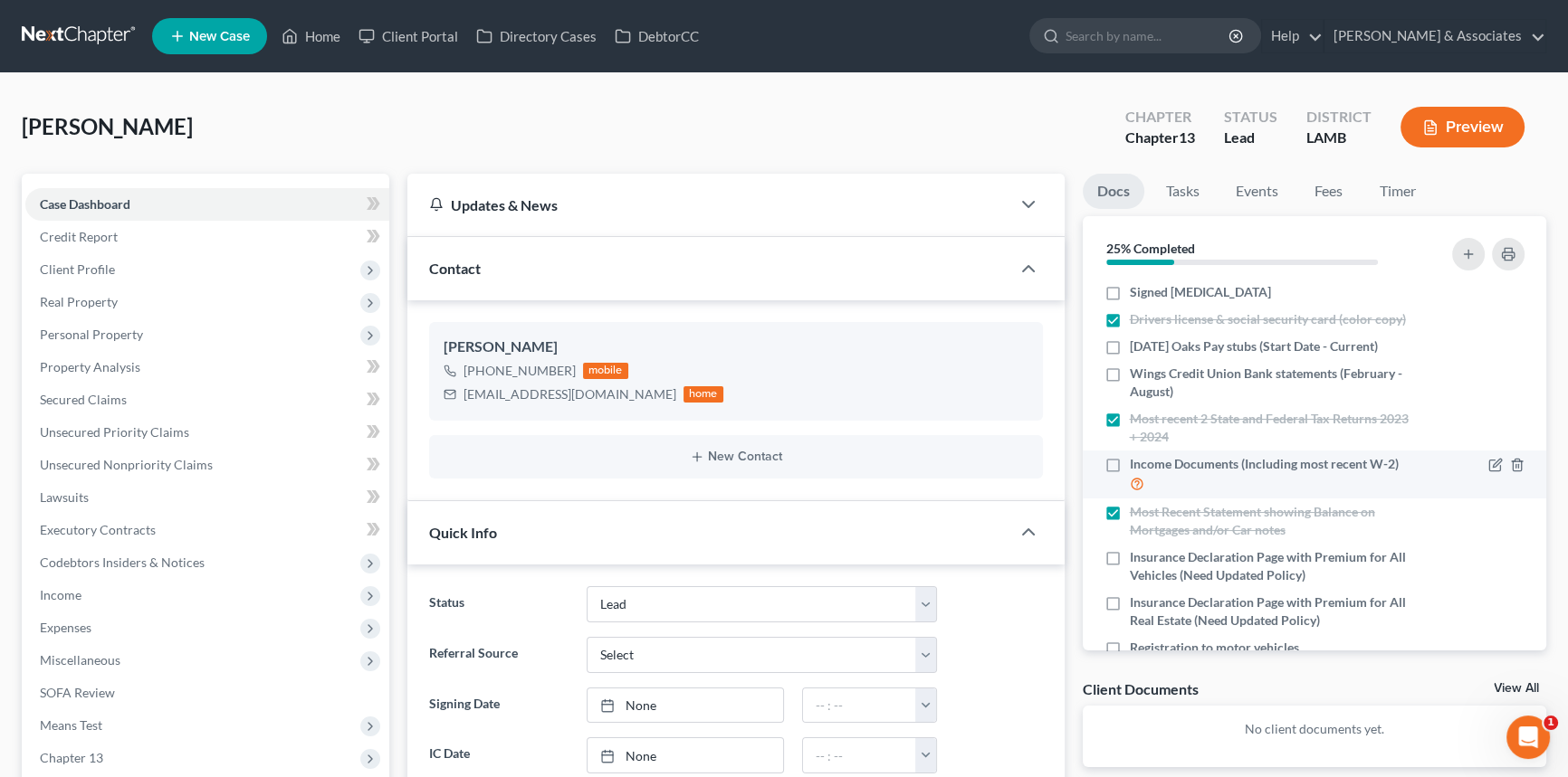
click at [1119, 489] on div "Income Documents (Including most recent W-2)" at bounding box center [1259, 475] width 311 height 39
click at [1129, 465] on label "Income Documents (Including most recent W-2)" at bounding box center [1271, 475] width 285 height 39
click at [1137, 465] on input "Income Documents (Including most recent W-2)" at bounding box center [1142, 461] width 12 height 12
checkbox input "true"
click at [1096, 285] on div "Signed [MEDICAL_DATA]" at bounding box center [1259, 293] width 328 height 19
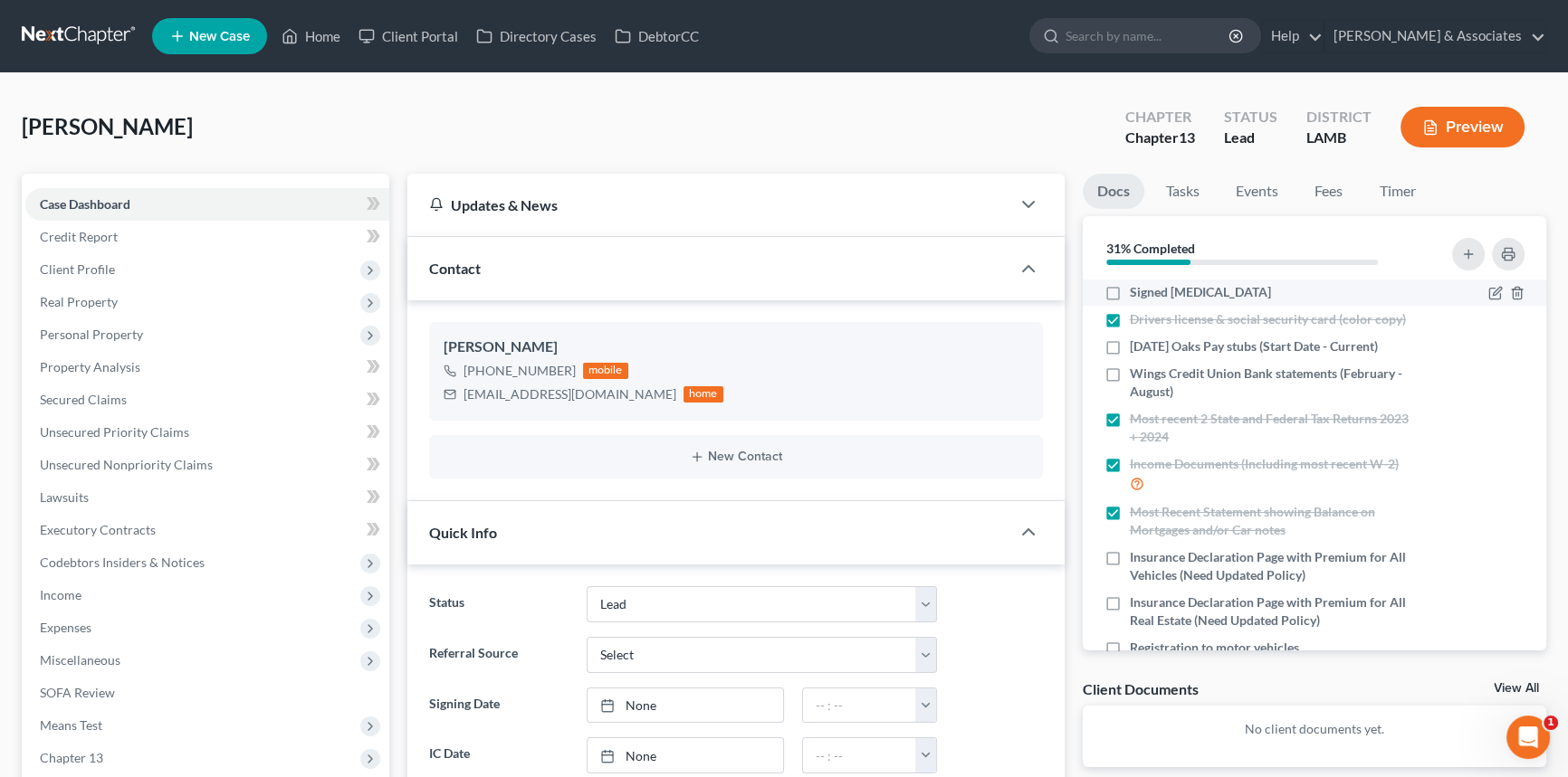
click at [1129, 290] on label "Signed [MEDICAL_DATA]" at bounding box center [1200, 293] width 141 height 19
click at [1137, 290] on input "Signed [MEDICAL_DATA]" at bounding box center [1142, 289] width 12 height 12
checkbox input "true"
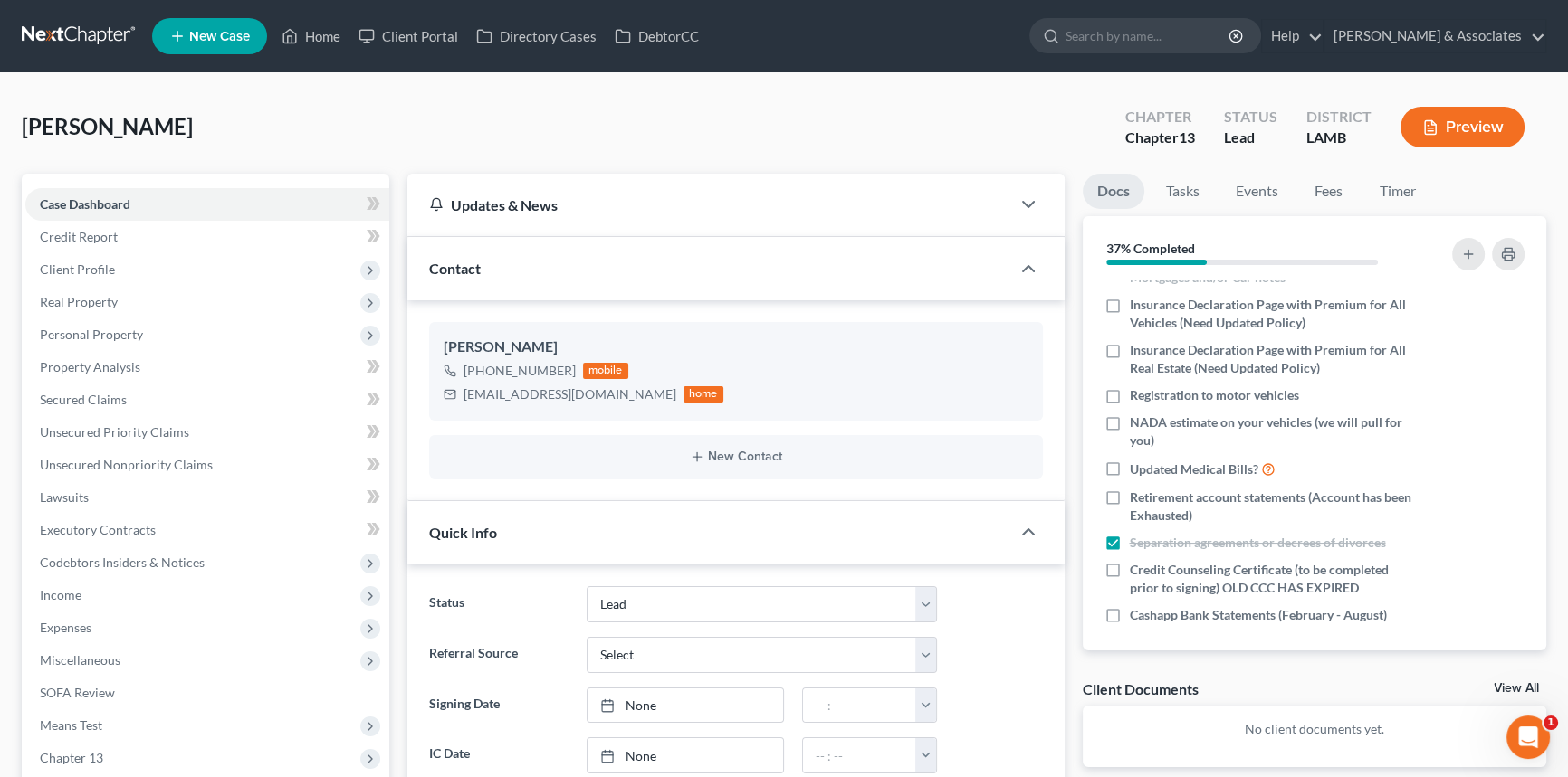
scroll to position [260, 0]
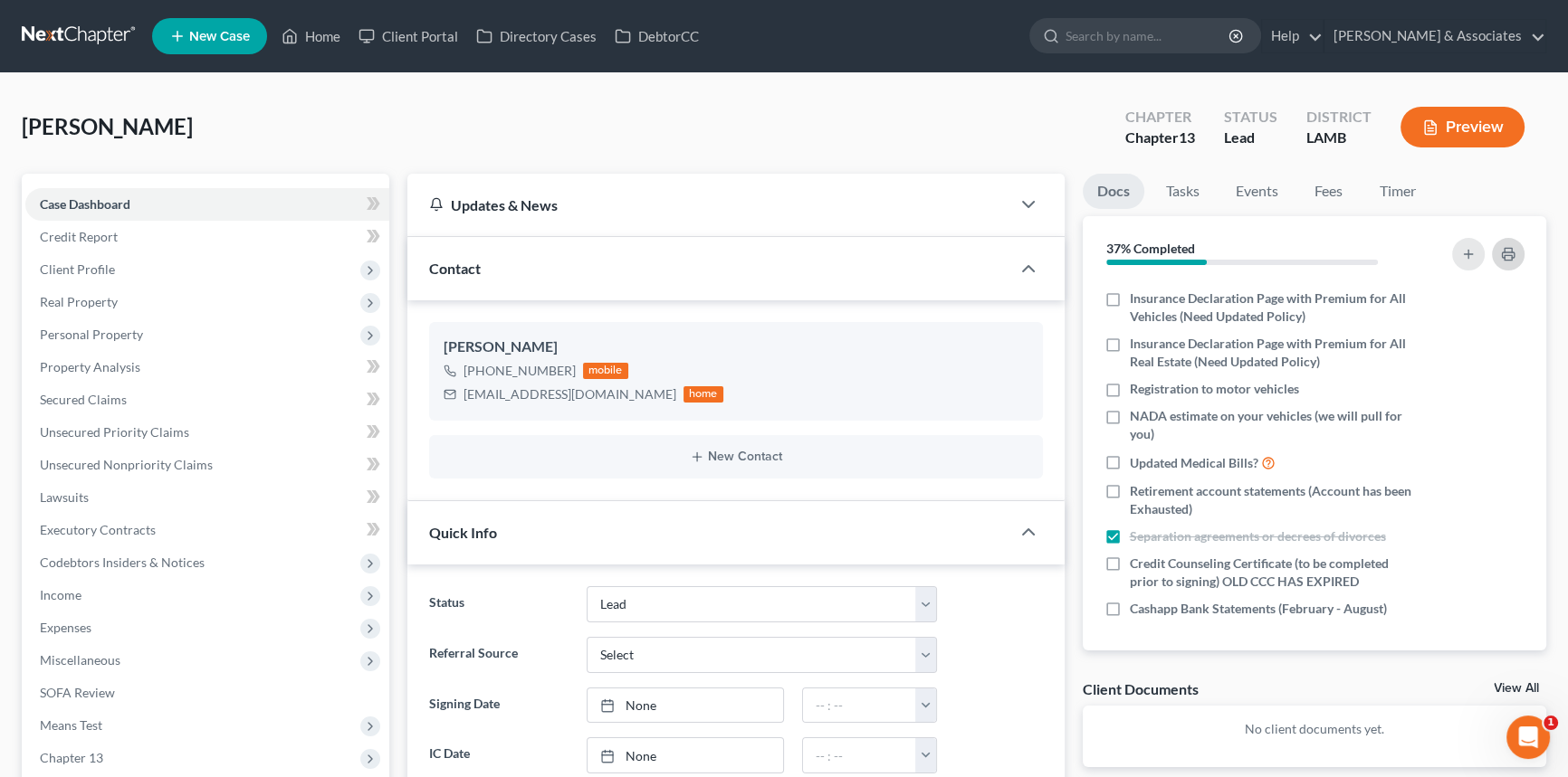
click at [1514, 254] on button "button" at bounding box center [1508, 254] width 32 height 32
click at [1129, 561] on label "Credit Counseling Certificate (to be completed prior to signing) OLD CCC HAS EX…" at bounding box center [1271, 572] width 285 height 36
click at [1137, 561] on input "Credit Counseling Certificate (to be completed prior to signing) OLD CCC HAS EX…" at bounding box center [1142, 560] width 12 height 12
checkbox input "true"
click at [1512, 240] on button "button" at bounding box center [1508, 254] width 32 height 32
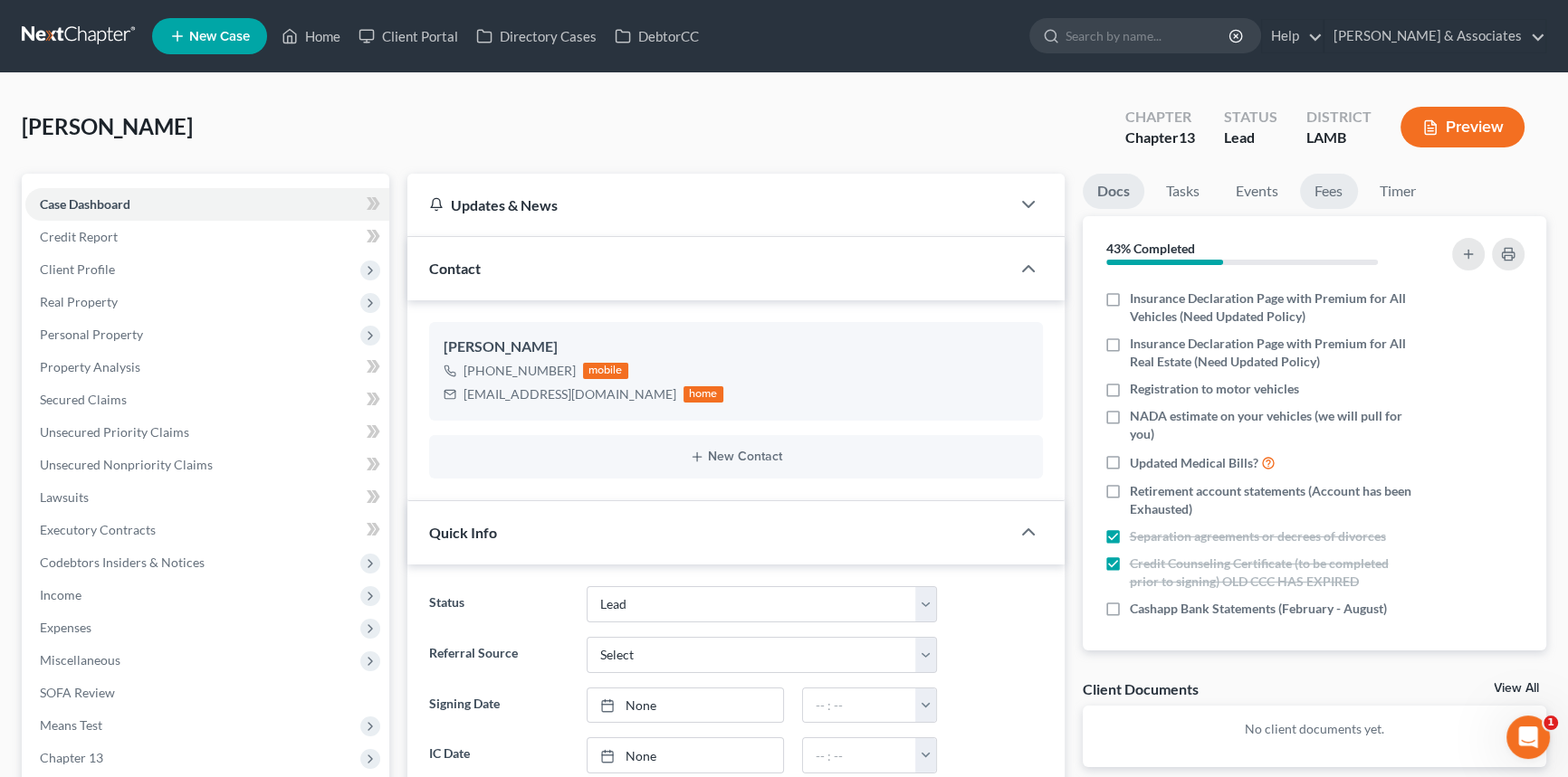
click at [1327, 205] on link "Fees" at bounding box center [1329, 191] width 57 height 35
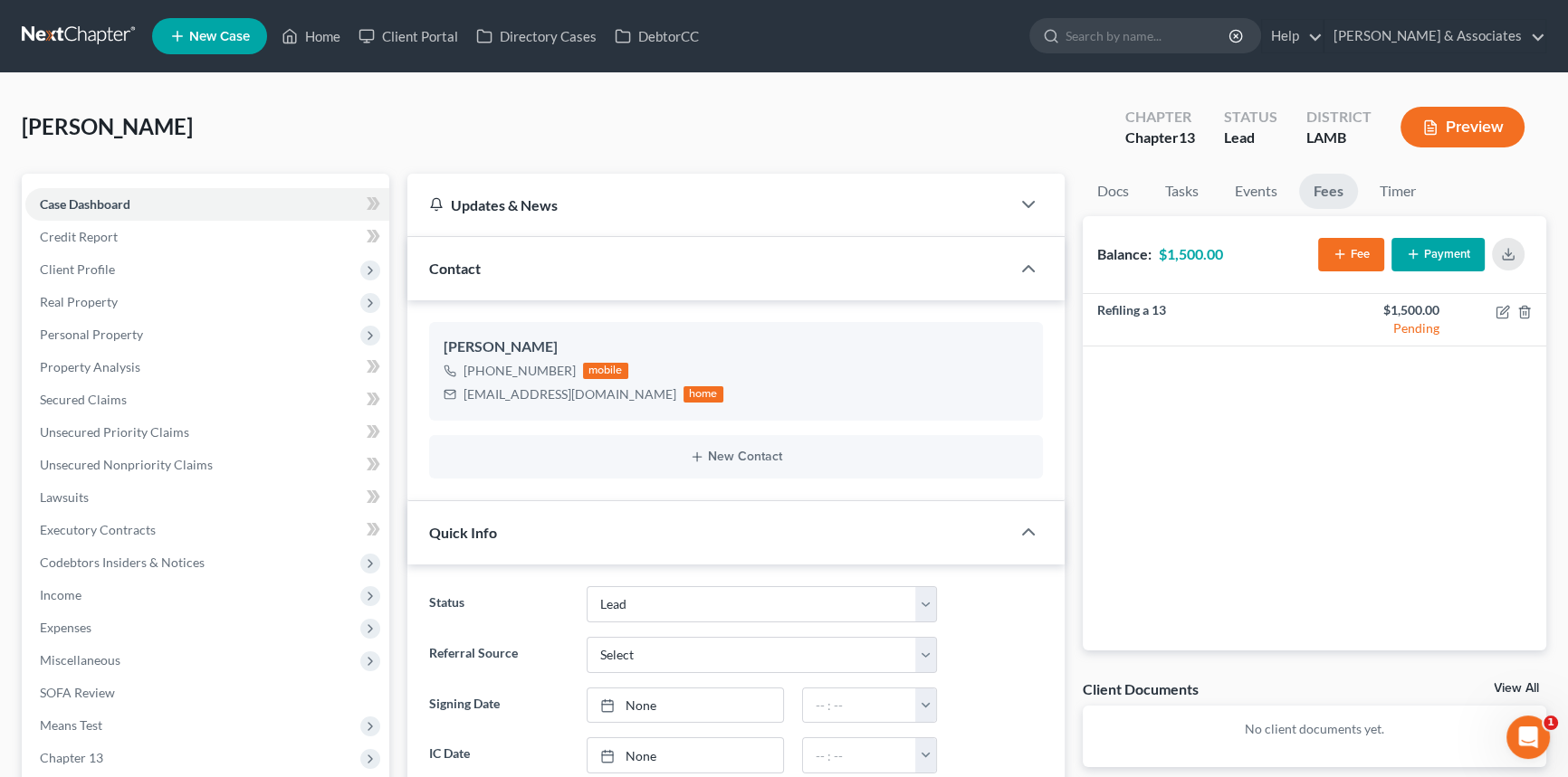
click at [1420, 238] on button "Payment" at bounding box center [1437, 255] width 94 height 33
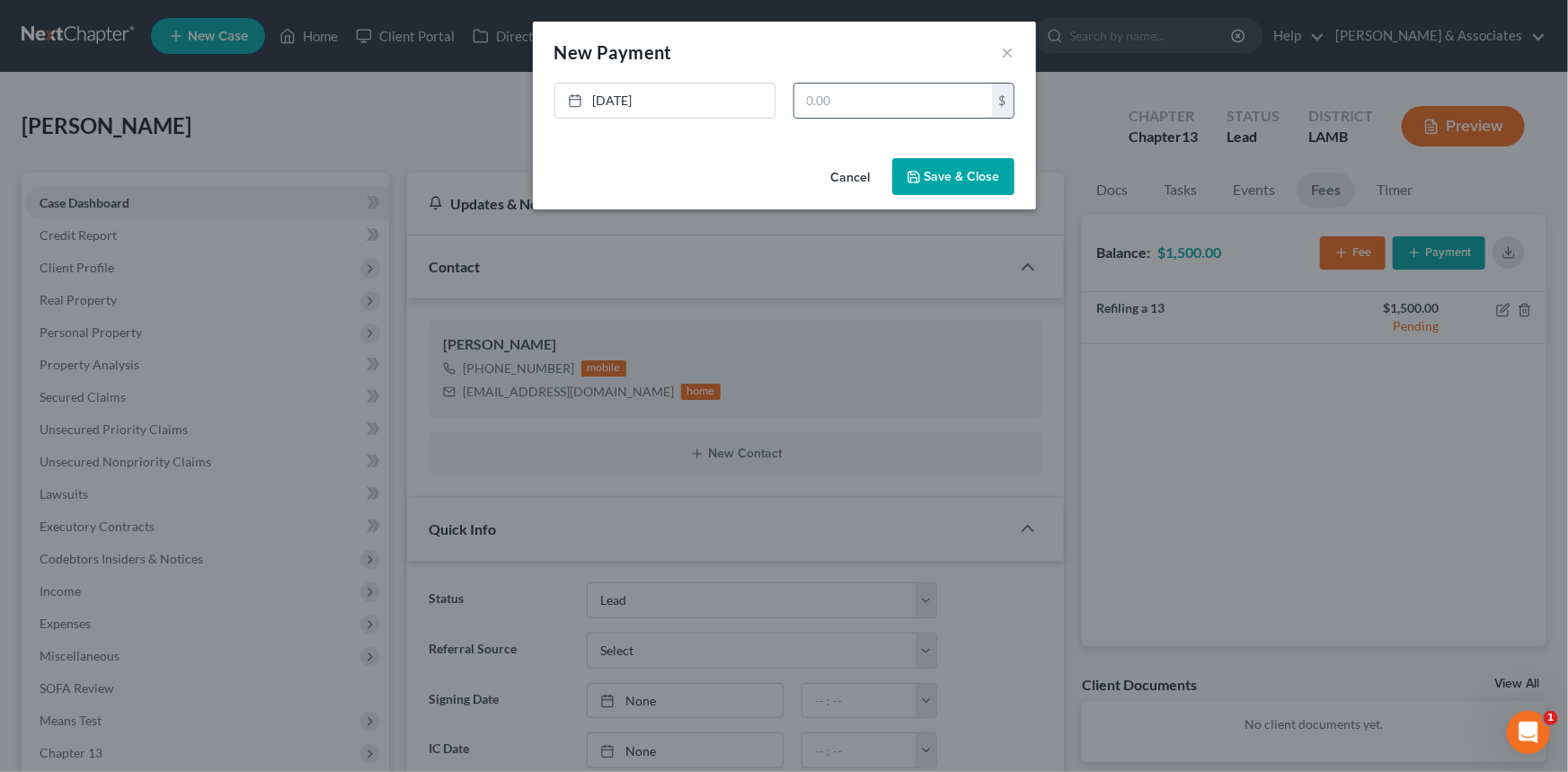
click at [860, 110] on input "text" at bounding box center [893, 100] width 198 height 34
type input "1,500"
click at [957, 158] on button "Save & Close" at bounding box center [953, 177] width 122 height 38
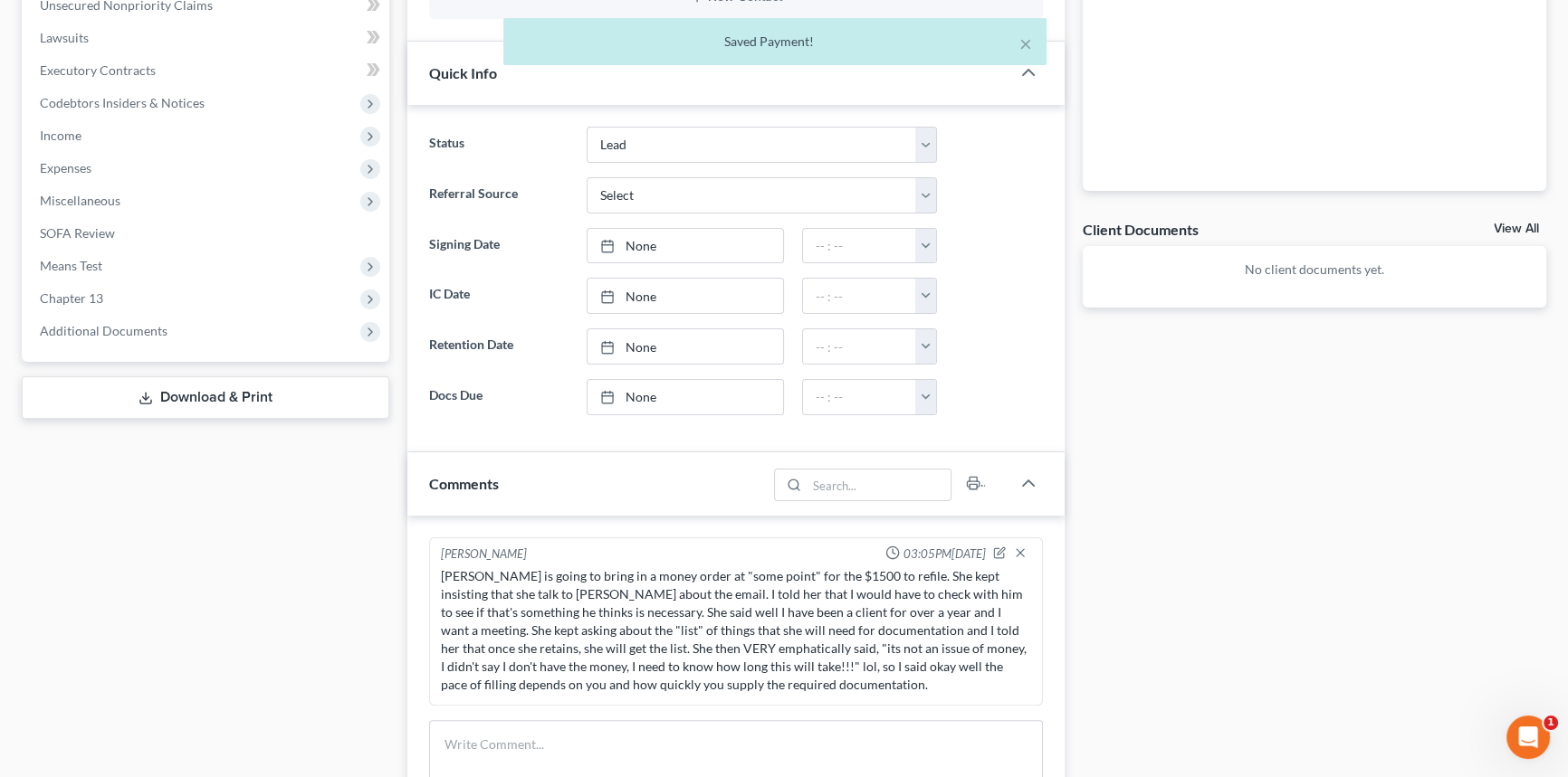
scroll to position [82, 0]
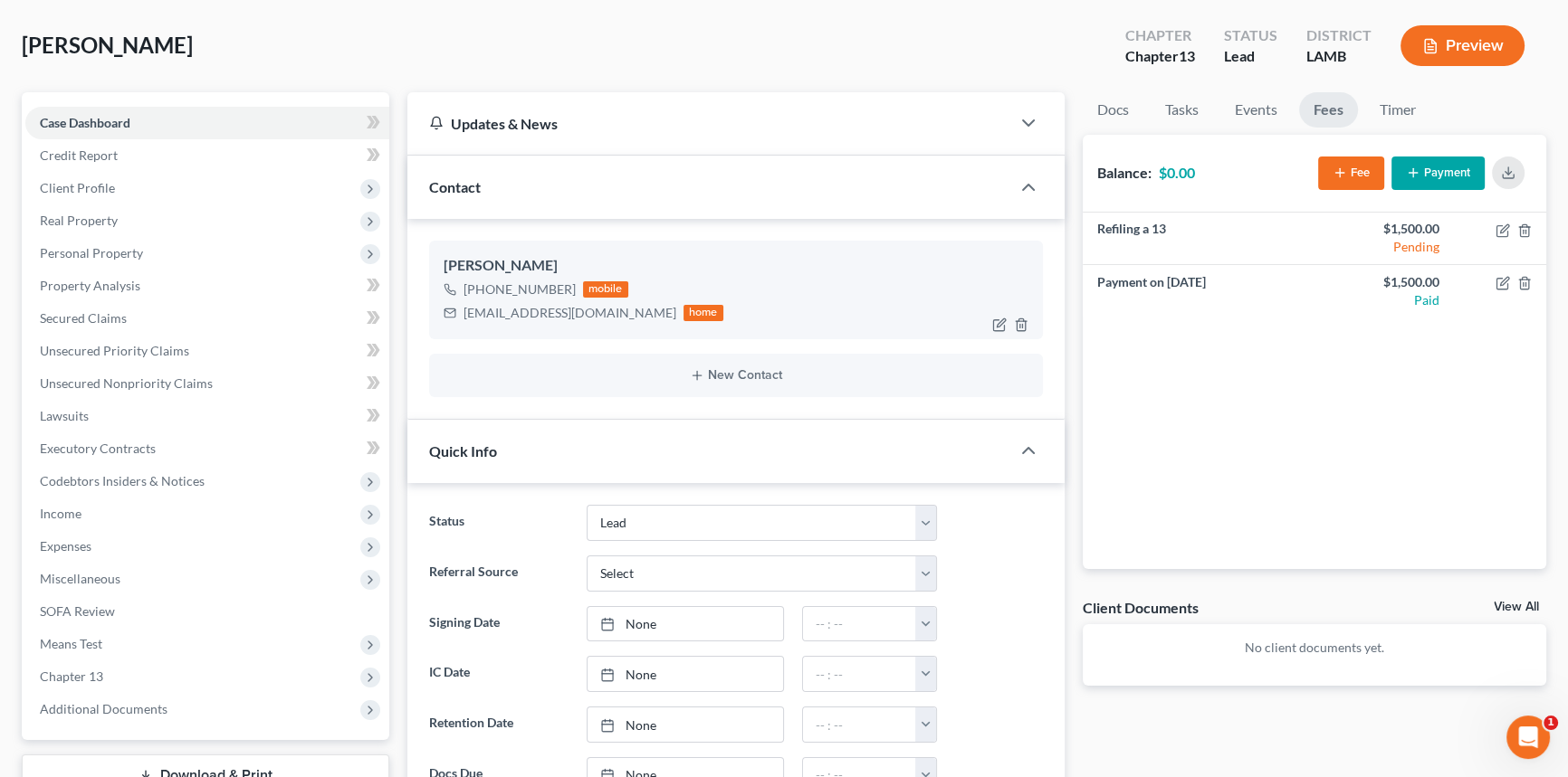
click at [504, 281] on div "+1 (952) 500-3414" at bounding box center [519, 290] width 112 height 19
click at [504, 281] on div "+1 (952) 500-3414" at bounding box center [519, 290] width 112 height 19
copy div "+1 (952) 500-3414"
click at [542, 314] on div "jbbjabarie@gmail.com" at bounding box center [569, 313] width 212 height 19
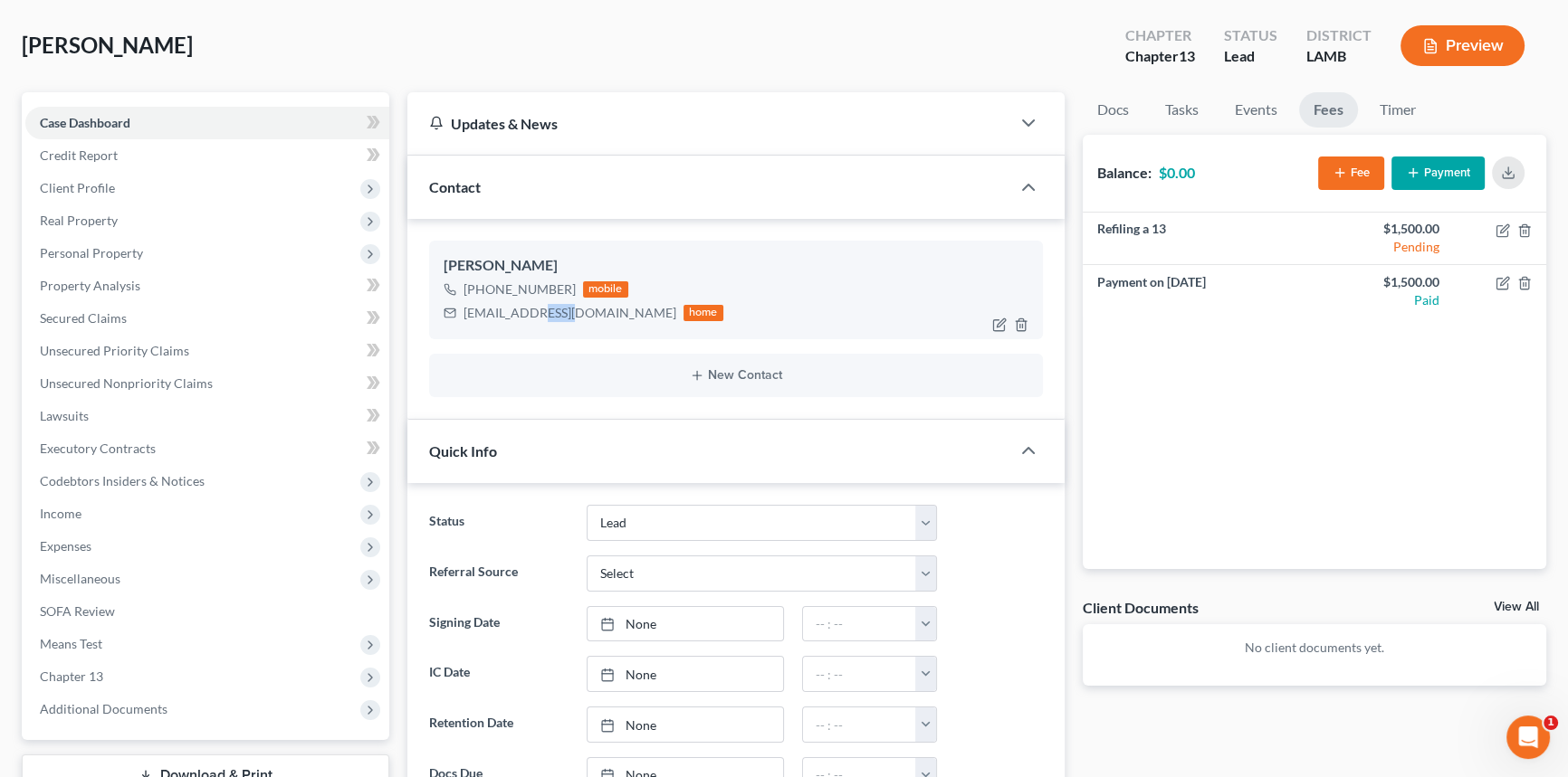
click at [542, 314] on div "jbbjabarie@gmail.com" at bounding box center [569, 313] width 212 height 19
click at [565, 325] on div "Tracey Spencer +1 (952) 500-3414 mobile jbbjabarie@gmail.com home" at bounding box center [736, 289] width 614 height 97
click at [557, 311] on div "jbbjabarie@gmail.com" at bounding box center [569, 313] width 212 height 19
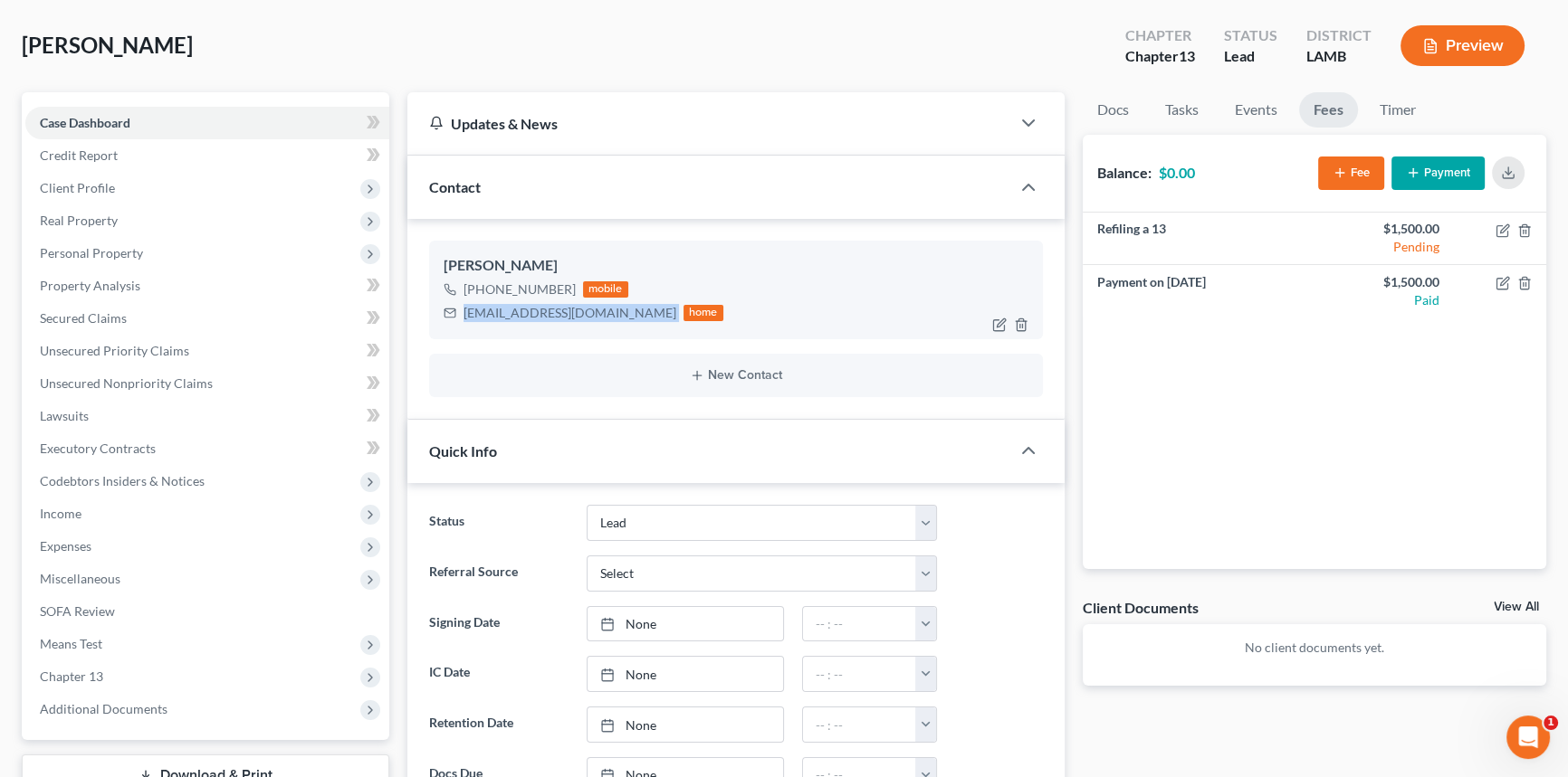
click at [557, 311] on div "jbbjabarie@gmail.com" at bounding box center [569, 313] width 212 height 19
copy div "jbbjabarie@gmail.com"
click at [1114, 105] on link "Docs" at bounding box center [1112, 110] width 60 height 35
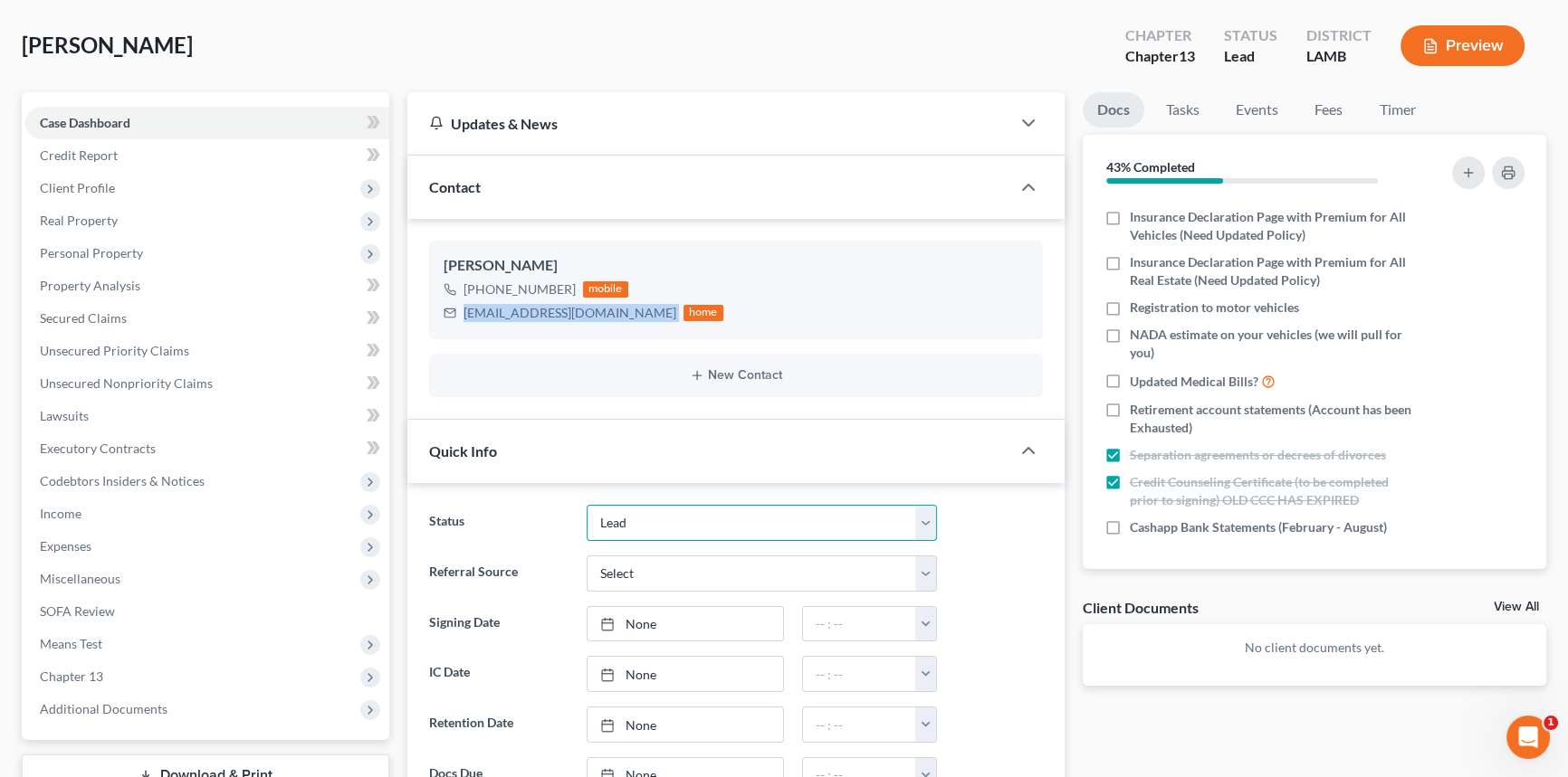
click at [670, 521] on select "Amended Plan Needed Awaiting Income Closed Confirmed Discharged Dismissed Docs …" at bounding box center [762, 523] width 351 height 36
select select "17"
click at [587, 505] on select "Amended Plan Needed Awaiting Income Closed Confirmed Discharged Dismissed Docs …" at bounding box center [762, 523] width 351 height 36
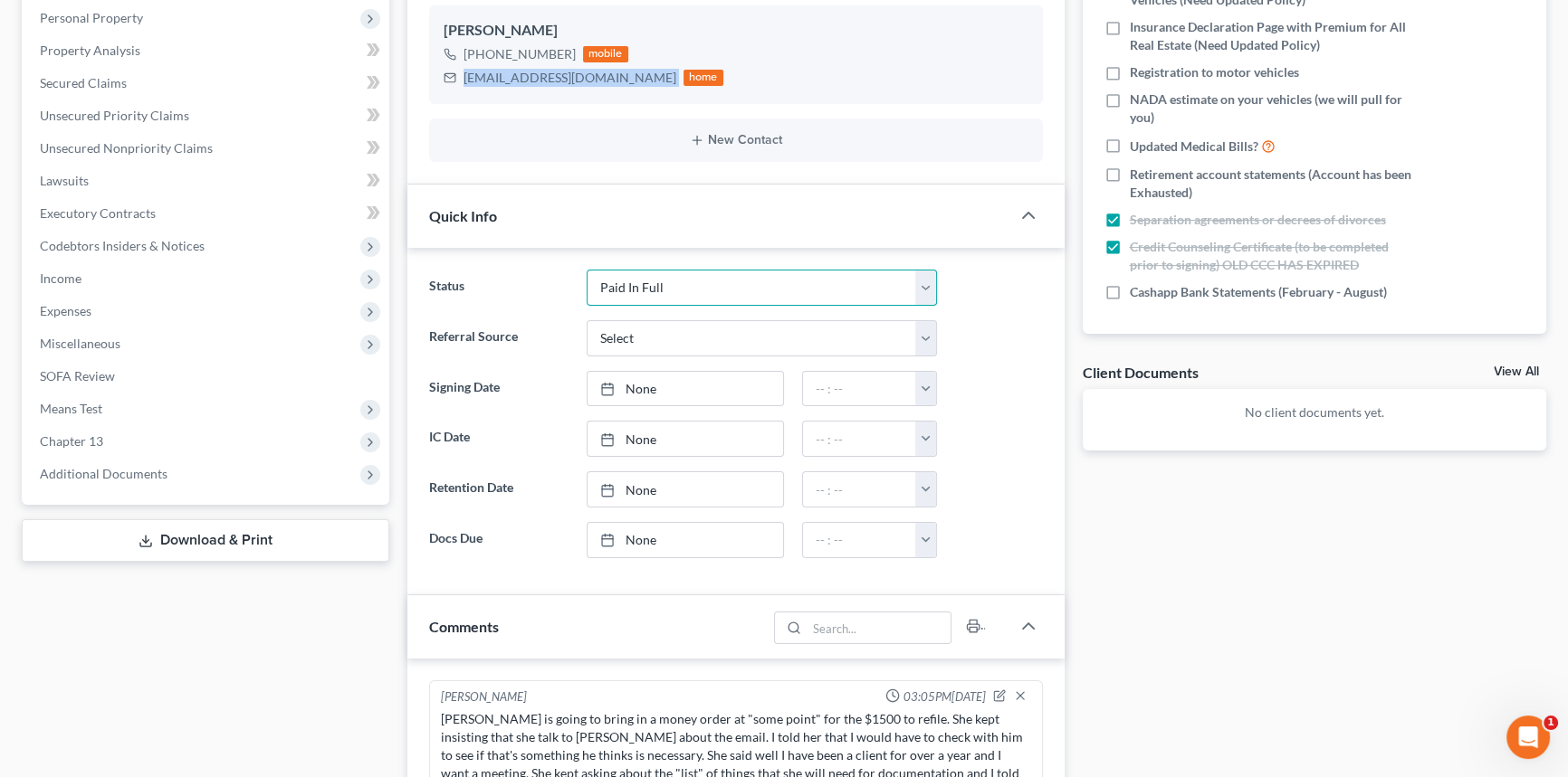
scroll to position [493, 0]
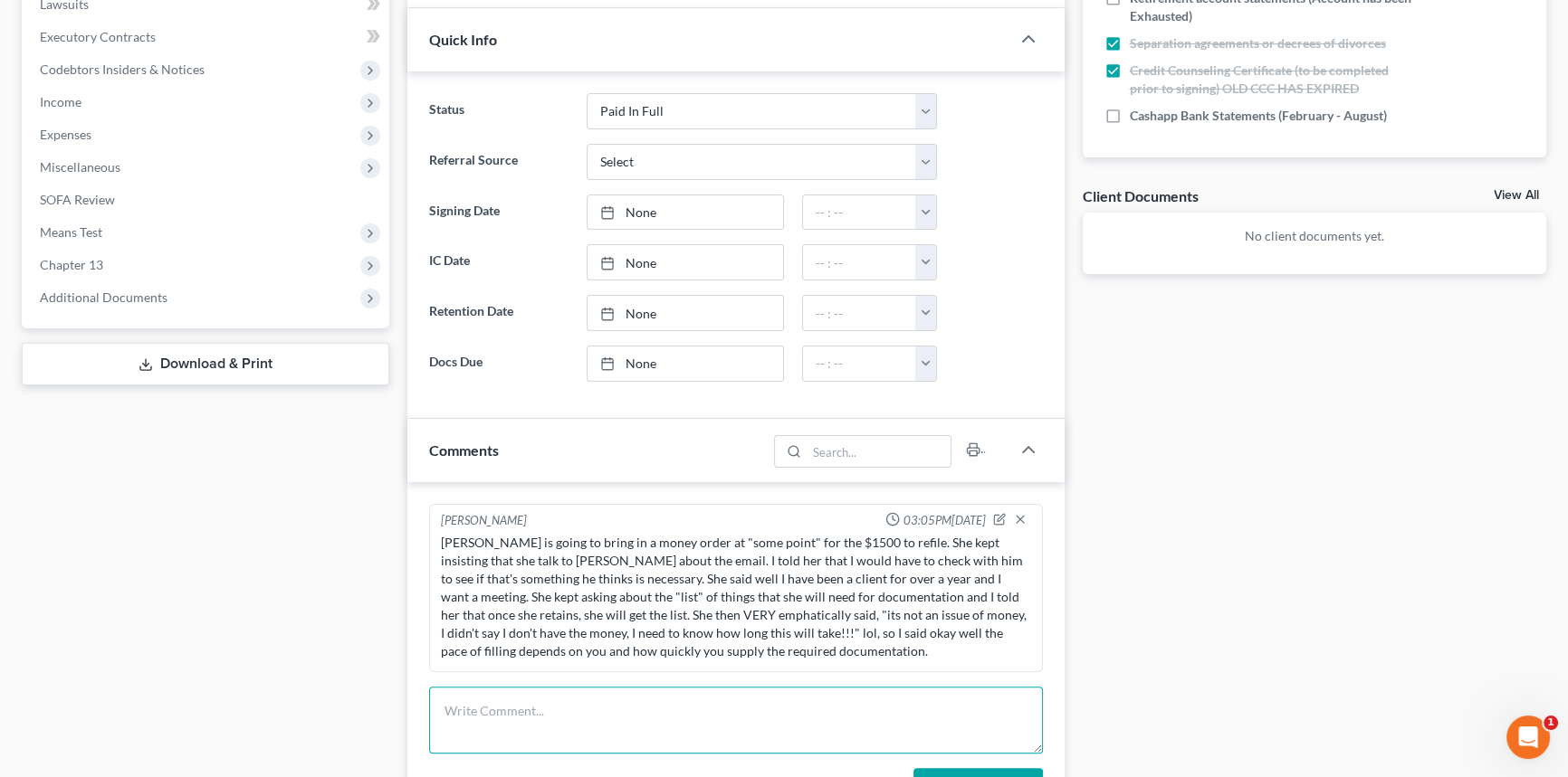
click at [554, 718] on textarea at bounding box center [736, 720] width 614 height 67
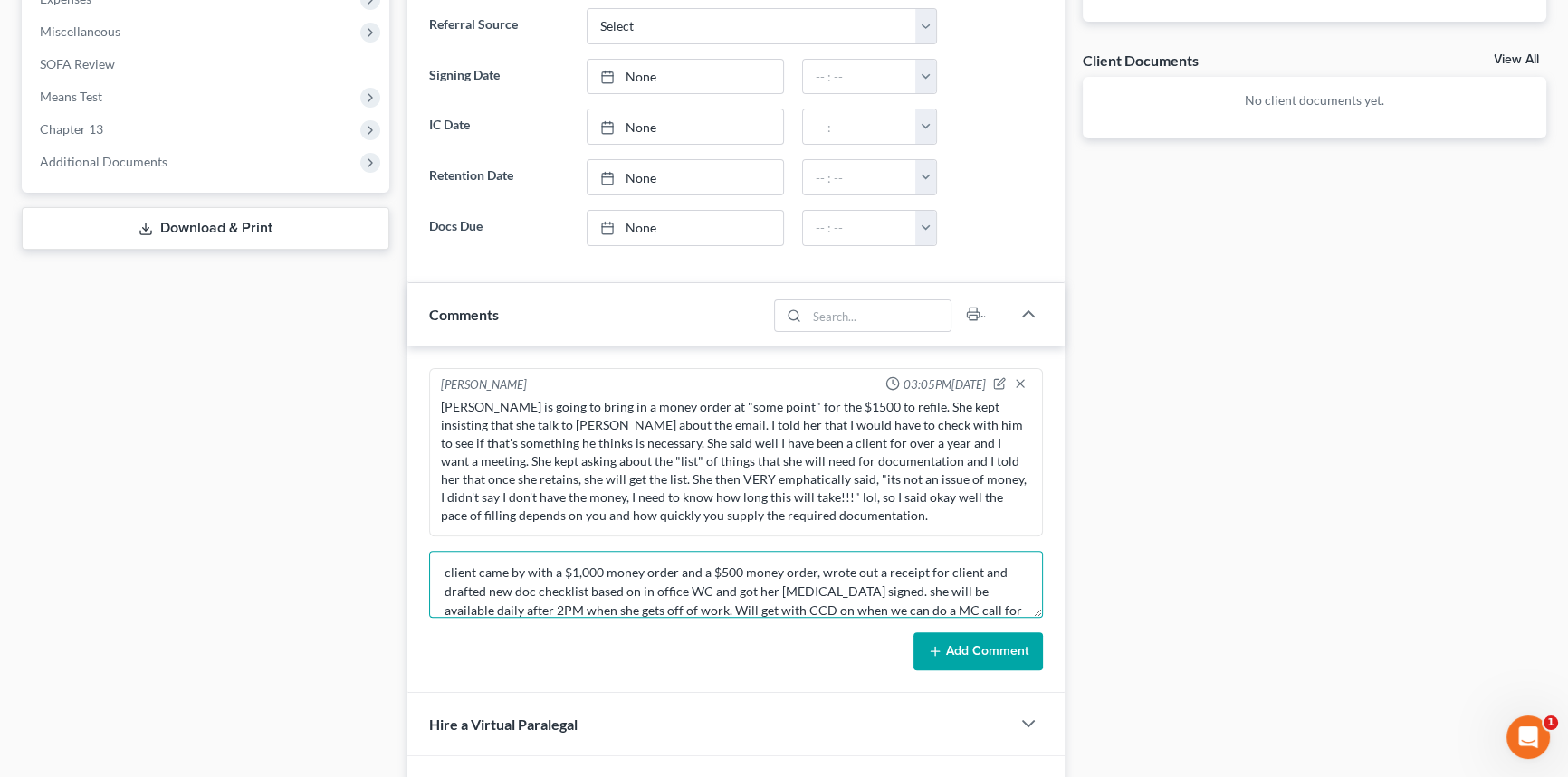
scroll to position [863, 0]
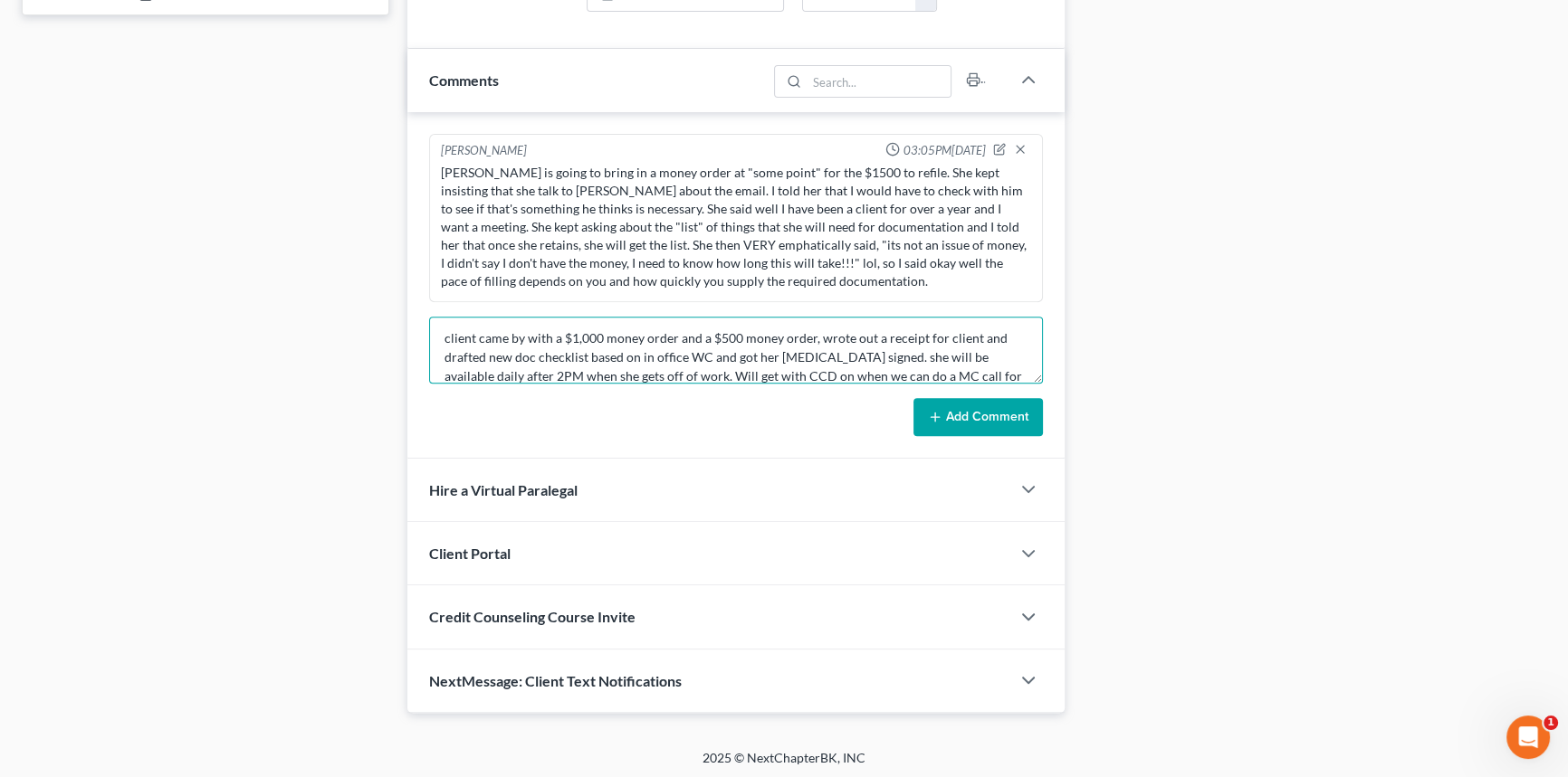
type textarea "client came by with a $1,000 money order and a $500 money order, wrote out a re…"
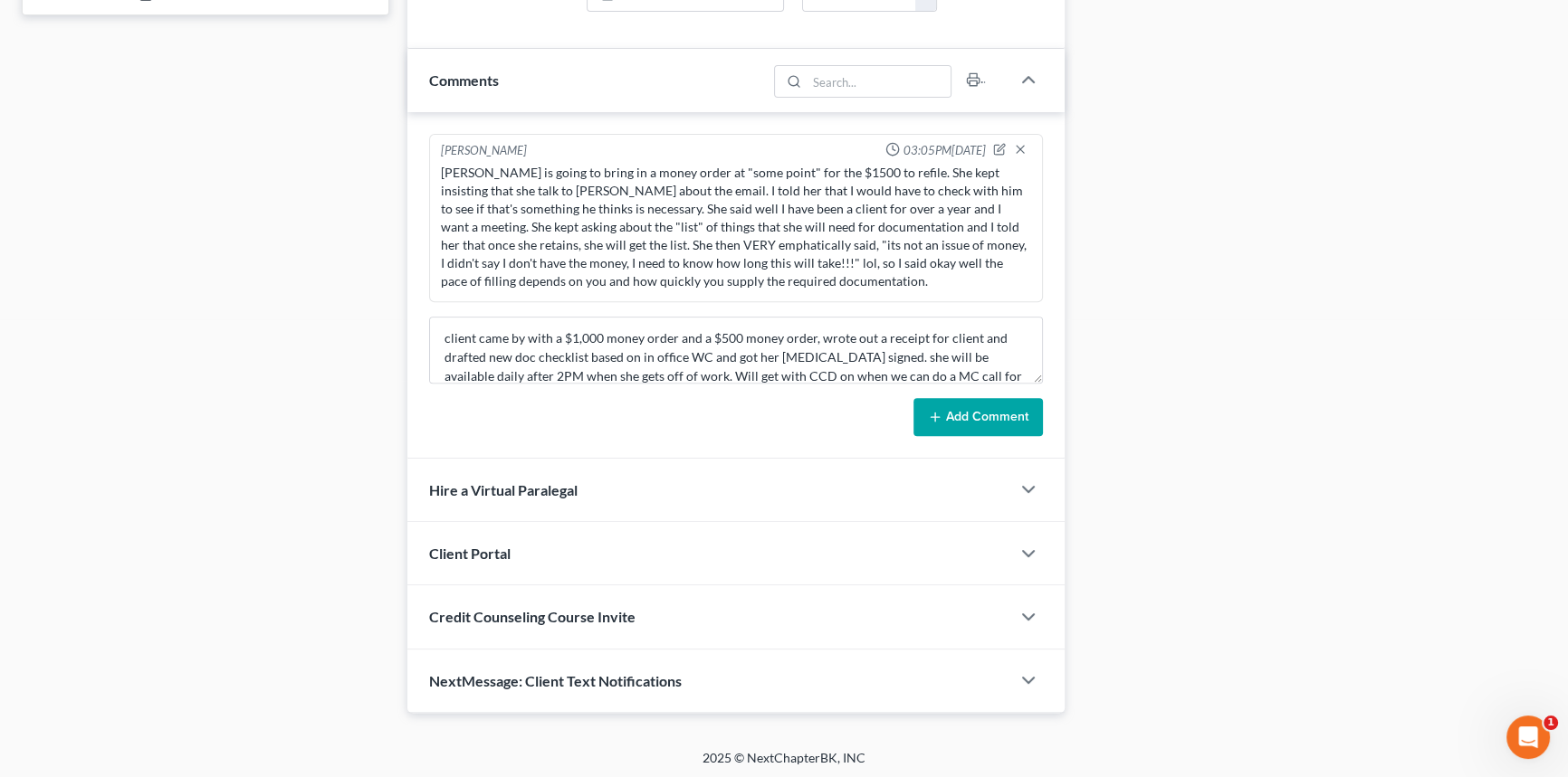
click at [975, 402] on button "Add Comment" at bounding box center [978, 416] width 130 height 38
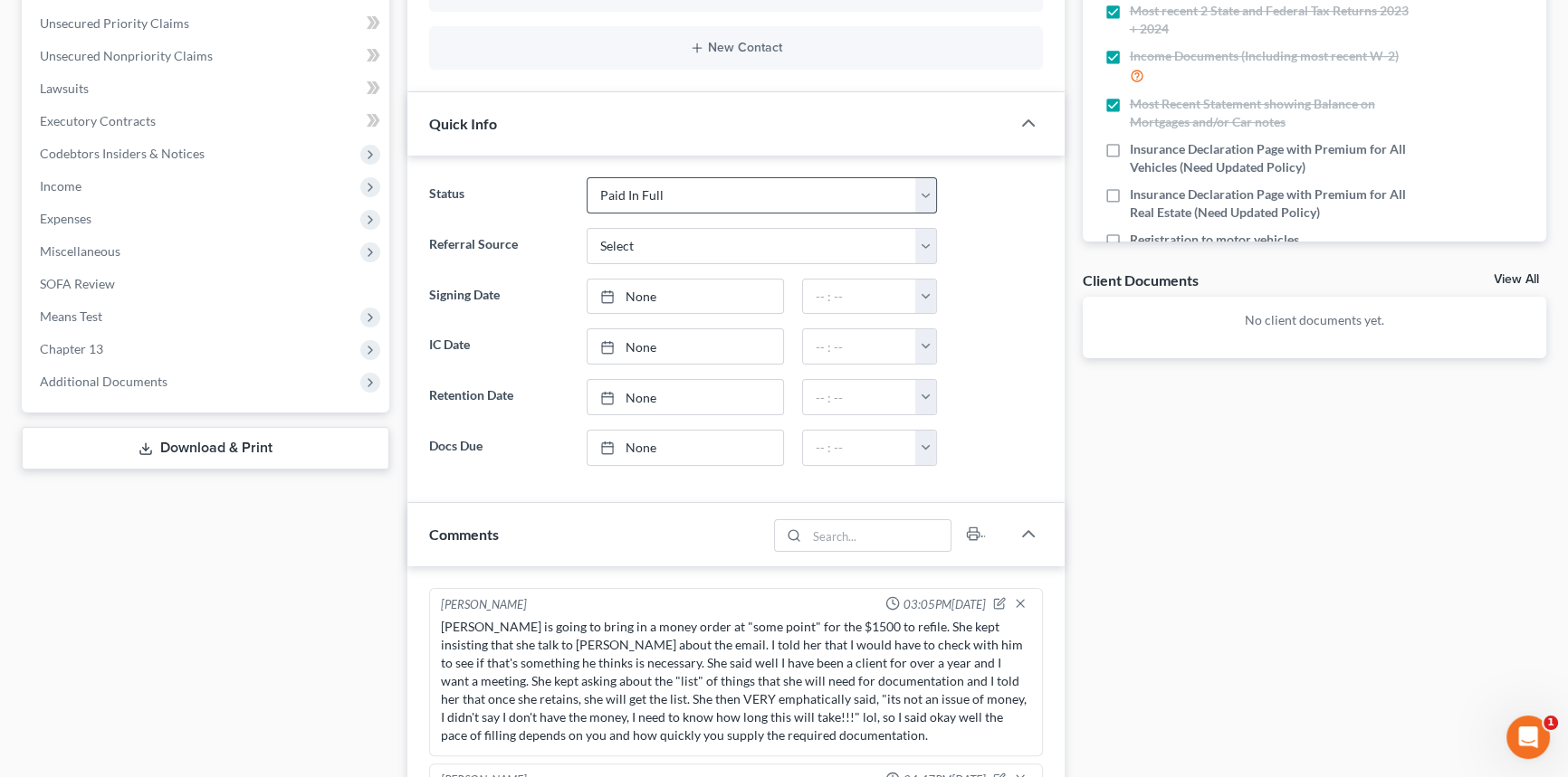
scroll to position [328, 0]
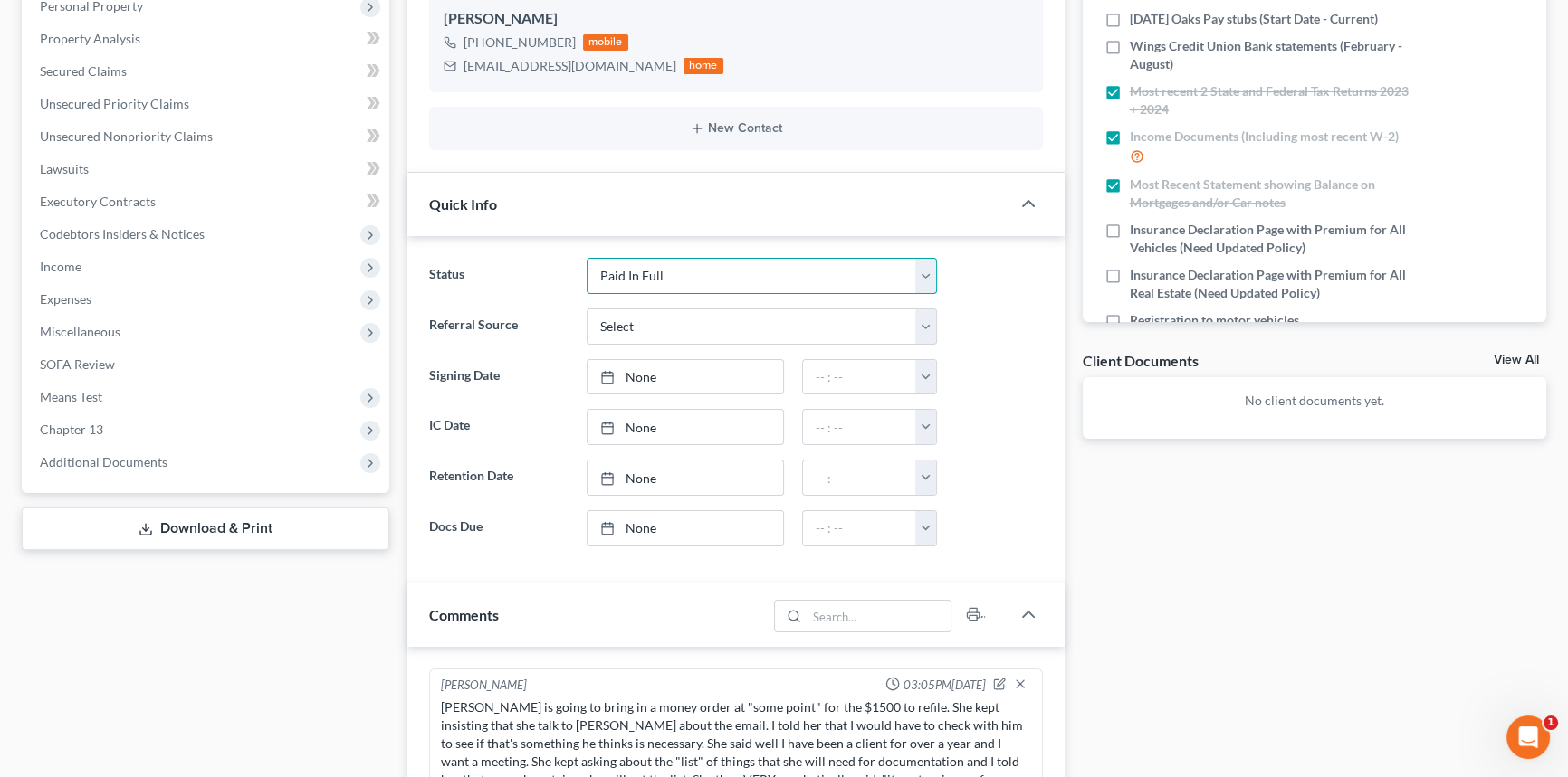
click at [730, 281] on select "Amended Plan Needed Awaiting Income Closed Confirmed Discharged Dismissed Docs …" at bounding box center [762, 275] width 351 height 36
click at [740, 273] on select "Amended Plan Needed Awaiting Income Closed Confirmed Discharged Dismissed Docs …" at bounding box center [762, 275] width 351 height 36
select select "6"
click at [587, 258] on select "Amended Plan Needed Awaiting Income Closed Confirmed Discharged Dismissed Docs …" at bounding box center [762, 275] width 351 height 36
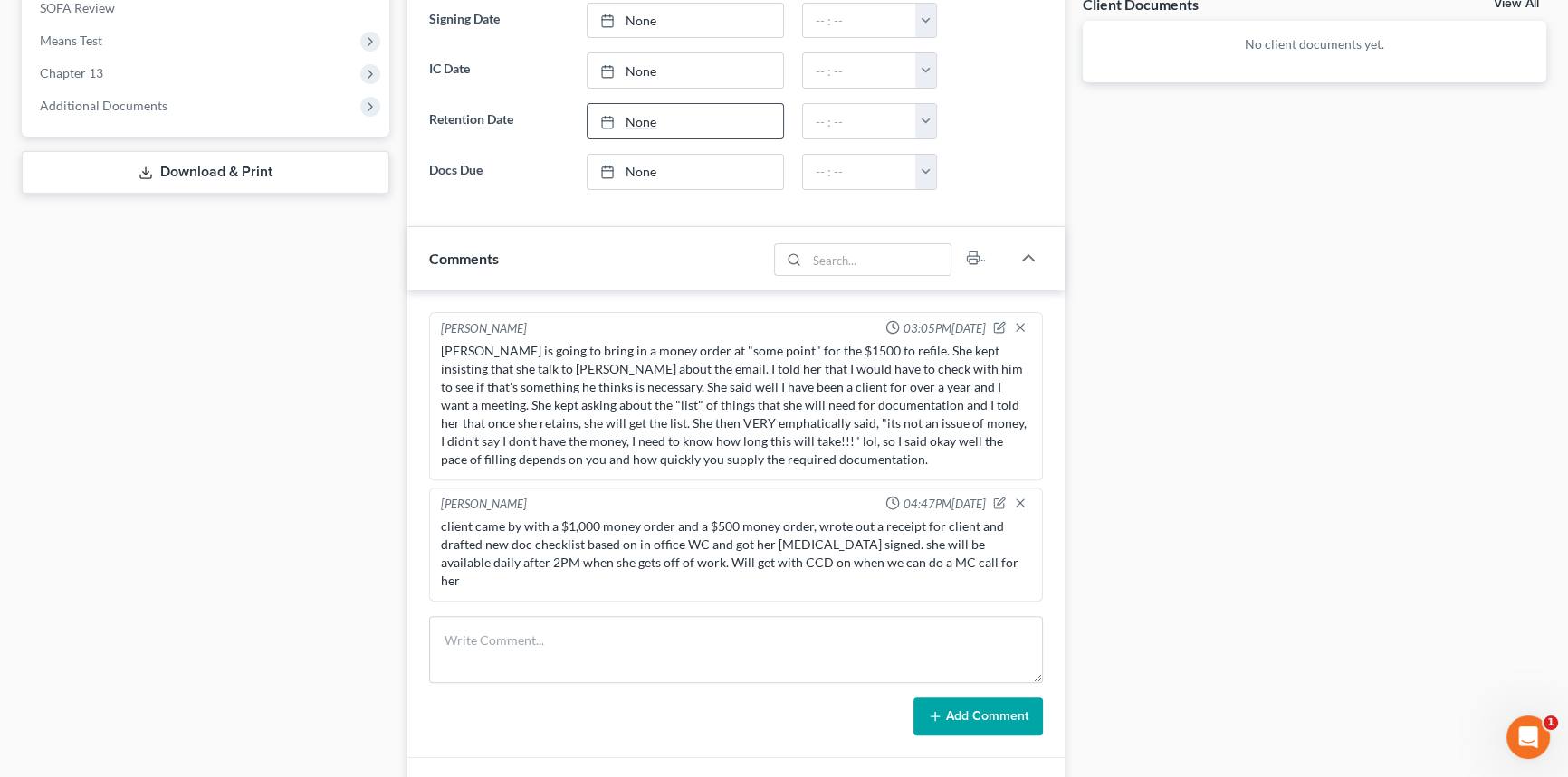
scroll to position [905, 0]
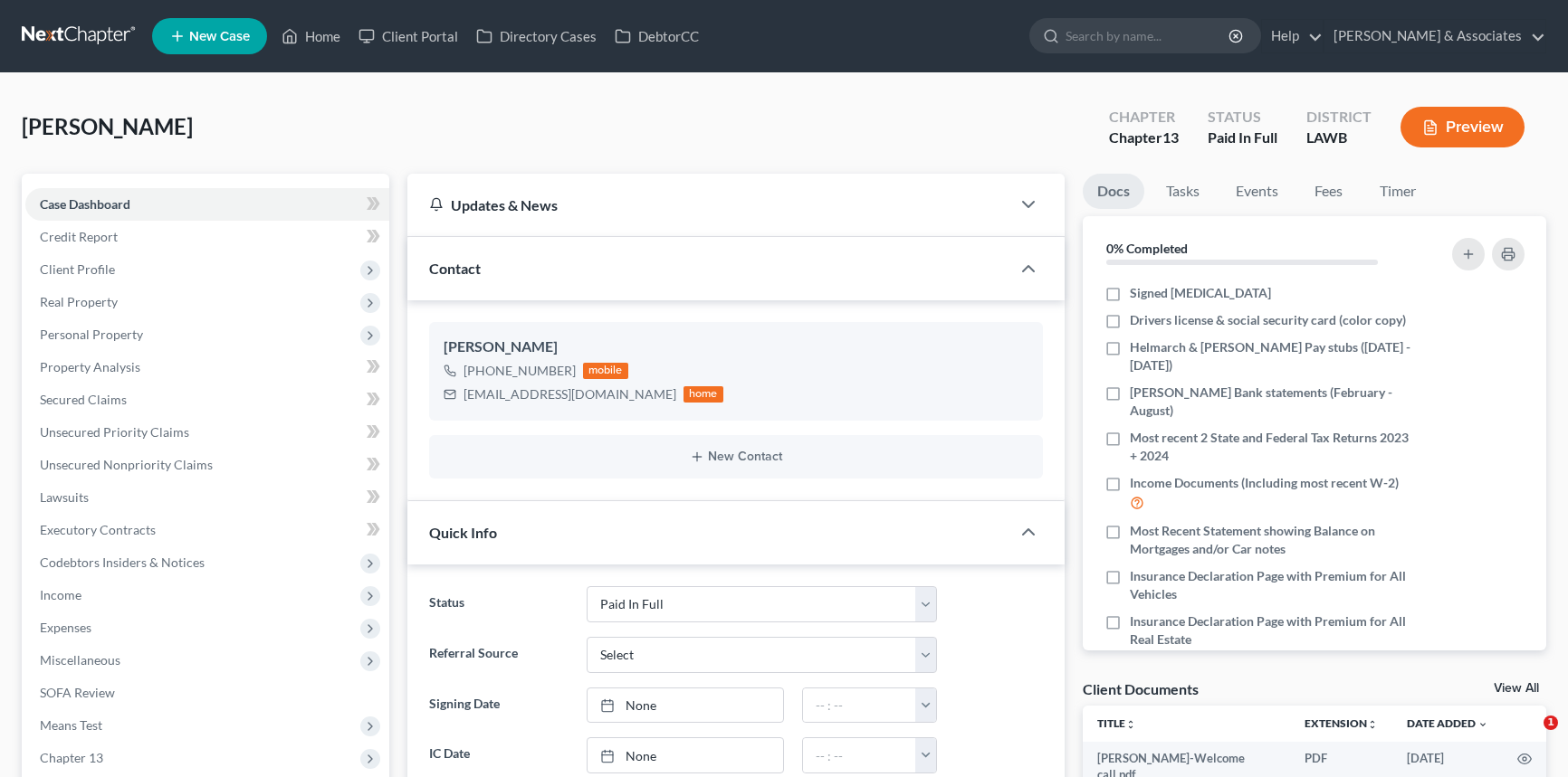
select select "17"
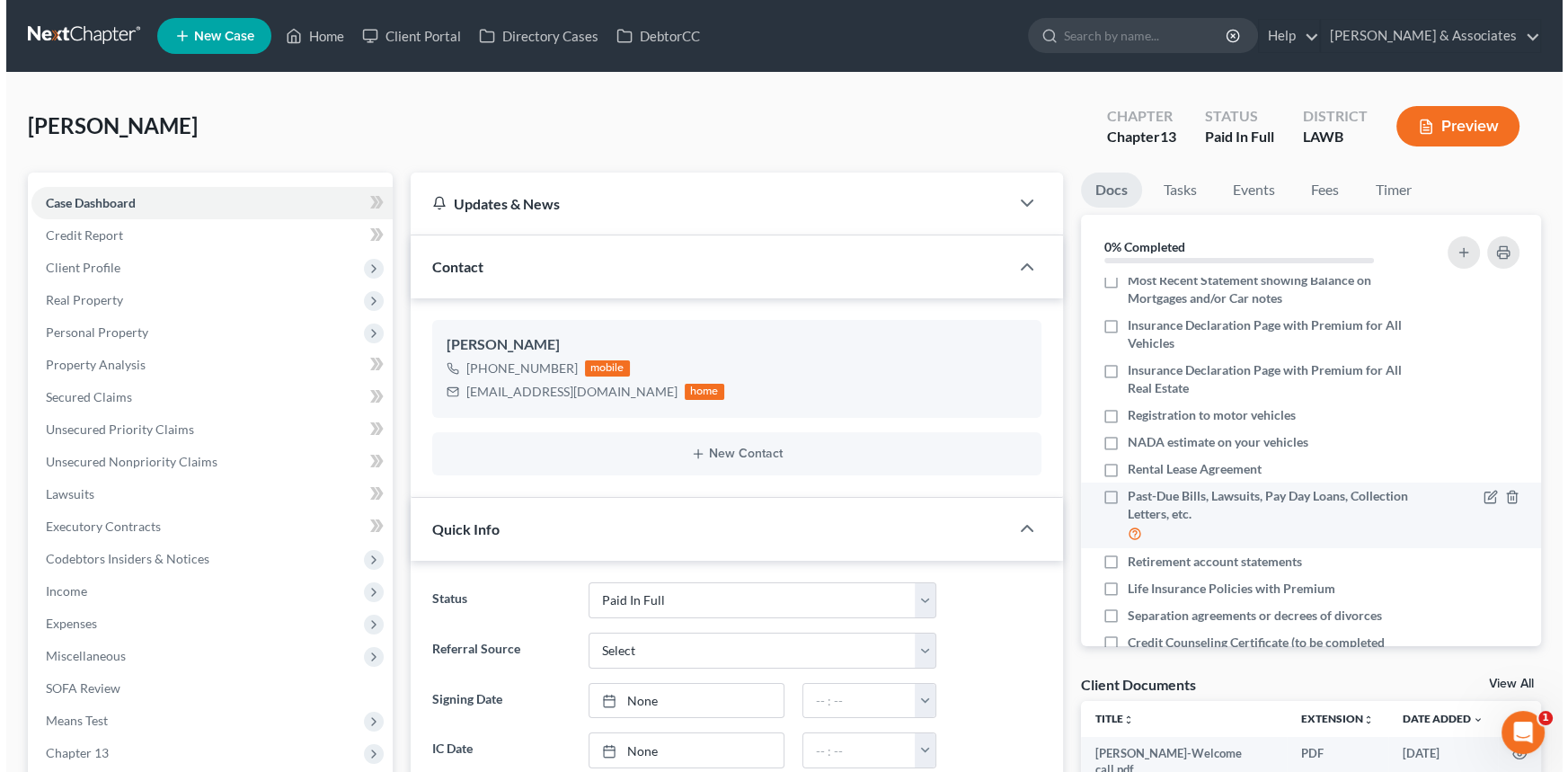
scroll to position [303, 0]
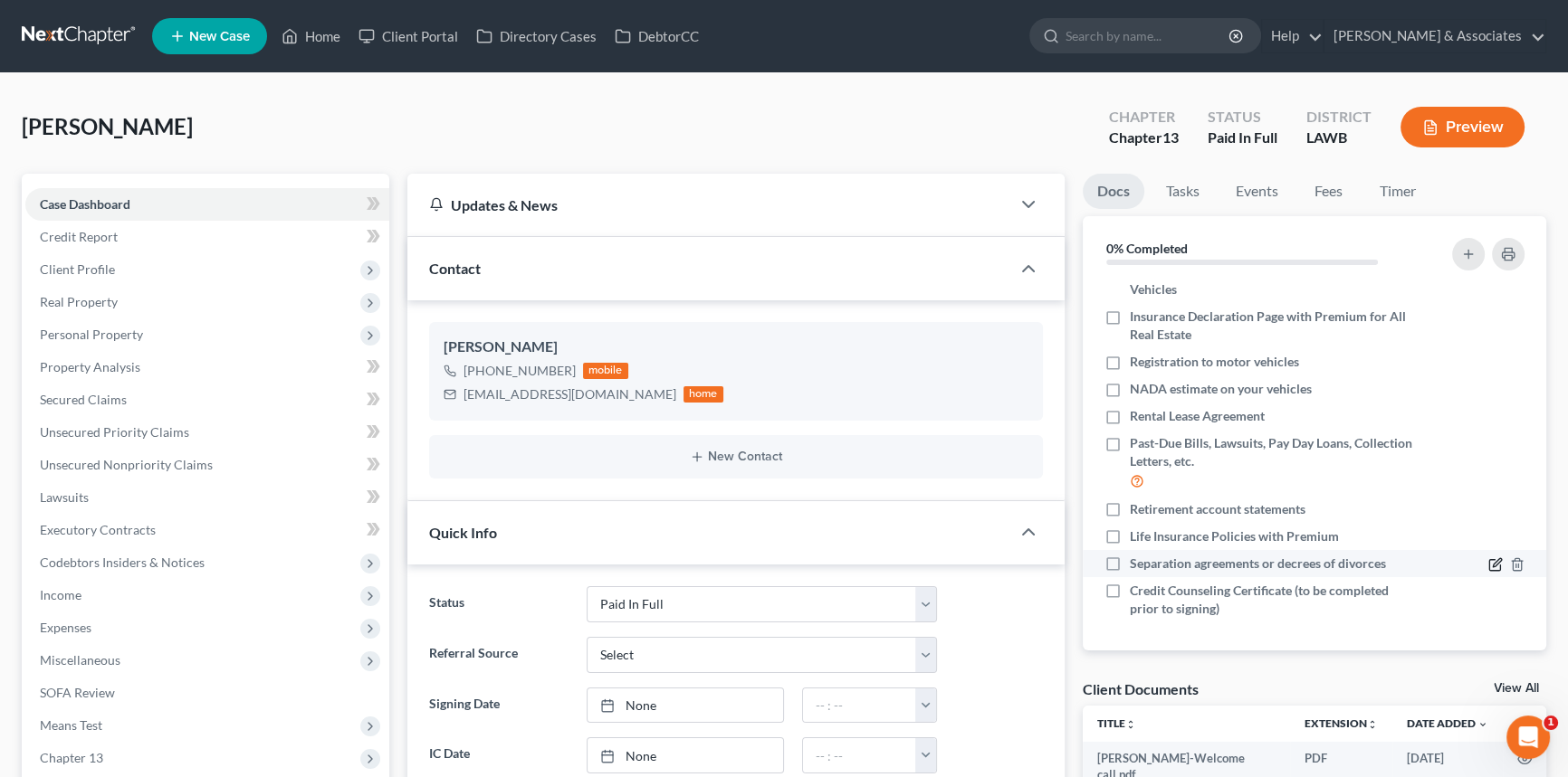
click at [1493, 561] on icon "button" at bounding box center [1497, 562] width 8 height 8
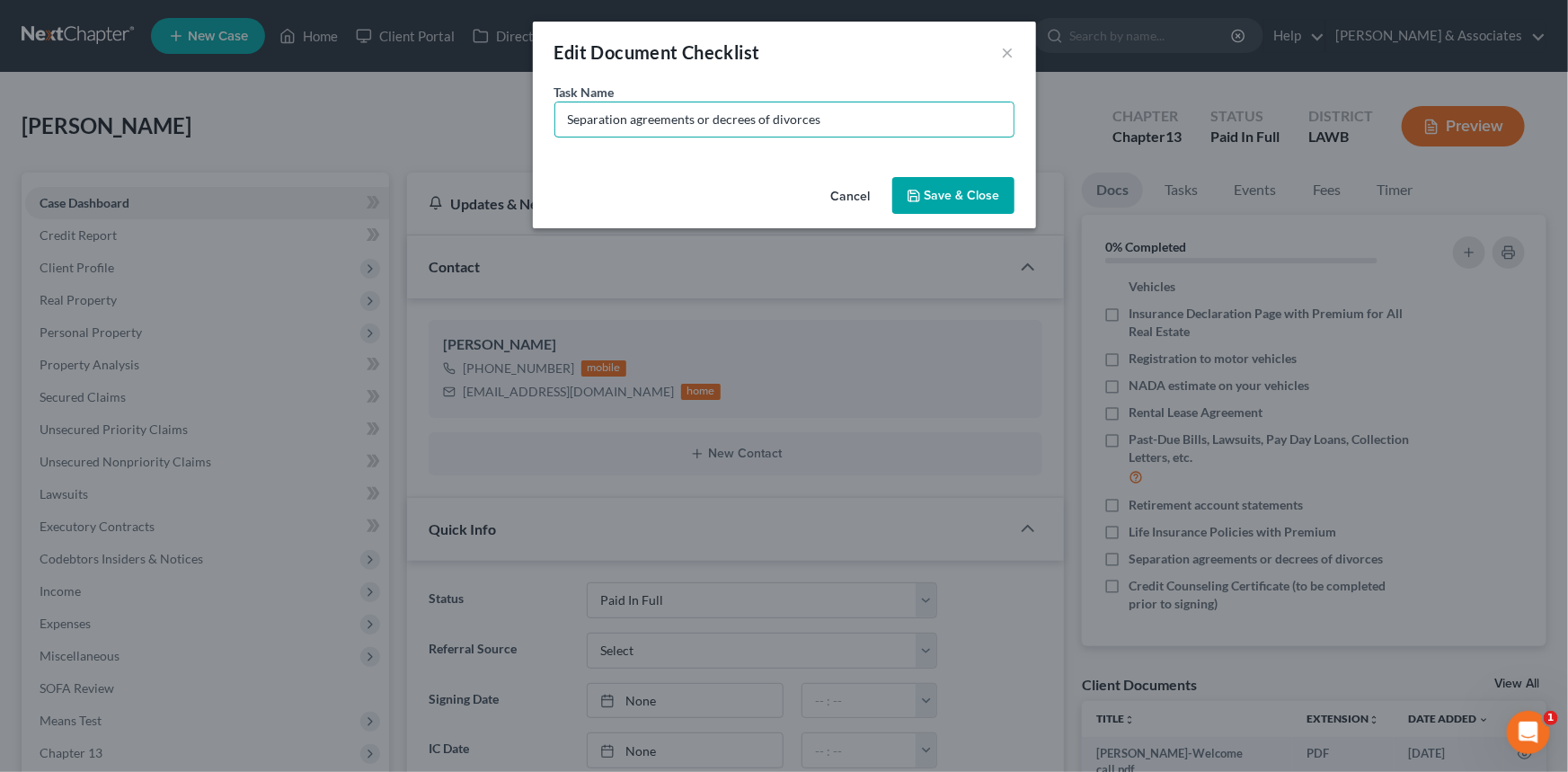
drag, startPoint x: 920, startPoint y: 123, endPoint x: 375, endPoint y: 135, distance: 545.1
click at [375, 135] on div "Edit Document Checklist × Task Name * Separation agreements or decrees of divor…" at bounding box center [784, 386] width 1568 height 772
type input "Proof of $1,000 being paid to Child's Mother [PERSON_NAME] (February - Current)"
click at [935, 190] on button "Save & Close" at bounding box center [953, 195] width 122 height 38
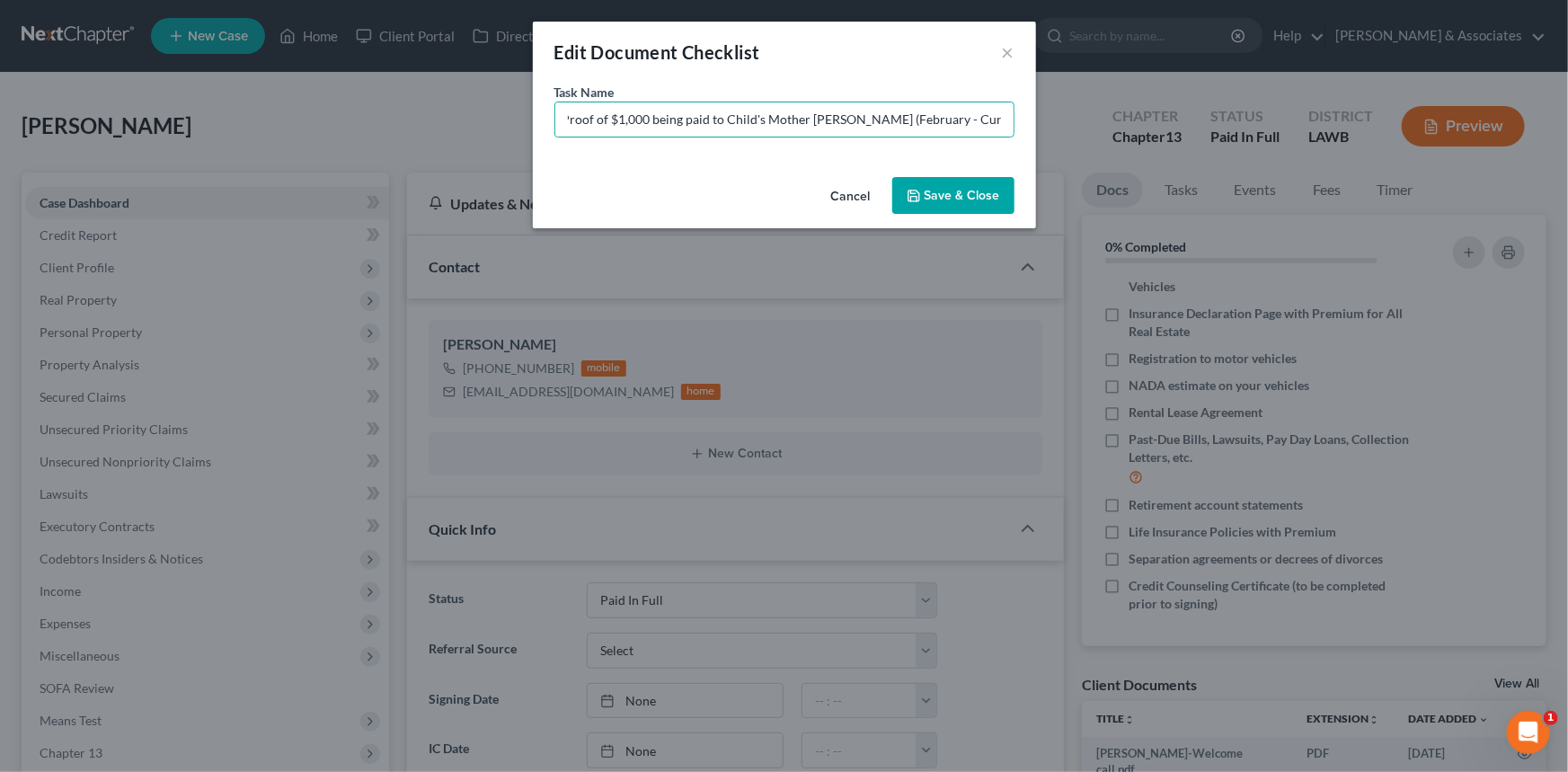
scroll to position [0, 0]
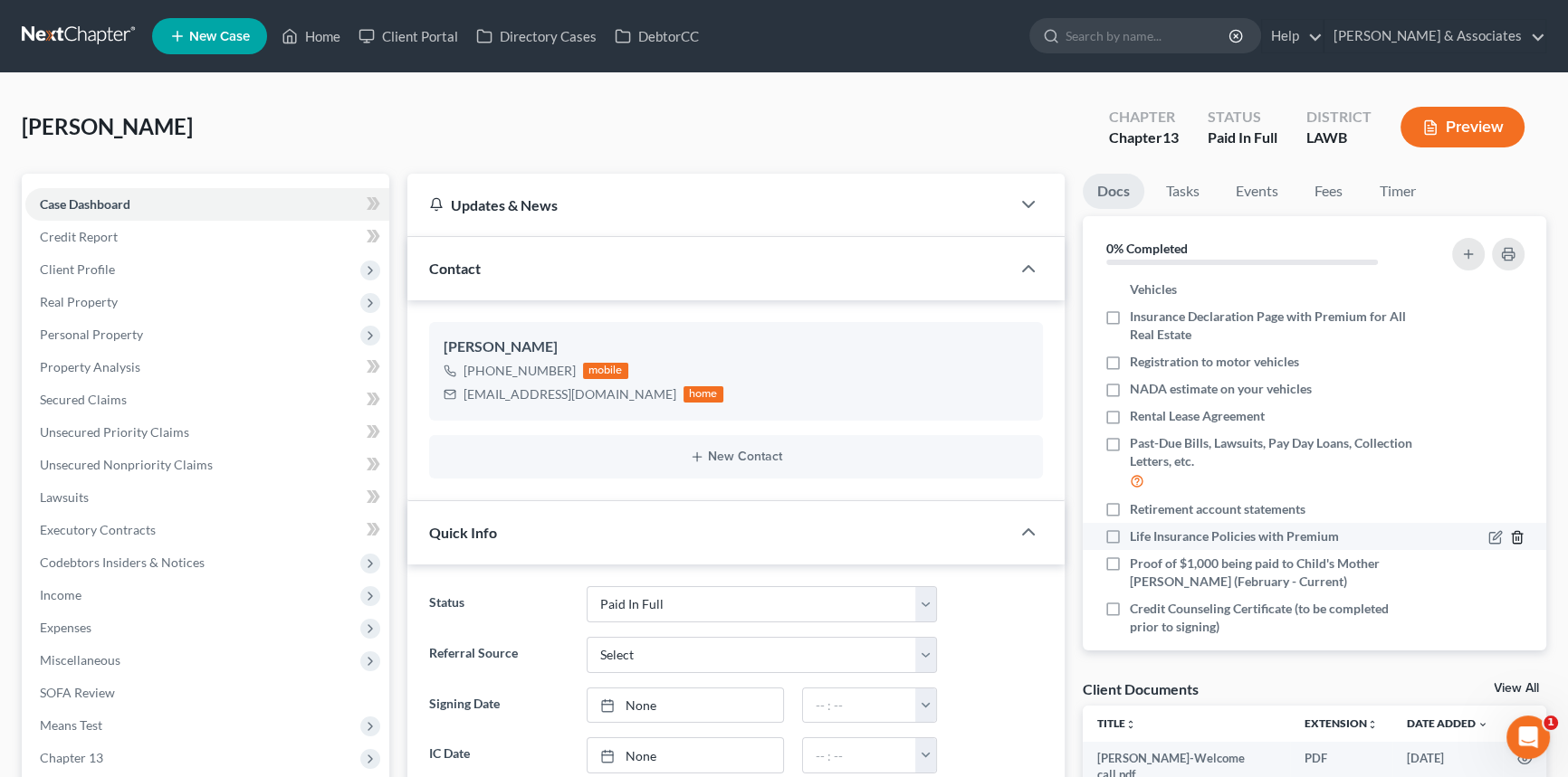
click at [1510, 541] on icon "button" at bounding box center [1517, 538] width 15 height 15
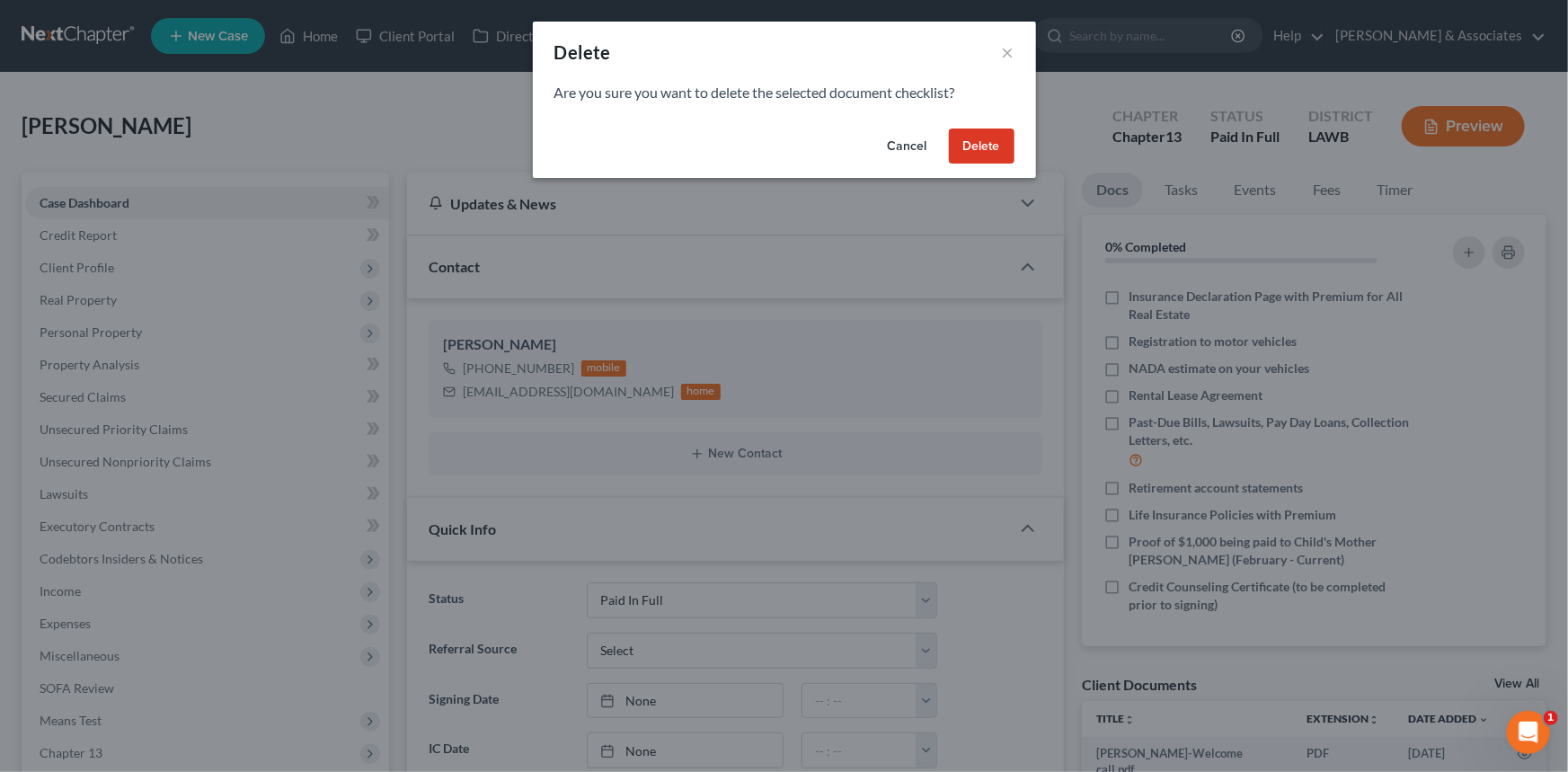
click at [987, 158] on button "Delete" at bounding box center [981, 146] width 65 height 36
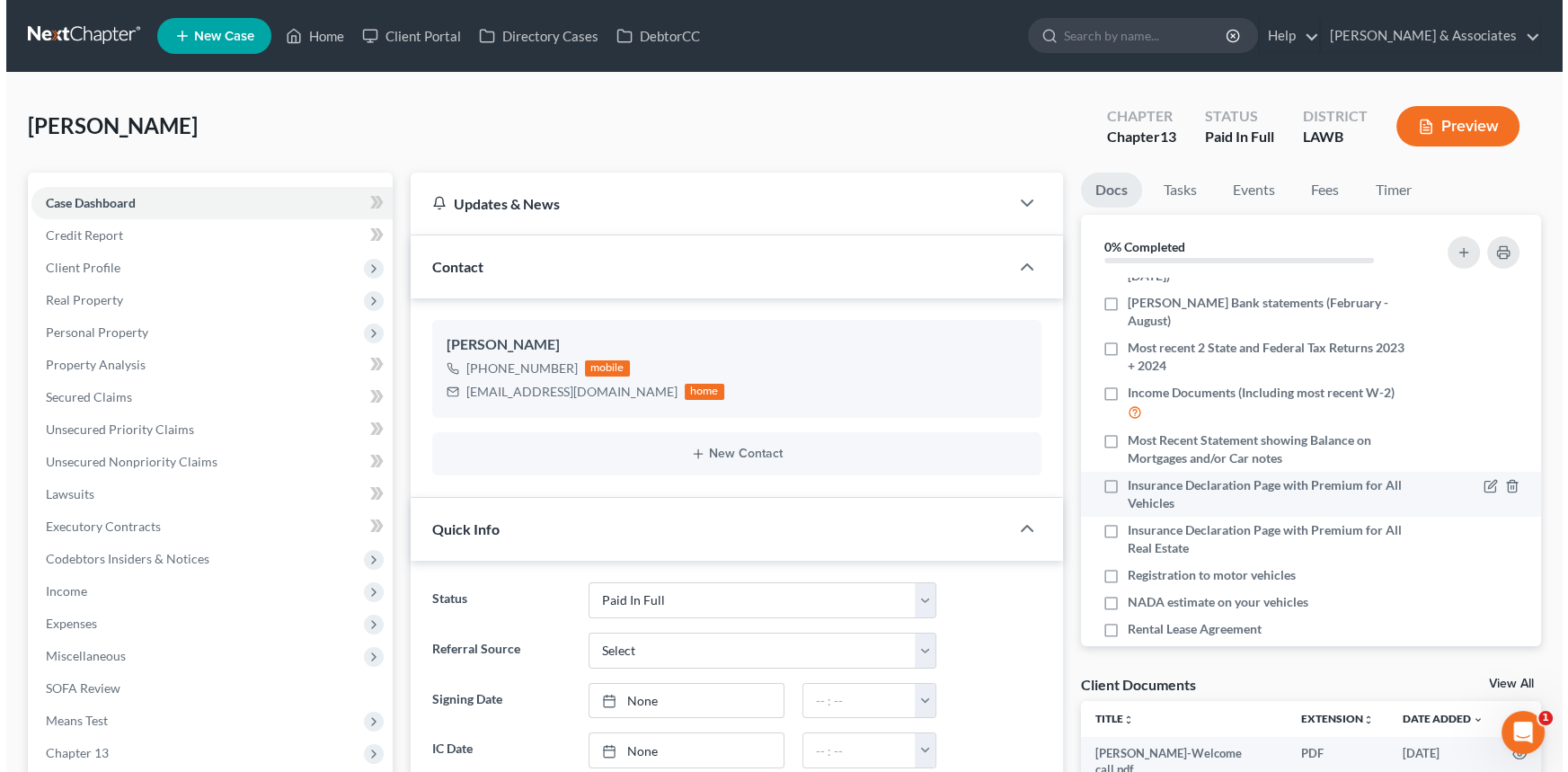
scroll to position [163, 0]
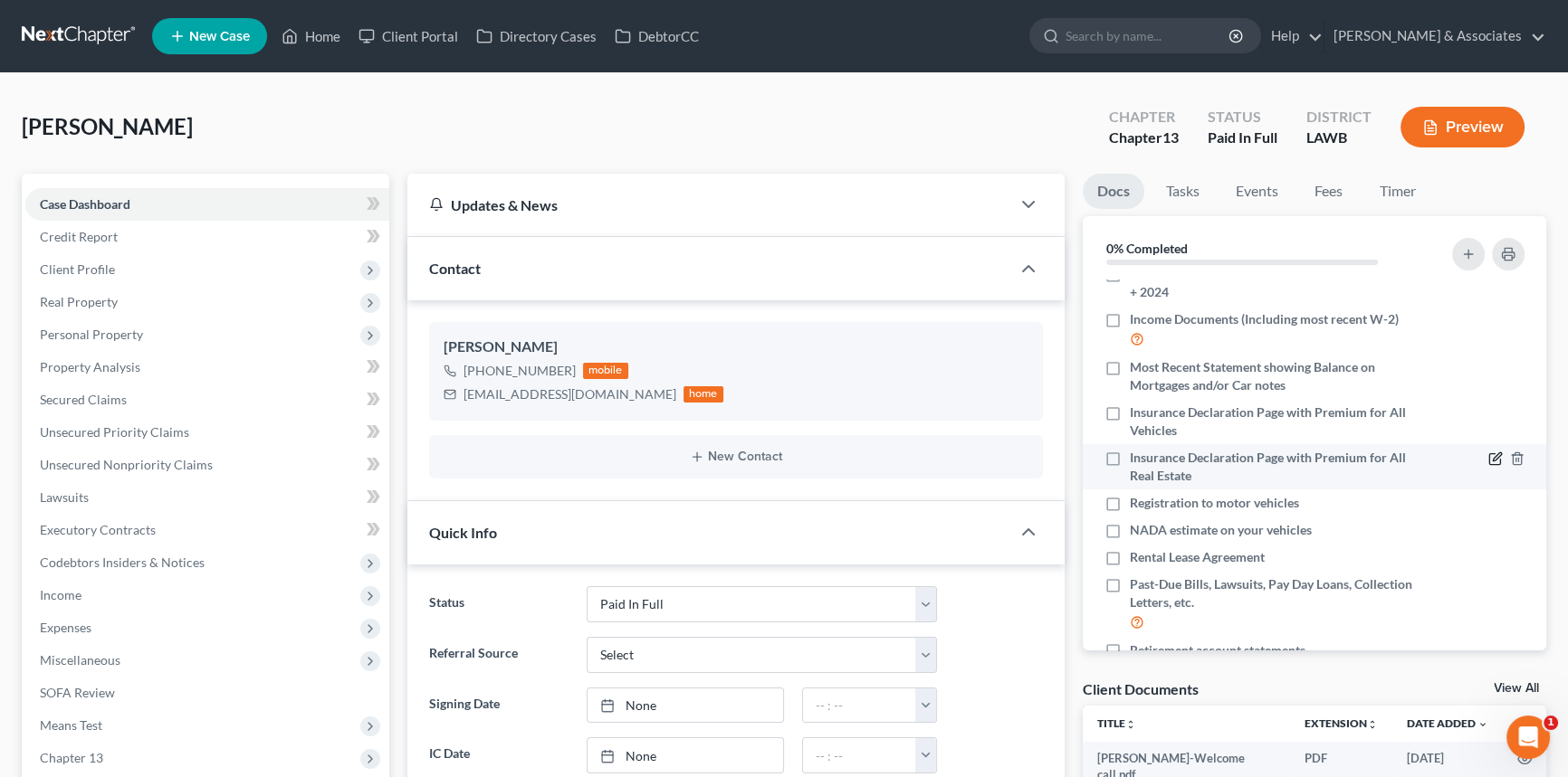
click at [1489, 459] on icon "button" at bounding box center [1495, 460] width 11 height 11
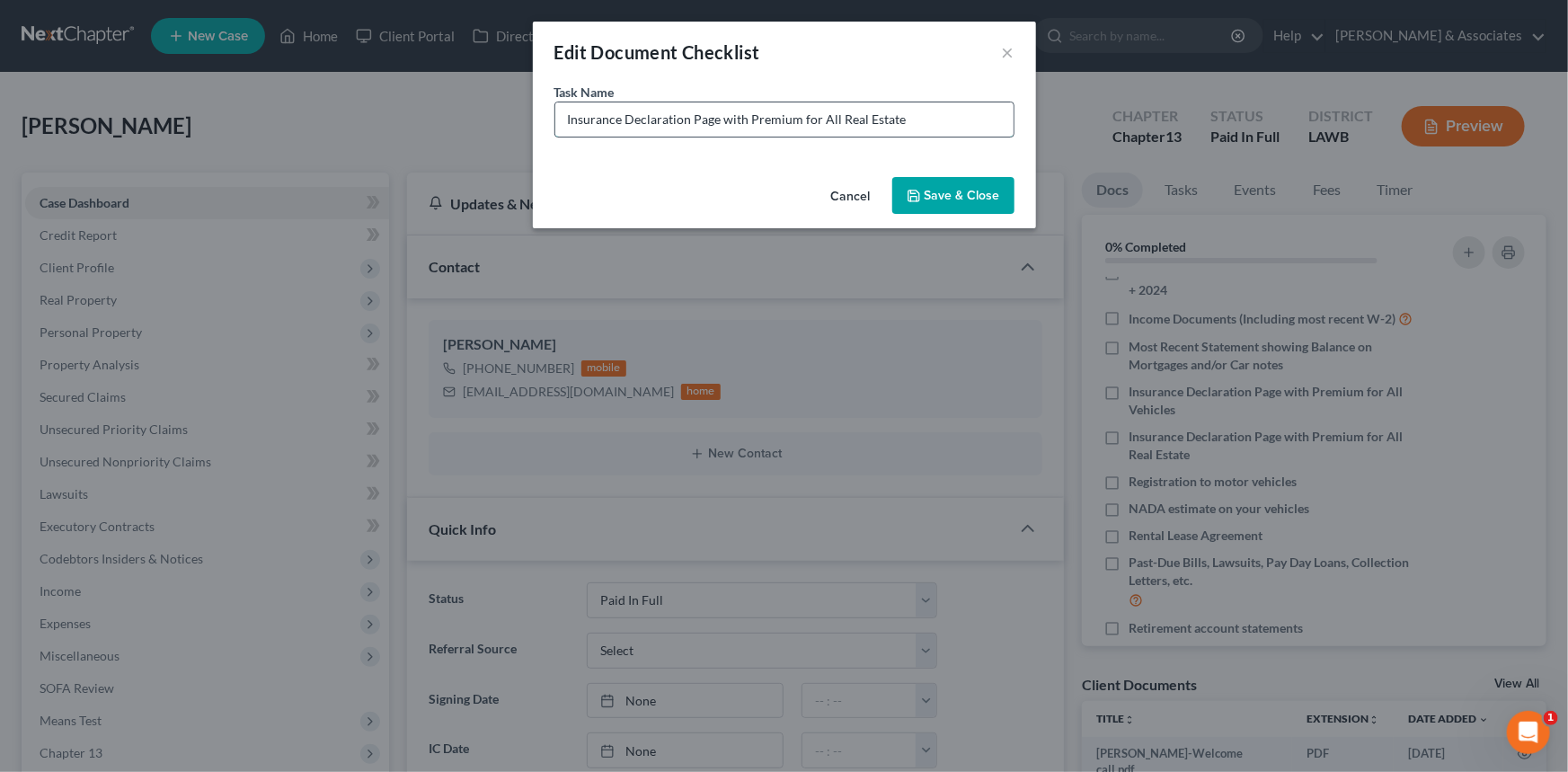
click at [913, 117] on input "Insurance Declaration Page with Premium for All Real Estate" at bounding box center [784, 119] width 459 height 34
type input "Insurance Declaration Page with Premium for All Real Estate (You need to insure…"
click at [970, 170] on div "Cancel Save & Close" at bounding box center [784, 199] width 504 height 59
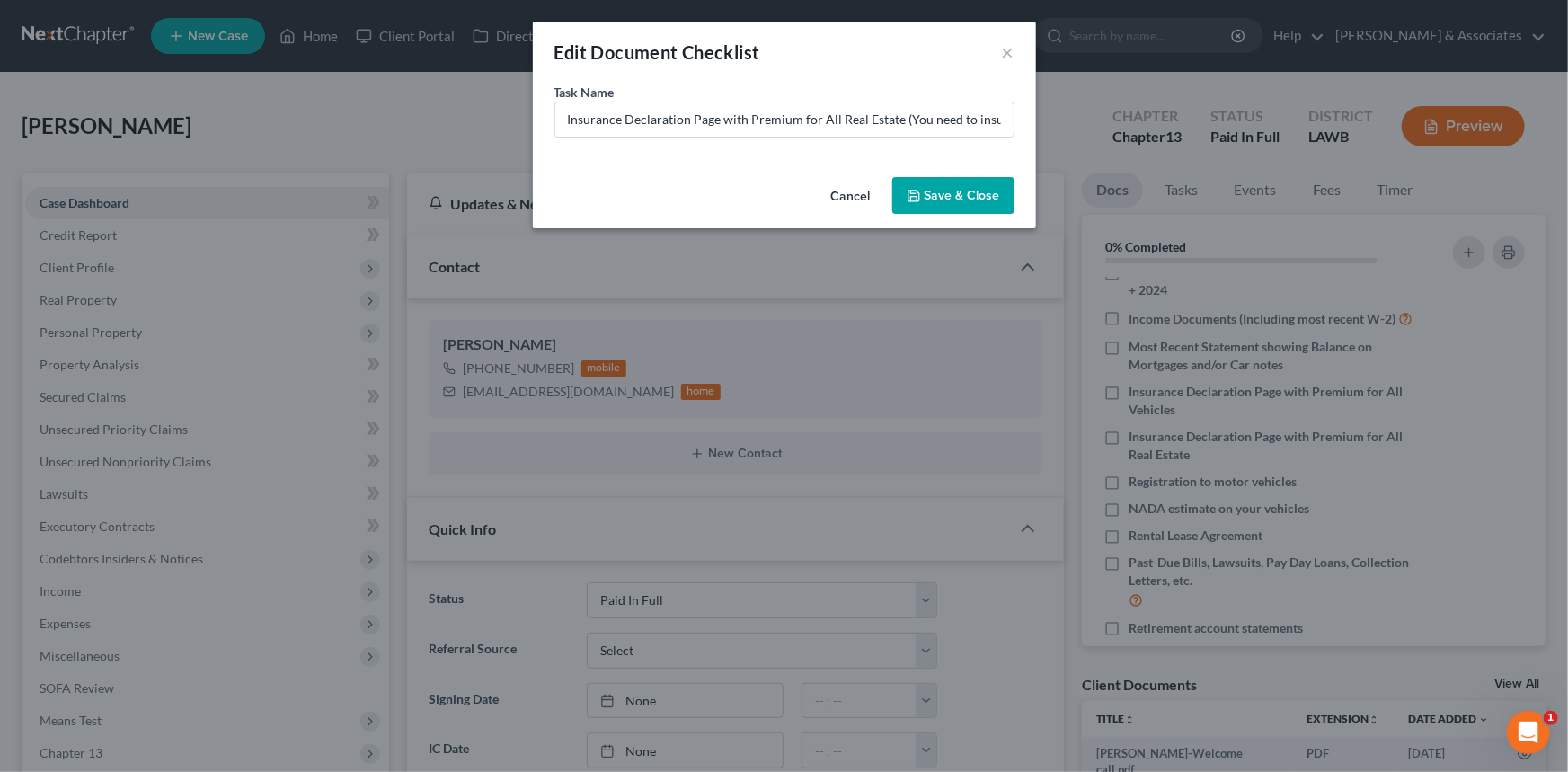
click at [970, 185] on button "Save & Close" at bounding box center [953, 195] width 122 height 38
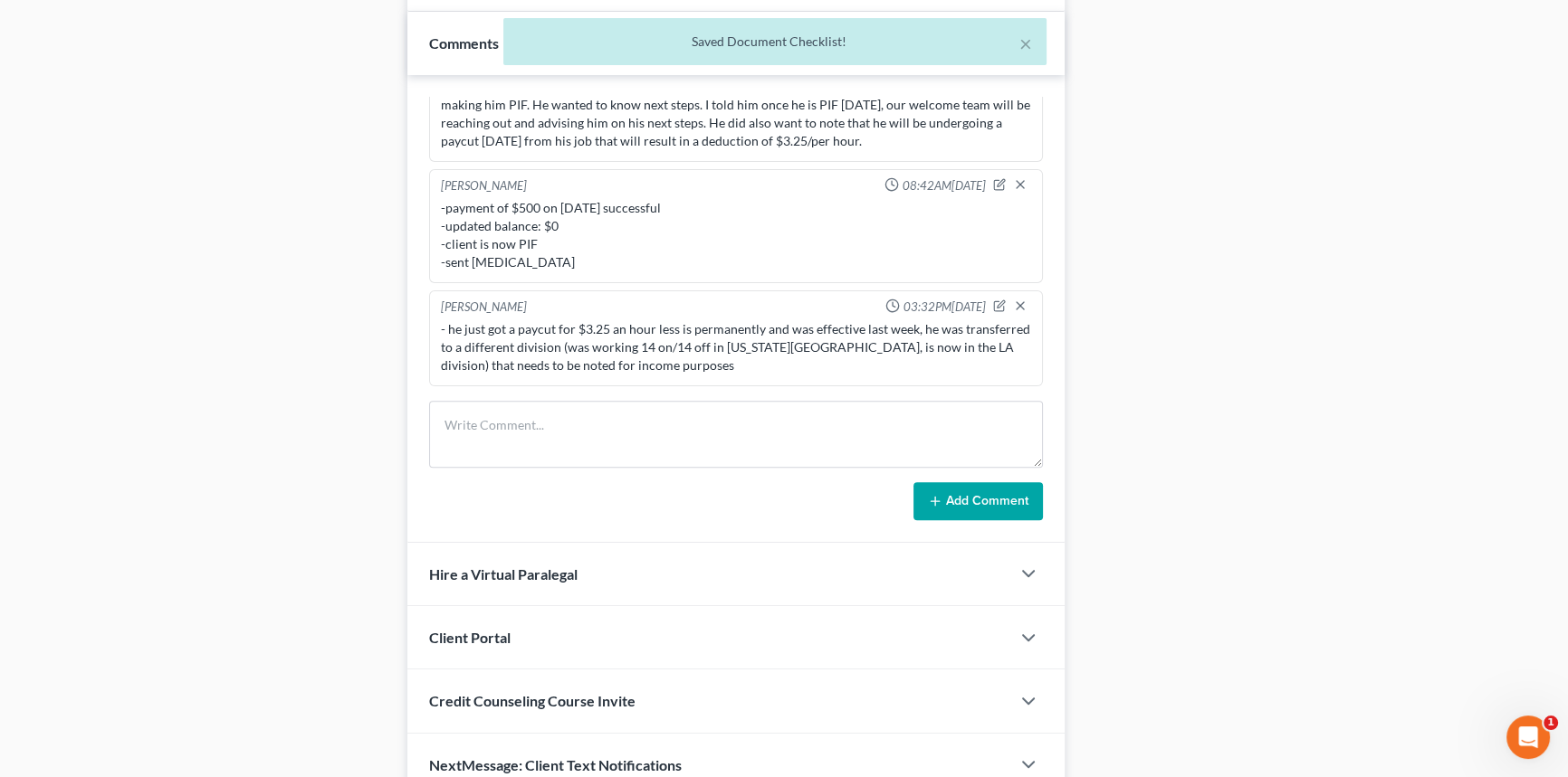
scroll to position [903, 0]
click at [994, 299] on icon "button" at bounding box center [999, 303] width 10 height 10
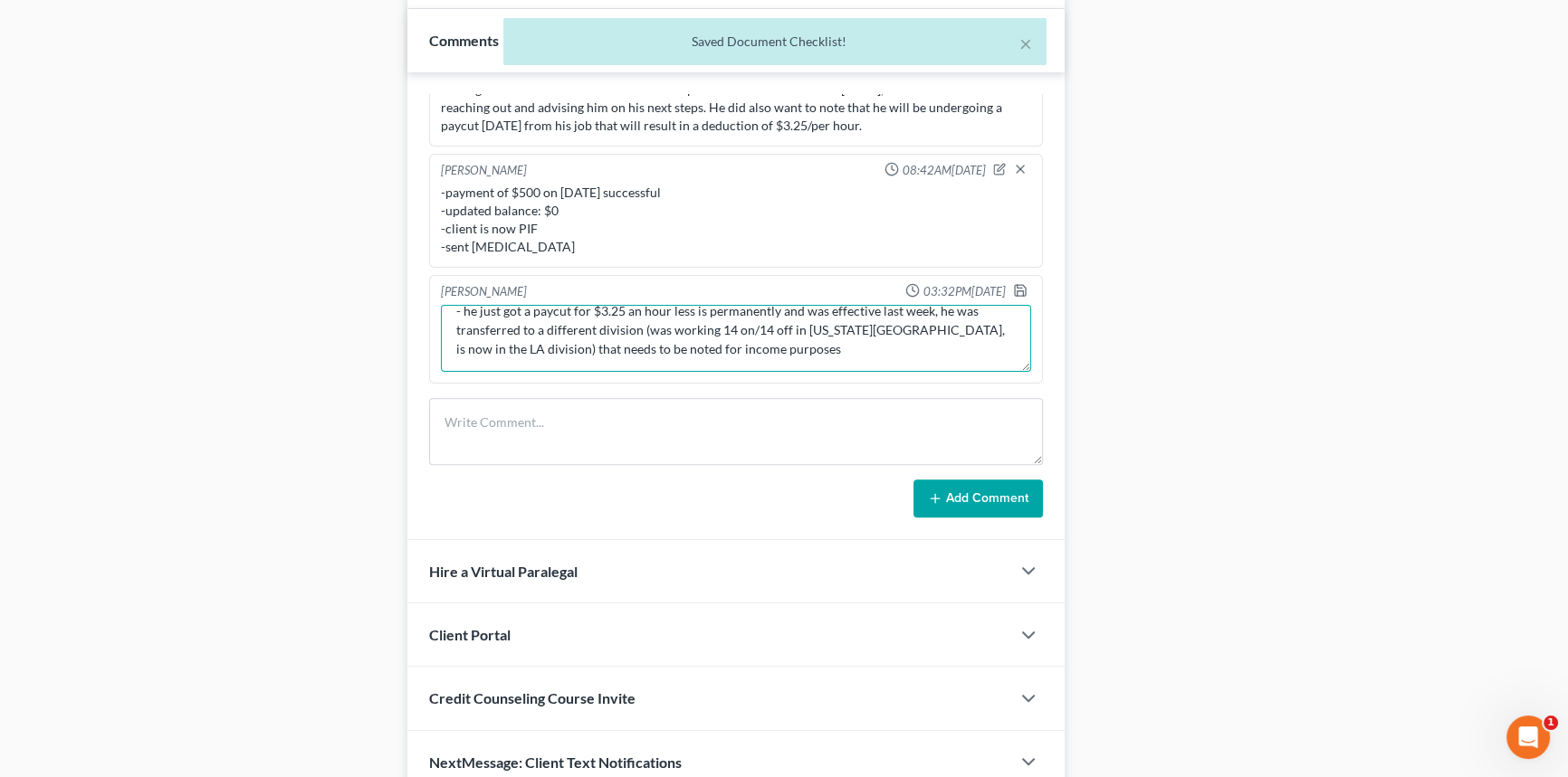
click at [829, 371] on textarea "- he just got a paycut for $3.25 an hour less is permanently and was effective …" at bounding box center [735, 338] width 590 height 67
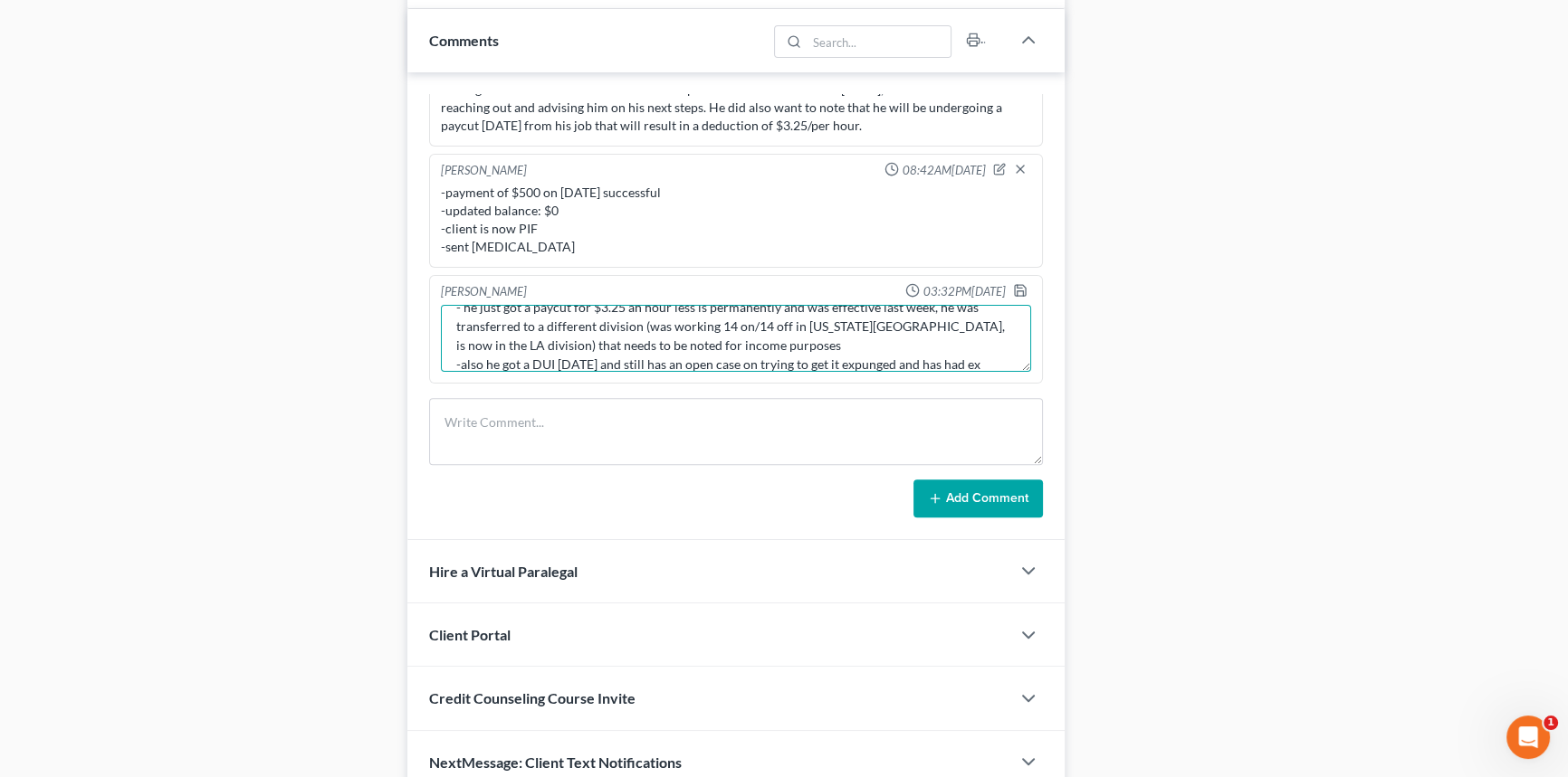
scroll to position [41, 0]
type textarea "- he just got a paycut for $3.25 an hour less is permanently and was effective …"
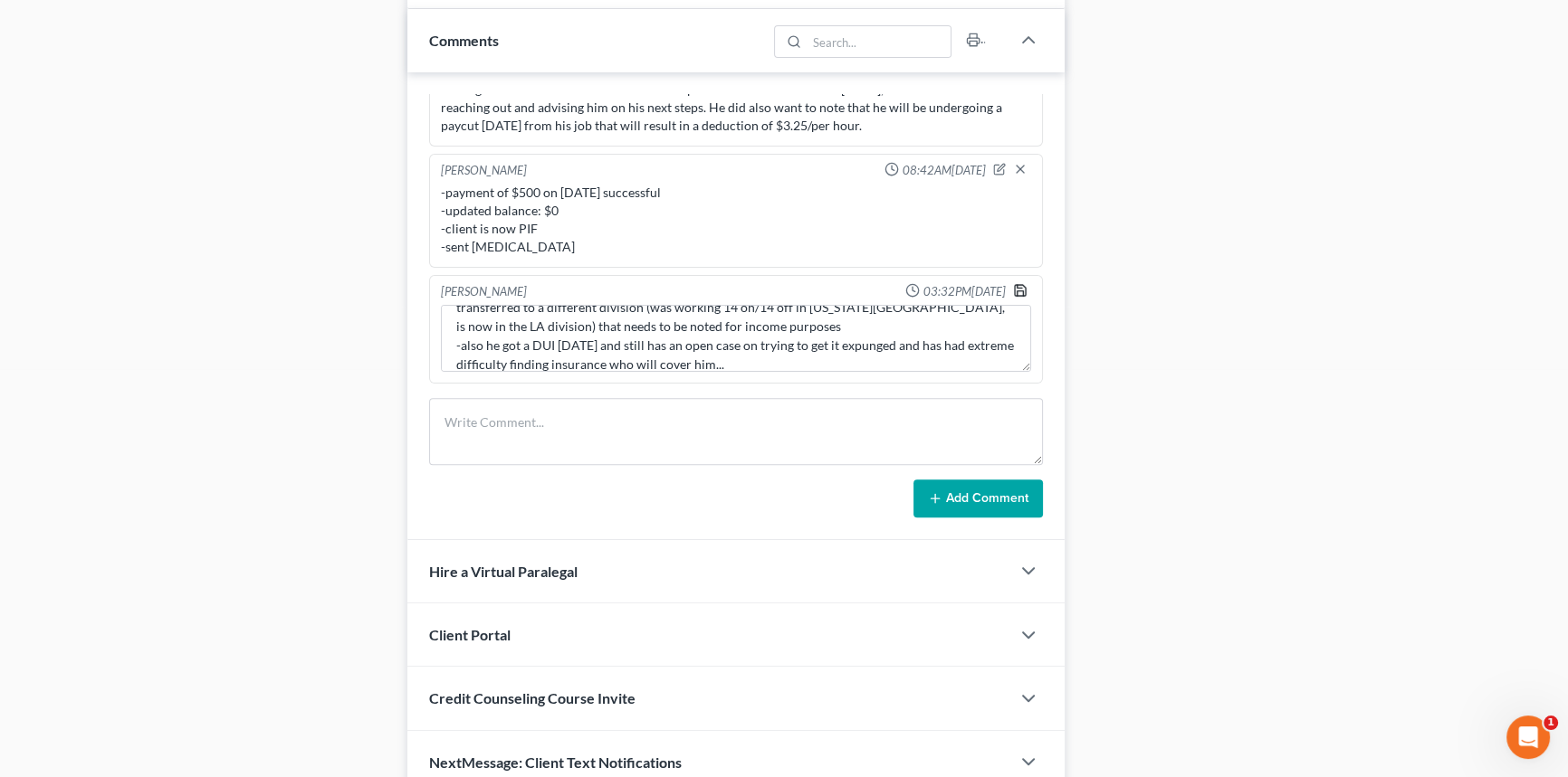
click at [1014, 295] on icon "button" at bounding box center [1020, 290] width 11 height 11
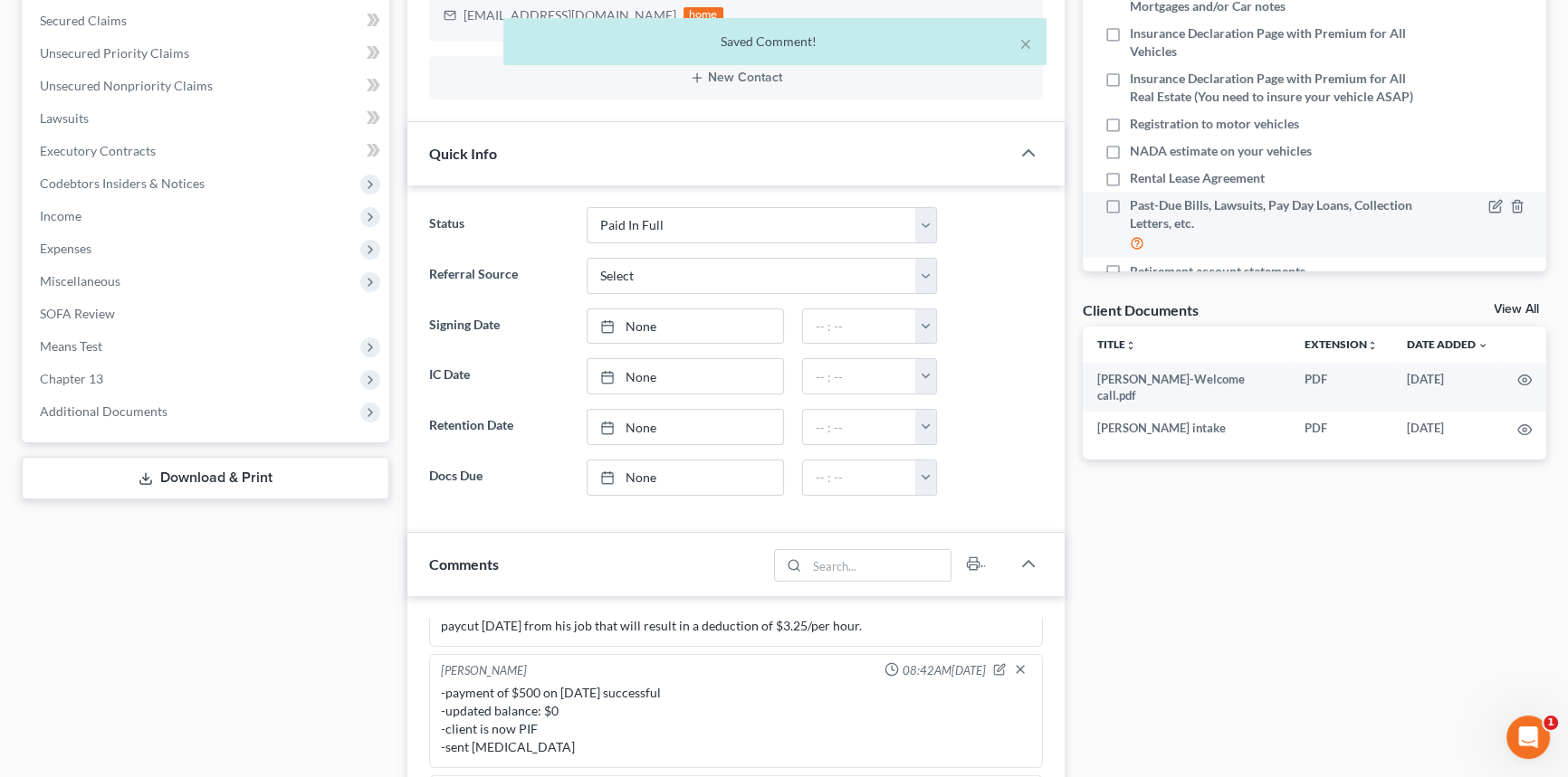
scroll to position [245, 0]
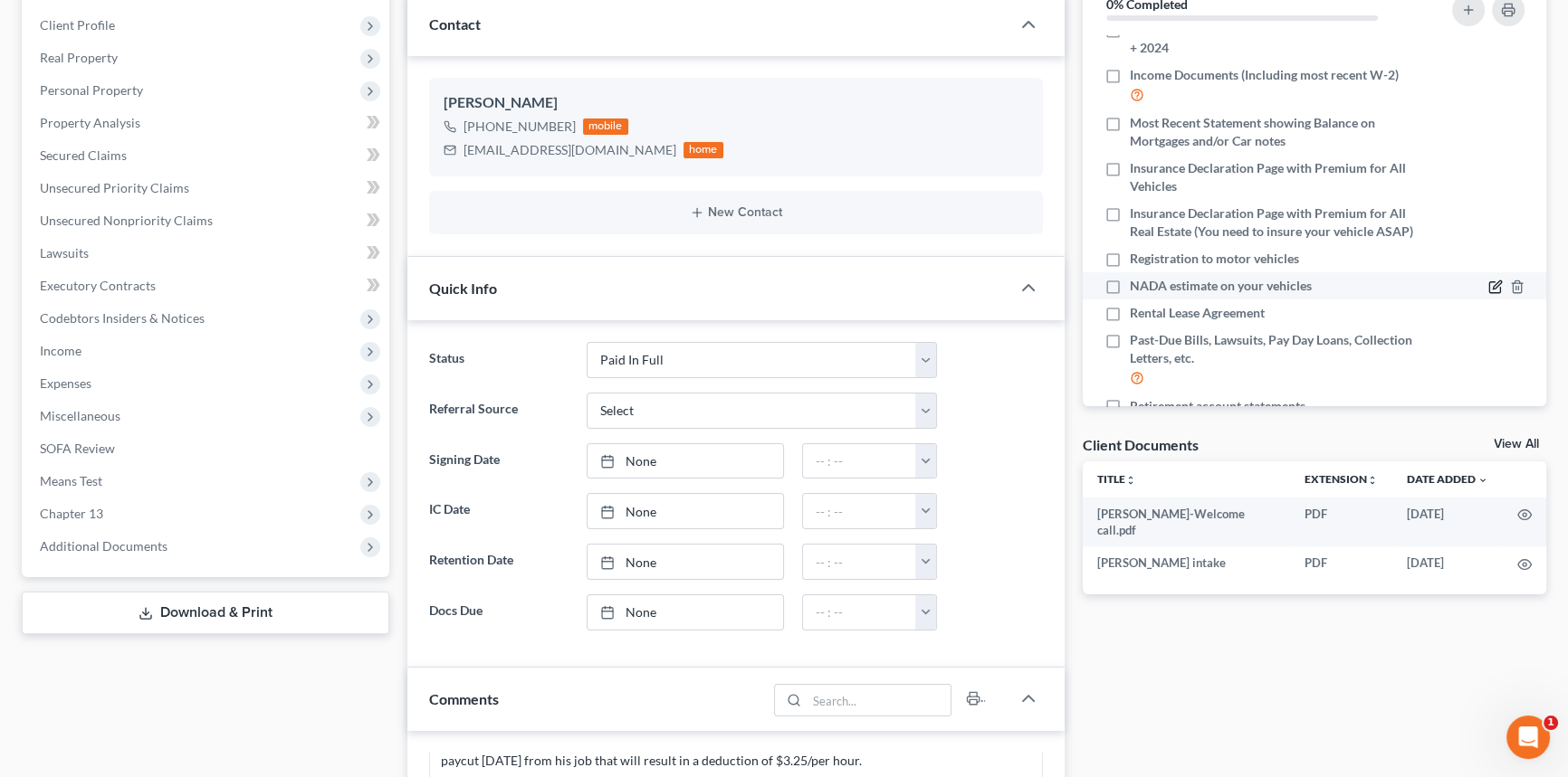
click at [1488, 294] on icon "button" at bounding box center [1496, 287] width 15 height 15
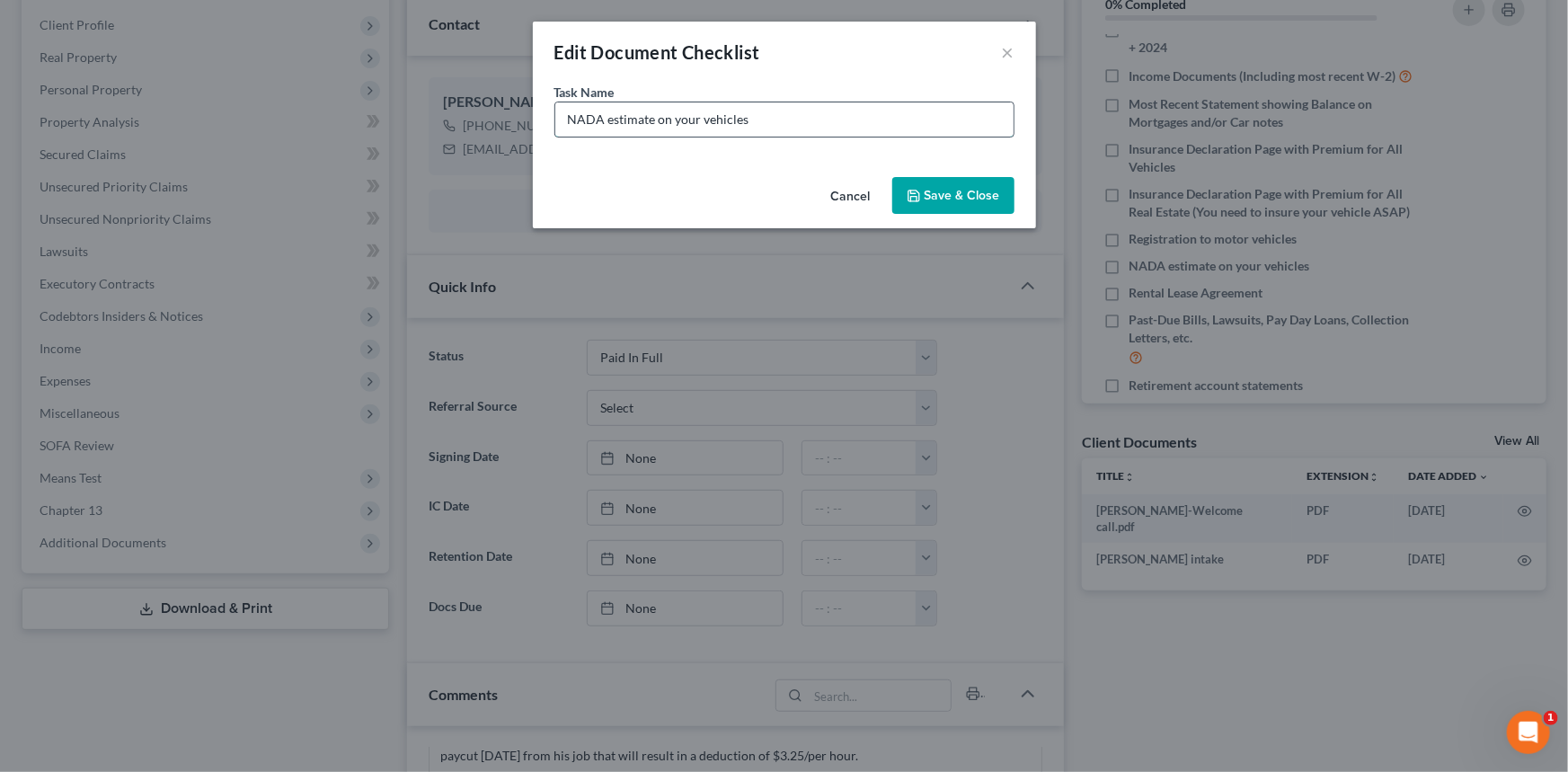
click at [886, 112] on input "NADA estimate on your vehicles" at bounding box center [784, 119] width 459 height 34
type input "NADA estimate on your vehicles (we will pull for you)"
click at [977, 181] on button "Save & Close" at bounding box center [953, 195] width 122 height 38
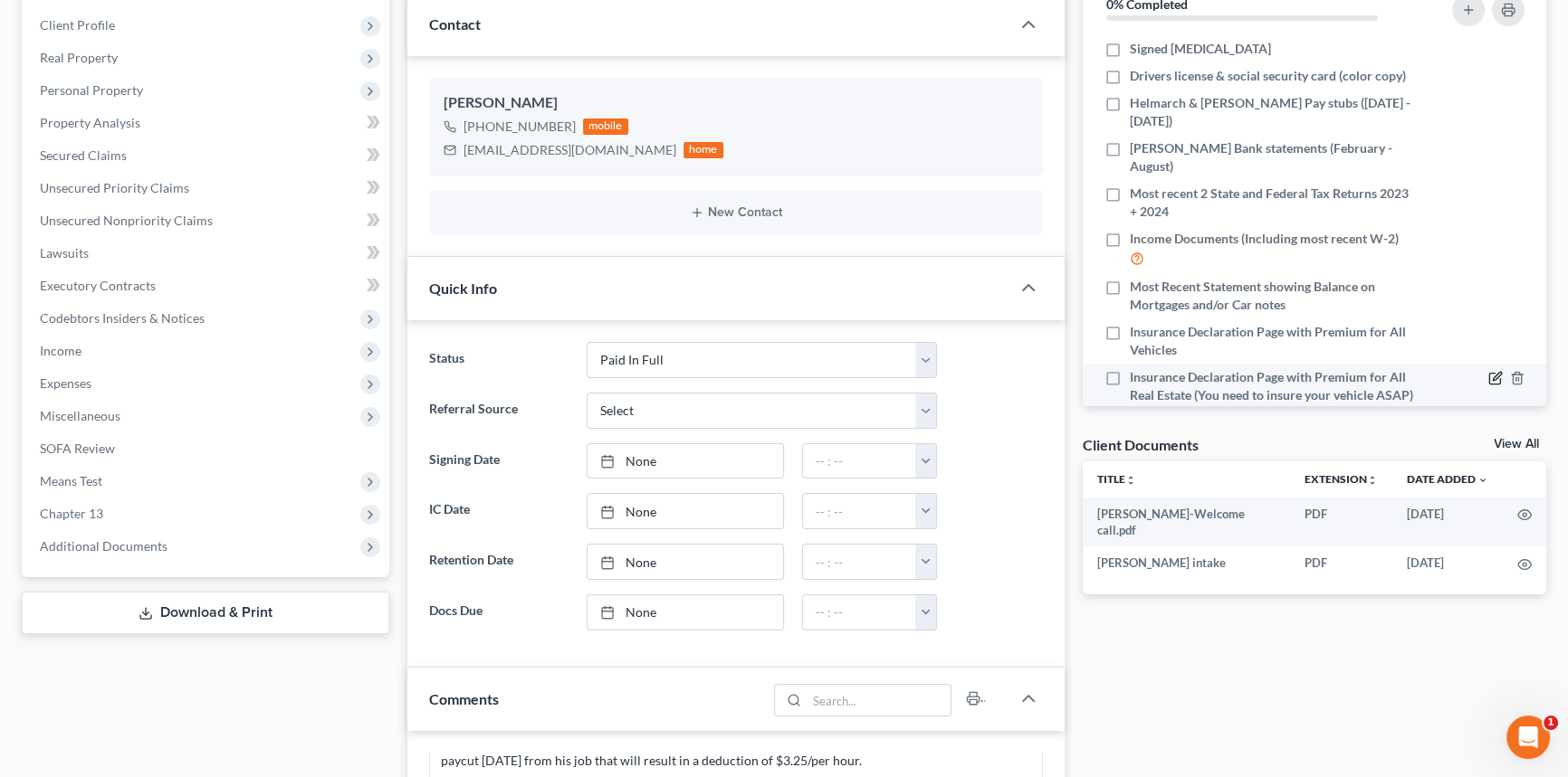
click at [1488, 374] on icon "button" at bounding box center [1496, 378] width 15 height 15
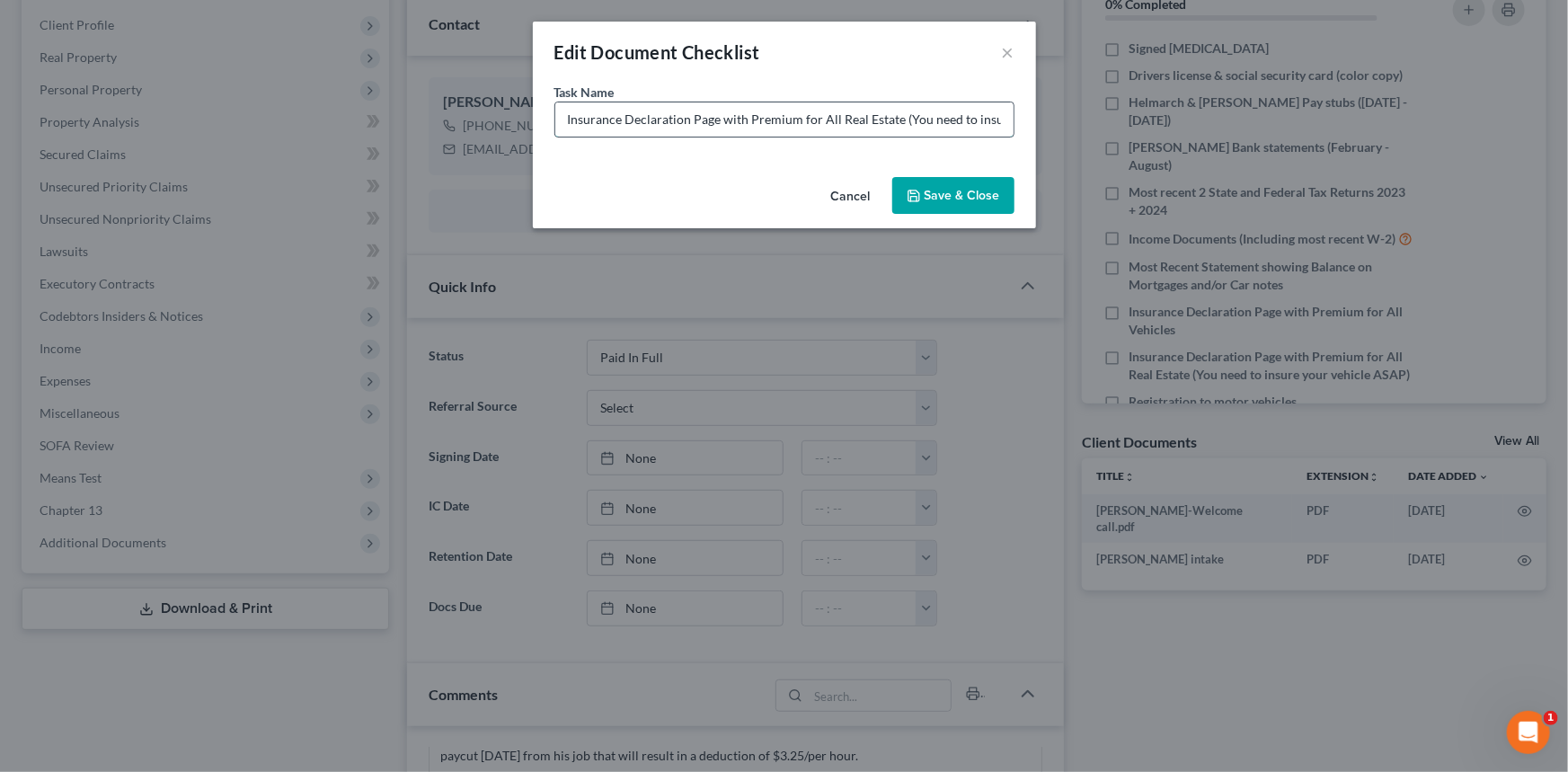
drag, startPoint x: 836, startPoint y: 116, endPoint x: 896, endPoint y: 108, distance: 60.5
click at [896, 108] on input "Insurance Declaration Page with Premium for All Real Estate (You need to insure…" at bounding box center [784, 119] width 459 height 34
type input "Insurance Declaration Page with Premium for All Vehicles (You need to insure yo…"
click at [927, 179] on button "Save & Close" at bounding box center [953, 195] width 122 height 38
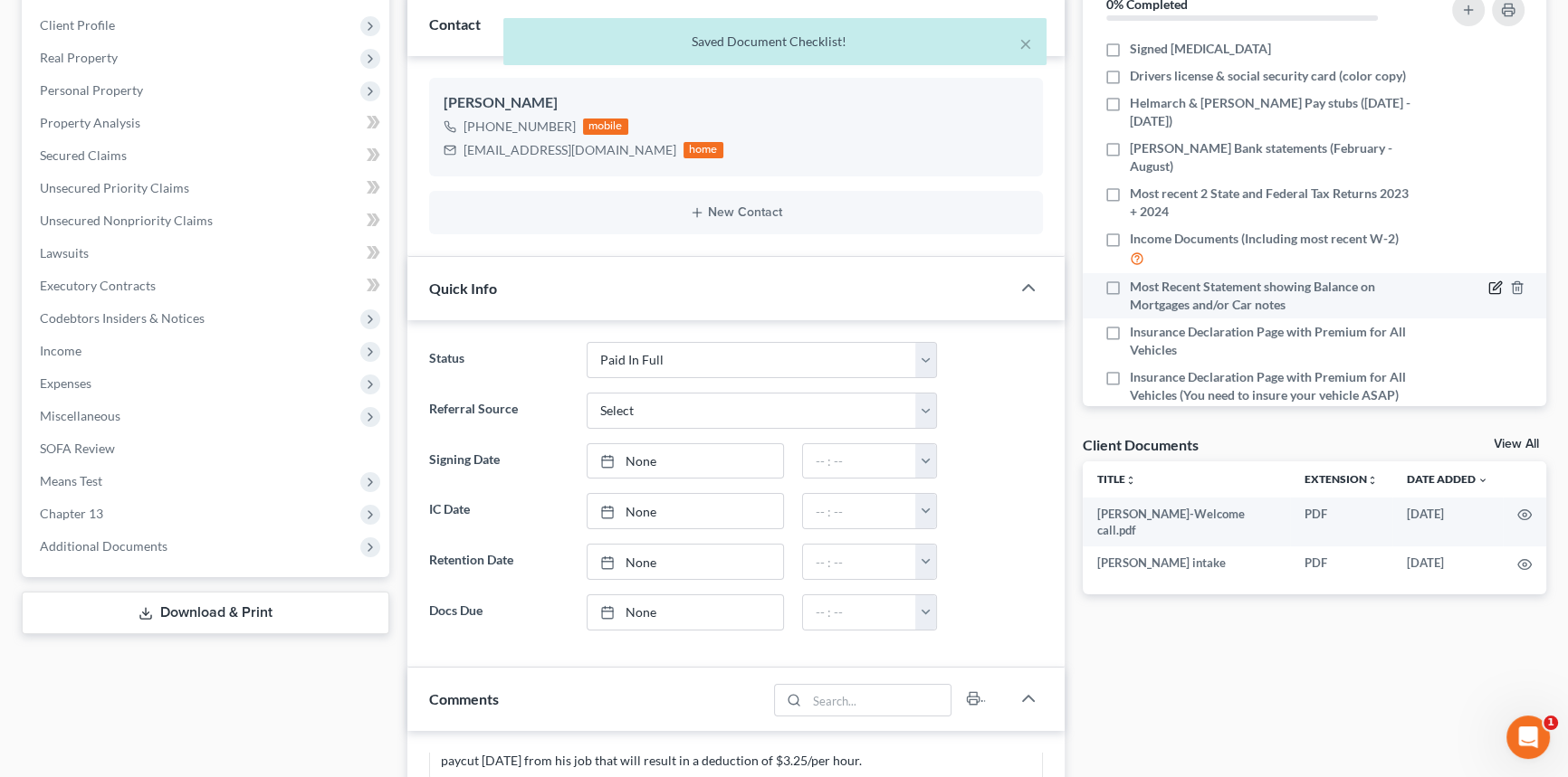
click at [1489, 286] on icon "button" at bounding box center [1495, 289] width 11 height 11
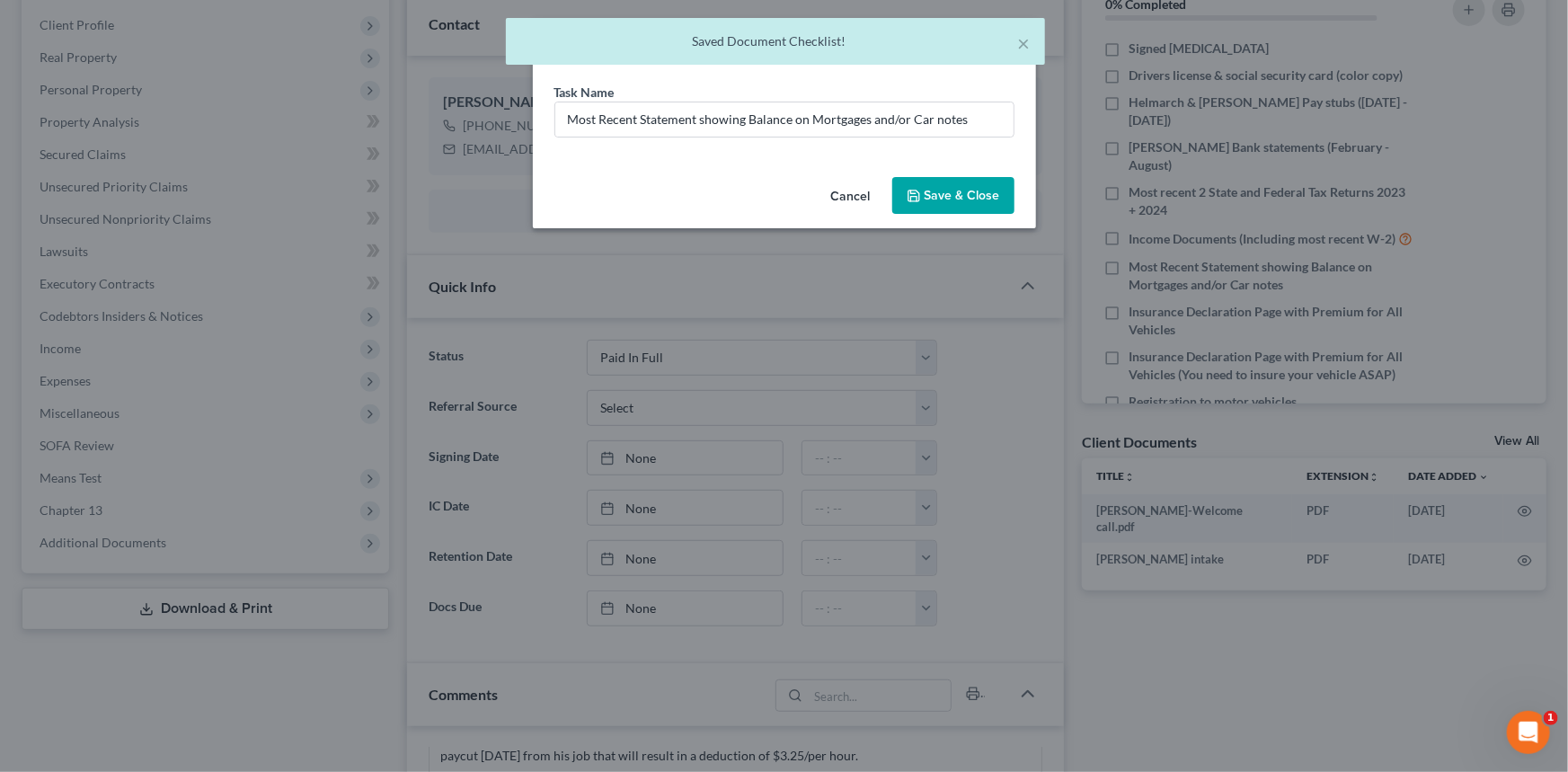
click at [859, 187] on button "Cancel" at bounding box center [851, 196] width 68 height 36
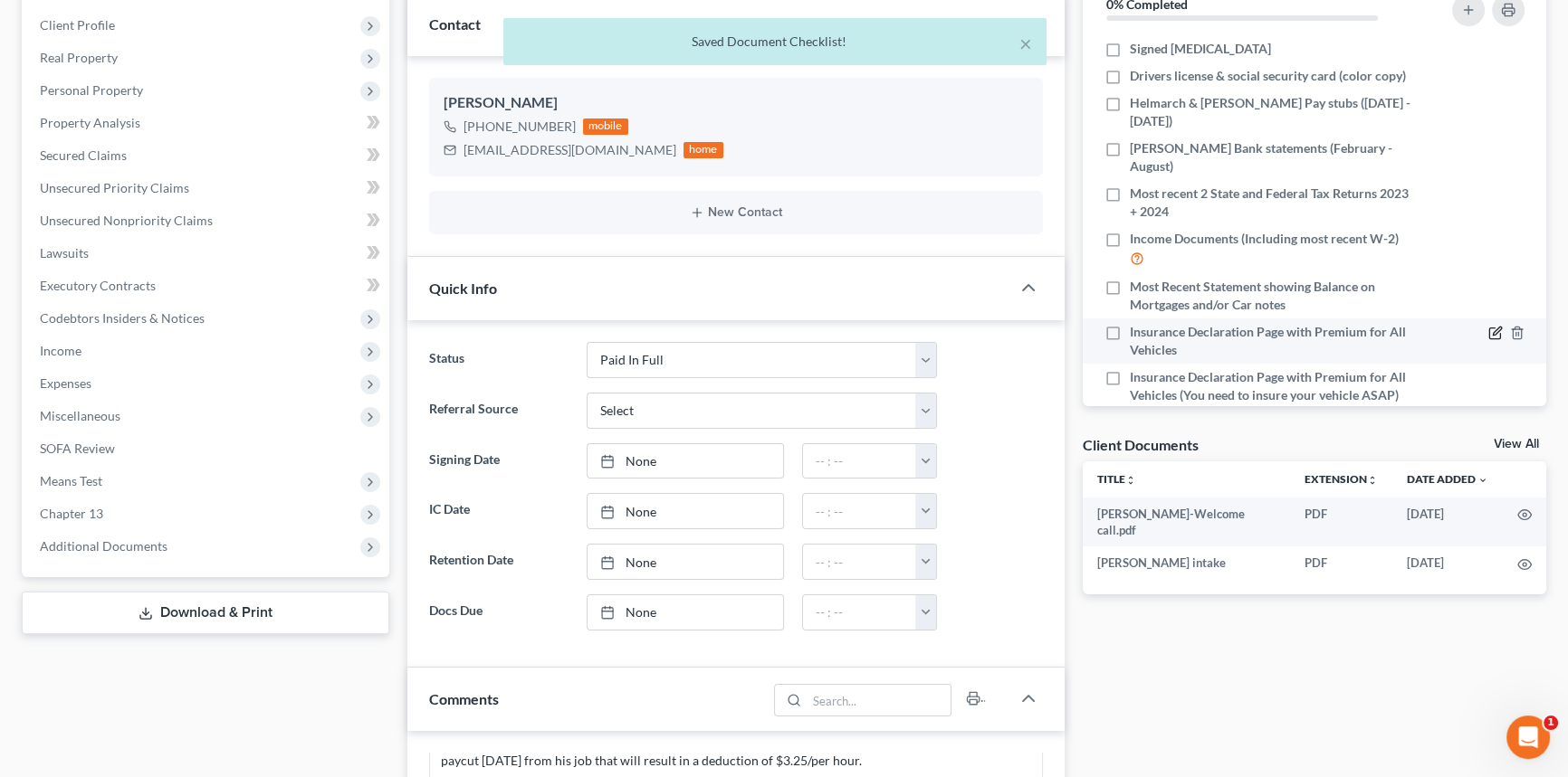
click at [1472, 328] on div at bounding box center [1478, 340] width 109 height 36
click at [1488, 329] on icon "button" at bounding box center [1496, 333] width 15 height 15
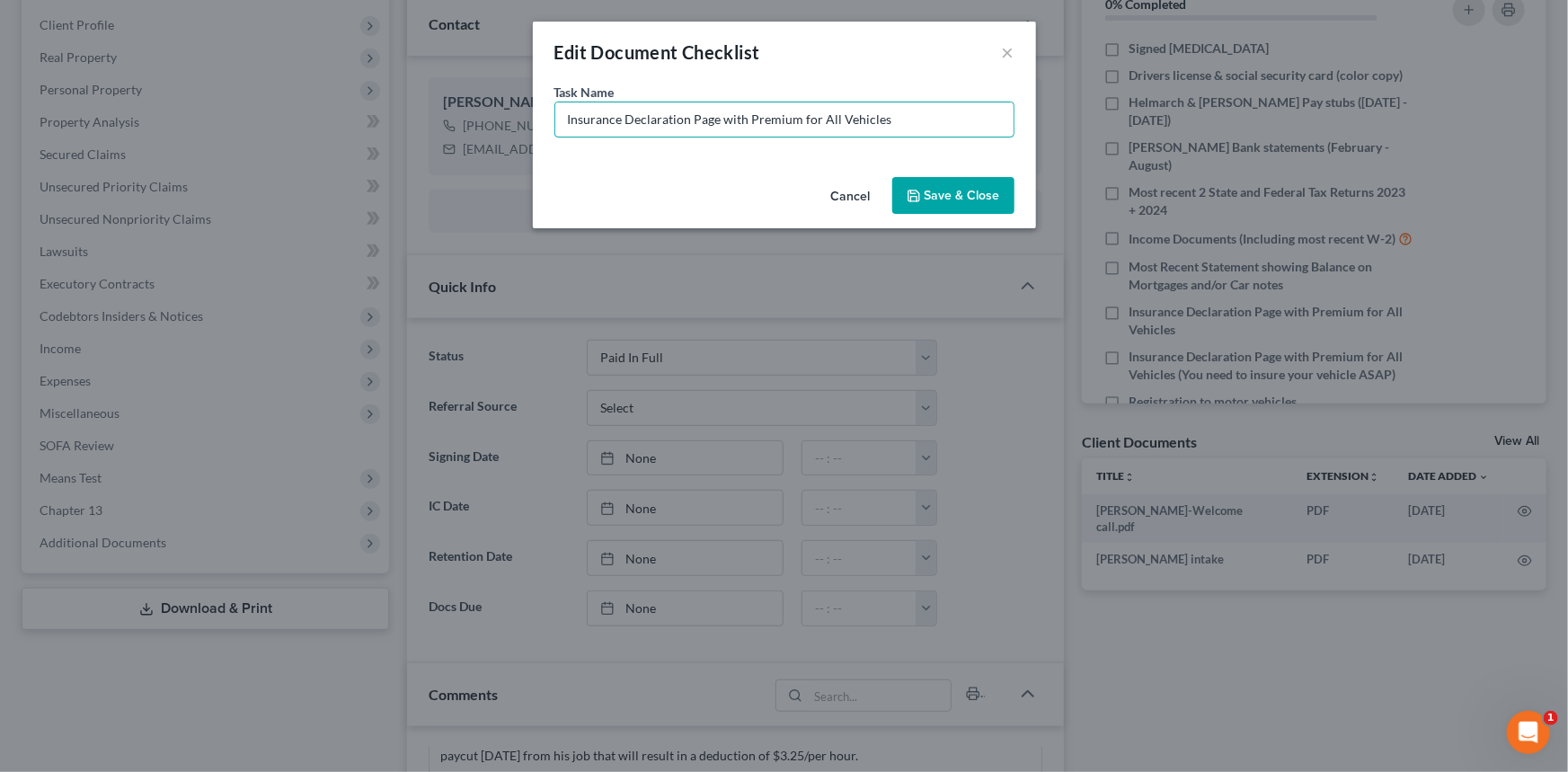
drag, startPoint x: 944, startPoint y: 130, endPoint x: 497, endPoint y: 142, distance: 447.2
click at [497, 142] on div "Edit Document Checklist × Task Name * Insurance Declaration Page with Premium f…" at bounding box center [784, 386] width 1568 height 772
click at [565, 117] on input "Insurance Declaration Page with Premium for All Vehicles" at bounding box center [784, 119] width 459 height 34
click at [596, 116] on input "Insurance Declaration Page with Premium for All Vehicles" at bounding box center [784, 119] width 459 height 34
drag, startPoint x: 866, startPoint y: 150, endPoint x: 889, endPoint y: 132, distance: 29.2
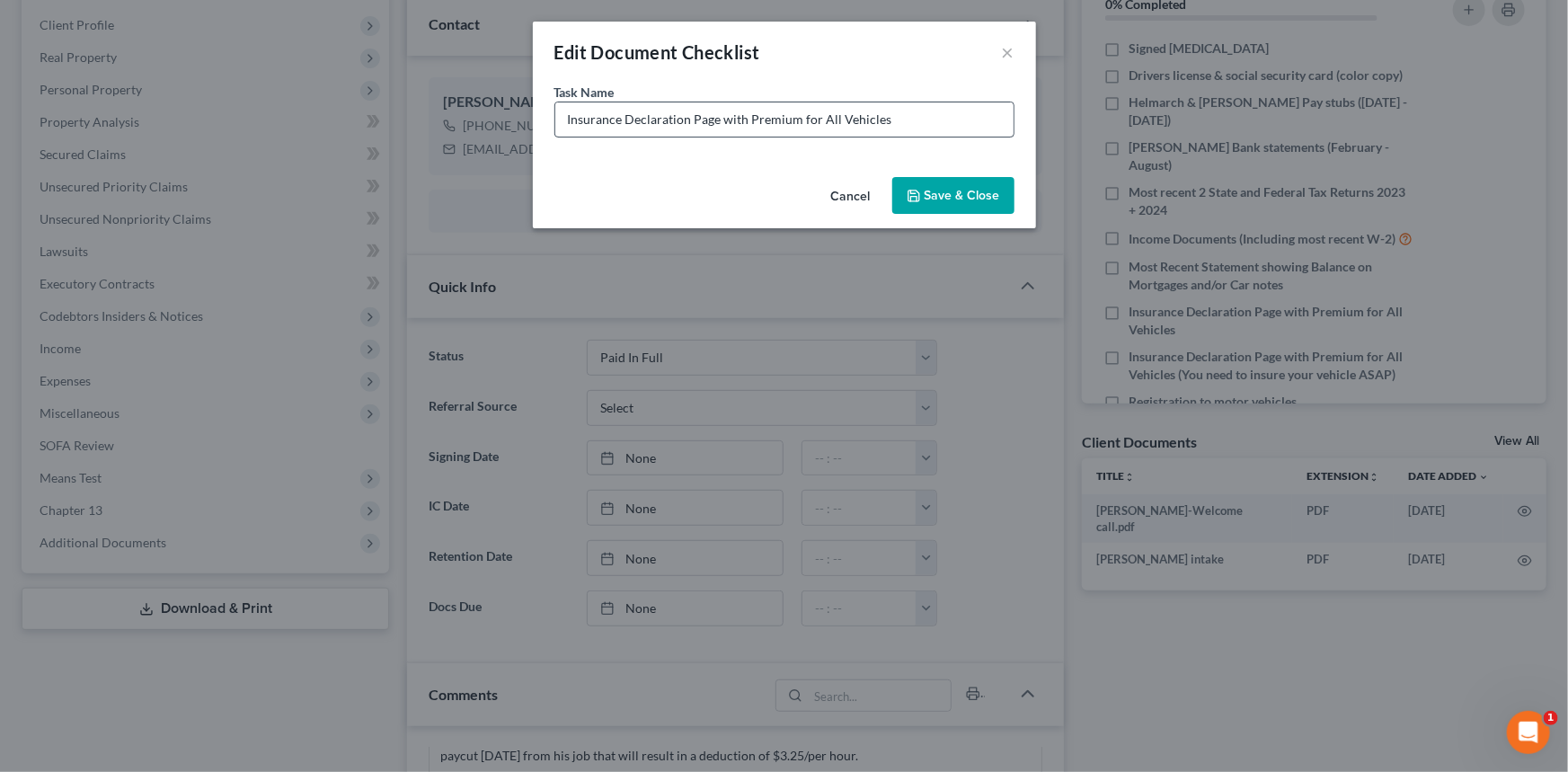
click at [875, 144] on div "Task Name * Insurance Declaration Page with Premium for All Vehicles" at bounding box center [784, 126] width 504 height 88
click at [900, 115] on input "Insurance Declaration Page with Premium for All Vehicles" at bounding box center [784, 119] width 459 height 34
drag, startPoint x: 898, startPoint y: 120, endPoint x: 800, endPoint y: 147, distance: 101.7
click at [800, 147] on div "Task Name * Insurance Declaration Page with Premium for All Vehicles" at bounding box center [784, 126] width 504 height 88
click at [822, 124] on input "Insurance Declaration Page with Premium" at bounding box center [784, 119] width 459 height 34
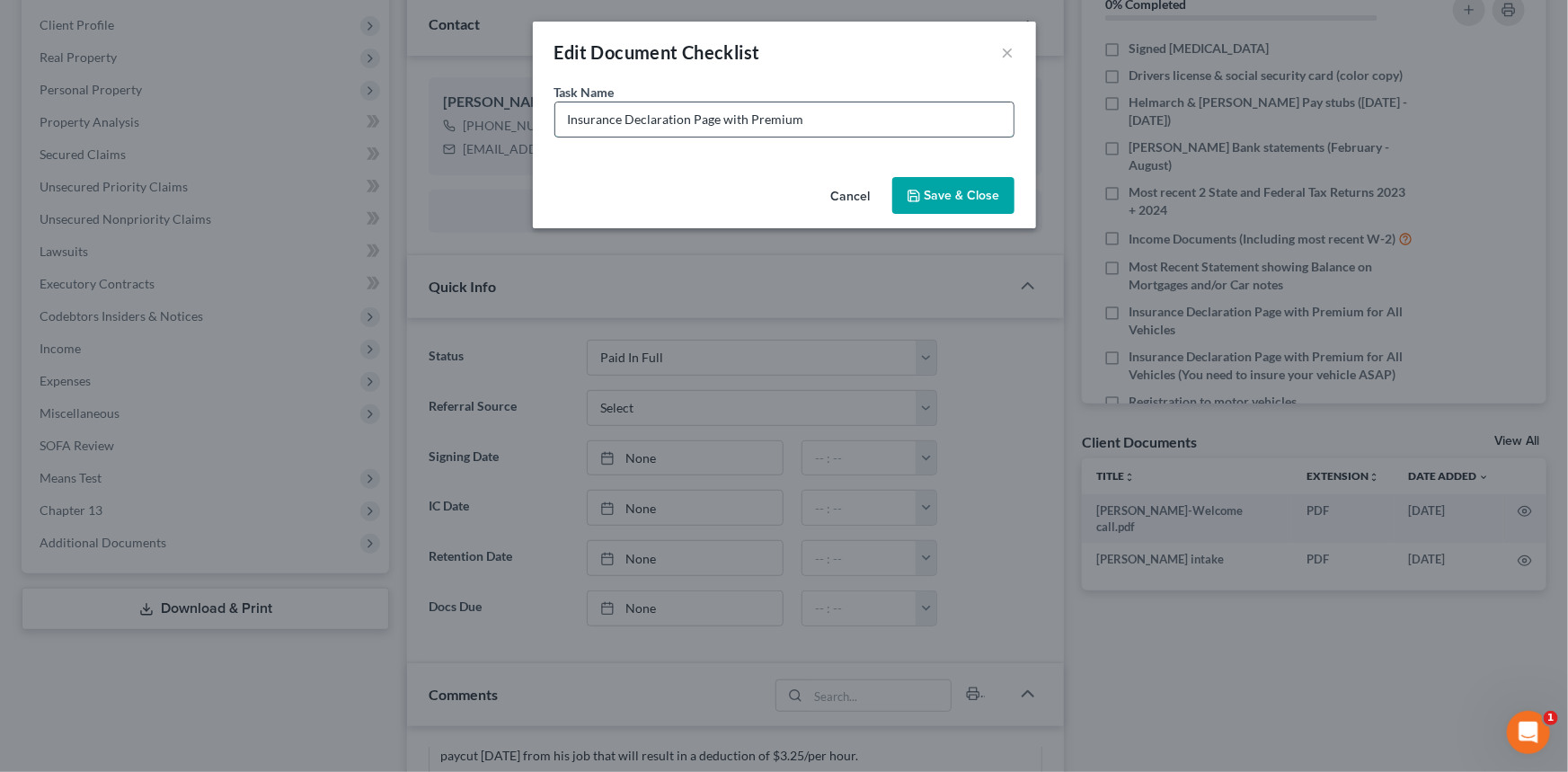
click at [565, 109] on input "Insurance Declaration Page with Premium" at bounding box center [784, 119] width 459 height 34
type input "Renter's Insurance Declaration Page with Premium"
drag, startPoint x: 970, startPoint y: 186, endPoint x: 958, endPoint y: 188, distance: 12.2
click at [970, 183] on button "Save & Close" at bounding box center [953, 195] width 122 height 38
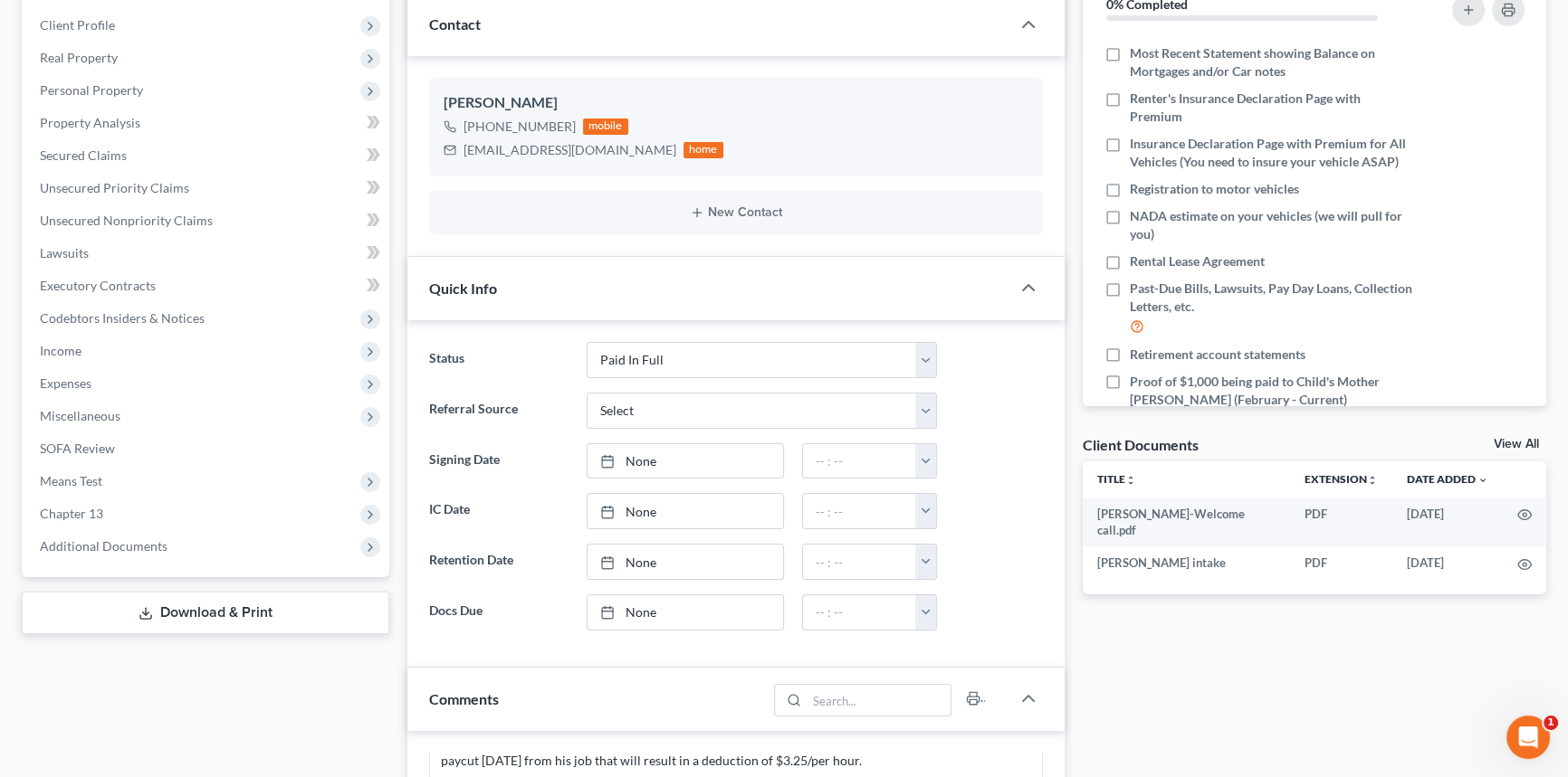
scroll to position [314, 0]
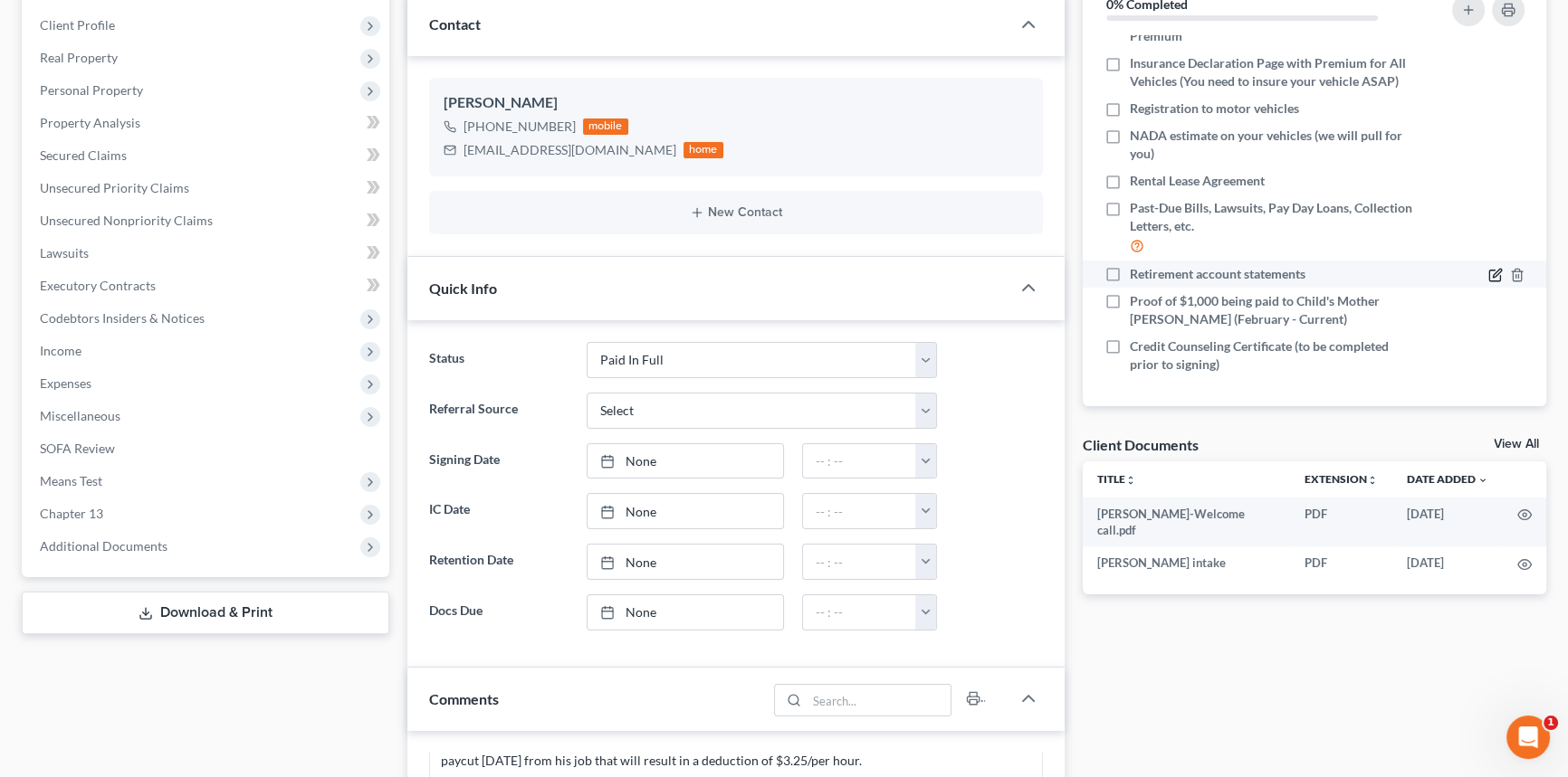
click at [1493, 272] on icon "button" at bounding box center [1497, 273] width 8 height 8
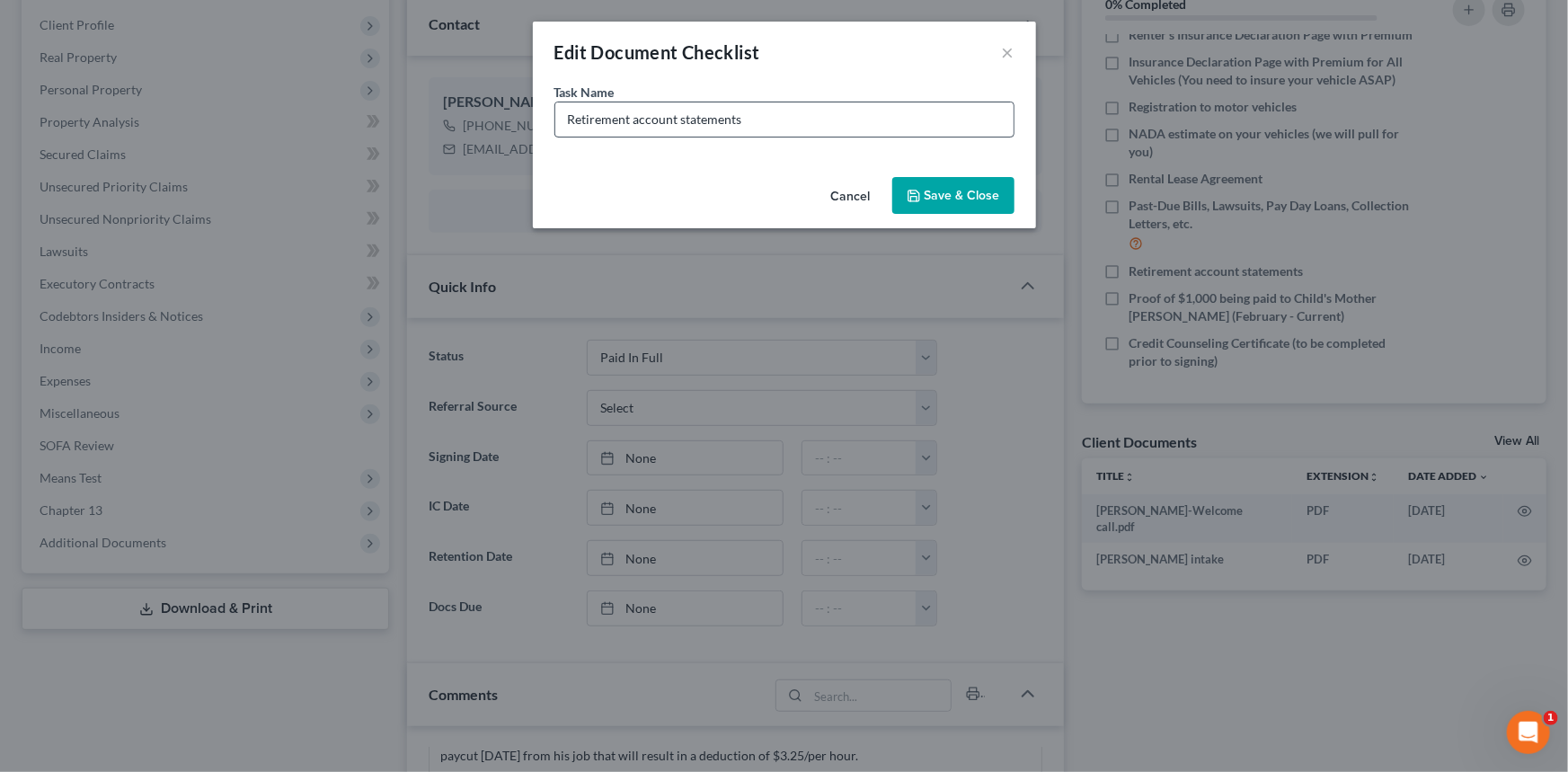
drag, startPoint x: 925, startPoint y: 137, endPoint x: 937, endPoint y: 121, distance: 20.0
click at [937, 121] on div "Task Name * Retirement account statements" at bounding box center [784, 126] width 504 height 88
drag, startPoint x: 937, startPoint y: 121, endPoint x: 275, endPoint y: 147, distance: 662.5
click at [275, 147] on div "Edit Document Checklist × Task Name * Retirement account statements Cancel Save…" at bounding box center [784, 386] width 1568 height 772
type input "Cashapp Bank Statements (February - August)"
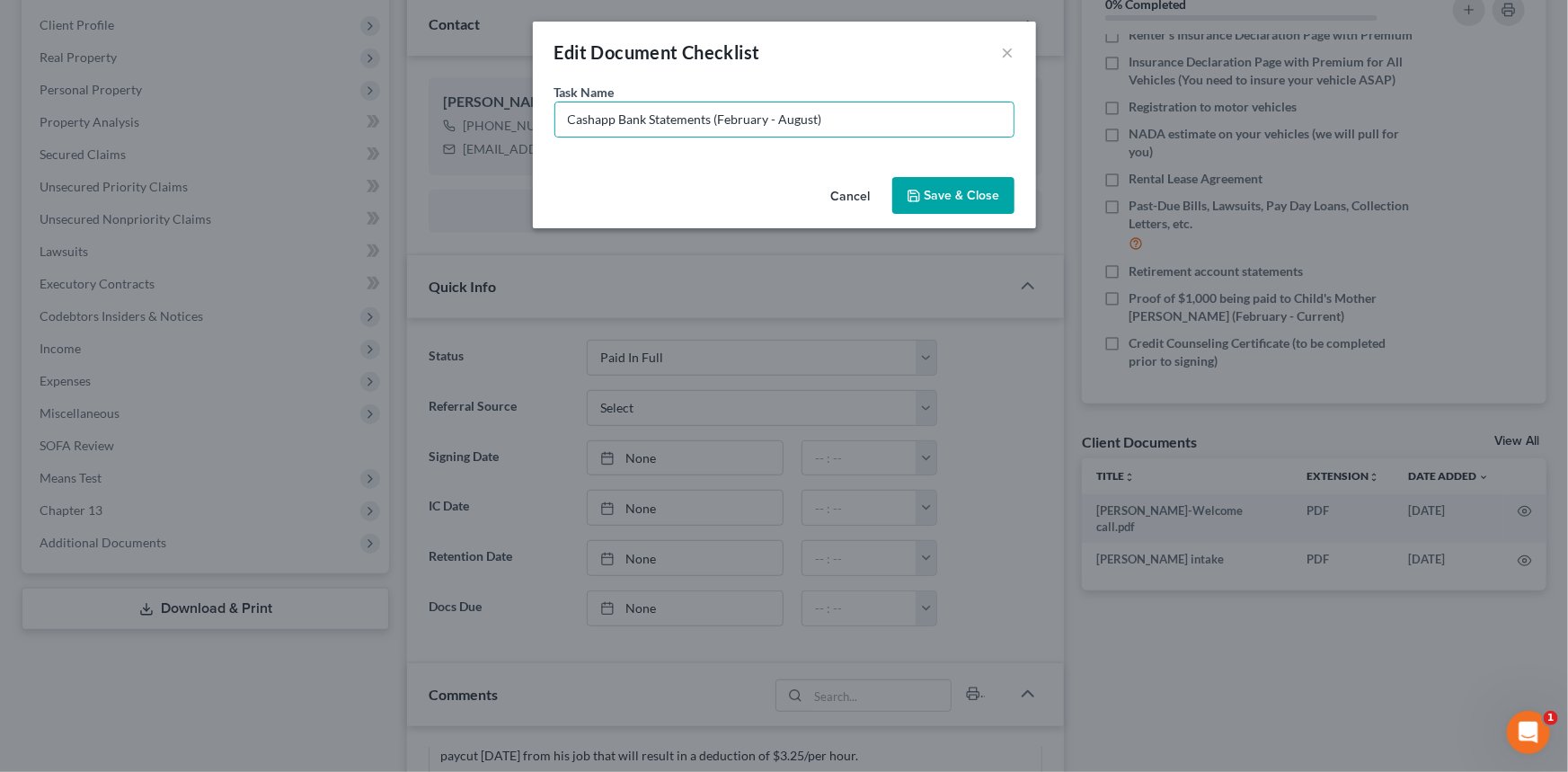
click at [998, 181] on button "Save & Close" at bounding box center [953, 195] width 122 height 38
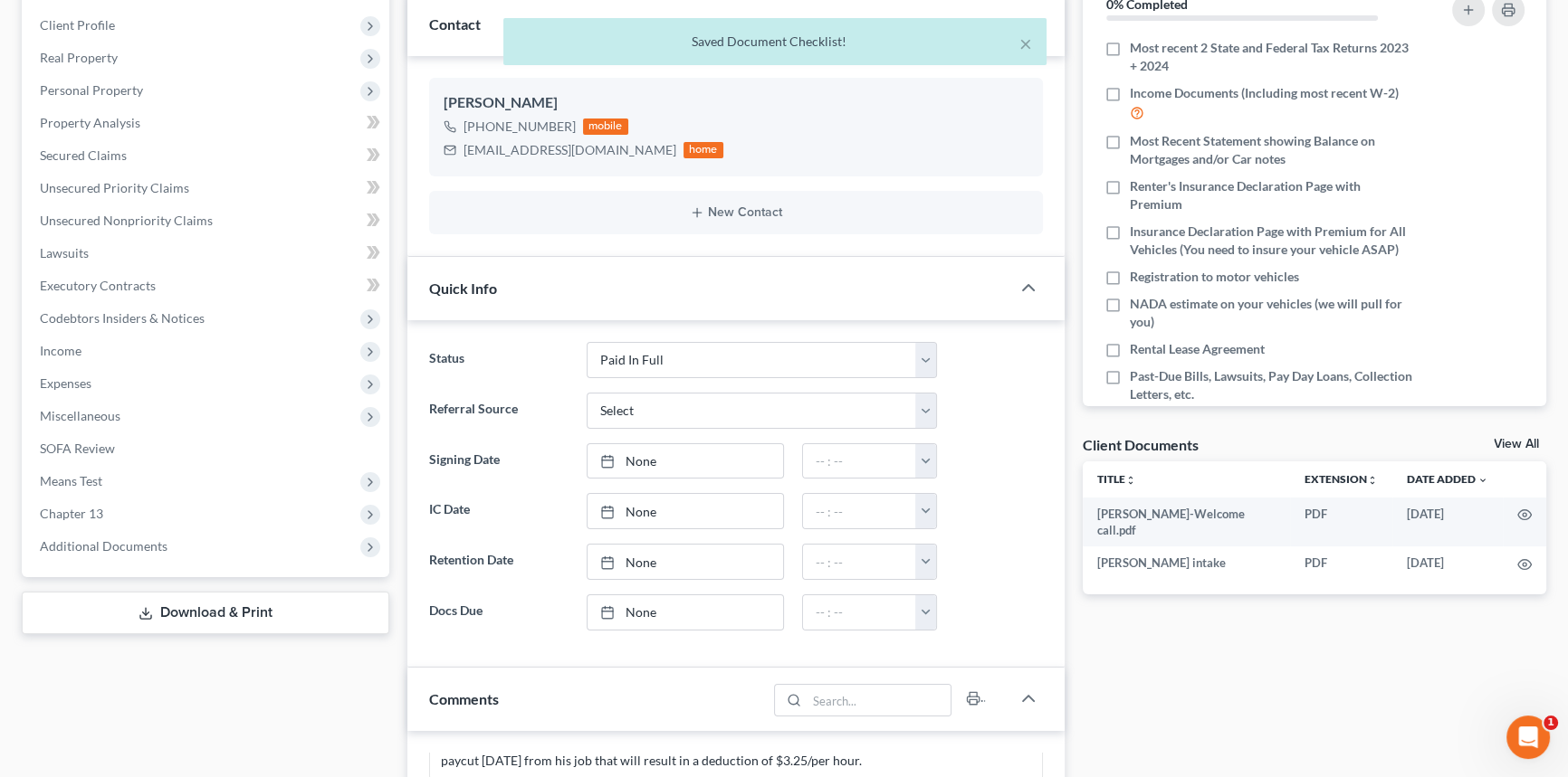
scroll to position [0, 0]
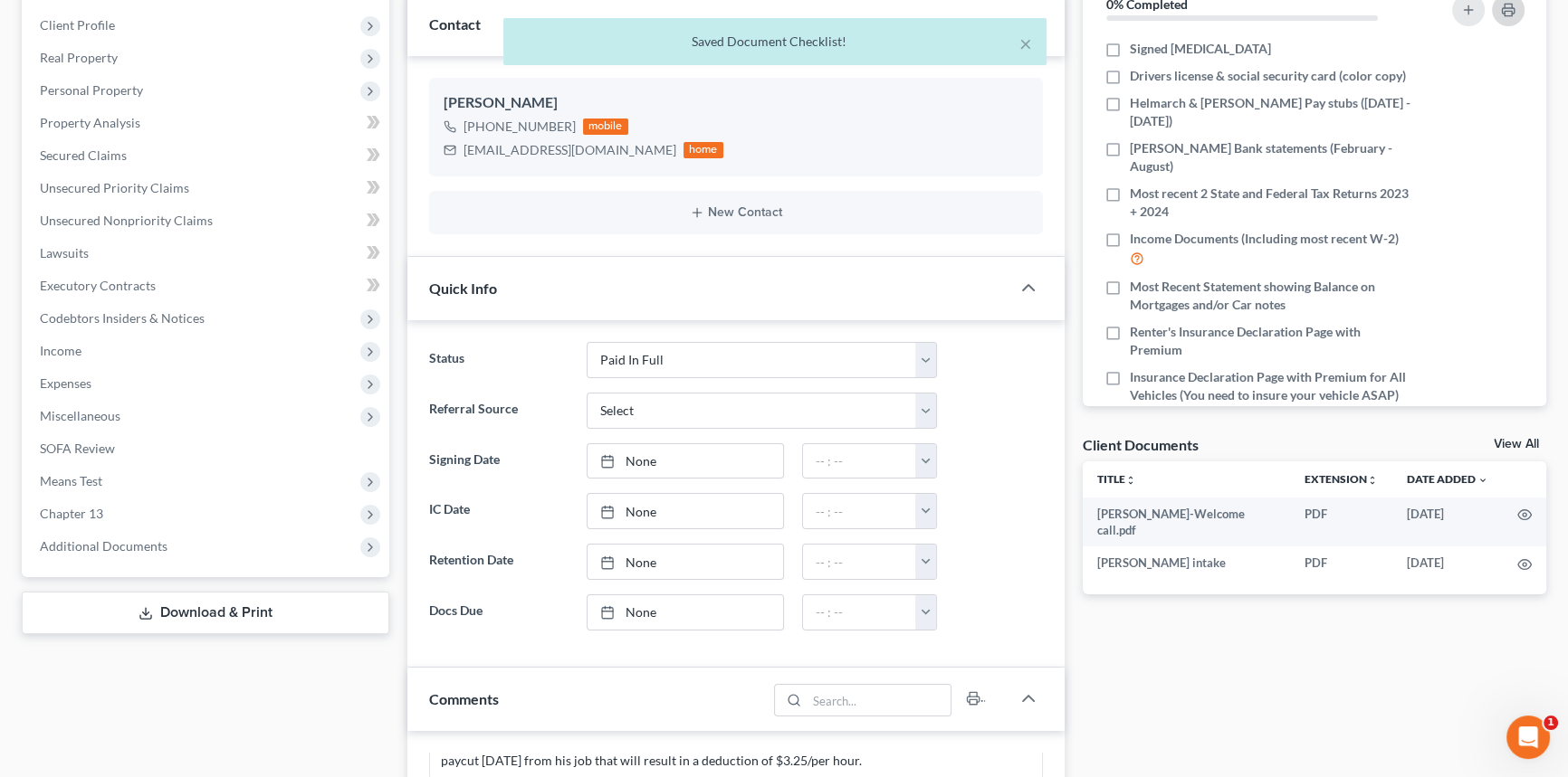
click at [1506, 17] on button "button" at bounding box center [1508, 9] width 32 height 32
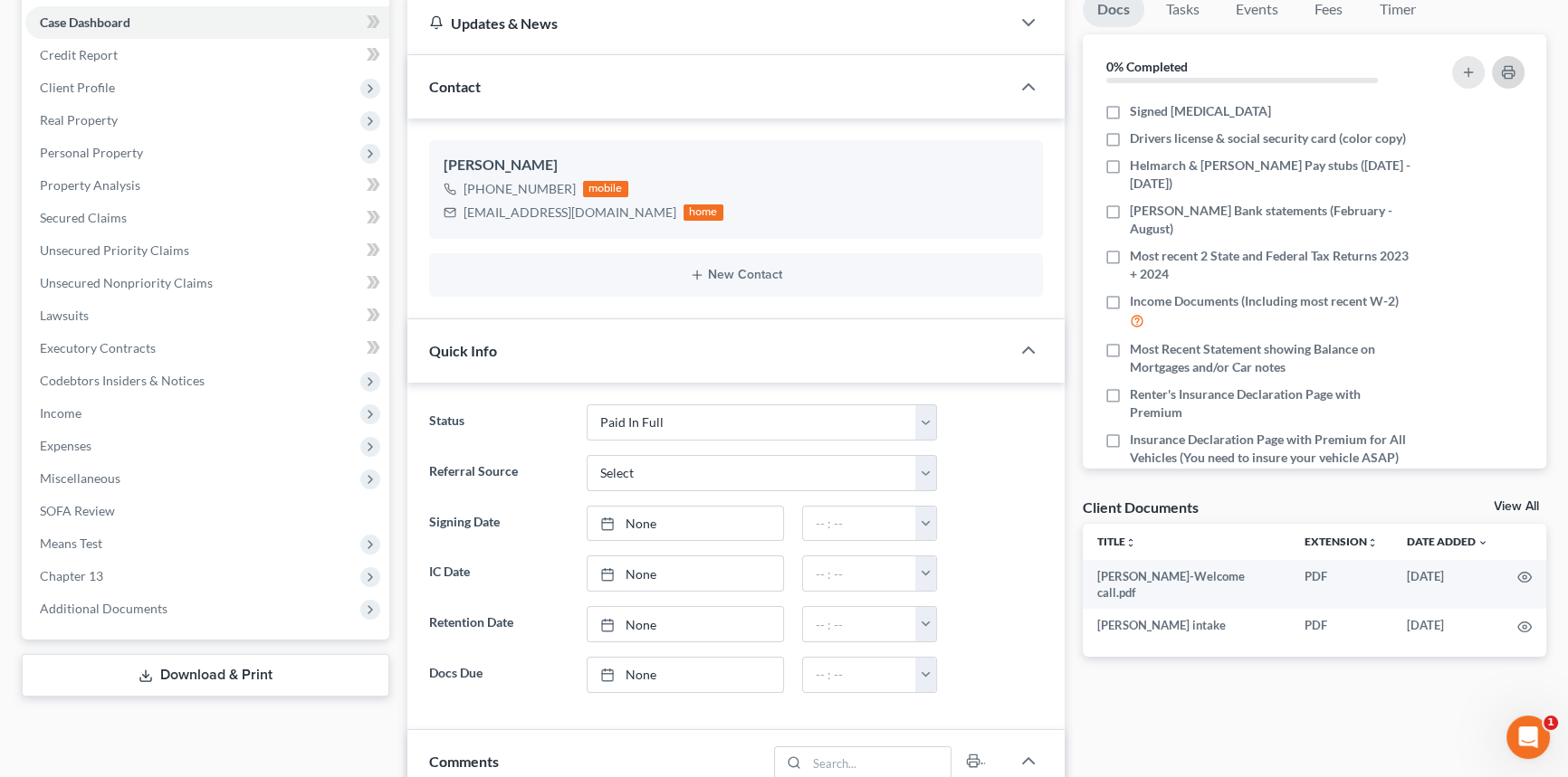
scroll to position [81, 0]
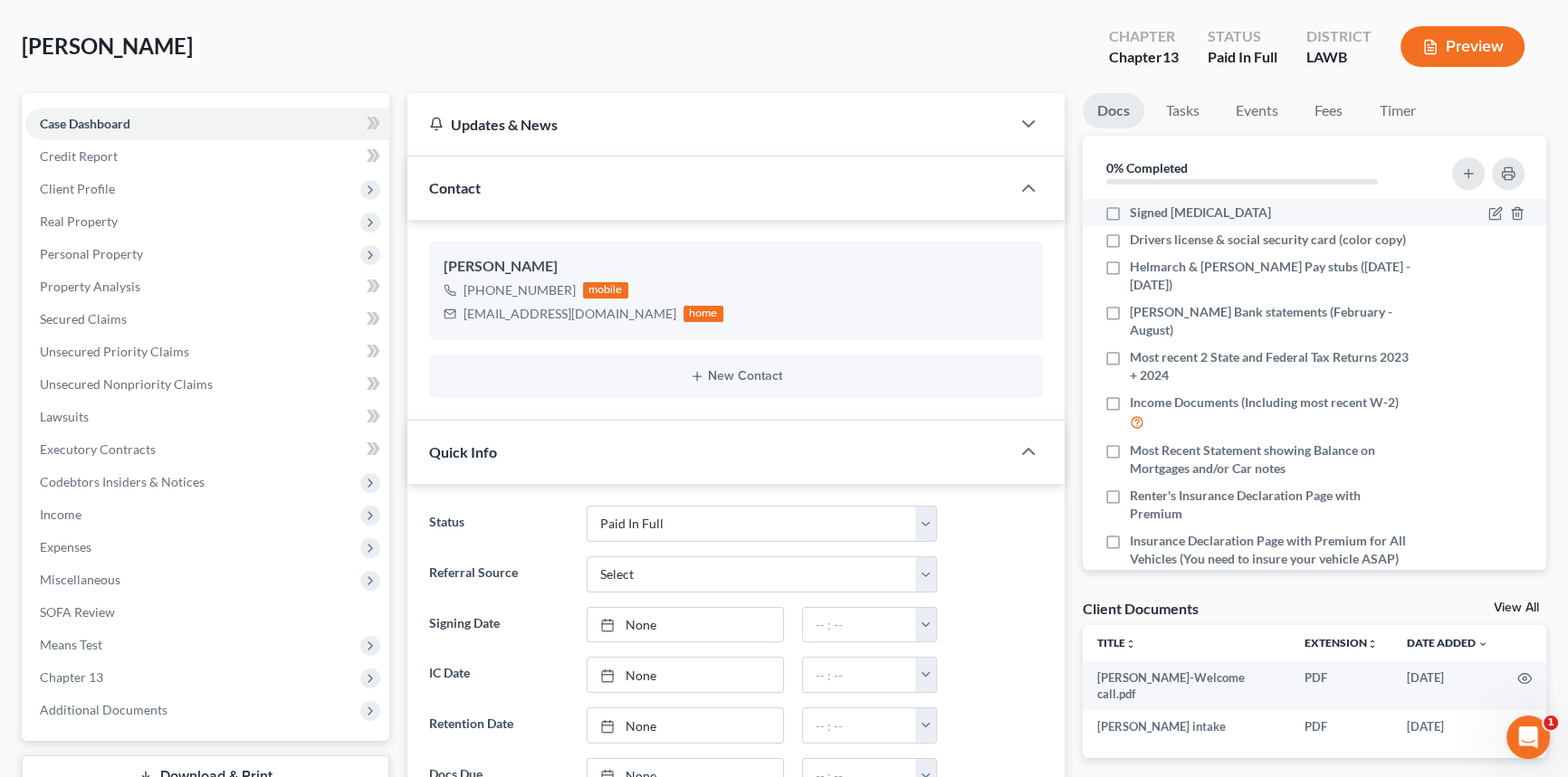
click at [1129, 210] on label "Signed [MEDICAL_DATA]" at bounding box center [1200, 213] width 141 height 19
click at [1137, 210] on input "Signed [MEDICAL_DATA]" at bounding box center [1142, 210] width 12 height 12
checkbox input "true"
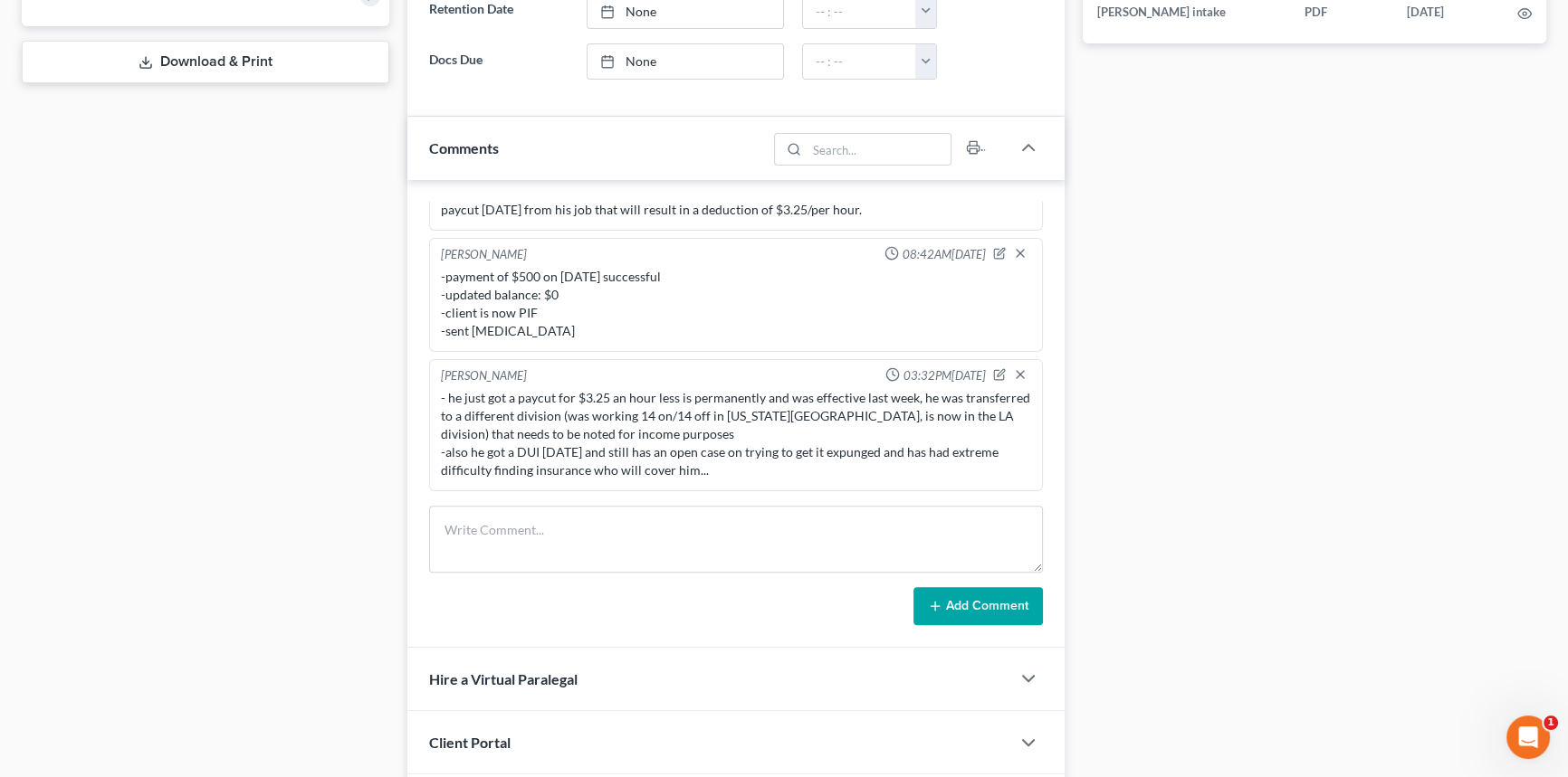
scroll to position [986, 0]
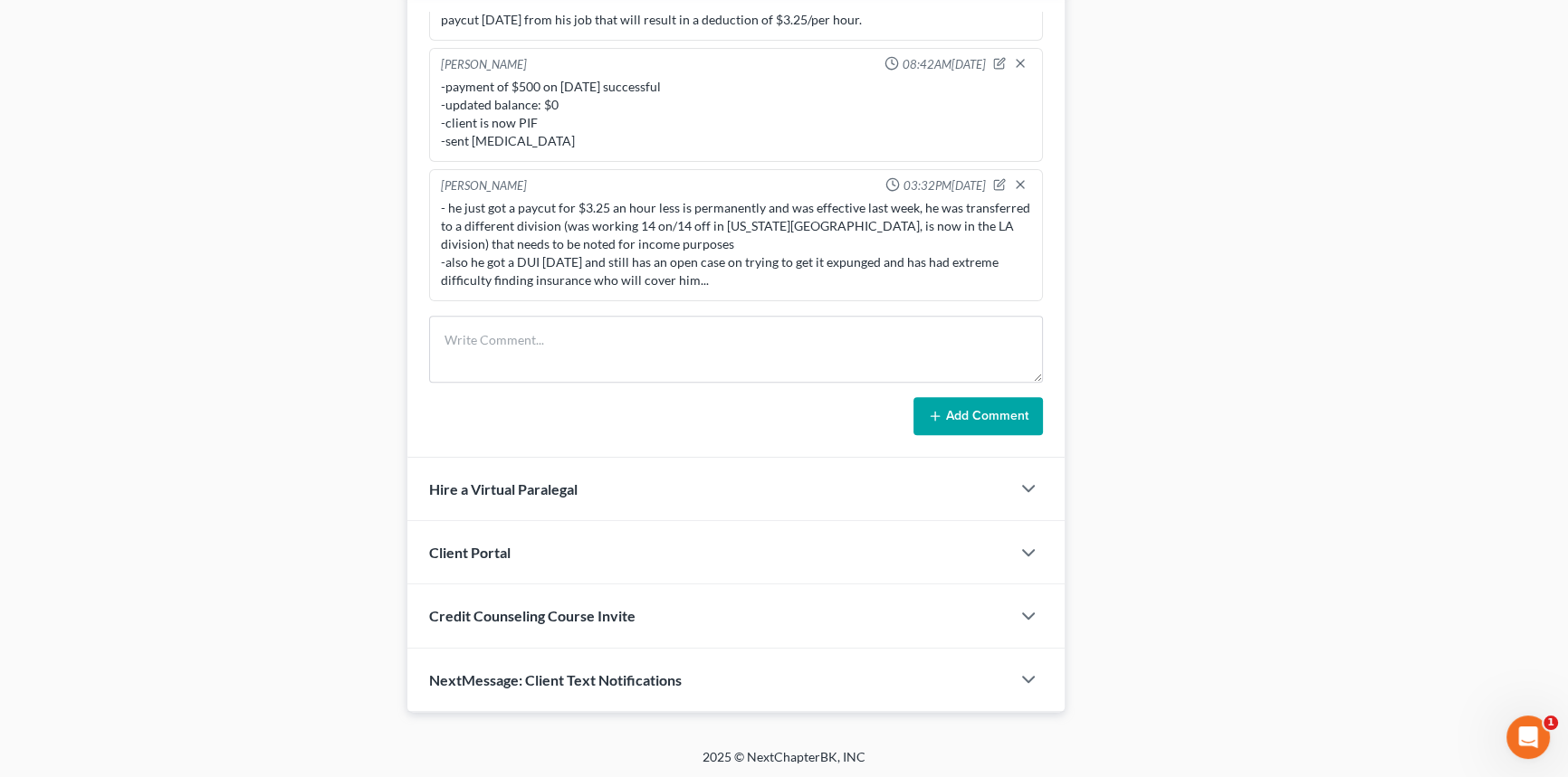
drag, startPoint x: 1090, startPoint y: 197, endPoint x: 1101, endPoint y: 258, distance: 62.0
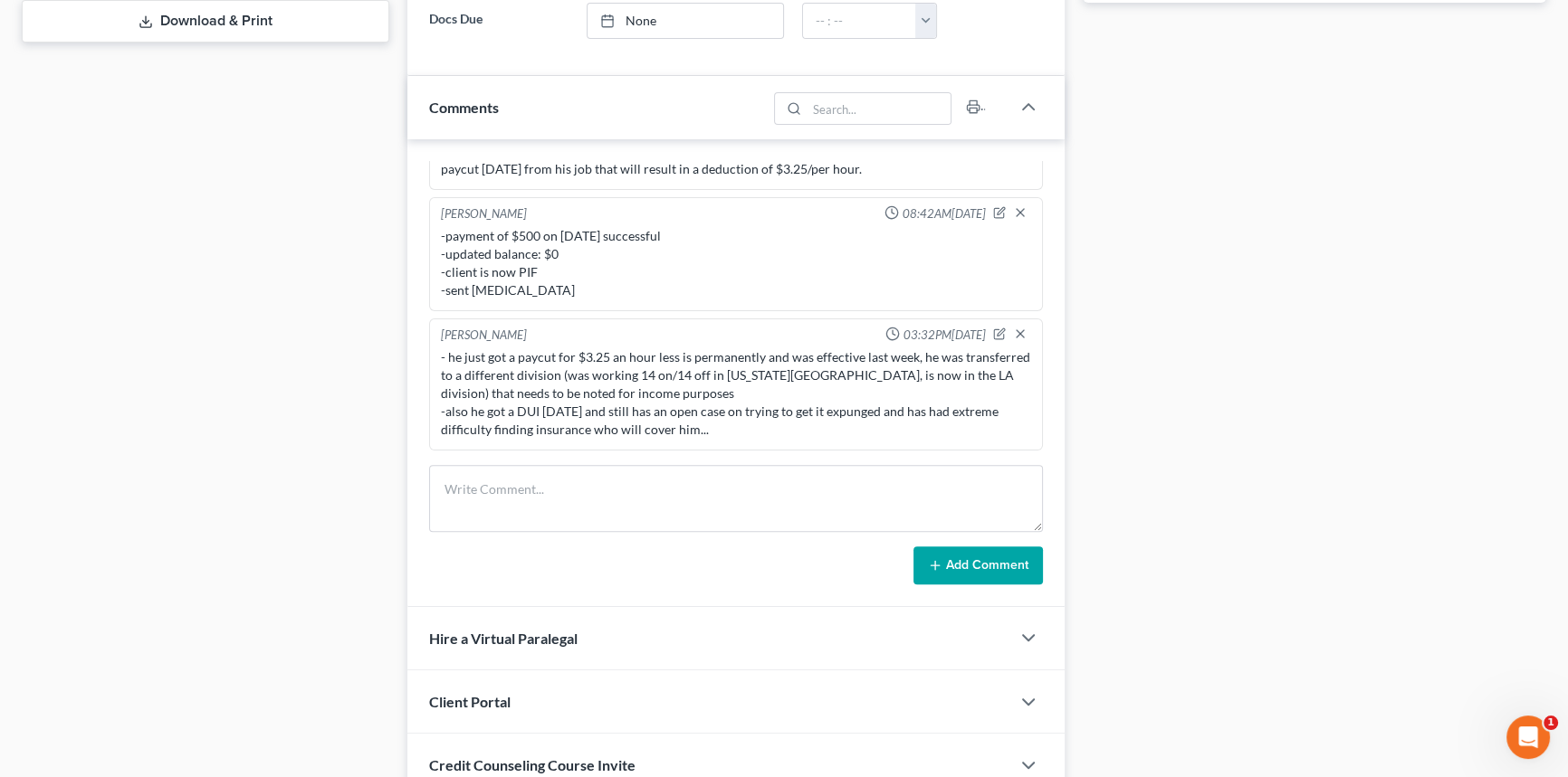
scroll to position [903, 0]
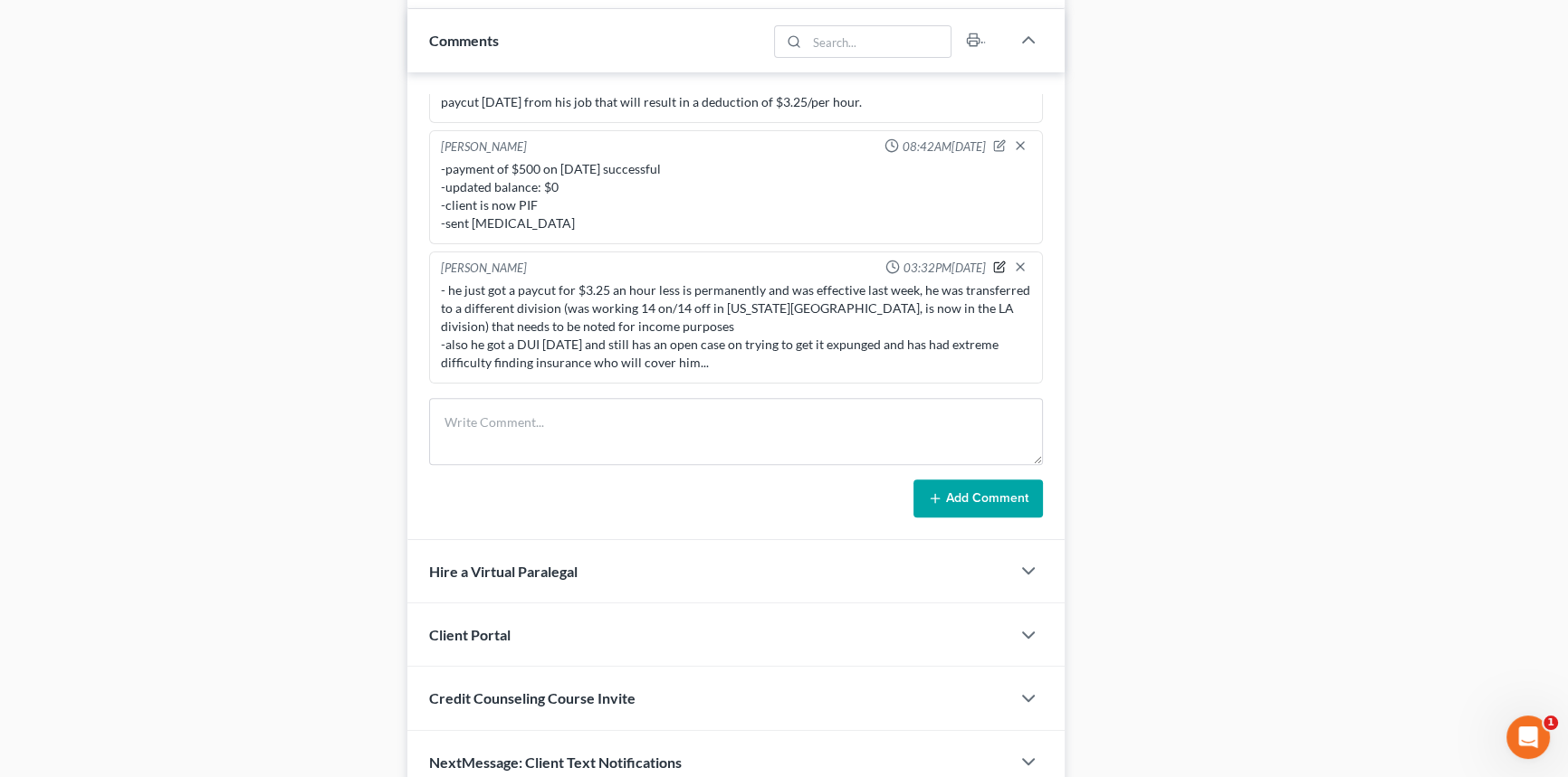
drag, startPoint x: 985, startPoint y: 266, endPoint x: 969, endPoint y: 268, distance: 16.1
click at [993, 266] on icon "button" at bounding box center [1000, 267] width 13 height 13
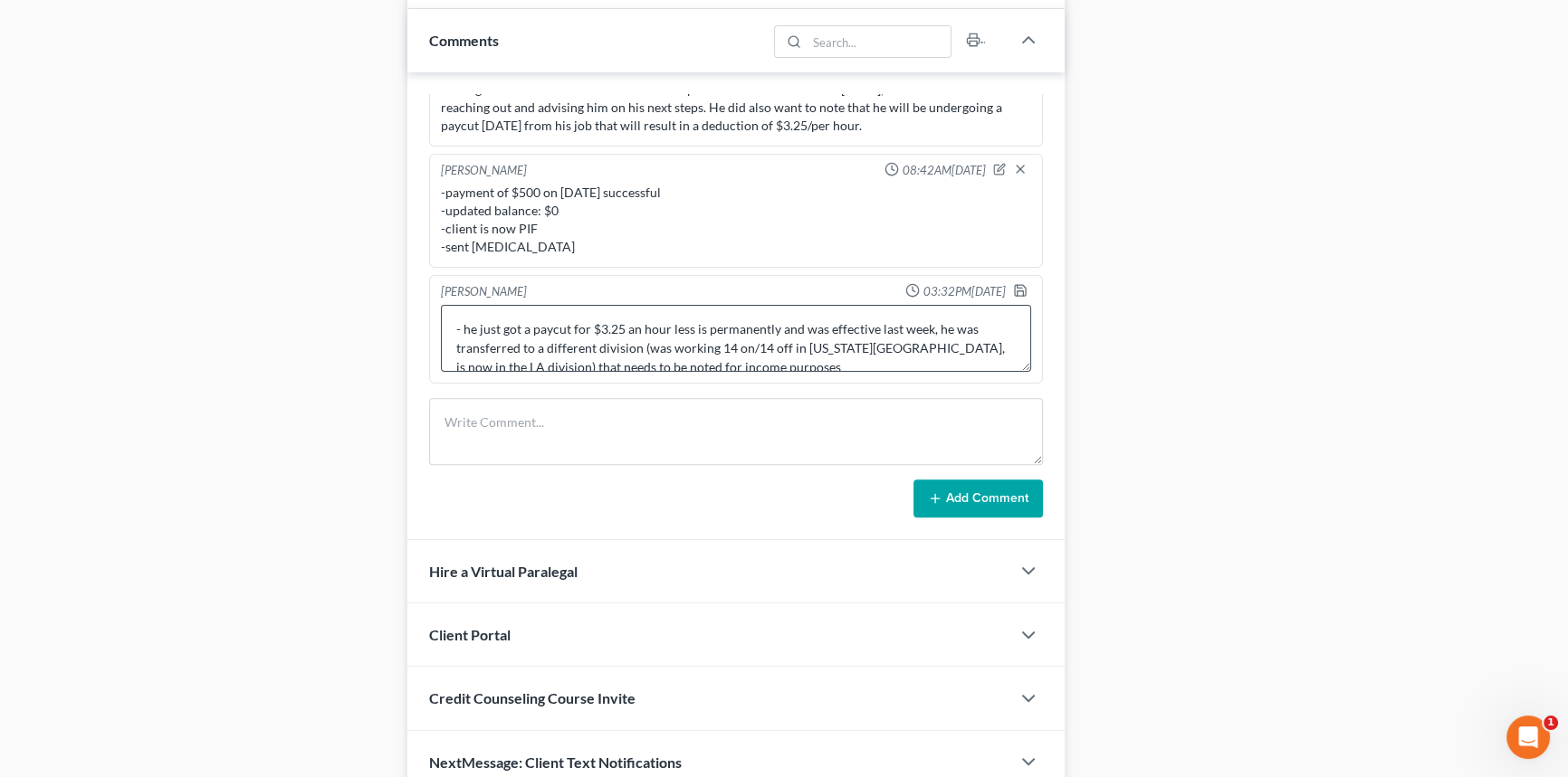
scroll to position [566, 0]
click at [465, 324] on textarea "- he just got a paycut for $3.25 an hour less is permanently and was effective …" at bounding box center [735, 338] width 590 height 67
type textarea "-he just got a paycut for $3.25 an hour less is permanently and was effective l…"
click at [999, 284] on div "[PERSON_NAME] 03:32PM[DATE]" at bounding box center [735, 293] width 597 height 19
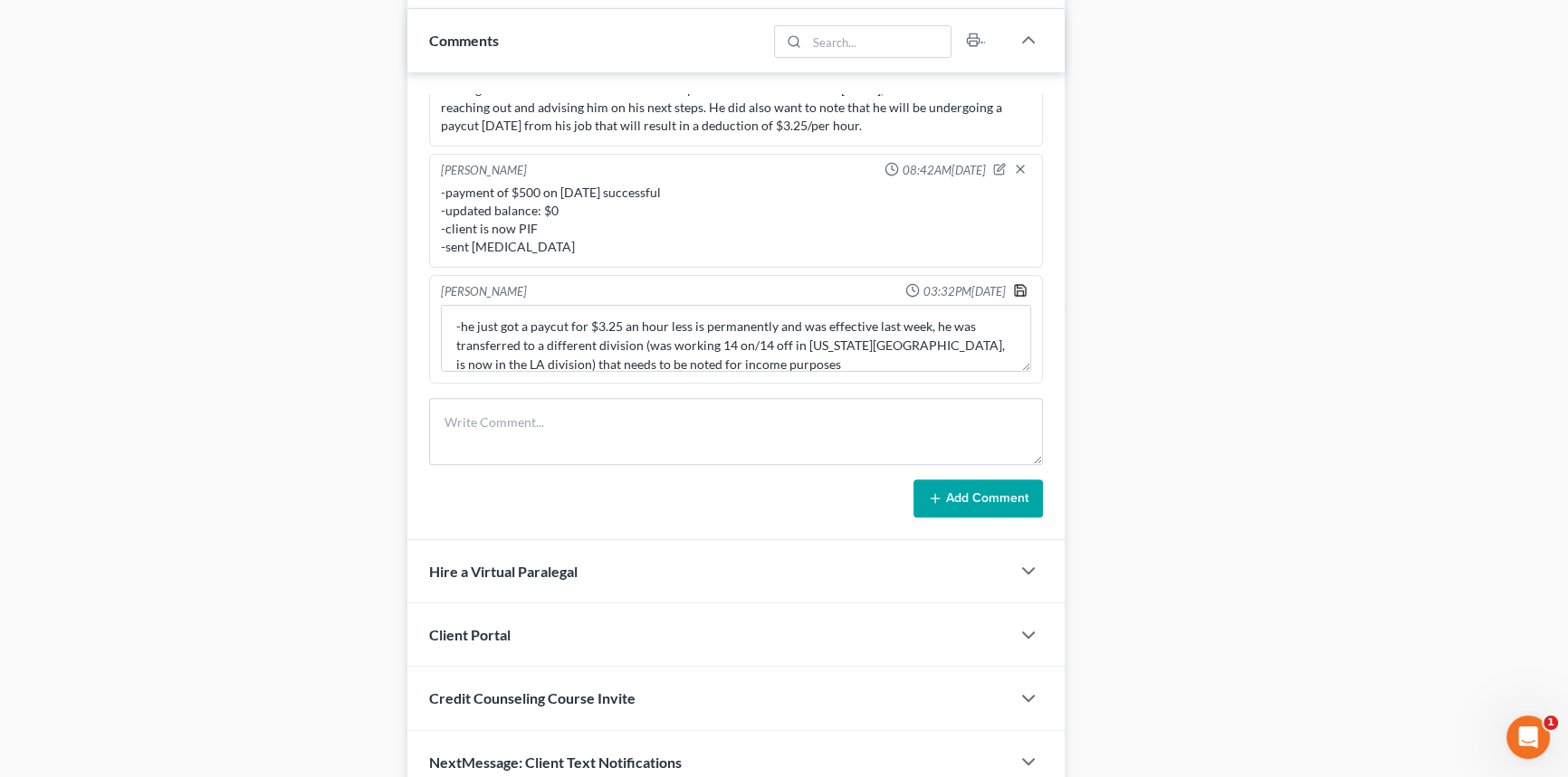
click at [1013, 287] on icon "button" at bounding box center [1020, 291] width 15 height 15
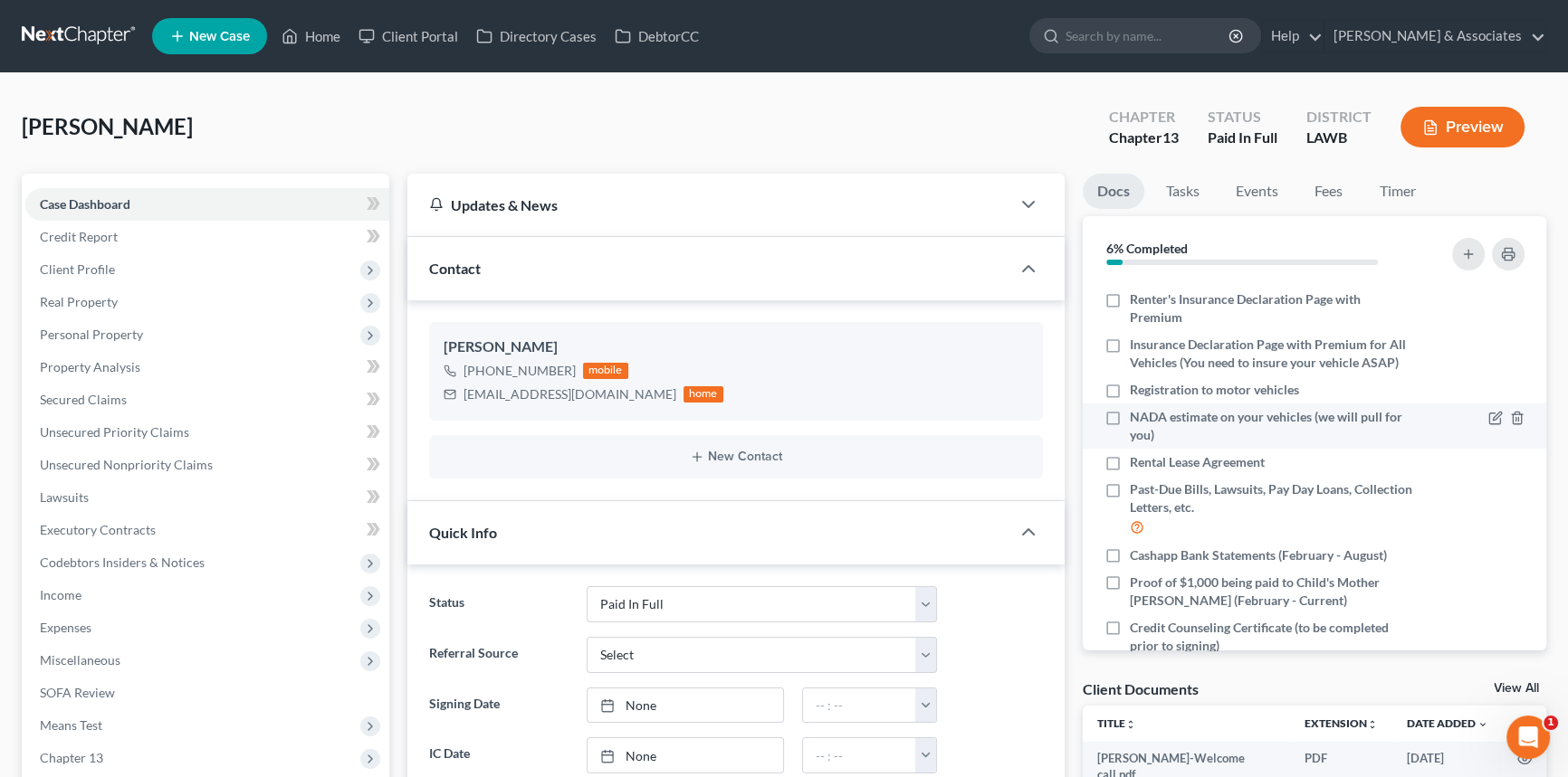
scroll to position [314, 0]
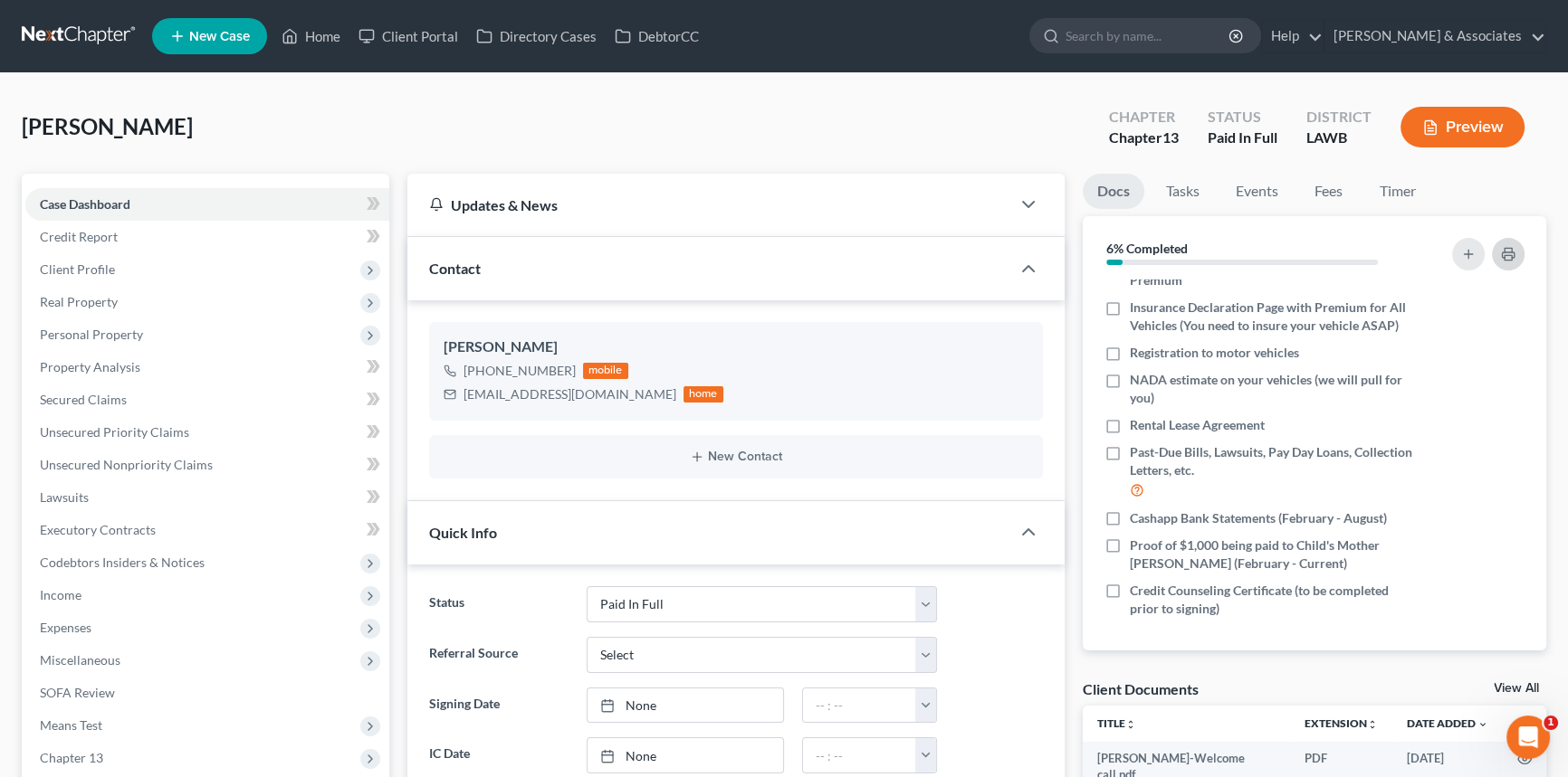
click at [1501, 252] on icon "button" at bounding box center [1507, 255] width 12 height 6
click at [488, 388] on div "[EMAIL_ADDRESS][DOMAIN_NAME]" at bounding box center [569, 395] width 212 height 19
click at [489, 388] on div "[EMAIL_ADDRESS][DOMAIN_NAME]" at bounding box center [569, 395] width 212 height 19
copy div "[EMAIL_ADDRESS][DOMAIN_NAME]"
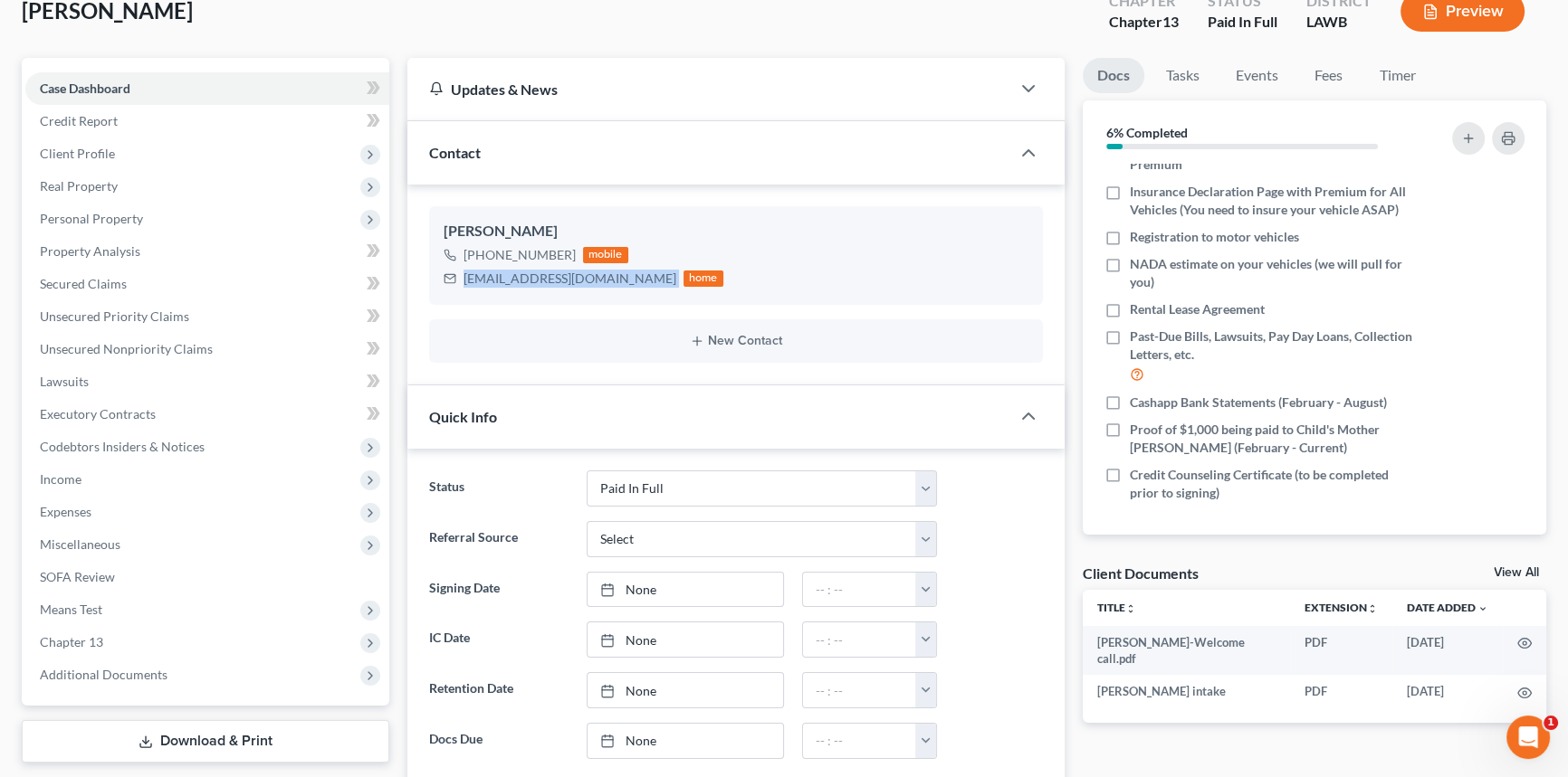
scroll to position [247, 0]
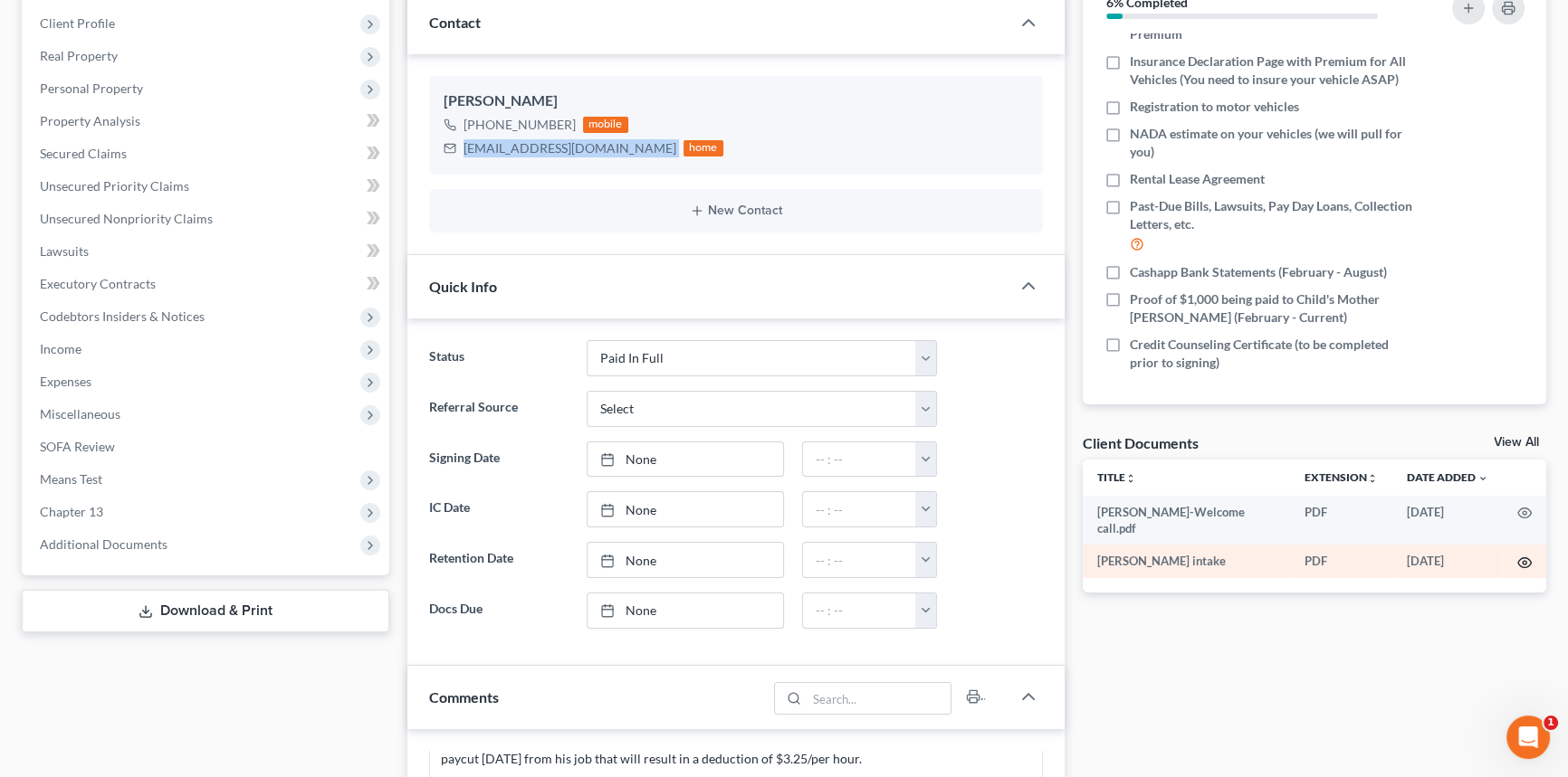
click at [1518, 558] on icon "button" at bounding box center [1524, 563] width 14 height 10
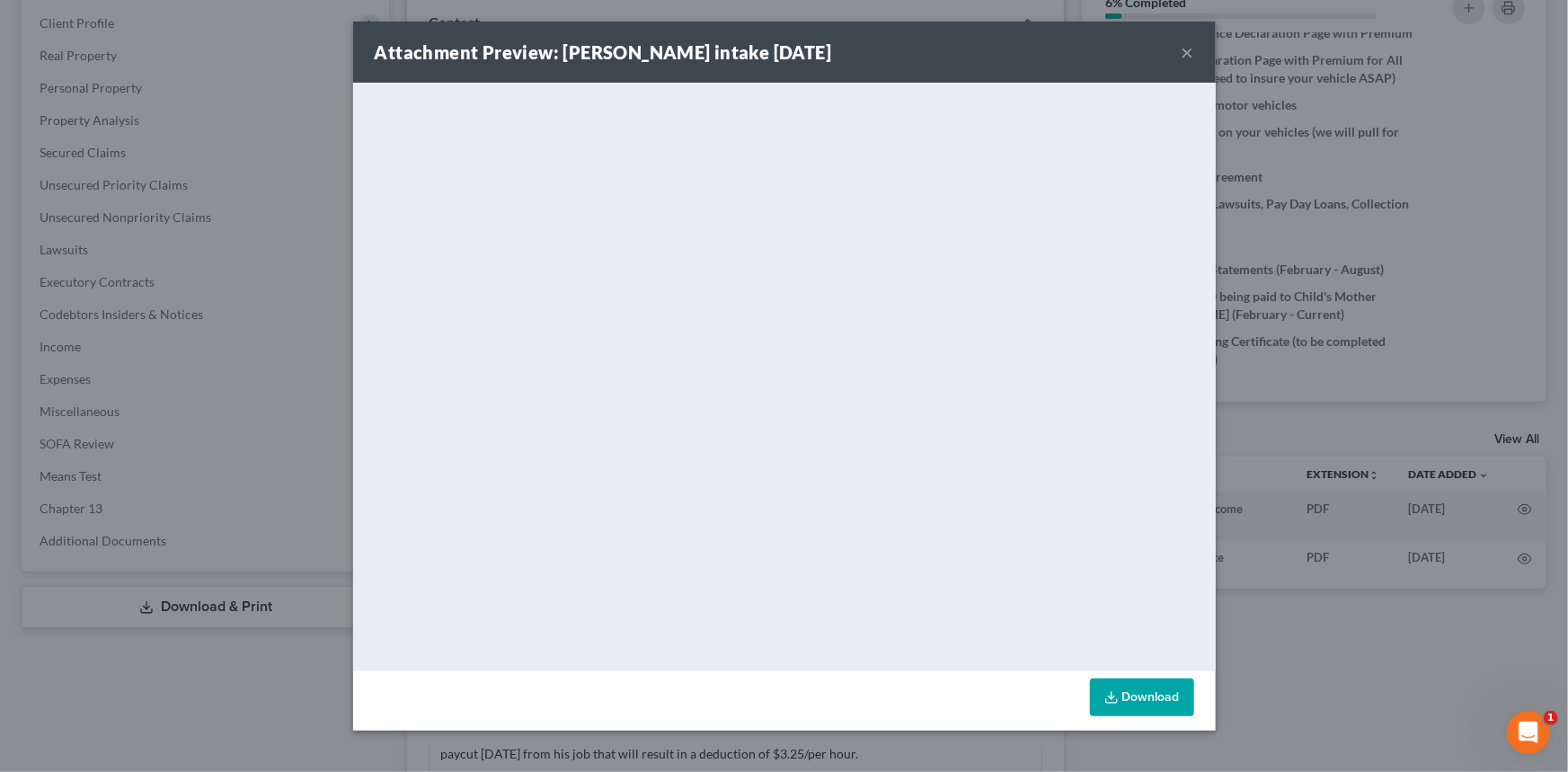
click at [1184, 47] on button "×" at bounding box center [1189, 52] width 13 height 21
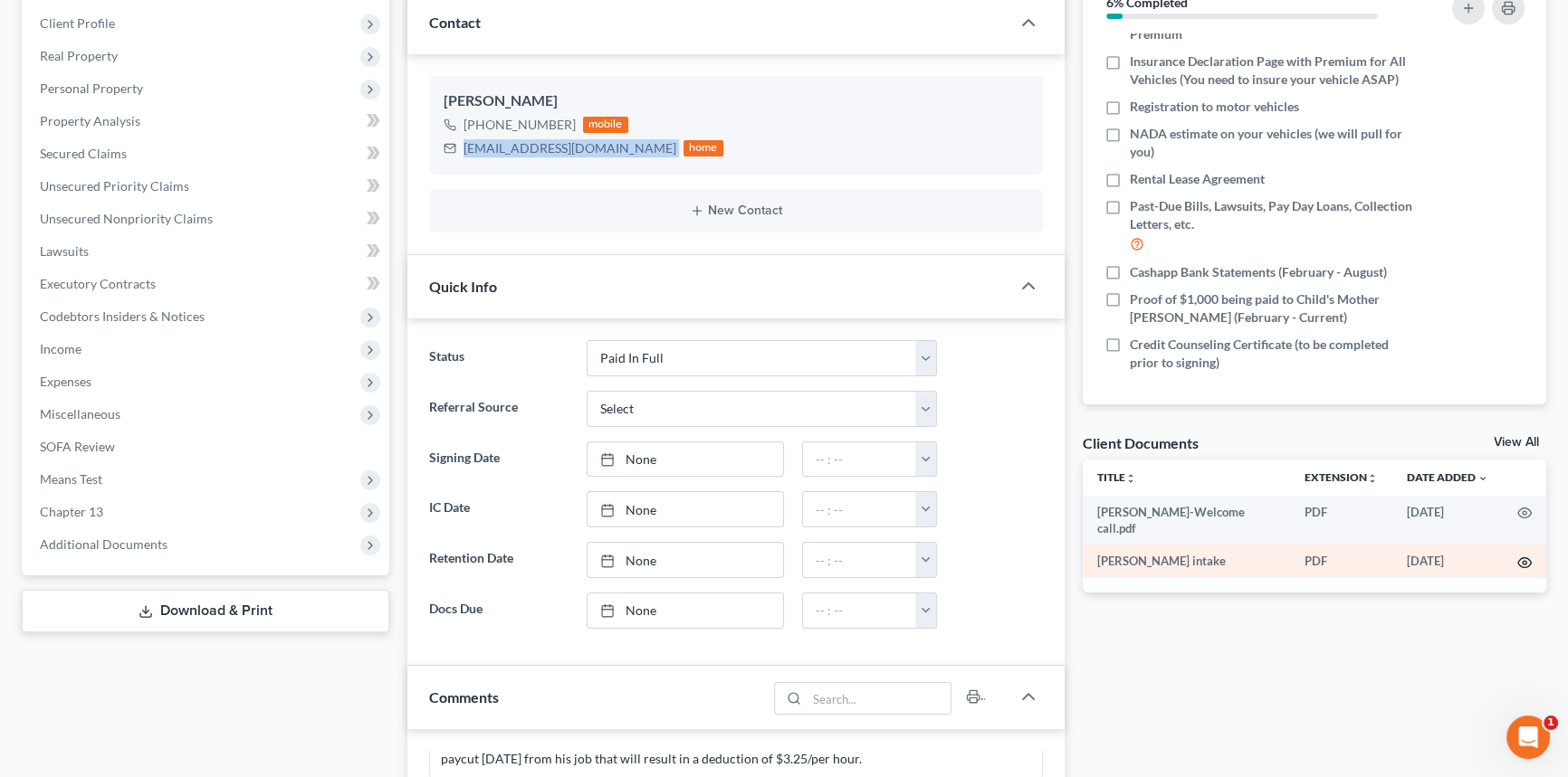
click at [1528, 555] on icon "button" at bounding box center [1524, 563] width 15 height 15
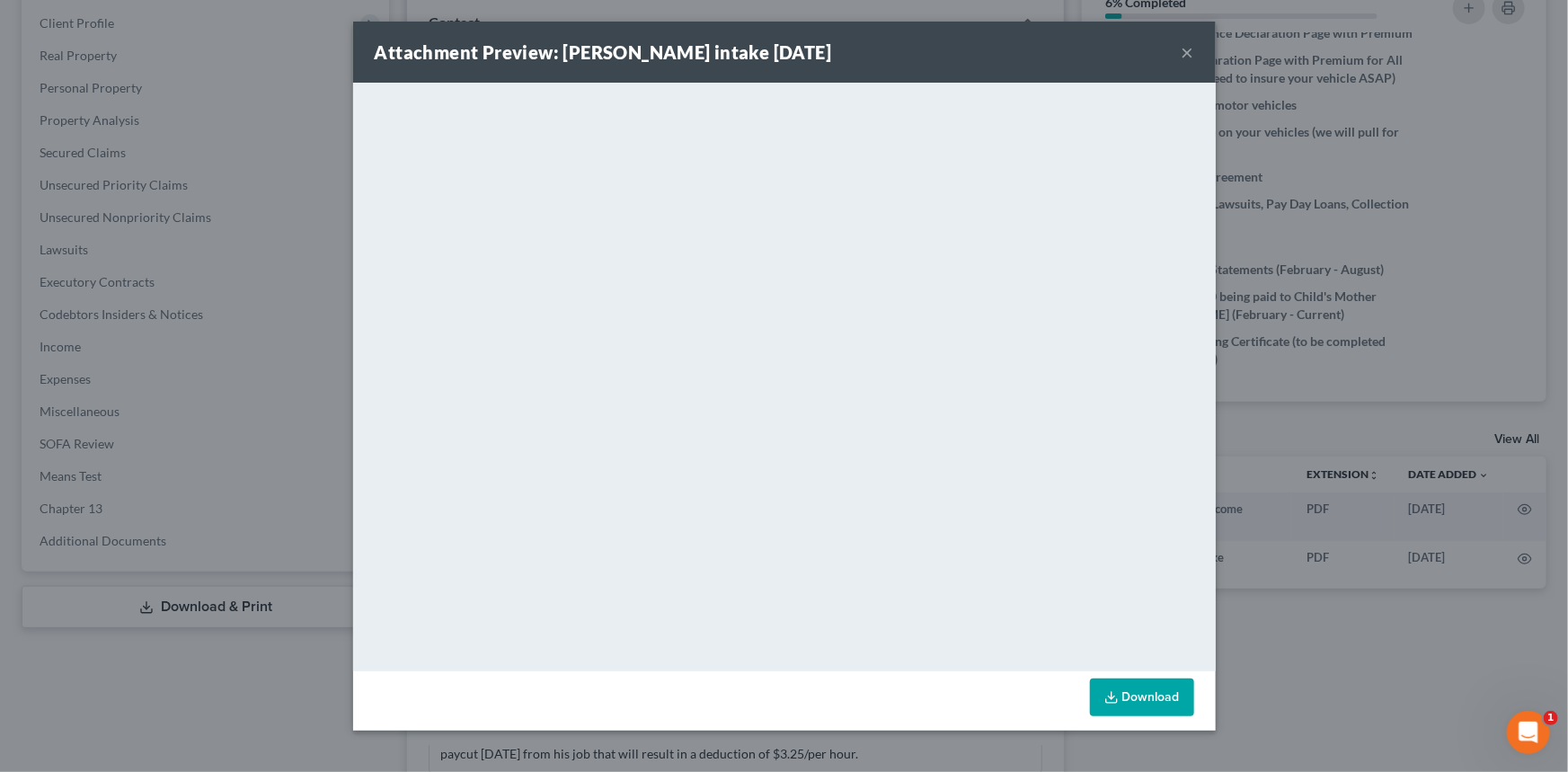
click at [1186, 62] on button "×" at bounding box center [1189, 52] width 13 height 21
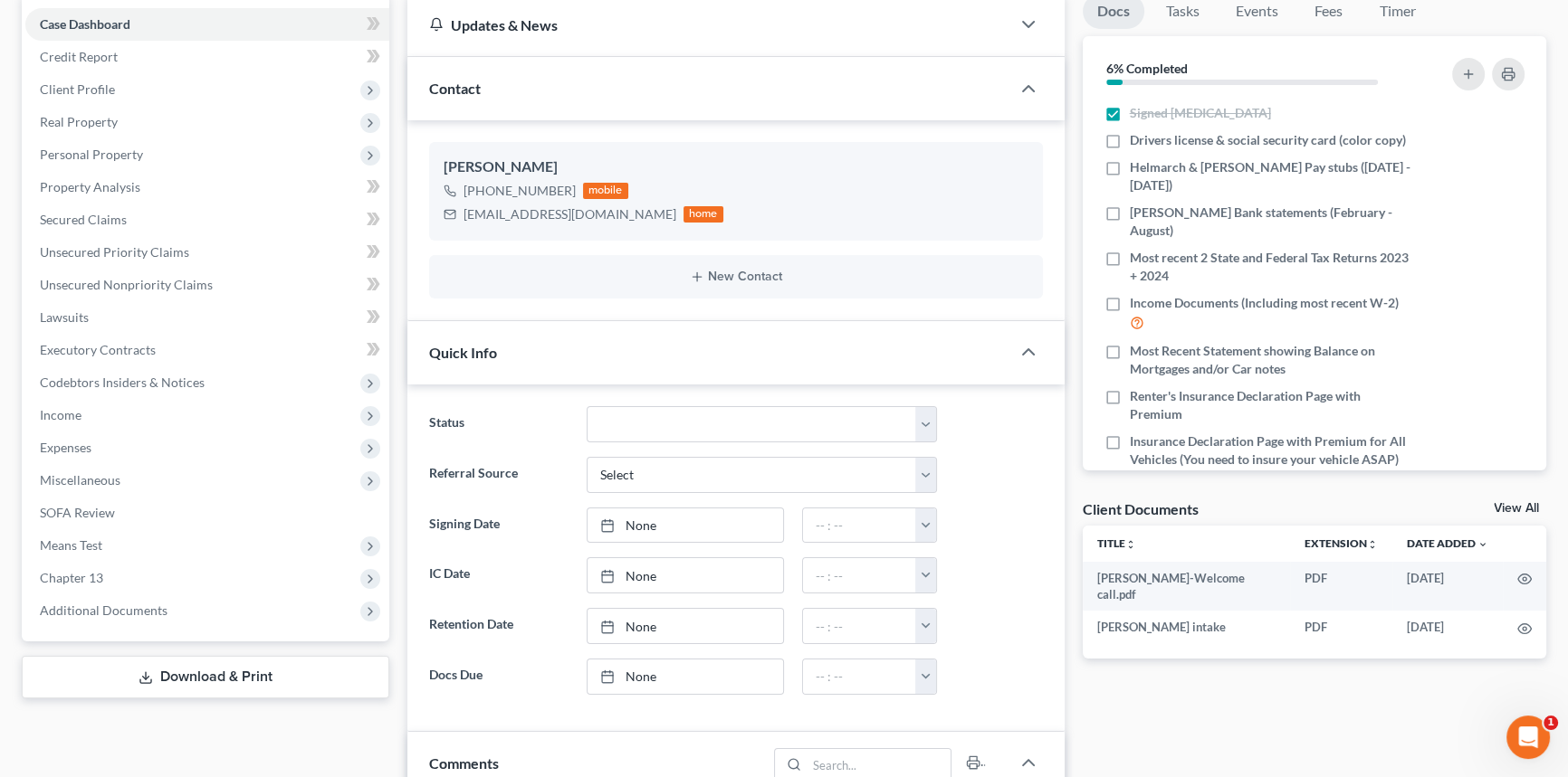
scroll to position [589, 0]
click at [1530, 611] on td at bounding box center [1523, 627] width 44 height 32
click at [1523, 627] on circle "button" at bounding box center [1524, 629] width 4 height 4
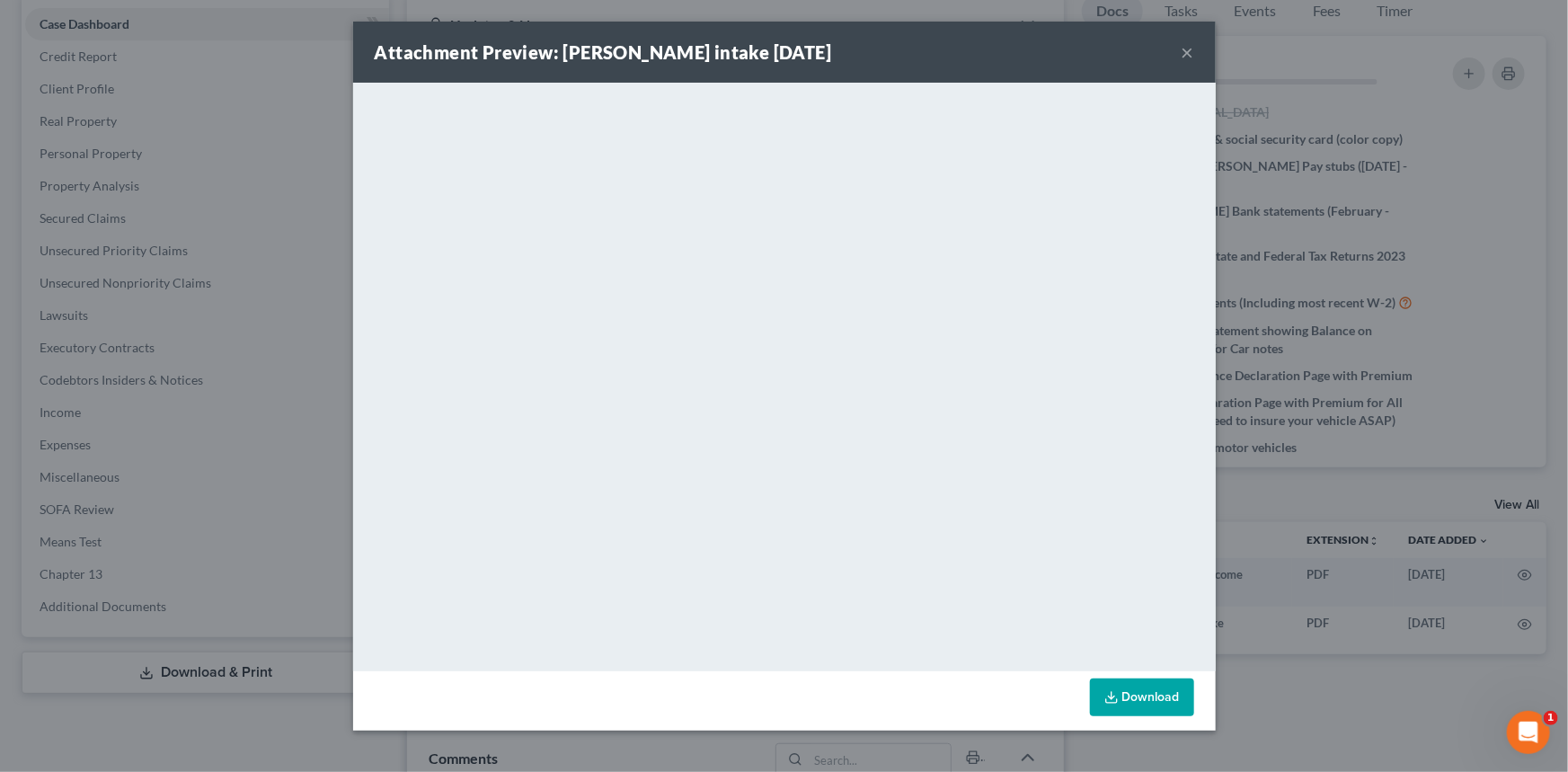
click at [1178, 57] on div "Attachment Preview: [PERSON_NAME] intake [DATE] ×" at bounding box center [784, 52] width 863 height 61
click at [1186, 54] on button "×" at bounding box center [1189, 52] width 13 height 21
